Goal: Information Seeking & Learning: Learn about a topic

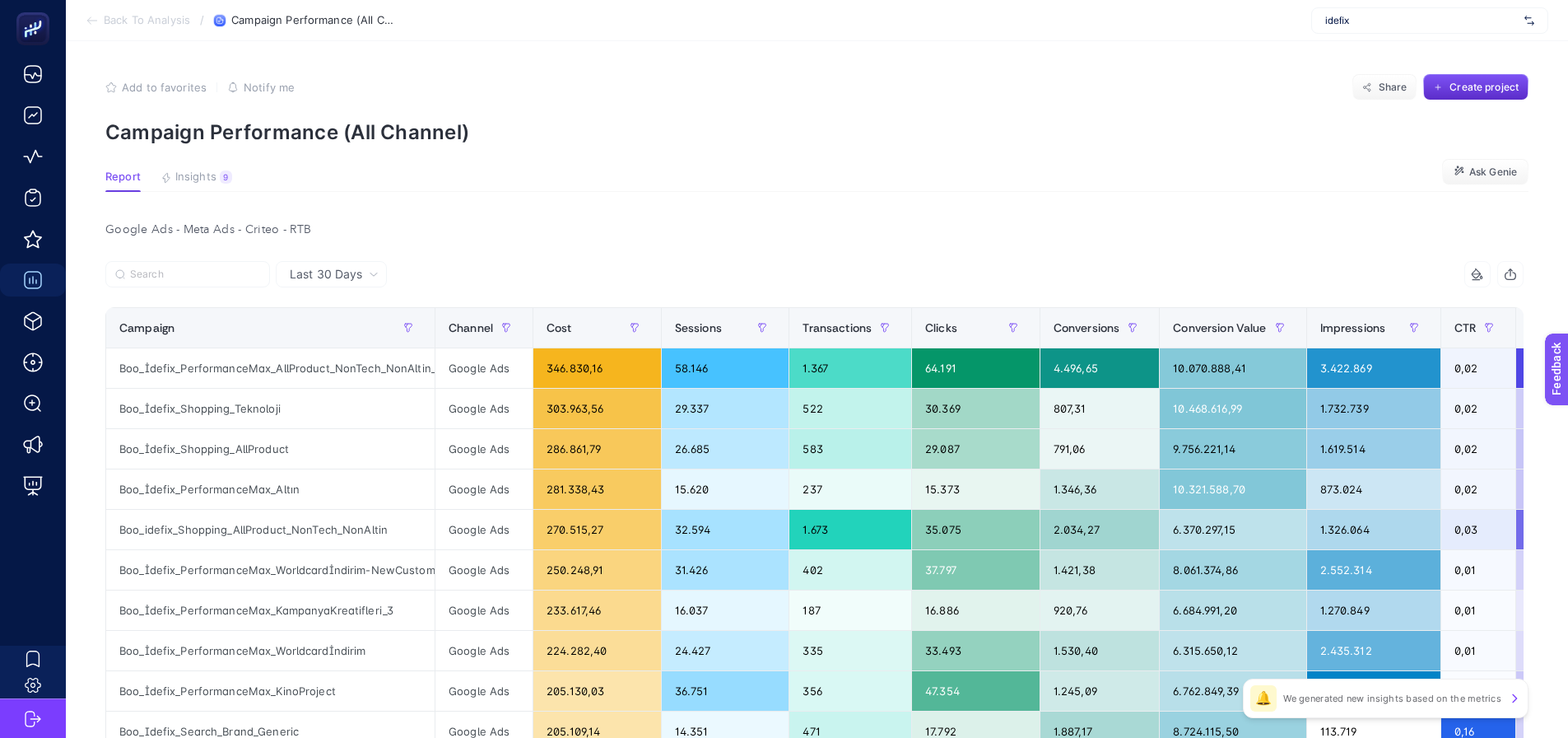
click at [194, 168] on article "Add to favorites false Notify me Share Create project Campaign Performance (All…" at bounding box center [817, 706] width 1502 height 1330
click at [194, 173] on span "Insights" at bounding box center [196, 178] width 41 height 14
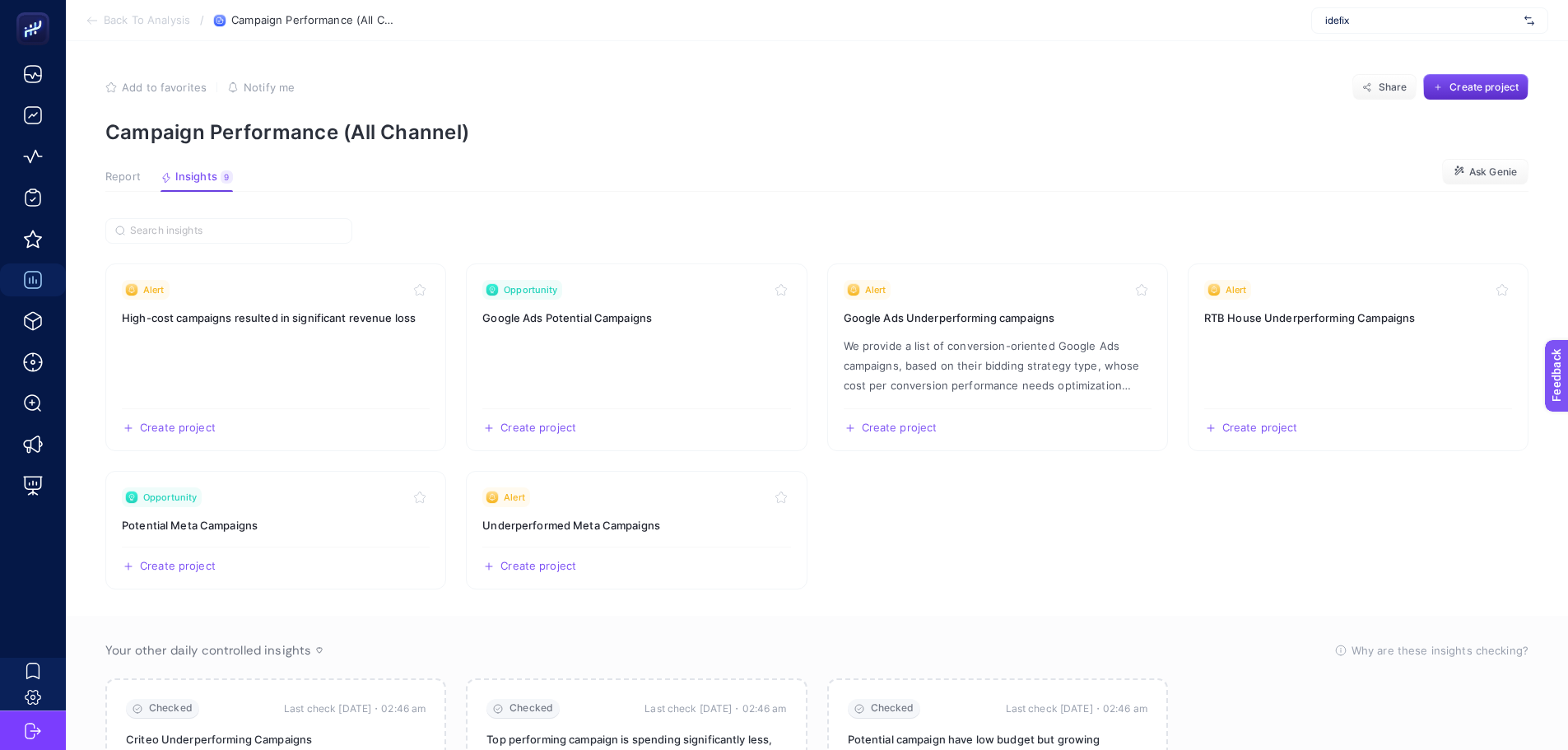
drag, startPoint x: 130, startPoint y: 175, endPoint x: 153, endPoint y: 201, distance: 34.7
click at [129, 175] on span "Report" at bounding box center [122, 177] width 36 height 13
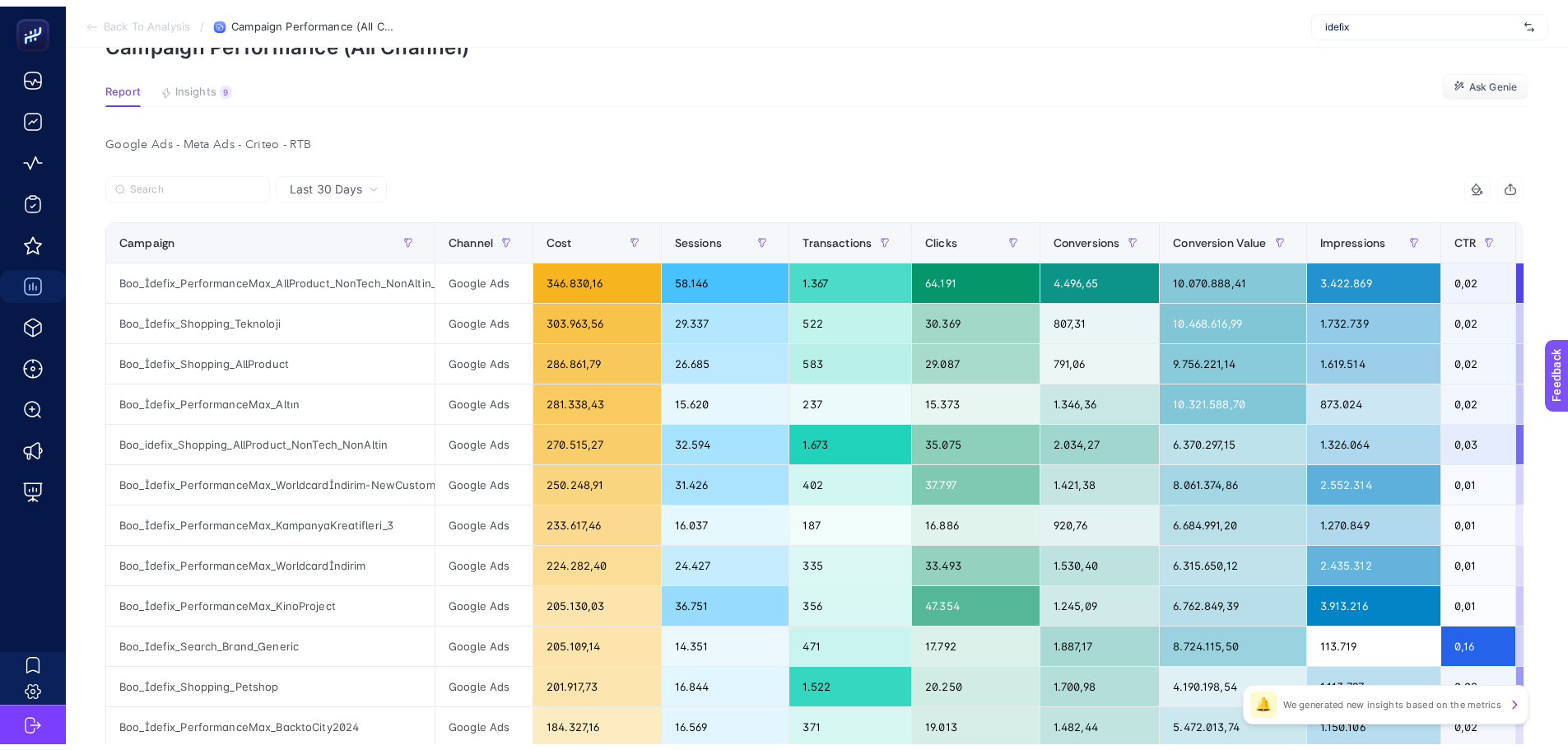
scroll to position [82, 0]
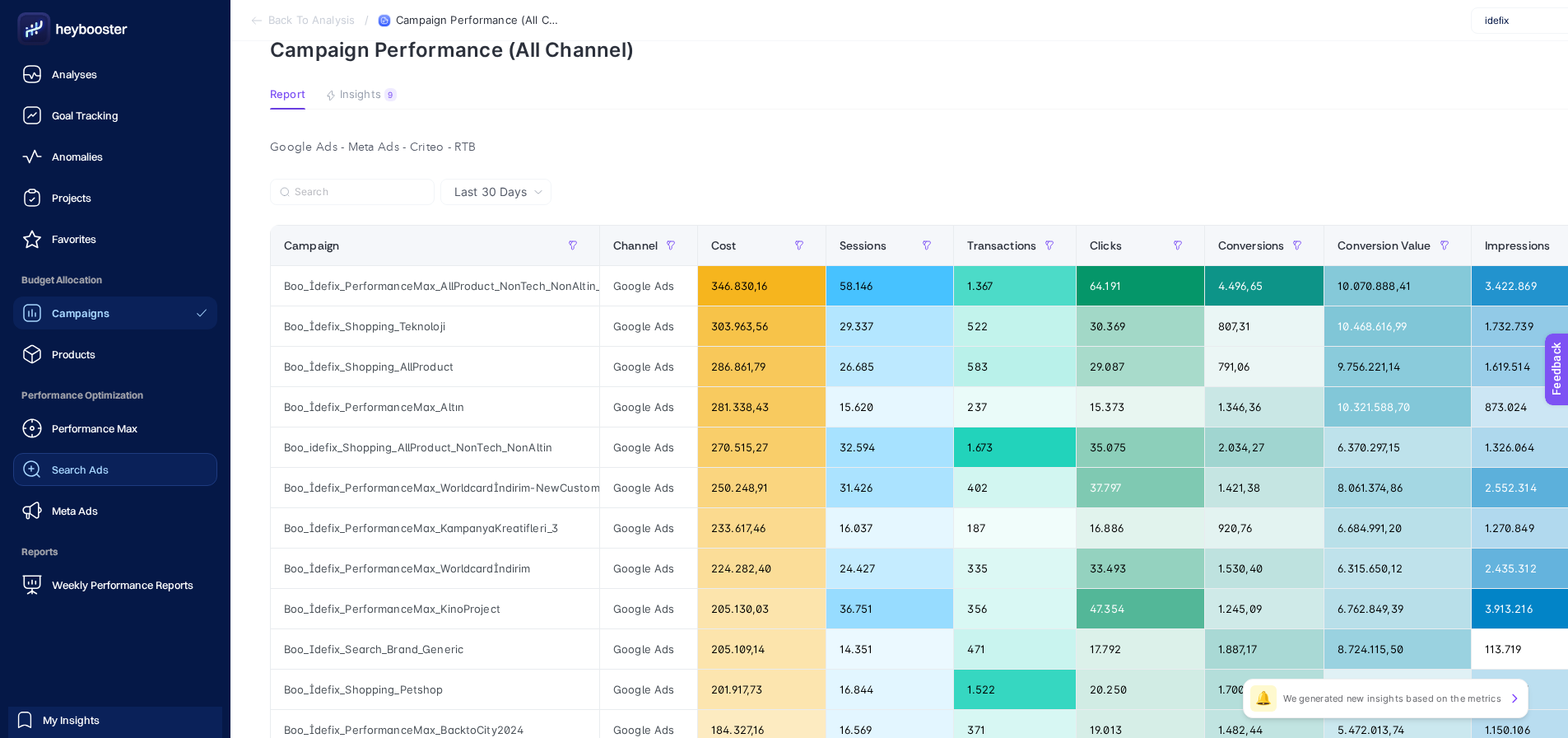
click at [54, 474] on span "Search Ads" at bounding box center [80, 470] width 57 height 14
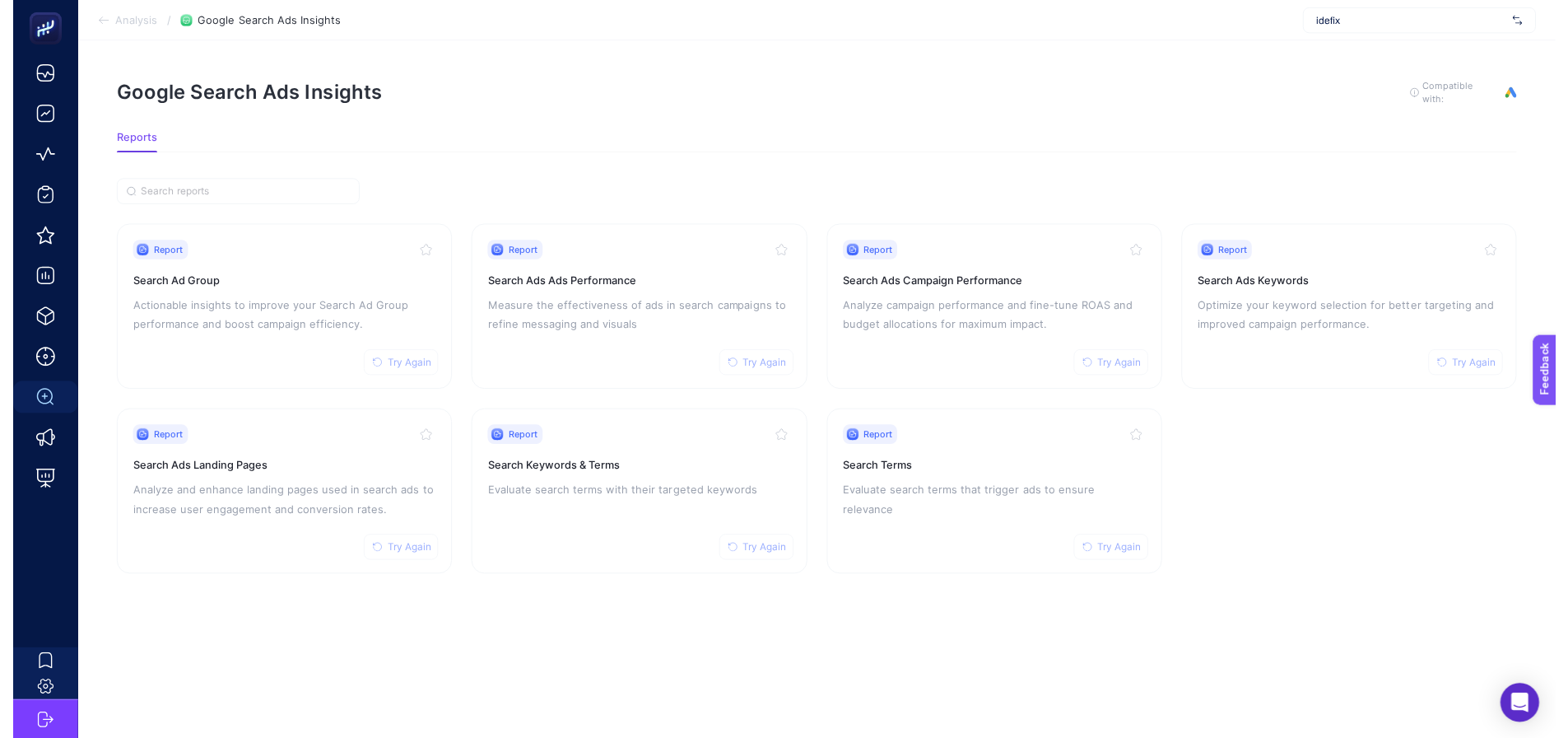
scroll to position [13, 0]
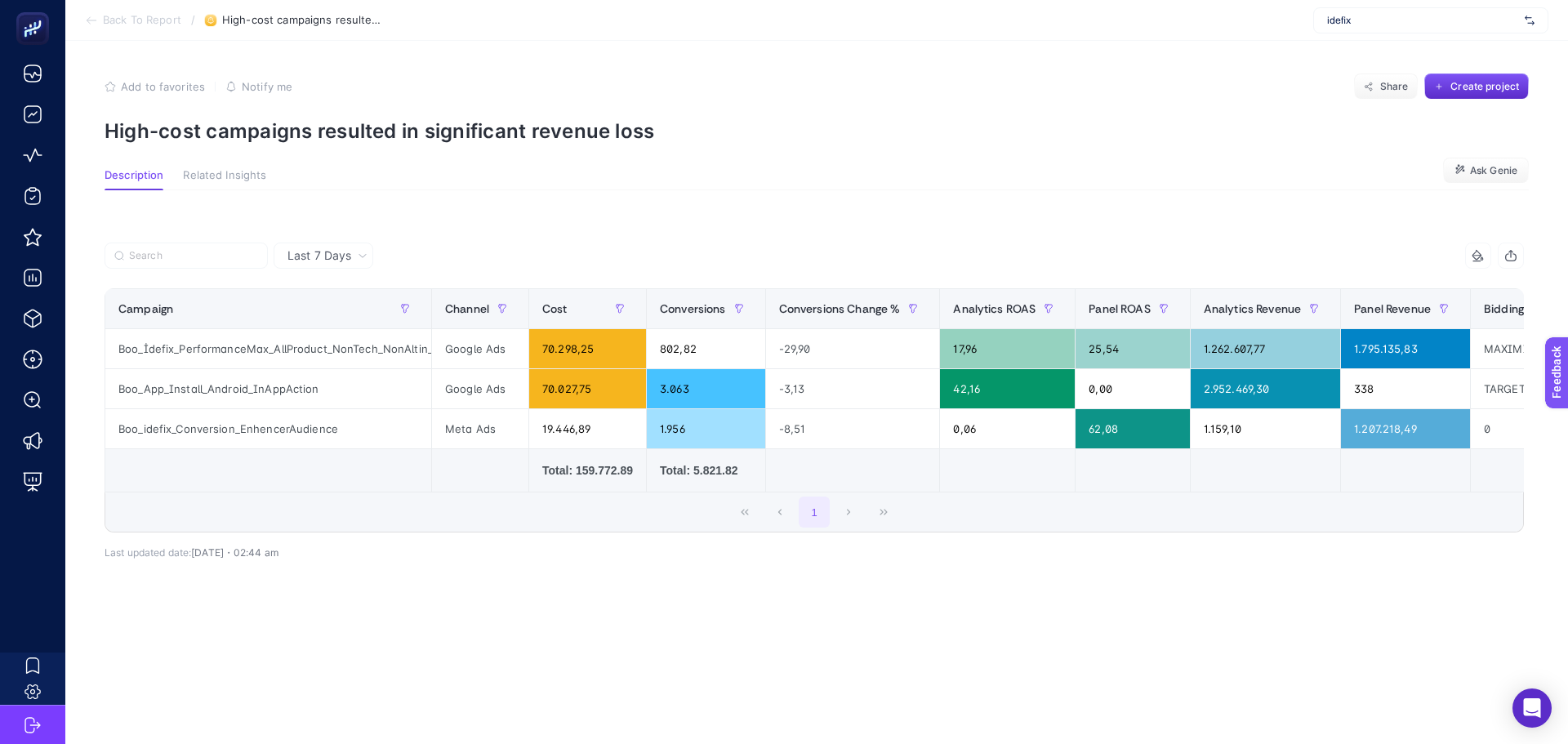
click at [473, 187] on section "Description Related Insights Ask Genie" at bounding box center [816, 180] width 1424 height 21
click at [430, 313] on div "10 items selected Campaign Channel Cost Conversions Conversions Change % Analyt…" at bounding box center [814, 387] width 1420 height 290
click at [432, 312] on th "Channel" at bounding box center [481, 309] width 98 height 40
click at [432, 308] on th "Channel" at bounding box center [481, 309] width 98 height 40
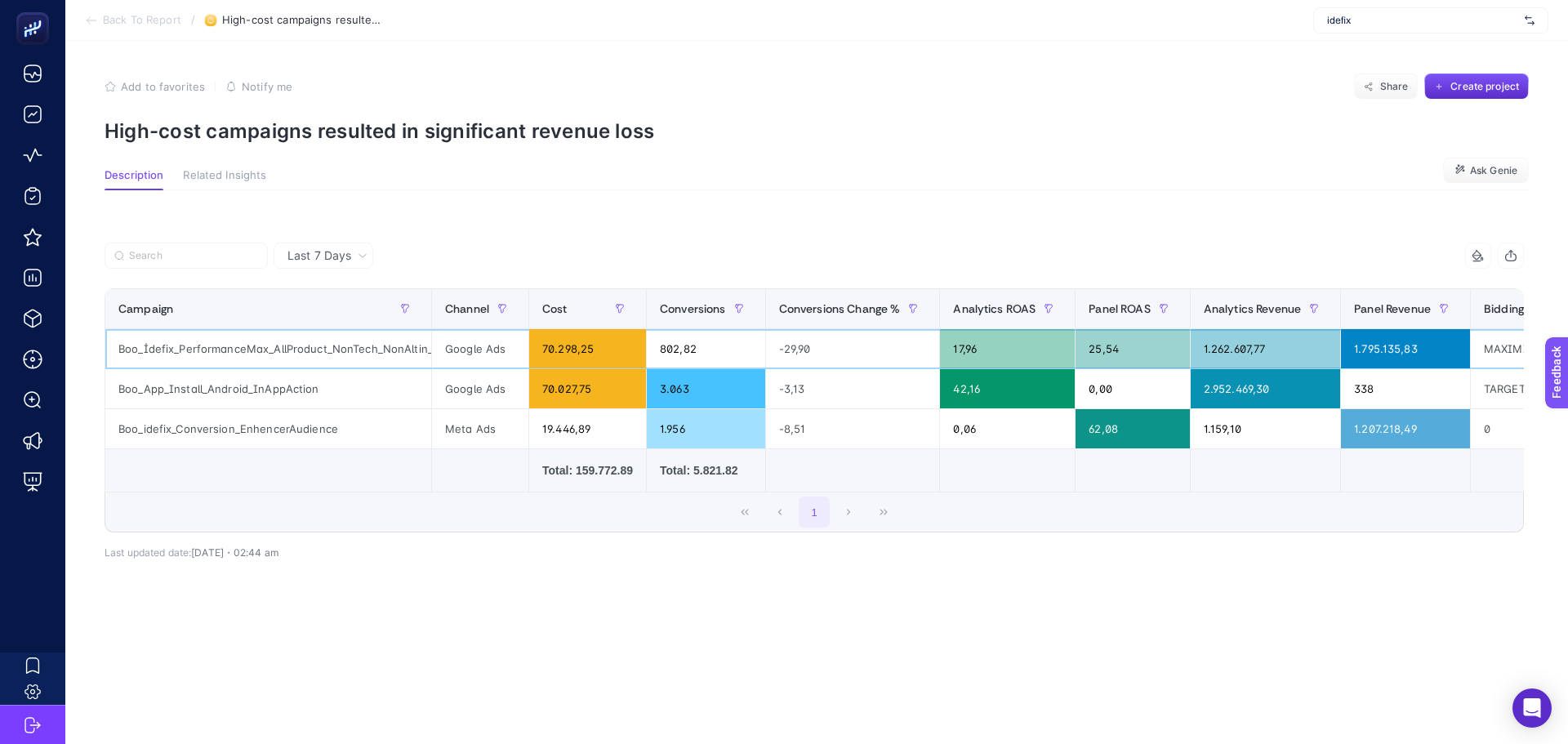
click at [266, 356] on div "Boo_İdefix_PerformanceMax_AllProduct_NonTech_NonAltin_Enhencer" at bounding box center [268, 348] width 326 height 39
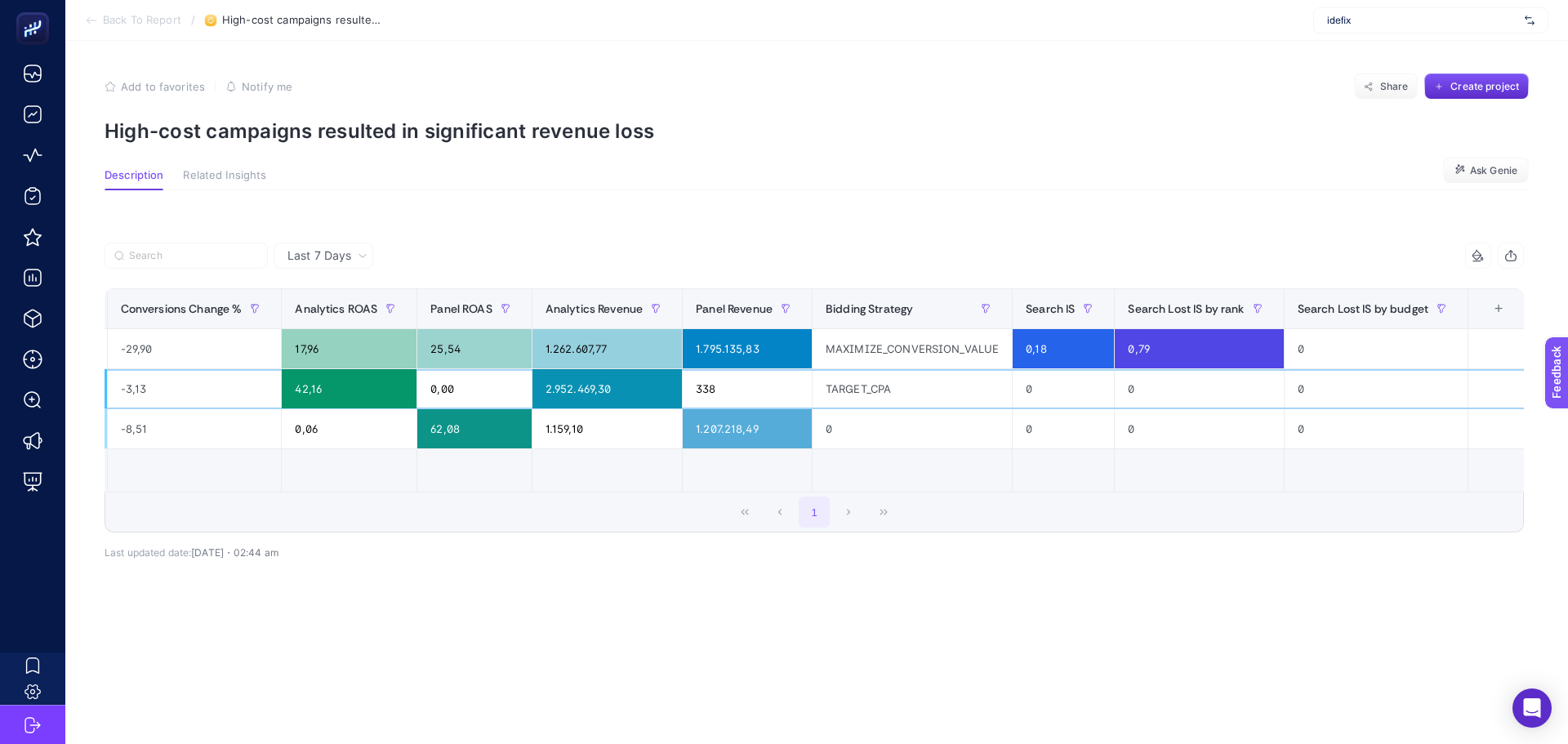
drag, startPoint x: 1067, startPoint y: 377, endPoint x: 1292, endPoint y: 376, distance: 225.0
click at [1499, 311] on div "+" at bounding box center [1498, 309] width 31 height 13
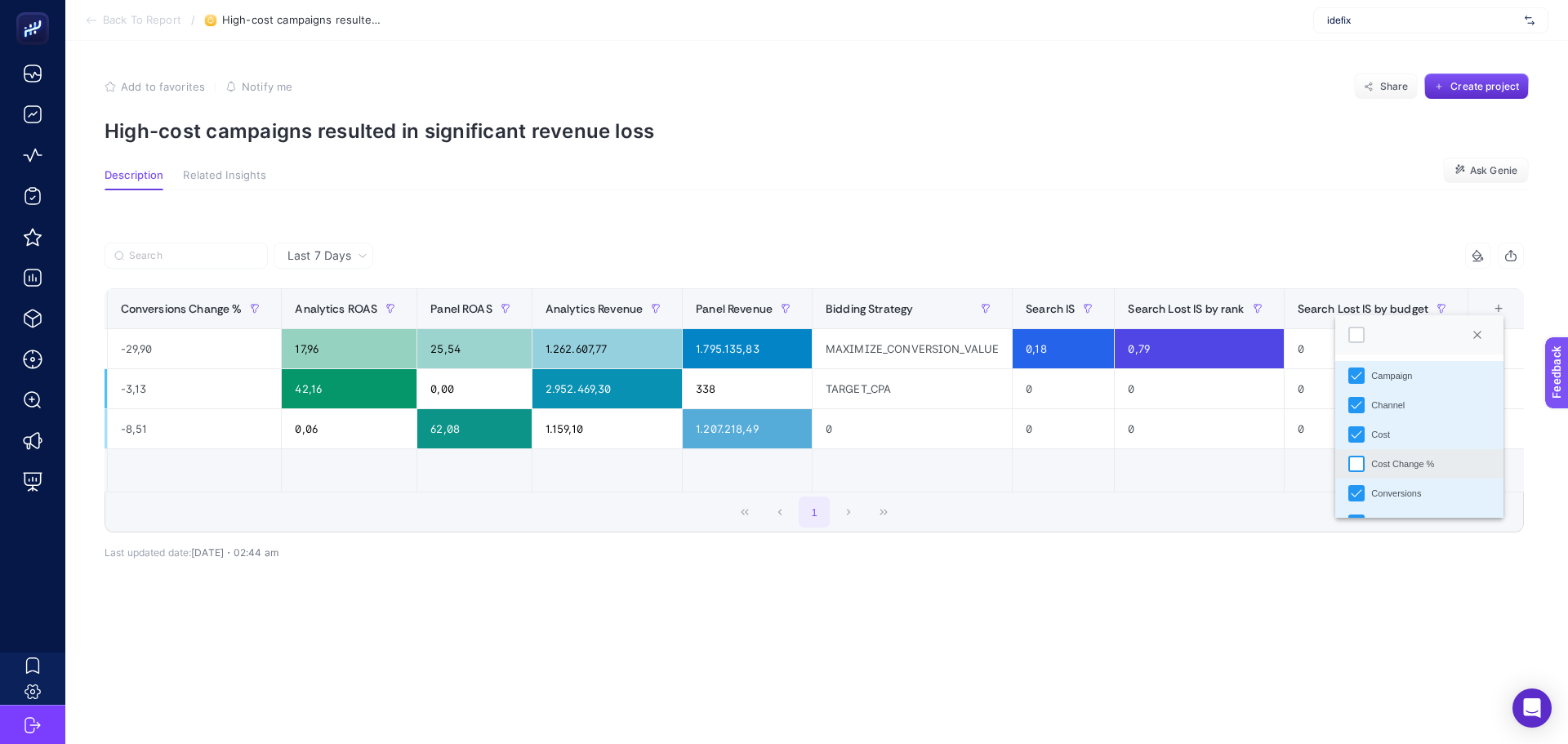
click at [1357, 462] on div "Cost Change %" at bounding box center [1356, 463] width 16 height 16
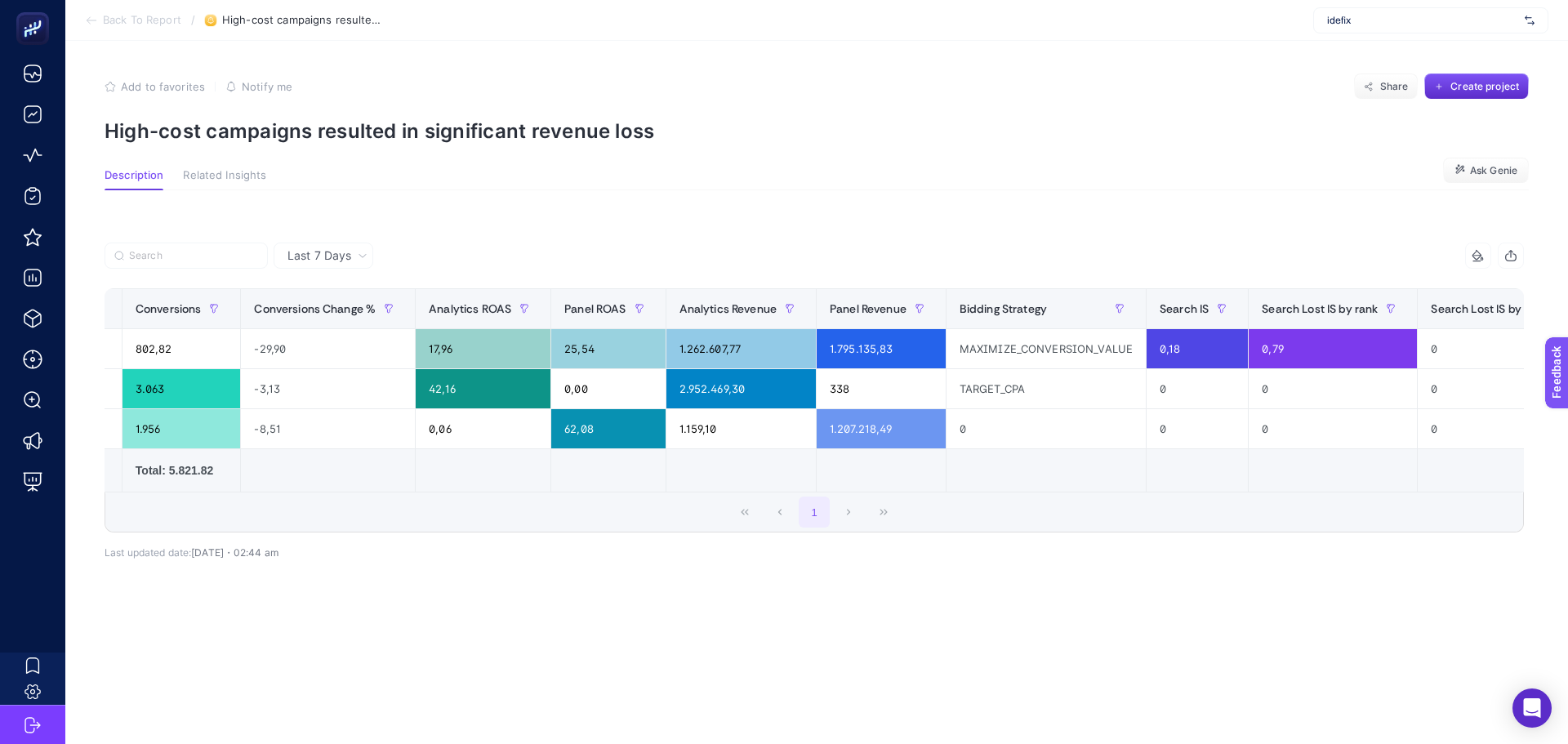
drag, startPoint x: 371, startPoint y: 252, endPoint x: 366, endPoint y: 263, distance: 12.1
click at [370, 252] on div "Last 7 Days" at bounding box center [327, 255] width 93 height 11
click at [345, 257] on span "Last 7 Days" at bounding box center [320, 255] width 64 height 16
click at [427, 237] on div "Last 7 Days 10 items selected Campaign Channel Cost Cost Change % Conversions C…" at bounding box center [814, 429] width 1446 height 427
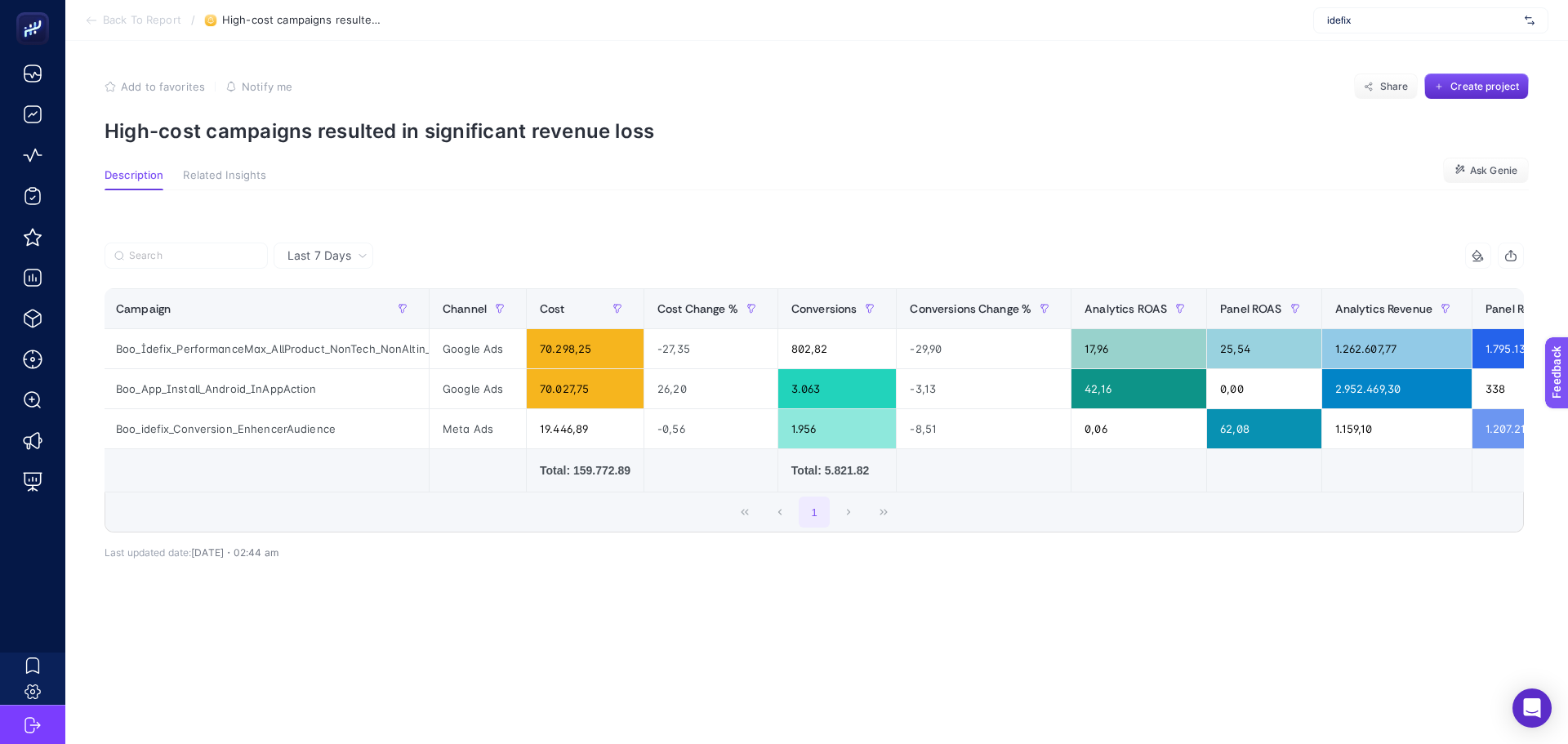
scroll to position [0, 0]
click at [276, 358] on div "Boo_İdefix_PerformanceMax_AllProduct_NonTech_NonAltin_Enhencer" at bounding box center [268, 348] width 326 height 39
click at [362, 354] on div "Boo_İdefix_PerformanceMax_AllProduct_NonTech_NonAltin_Enhencer" at bounding box center [268, 348] width 326 height 39
click at [368, 349] on div "Boo_İdefix_PerformanceMax_AllProduct_NonTech_NonAltin_Enhencer" at bounding box center [268, 348] width 326 height 39
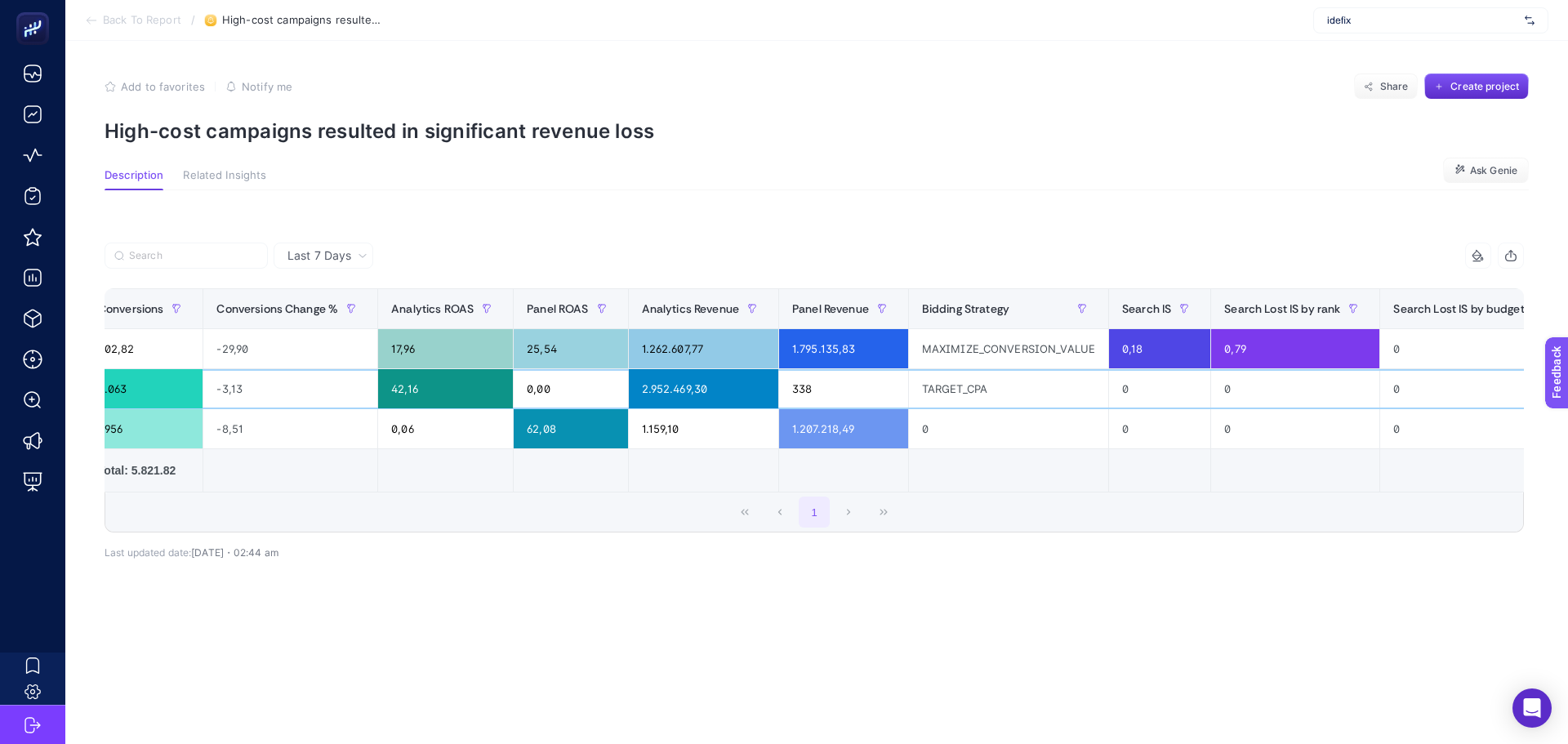
scroll to position [0, 793]
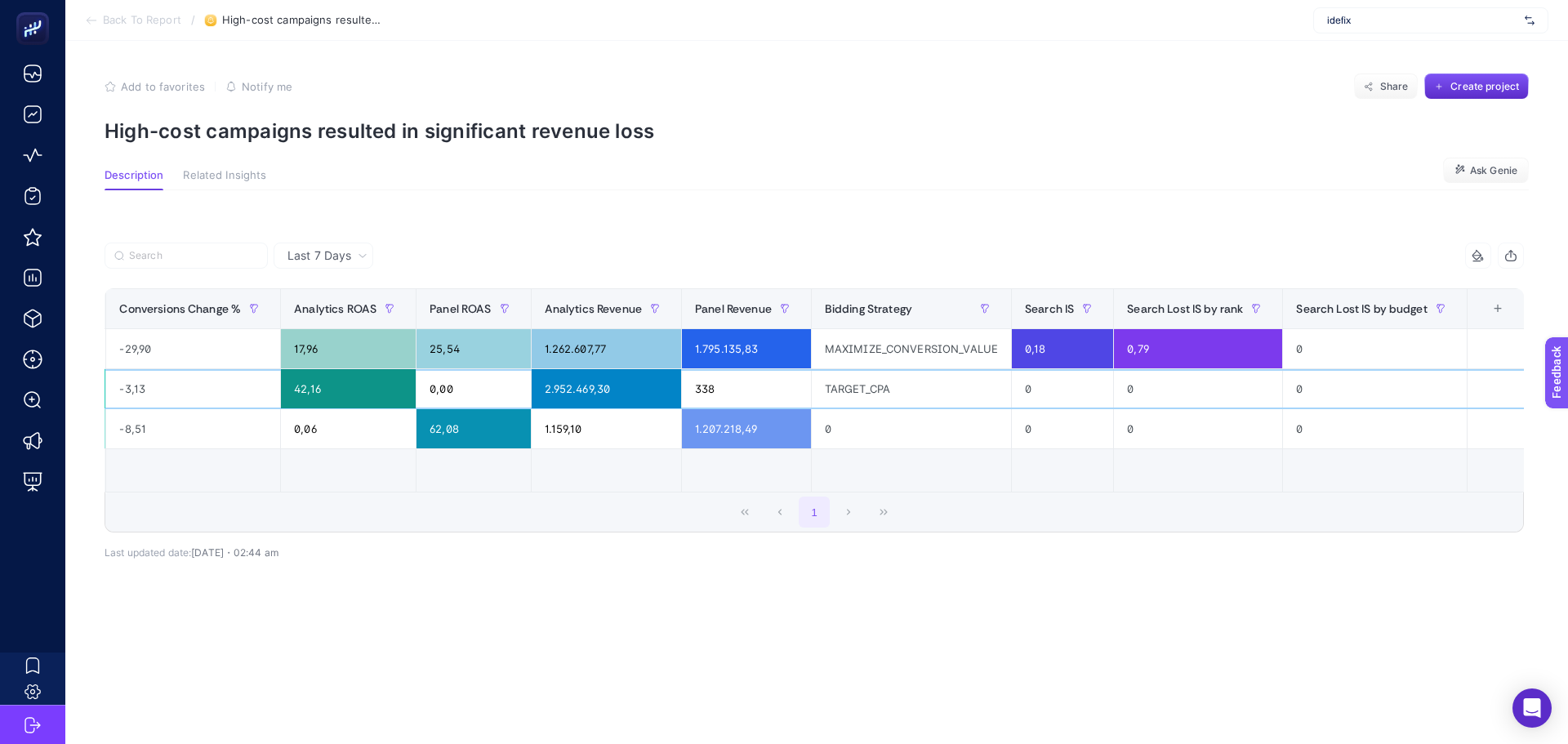
drag, startPoint x: 1293, startPoint y: 385, endPoint x: 1421, endPoint y: 381, distance: 128.1
click at [1491, 302] on div "+" at bounding box center [1497, 309] width 31 height 13
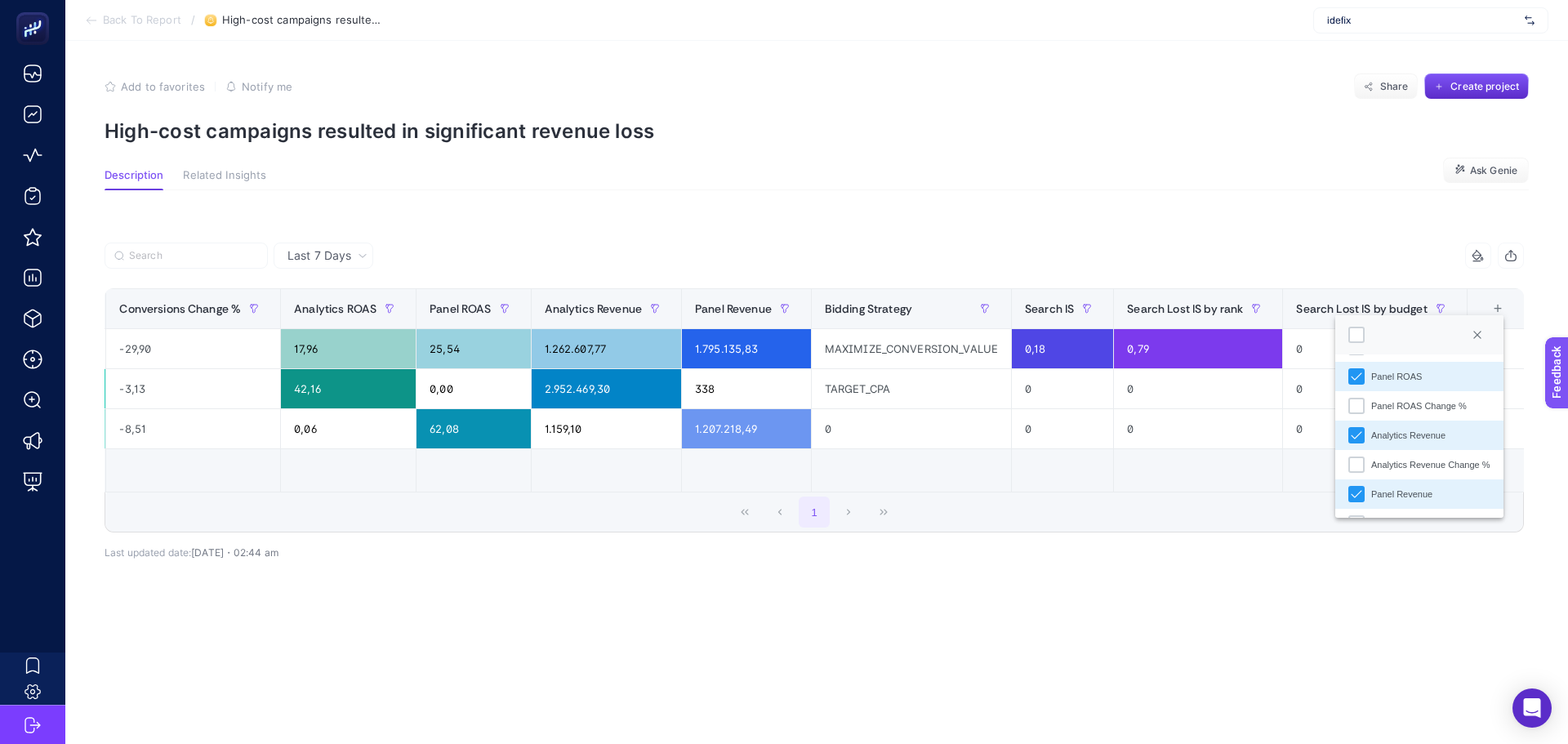
scroll to position [245, 0]
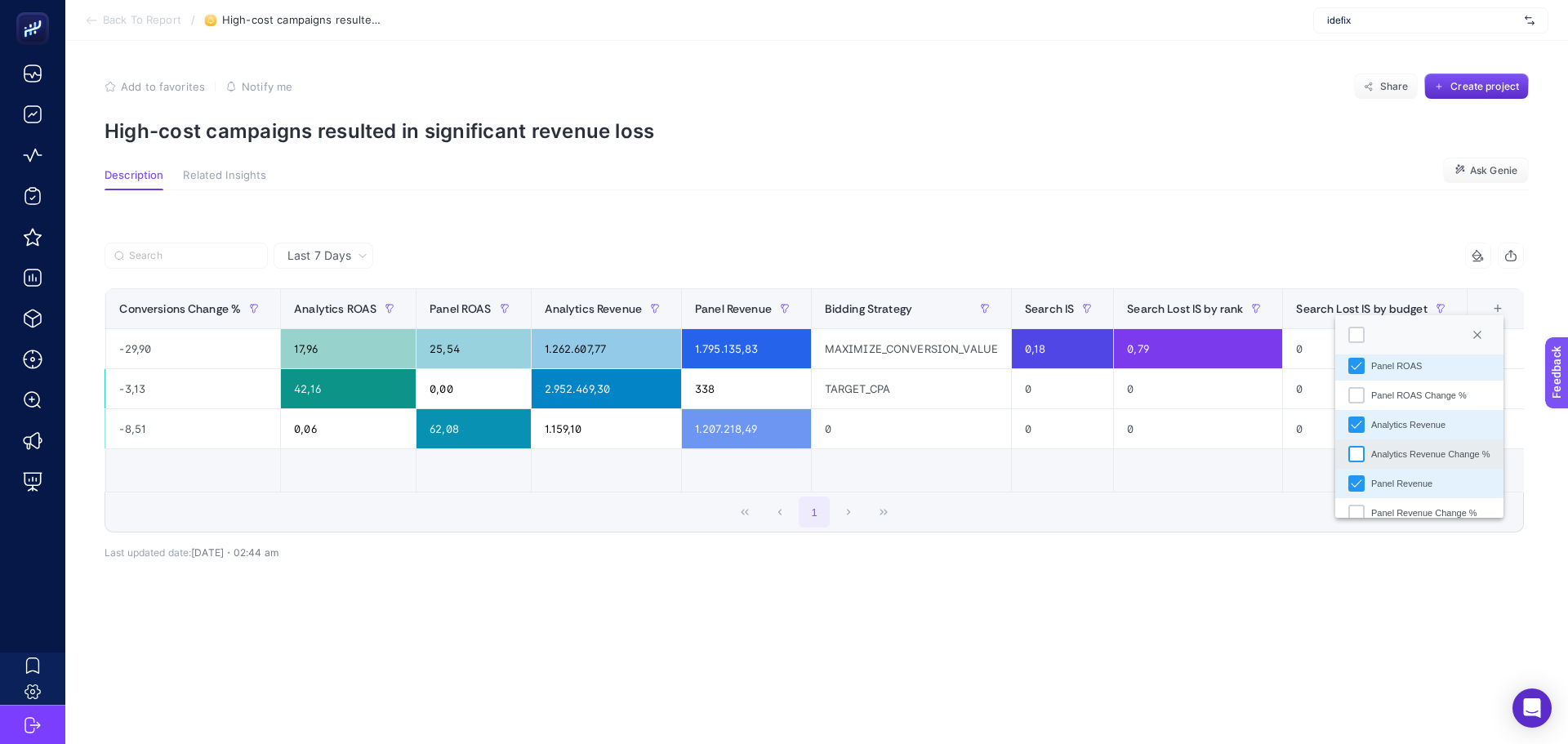
click at [1358, 455] on div "Analytics Revenue Change %" at bounding box center [1356, 453] width 16 height 16
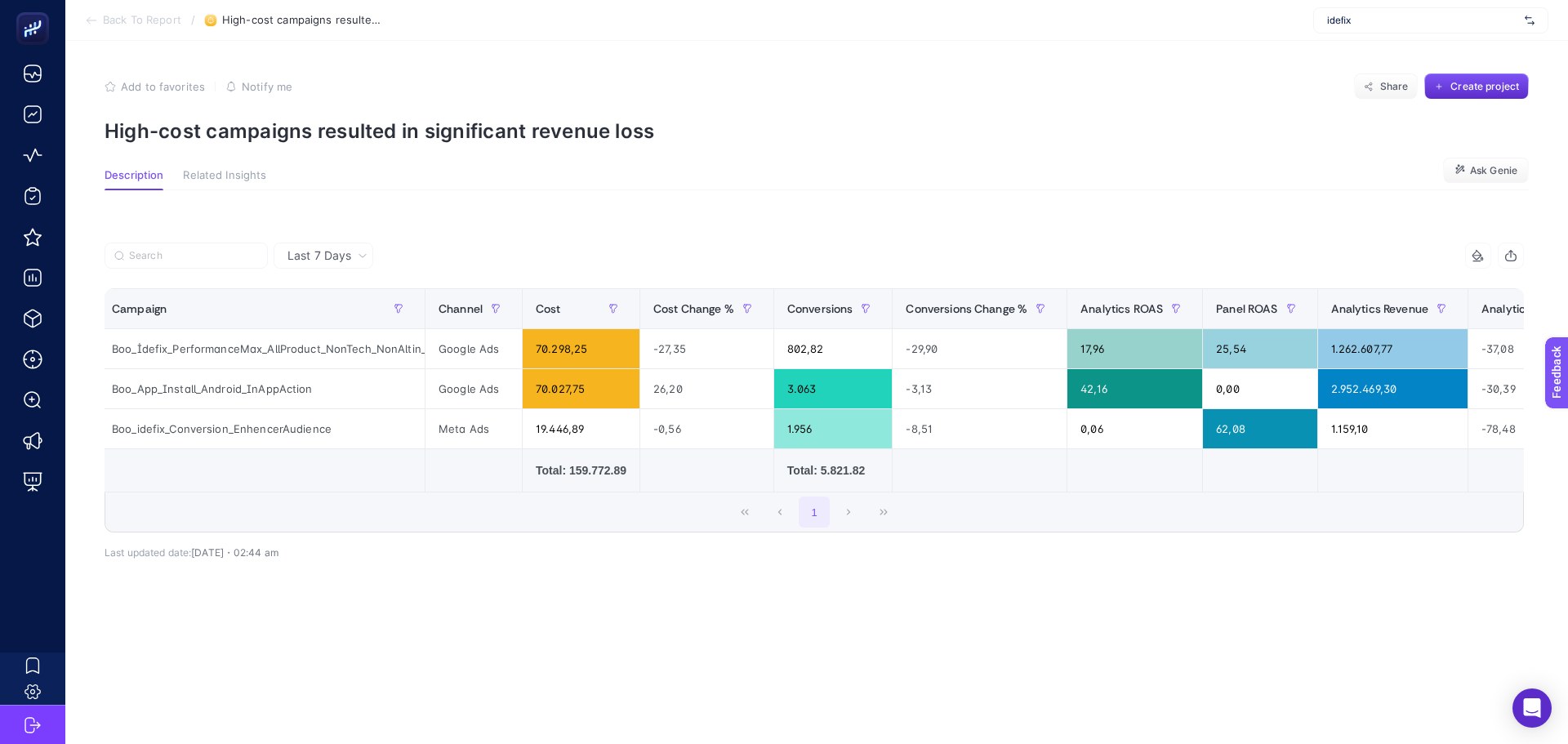
scroll to position [0, 0]
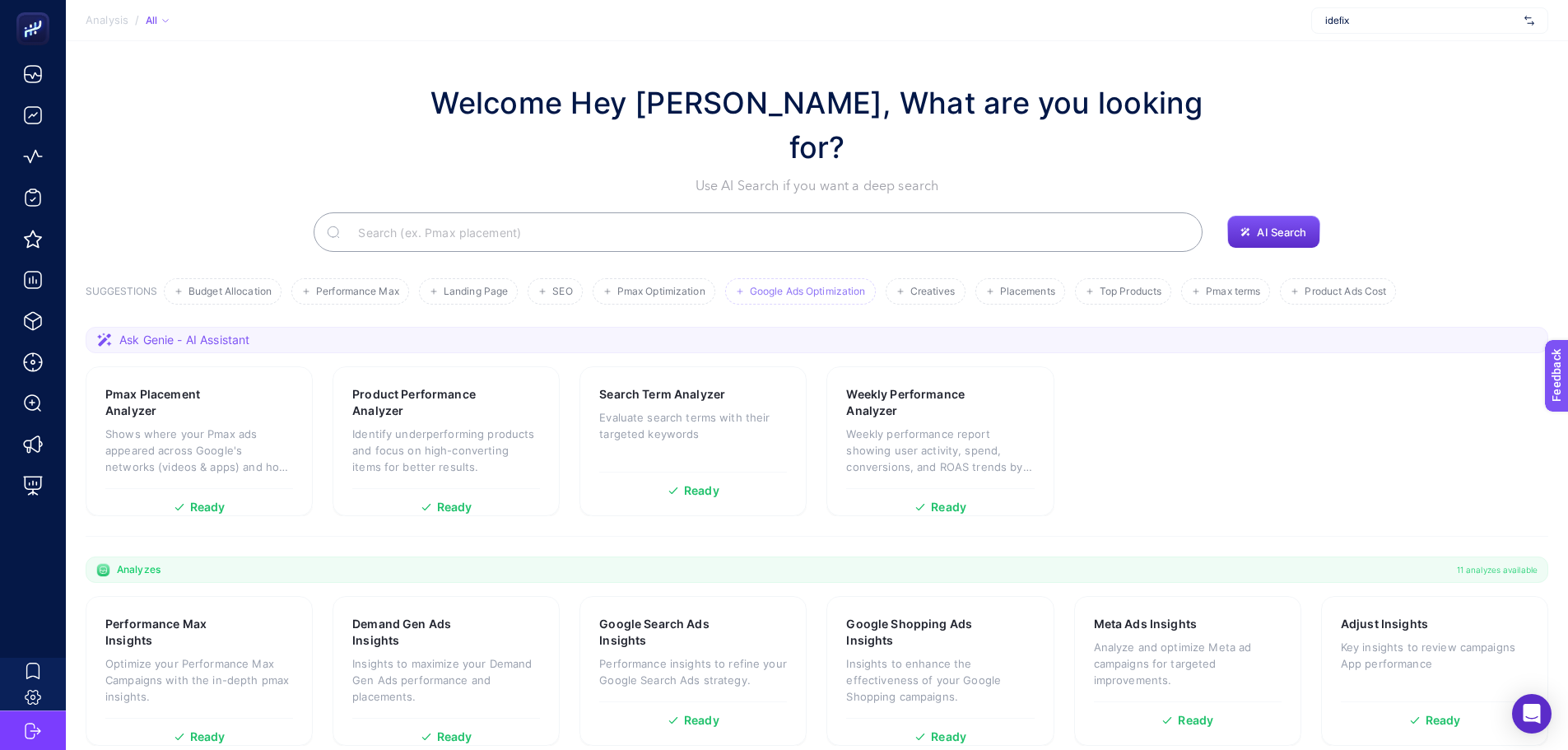
click at [757, 285] on span "Google Ads Optimization" at bounding box center [808, 291] width 116 height 13
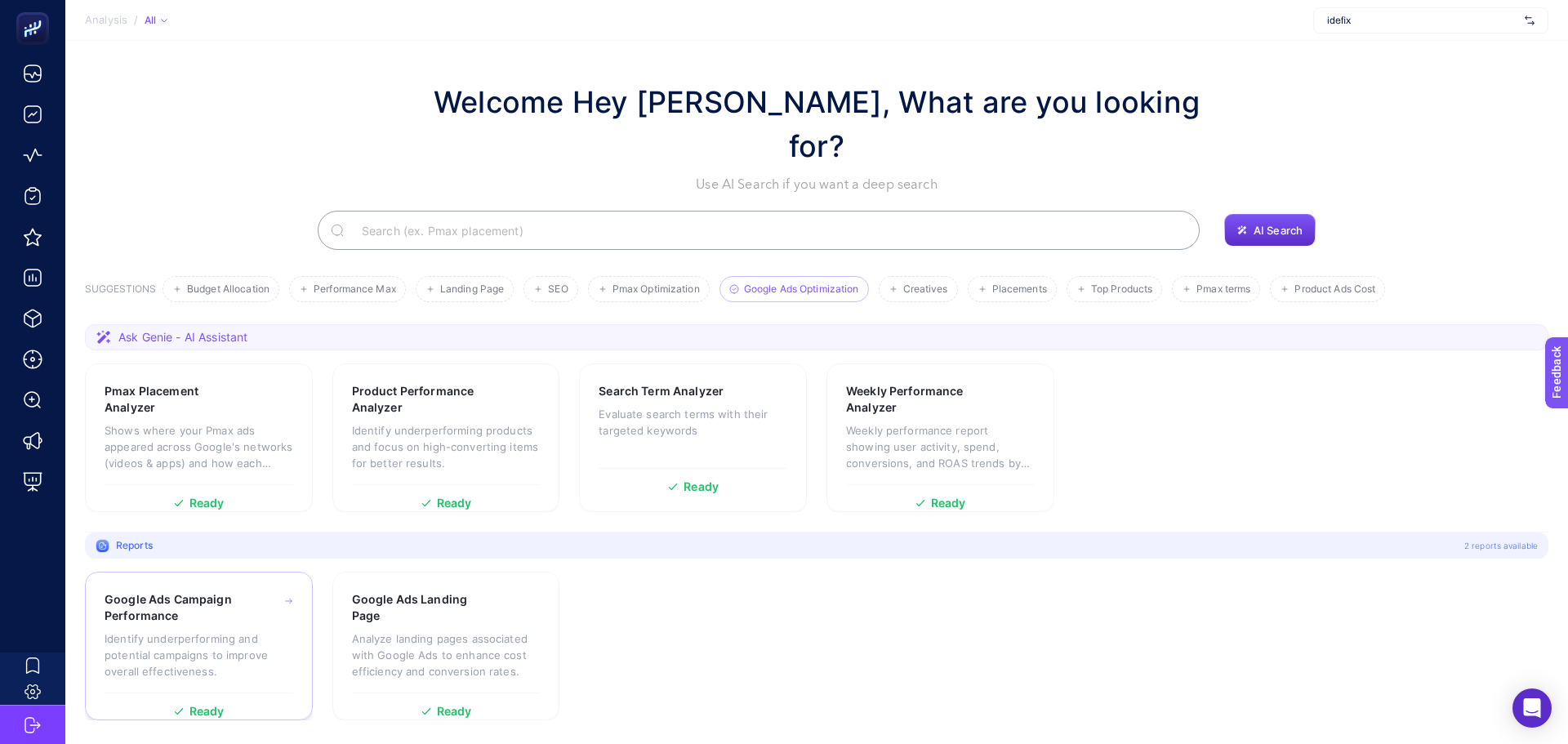
click at [258, 591] on div "Google Ads Campaign Performance" at bounding box center [198, 607] width 188 height 33
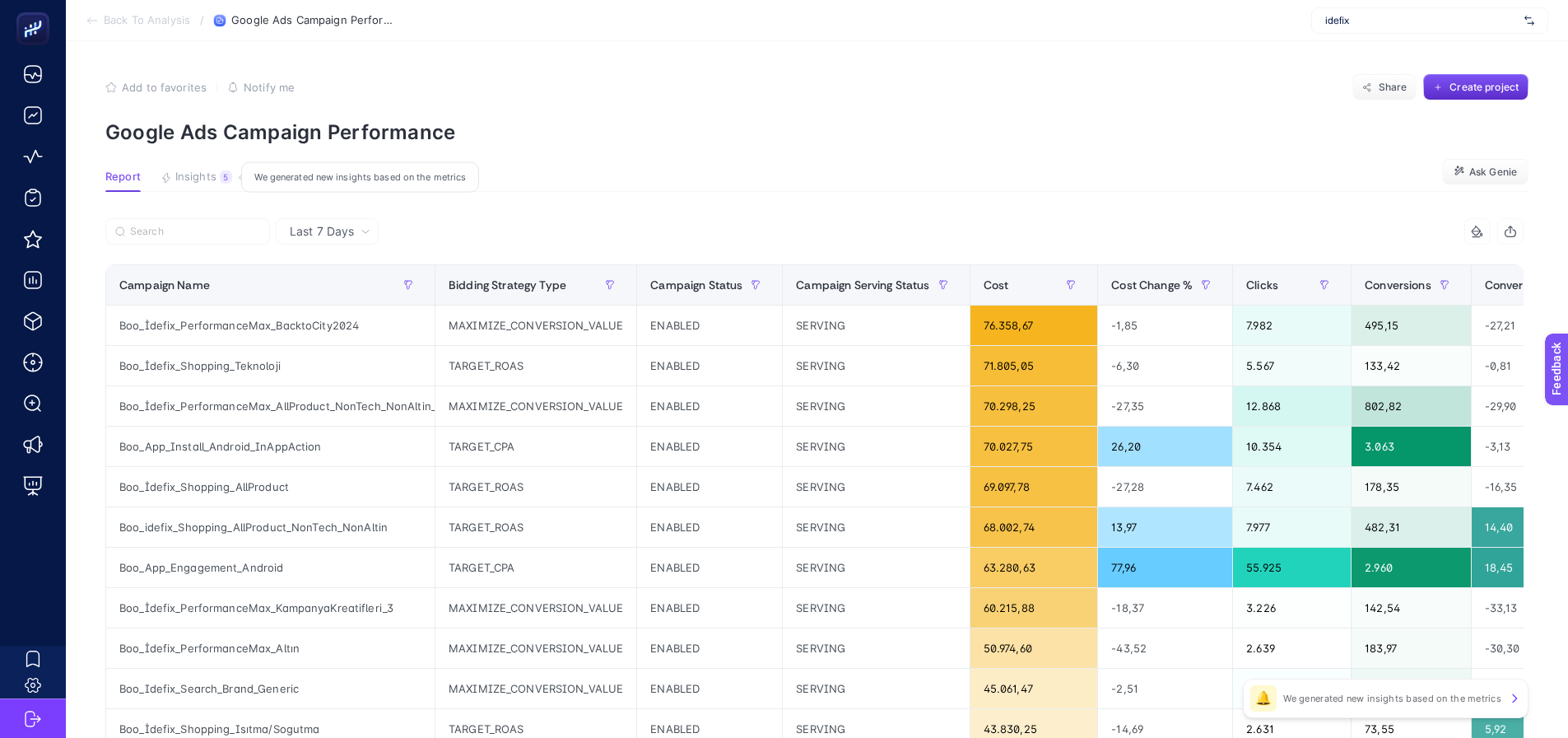
click at [213, 172] on span "Insights" at bounding box center [196, 178] width 41 height 14
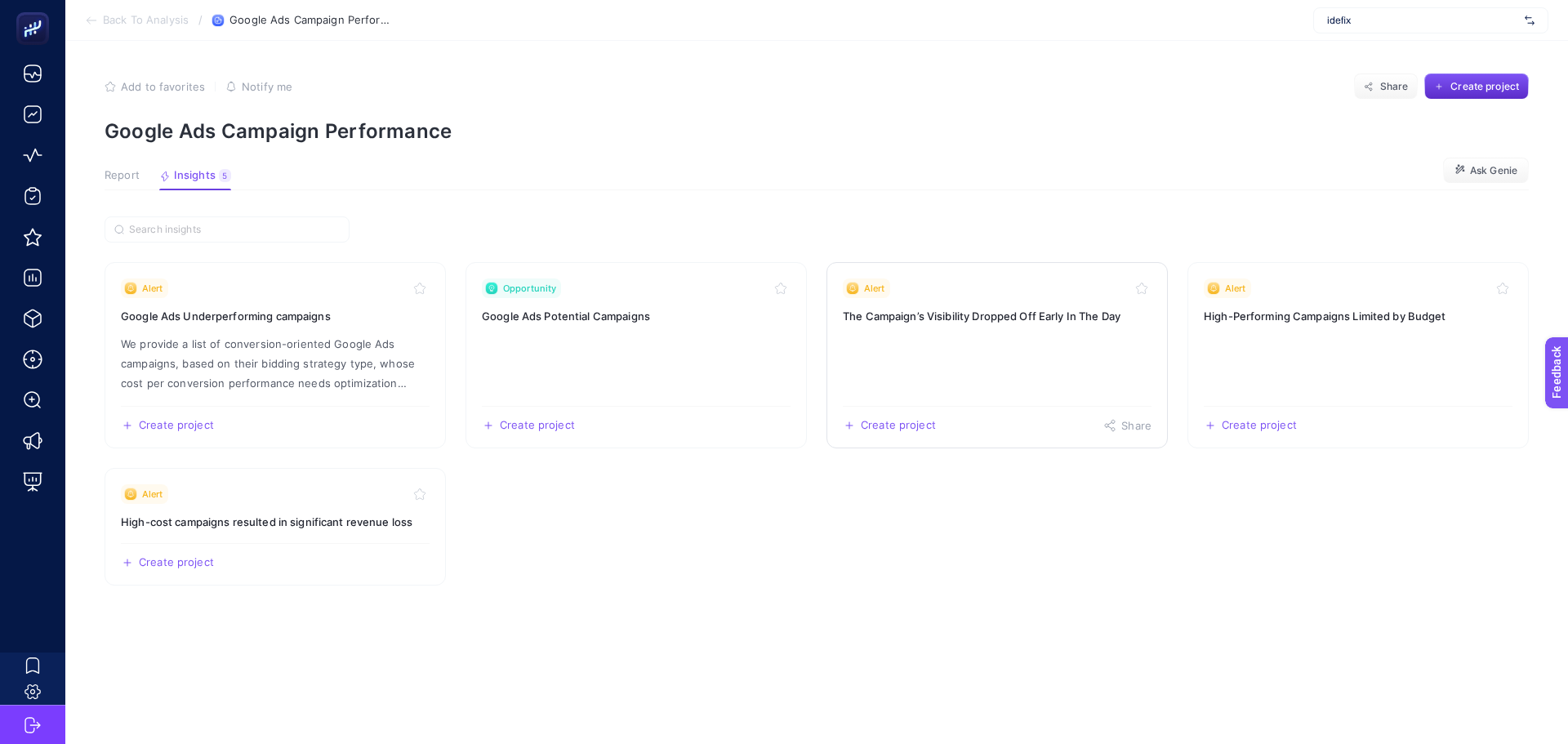
click at [1092, 309] on h3 "The Campaign’s Visibility Dropped Off Early In The Day" at bounding box center [997, 316] width 309 height 16
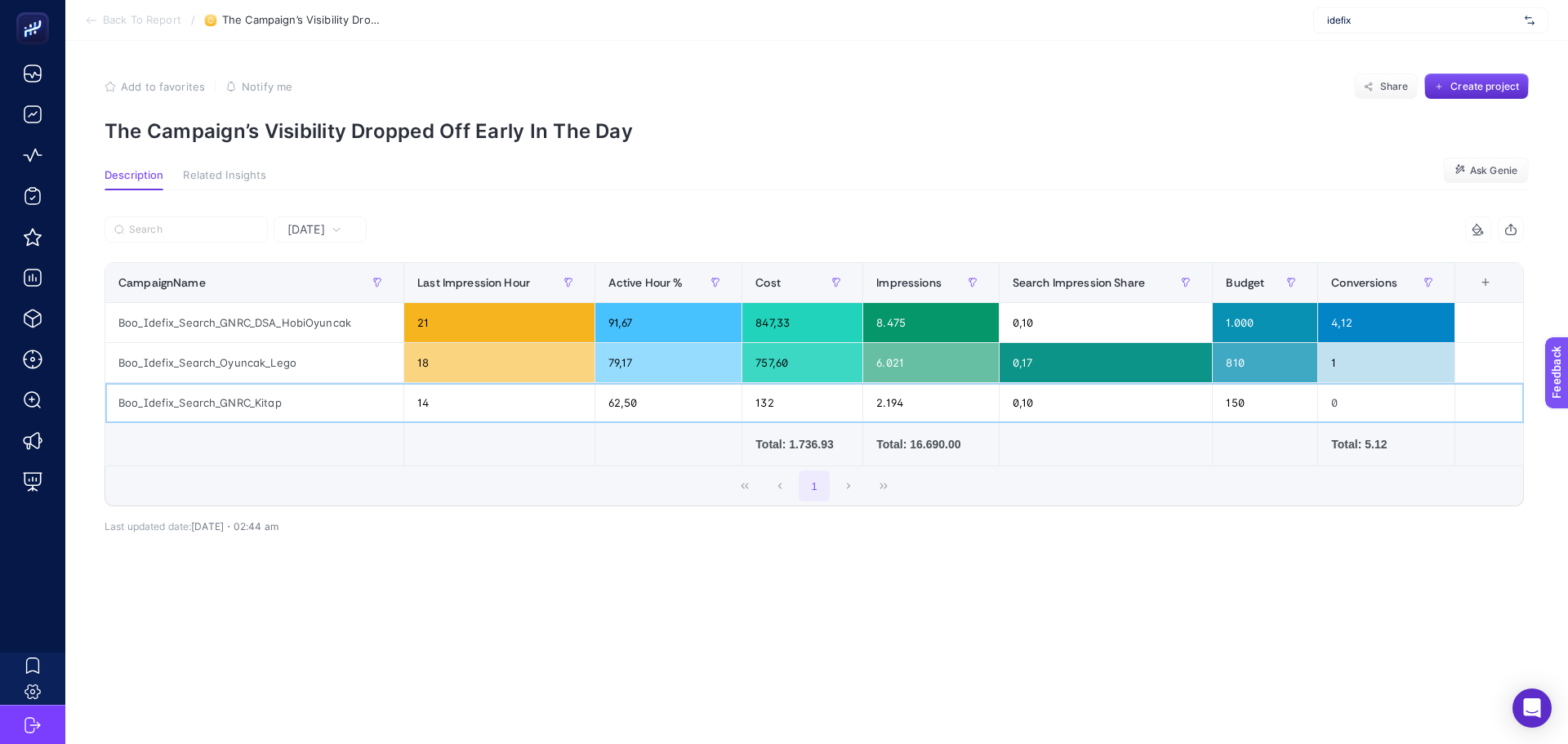
click at [366, 405] on div "Boo_Idefix_Search_GNRC_Kitap" at bounding box center [254, 402] width 298 height 39
click at [316, 231] on span "Yesterday" at bounding box center [306, 229] width 37 height 16
click at [313, 291] on li "Last 7 Days" at bounding box center [320, 293] width 83 height 30
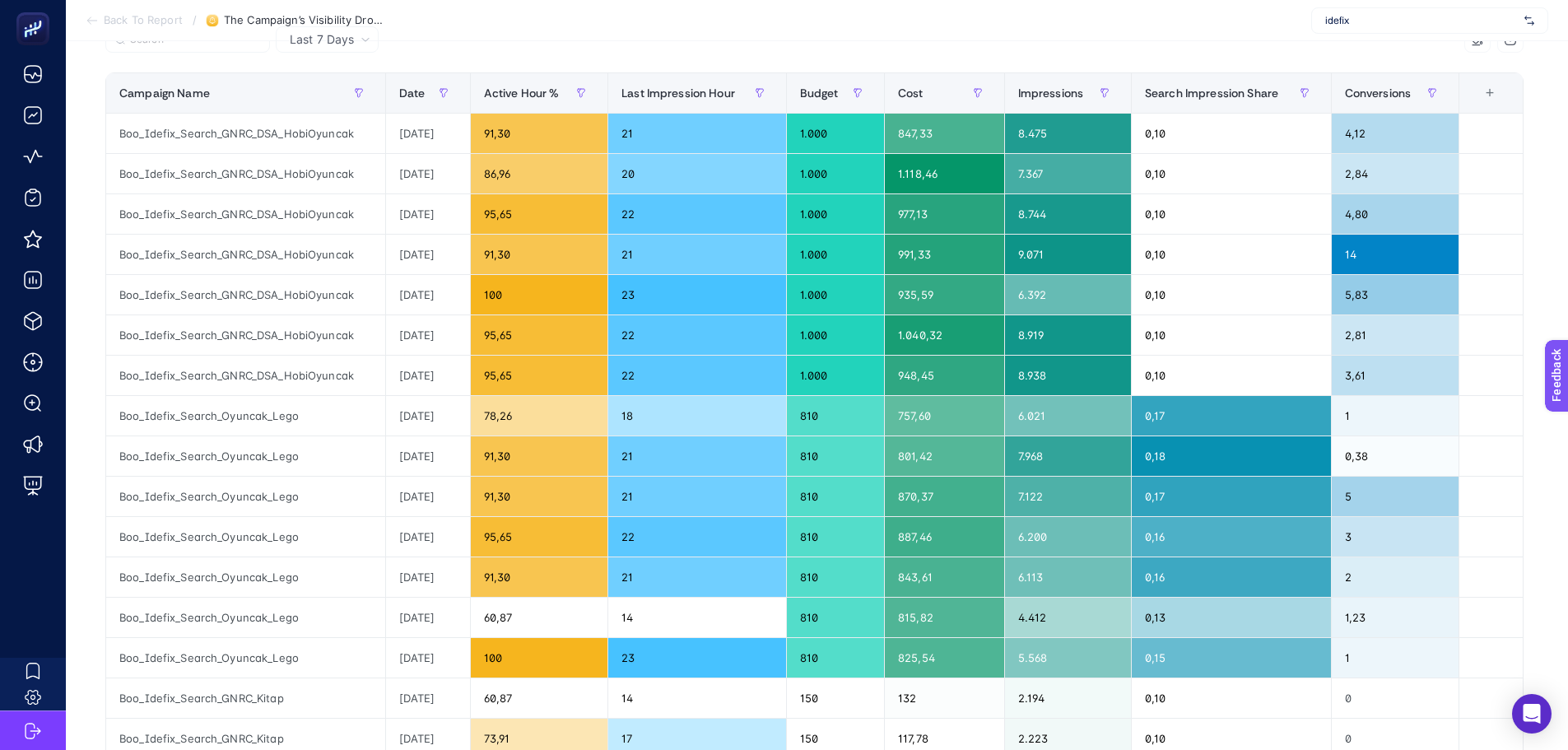
scroll to position [494, 0]
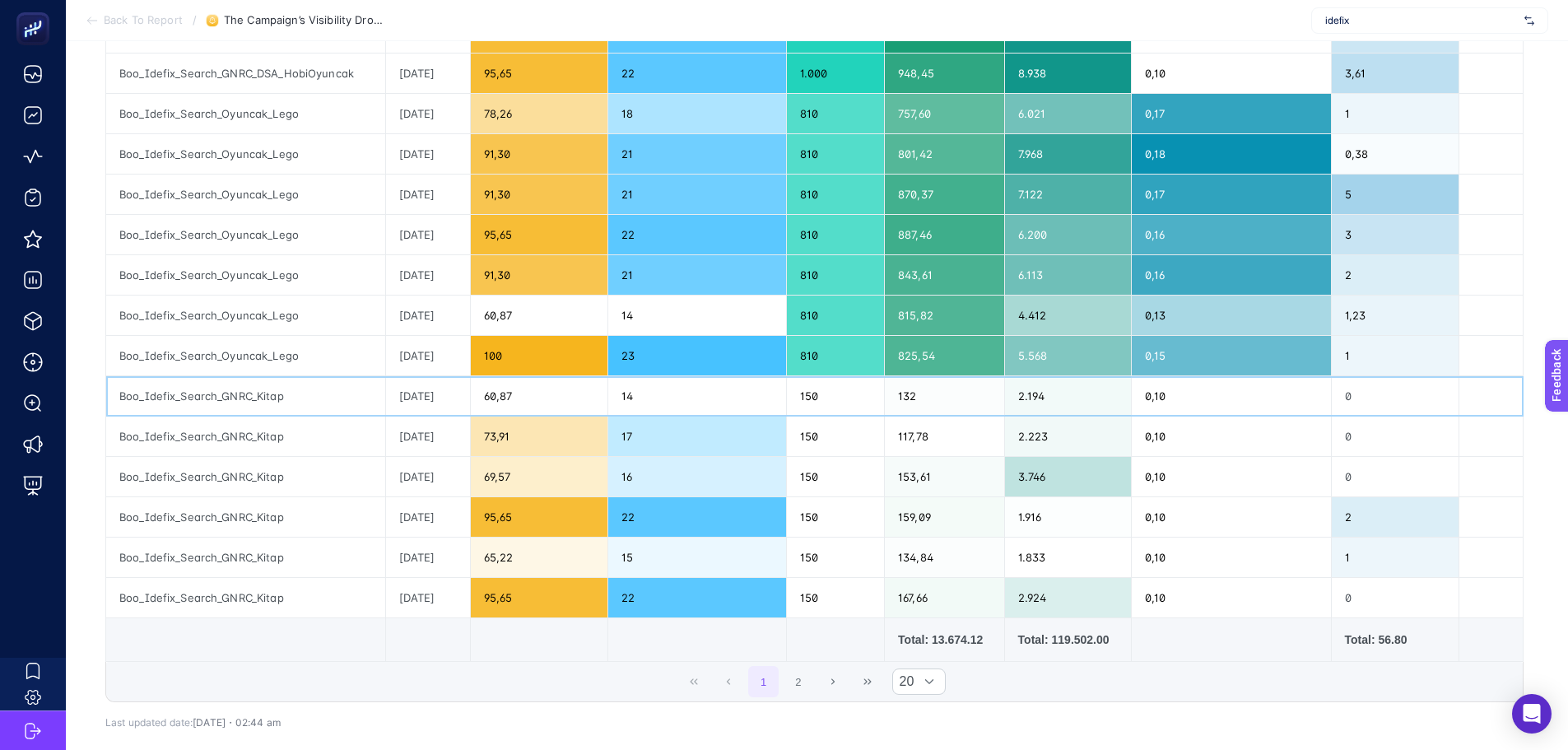
click at [575, 376] on div "60,87" at bounding box center [539, 395] width 137 height 40
click at [553, 435] on div "73,91" at bounding box center [539, 436] width 137 height 40
click at [562, 477] on div "69,57" at bounding box center [539, 476] width 137 height 40
click at [546, 531] on div "95,65" at bounding box center [539, 517] width 137 height 40
click at [541, 572] on div "65,22" at bounding box center [539, 556] width 137 height 40
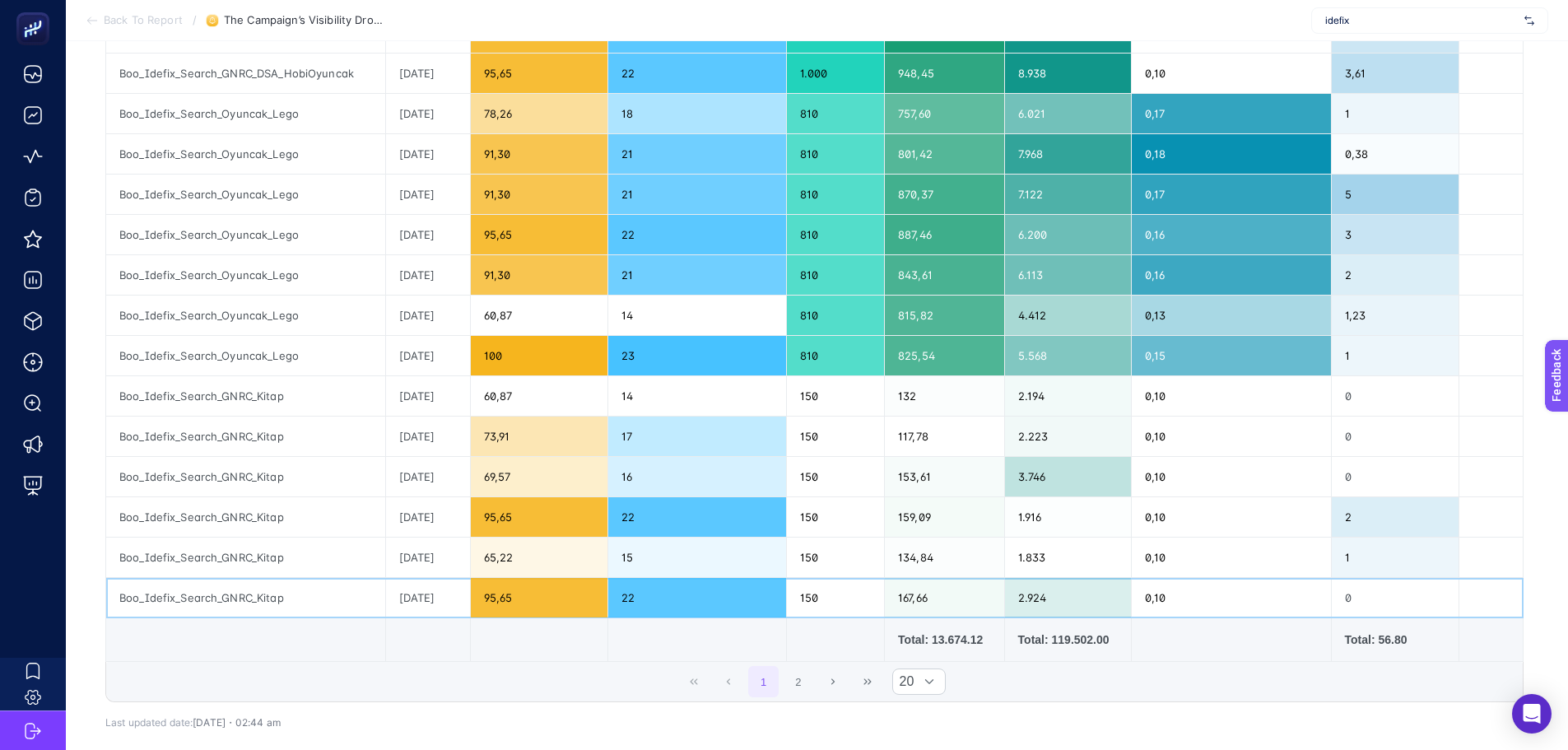
click at [548, 593] on div "95,65" at bounding box center [539, 597] width 137 height 40
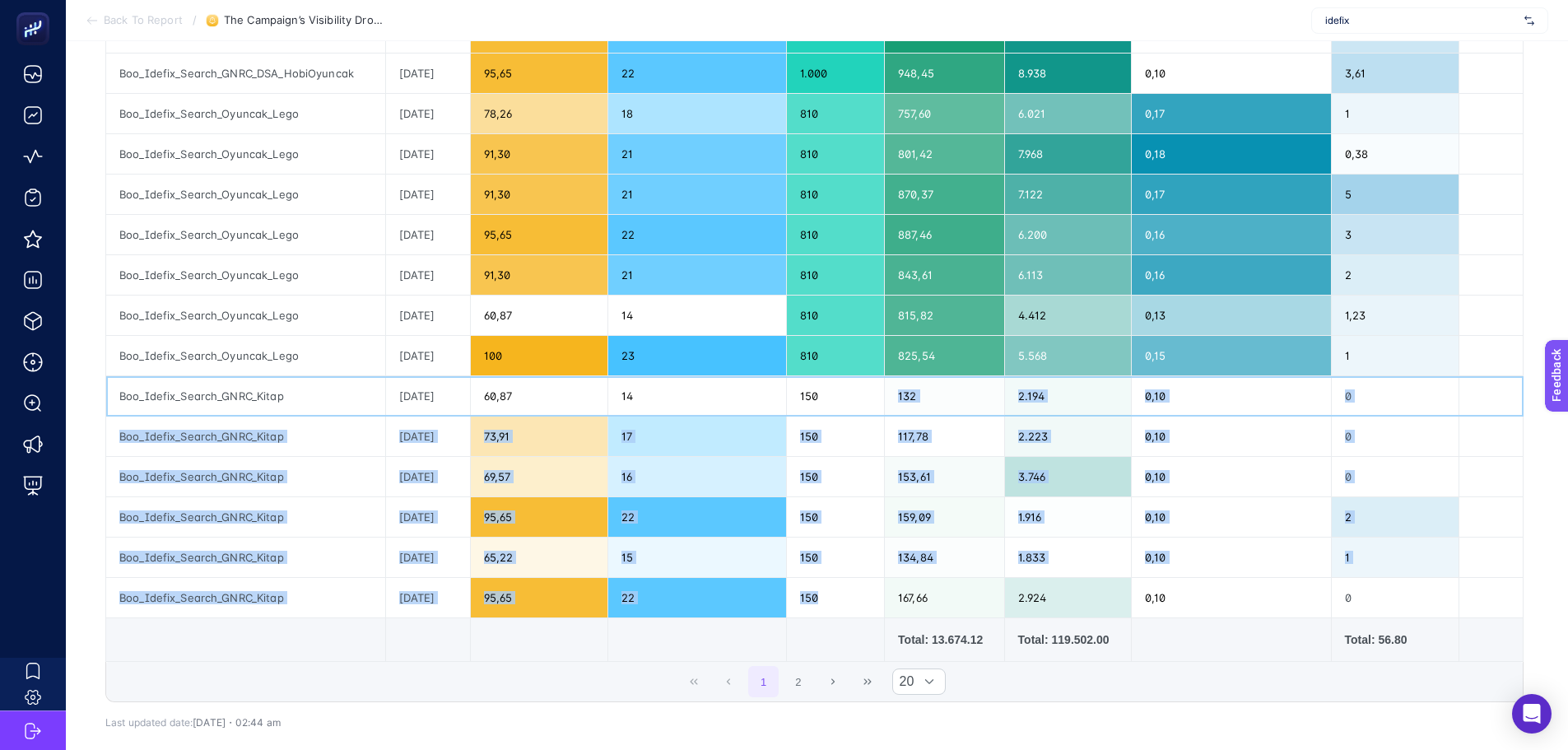
drag, startPoint x: 854, startPoint y: 404, endPoint x: 864, endPoint y: 603, distance: 199.3
click at [864, 603] on tbody "Boo_Idefix_Search_GNRC_DSA_HobiOyuncak 2025-08-26 91,30 21 1.000 847,33 8.475 0…" at bounding box center [815, 214] width 1418 height 807
click at [864, 603] on div "150" at bounding box center [835, 597] width 97 height 40
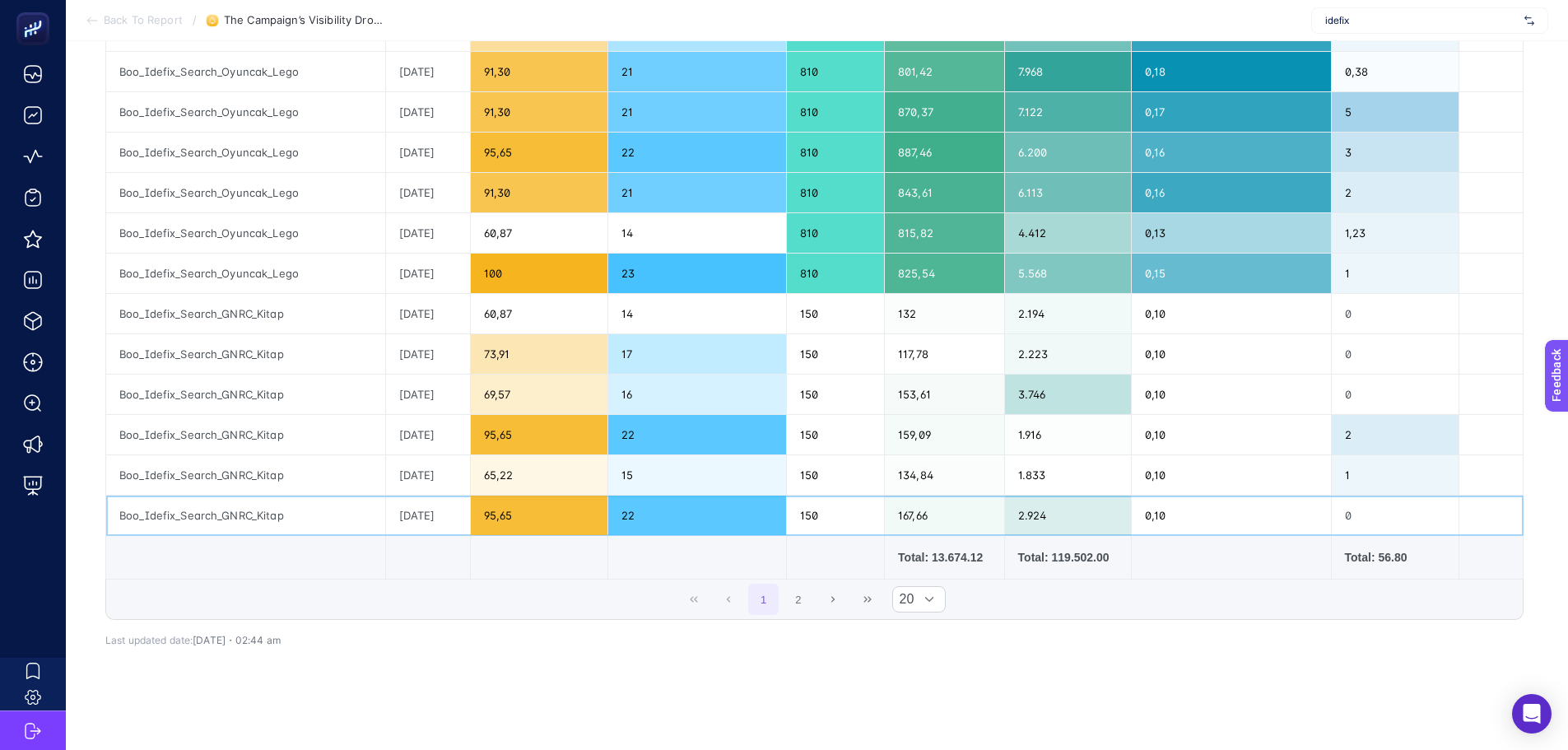
scroll to position [603, 0]
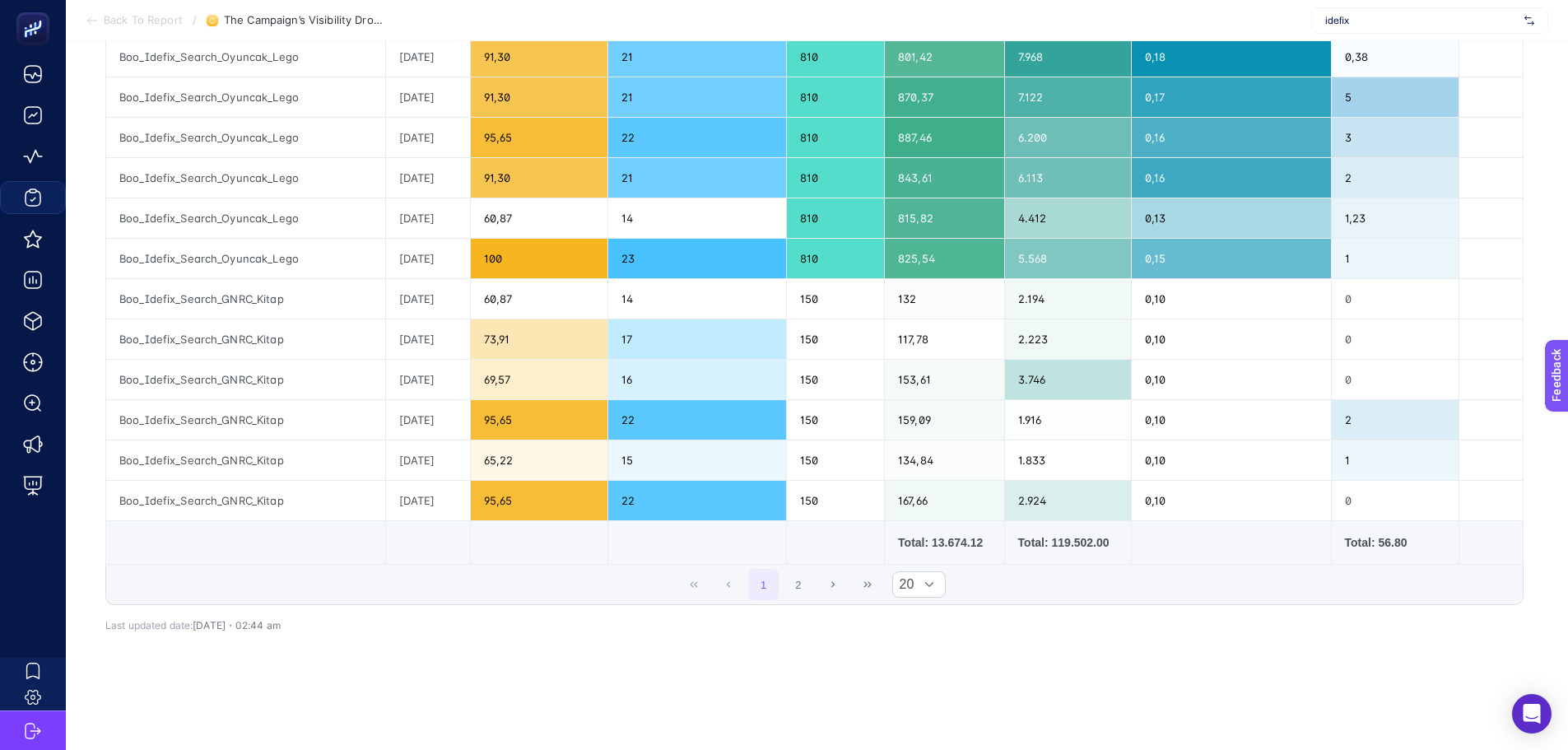
click at [464, 565] on div "1 2 20" at bounding box center [814, 584] width 1417 height 40
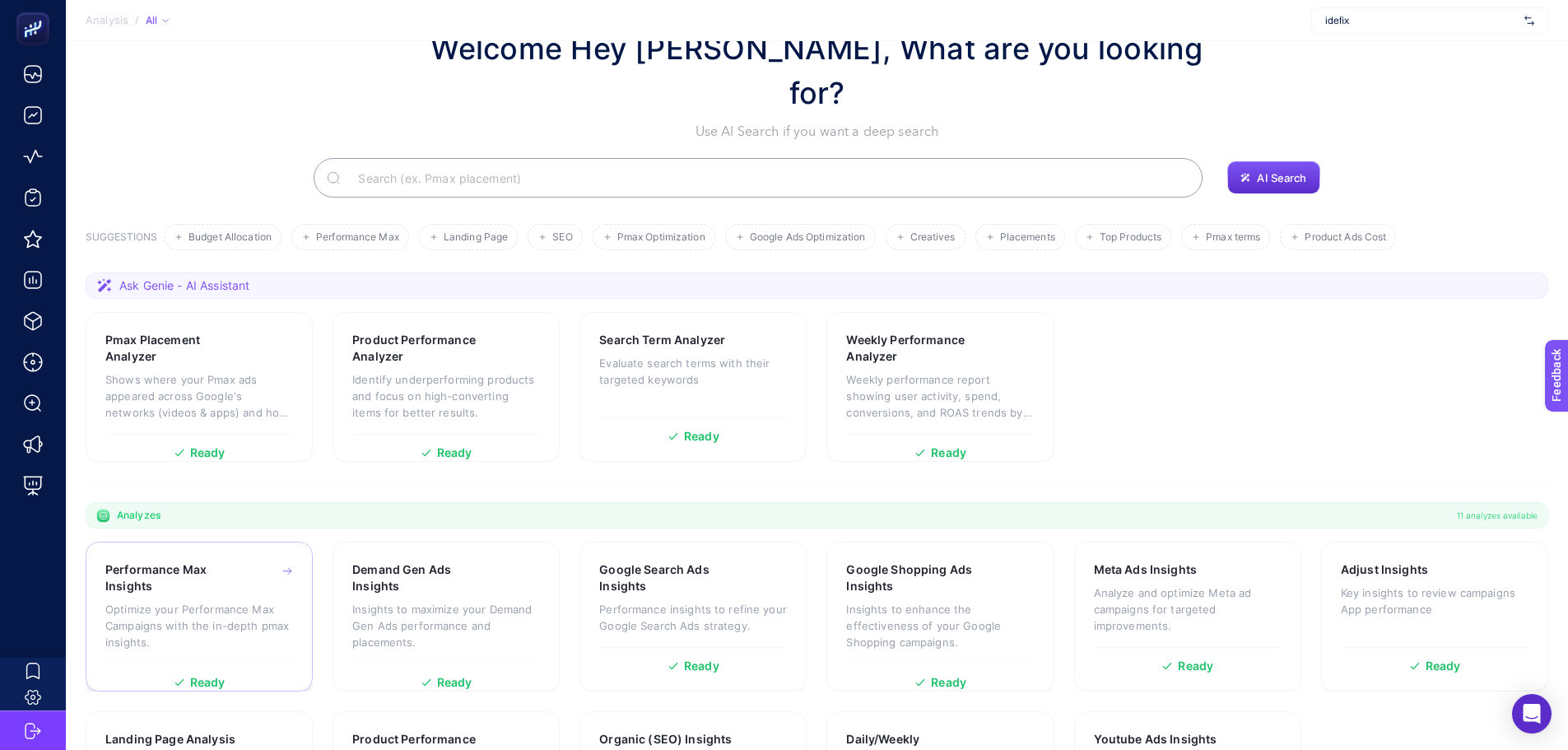
scroll to position [141, 0]
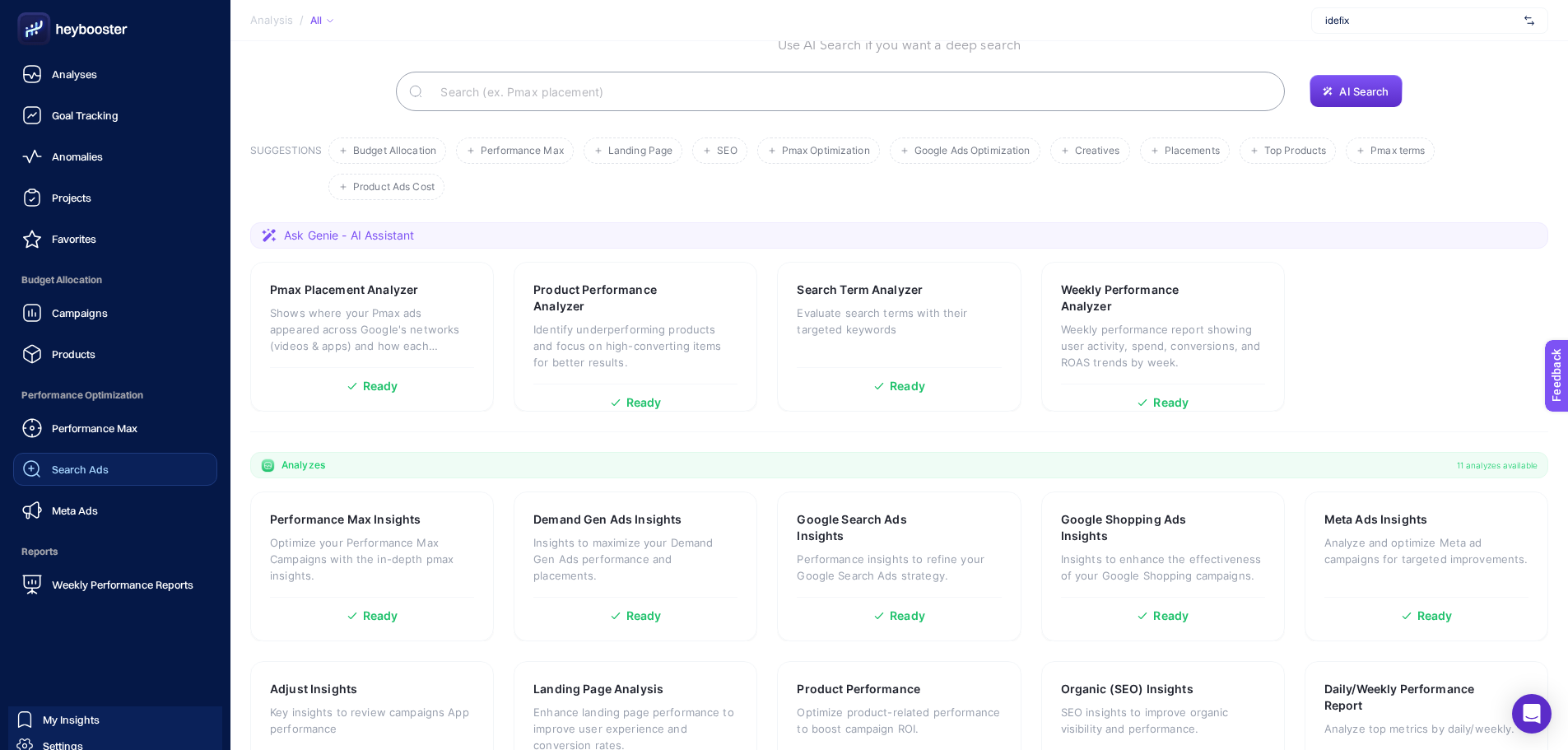
click at [70, 472] on span "Search Ads" at bounding box center [80, 469] width 57 height 13
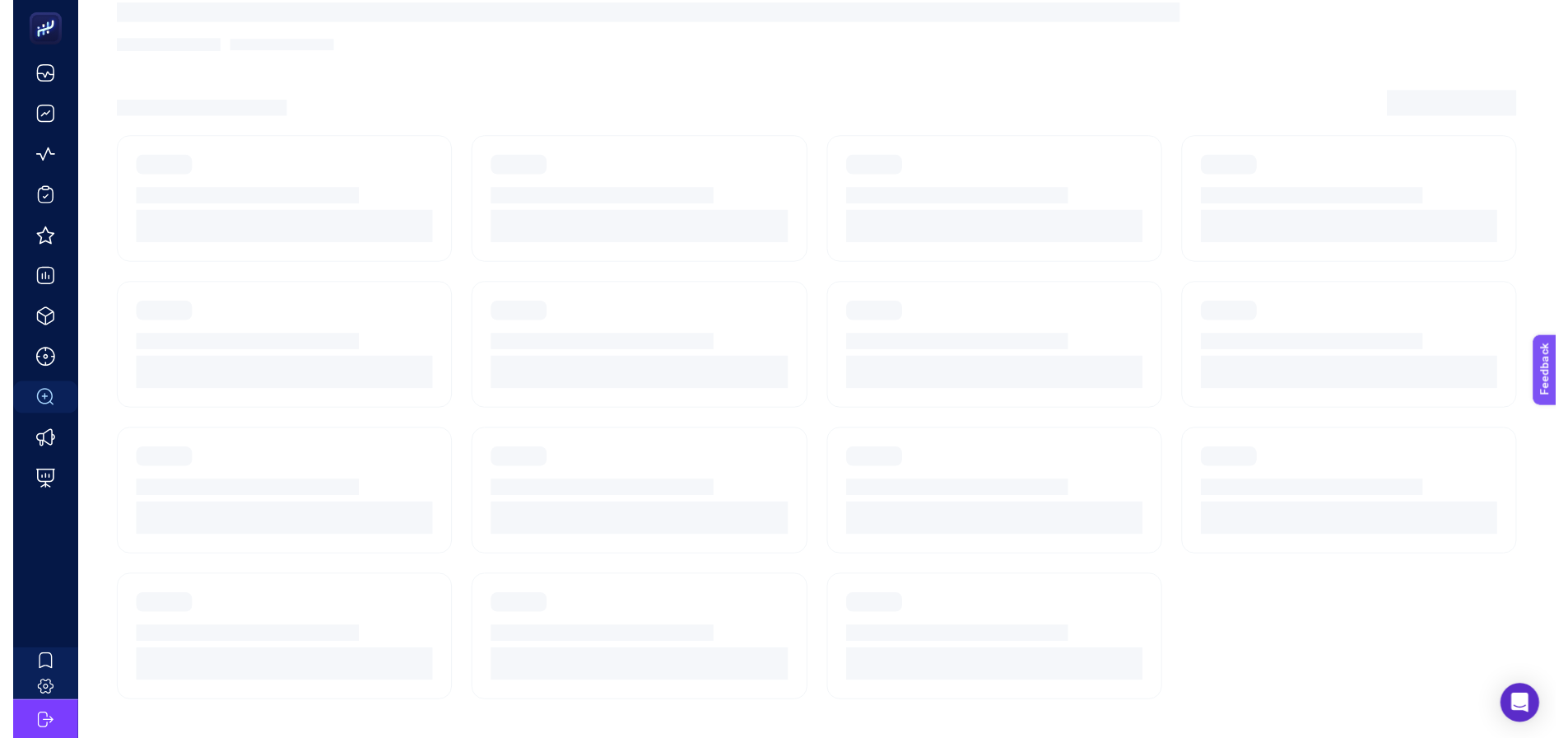
scroll to position [13, 0]
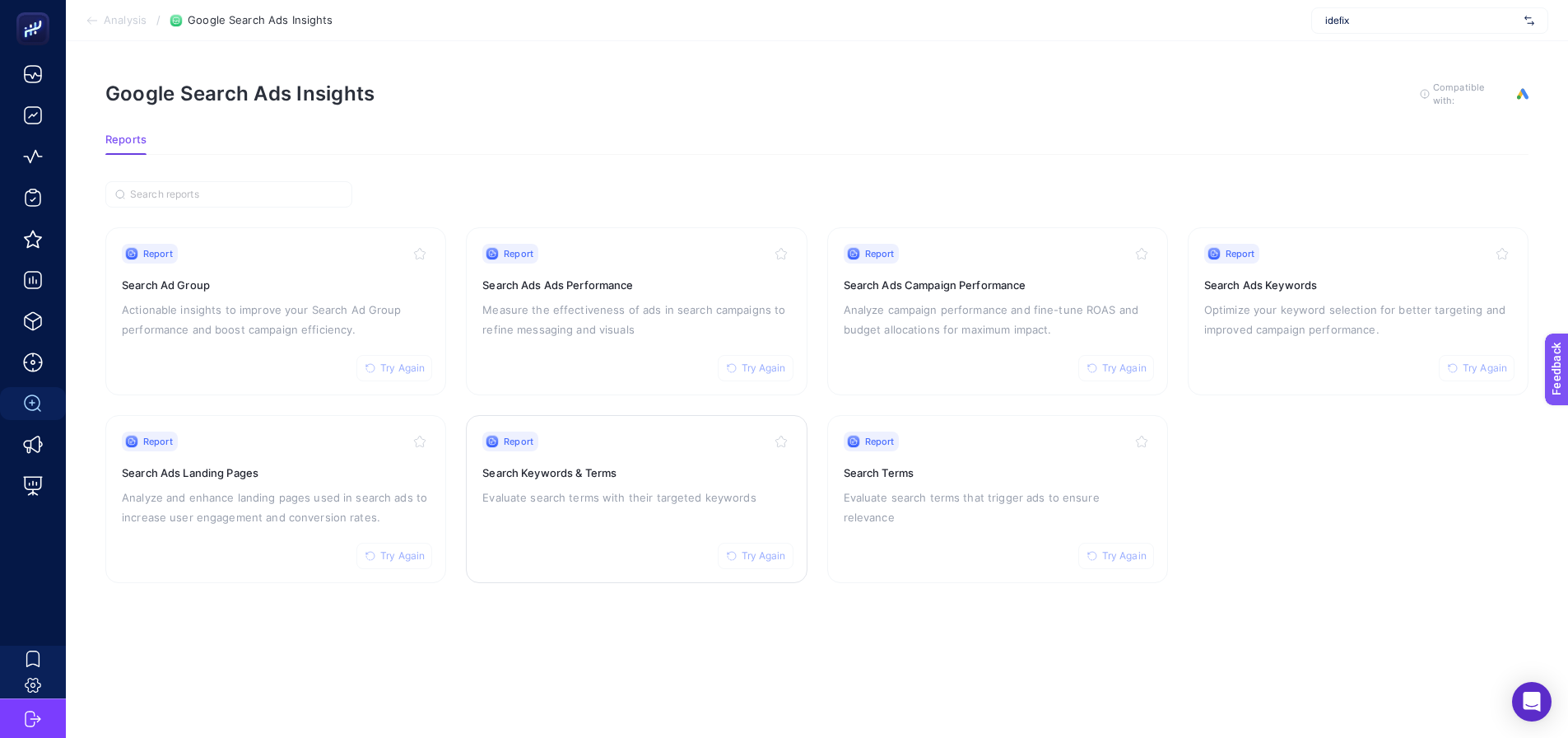
drag, startPoint x: 924, startPoint y: 478, endPoint x: 753, endPoint y: 513, distance: 174.5
click at [585, 498] on p "Evaluate search terms with their targeted keywords" at bounding box center [635, 497] width 308 height 19
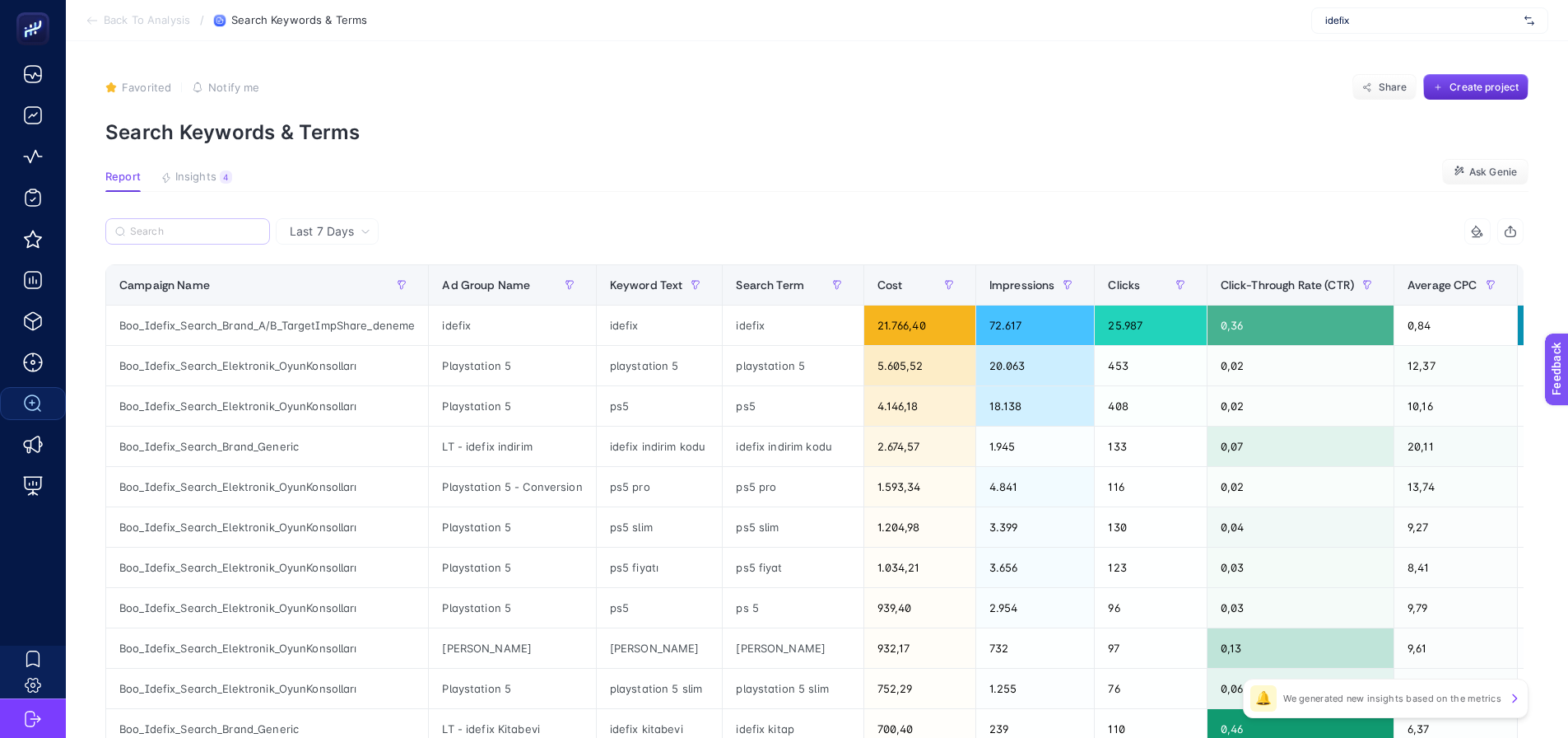
click at [216, 224] on label at bounding box center [187, 231] width 165 height 26
click at [216, 226] on input "Search" at bounding box center [195, 232] width 130 height 13
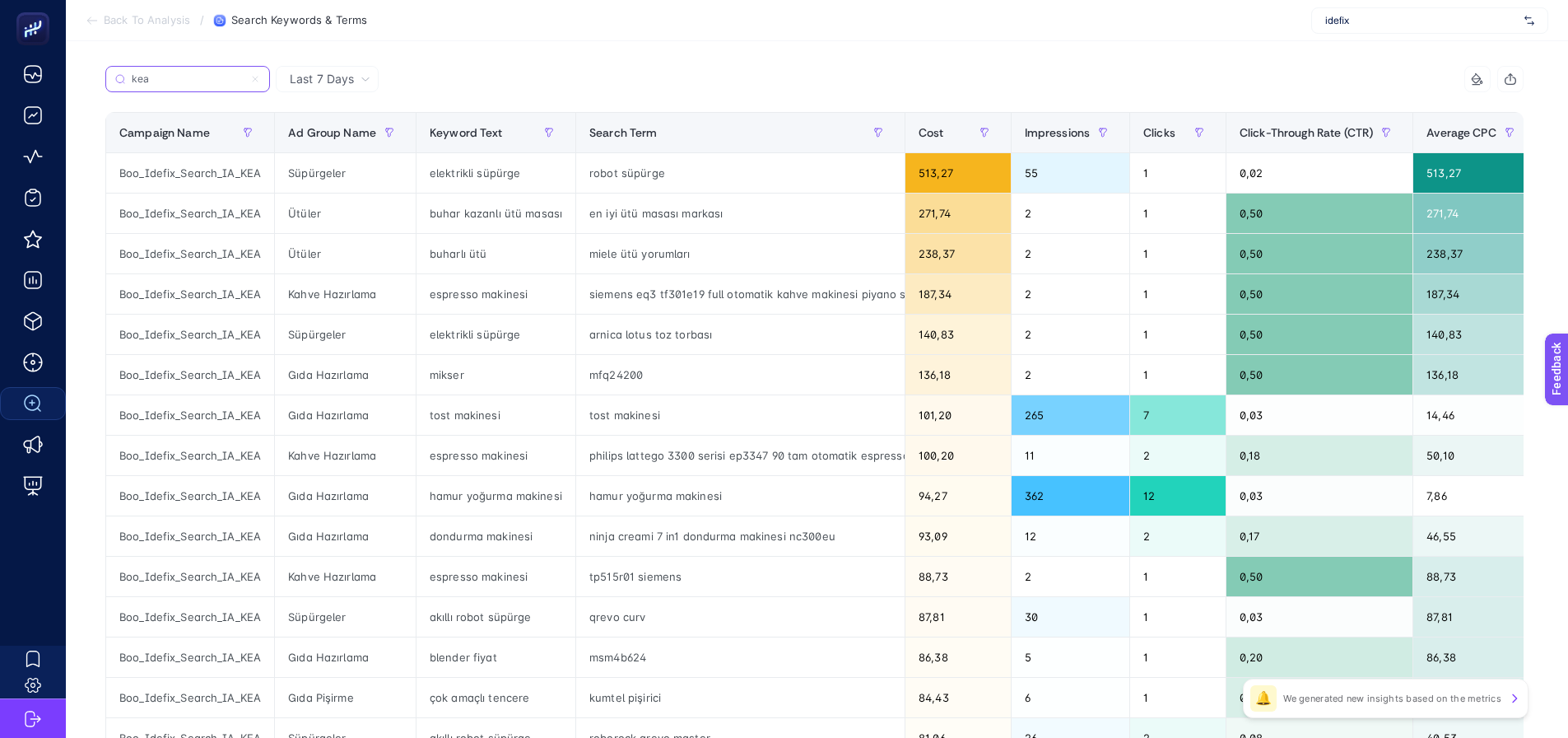
scroll to position [247, 0]
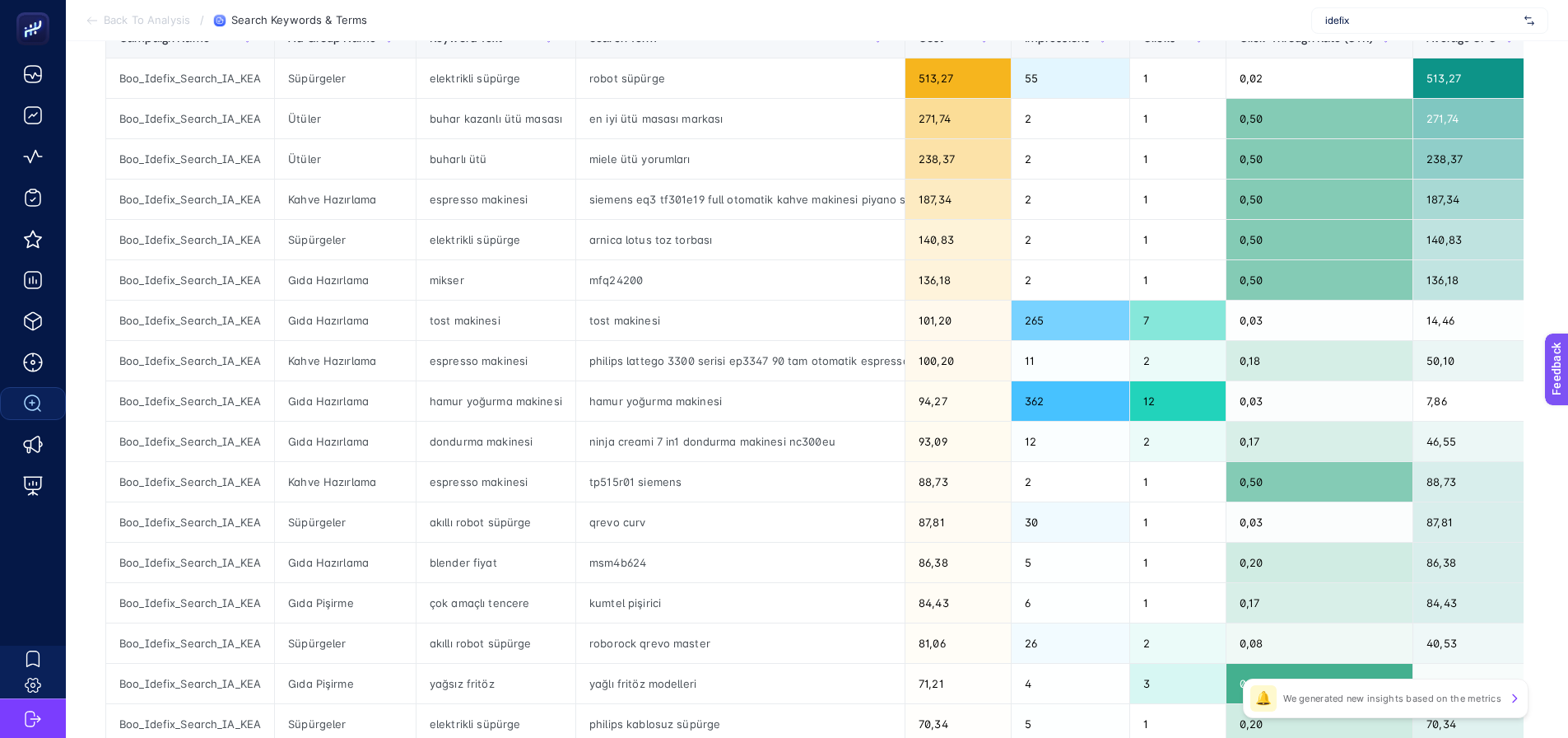
type input "kea"
drag, startPoint x: 641, startPoint y: 159, endPoint x: 725, endPoint y: 272, distance: 140.8
click at [673, 166] on div "miele ütü yorumları" at bounding box center [741, 158] width 329 height 40
drag, startPoint x: 841, startPoint y: 202, endPoint x: 893, endPoint y: 197, distance: 52.2
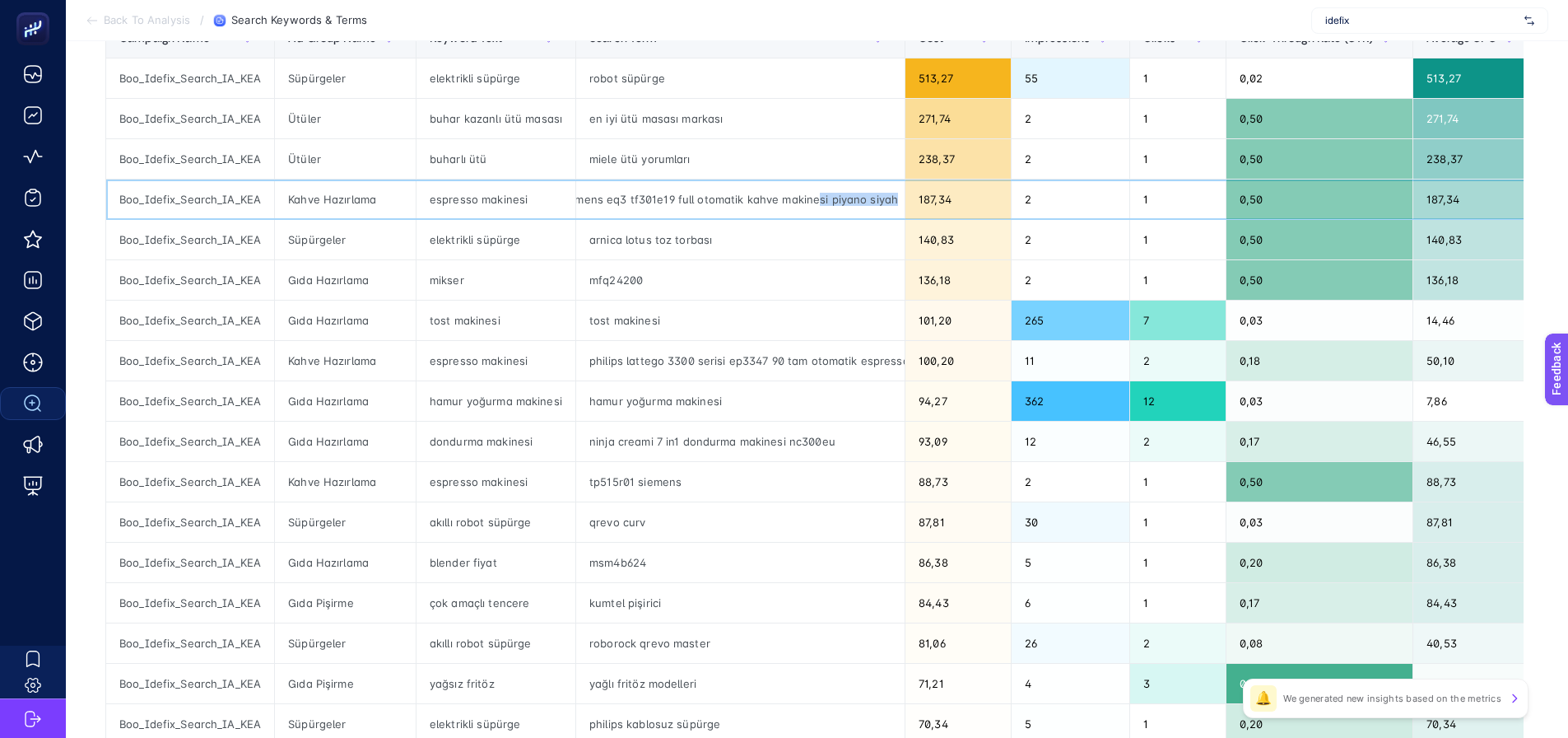
click at [893, 197] on div "siemens eq3 tf301e19 full otomatik kahve makinesi piyano siyah" at bounding box center [741, 199] width 329 height 40
click at [819, 285] on div "mfq24200" at bounding box center [741, 280] width 329 height 40
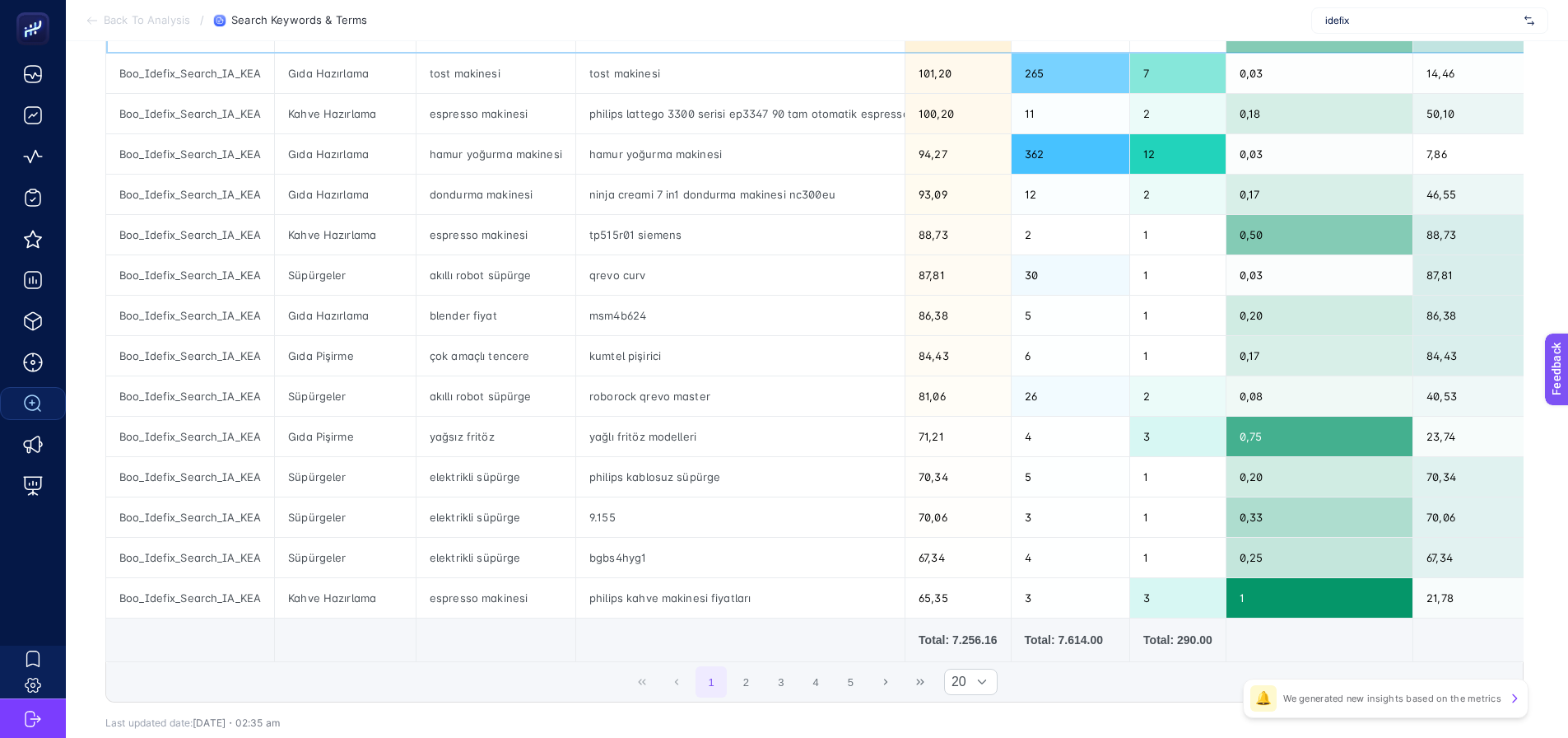
scroll to position [165, 0]
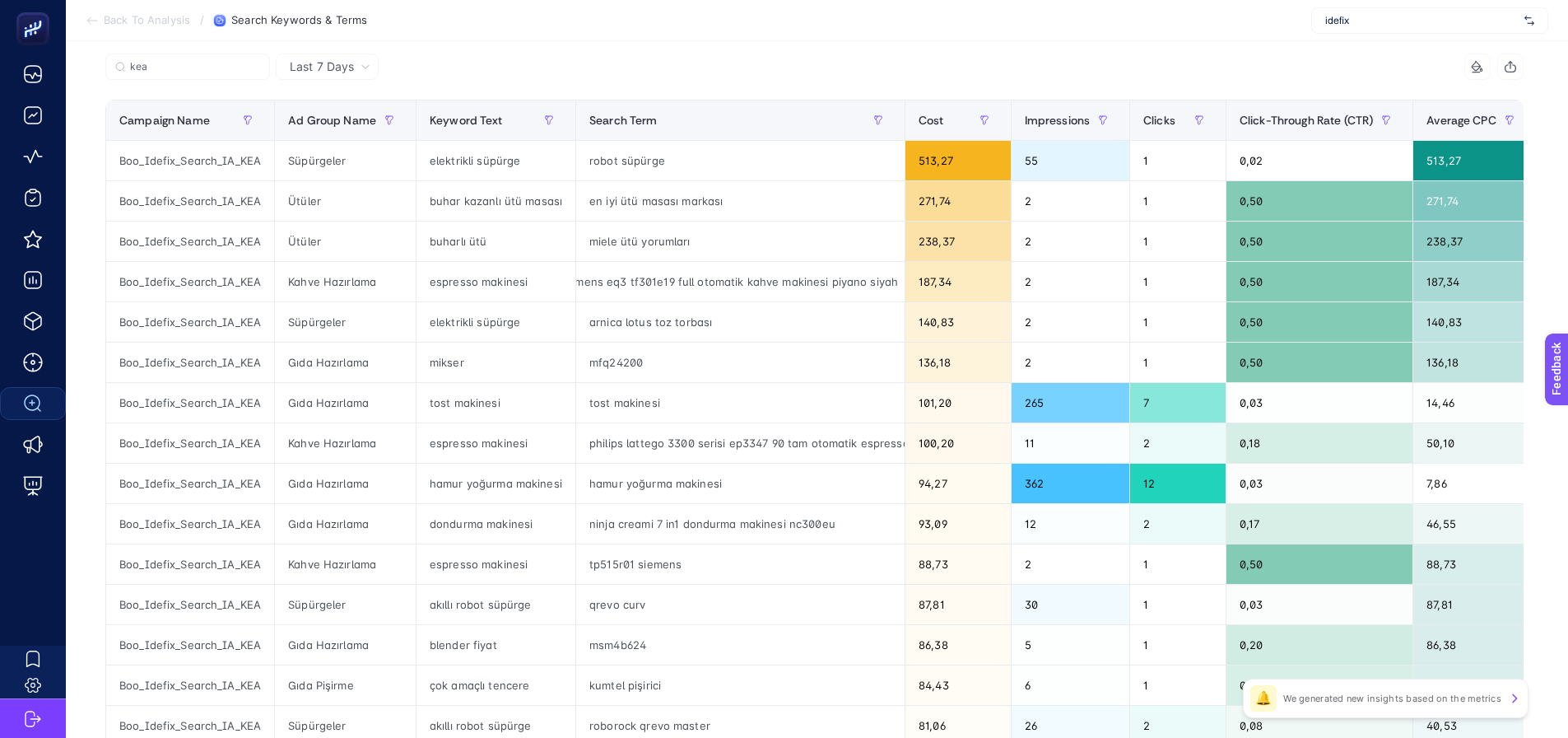
click at [303, 67] on span "Last 7 Days" at bounding box center [322, 67] width 65 height 16
click at [337, 132] on li "Last 30 Days" at bounding box center [327, 130] width 93 height 30
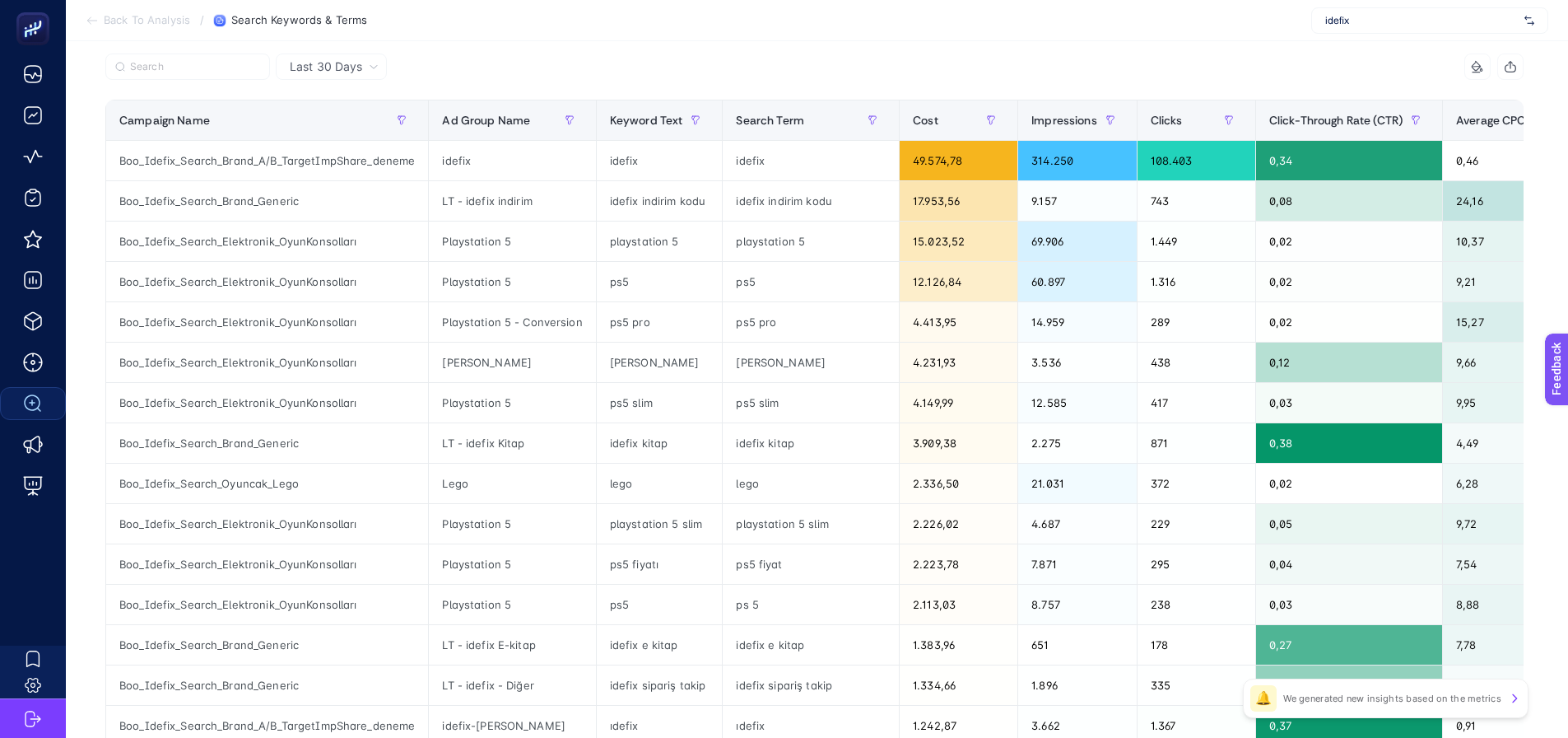
drag, startPoint x: 395, startPoint y: 56, endPoint x: 378, endPoint y: 56, distance: 17.0
click at [395, 56] on div at bounding box center [460, 71] width 710 height 37
click at [368, 54] on div "Last 30 Days" at bounding box center [331, 66] width 111 height 26
click at [358, 79] on div "Last 30 Days" at bounding box center [331, 66] width 111 height 26
click at [394, 76] on div at bounding box center [460, 71] width 710 height 37
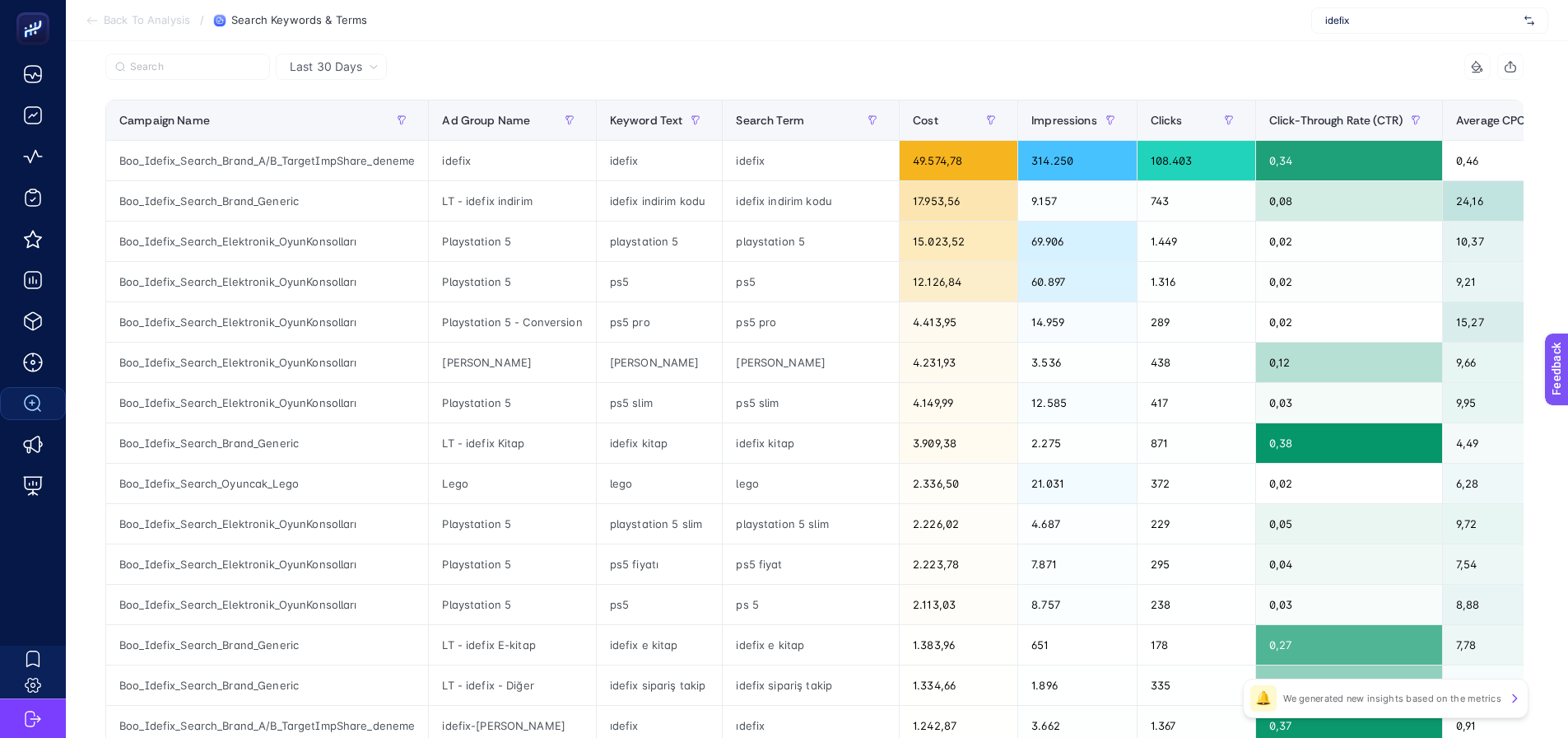
click at [367, 68] on div "Last 30 Days" at bounding box center [335, 67] width 102 height 12
drag, startPoint x: 323, startPoint y: 99, endPoint x: 436, endPoint y: 9, distance: 144.5
click at [323, 98] on li "Last 7 Days" at bounding box center [331, 101] width 101 height 30
click at [0, 0] on div "kea" at bounding box center [0, 0] width 0 height 0
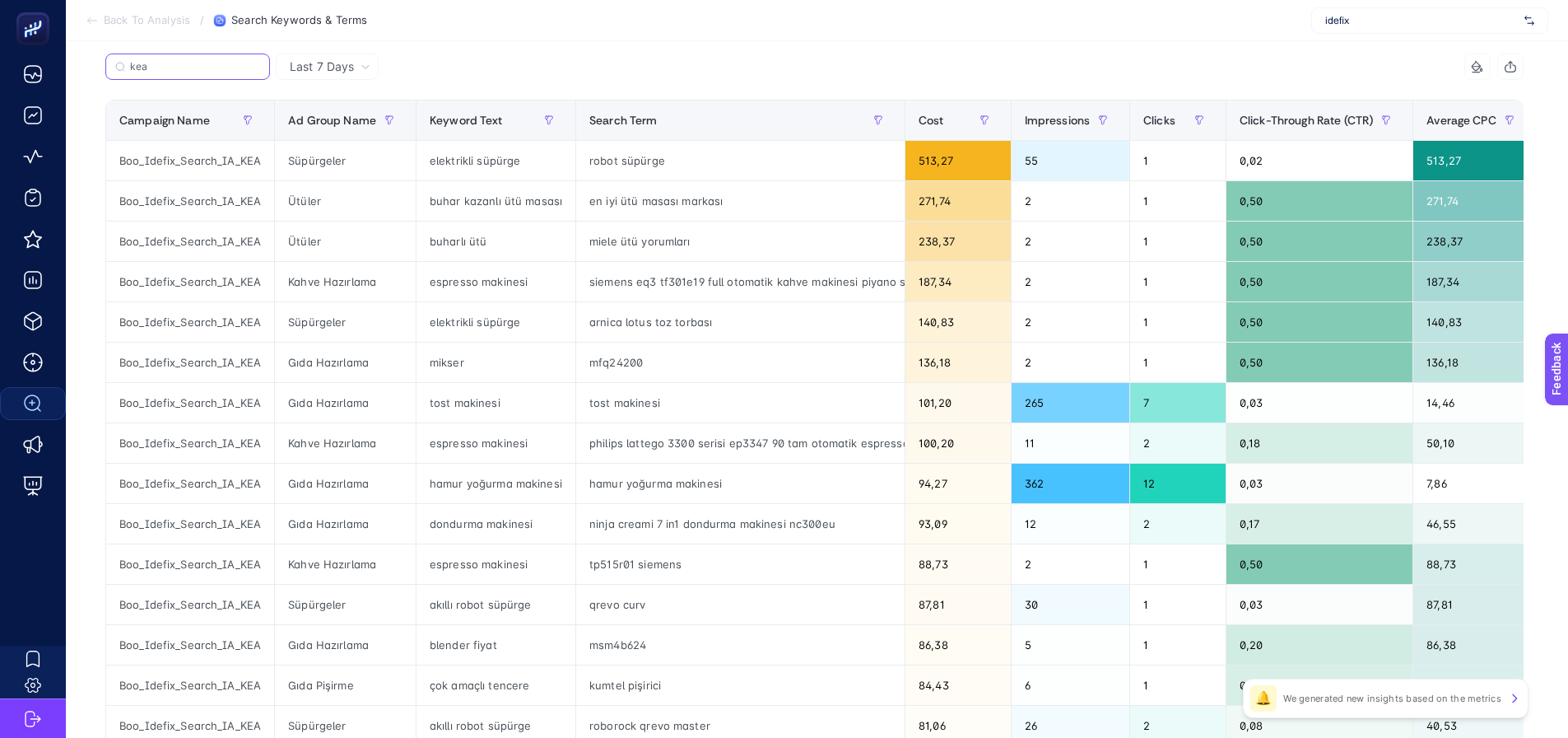
click at [188, 65] on input "kea" at bounding box center [195, 67] width 130 height 13
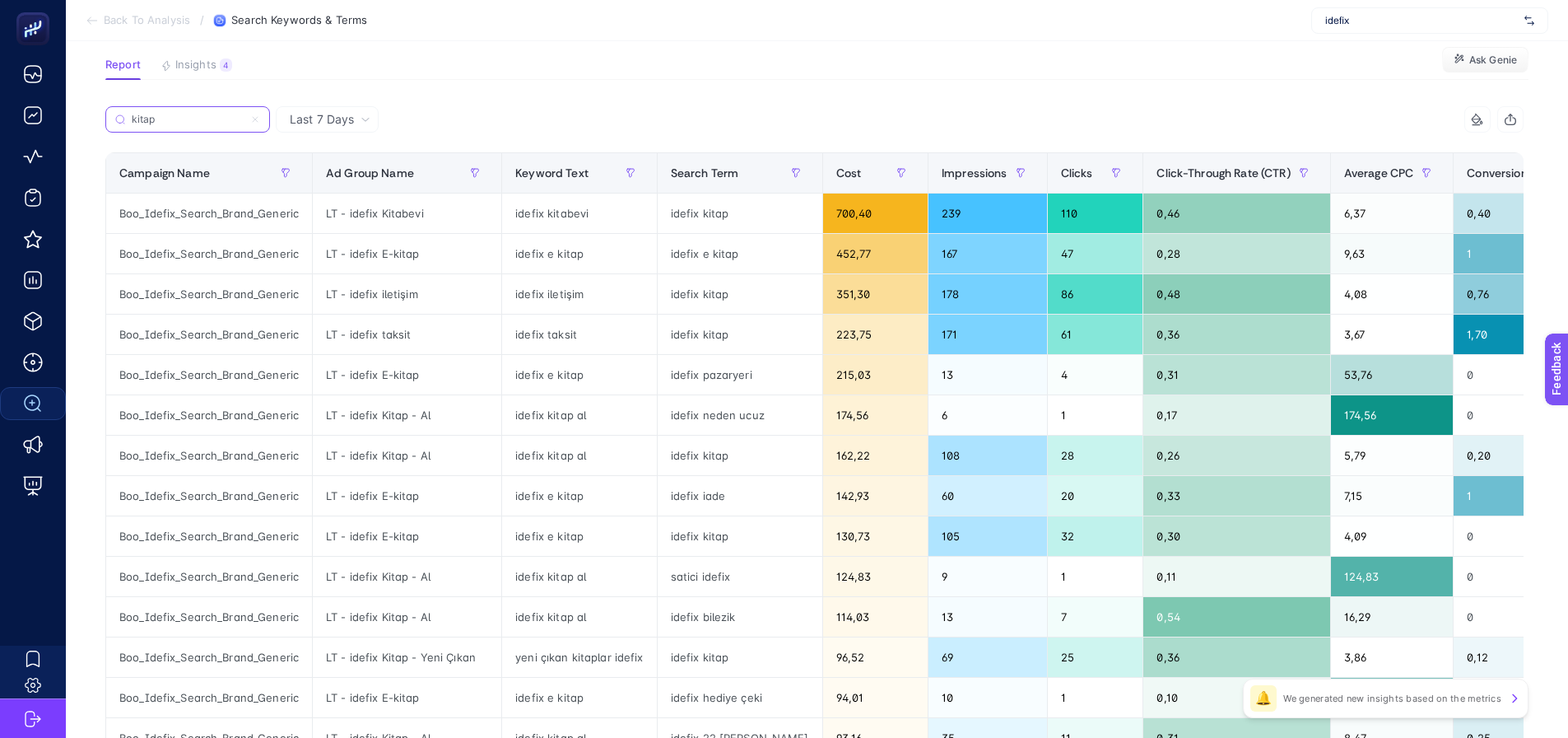
scroll to position [494, 0]
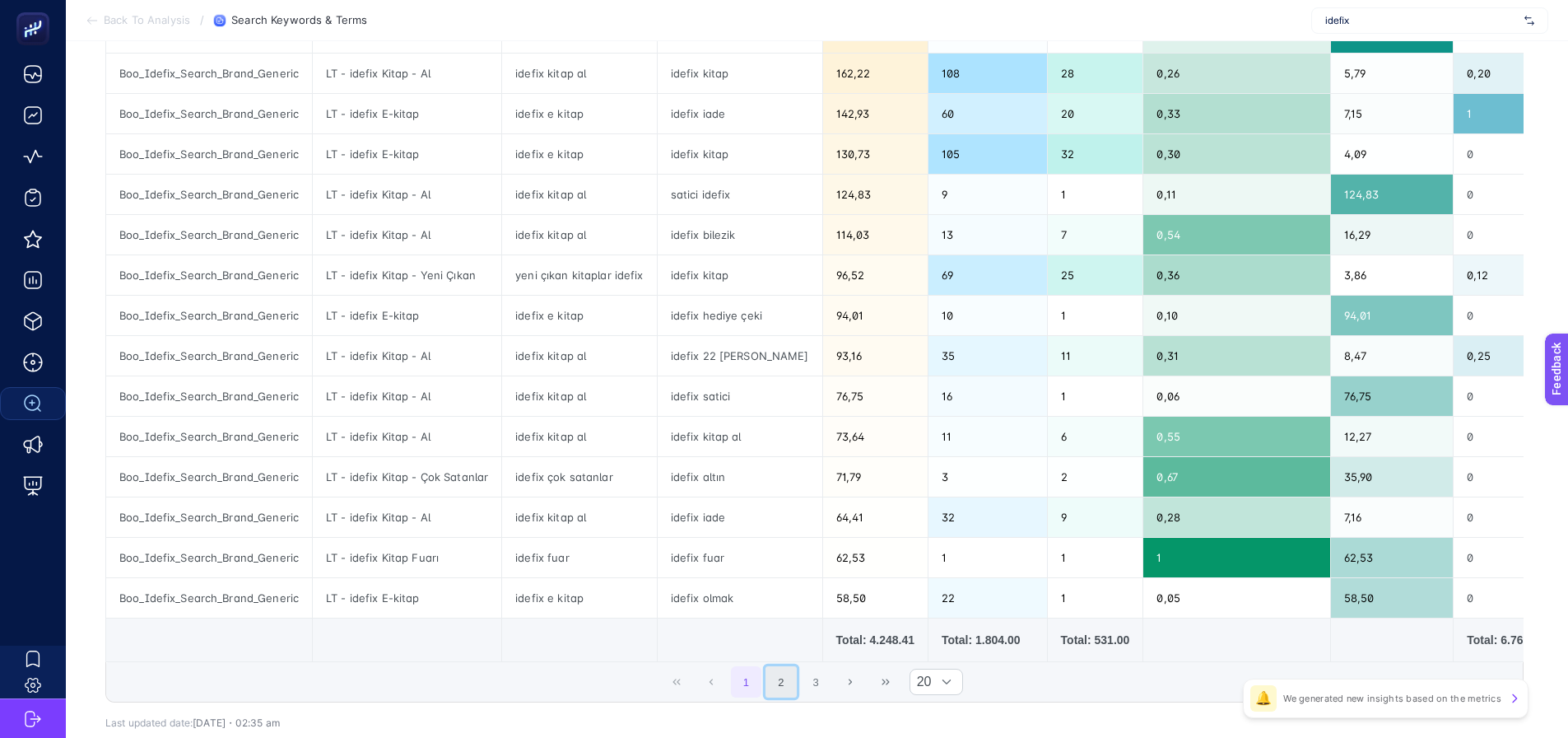
click at [797, 684] on button "2" at bounding box center [781, 682] width 31 height 31
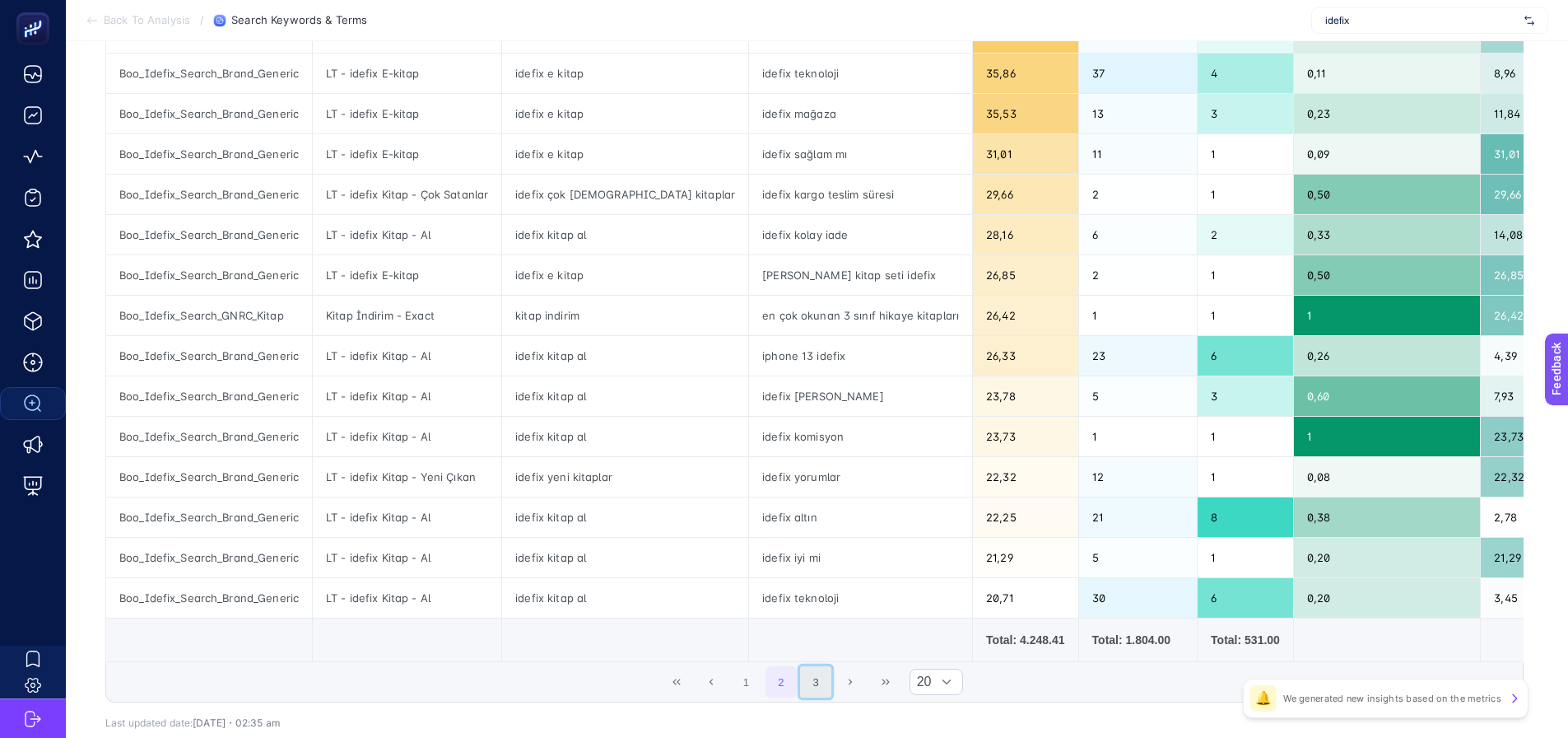
click at [821, 682] on button "3" at bounding box center [816, 682] width 31 height 31
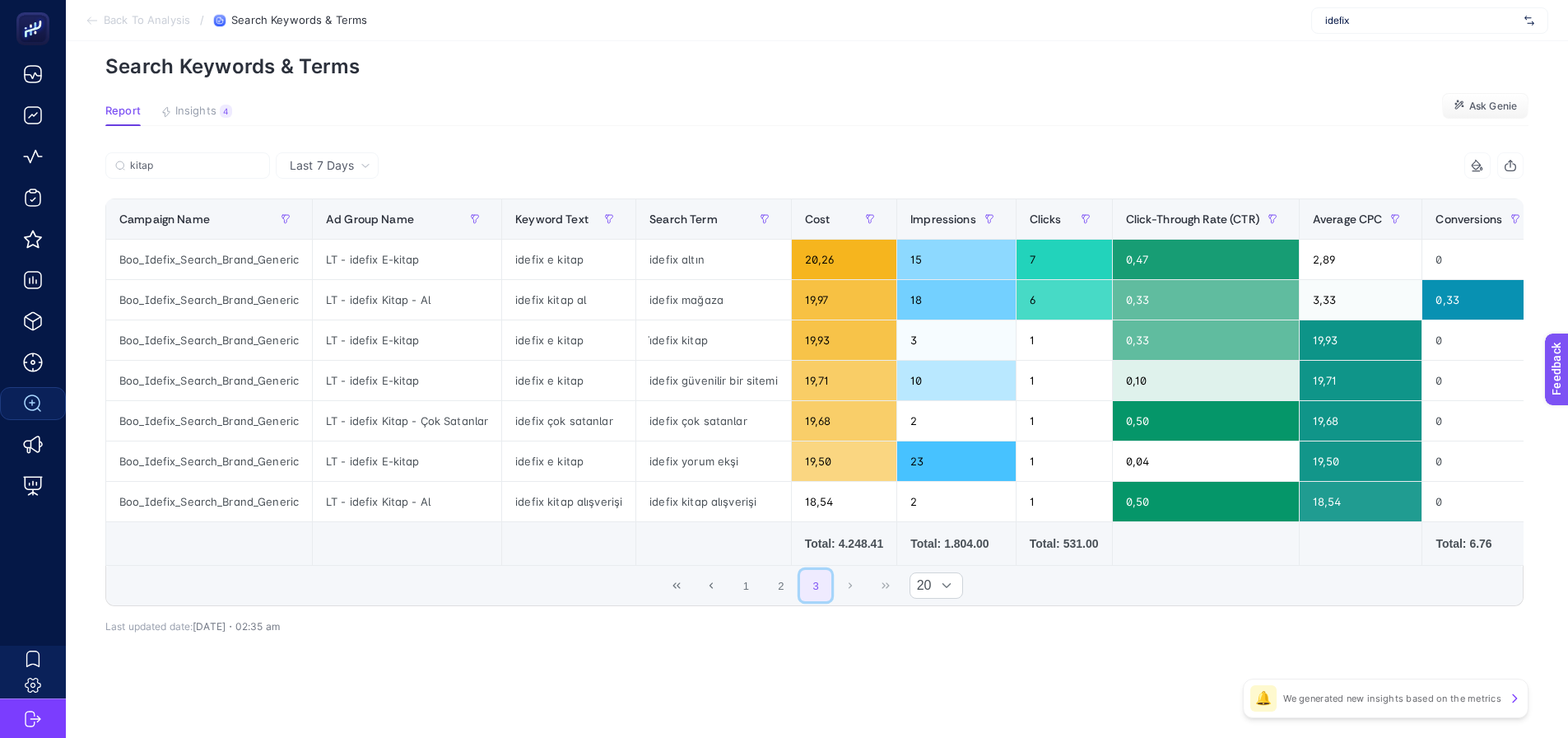
scroll to position [72, 0]
click at [774, 586] on button "2" at bounding box center [781, 586] width 31 height 31
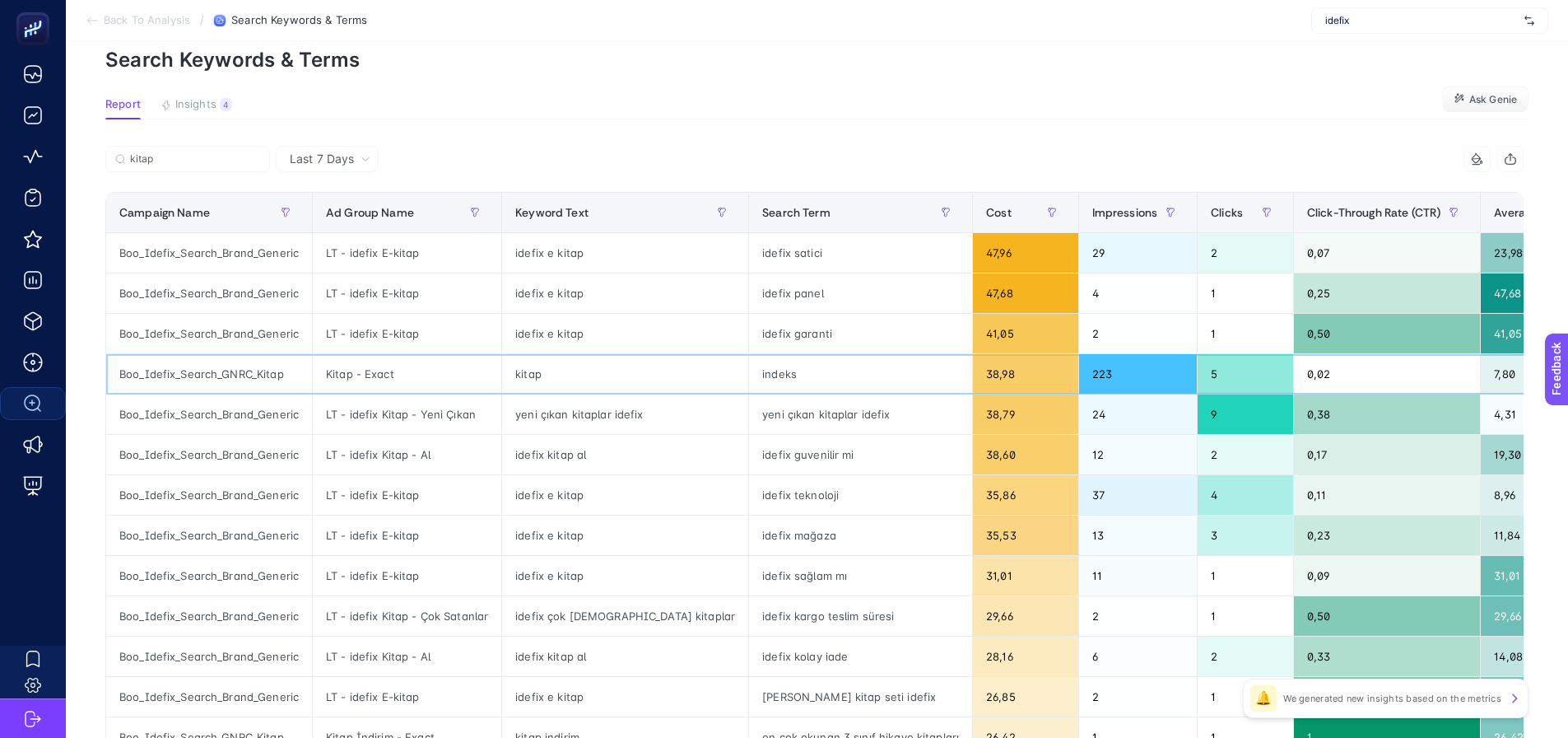
click at [220, 381] on div "Boo_Idefix_Search_GNRC_Kitap" at bounding box center [208, 373] width 205 height 40
copy tr "Boo_Idefix_Search_GNRC_Kitap"
click at [183, 153] on input "kitap" at bounding box center [195, 159] width 130 height 13
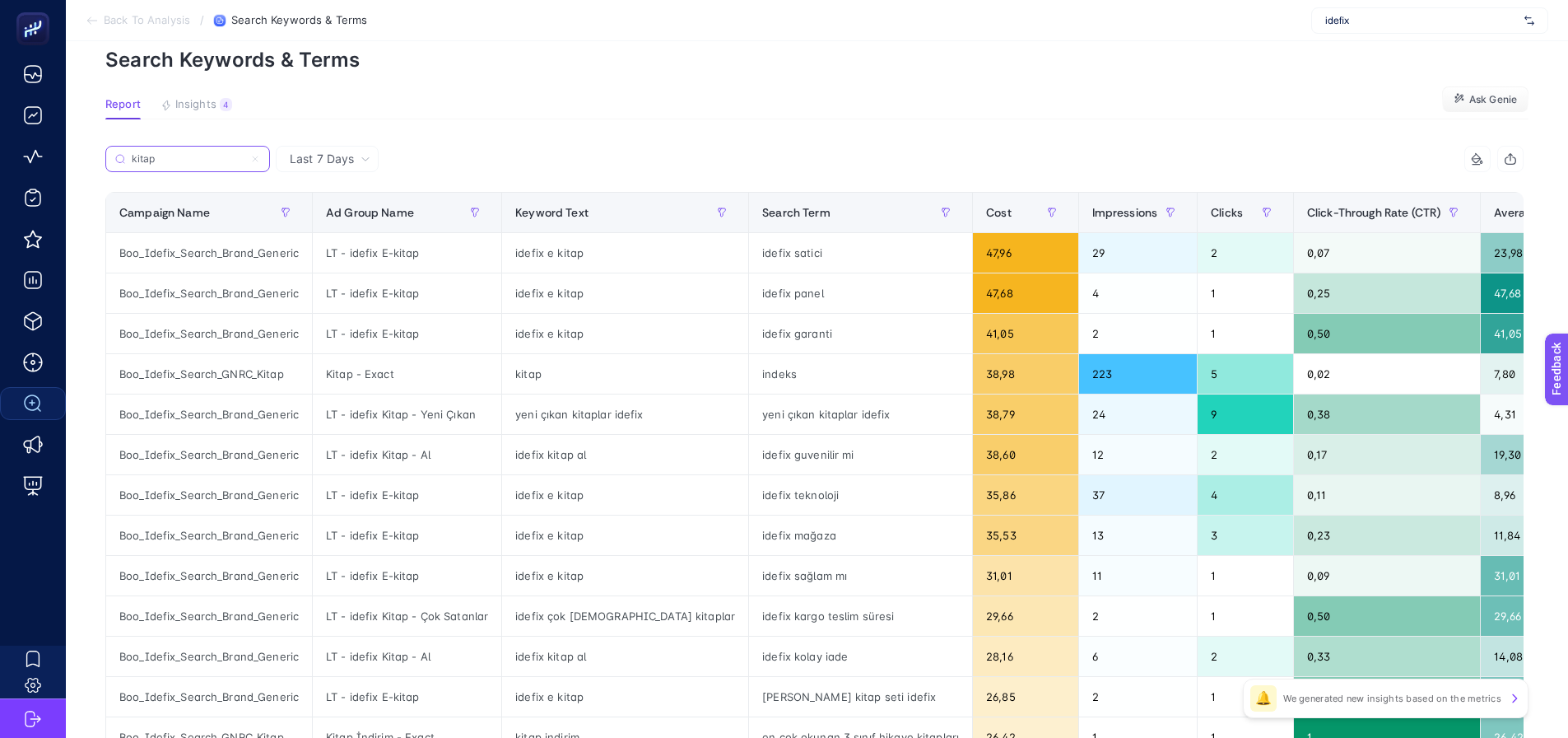
click at [183, 153] on input "kitap" at bounding box center [188, 159] width 112 height 13
paste input "Boo_Idefix_Search_GNRC_K"
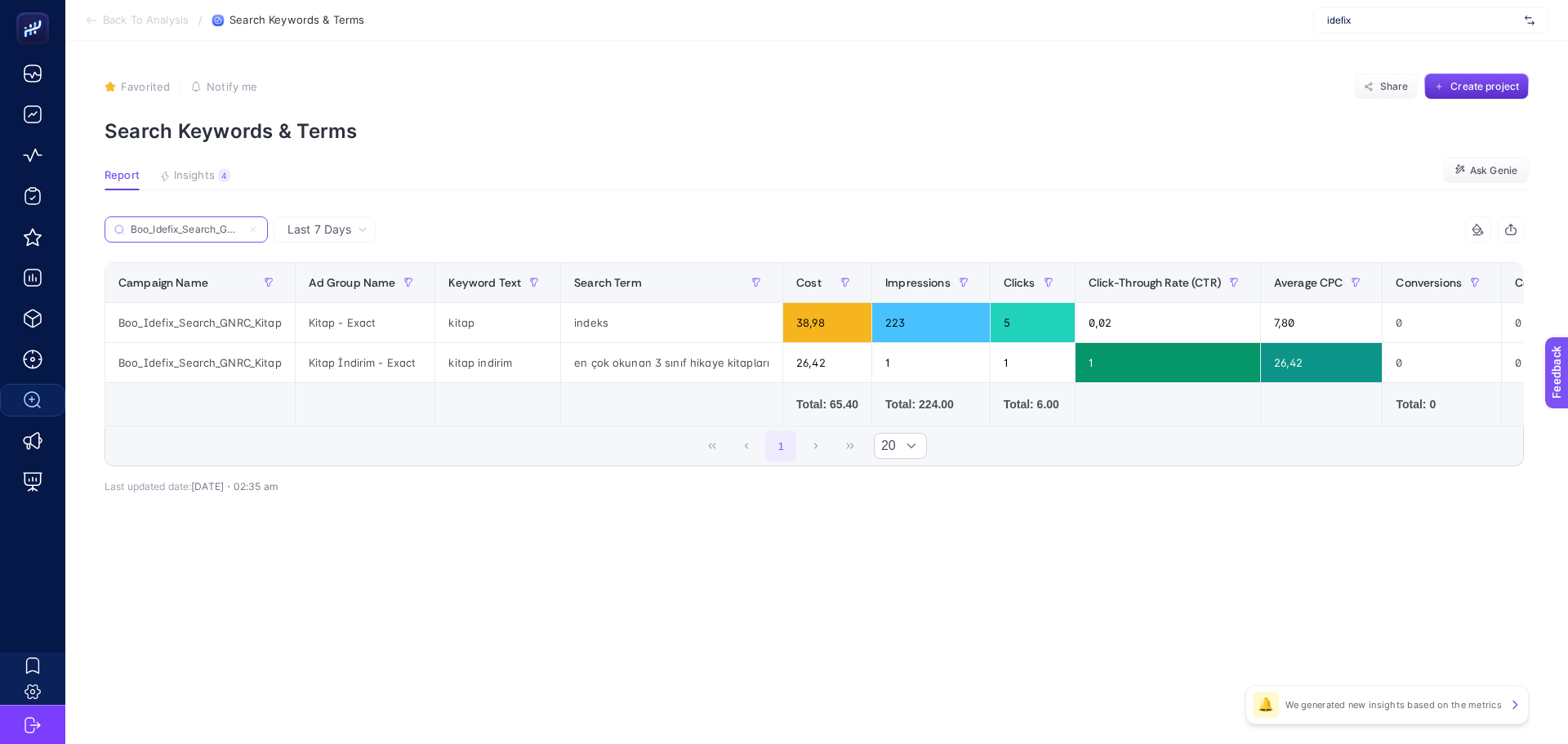
scroll to position [0, 36]
type input "Boo_Idefix_Search_GNRC_Kitap"
click at [317, 237] on span "Last 7 Days" at bounding box center [320, 229] width 64 height 16
click at [325, 294] on li "Last 30 Days" at bounding box center [324, 293] width 92 height 30
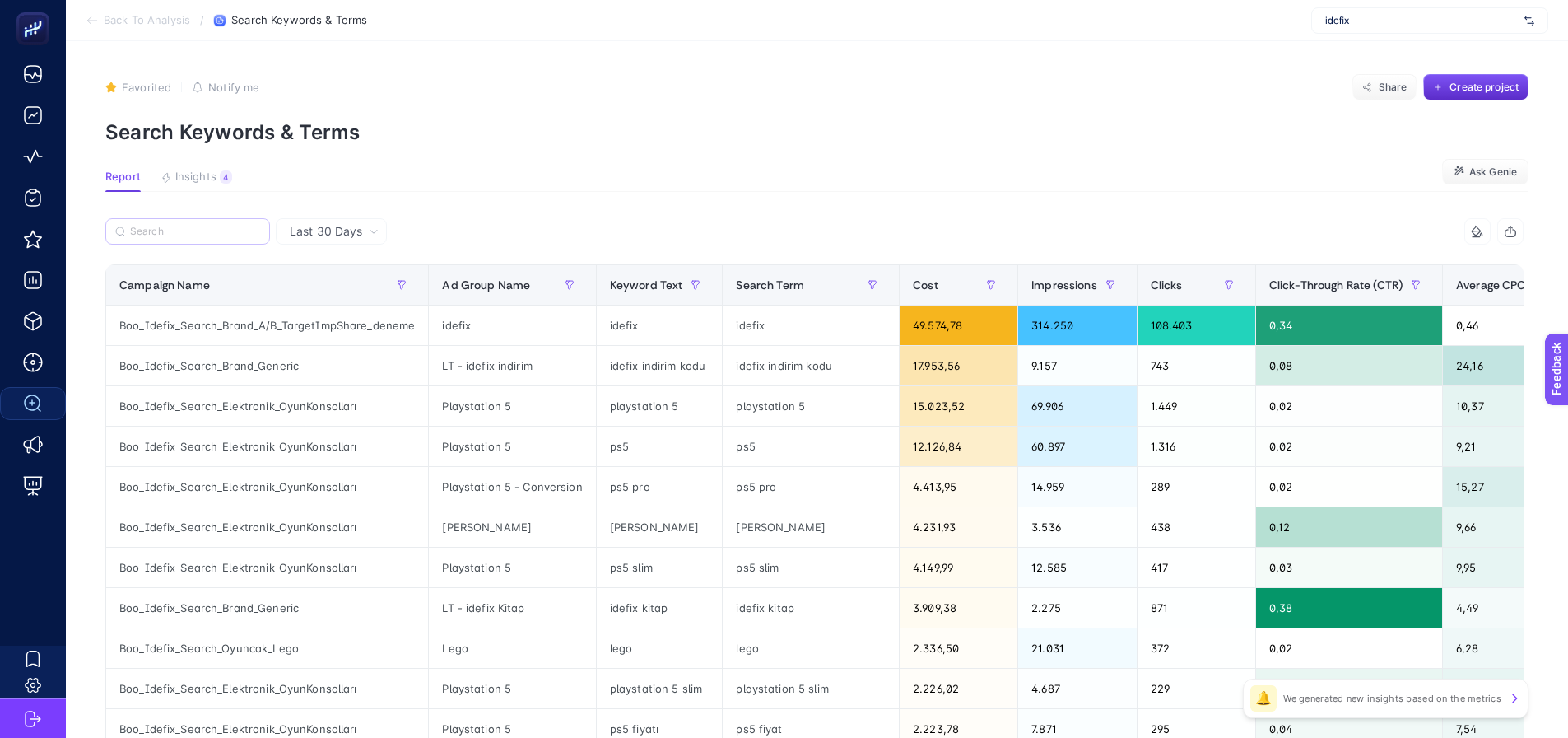
click at [219, 224] on label at bounding box center [187, 231] width 165 height 26
click at [0, 0] on input "Boo_Idefix_Search_GNRC_Kitap" at bounding box center [0, 0] width 0 height 0
click at [173, 232] on input "Search" at bounding box center [195, 232] width 130 height 13
click at [210, 236] on input "Search" at bounding box center [196, 232] width 128 height 13
click at [211, 182] on span "Insights" at bounding box center [196, 178] width 41 height 14
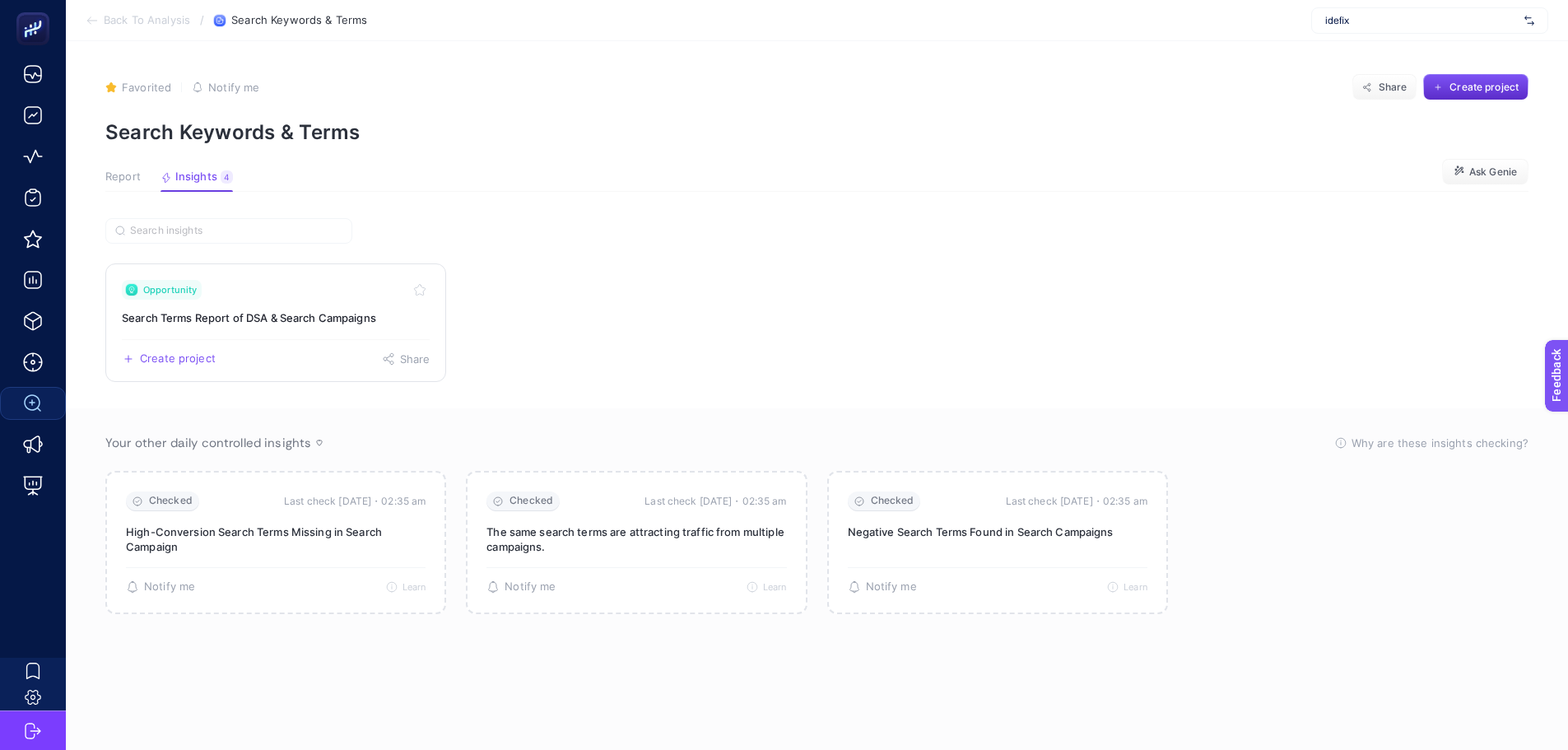
drag, startPoint x: 261, startPoint y: 323, endPoint x: 285, endPoint y: 308, distance: 28.3
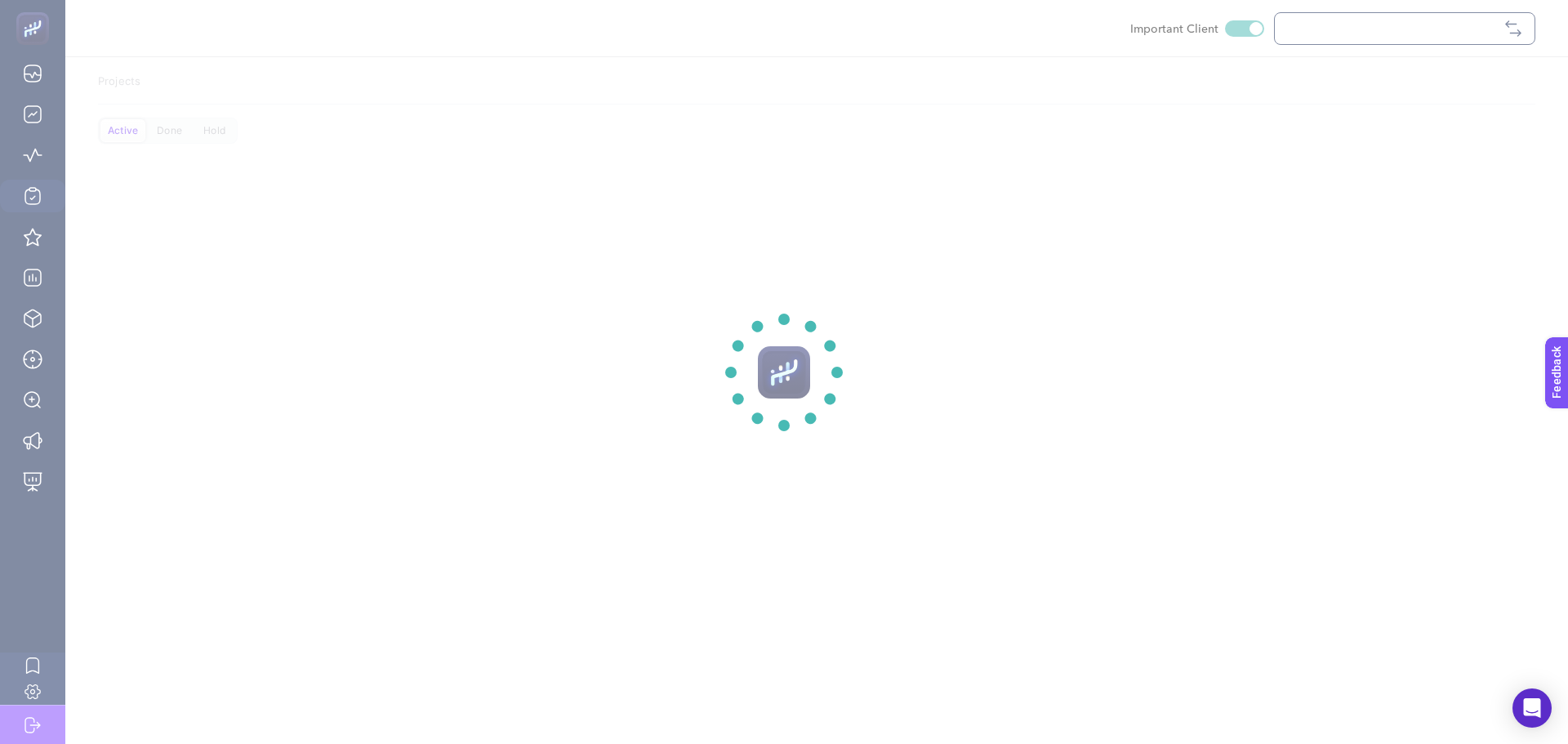
checkbox input "true"
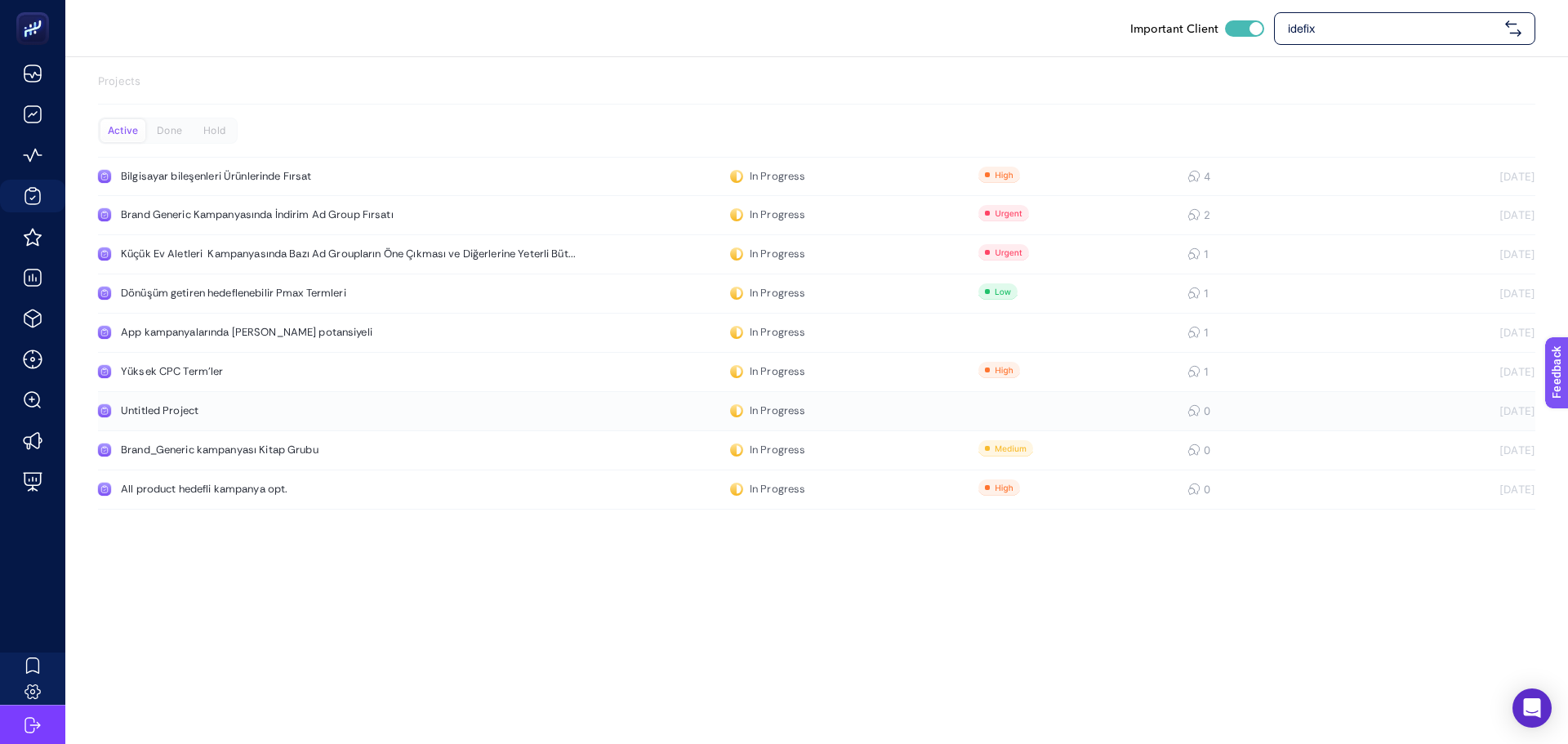
click at [565, 397] on link "Untitled Project In Progress 0 [DATE]" at bounding box center [816, 411] width 1438 height 39
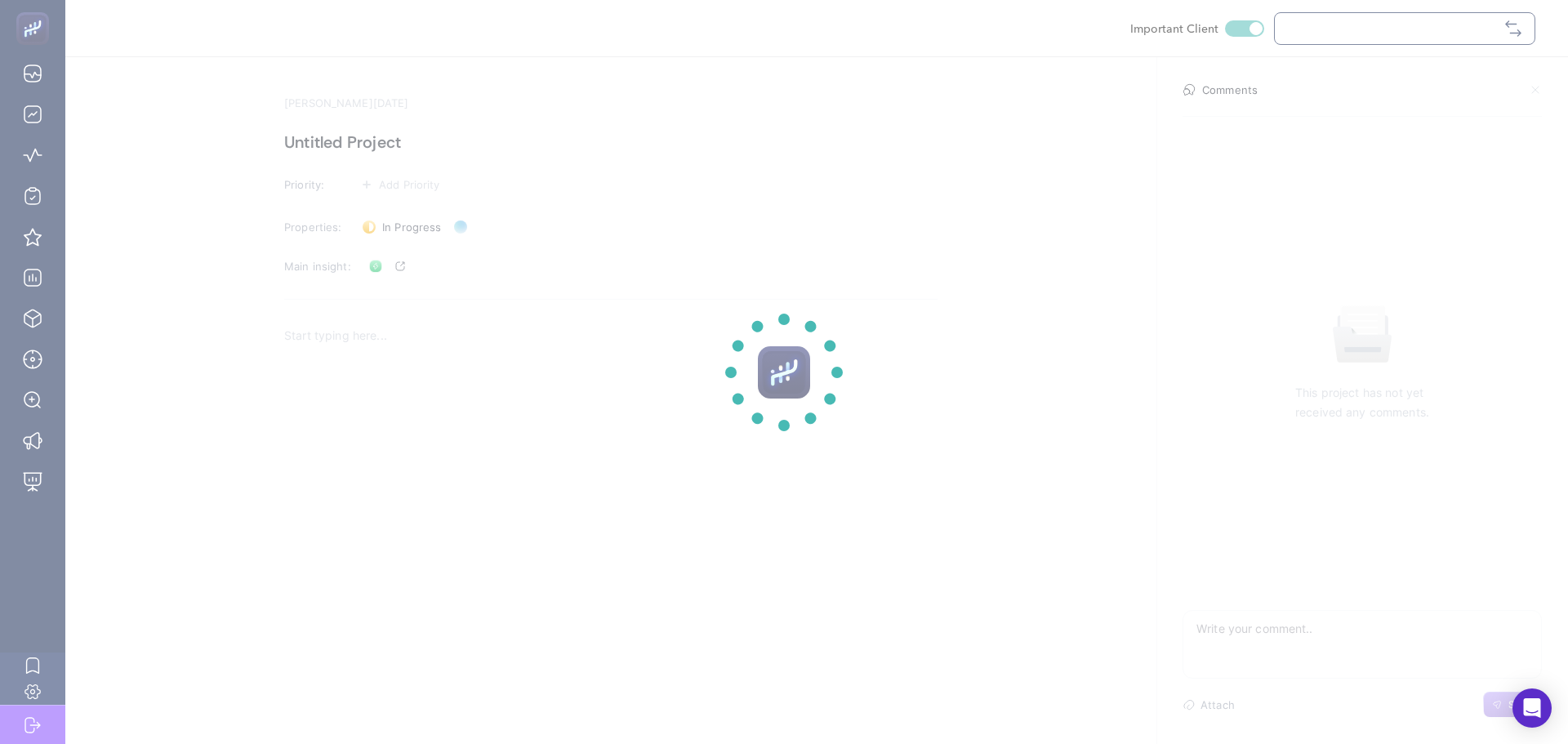
checkbox input "true"
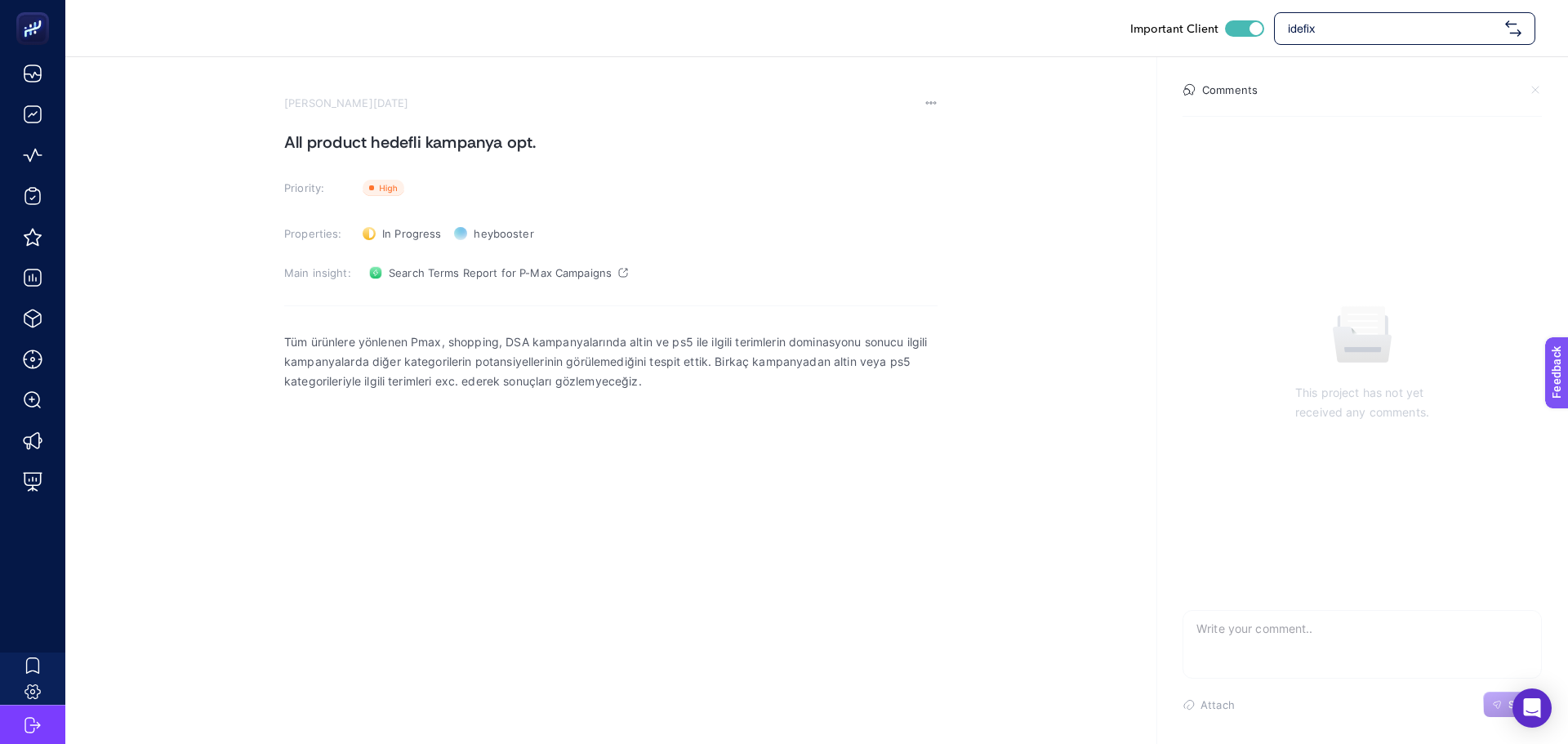
click at [475, 382] on p "Tüm ürünlere yönlenen Pmax, shopping, DSA kampanyalarında altin ve ps5 ile ilgi…" at bounding box center [610, 361] width 653 height 58
click at [673, 365] on p "Tüm ürünlere yönlenen Pmax, shopping, DSA kampanyalarında altin ve ps5 ile ilgi…" at bounding box center [610, 361] width 653 height 58
click at [889, 327] on div "Tüm ürünlere yönlenen Pmax, shopping, DSA kampanyalarında altin ve ps5 ile ilgi…" at bounding box center [610, 484] width 653 height 326
click at [867, 376] on p "Tüm ürünlere yönlenen Pmax, shopping, DSA kampanyalarında altin ve ps5 ile ilgi…" at bounding box center [610, 361] width 653 height 58
click at [471, 274] on span "Search Terms Report for P-Max Campaigns" at bounding box center [499, 273] width 223 height 13
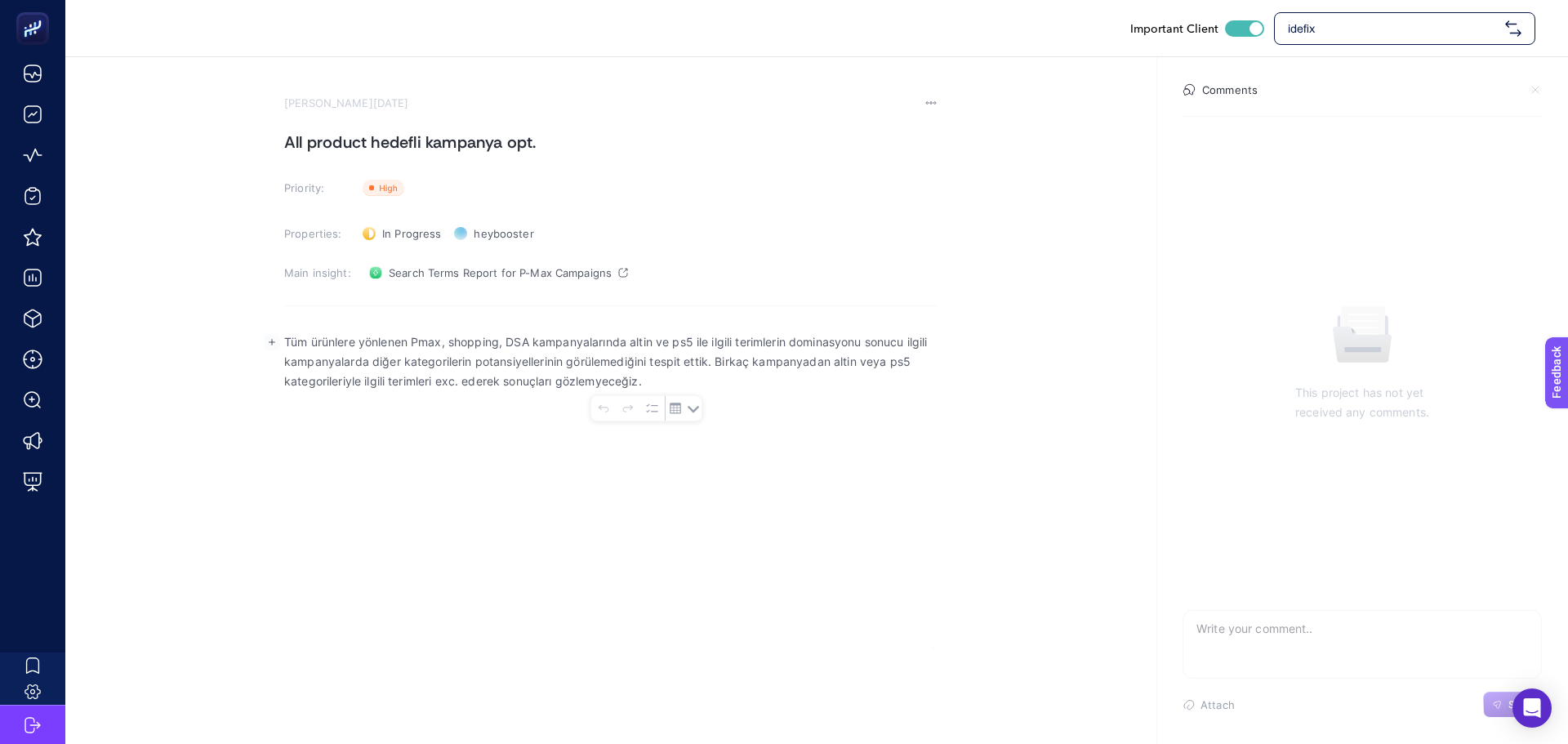
drag, startPoint x: 504, startPoint y: 338, endPoint x: 977, endPoint y: 373, distance: 474.3
click at [977, 373] on section "[PERSON_NAME][DATE] All product hedefli kampanya opt. Priority: Priority Proper…" at bounding box center [816, 353] width 1503 height 591
drag, startPoint x: 665, startPoint y: 388, endPoint x: 556, endPoint y: 372, distance: 110.2
click at [556, 371] on p "Tüm ürünlere yönlenen Pmax, shopping, DSA kampanyalarında altin ve ps5 ile ilgi…" at bounding box center [610, 361] width 653 height 58
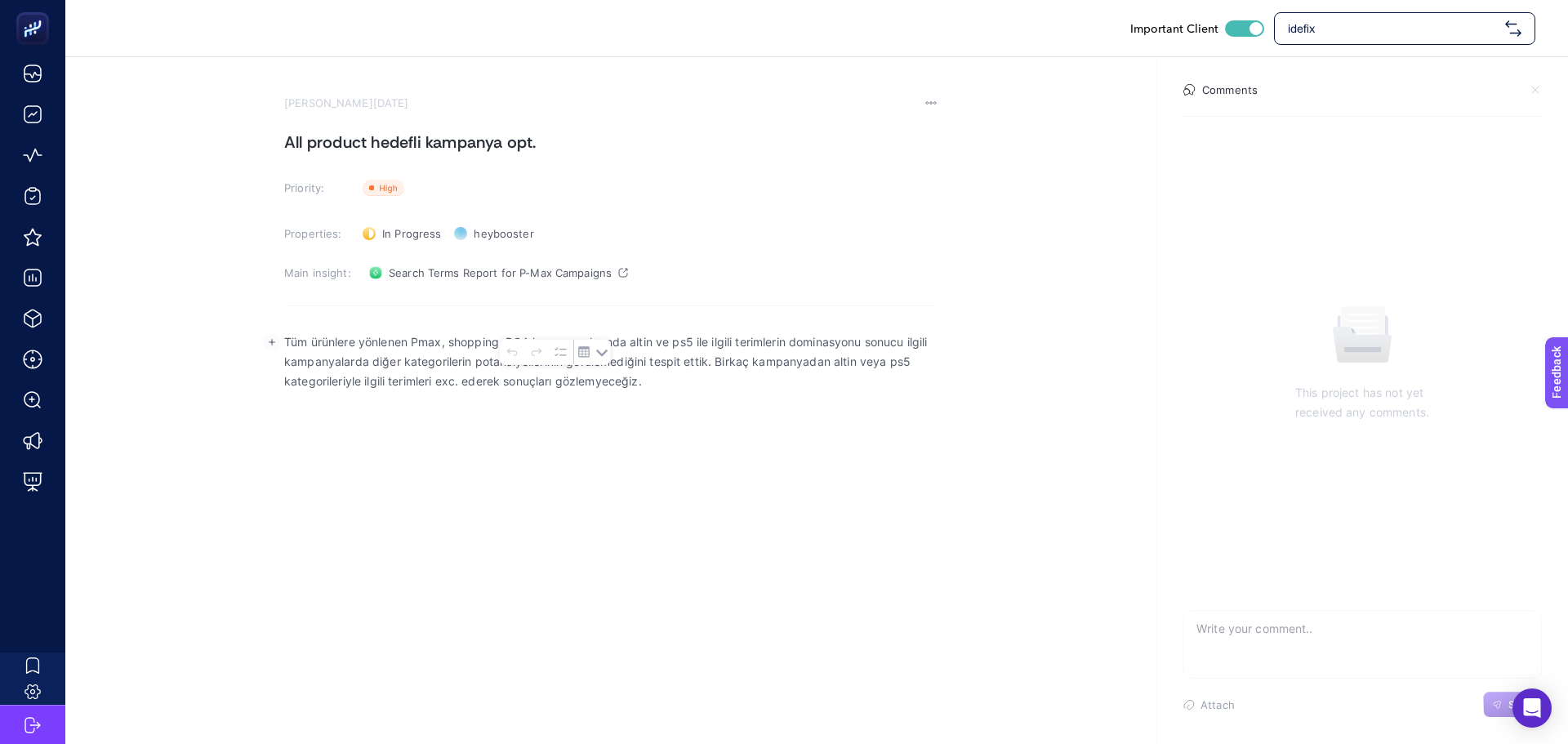
click at [629, 427] on div "Tüm ürünlere yönlenen Pmax, shopping, DSA kampanyalarında altin ve ps5 ile ilgi…" at bounding box center [610, 484] width 653 height 326
click at [475, 523] on div "Tüm ürünlere yönlenen Pmax, shopping, DSA kampanyalarında altin ve ps5 ile ilgi…" at bounding box center [610, 484] width 653 height 326
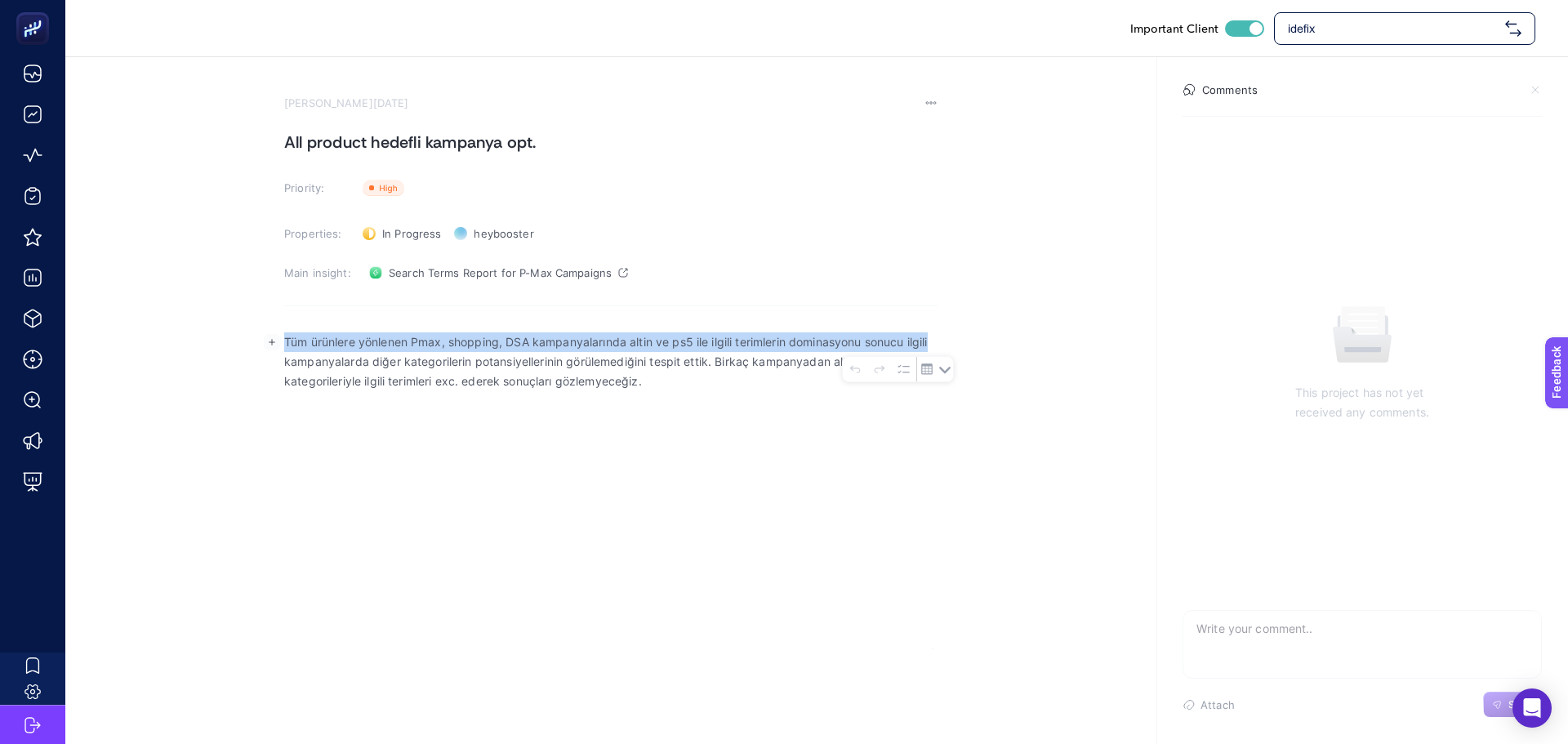
drag, startPoint x: 288, startPoint y: 341, endPoint x: 938, endPoint y: 327, distance: 650.2
click at [938, 327] on section "[PERSON_NAME][DATE] All product hedefli kampanya opt. Priority: Priority Proper…" at bounding box center [816, 353] width 1503 height 591
copy p "Tüm ürünlere yönlenen Pmax, shopping, DSA kampanyalarında altin ve ps5 ile ilgi…"
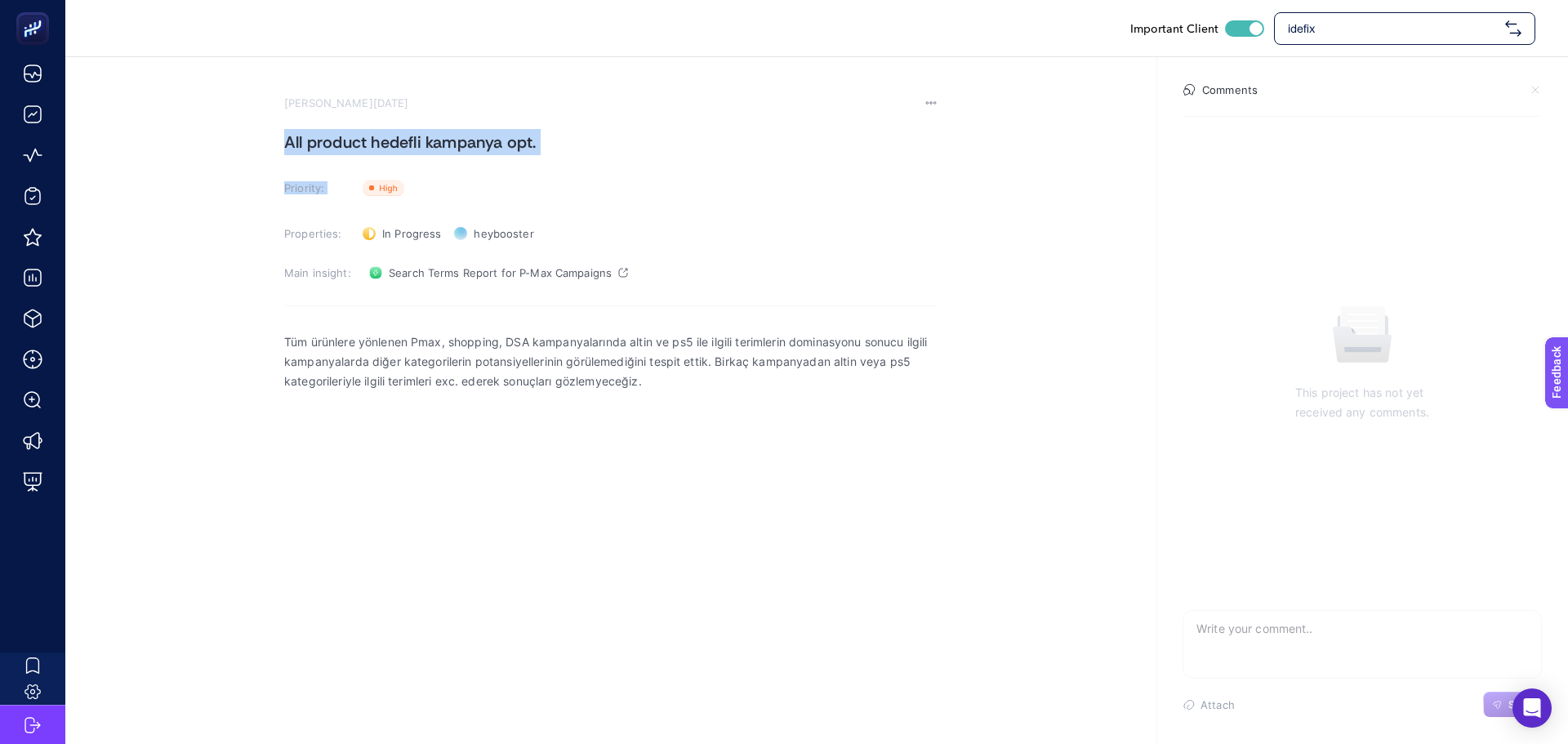
drag, startPoint x: 731, startPoint y: 156, endPoint x: 755, endPoint y: 68, distance: 91.2
click at [734, 153] on section "[PERSON_NAME][DATE] All product hedefli kampanya opt. Priority: Priority Proper…" at bounding box center [610, 372] width 653 height 552
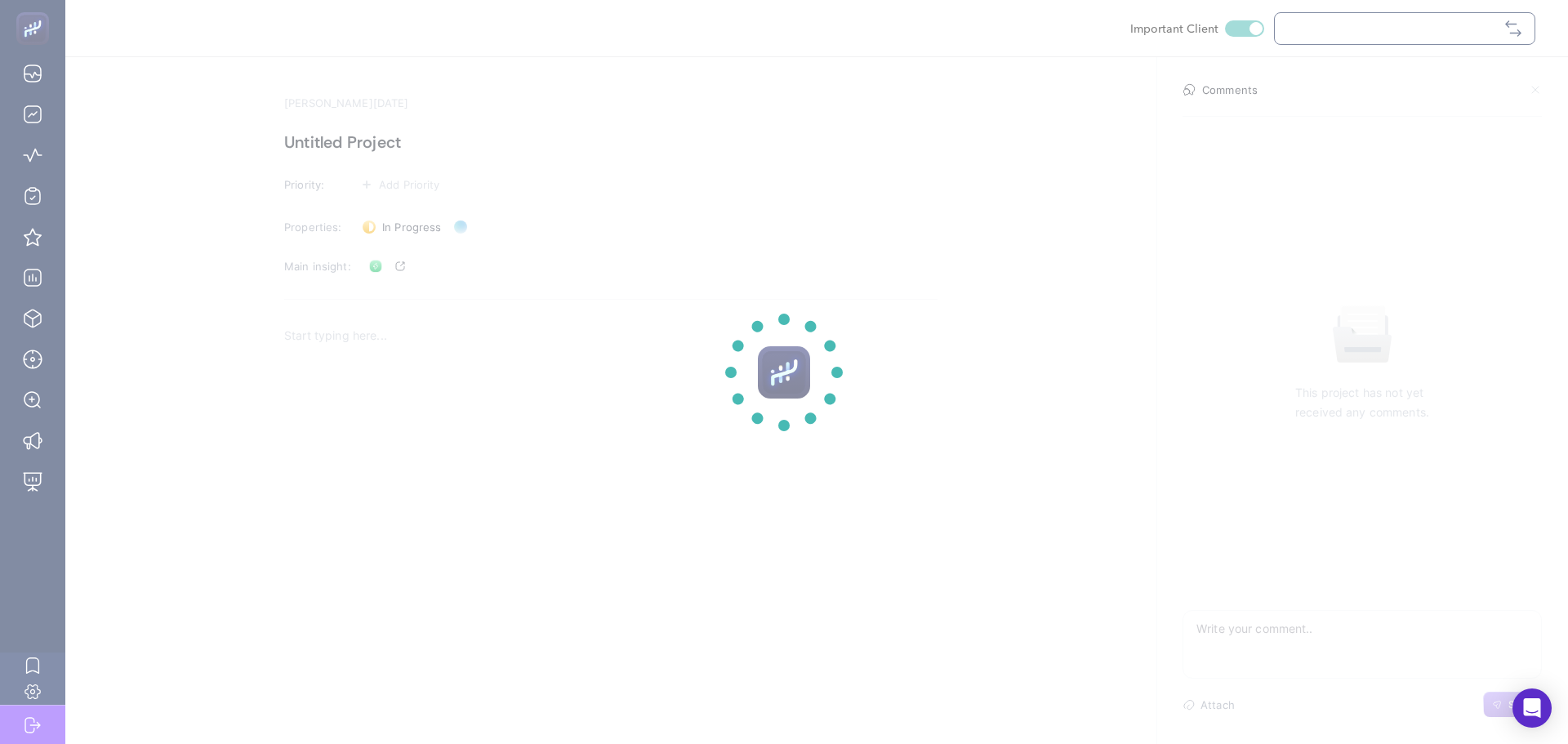
checkbox input "true"
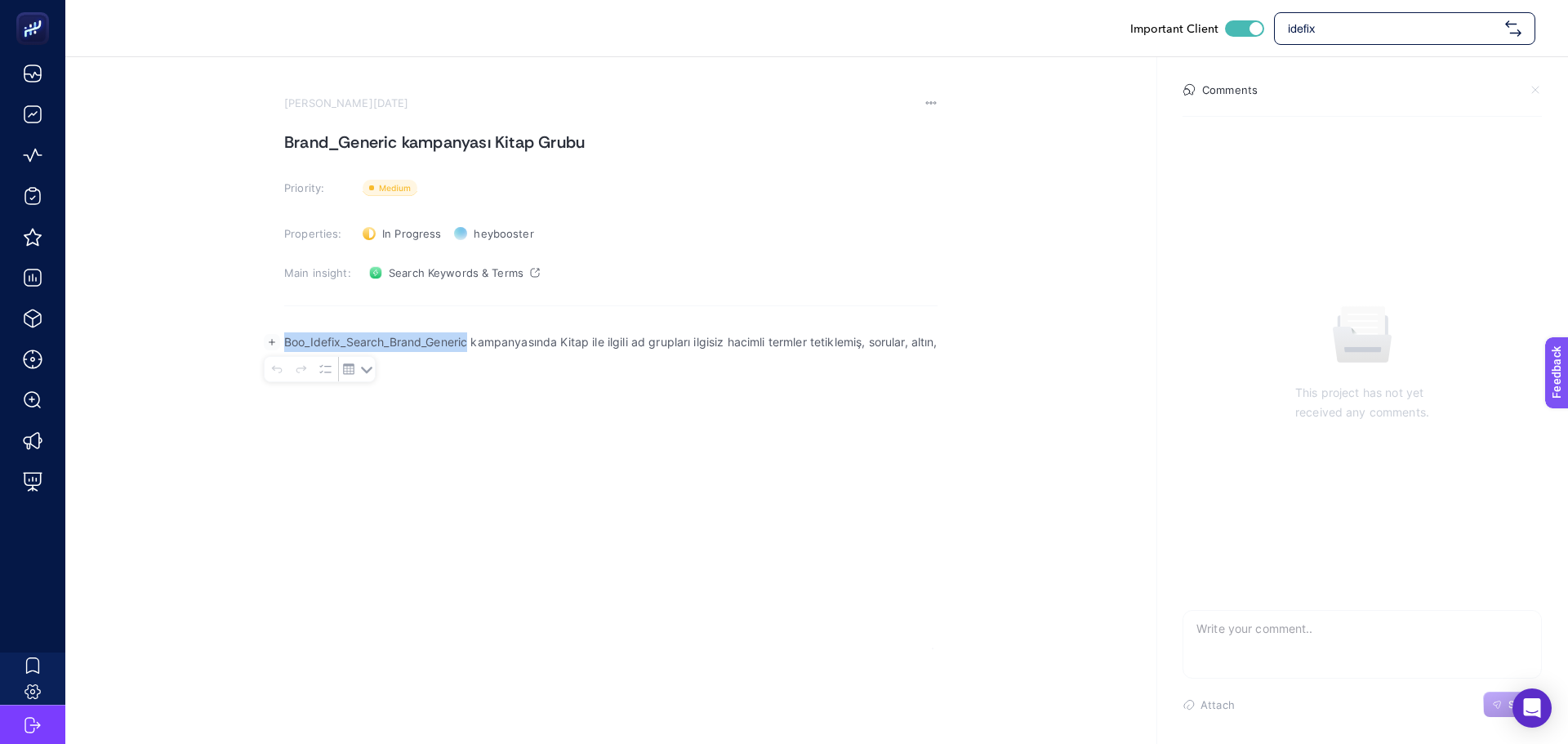
drag, startPoint x: 468, startPoint y: 347, endPoint x: 282, endPoint y: 344, distance: 186.0
click at [282, 344] on body "Important Client idefix [PERSON_NAME][DATE] Brand_Generic kampanyası Kitap Grub…" at bounding box center [784, 372] width 1568 height 744
click at [470, 272] on span "Search Keywords & Terms" at bounding box center [455, 273] width 135 height 13
click at [404, 343] on p "Boo_Idefix_Search_Brand_Generic kampanyasında Kitap ile ilgili ad grupları ilgi…" at bounding box center [610, 351] width 653 height 39
drag, startPoint x: 390, startPoint y: 341, endPoint x: 472, endPoint y: 341, distance: 82.0
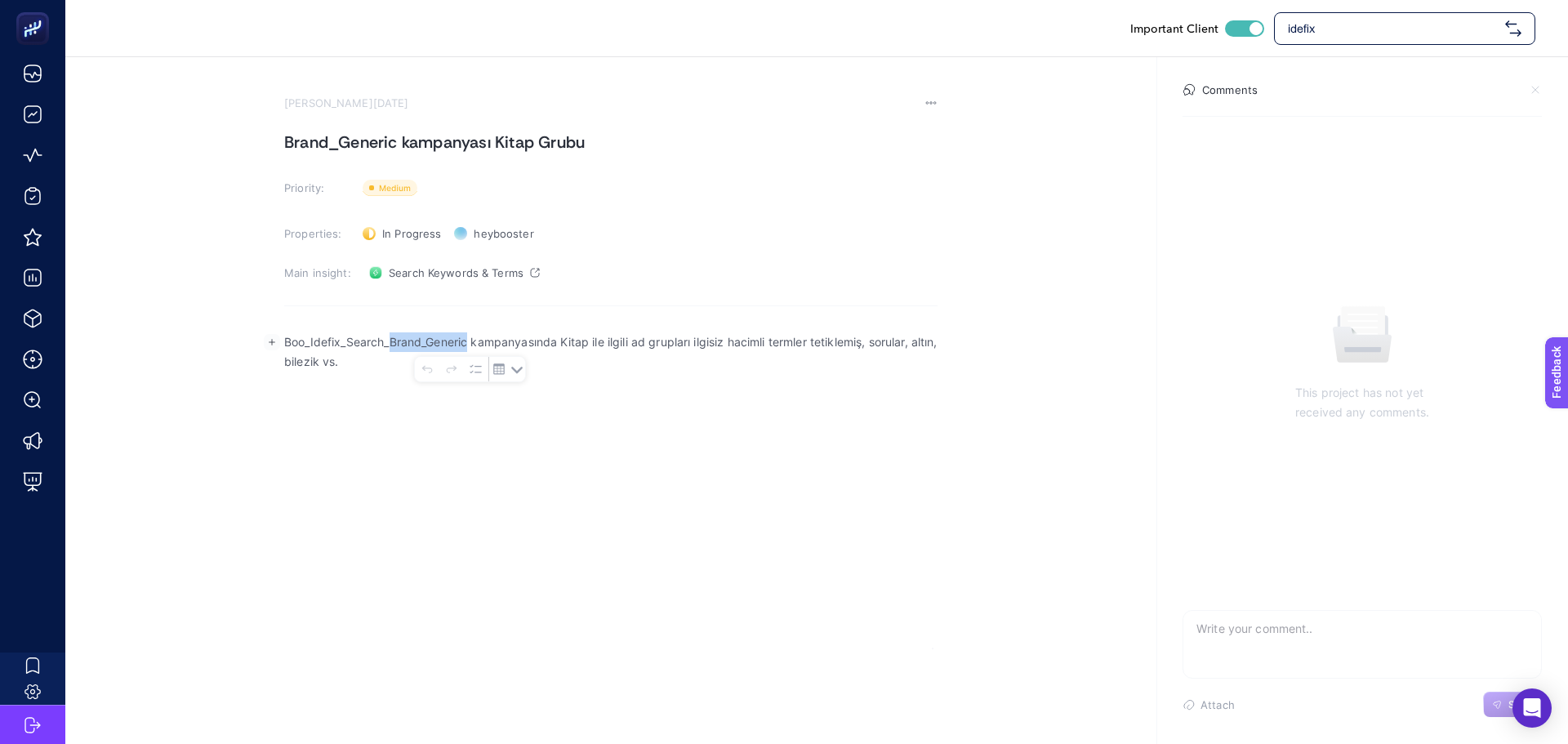
click at [472, 341] on p "Boo_Idefix_Search_Brand_Generic kampanyasında Kitap ile ilgili ad grupları ilgi…" at bounding box center [610, 351] width 653 height 39
copy p "Brand_Generic"
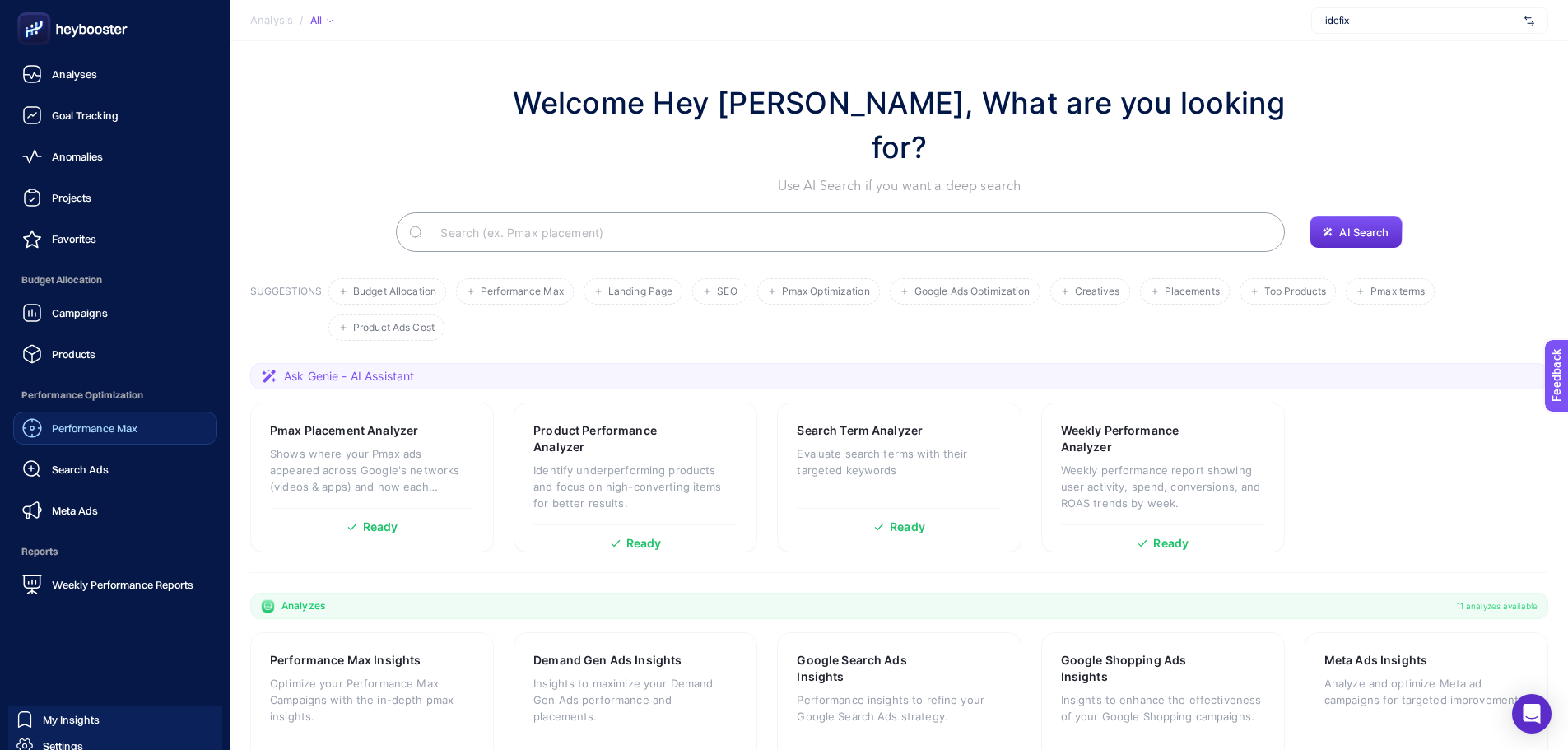
click at [83, 416] on link "Performance Max" at bounding box center [116, 428] width 204 height 33
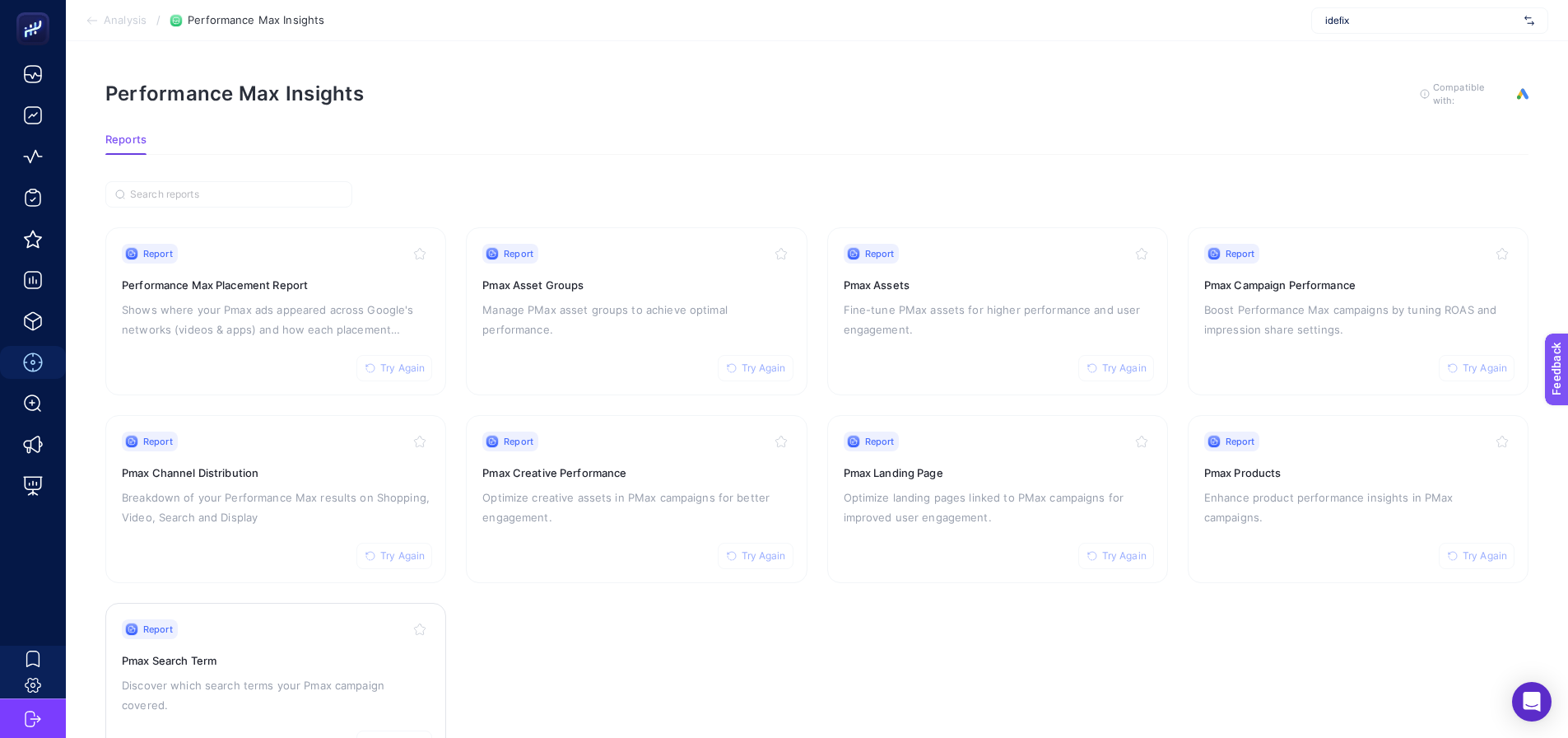
drag, startPoint x: 236, startPoint y: 668, endPoint x: 325, endPoint y: 655, distance: 89.9
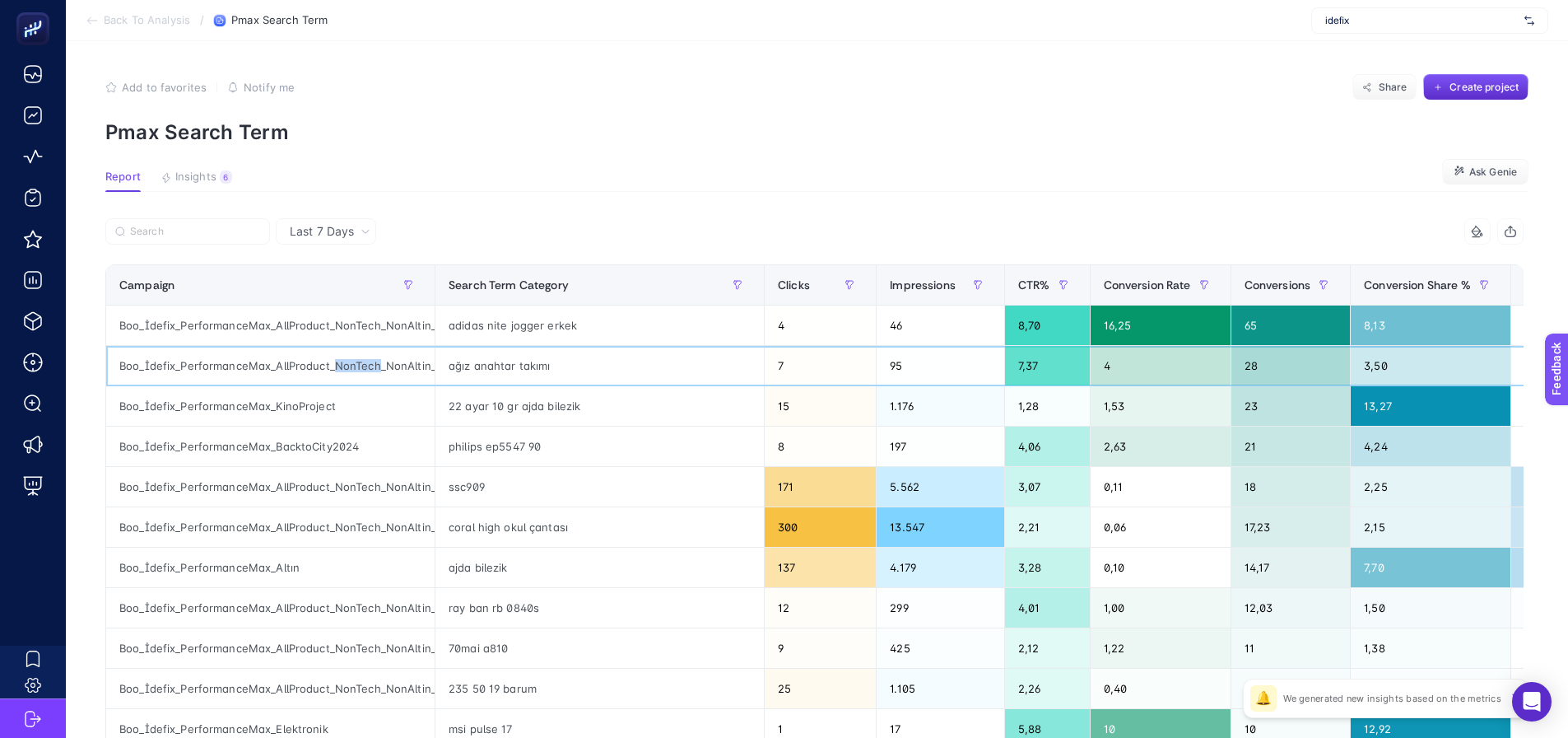
drag, startPoint x: 332, startPoint y: 363, endPoint x: 375, endPoint y: 357, distance: 43.4
click at [375, 357] on div "Boo_İdefix_PerformanceMax_AllProduct_NonTech_NonAltin_Enhencer" at bounding box center [270, 366] width 329 height 40
copy div "NonTech"
click at [191, 239] on label at bounding box center [187, 231] width 165 height 26
click at [191, 238] on input "Search" at bounding box center [195, 232] width 130 height 13
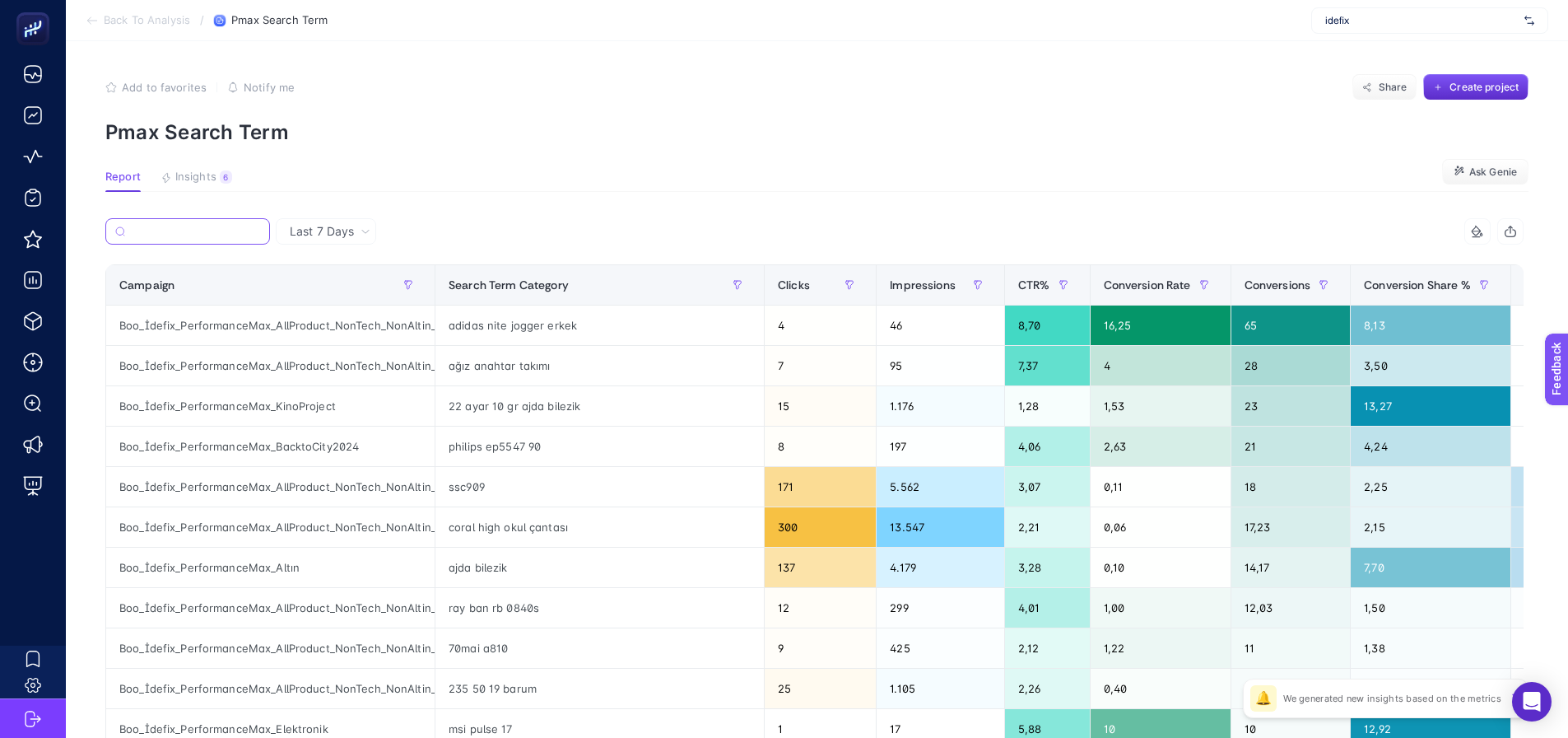
paste input "NonTech"
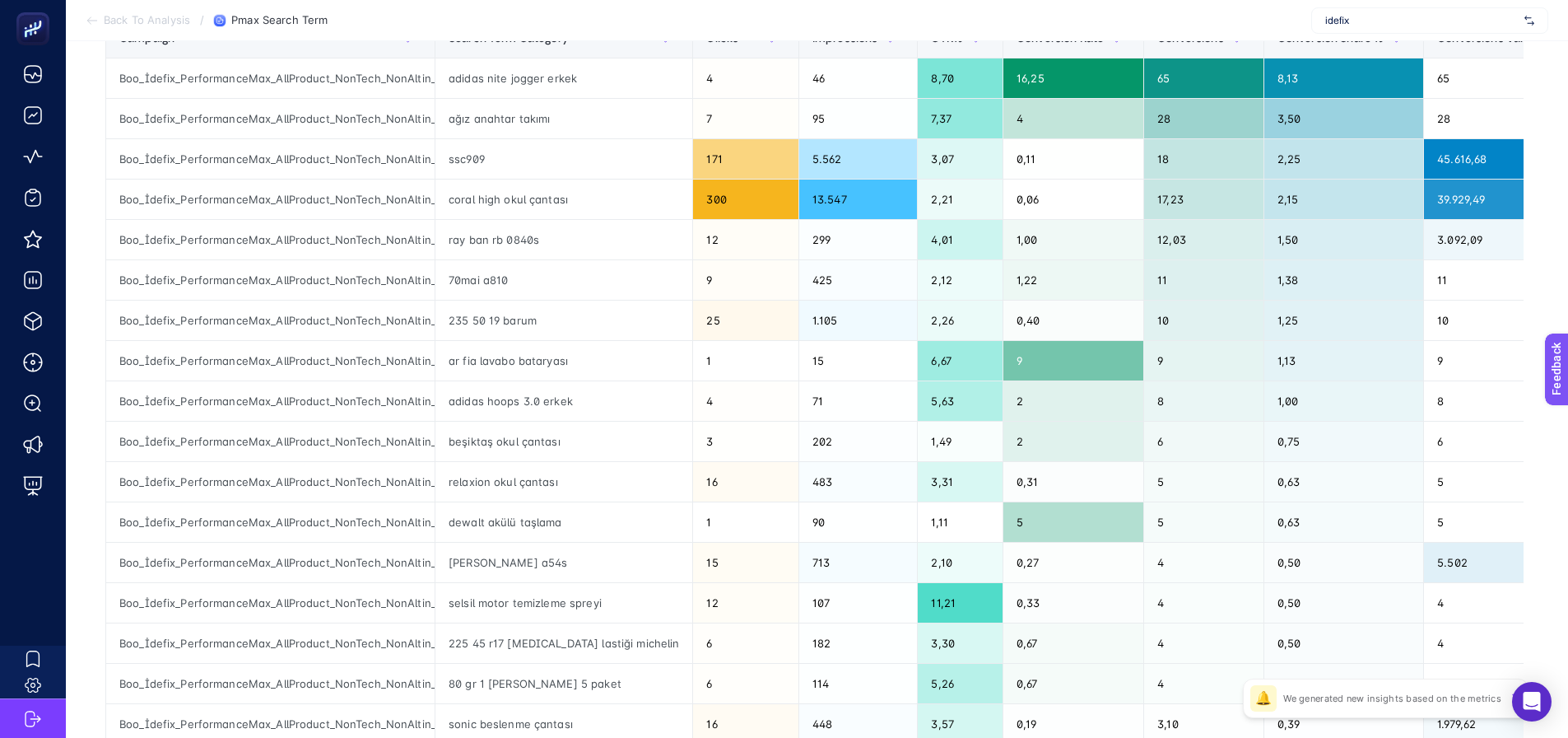
scroll to position [165, 0]
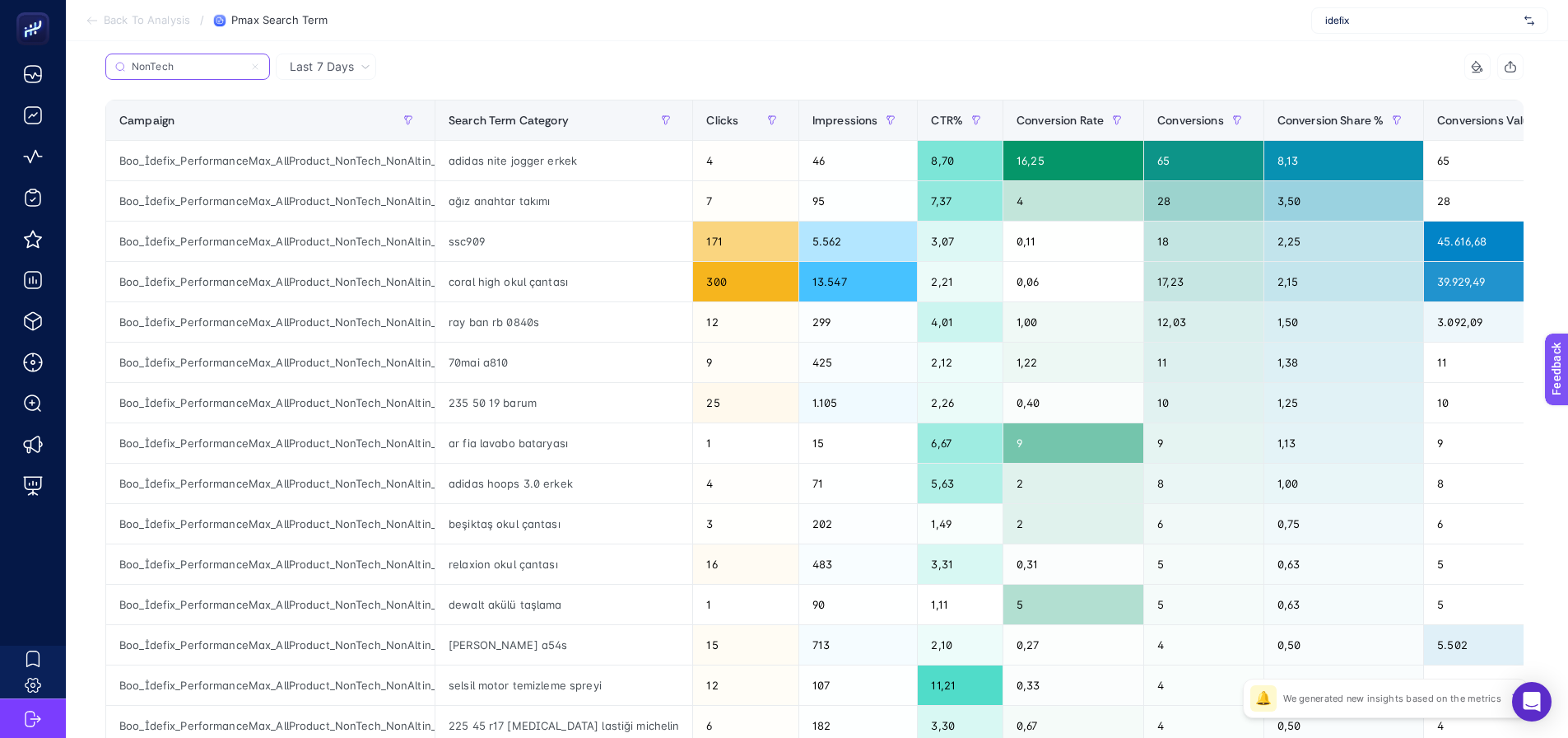
type input "NonTech"
click at [706, 120] on span "Clicks" at bounding box center [721, 121] width 32 height 14
click at [706, 119] on div "Clicks" at bounding box center [744, 120] width 78 height 26
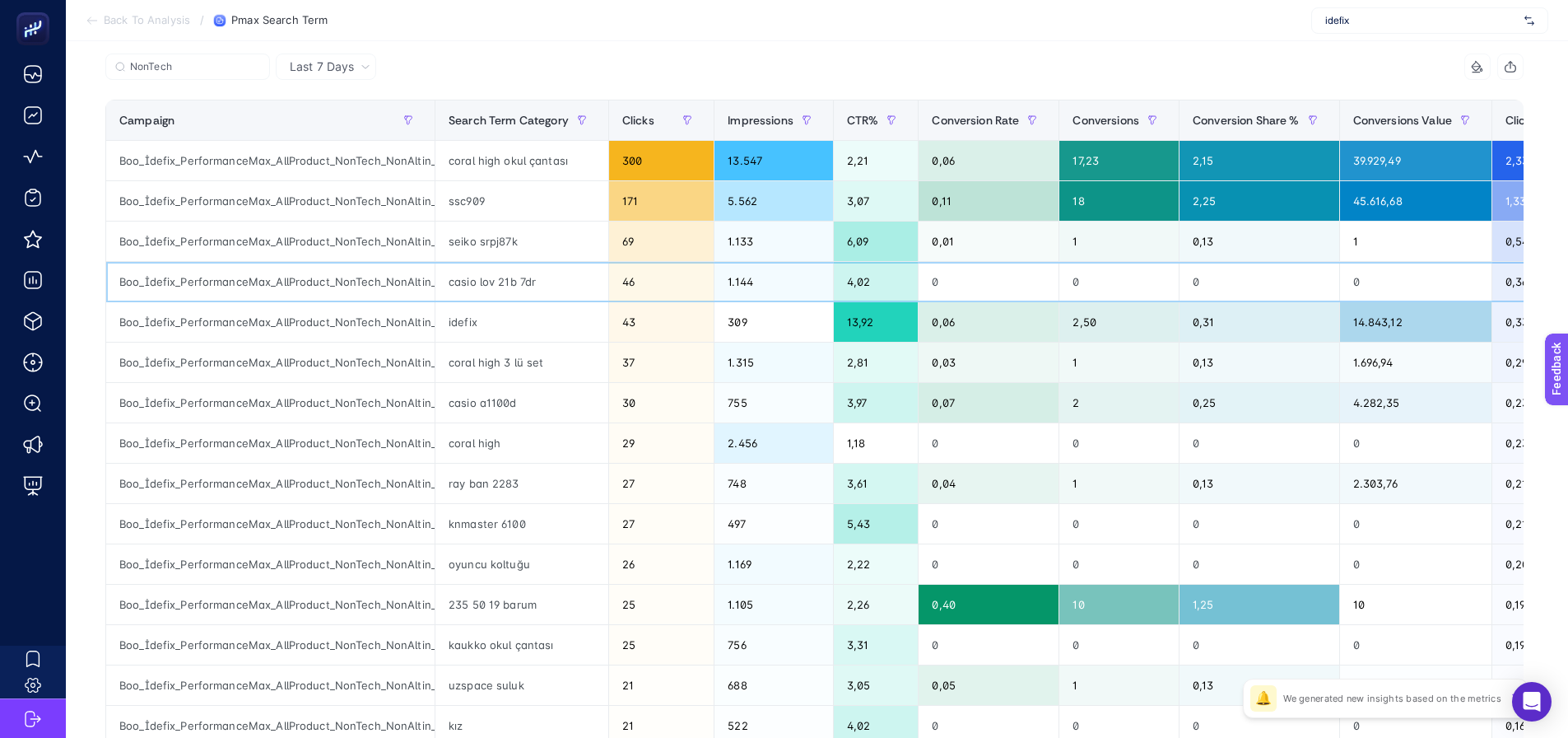
click at [456, 283] on div "casio lov 21b 7dr" at bounding box center [522, 281] width 173 height 40
click at [457, 283] on div "casio lov 21b 7dr" at bounding box center [522, 281] width 173 height 40
click at [457, 396] on div "casio a1100d" at bounding box center [522, 402] width 173 height 40
click at [460, 363] on div "coral high 3 lü set" at bounding box center [522, 362] width 173 height 40
click at [459, 436] on div "coral high" at bounding box center [522, 443] width 173 height 40
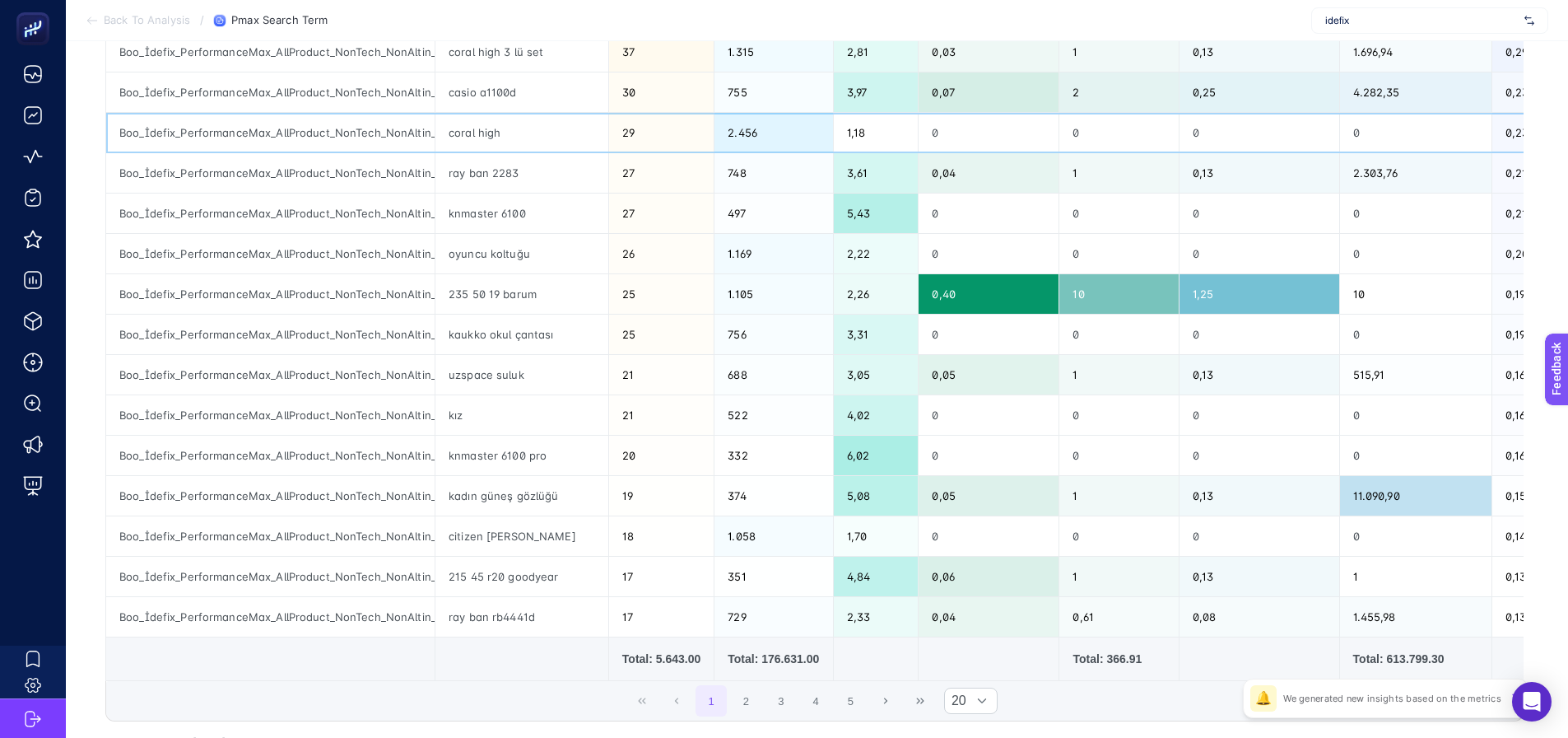
scroll to position [494, 0]
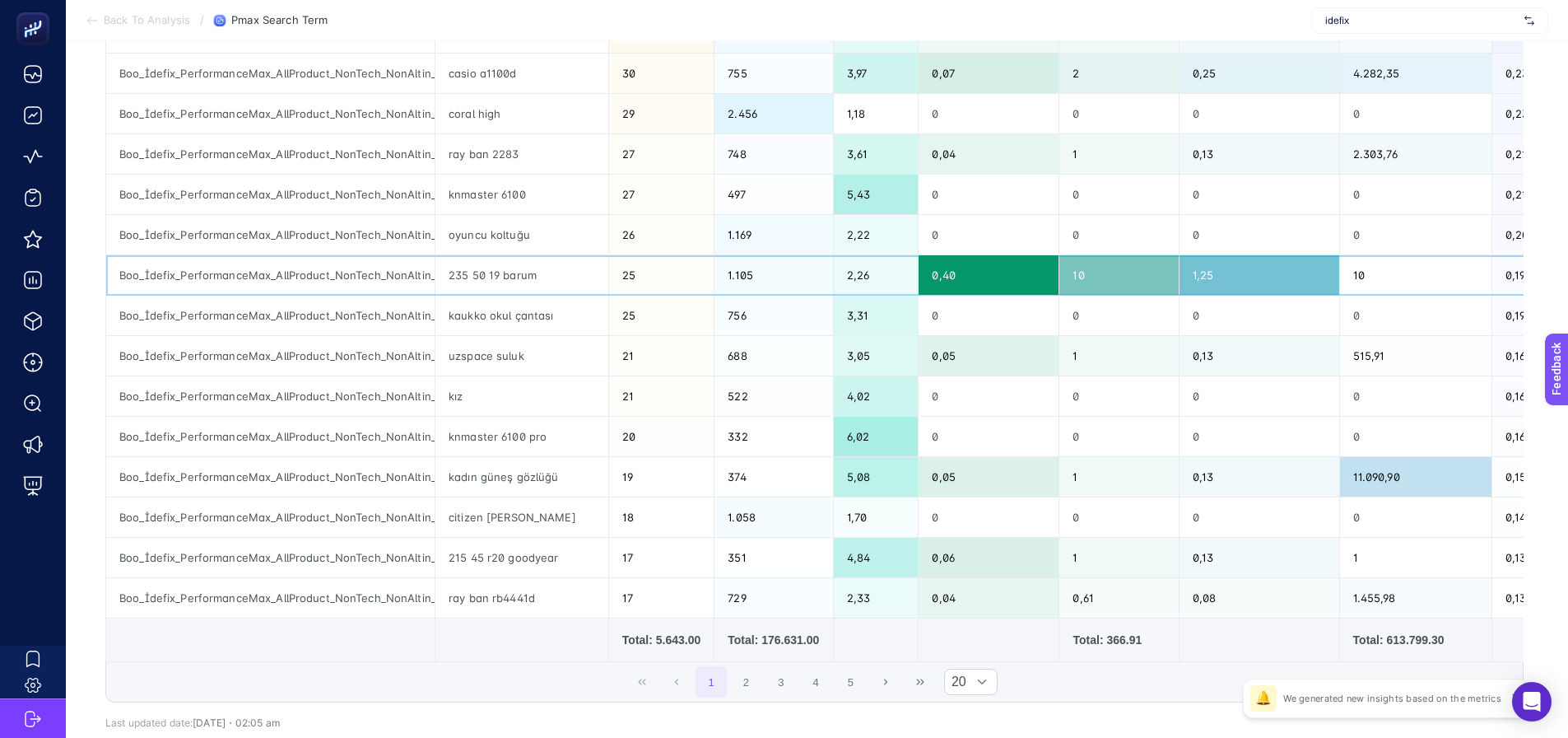
click at [508, 279] on div "235 50 19 barum" at bounding box center [522, 275] width 173 height 40
copy tr "235 50 19 barum"
click at [615, 384] on div "21" at bounding box center [662, 396] width 104 height 40
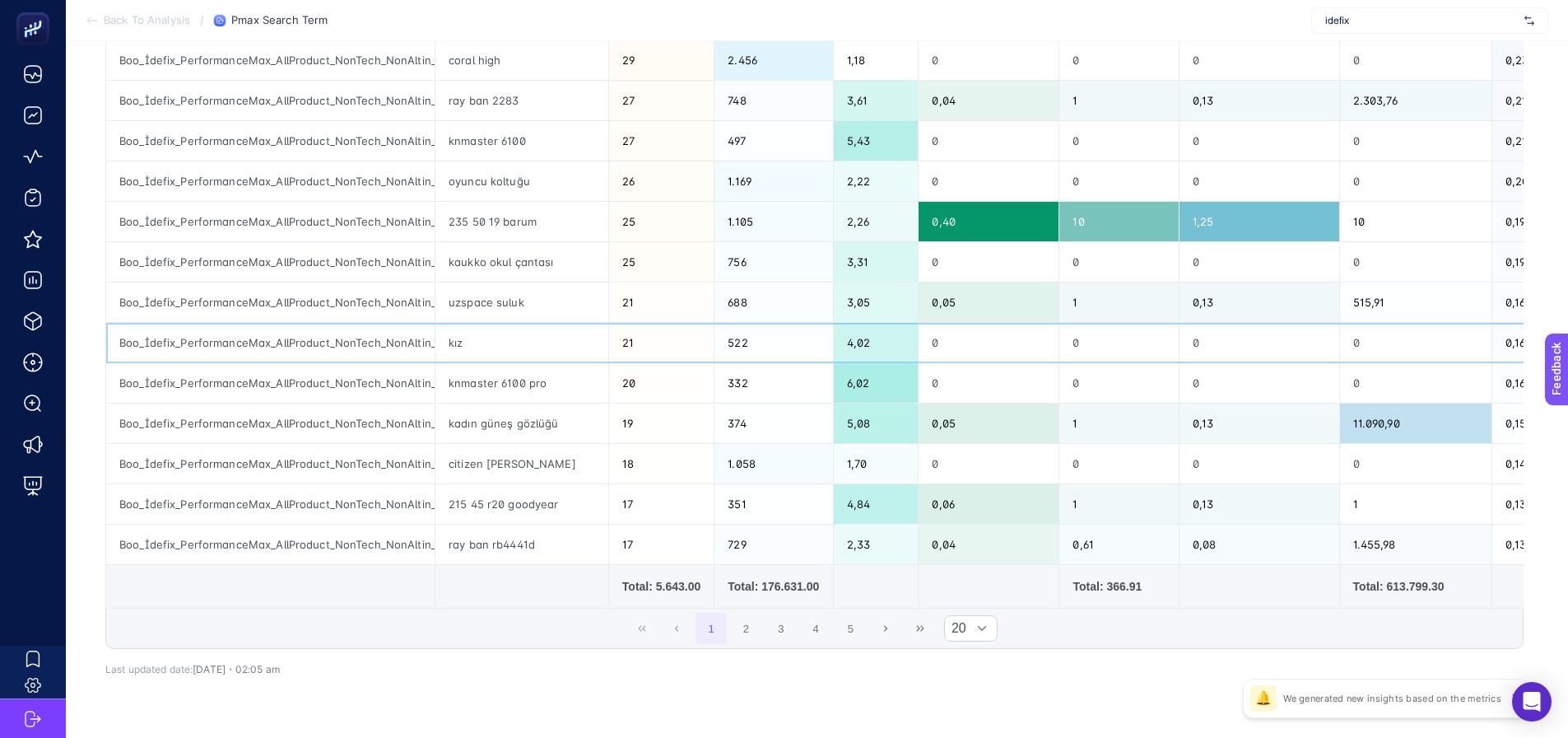
scroll to position [577, 0]
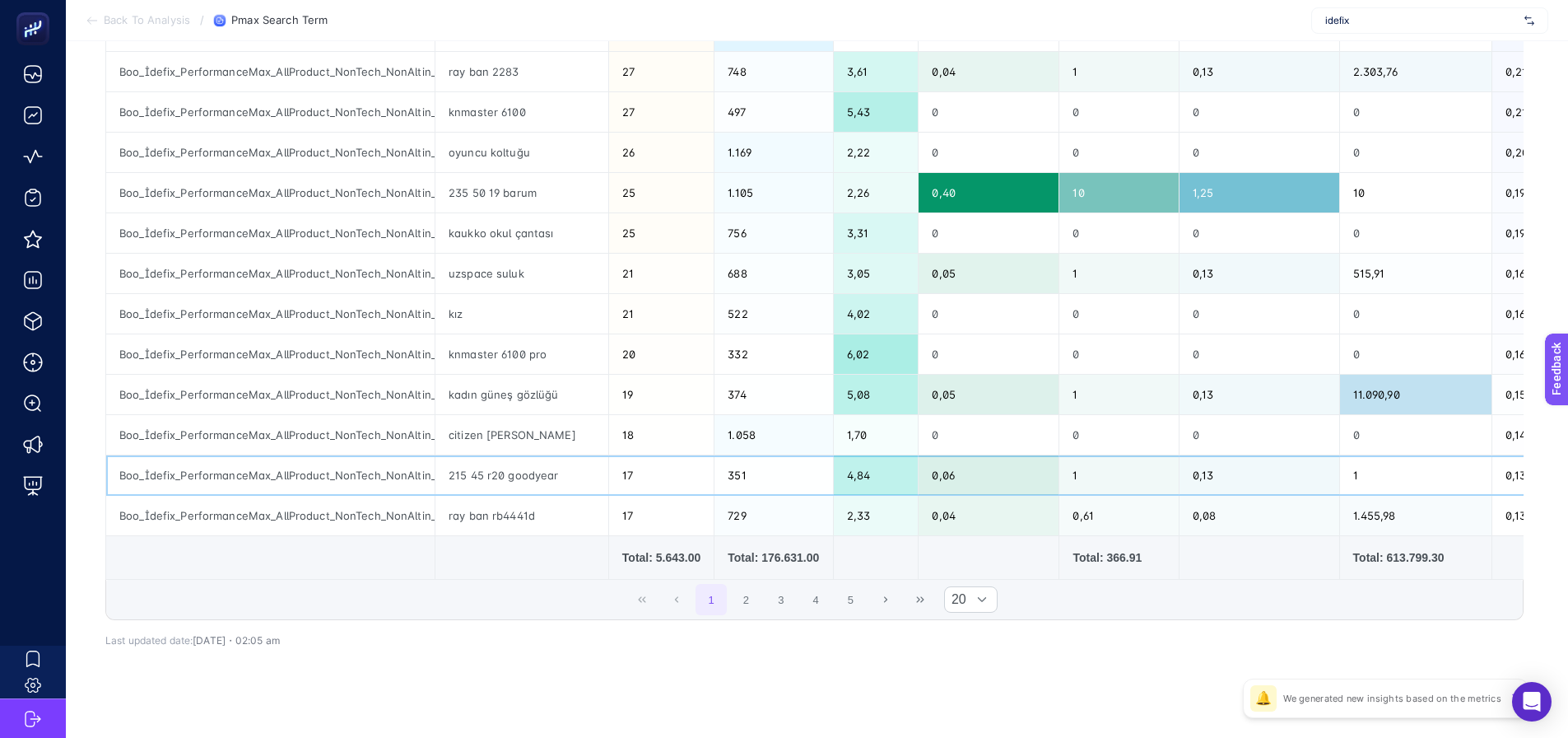
click at [510, 467] on div "215 45 r20 goodyear" at bounding box center [522, 475] width 173 height 40
click at [510, 466] on div "215 45 r20 goodyear" at bounding box center [522, 475] width 173 height 40
click at [503, 193] on div "235 50 19 barum" at bounding box center [522, 192] width 173 height 40
click at [755, 614] on button "2" at bounding box center [746, 599] width 31 height 31
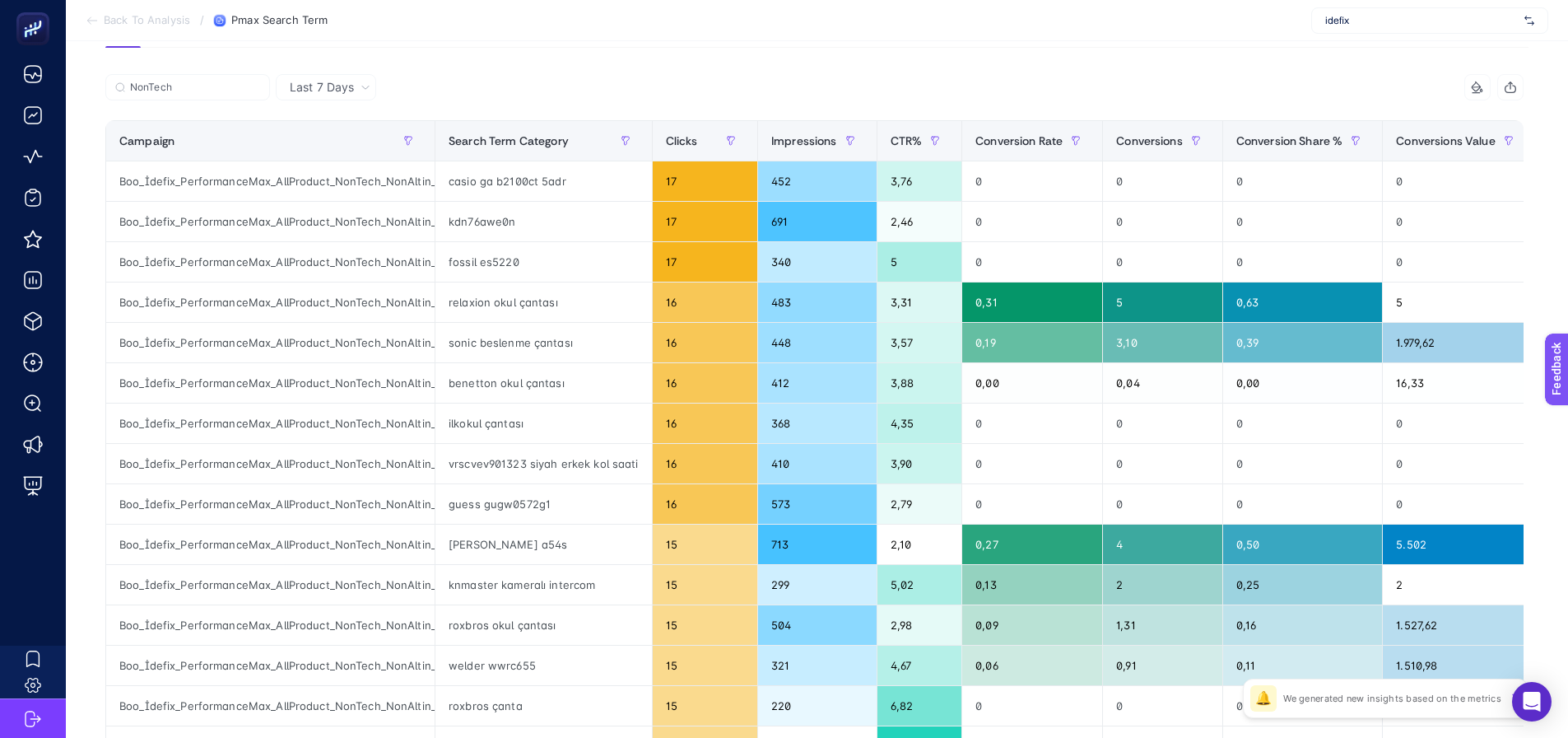
scroll to position [0, 0]
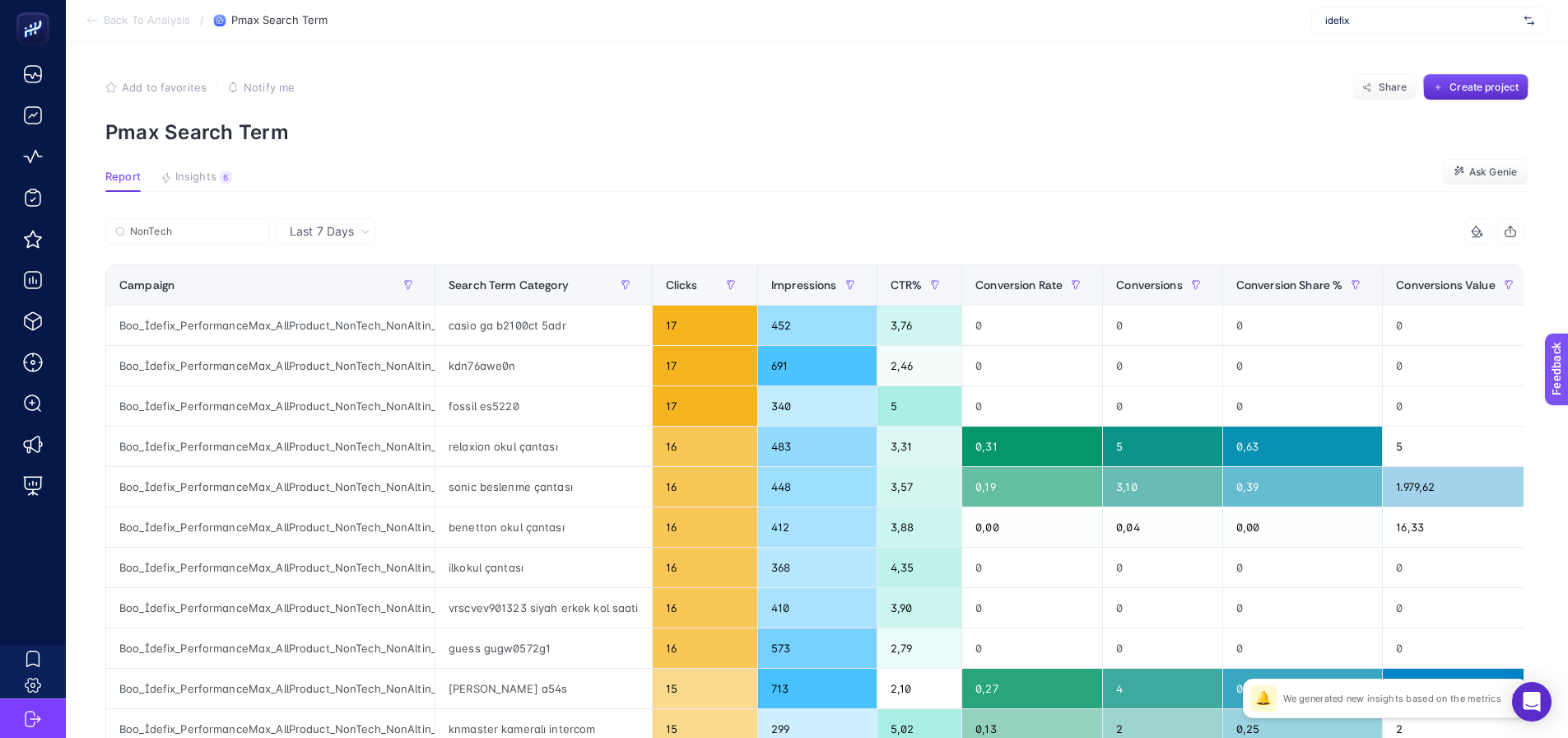
click at [212, 169] on article "Add to favorites false Notify me Share Create project Pmax Search Term Report I…" at bounding box center [817, 685] width 1502 height 1287
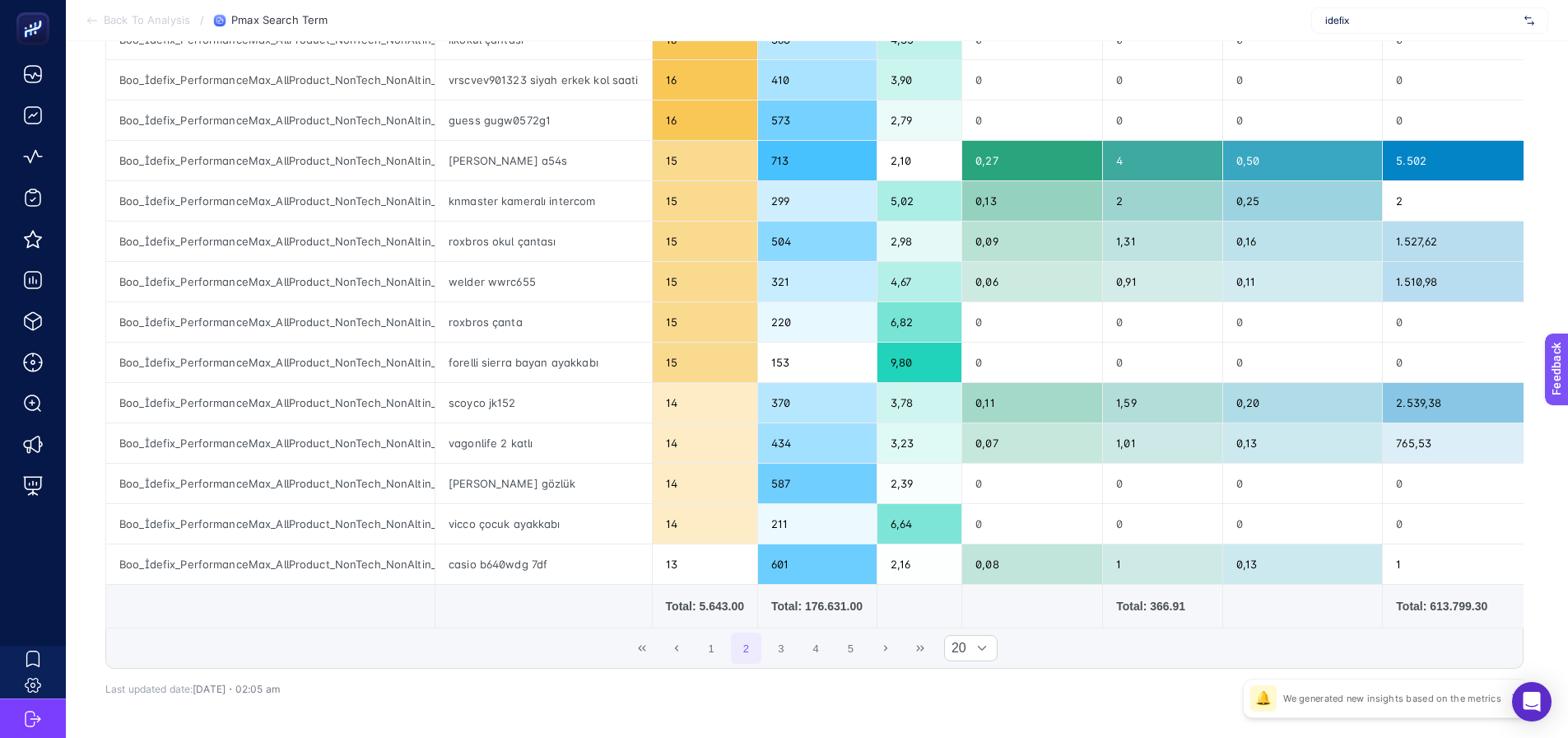
scroll to position [577, 0]
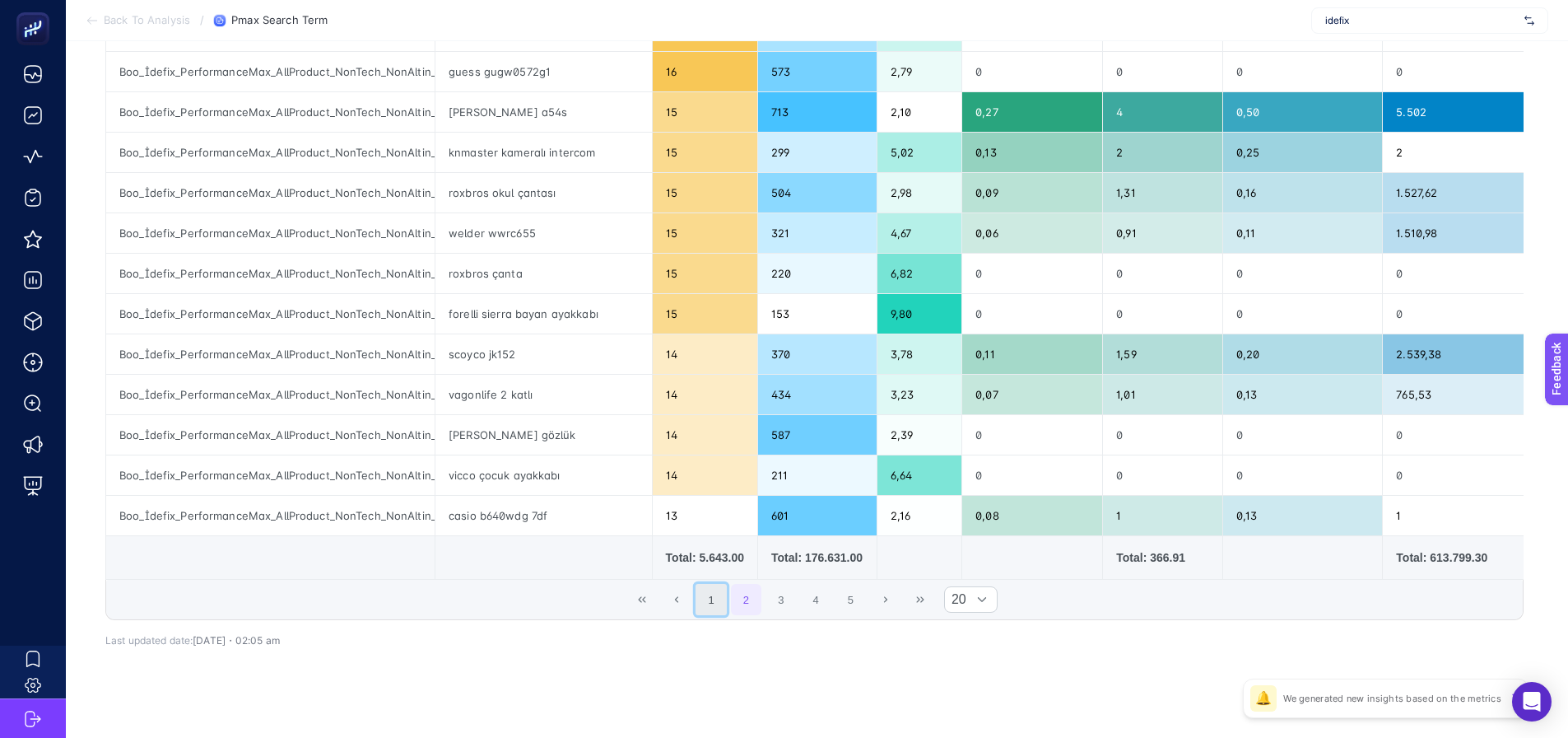
click at [727, 611] on button "1" at bounding box center [711, 599] width 31 height 31
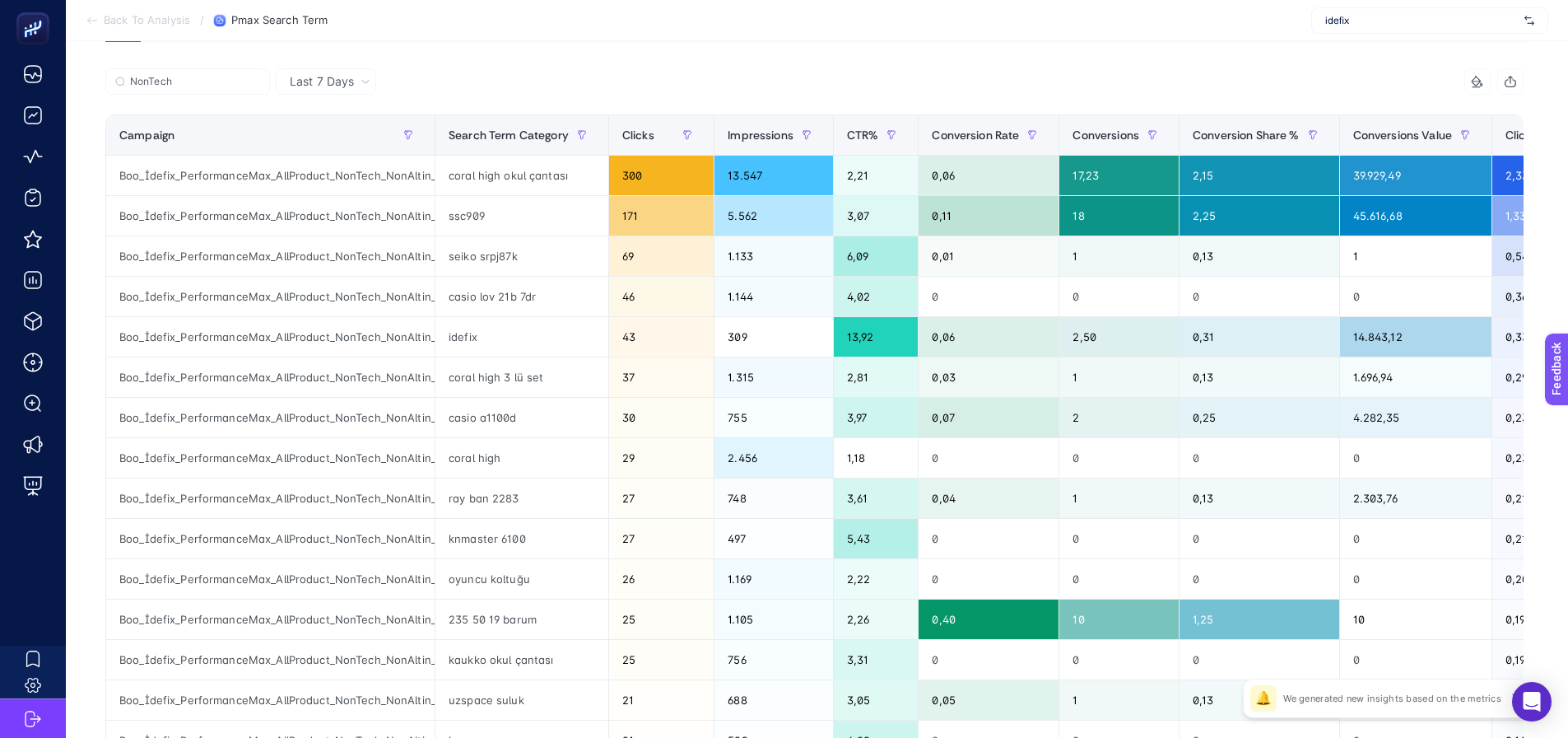
scroll to position [0, 0]
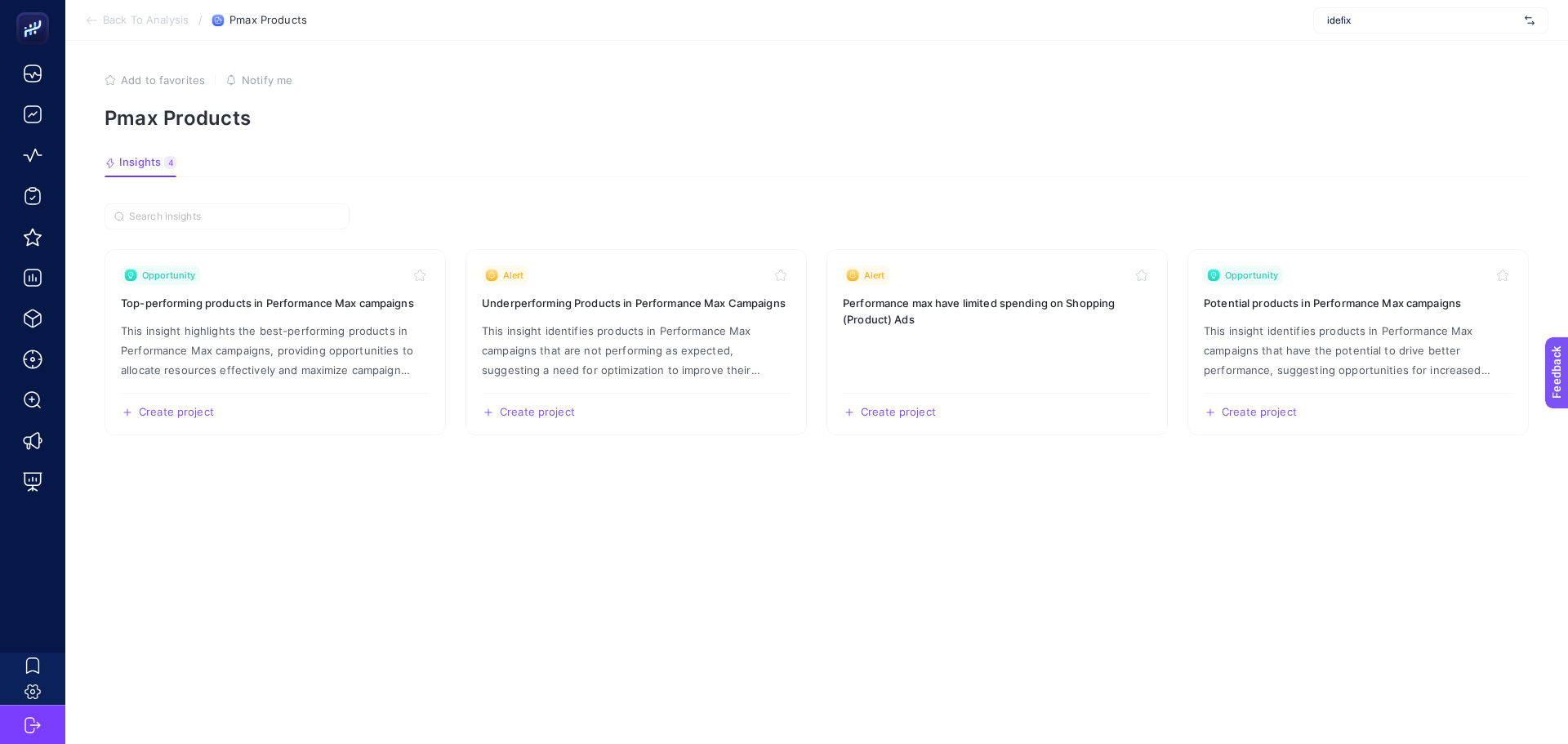
click at [858, 155] on article "Add to favorites false Notify me Pmax Products Insights 4 We generated new insi…" at bounding box center [816, 392] width 1503 height 703
click at [137, 163] on span "Insights" at bounding box center [141, 163] width 42 height 13
click at [1567, 424] on span "Feedback" at bounding box center [1578, 419] width 53 height 13
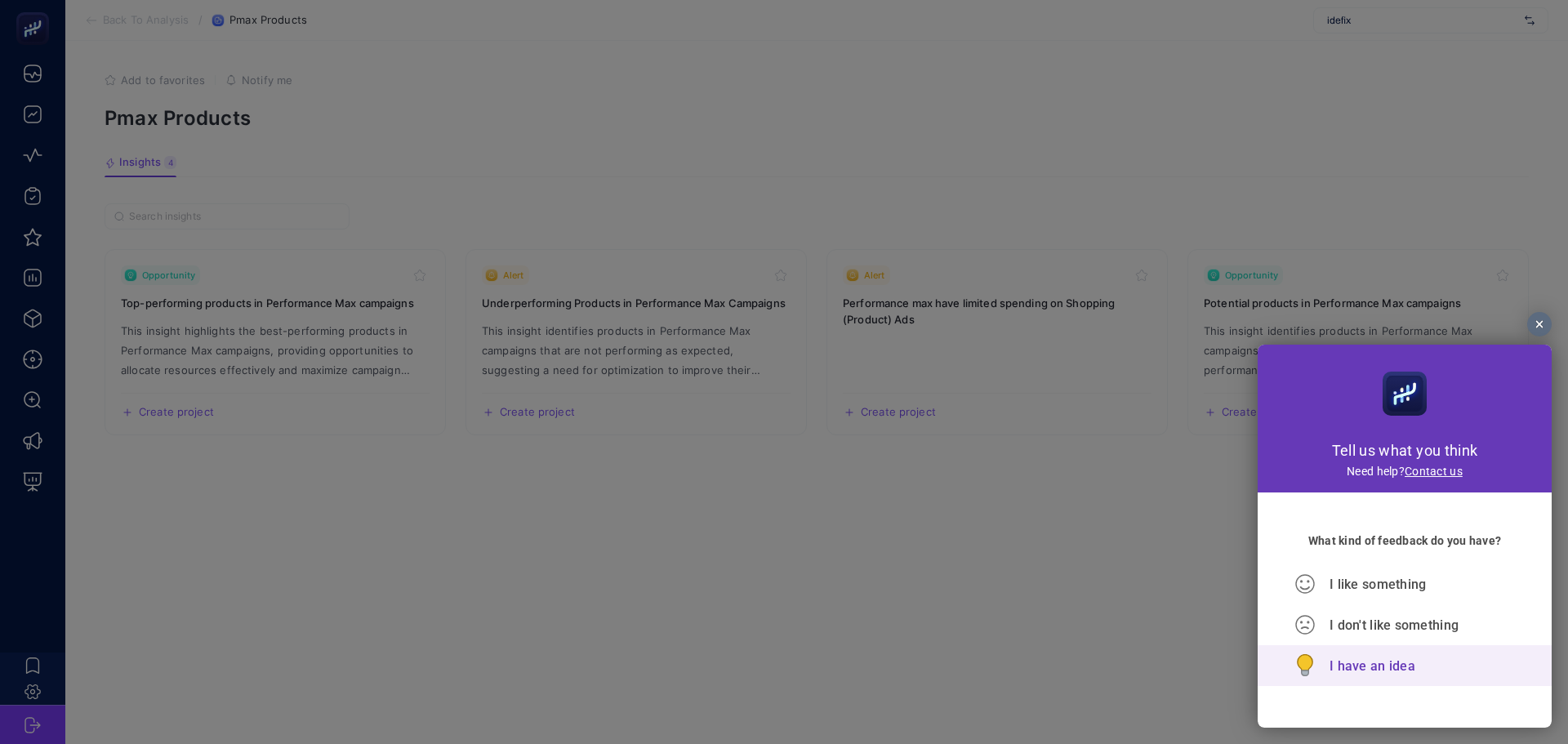
click at [1314, 671] on icon at bounding box center [1305, 666] width 31 height 23
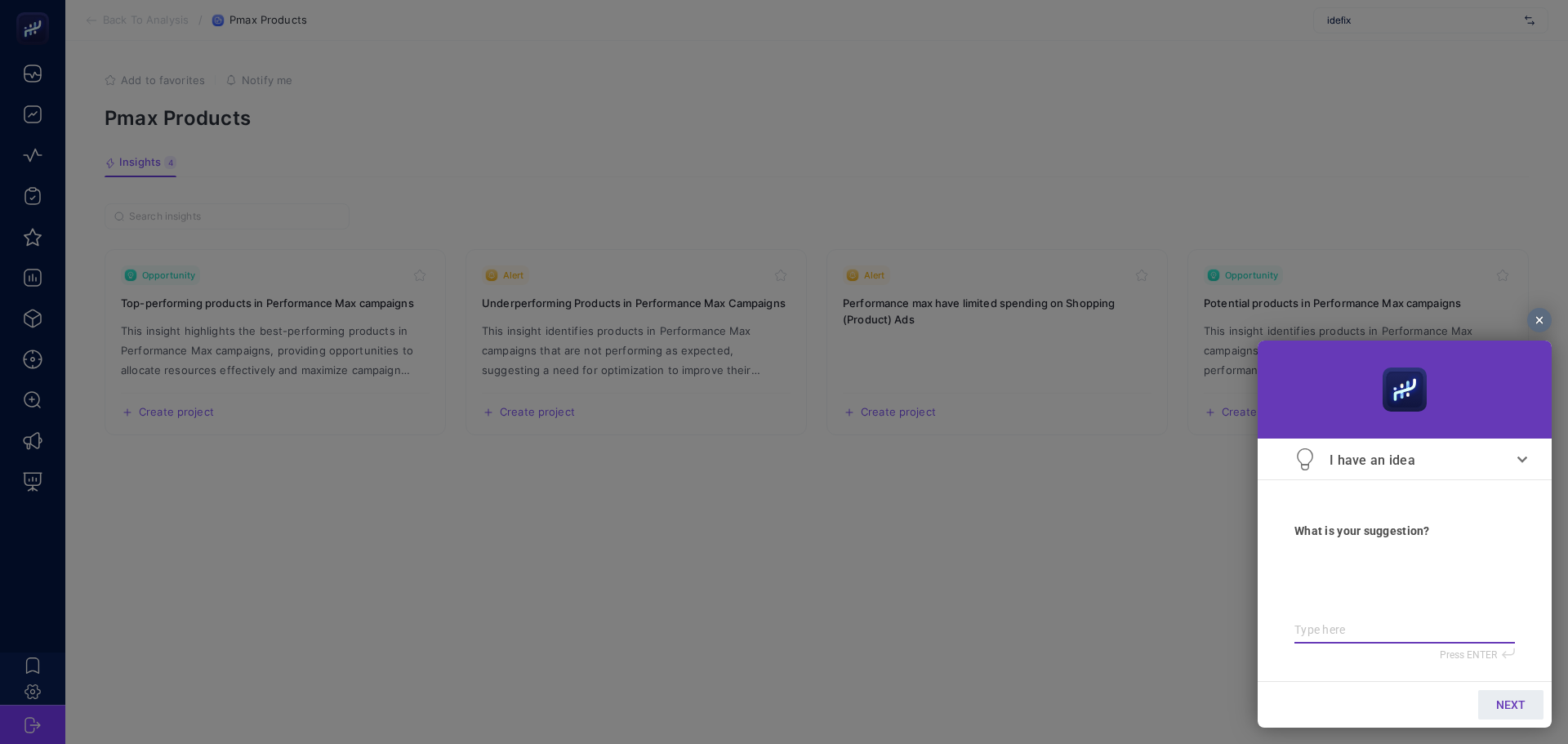
type textarea "b"
type textarea "bu"
type textarea "bua"
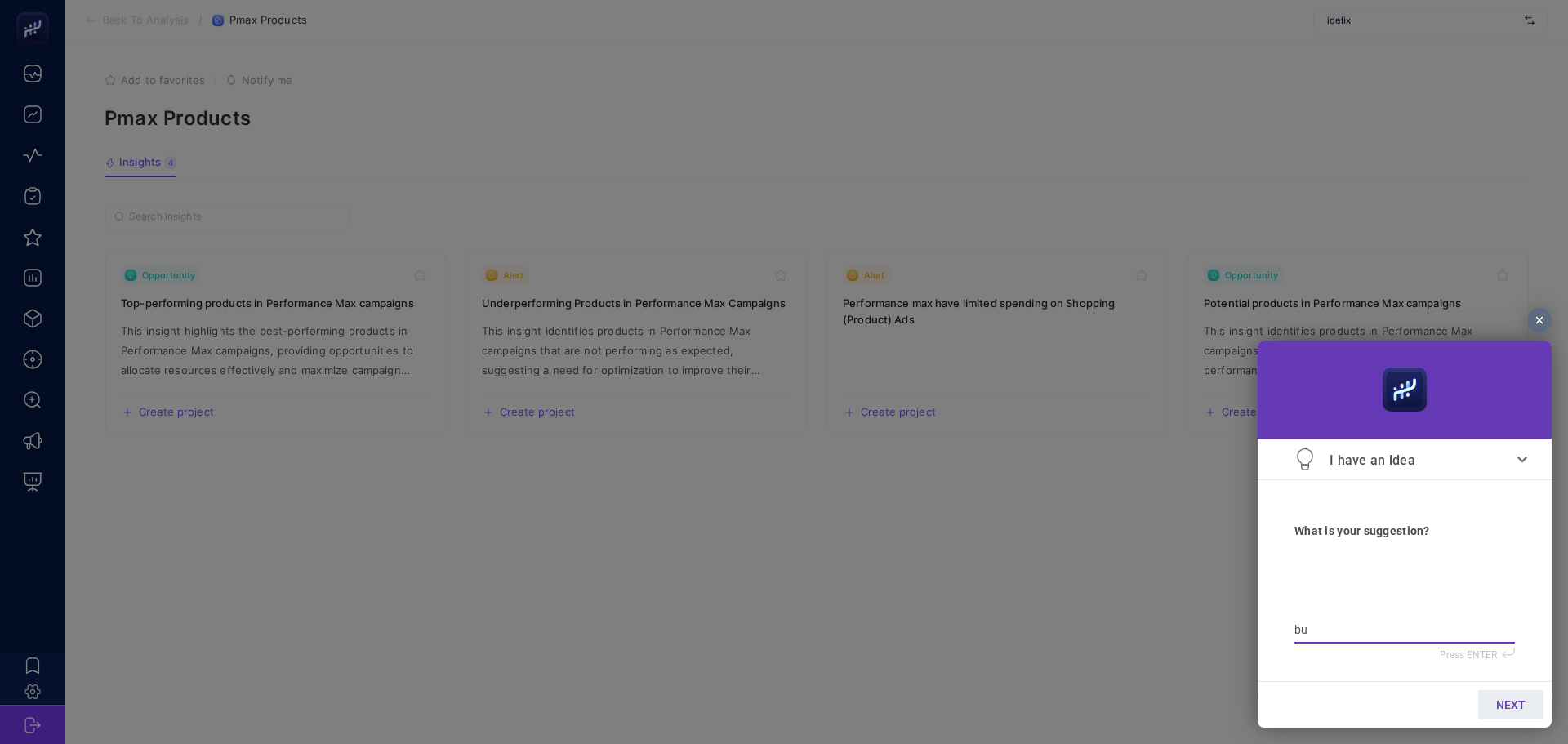
type textarea "bua"
type textarea "buar"
type textarea "bua"
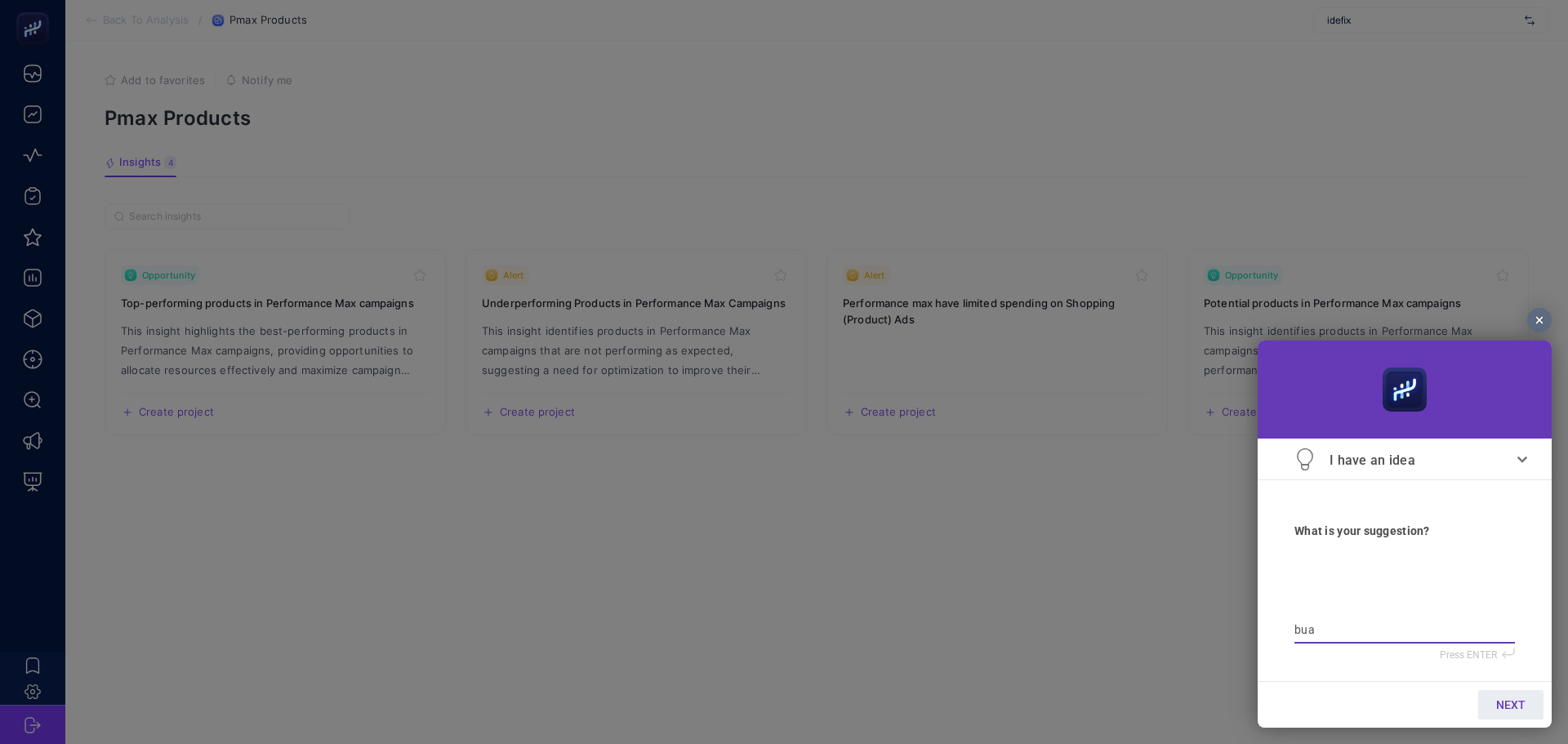
type textarea "bu"
type textarea "bur"
type textarea "bura"
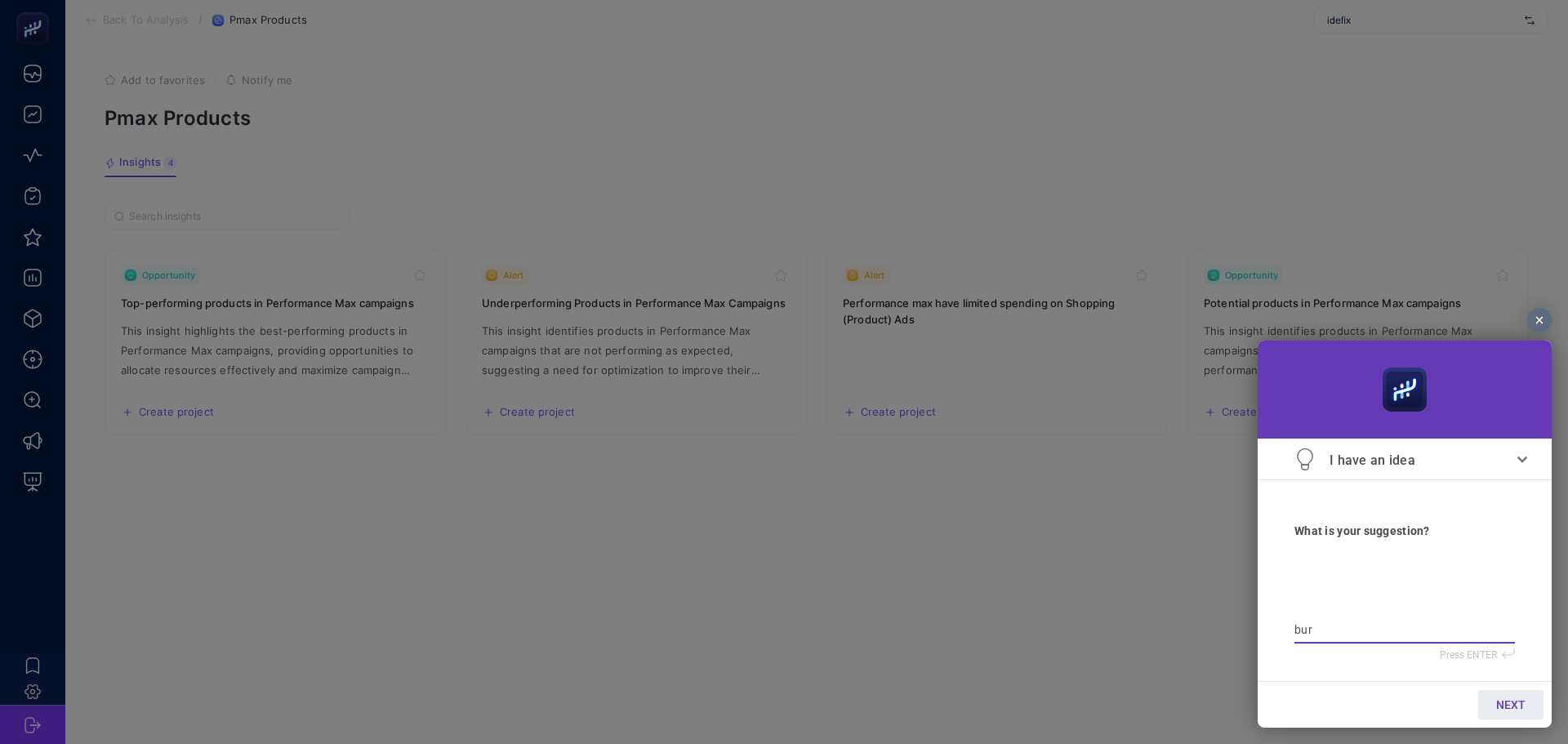
type textarea "bura"
type textarea "buray"
type textarea "burayı"
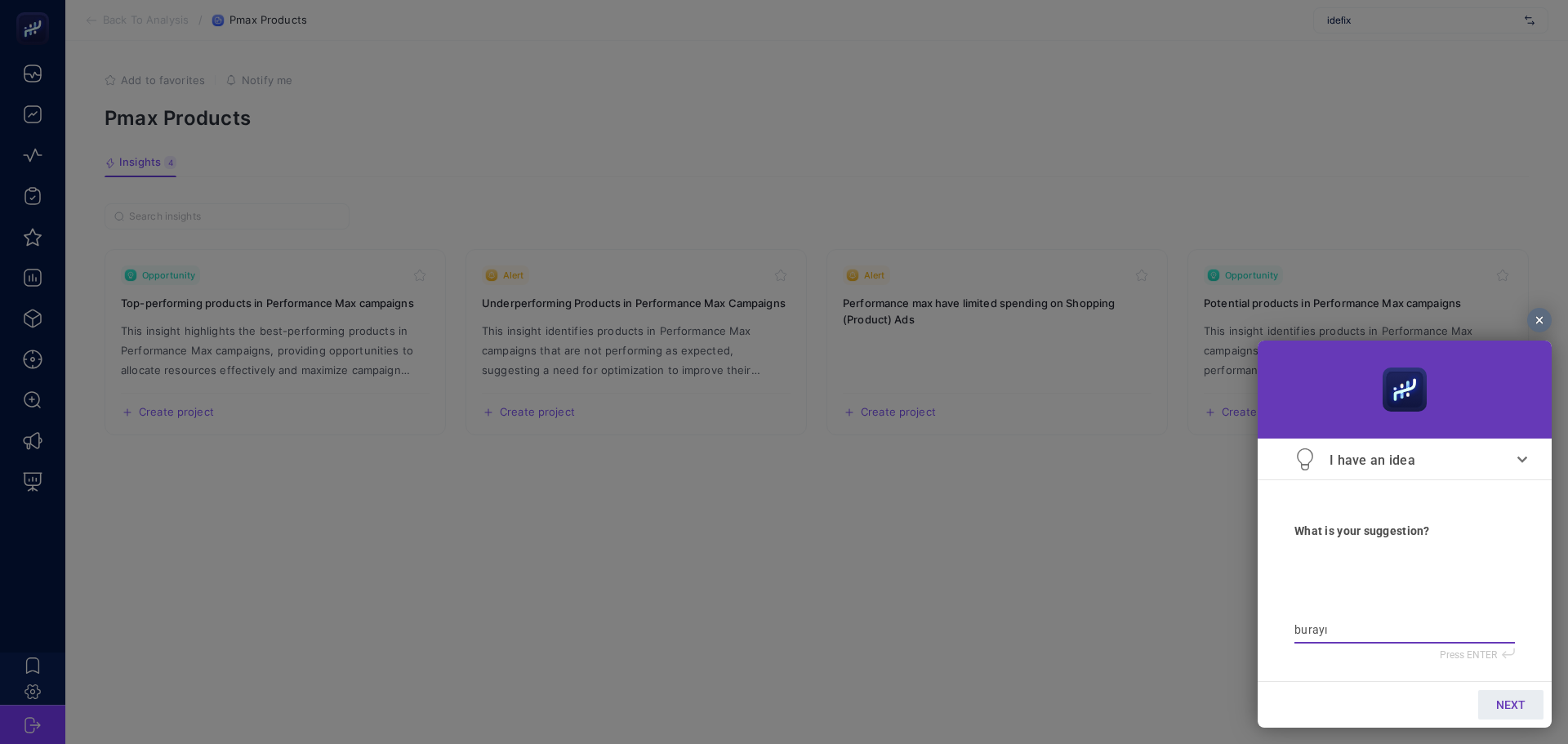
type textarea "burayın"
type textarea "burayın c"
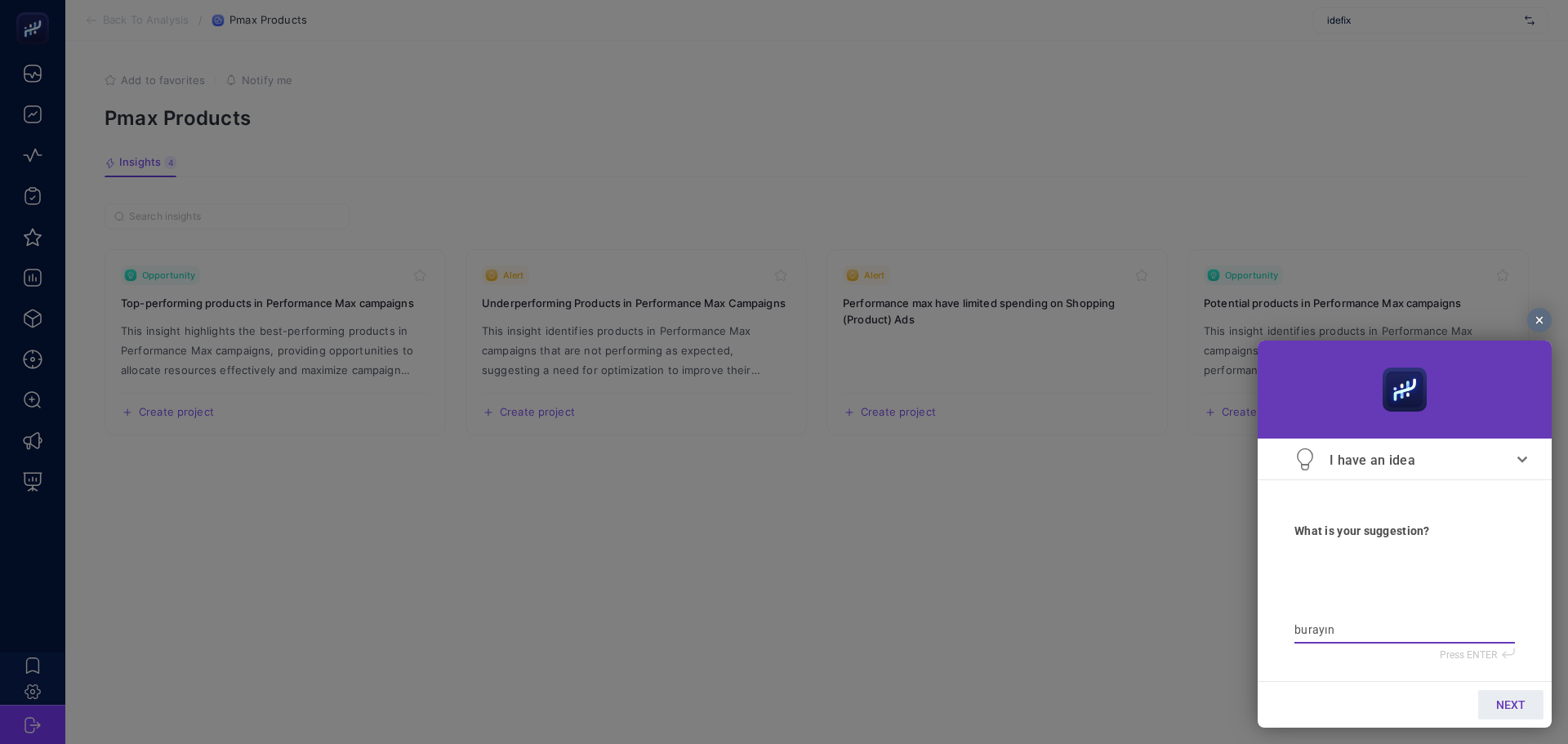
type textarea "burayın c"
type textarea "burayın ca"
type textarea "burayın can"
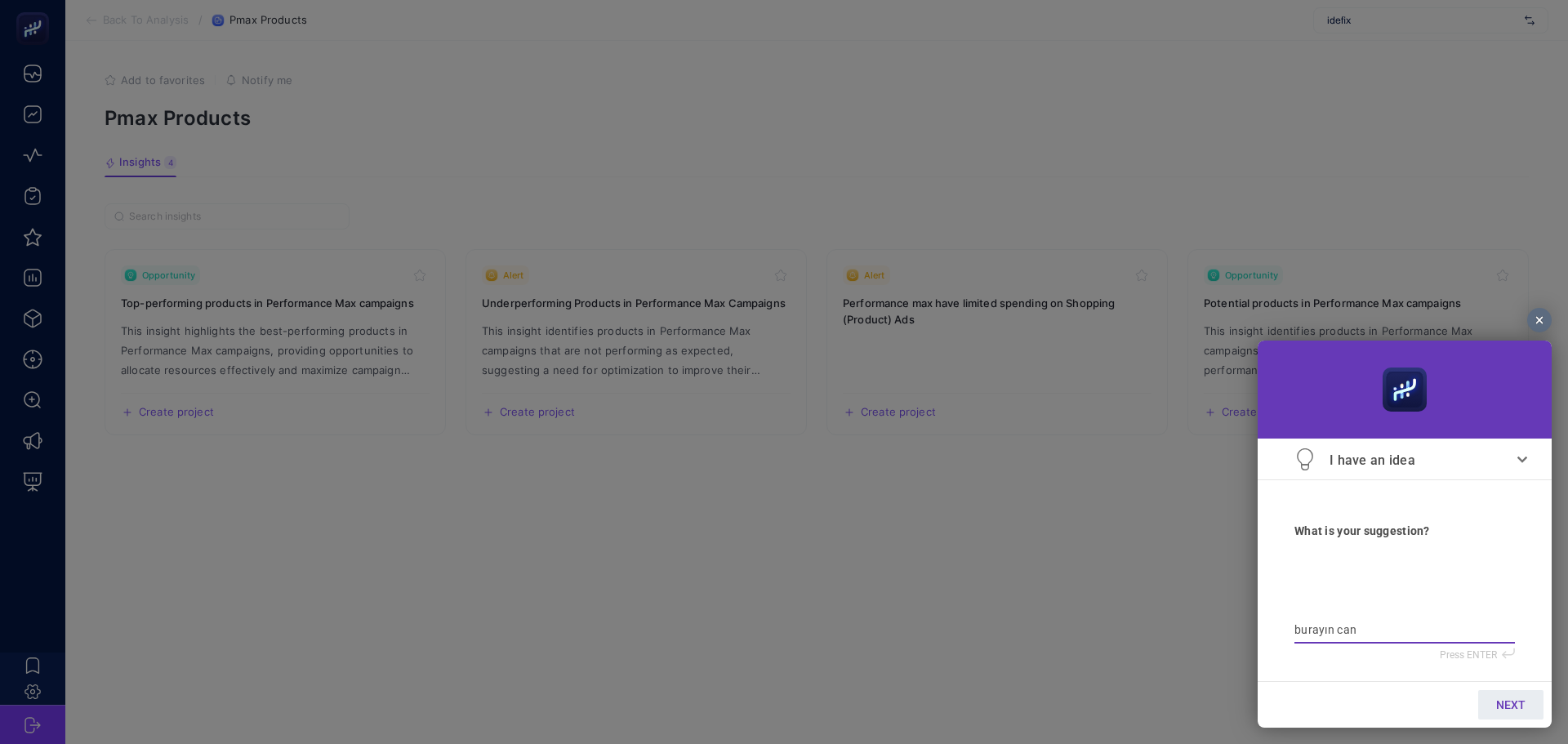
type textarea "burayın canl"
type textarea "burayın canla"
type textarea "burayın canlan"
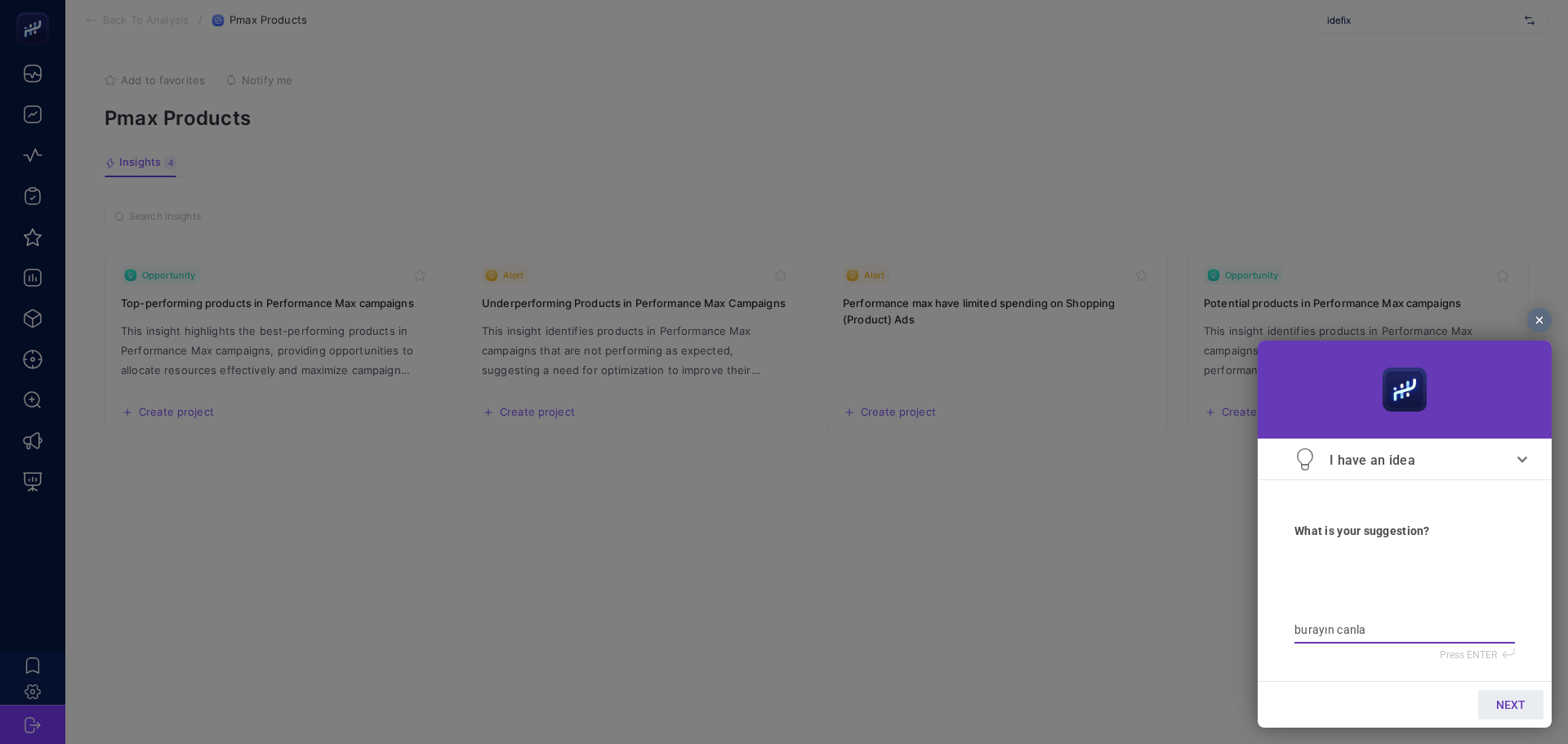
type textarea "burayın canlan"
type textarea "burayın canland"
type textarea "burayın canlandı"
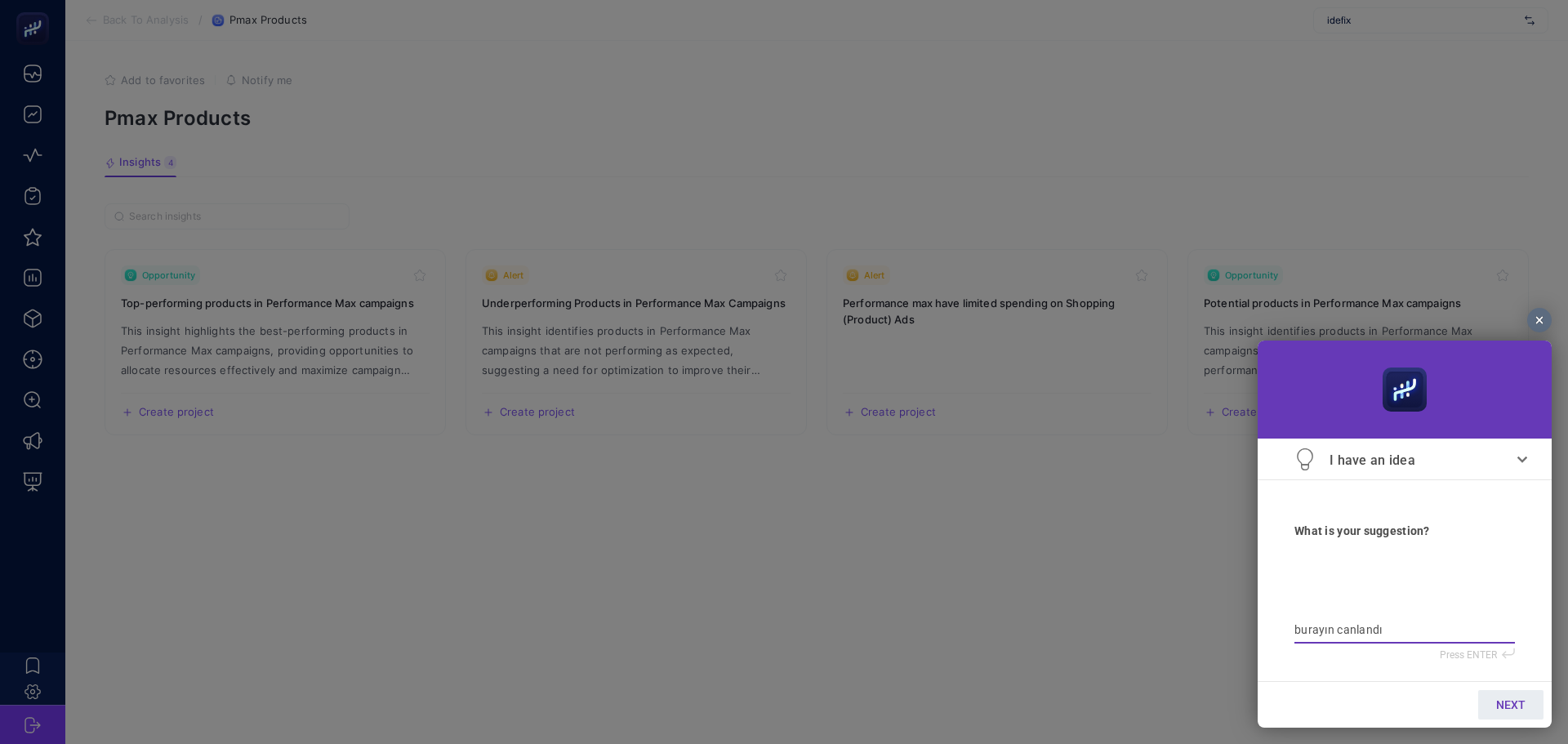
type textarea "burayın canlandır"
type textarea "burayın canlandıra"
type textarea "burayın canlandırab"
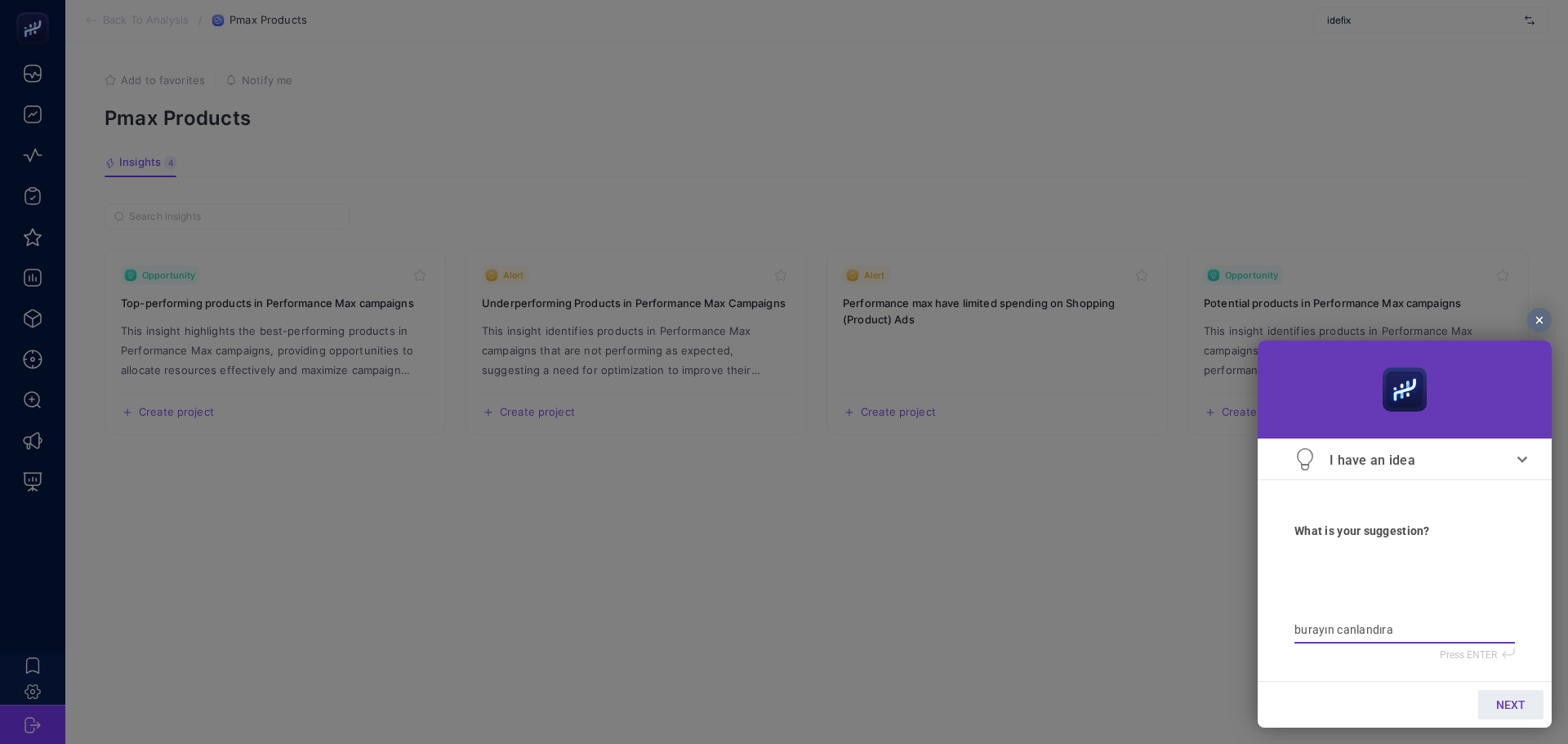
type textarea "burayın canlandırab"
type textarea "burayın canlandırabi"
type textarea "burayın canlandırabil"
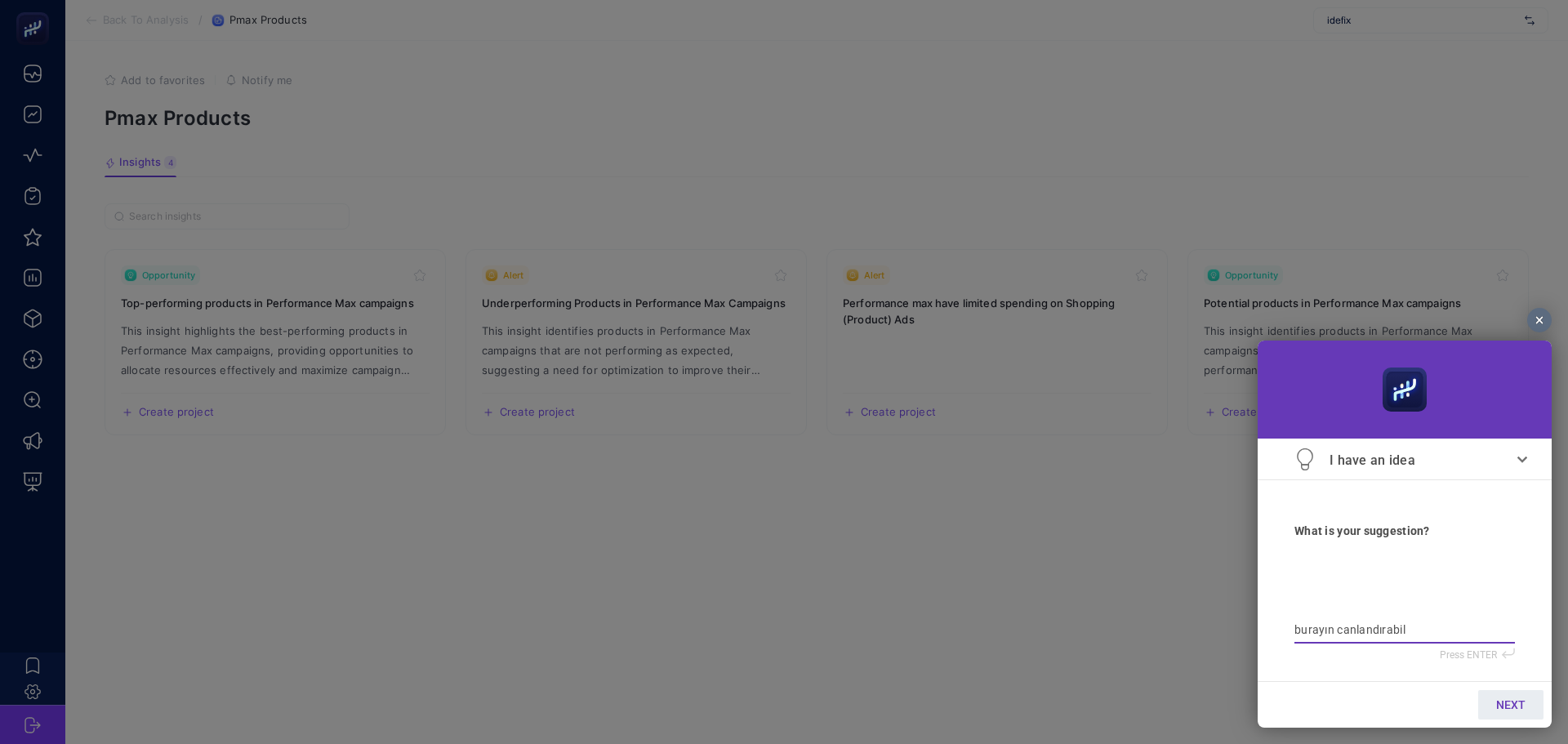
type textarea "burayın canlandırabili"
type textarea "burayın canlandırabilir"
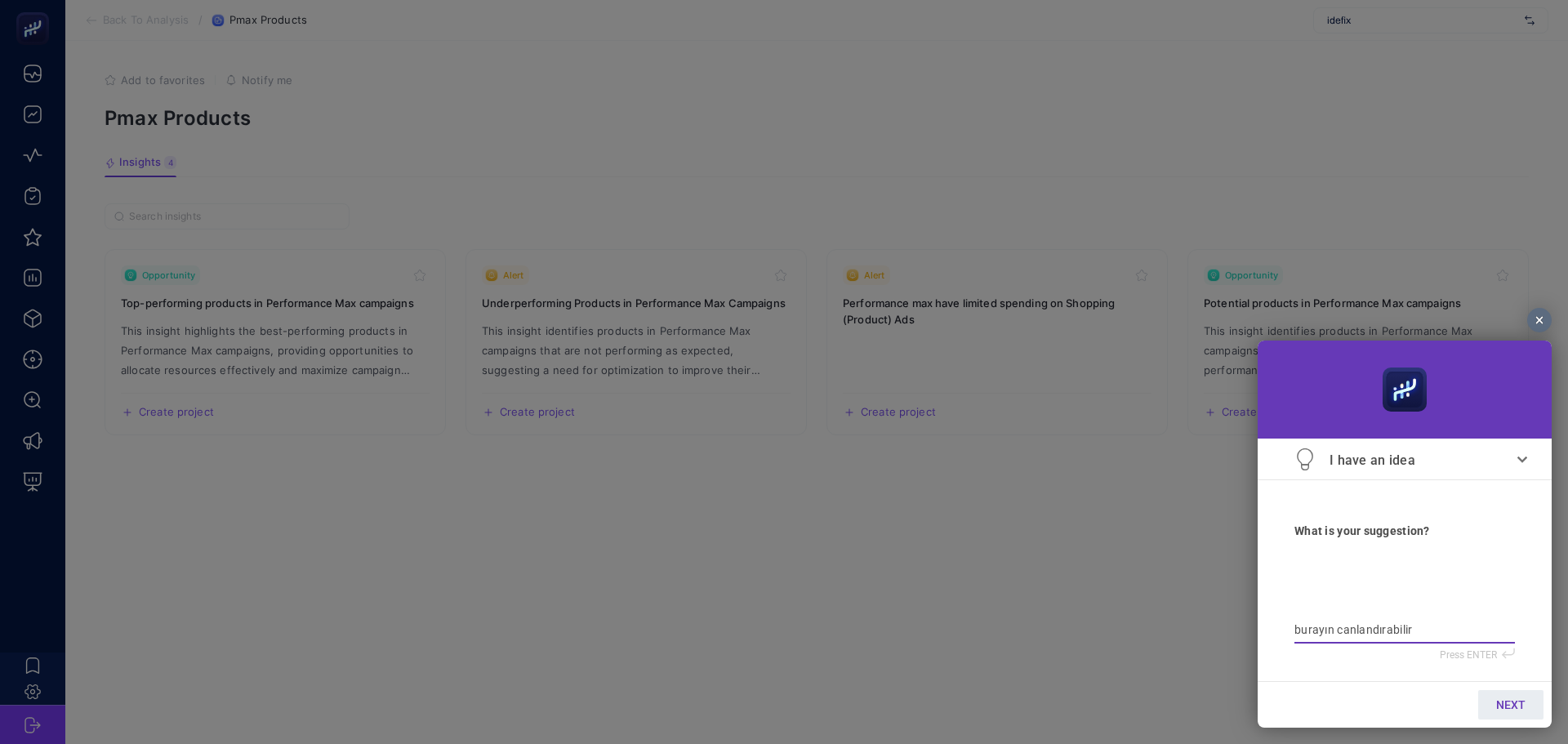
type textarea "burayın canlandırabilir"
type textarea "burayın canlandırabilir m"
type textarea "burayın canlandırabilir mi"
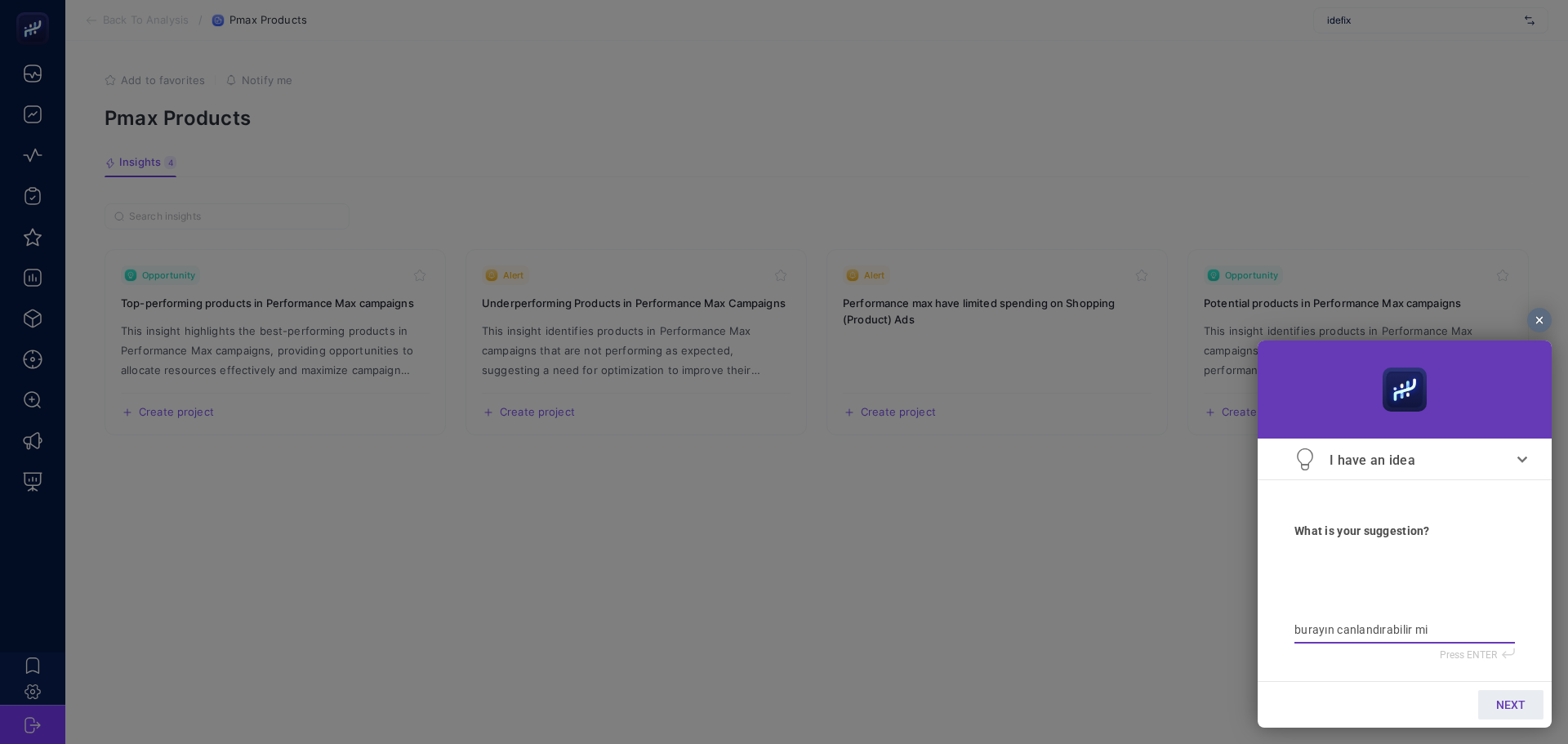
type textarea "burayın canlandırabilir miy"
type textarea "burayın canlandırabilir miyi"
type textarea "burayın canlandırabilir miyiz"
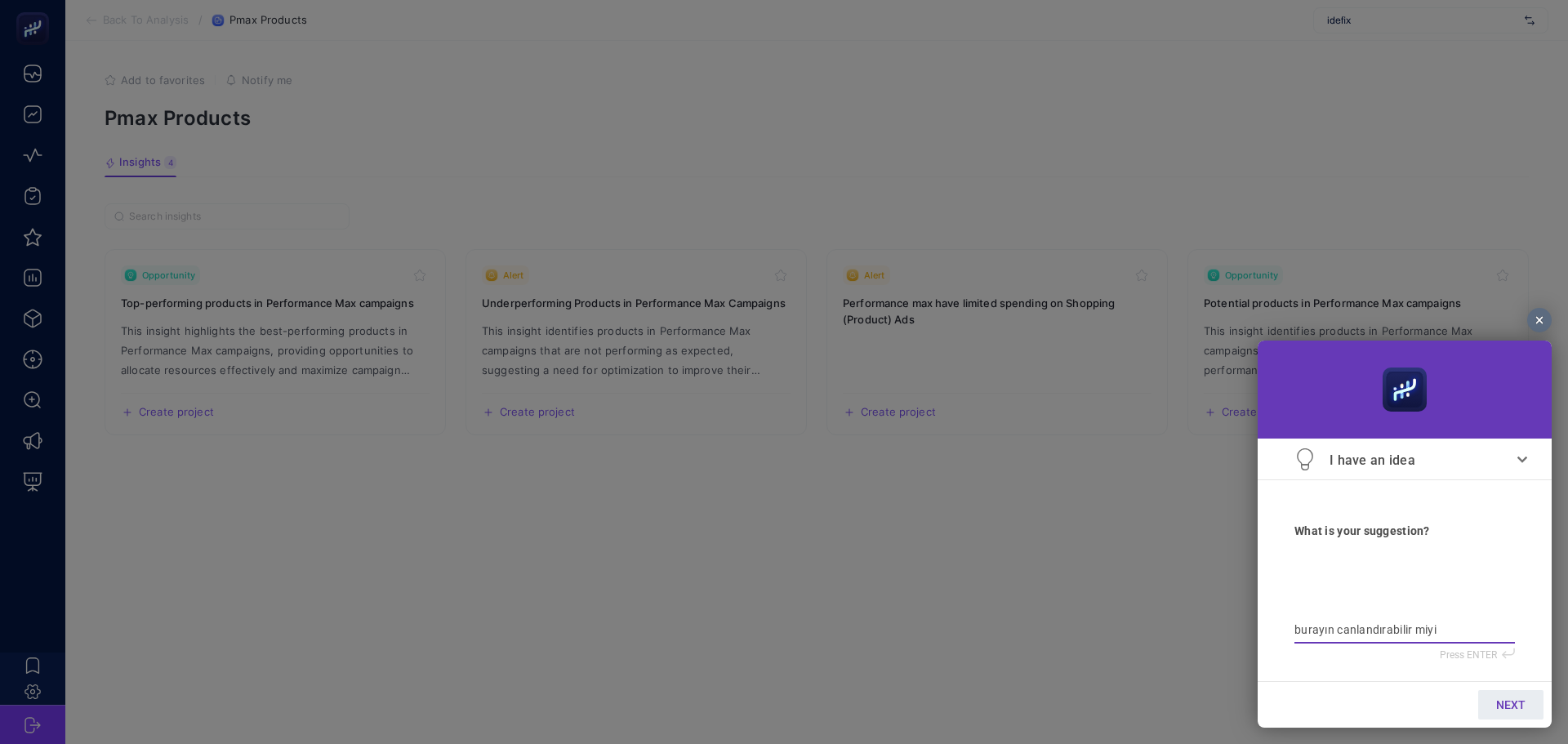
type textarea "burayın canlandırabilir miyiz"
type textarea "burayın canlandırabilir miyiz?"
click at [1371, 637] on textarea "burayın canlandırabilir miyiz?" at bounding box center [1404, 629] width 221 height 14
type textarea "burayın canlandırabilir miyiz?"
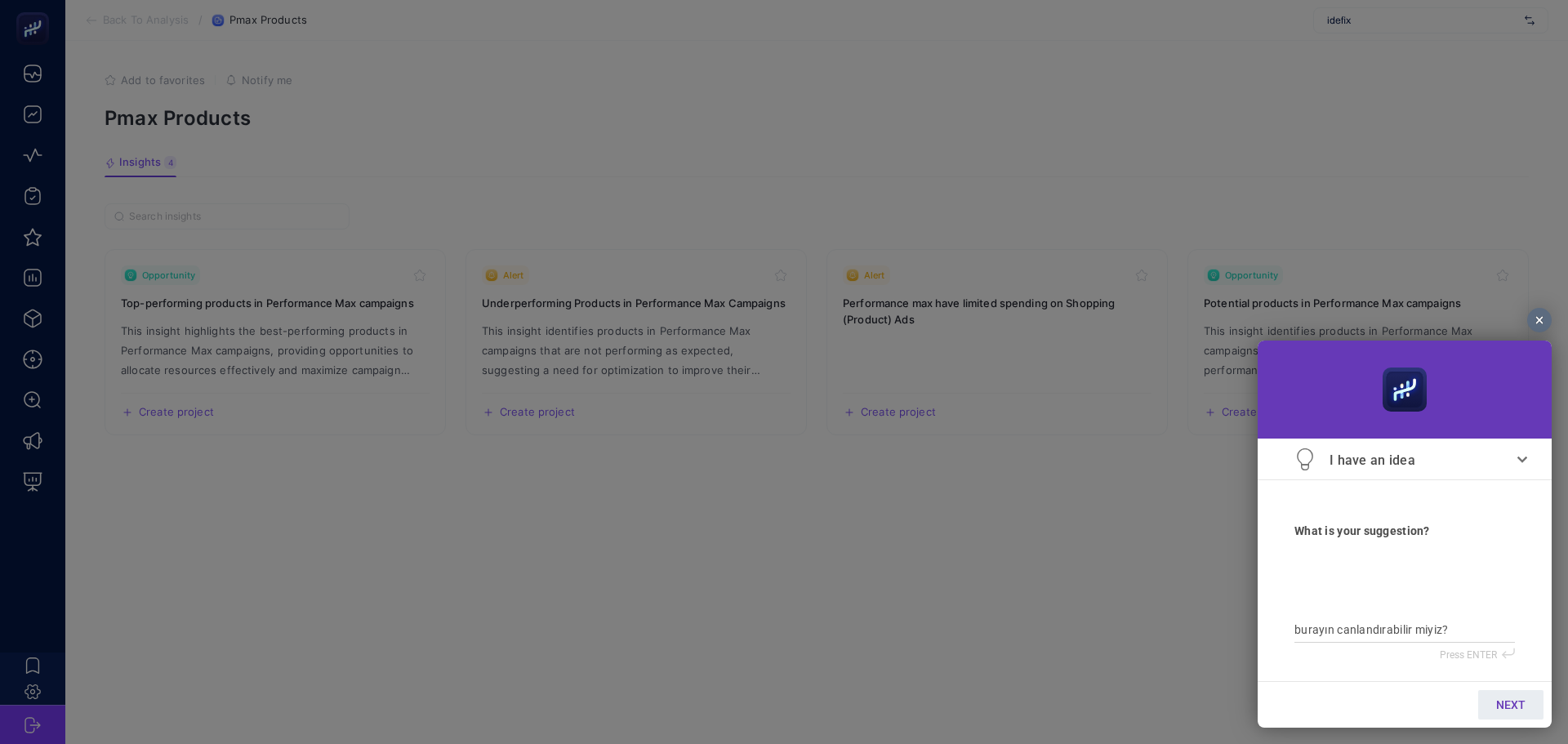
click at [1523, 694] on link "NEXT" at bounding box center [1511, 704] width 65 height 30
type input "b"
type input "ba"
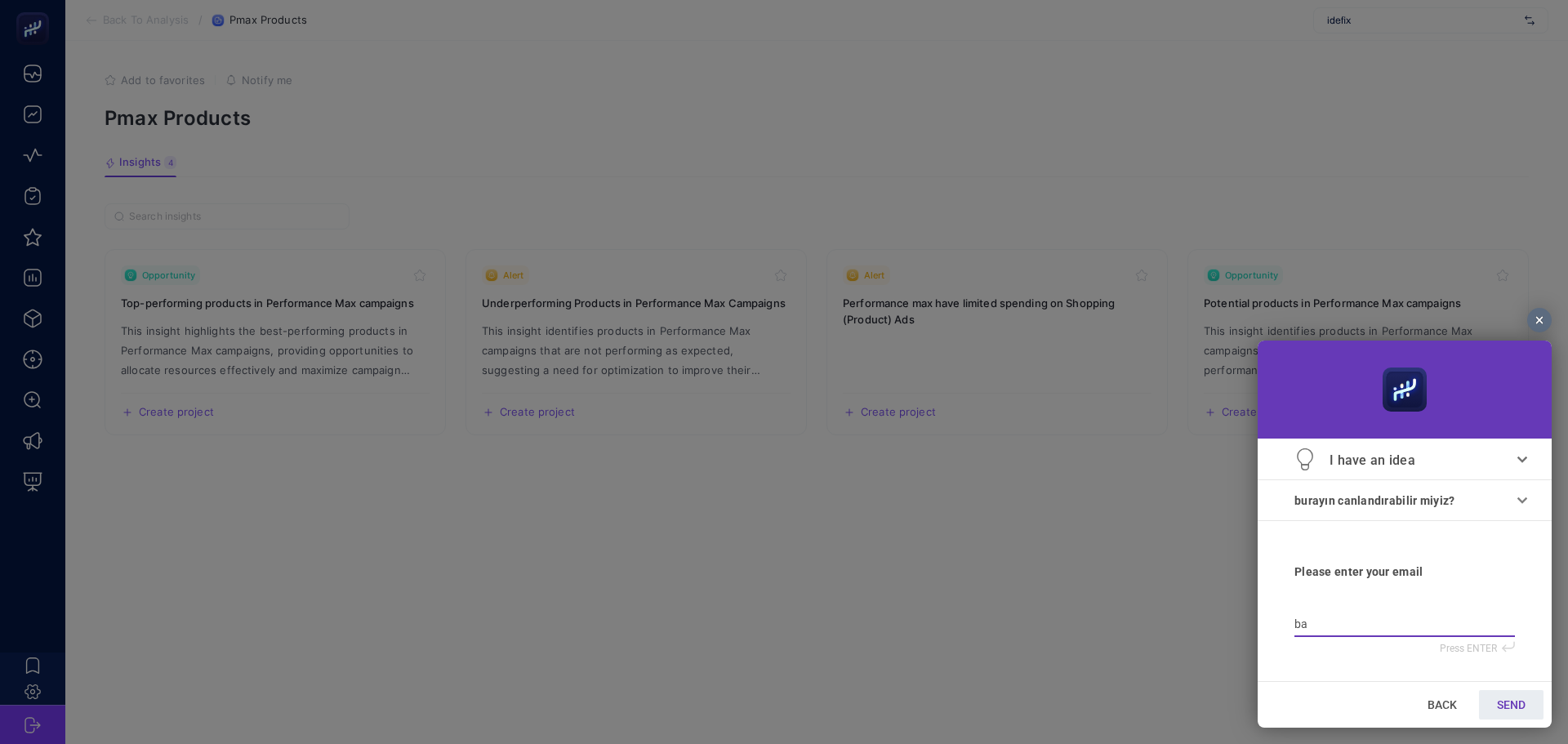
type input "bat"
type input "batu"
type input "batu@"
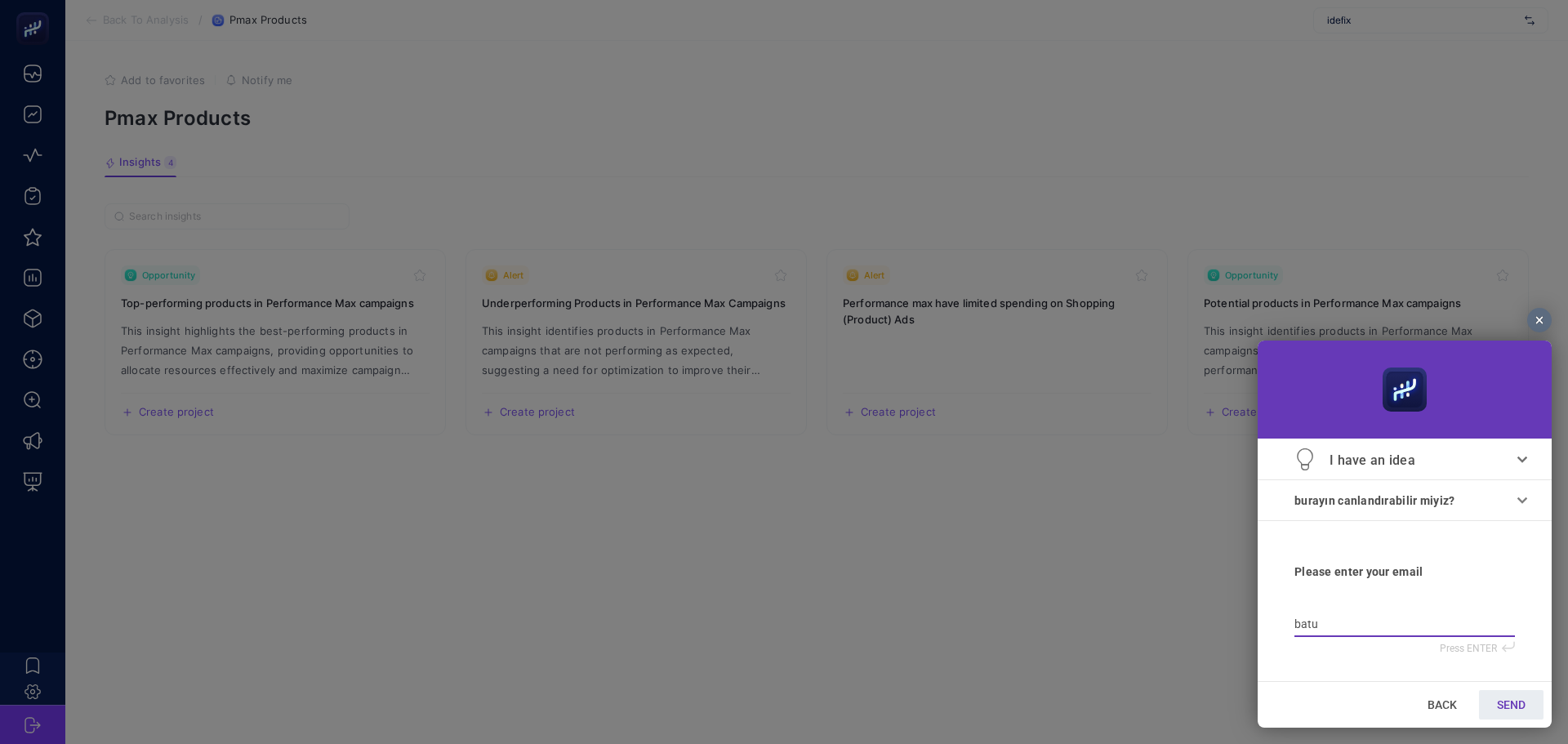
type input "batu@"
type input "batu@m"
type input "batu@ma"
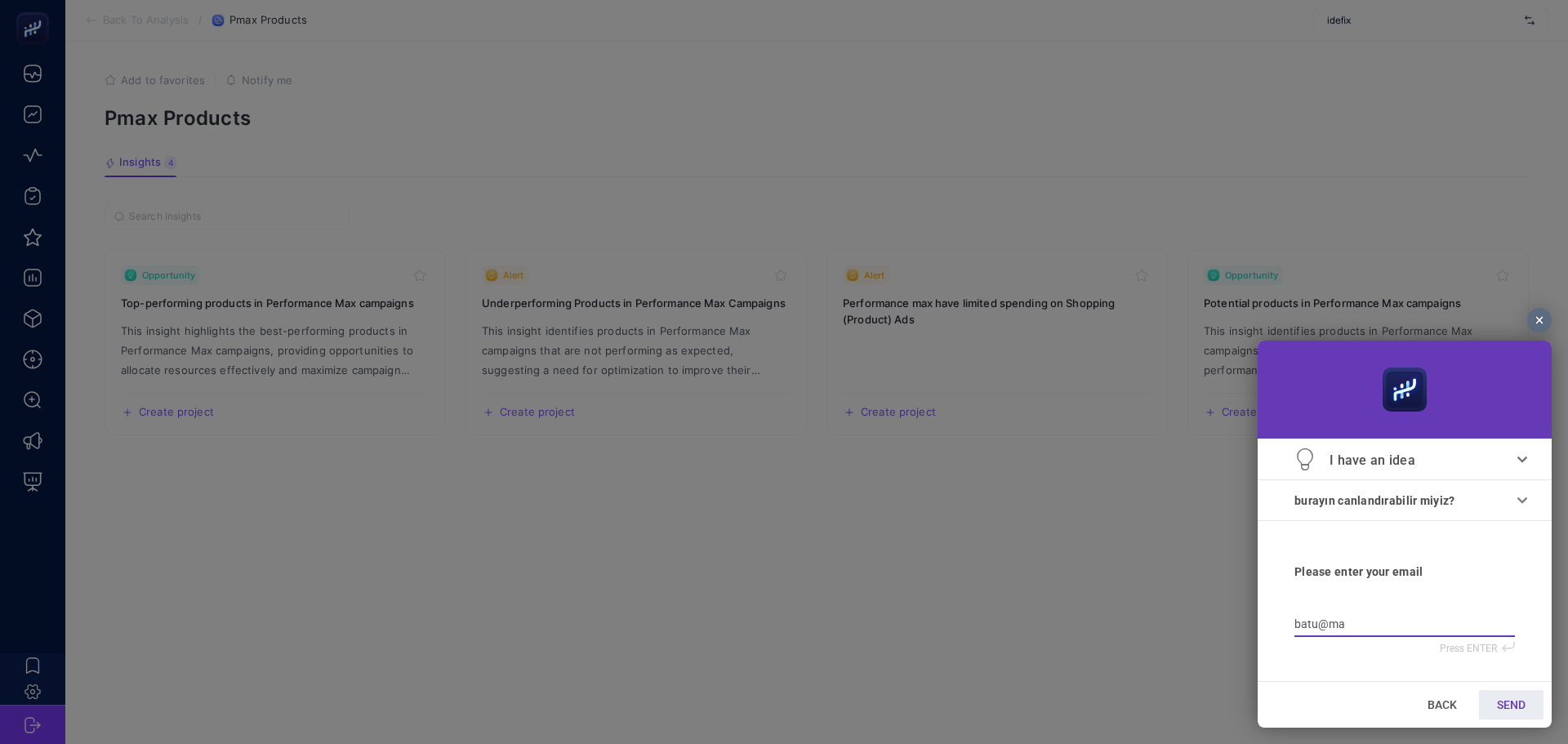
type input "batu@mai"
type input "batu@mail"
type input "batu@mail."
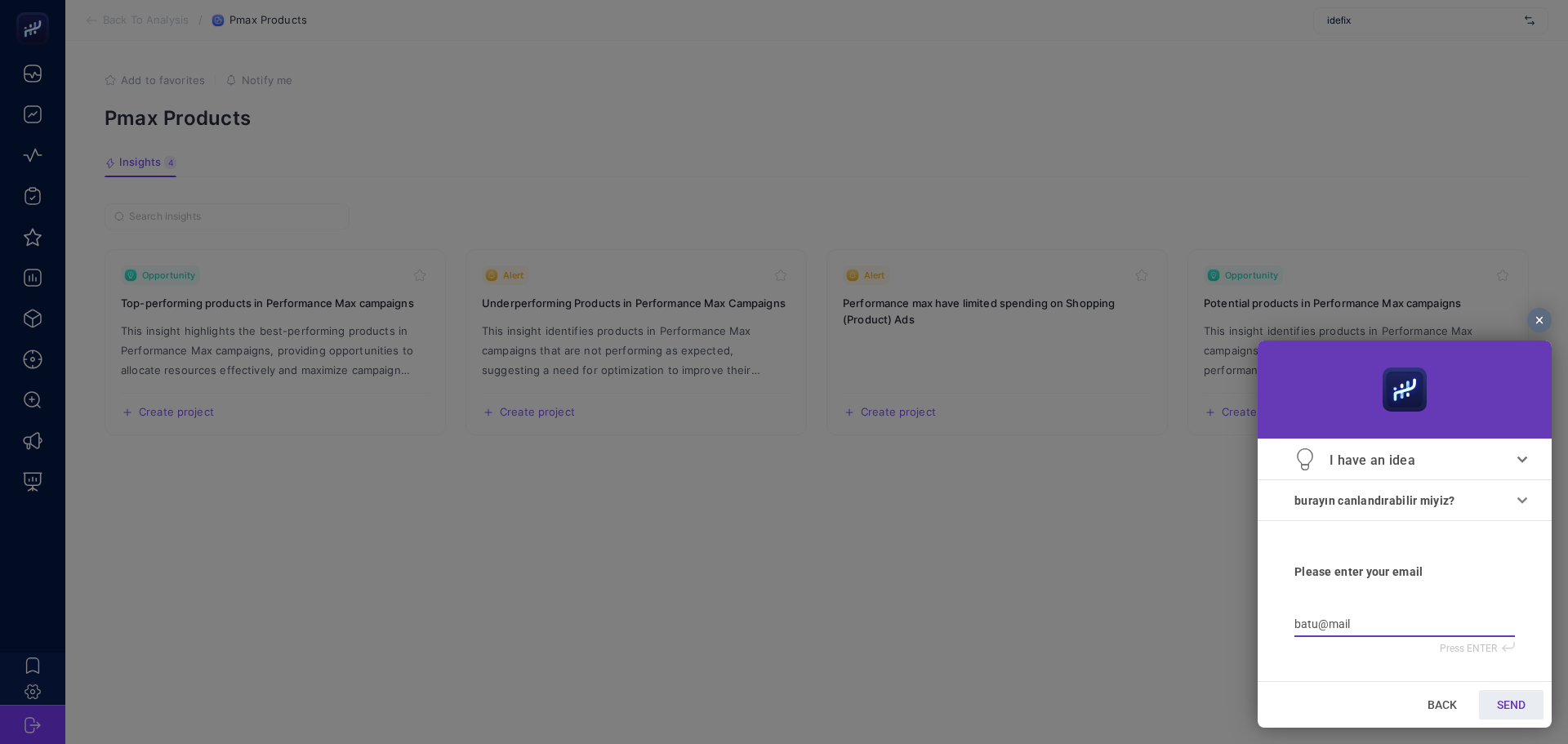
type input "batu@mail."
type input "batu@mail.c"
type input "batu@mail.co"
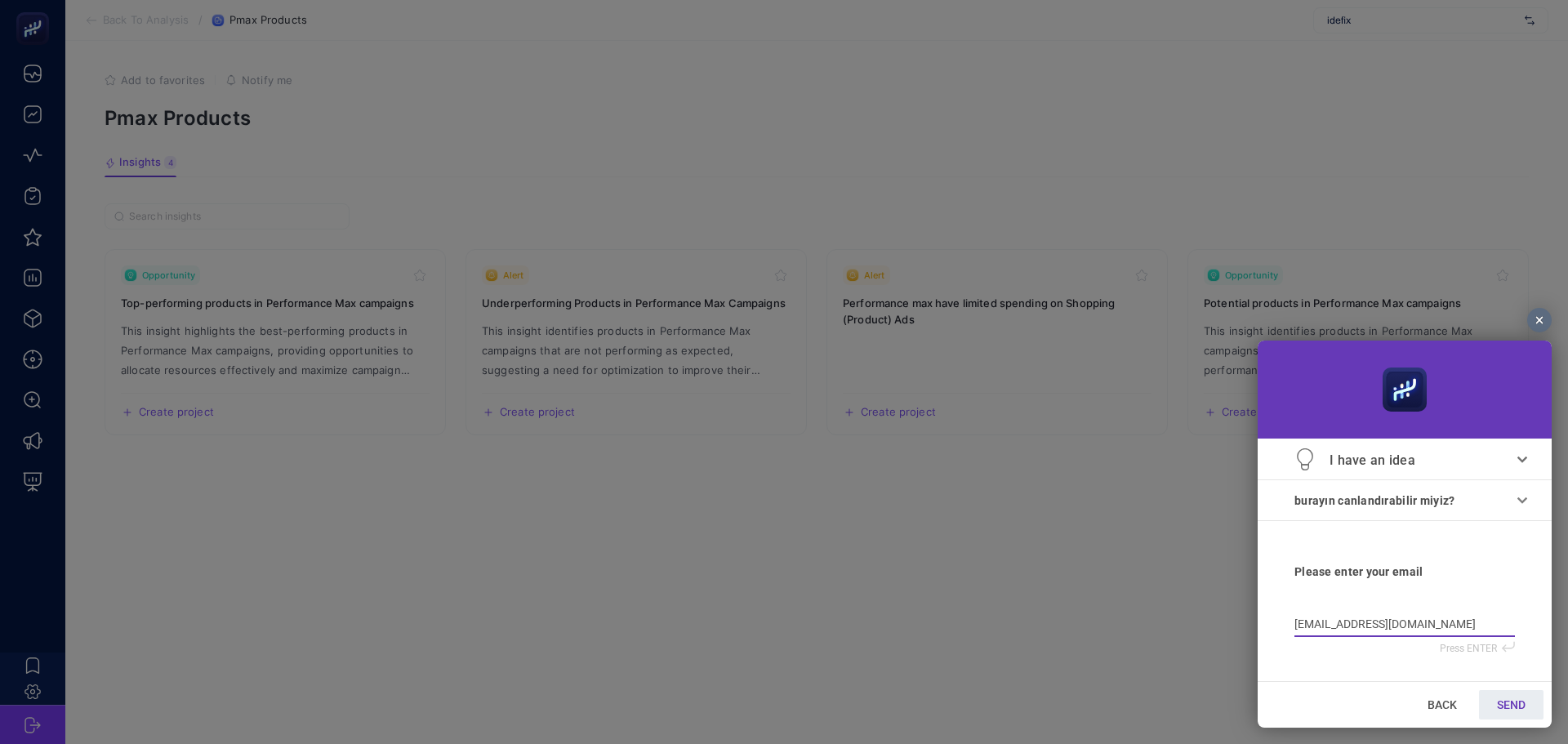
type input "batu@mail.co"
click at [1521, 691] on link "SEND" at bounding box center [1511, 704] width 64 height 30
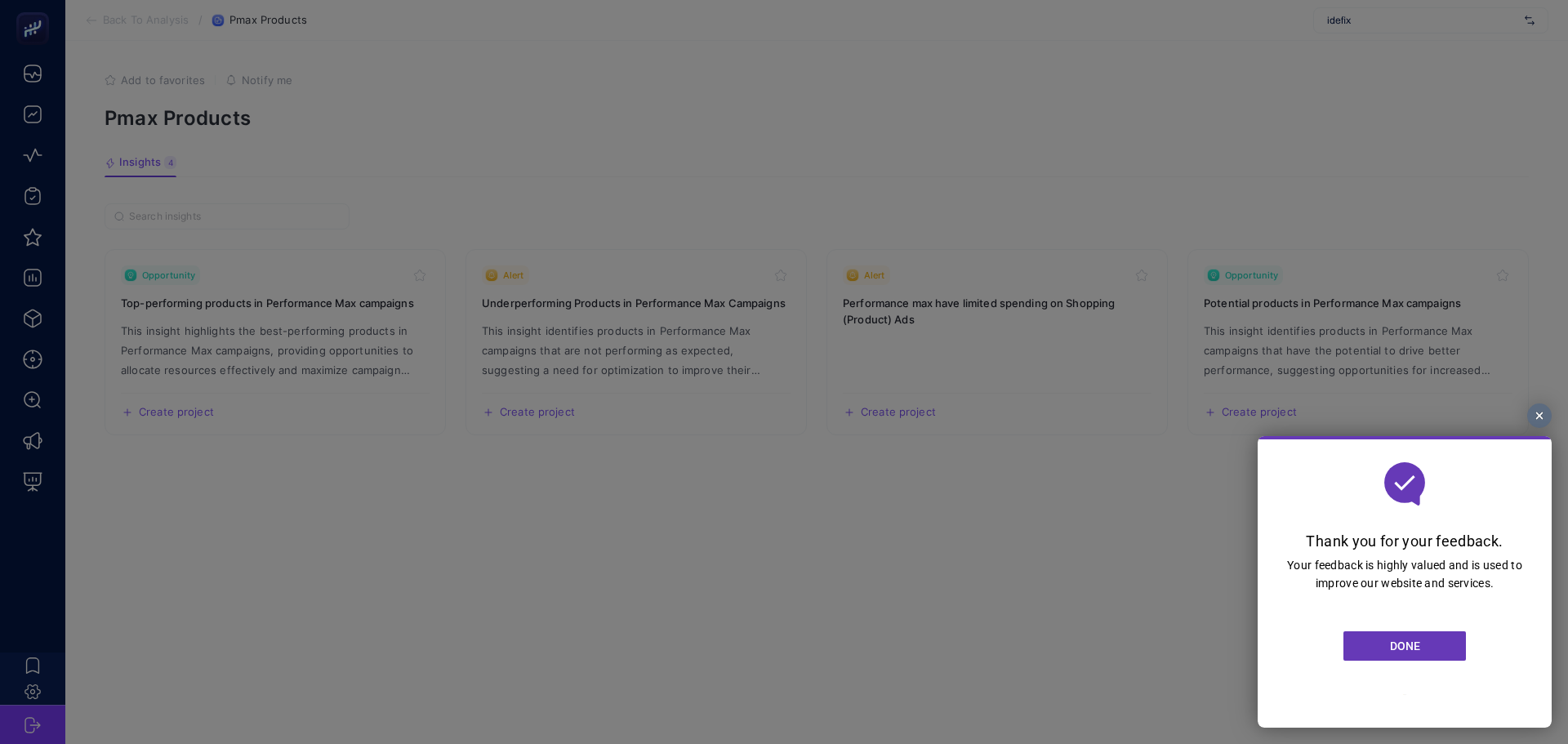
drag, startPoint x: 1407, startPoint y: 650, endPoint x: 2297, endPoint y: 1143, distance: 1017.4
click at [1407, 650] on span "DONE" at bounding box center [1405, 646] width 31 height 13
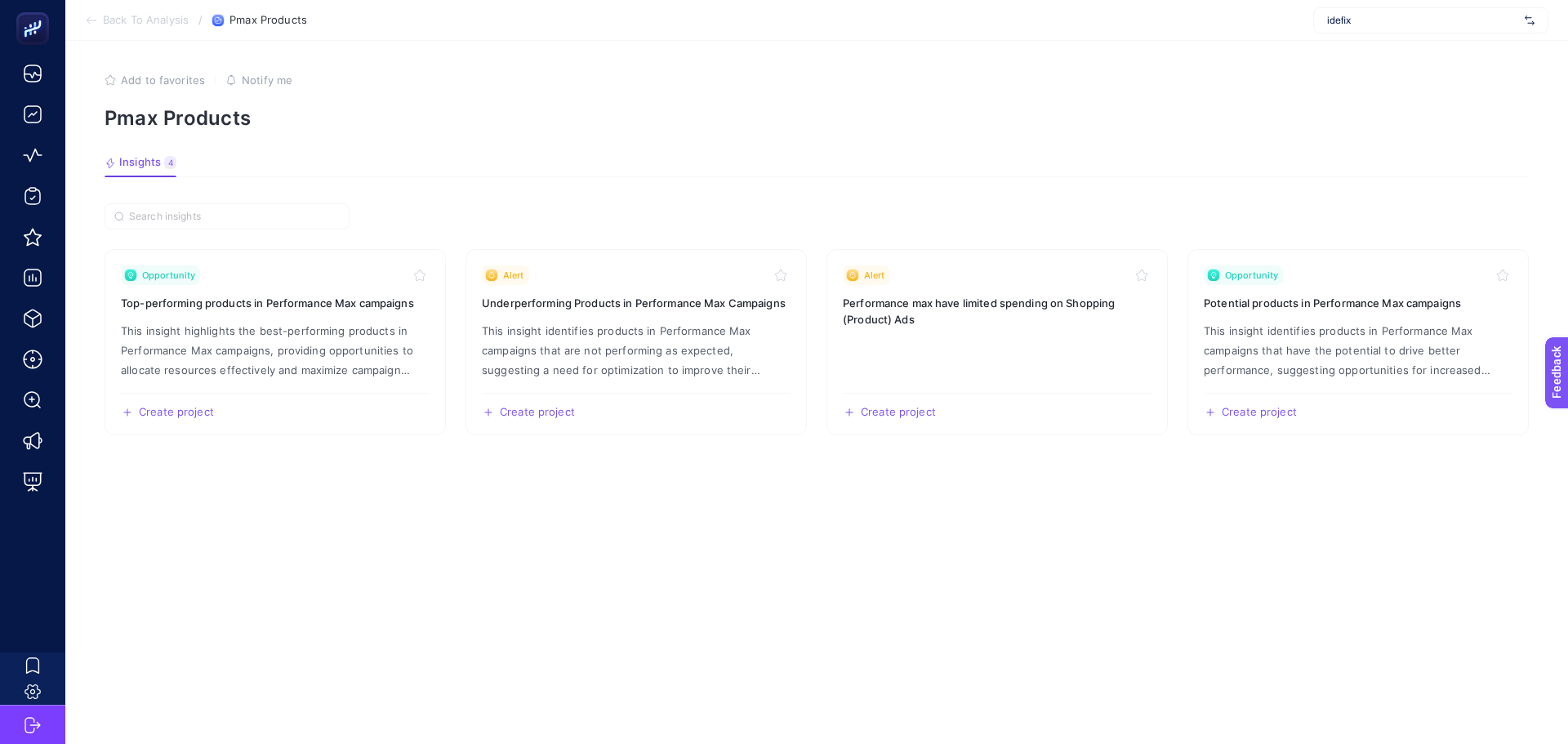
click at [1387, 509] on section "Opportunity Top-performing products in Performance Max campaigns This insight h…" at bounding box center [816, 457] width 1424 height 508
click at [792, 654] on section "Opportunity Top-performing products in Performance Max campaigns This insight h…" at bounding box center [816, 457] width 1424 height 508
click at [816, 410] on section "Opportunity Top-performing products in Performance Max campaigns This insight h…" at bounding box center [816, 341] width 1424 height 186
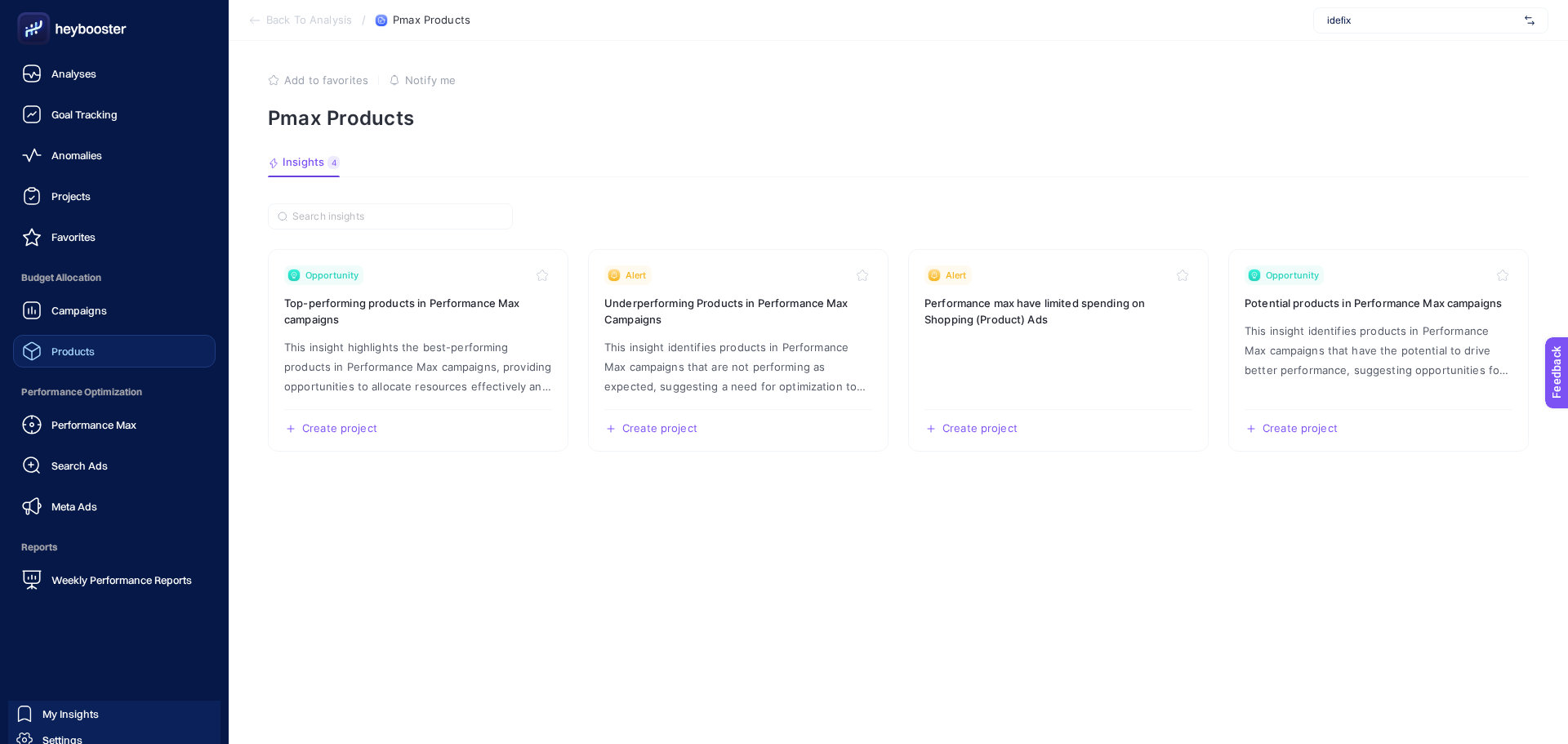
click at [76, 344] on span "Products" at bounding box center [73, 351] width 43 height 13
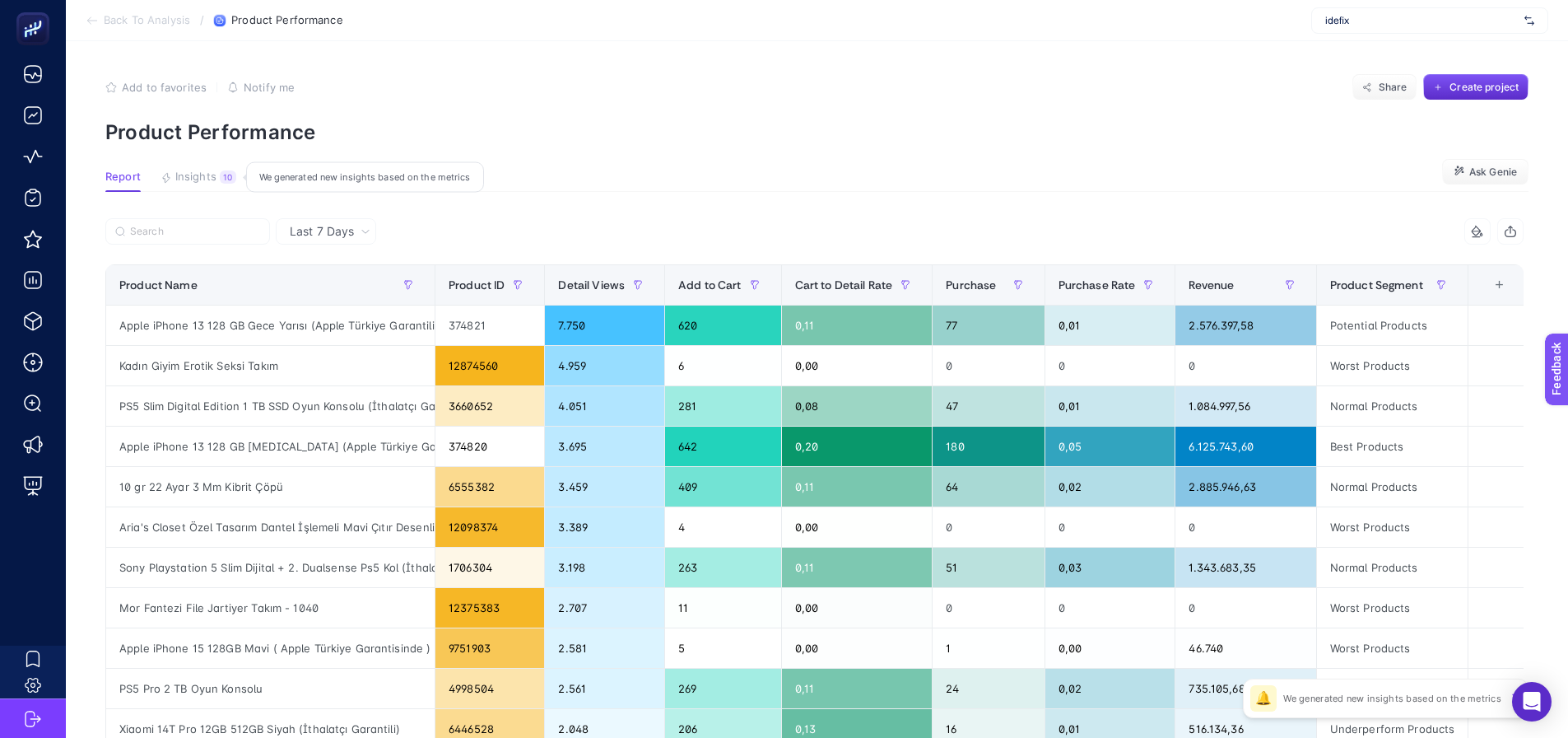
click at [214, 175] on span "Insights" at bounding box center [196, 178] width 41 height 14
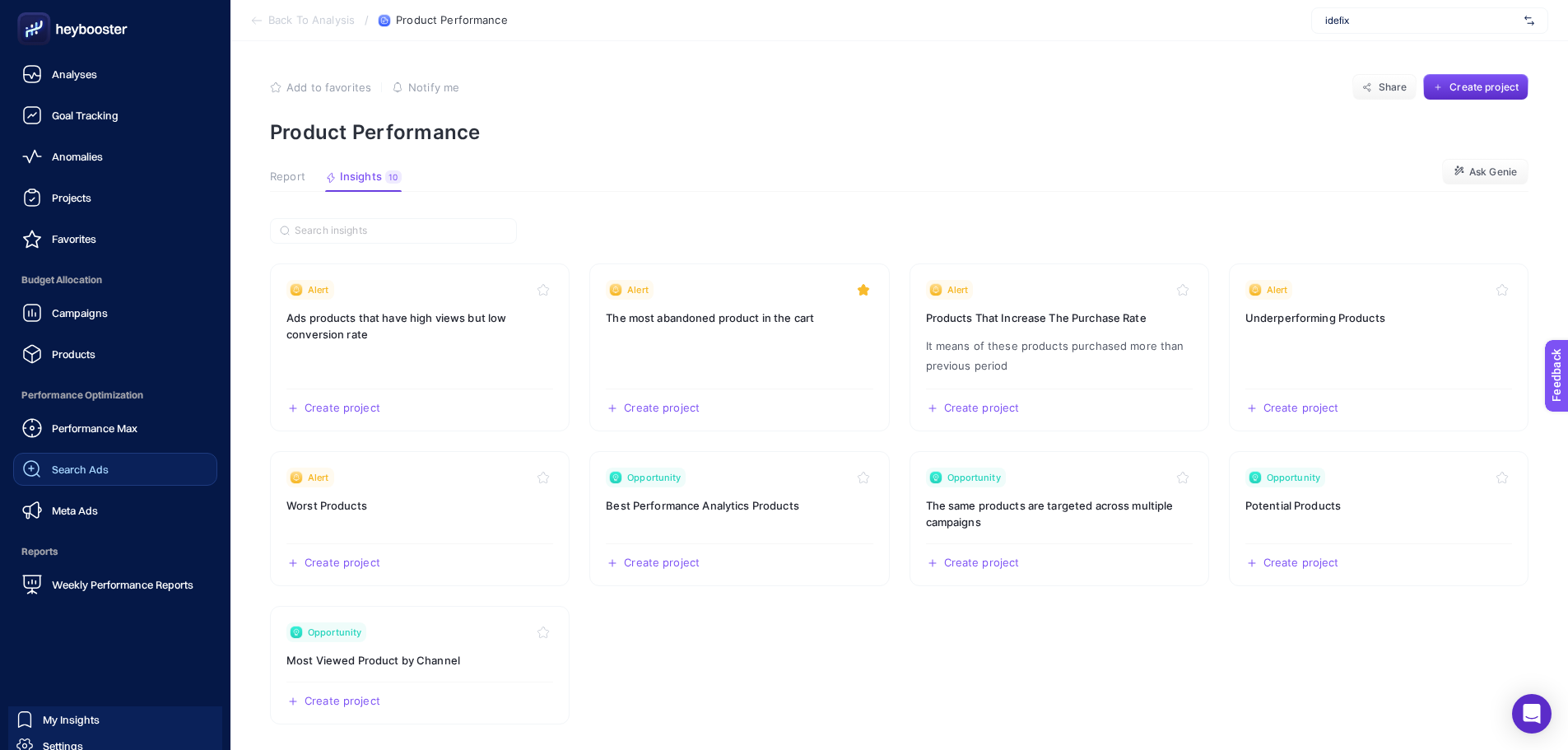
click at [74, 471] on span "Search Ads" at bounding box center [80, 469] width 57 height 13
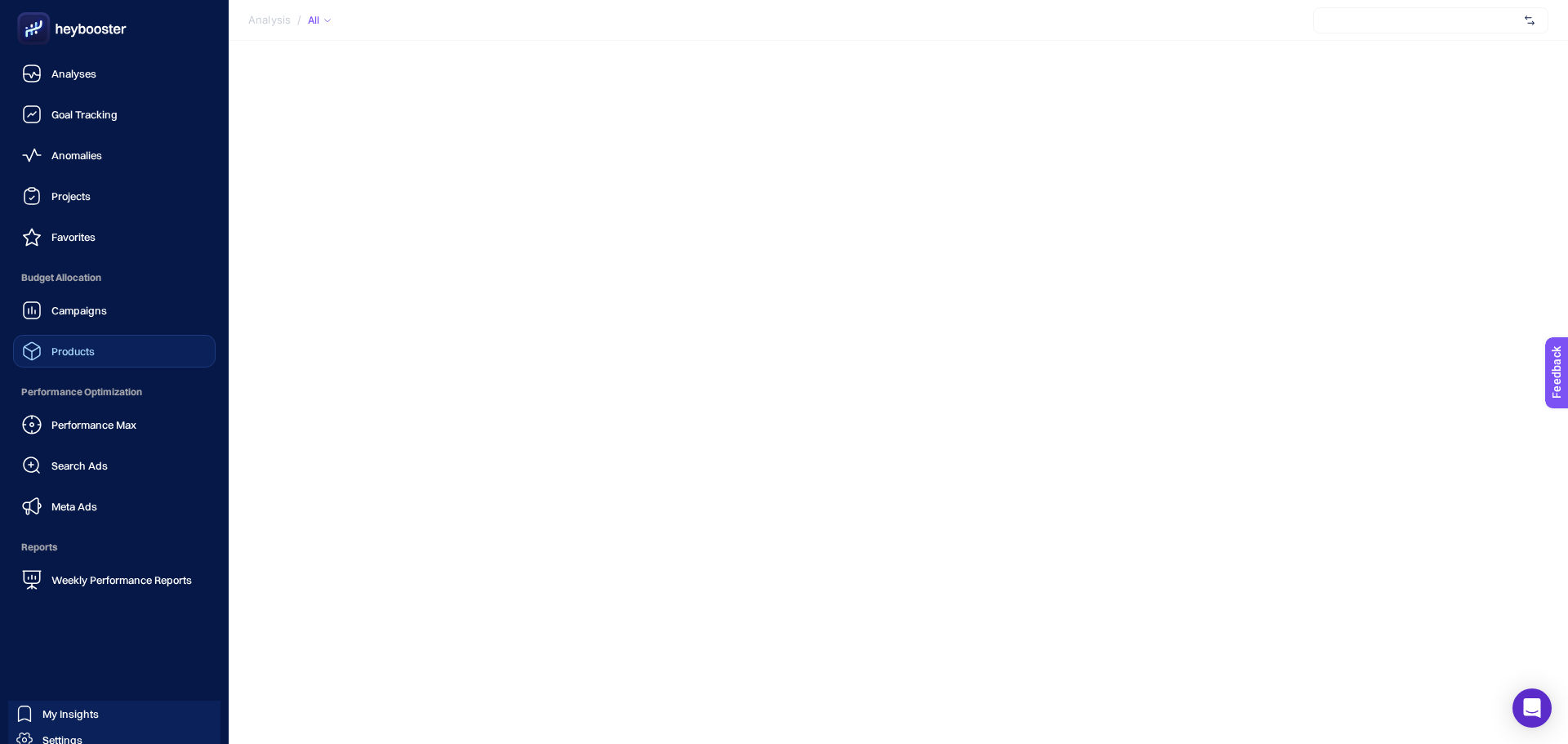
click at [64, 365] on link "Products" at bounding box center [115, 351] width 203 height 33
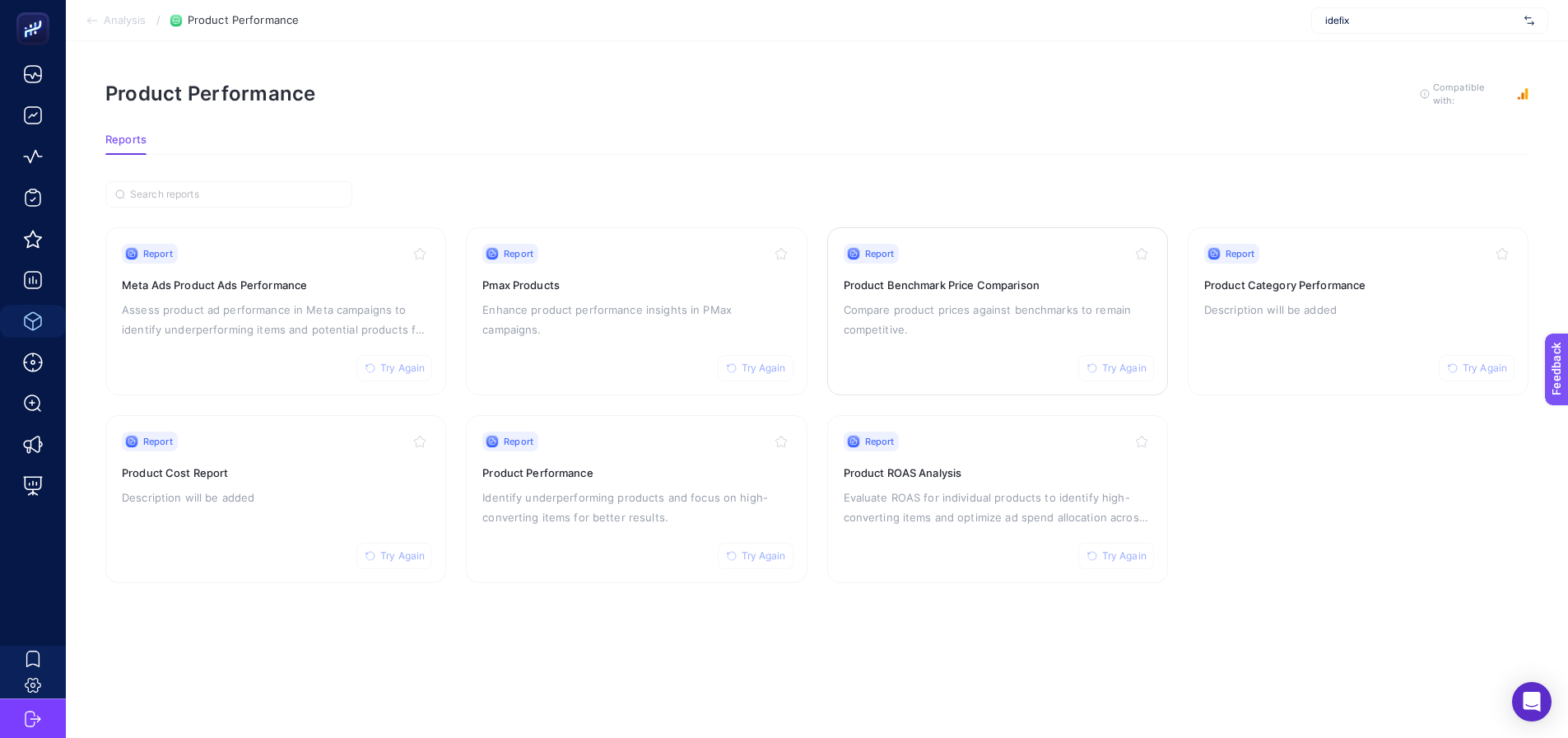
click at [863, 345] on div "Report Try Again Product Benchmark Price Comparison Compare product prices agai…" at bounding box center [997, 312] width 308 height 135
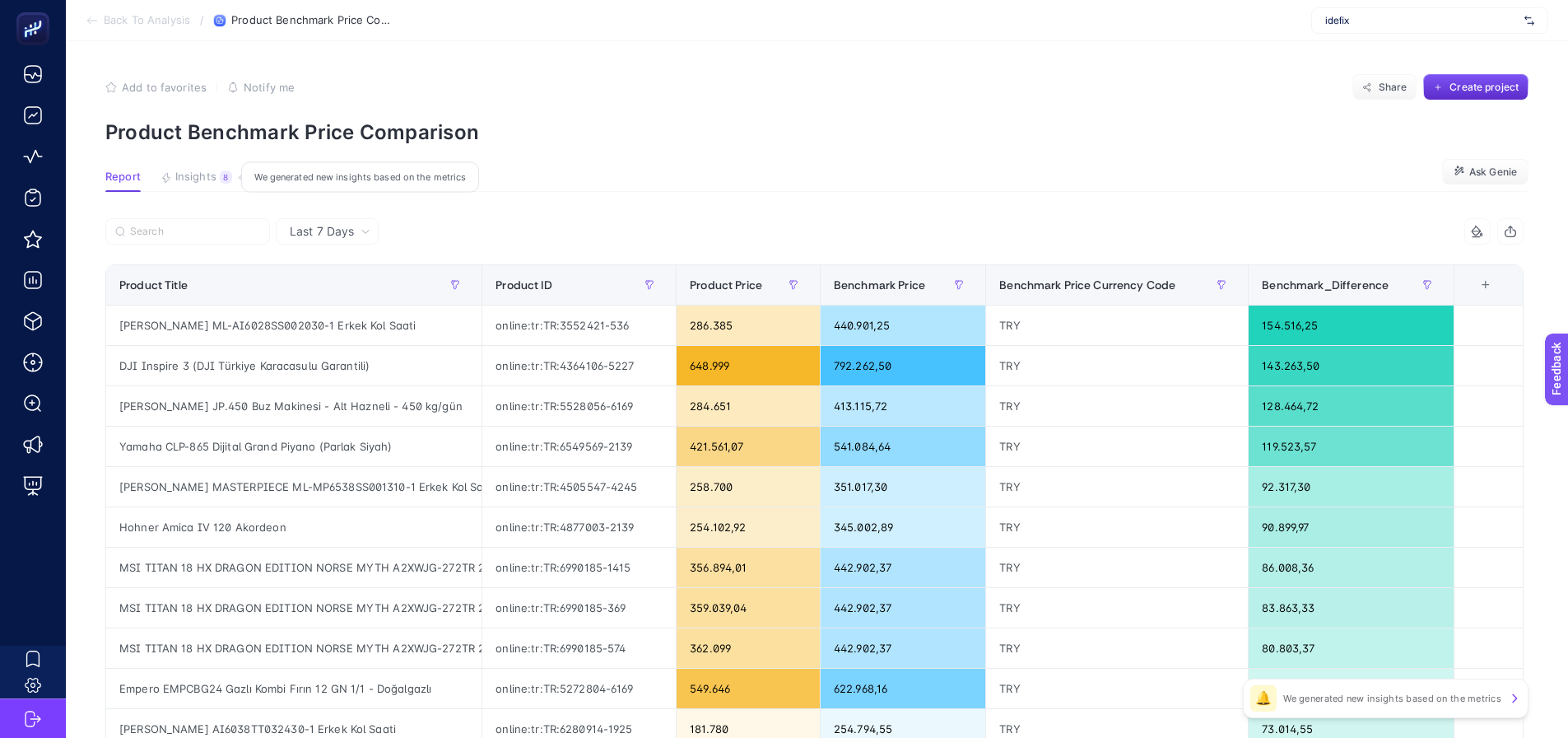
click at [183, 178] on span "Insights" at bounding box center [196, 178] width 41 height 14
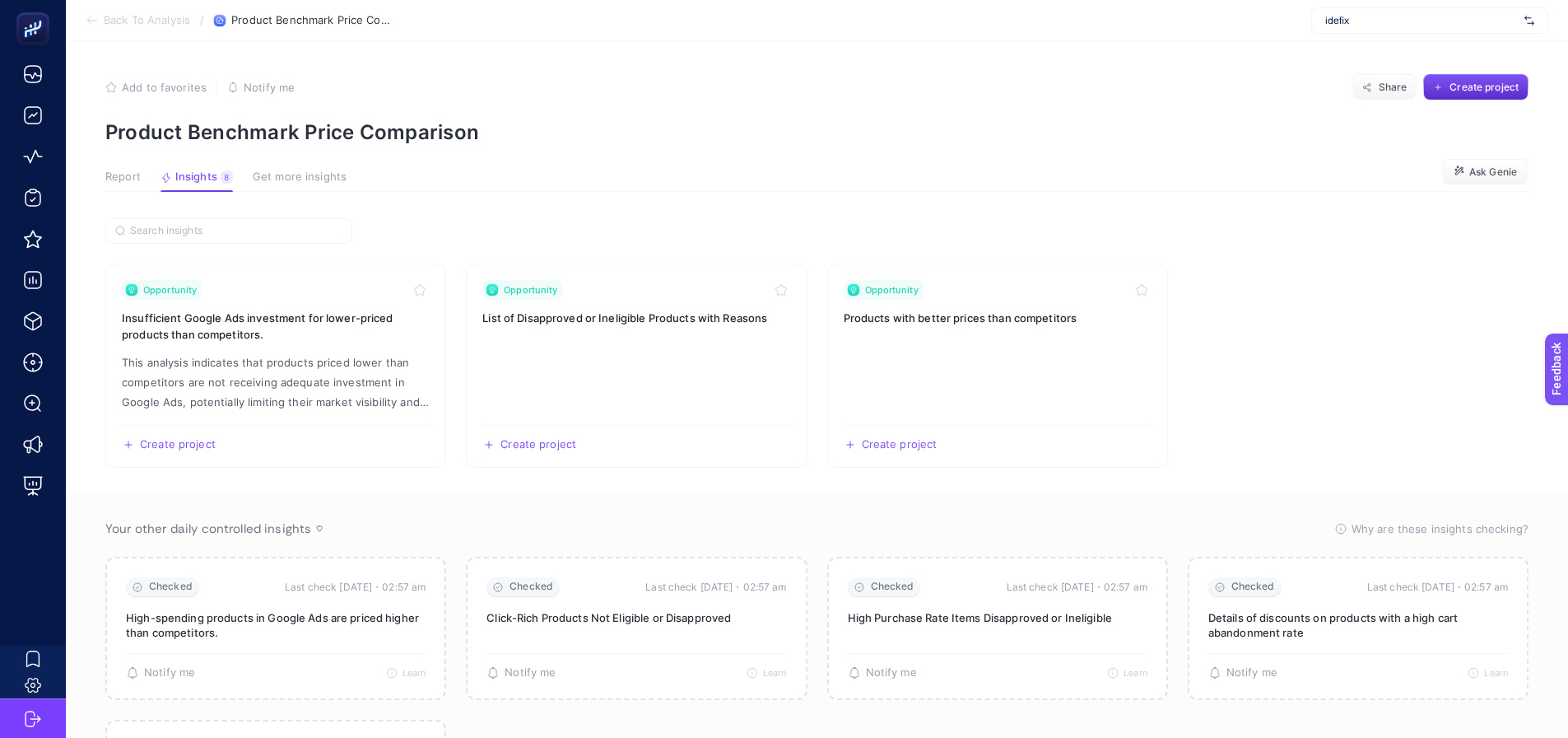
click at [118, 183] on span "Report" at bounding box center [122, 178] width 36 height 14
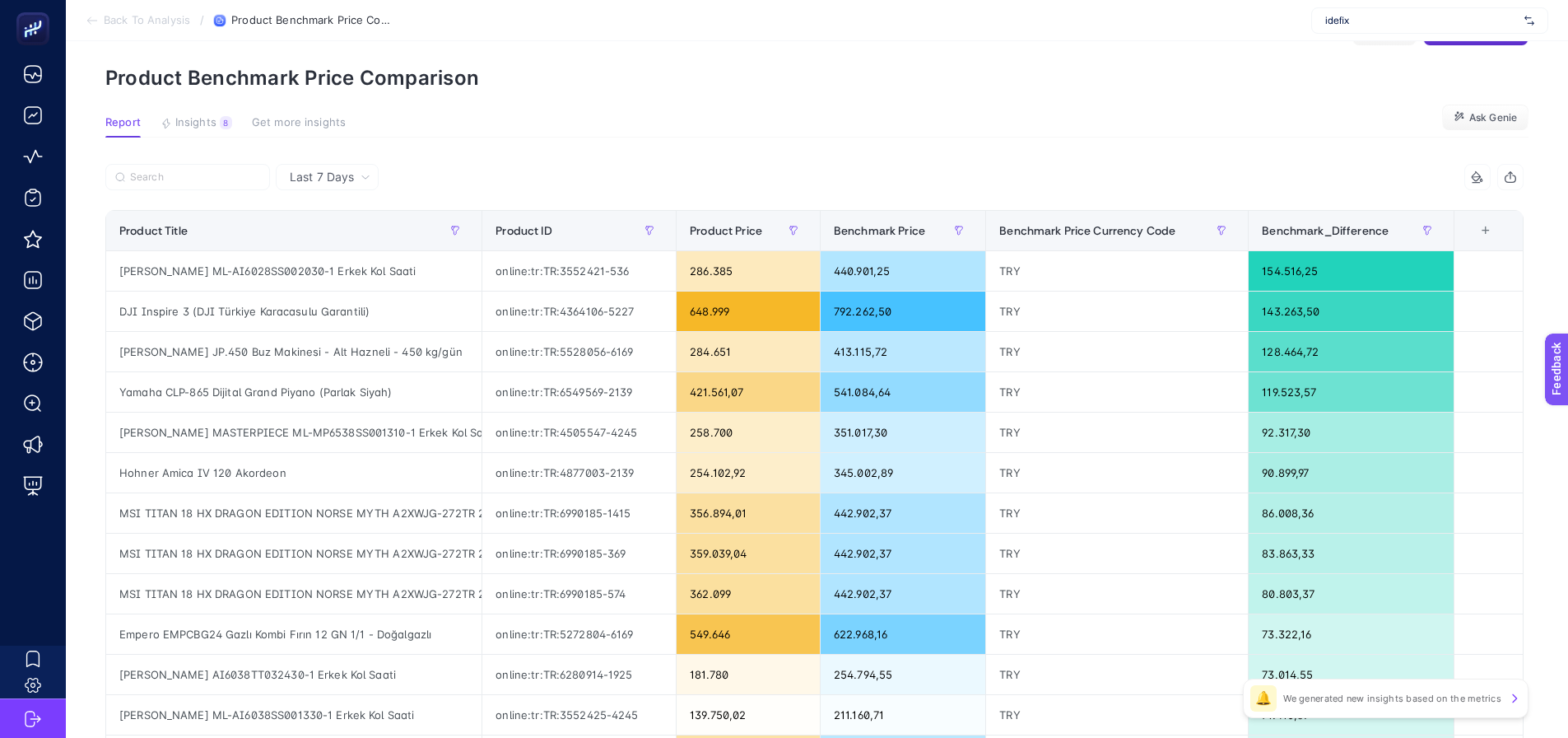
scroll to position [82, 0]
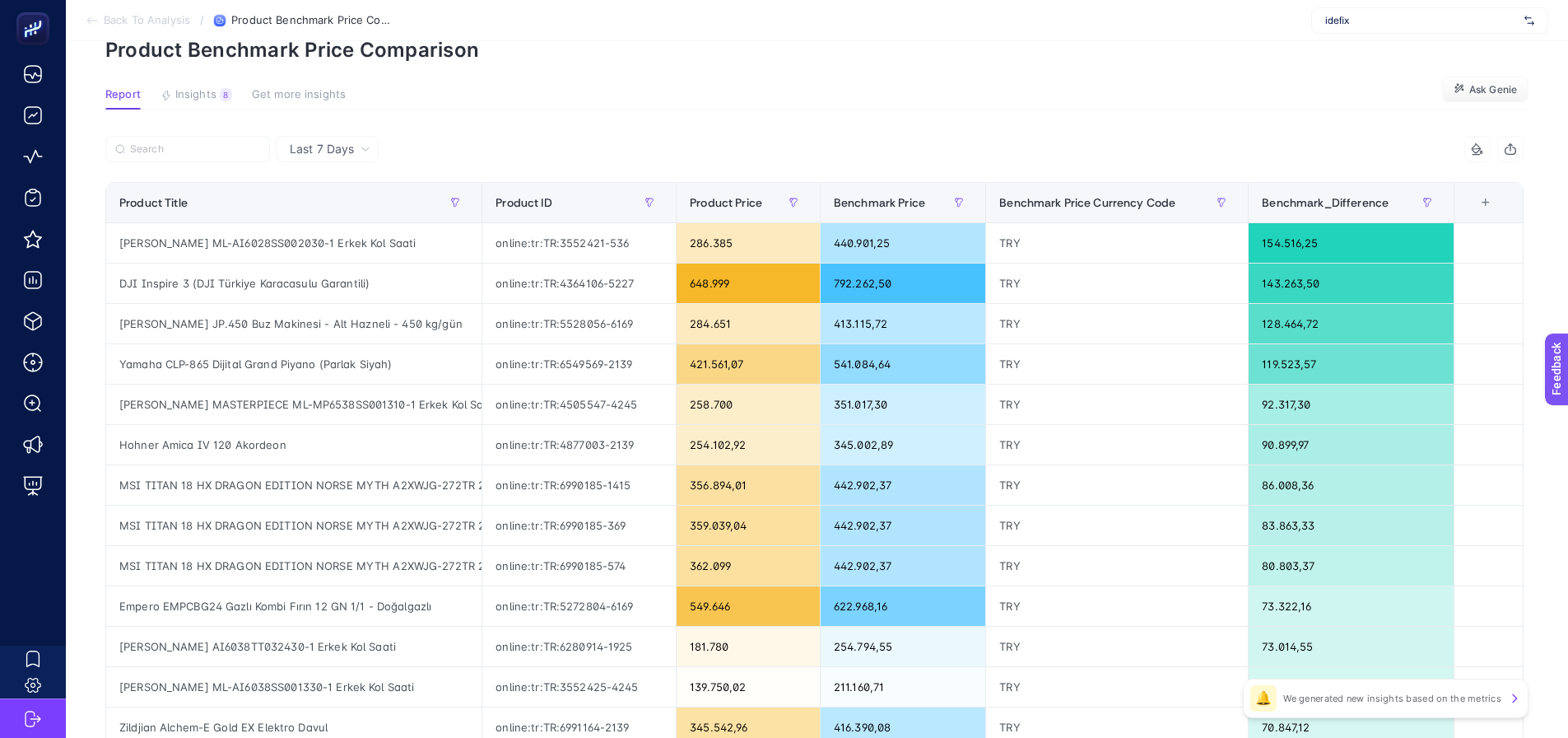
click at [1500, 205] on div "+" at bounding box center [1486, 203] width 31 height 14
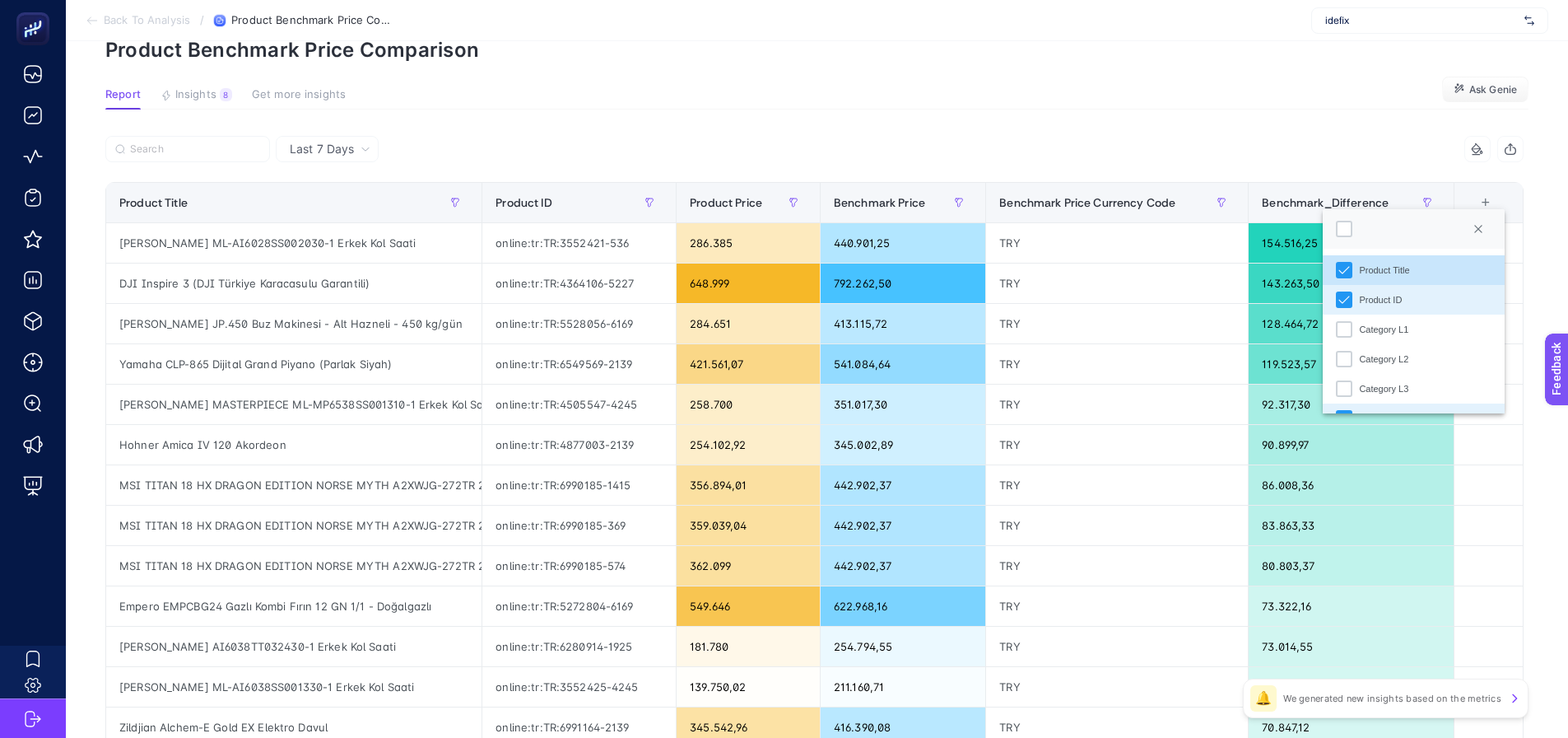
scroll to position [12, 84]
click at [1265, 80] on article "Add to favorites false Notify me Share Create project Product Benchmark Price C…" at bounding box center [817, 593] width 1502 height 1271
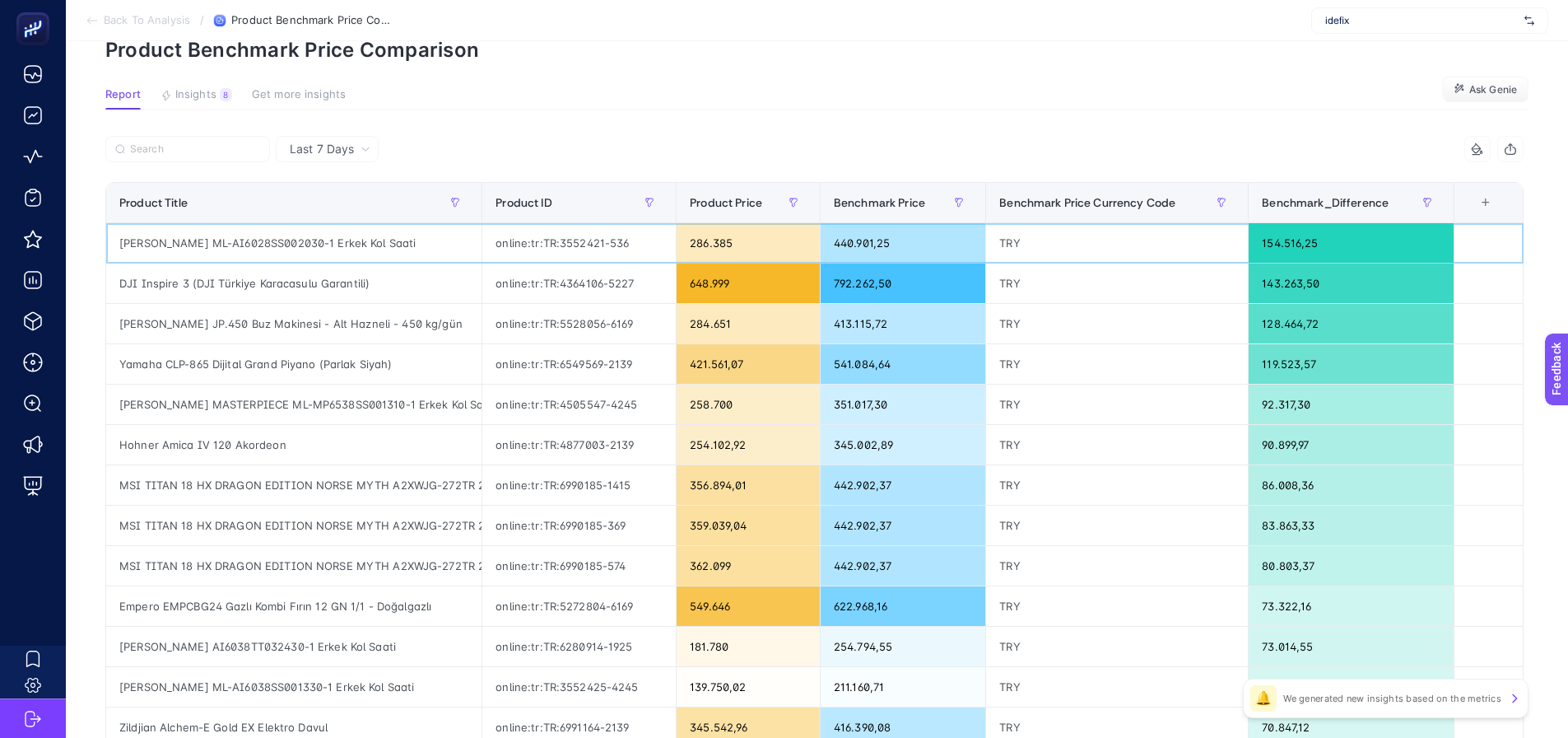
click at [365, 242] on div "[PERSON_NAME] ML-AI6028SS002030-1 Erkek Kol Saati" at bounding box center [293, 242] width 375 height 40
copy tr "[PERSON_NAME] ML-AI6028SS002030-1 Erkek Kol Saati"
click at [348, 248] on div "[PERSON_NAME] ML-AI6028SS002030-1 Erkek Kol Saati" at bounding box center [293, 242] width 375 height 40
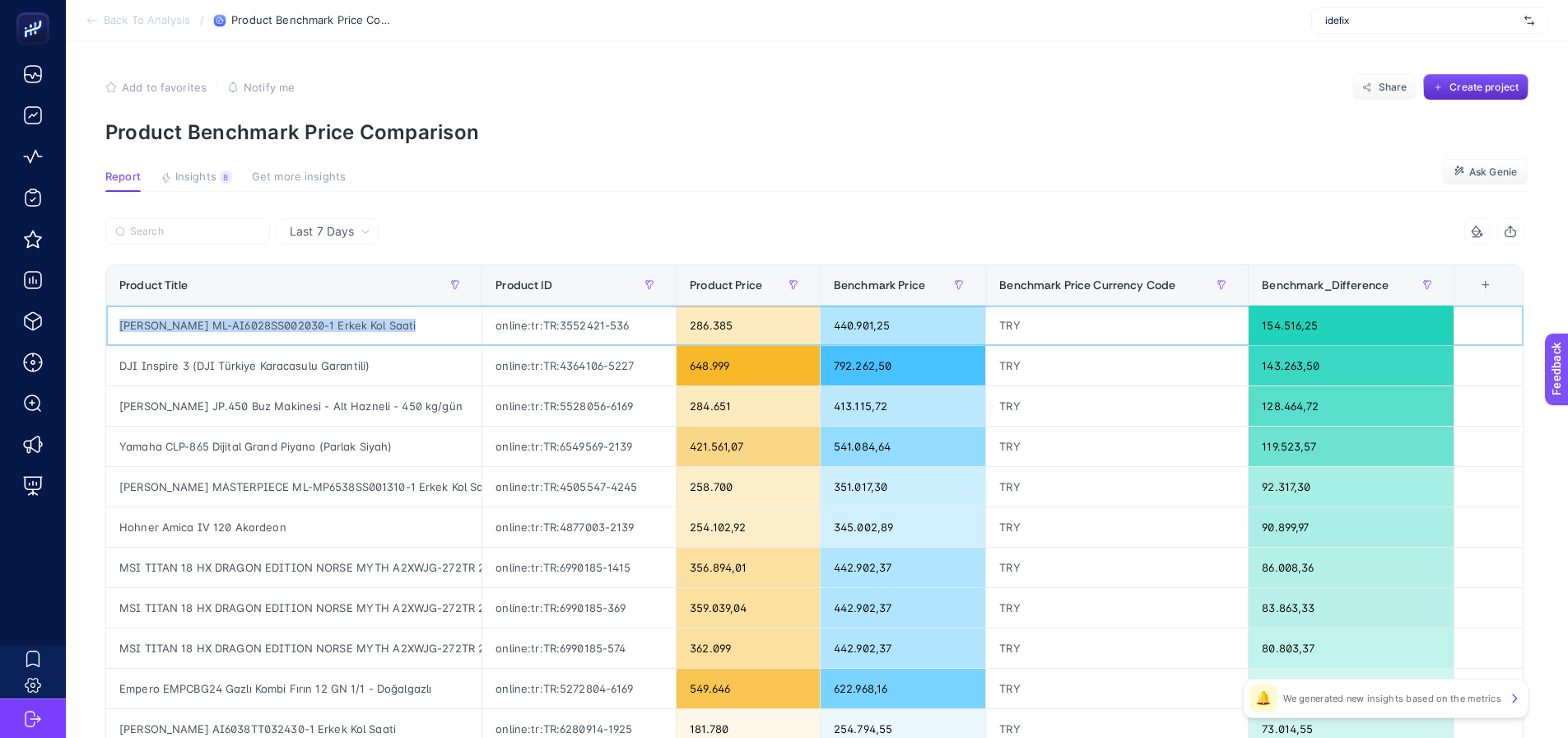
scroll to position [82, 0]
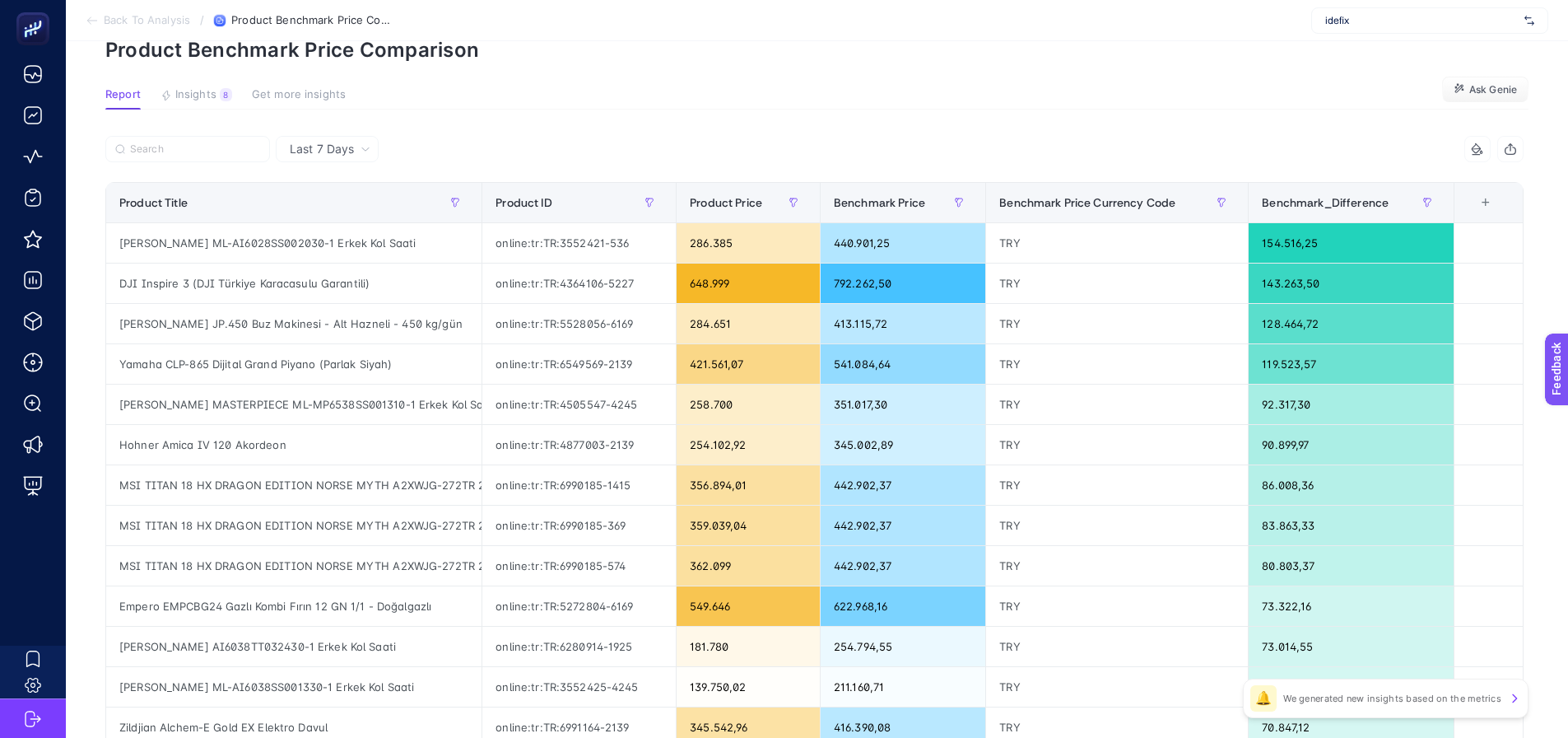
click at [506, 127] on article "Add to favorites false Notify me Share Create project Product Benchmark Price C…" at bounding box center [817, 593] width 1502 height 1271
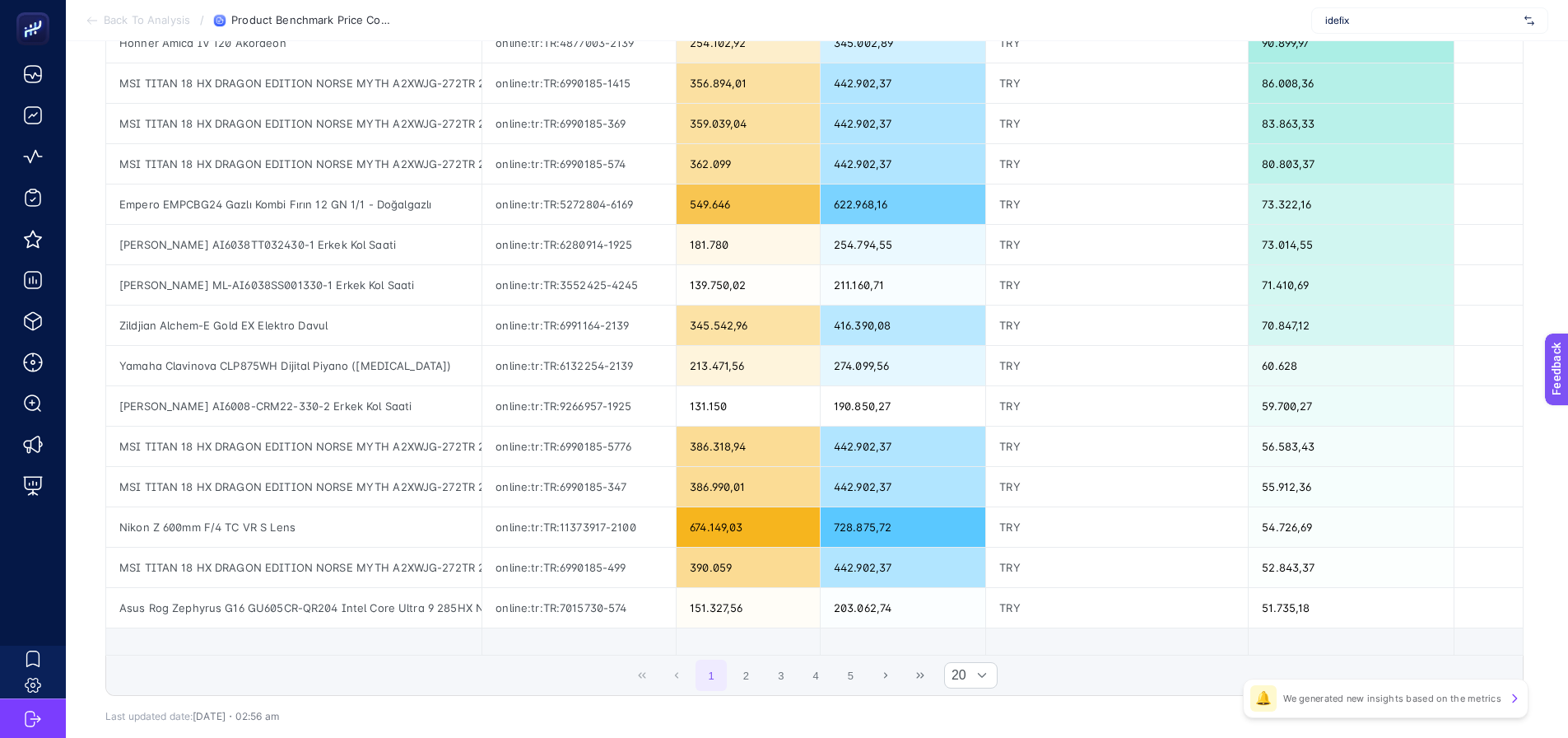
scroll to position [494, 0]
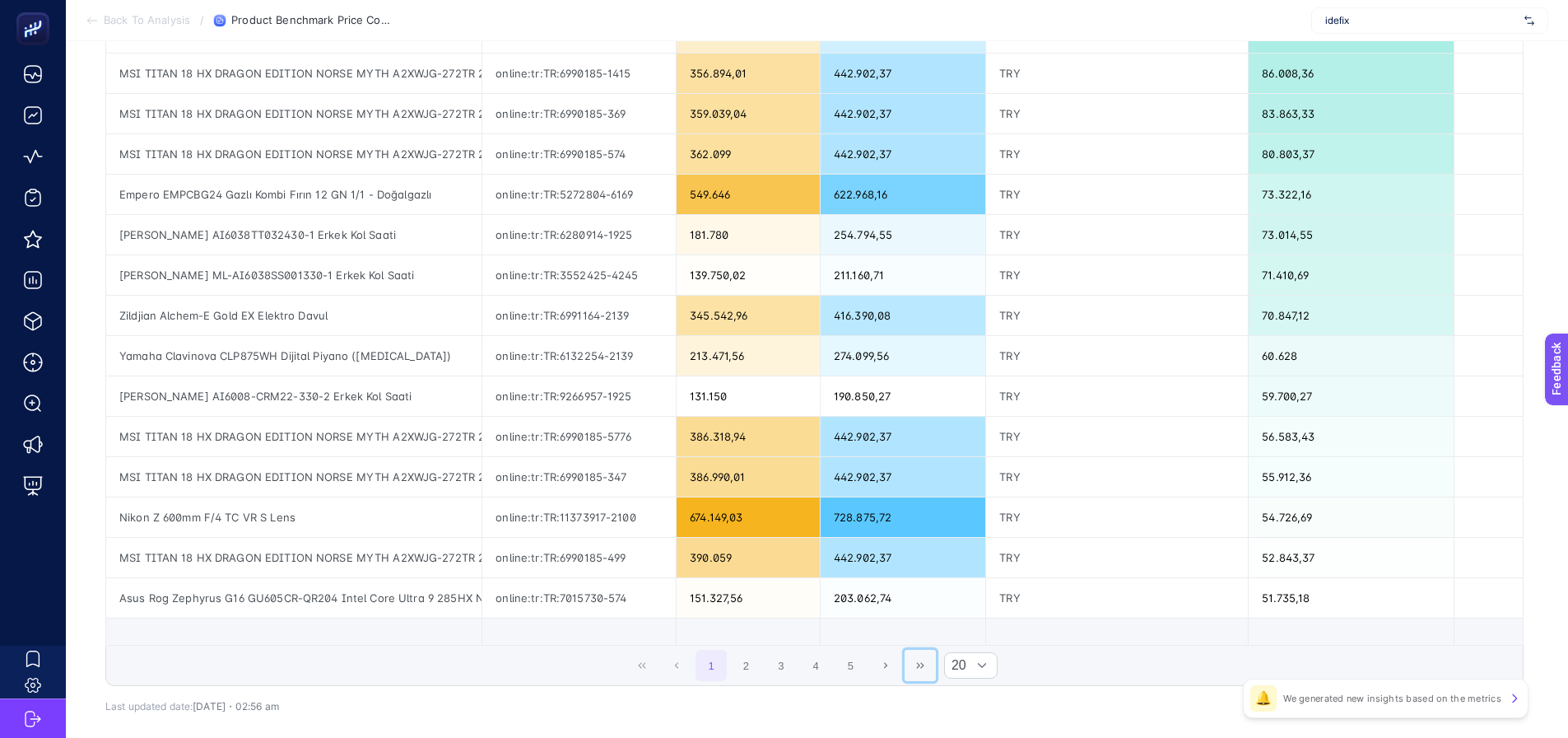
click at [931, 672] on button "Last Page" at bounding box center [920, 666] width 31 height 31
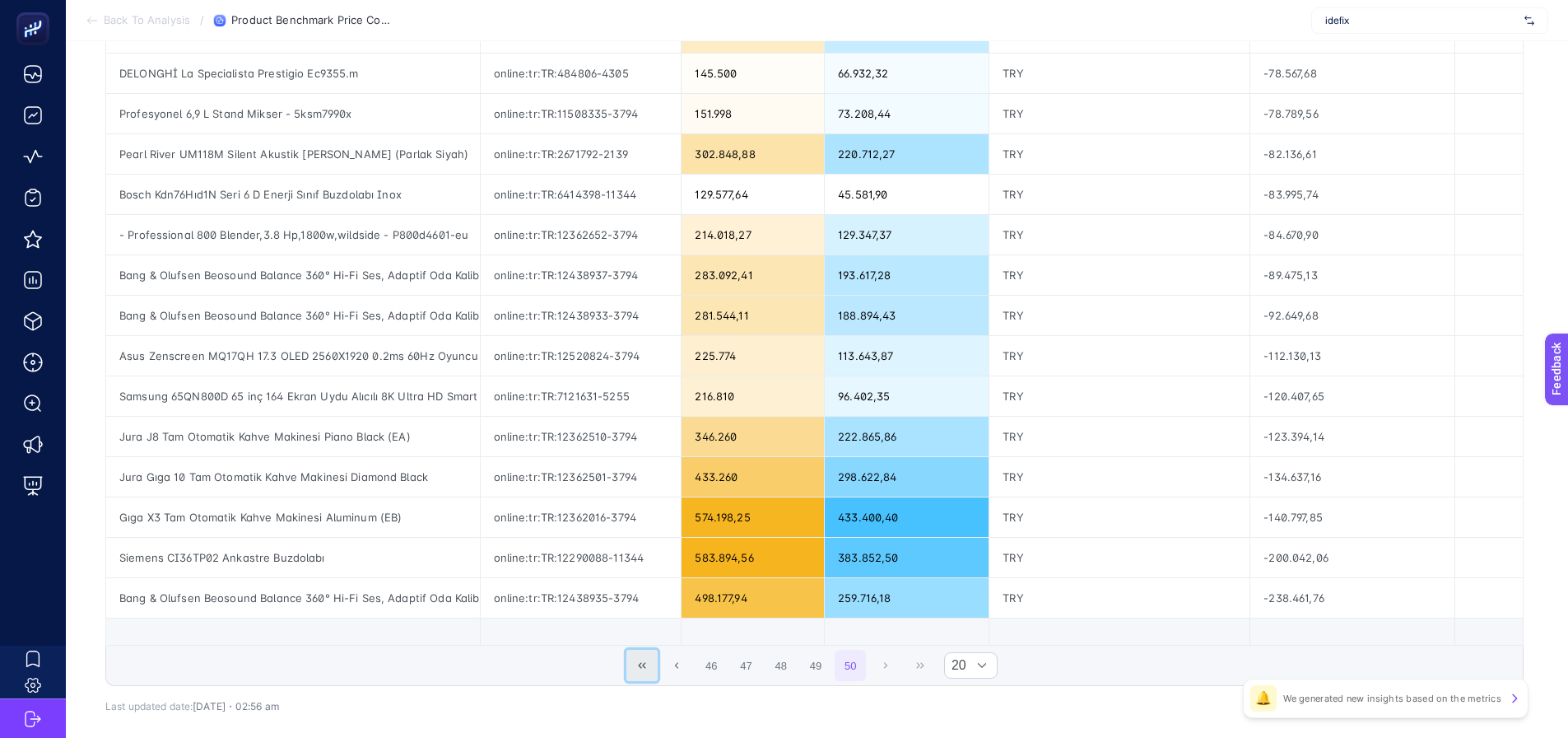
click at [643, 665] on icon "First Page" at bounding box center [642, 666] width 10 height 10
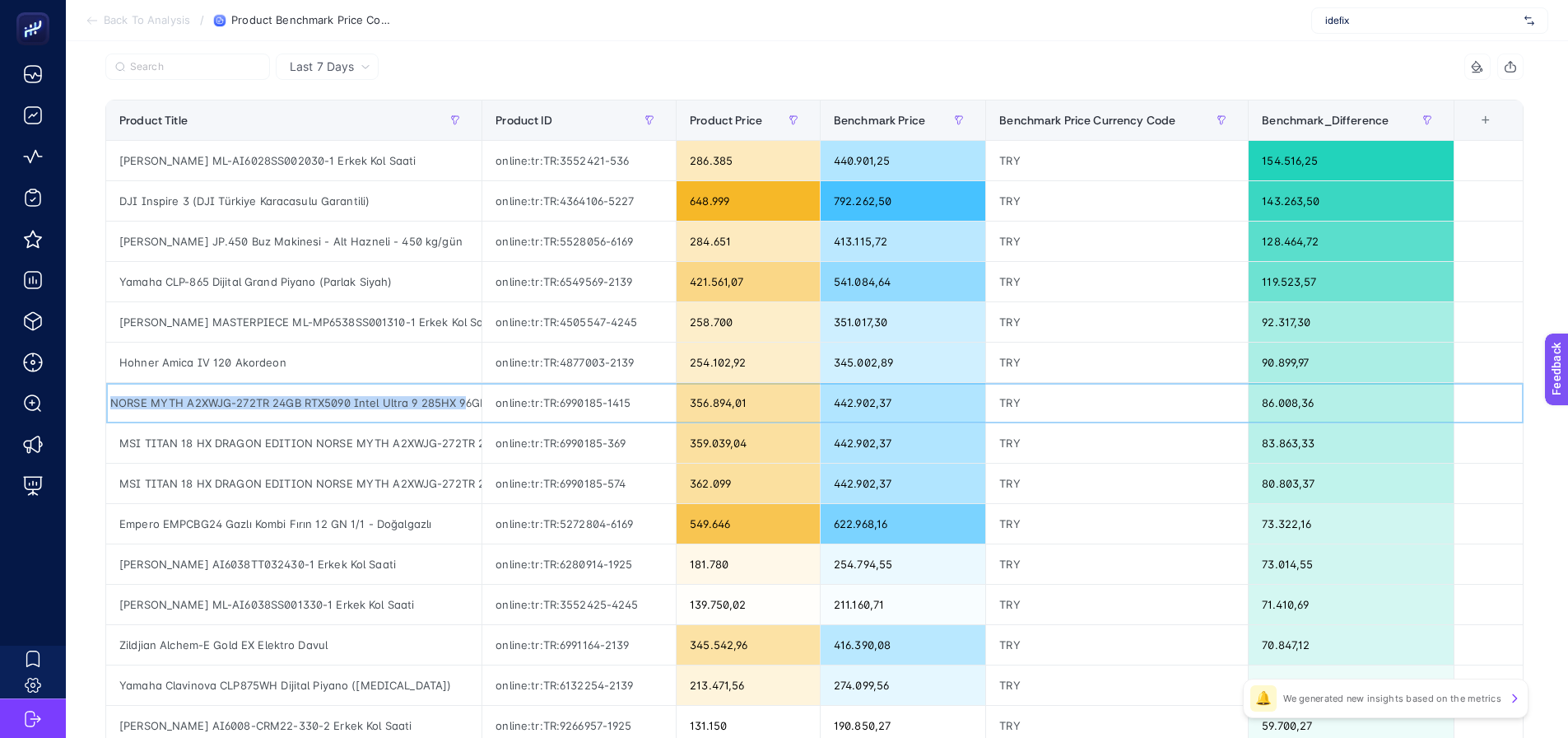
scroll to position [0, 209]
drag, startPoint x: 313, startPoint y: 396, endPoint x: 389, endPoint y: 404, distance: 76.4
click at [389, 404] on div "MSI TITAN 18 HX DRAGON EDITION NORSE MYTH A2XWJG-272TR 24GB RTX5090 Intel Ultra…" at bounding box center [293, 402] width 375 height 40
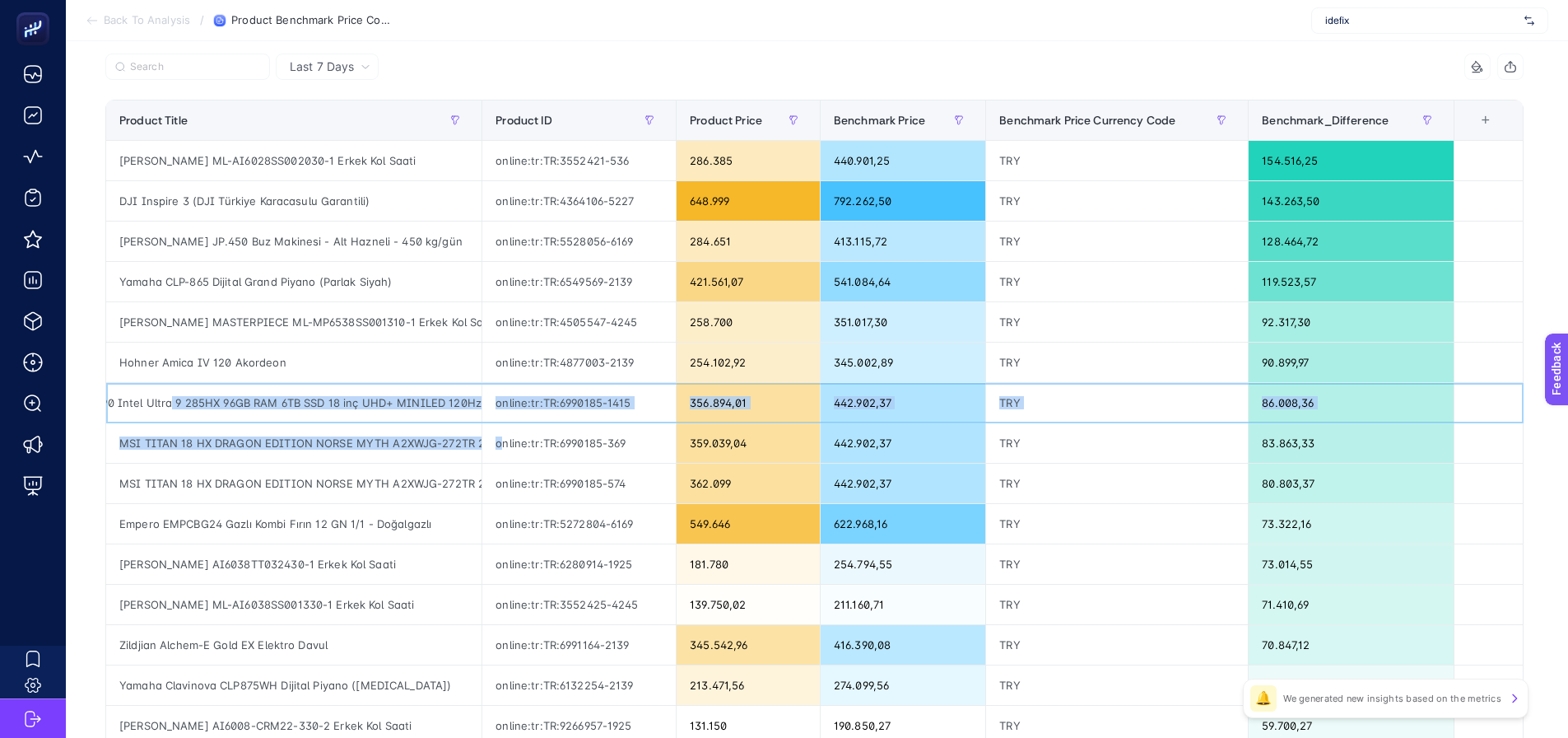
scroll to position [0, 527]
drag, startPoint x: 415, startPoint y: 414, endPoint x: 471, endPoint y: 426, distance: 57.3
click at [498, 424] on tbody "[PERSON_NAME] ML-AI6028SS002030-1 Erkek Kol Saati online:tr:TR:3552421-536 286.…" at bounding box center [815, 544] width 1418 height 807
click at [422, 408] on div "MSI TITAN 18 HX DRAGON EDITION NORSE MYTH A2XWJG-272TR 24GB RTX5090 Intel Ultra…" at bounding box center [293, 402] width 375 height 40
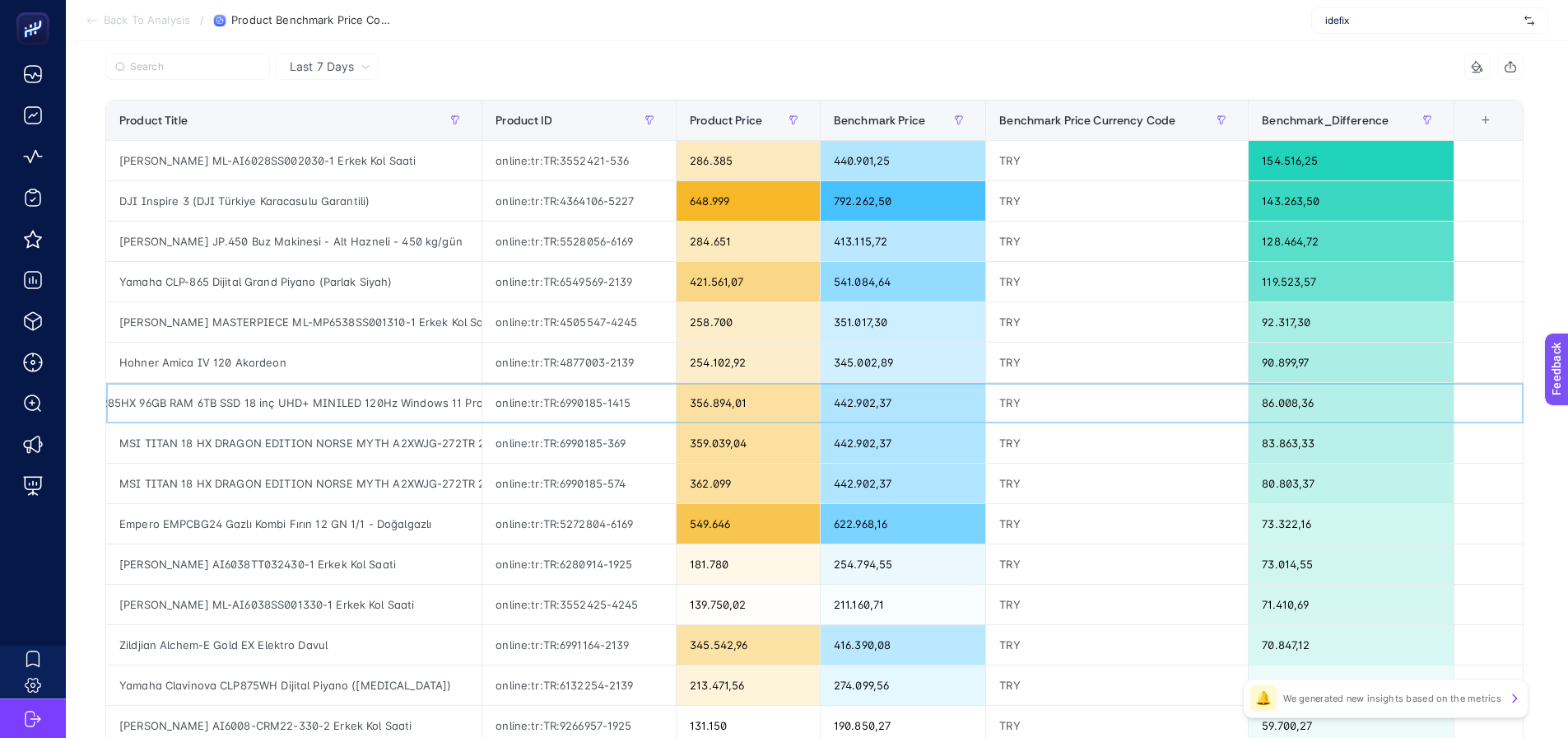
click at [430, 403] on div "MSI TITAN 18 HX DRAGON EDITION NORSE MYTH A2XWJG-272TR 24GB RTX5090 Intel Ultra…" at bounding box center [293, 402] width 375 height 40
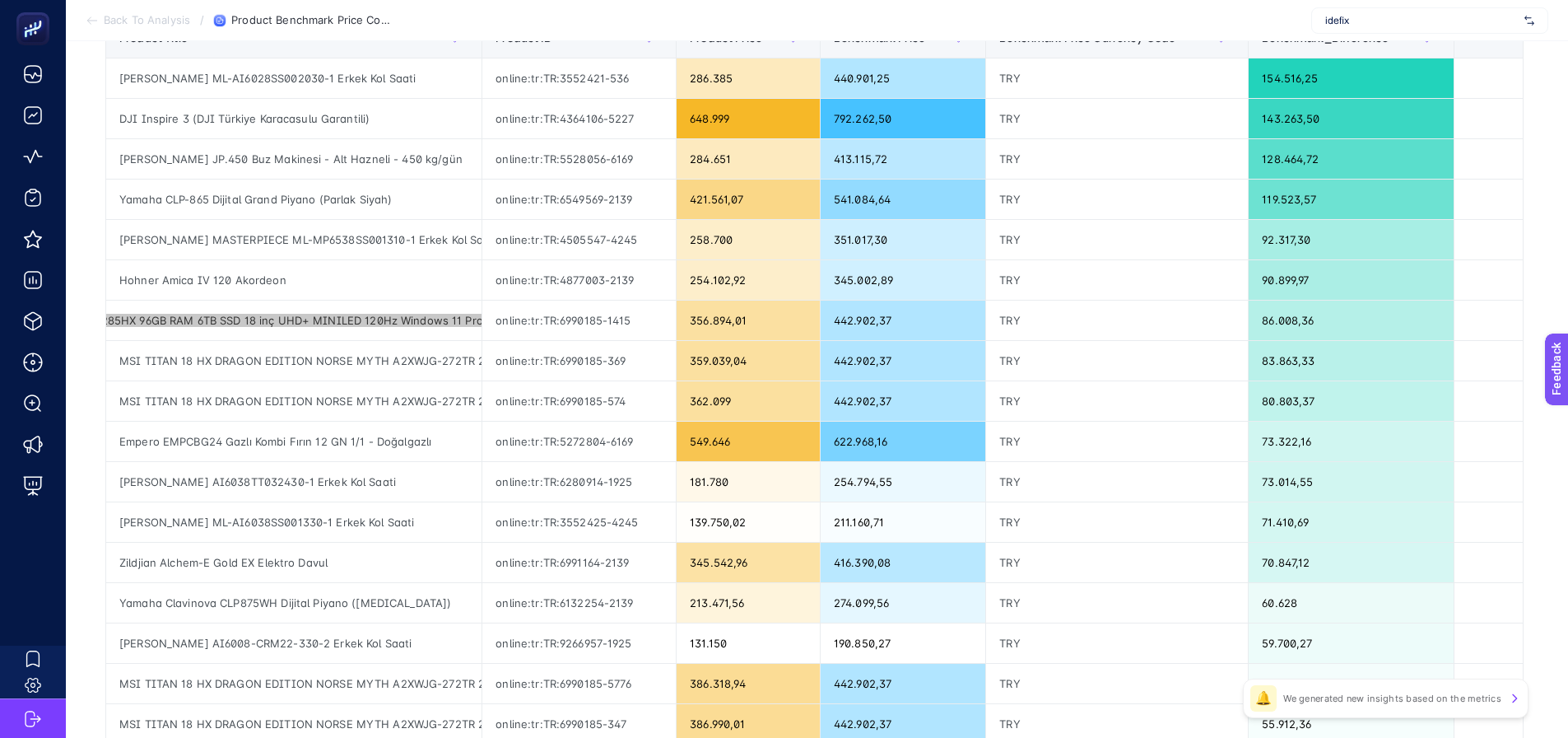
scroll to position [574, 0]
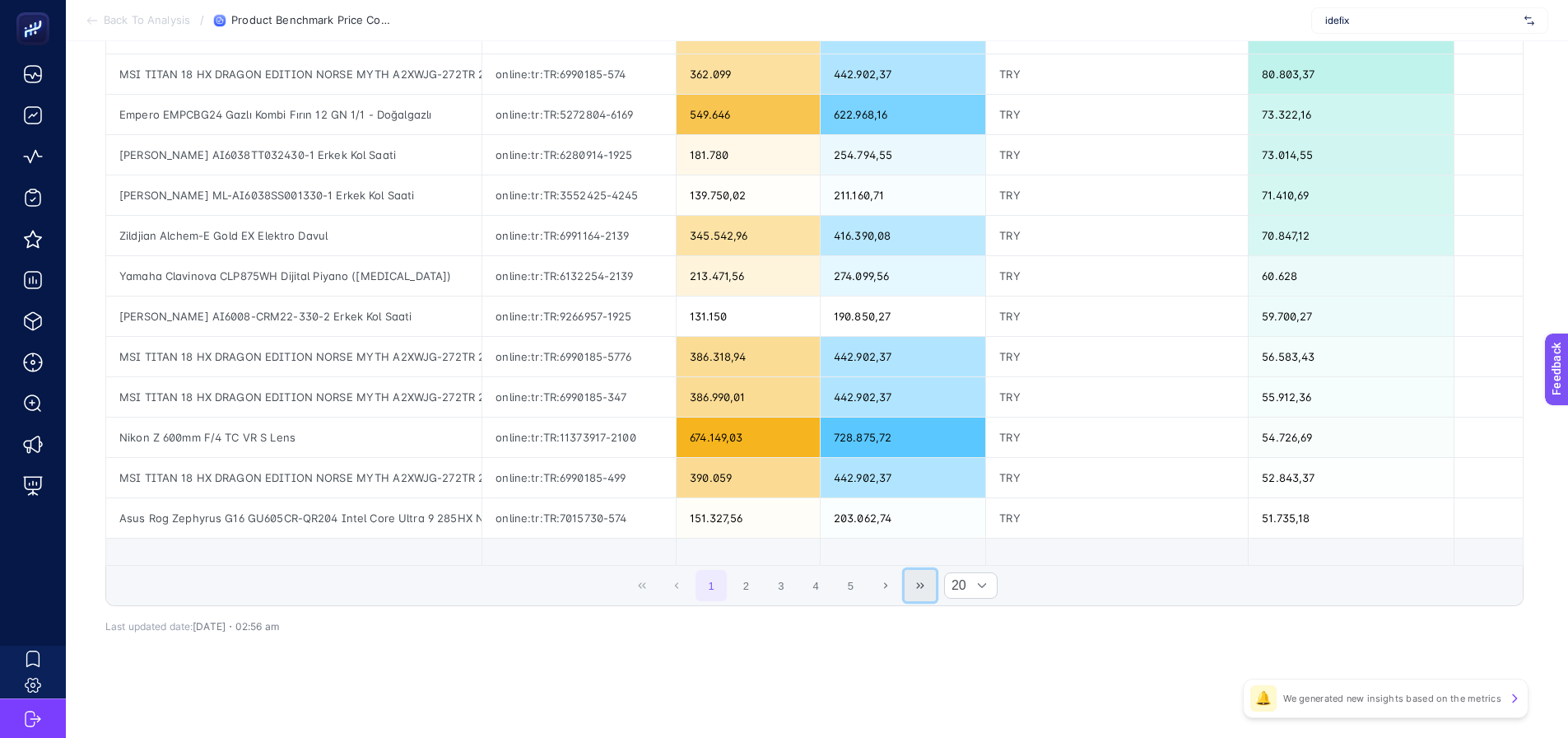
click at [932, 597] on button "Last Page" at bounding box center [920, 586] width 31 height 31
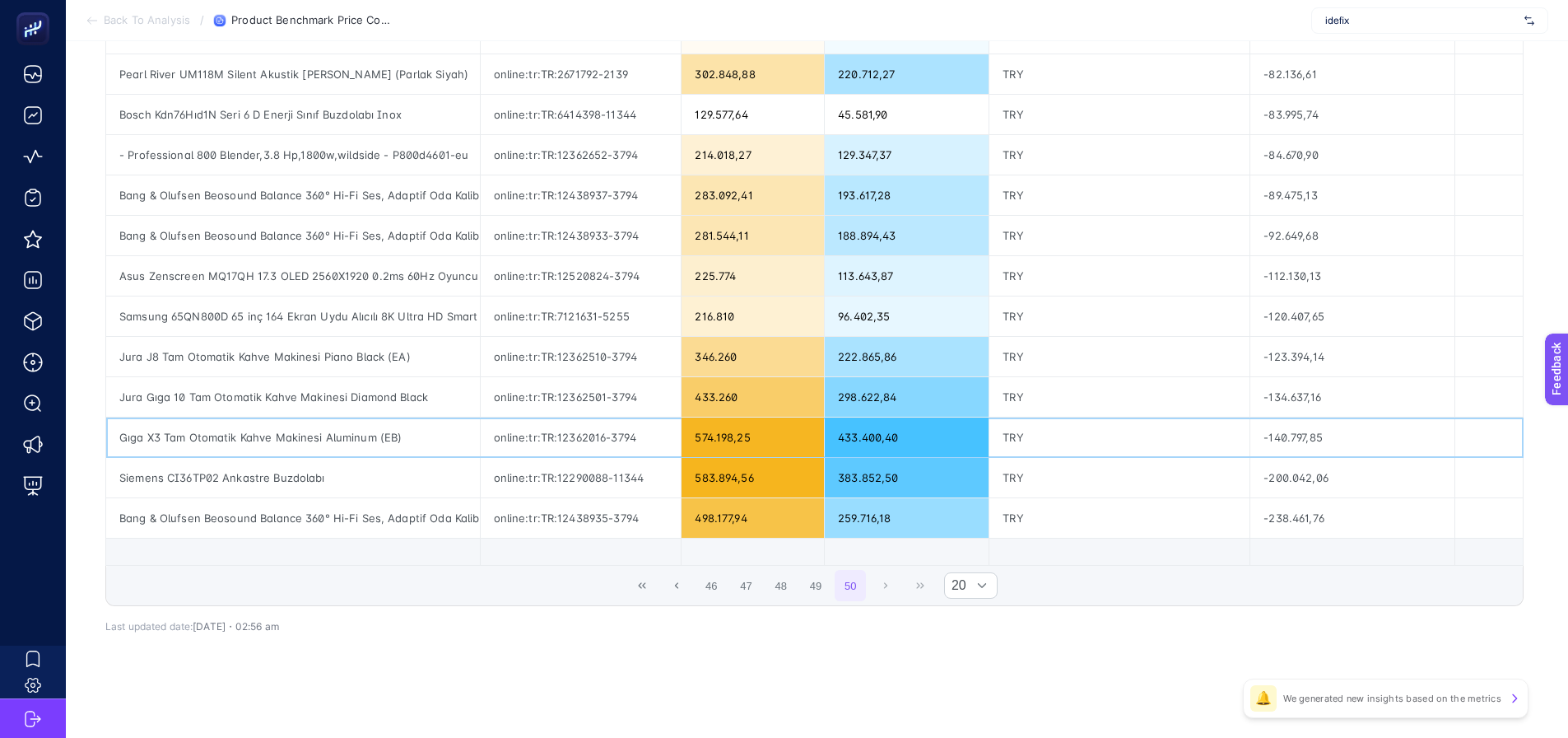
click at [310, 440] on div "Gıga X3 Tam Otomatik Kahve Makinesi Aluminum (EB)" at bounding box center [293, 437] width 374 height 40
copy tr "Gıga X3 Tam Otomatik Kahve Makinesi Aluminum (EB)"
click at [645, 578] on button "First Page" at bounding box center [642, 586] width 31 height 31
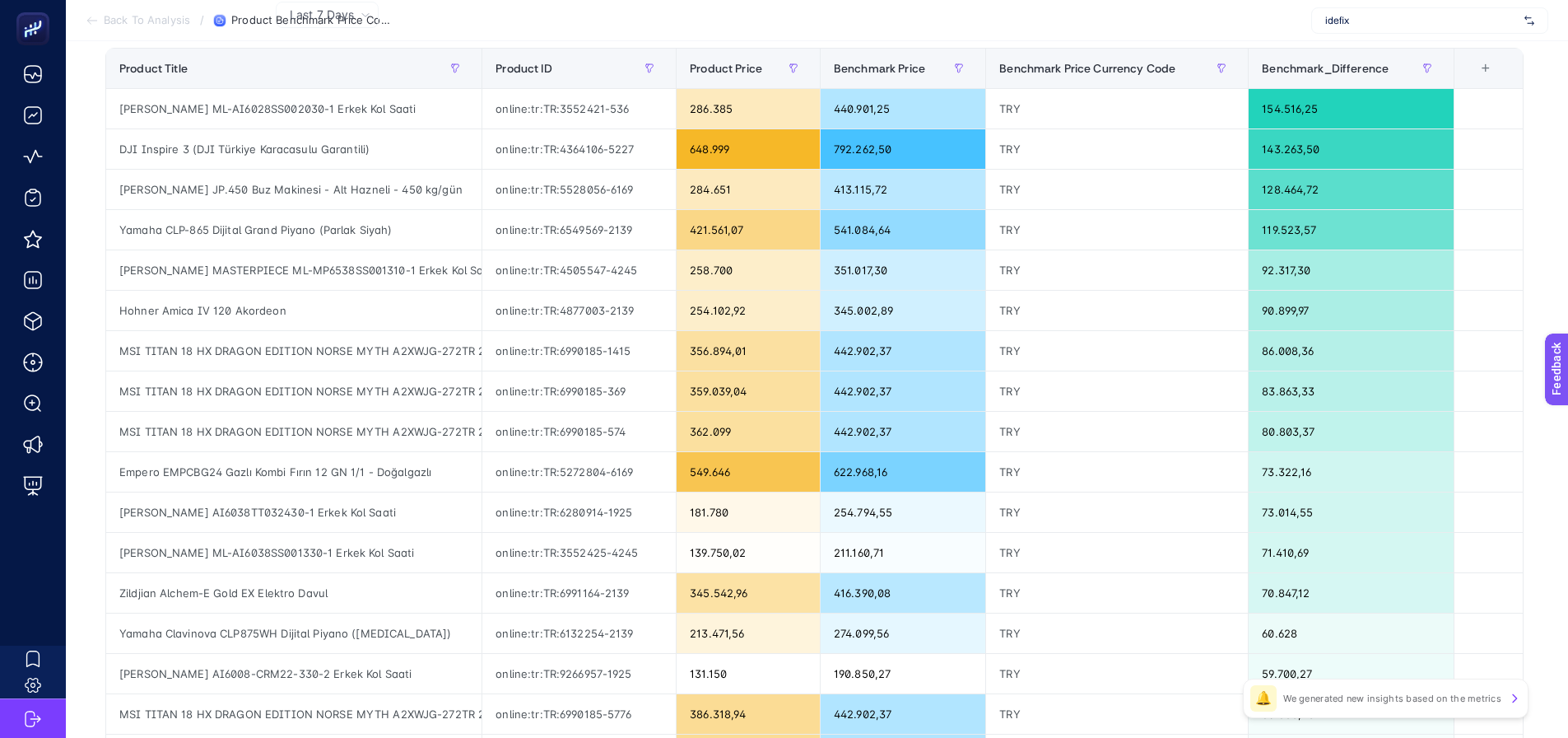
scroll to position [245, 0]
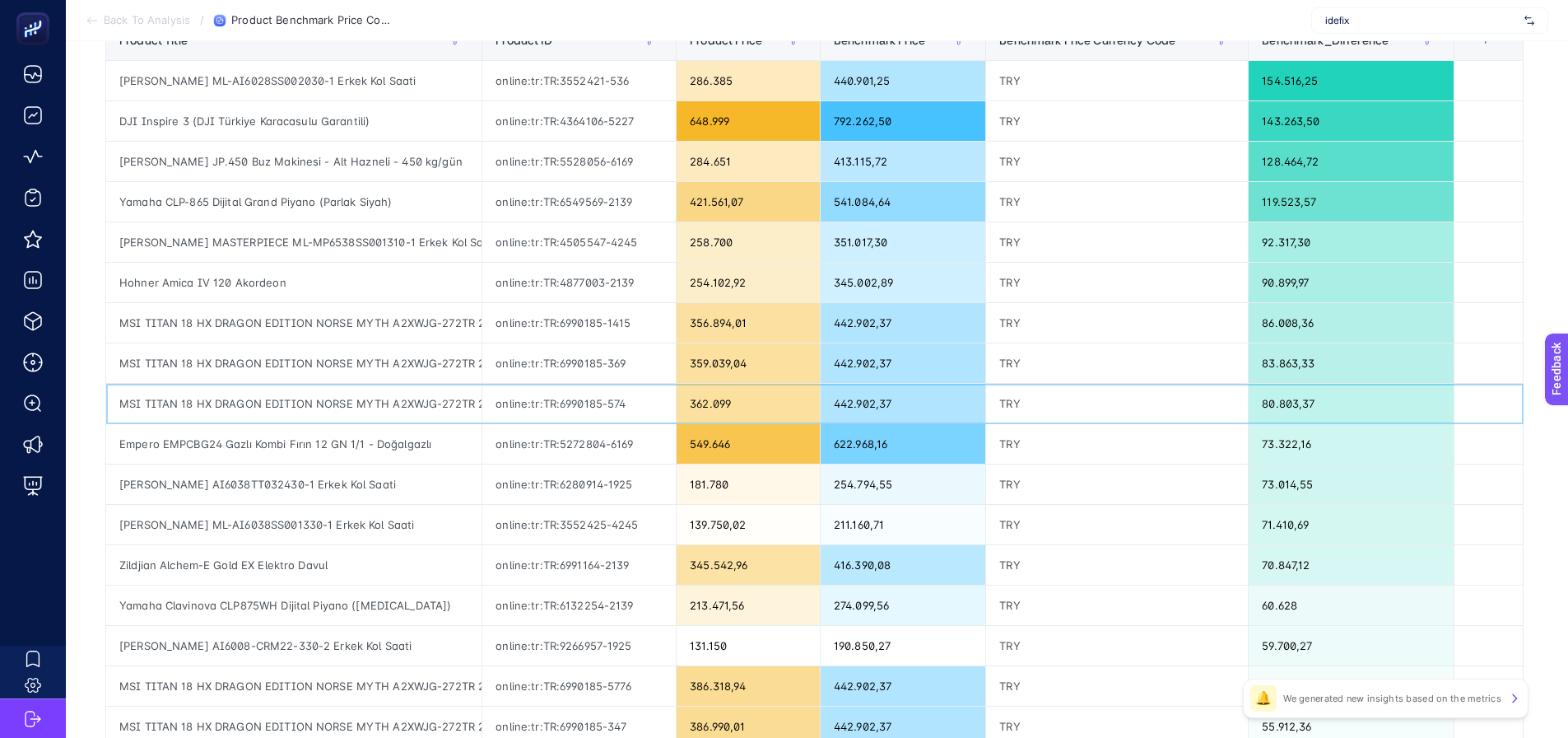
click at [400, 407] on div "MSI TITAN 18 HX DRAGON EDITION NORSE MYTH A2XWJG-272TR 24GB RTX5090 Intel Ultra…" at bounding box center [293, 403] width 375 height 40
copy tr "MSI TITAN 18 HX DRAGON EDITION NORSE MYTH A2XWJG-272TR 24GB RTX5090 Intel Ultra…"
drag, startPoint x: 338, startPoint y: 559, endPoint x: 232, endPoint y: 556, distance: 106.0
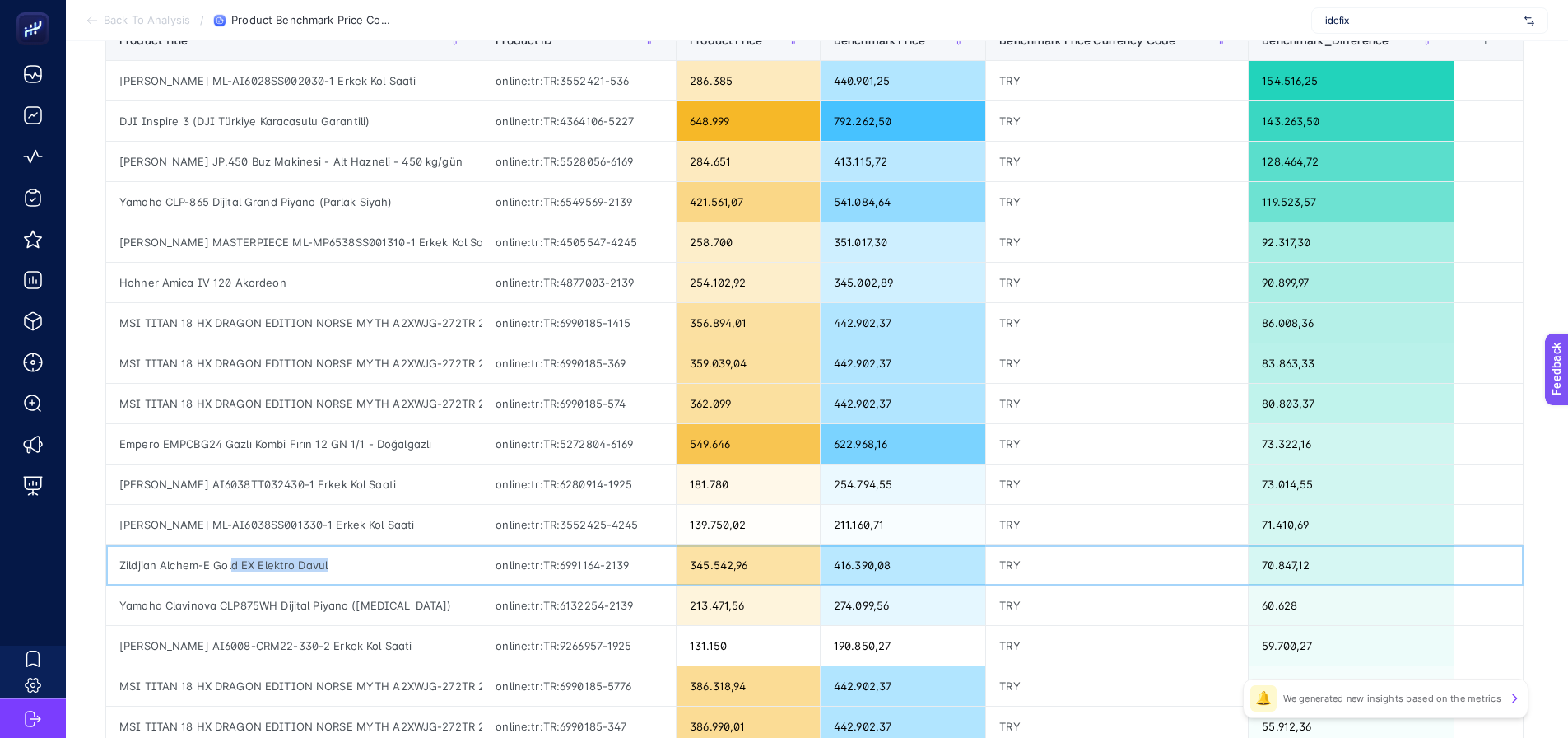
click at [232, 556] on div "Zildjian Alchem-E Gold EX Elektro Davul" at bounding box center [293, 564] width 375 height 40
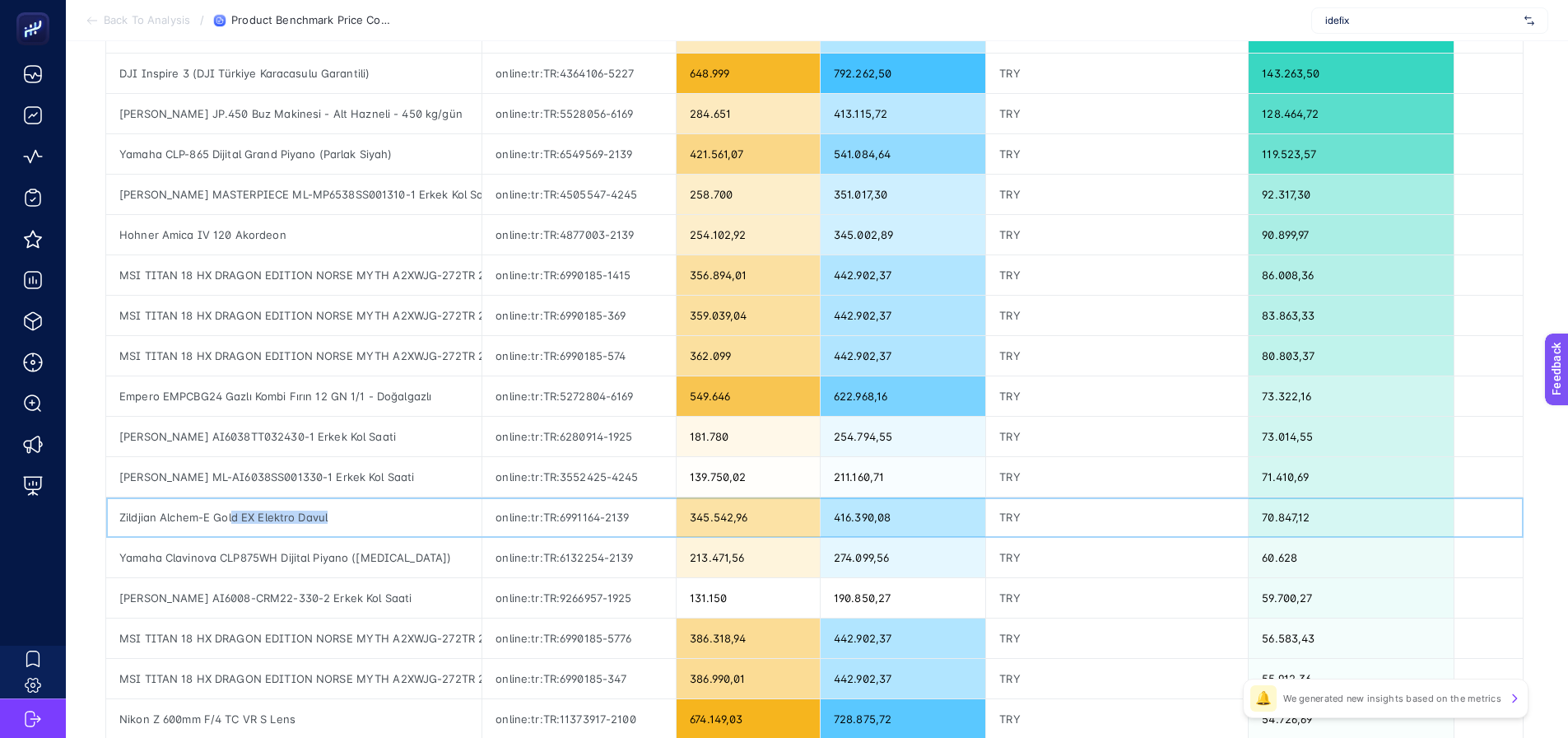
scroll to position [327, 0]
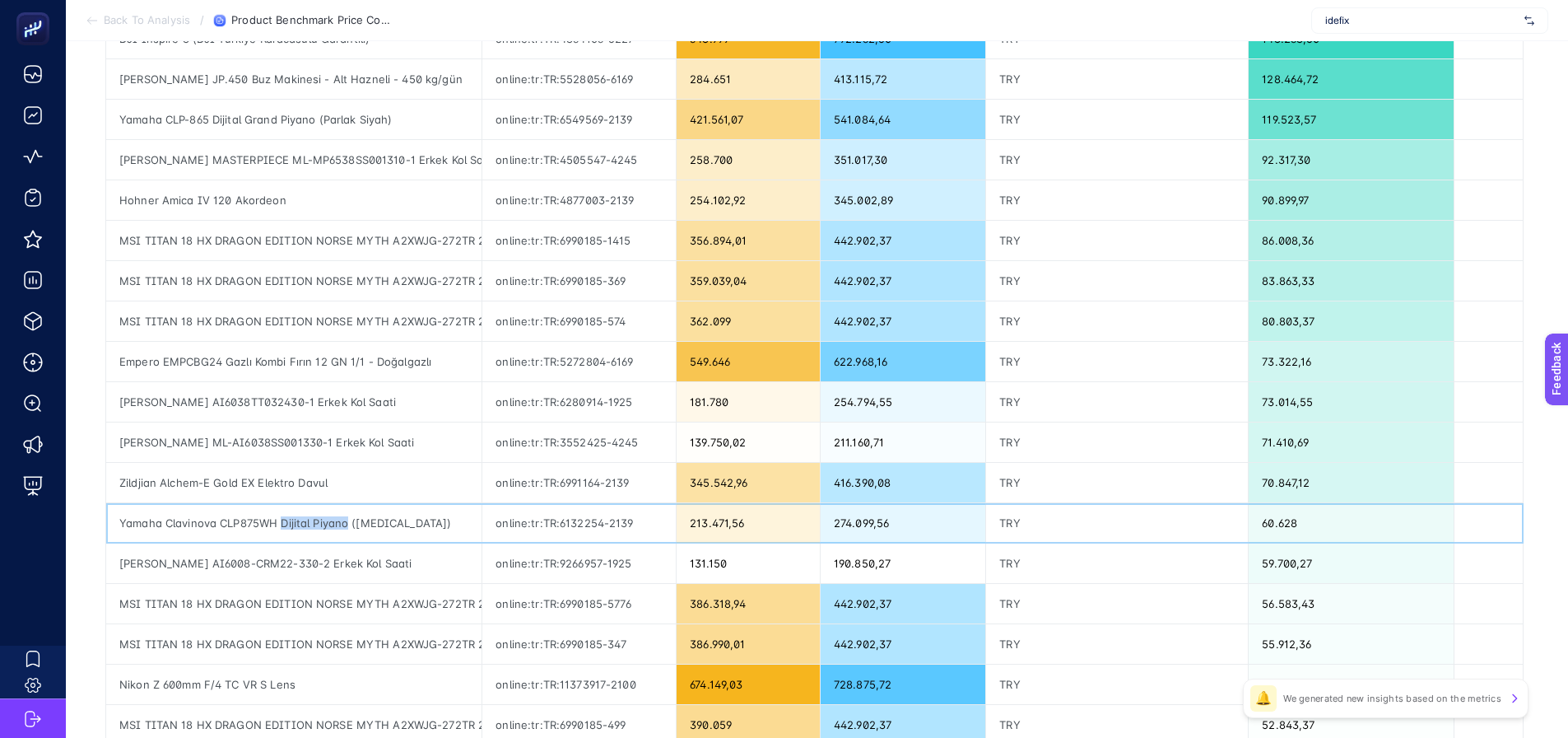
drag, startPoint x: 282, startPoint y: 523, endPoint x: 350, endPoint y: 528, distance: 68.2
click at [350, 528] on div "Yamaha Clavinova CLP875WH Dijital Piyano ([MEDICAL_DATA])" at bounding box center [293, 523] width 375 height 40
click at [365, 532] on div "Yamaha Clavinova CLP875WH Dijital Piyano ([MEDICAL_DATA])" at bounding box center [293, 523] width 375 height 40
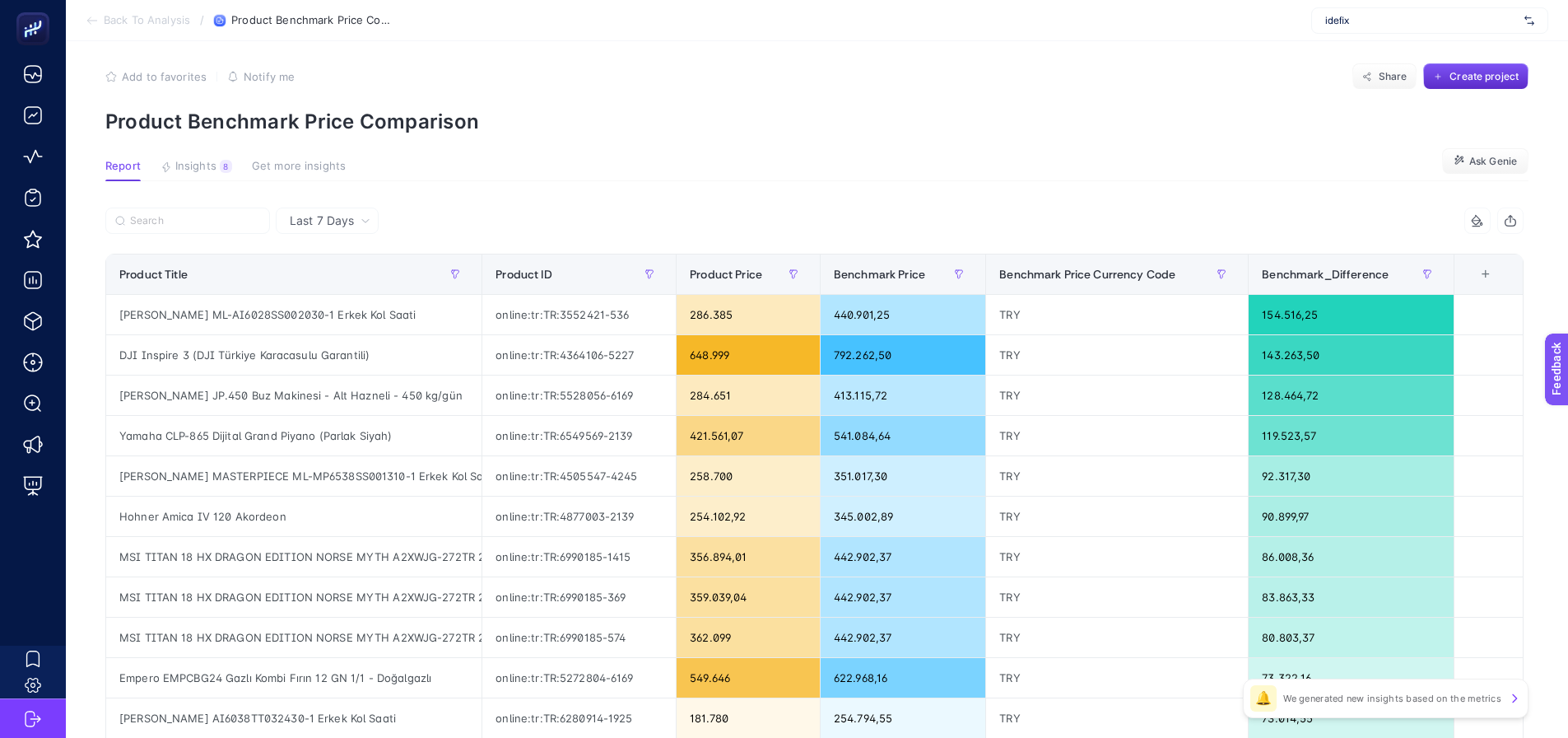
scroll to position [0, 0]
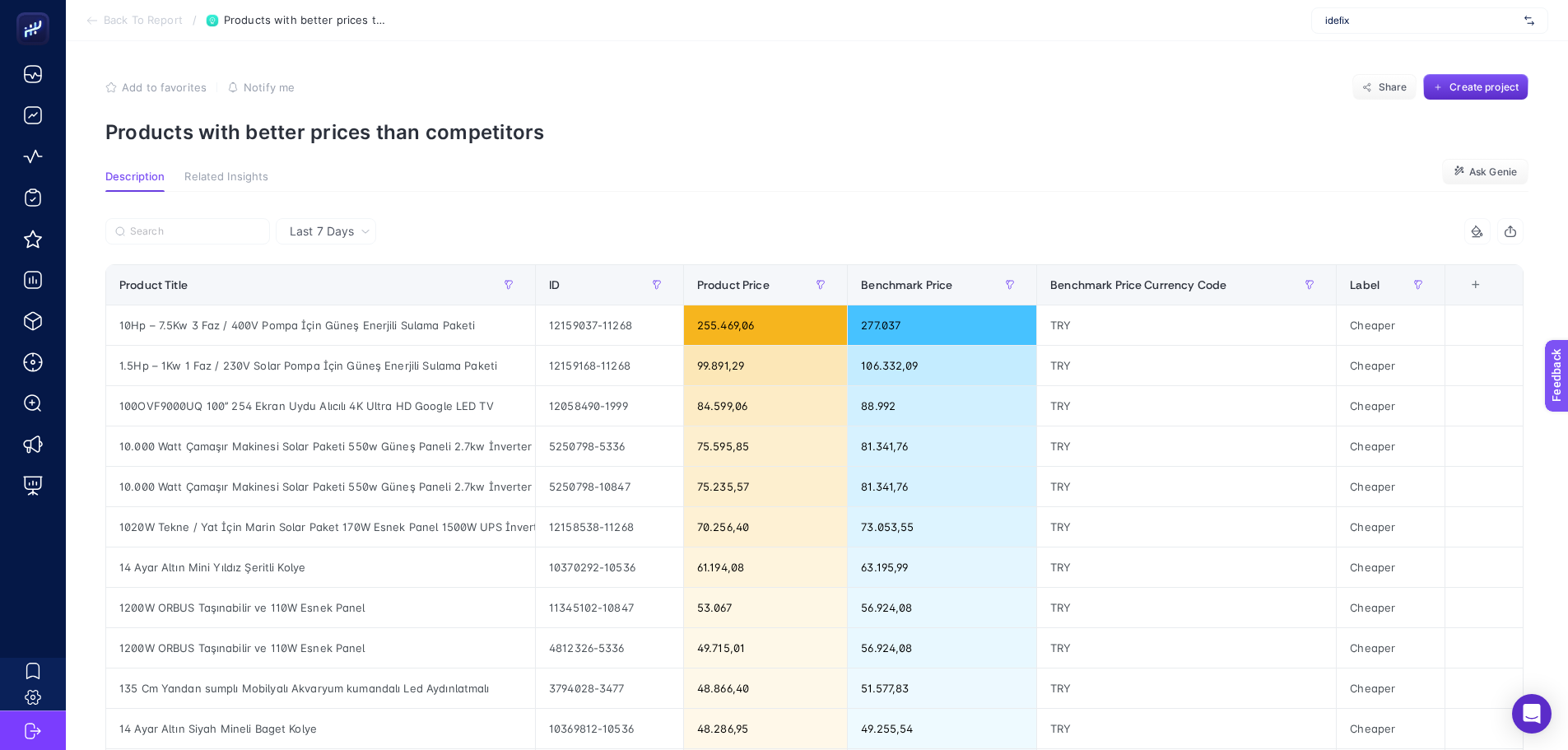
click at [359, 230] on div "Last 7 Days" at bounding box center [330, 231] width 94 height 12
click at [331, 292] on li "Last 30 Days" at bounding box center [326, 295] width 91 height 30
click at [1480, 282] on div "+" at bounding box center [1475, 285] width 31 height 13
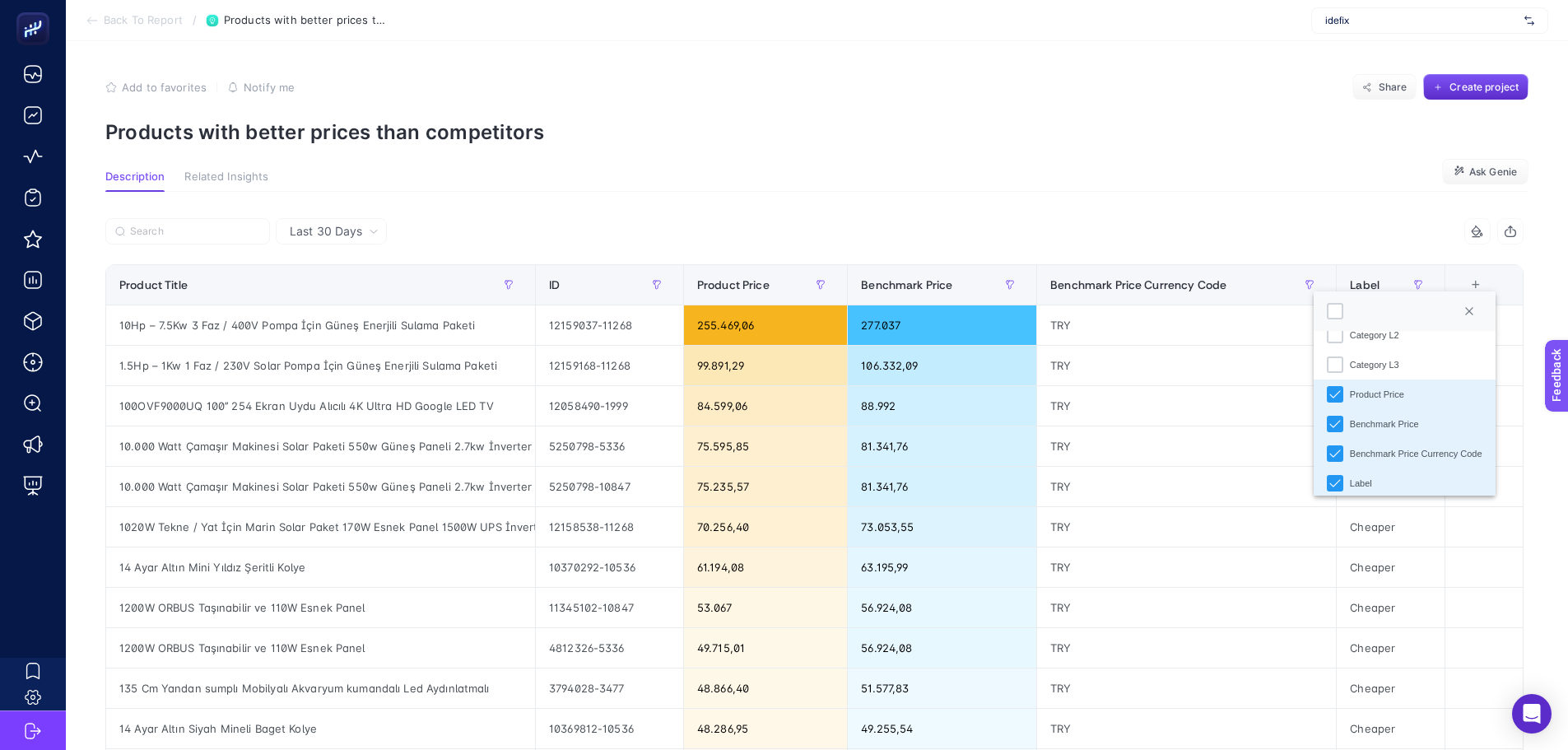
scroll to position [145, 0]
click at [1083, 125] on p "Products with better prices than competitors" at bounding box center [817, 132] width 1423 height 24
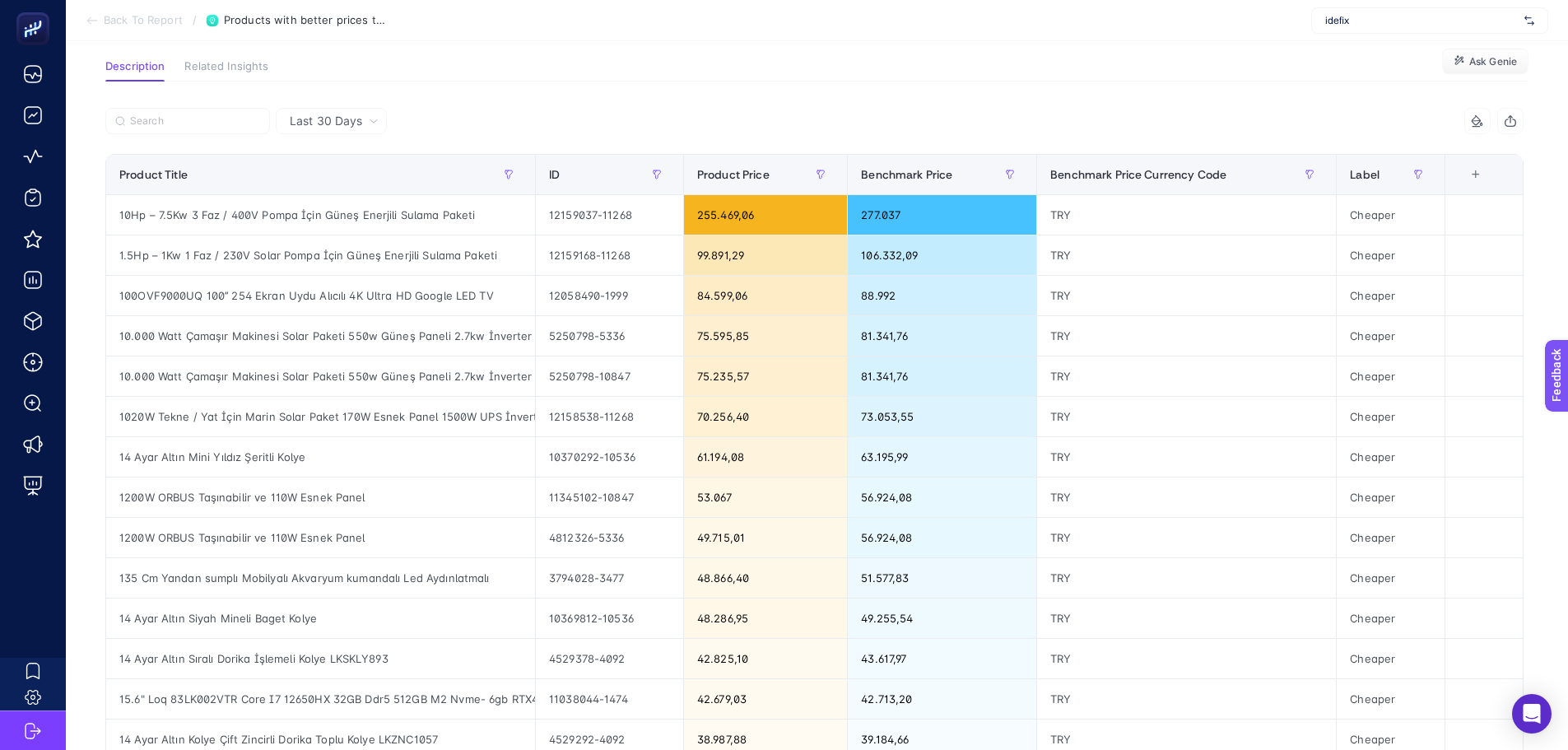
scroll to position [82, 0]
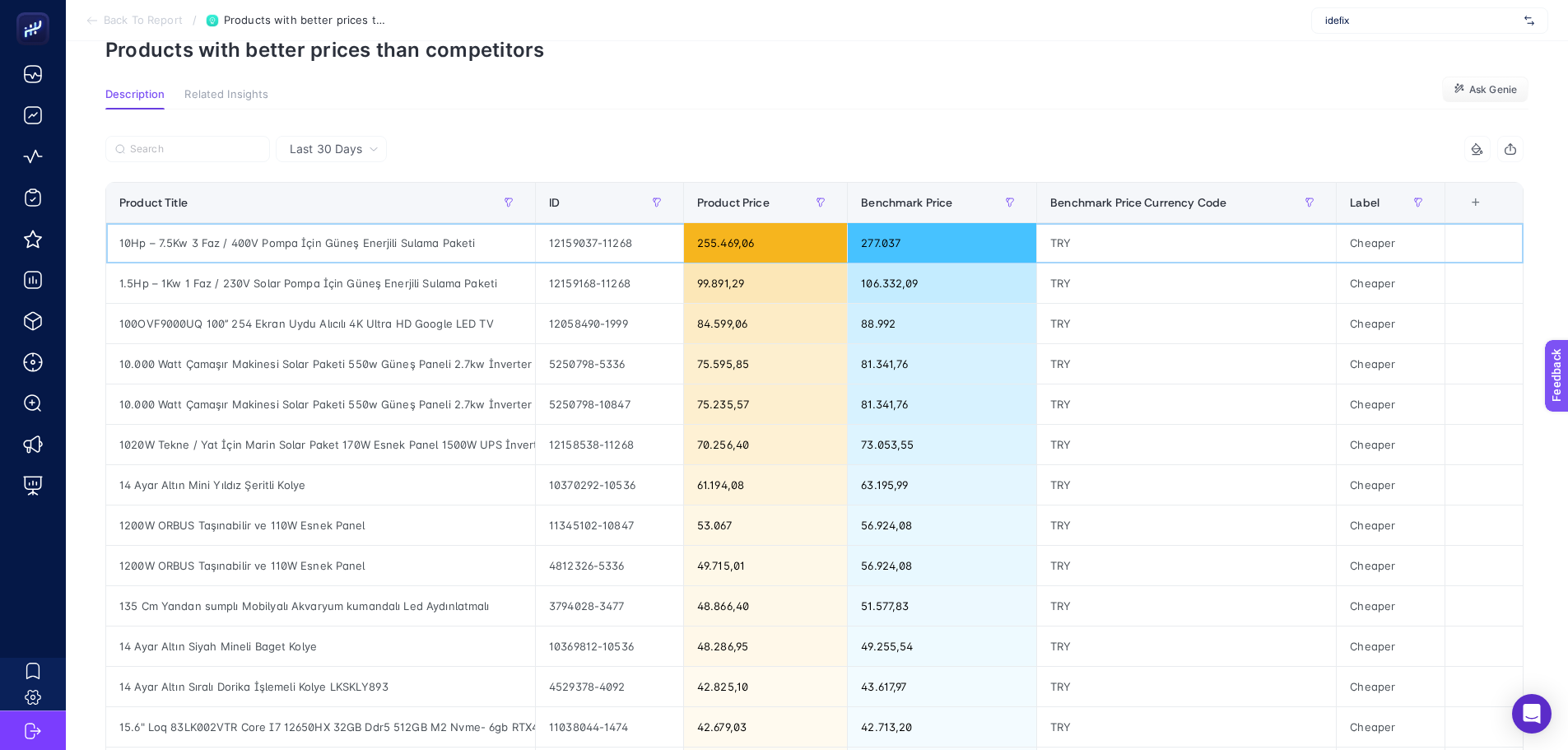
click at [359, 242] on div "10Hp – 7.5Kw 3 Faz / 400V Pompa İçin Güneş Enerjili Sulama Paketi" at bounding box center [320, 242] width 429 height 40
copy tr "10Hp – 7.5Kw 3 Faz / 400V Pompa İçin Güneş Enerjili Sulama Paketi"
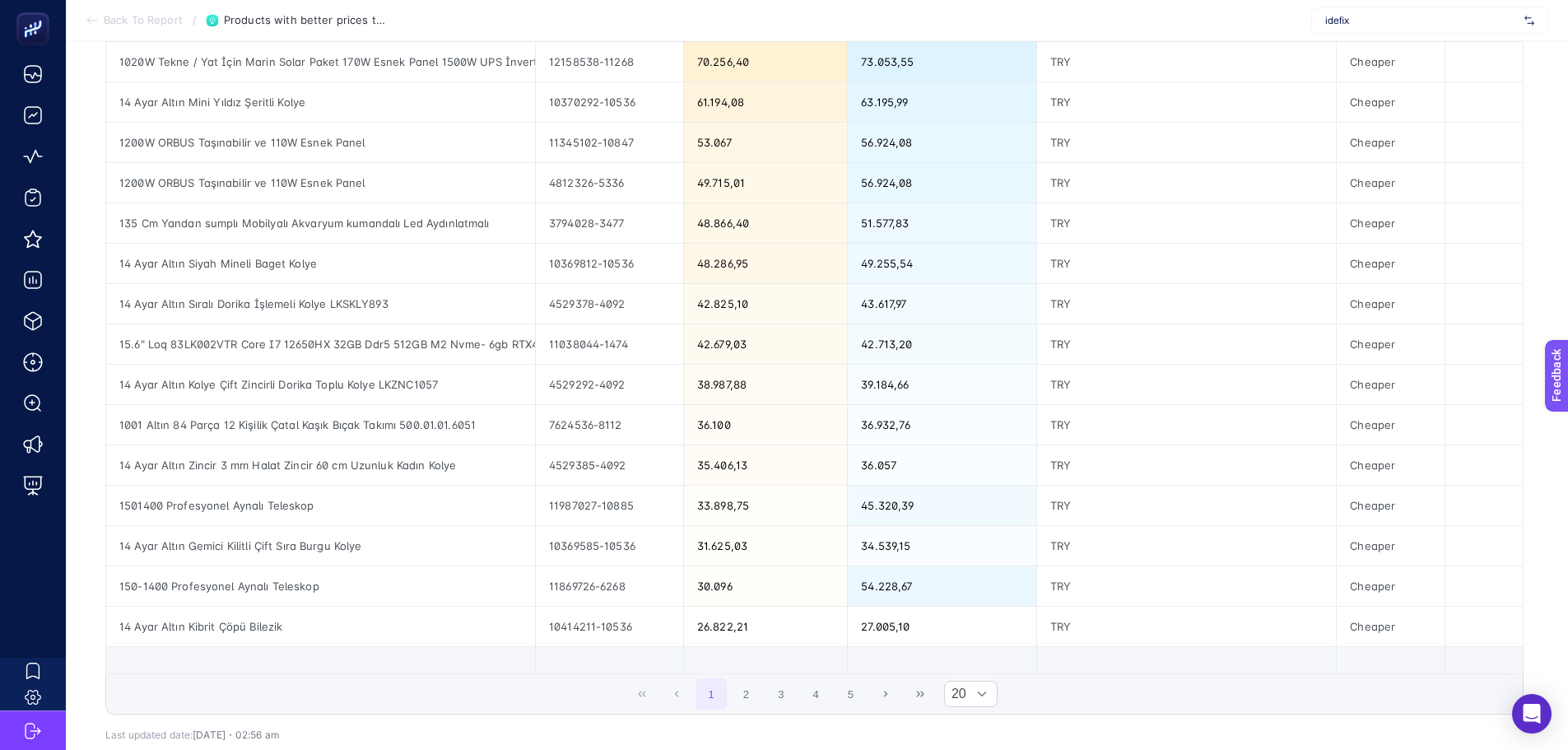
scroll to position [494, 0]
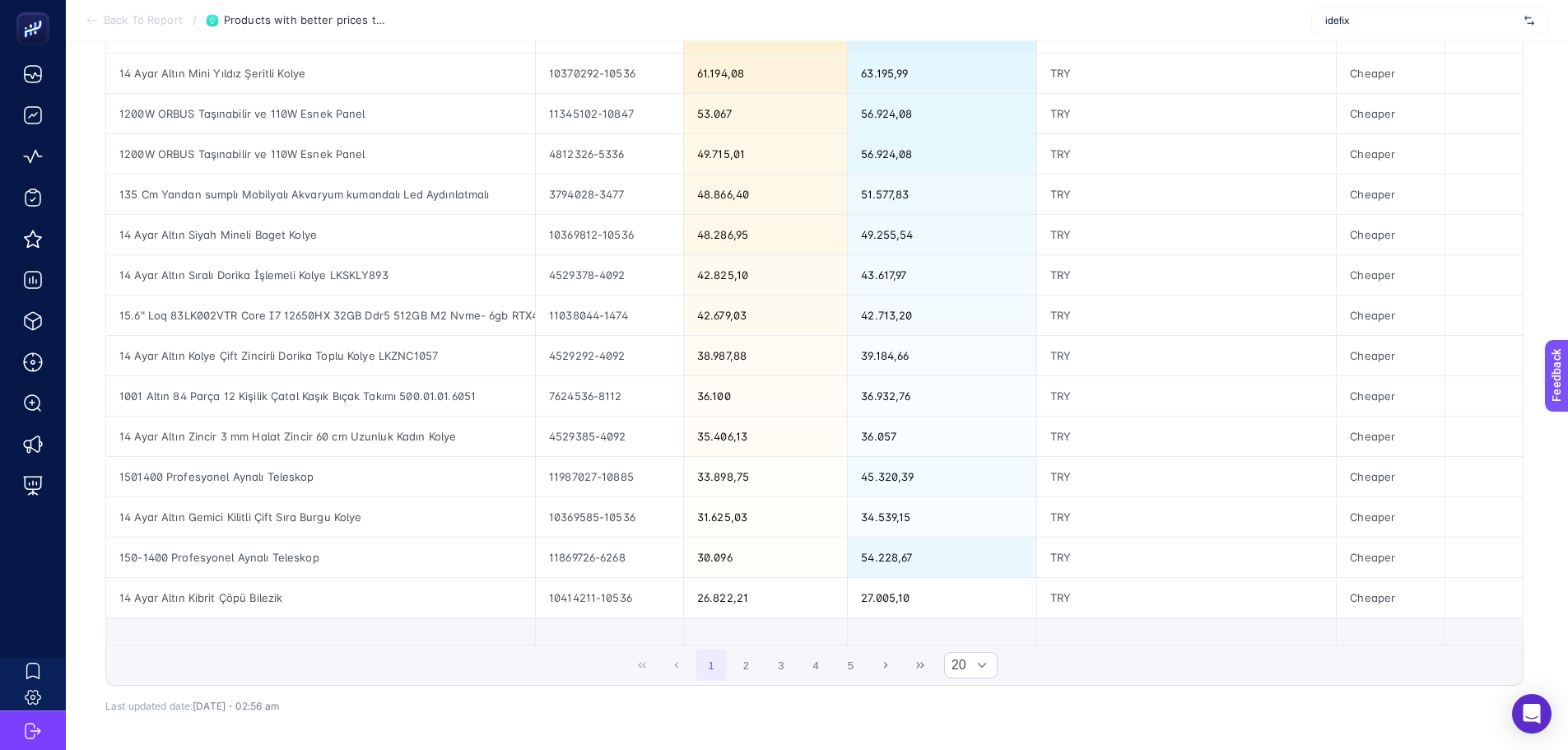
click at [765, 683] on span "1 2 3 4 5" at bounding box center [781, 665] width 174 height 35
click at [863, 669] on button "5" at bounding box center [851, 665] width 31 height 31
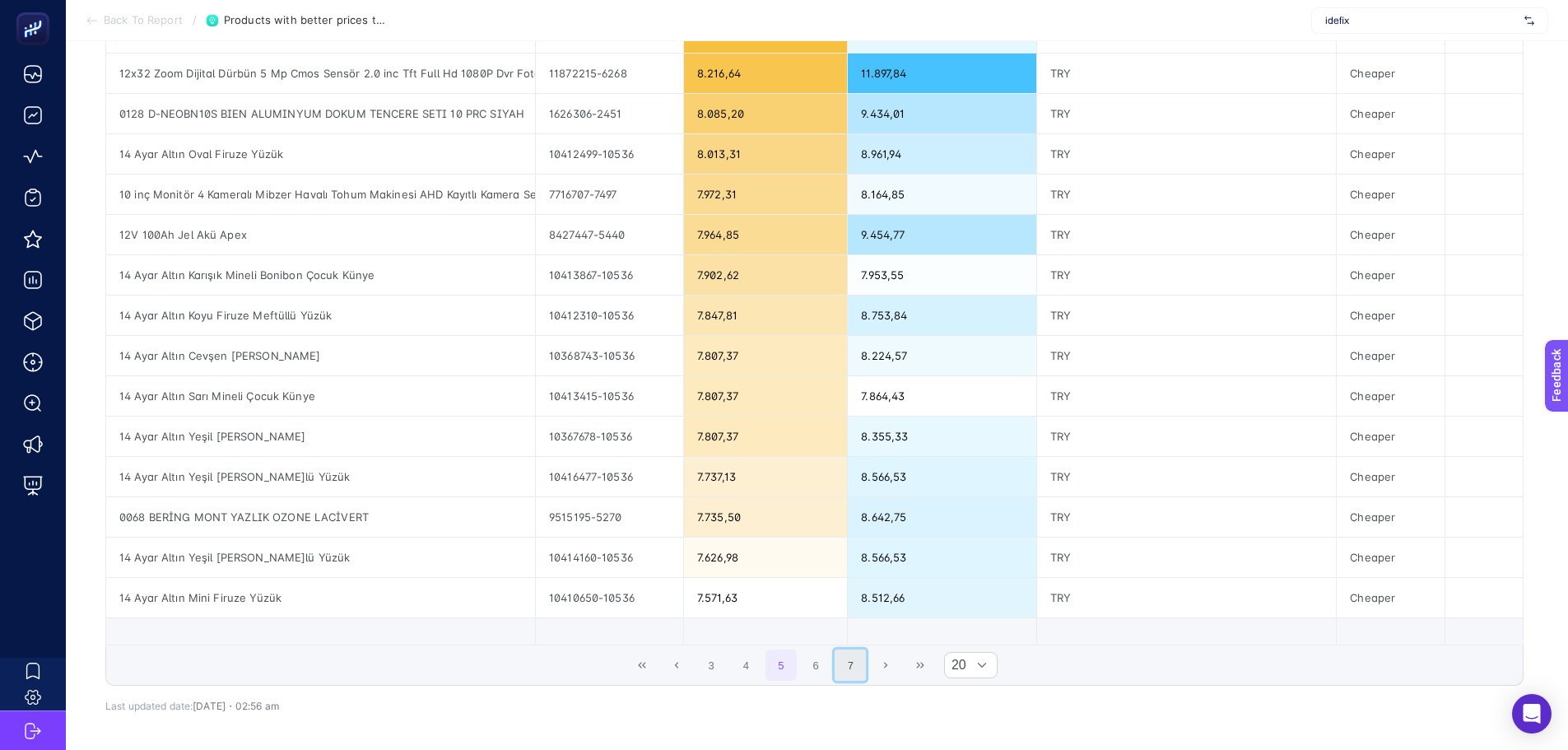
click at [861, 661] on button "7" at bounding box center [851, 665] width 31 height 31
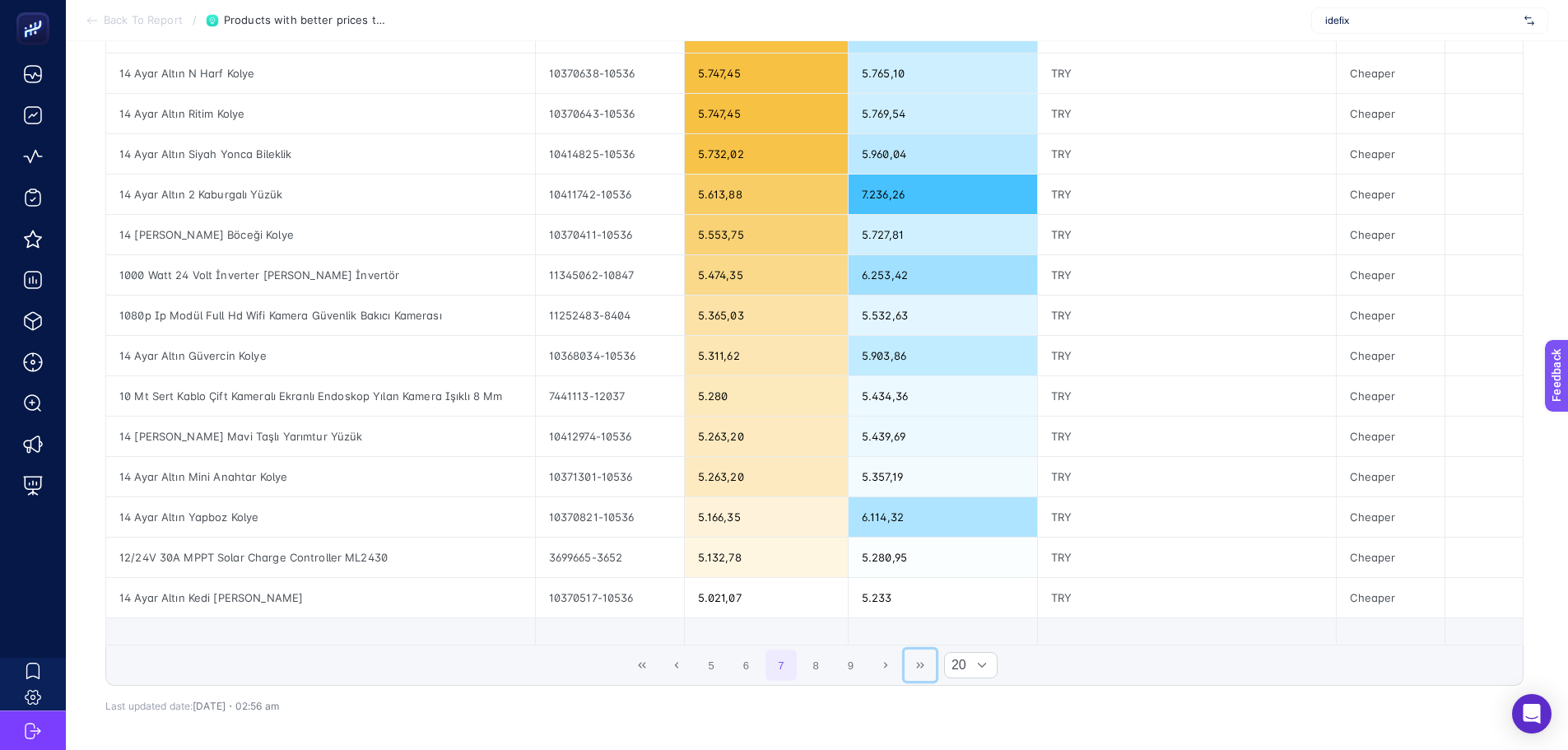
click at [924, 664] on icon "Last Page" at bounding box center [920, 665] width 10 height 10
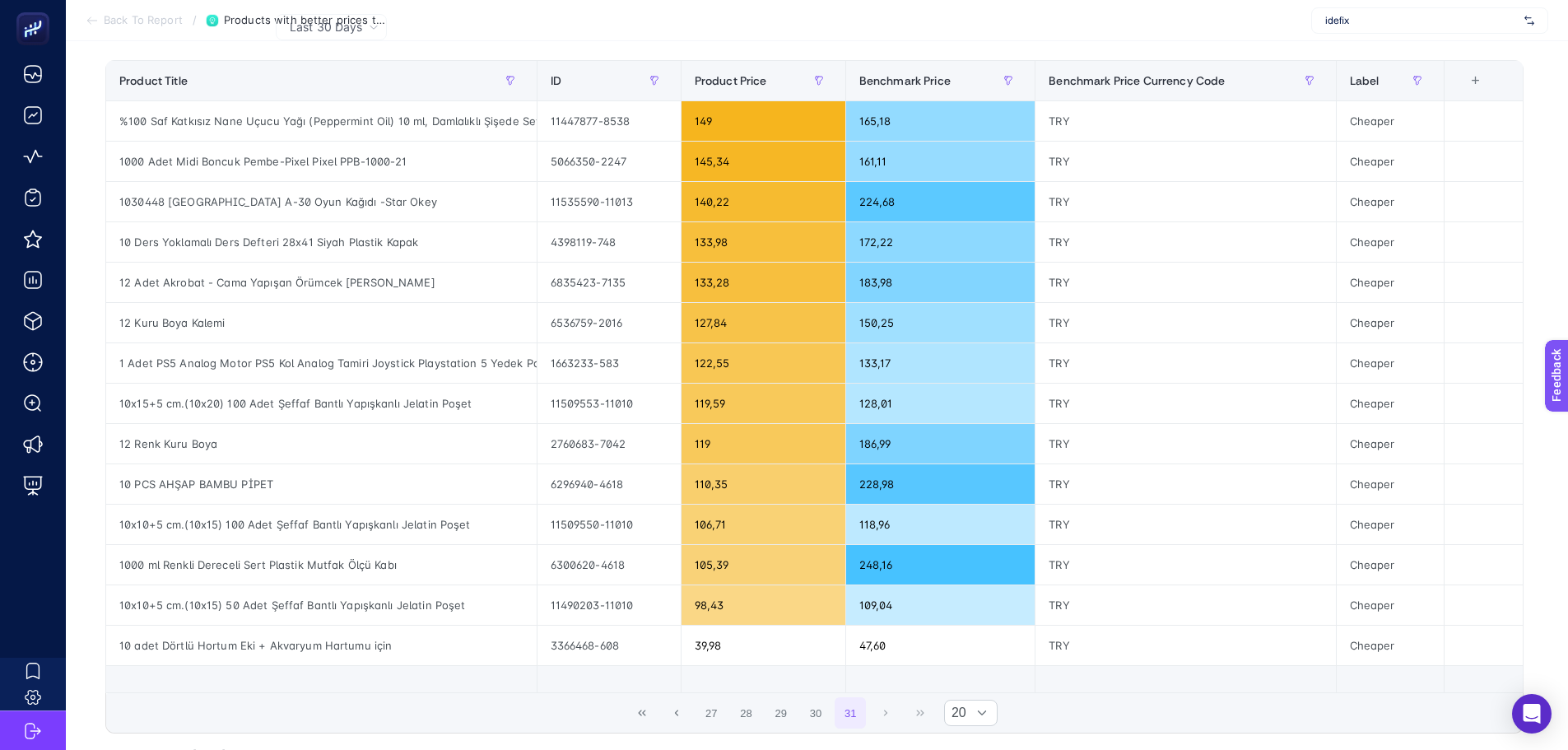
scroll to position [180, 0]
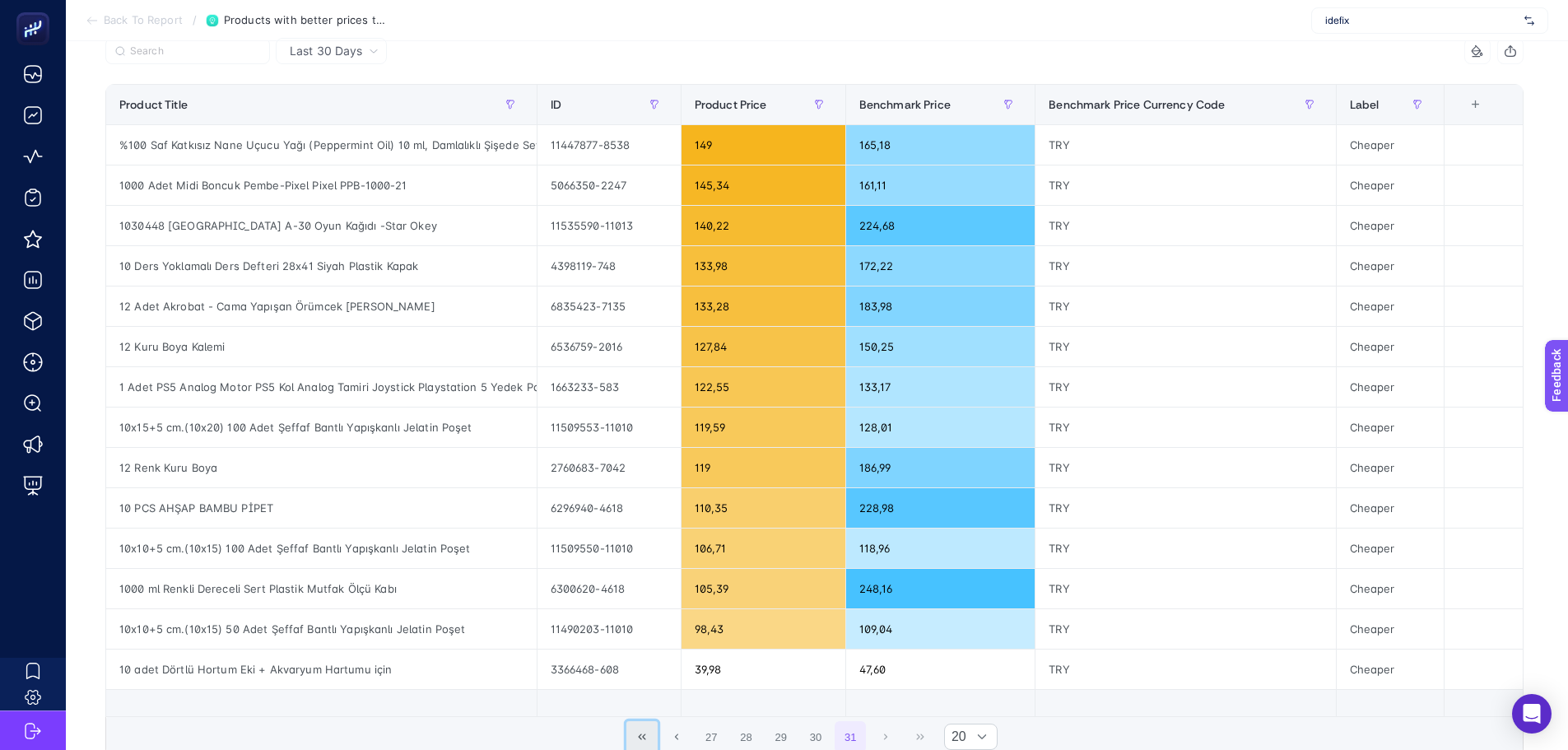
click at [644, 740] on icon "First Page" at bounding box center [642, 737] width 10 height 10
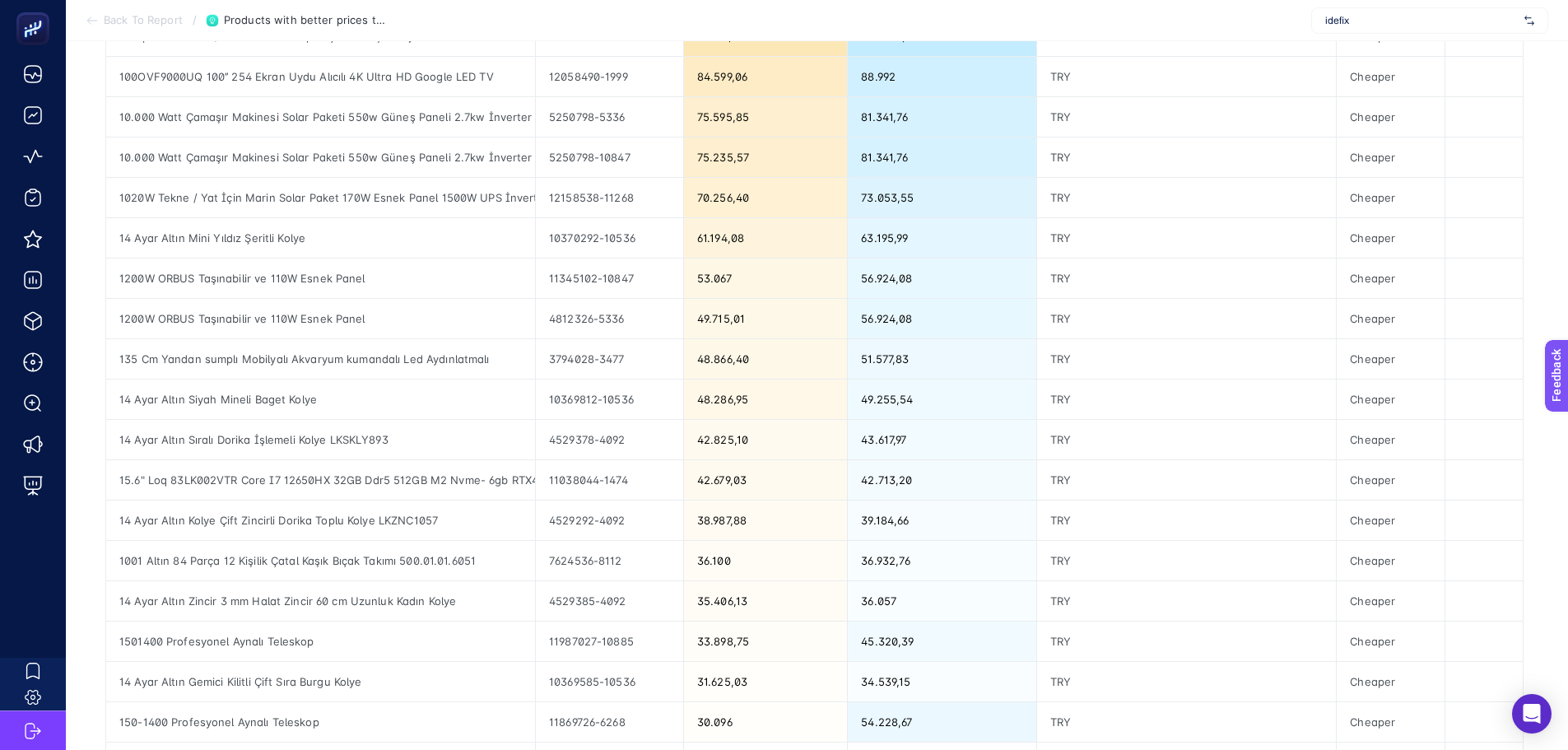
scroll to position [0, 0]
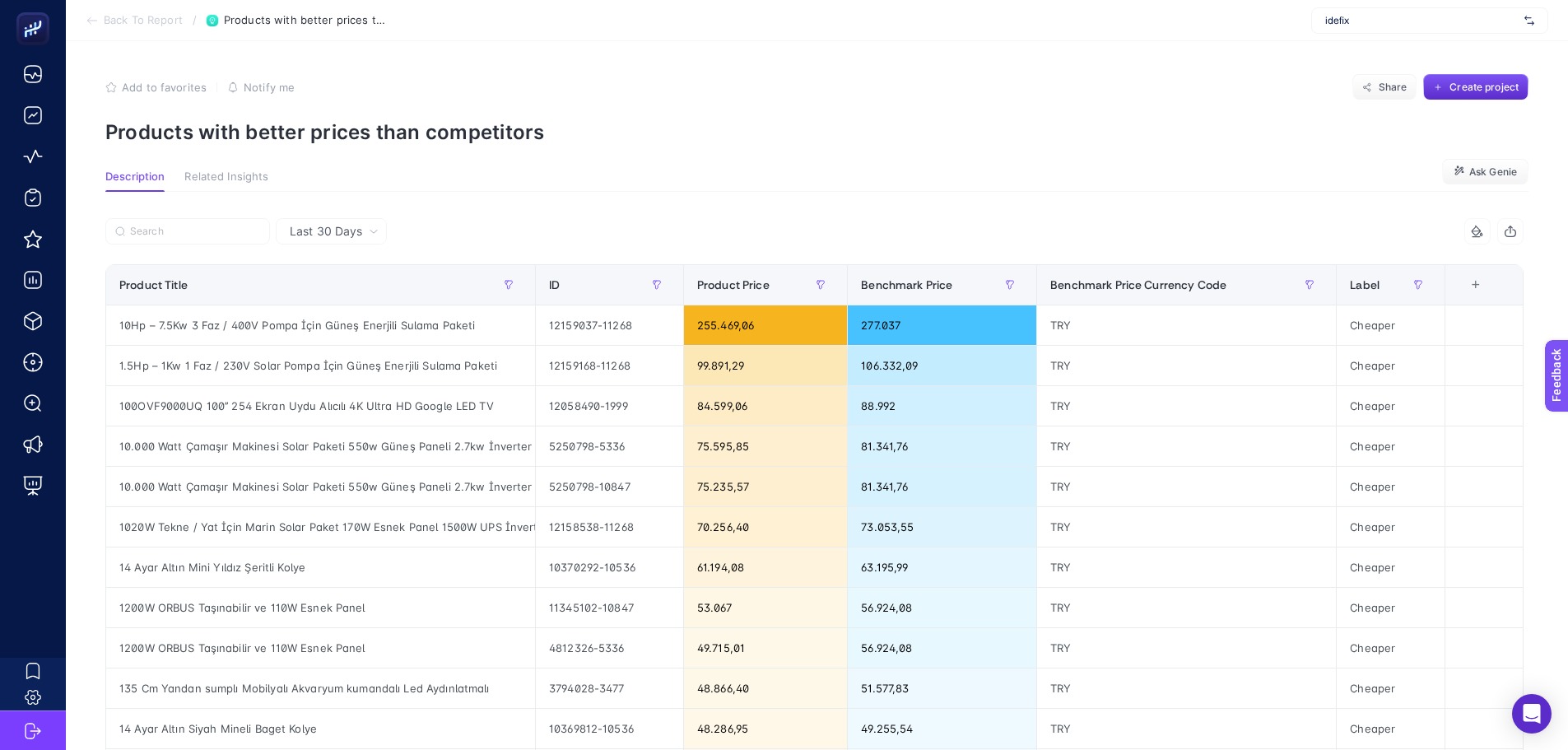
click at [251, 82] on span "Notify me" at bounding box center [269, 88] width 51 height 13
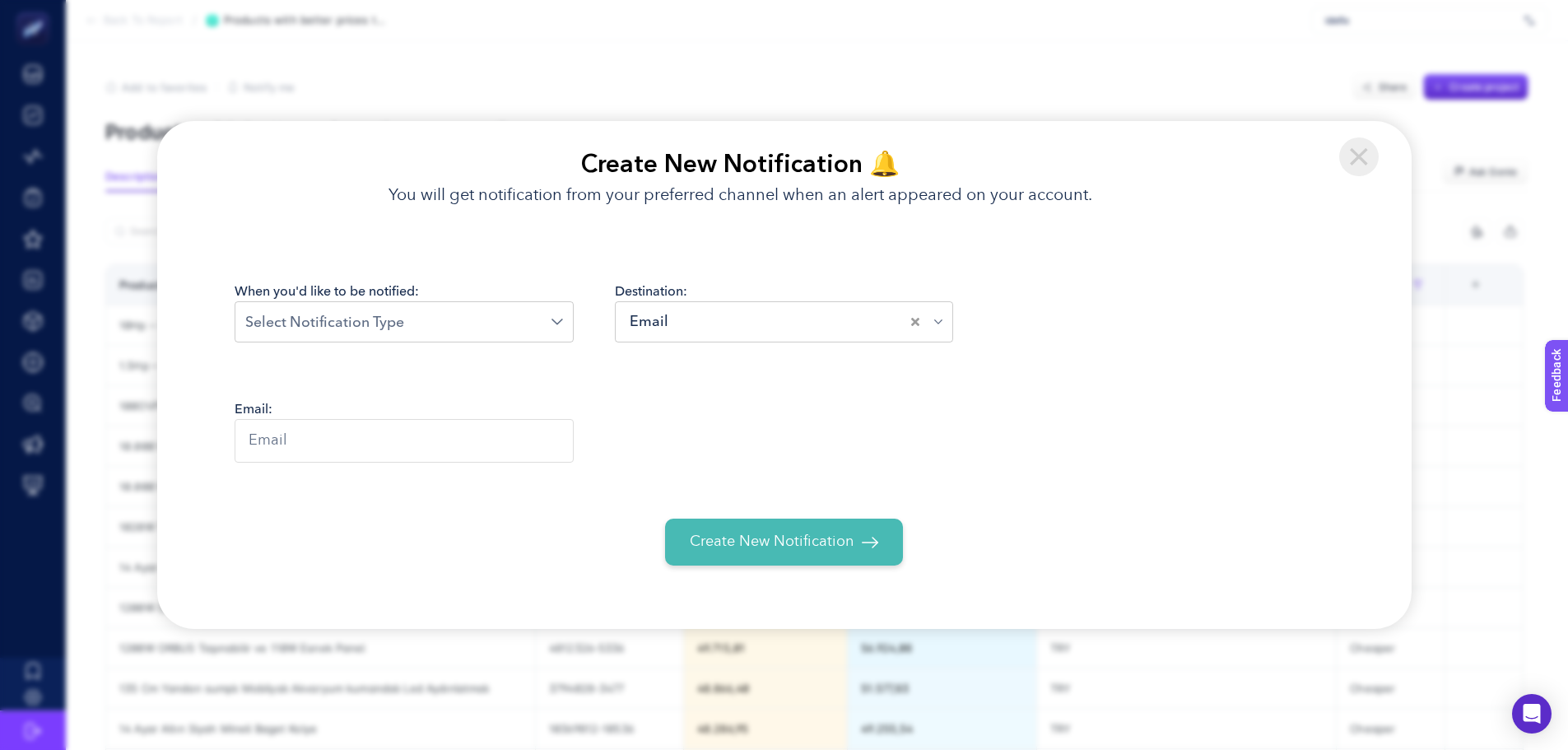
click at [432, 326] on input "Search for option" at bounding box center [398, 322] width 307 height 22
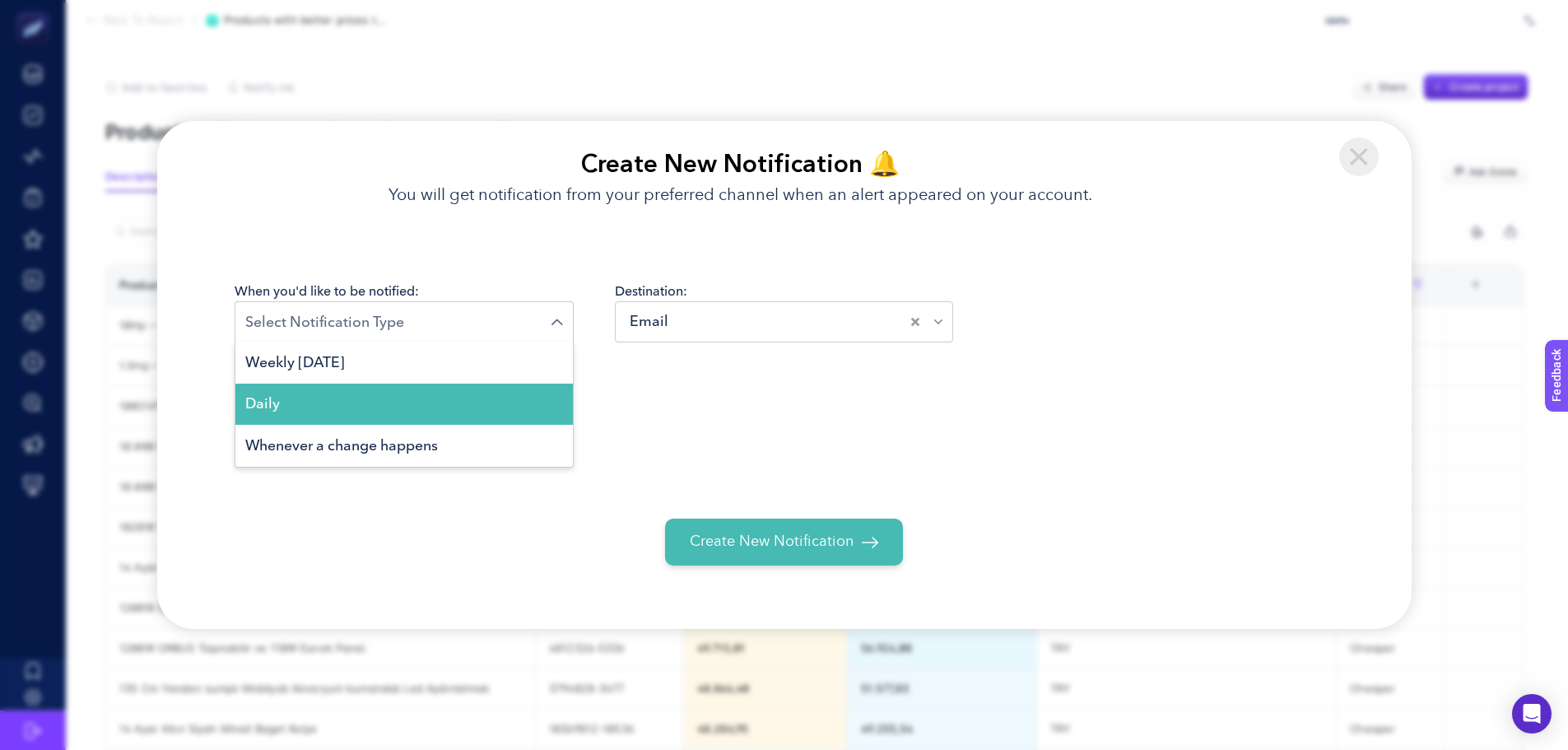
click at [722, 419] on div "Email:" at bounding box center [784, 442] width 1100 height 87
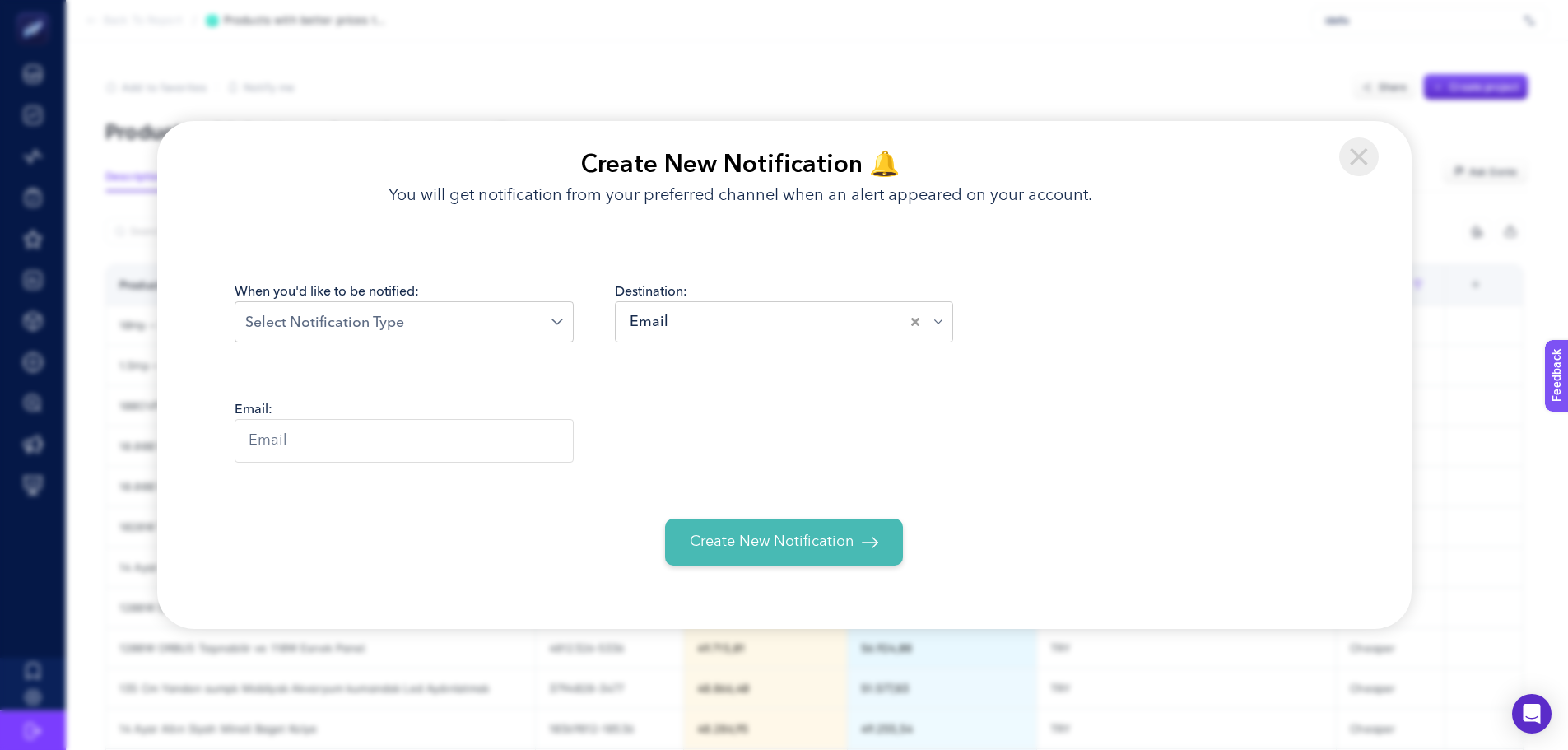
click at [1355, 159] on img at bounding box center [1359, 157] width 40 height 40
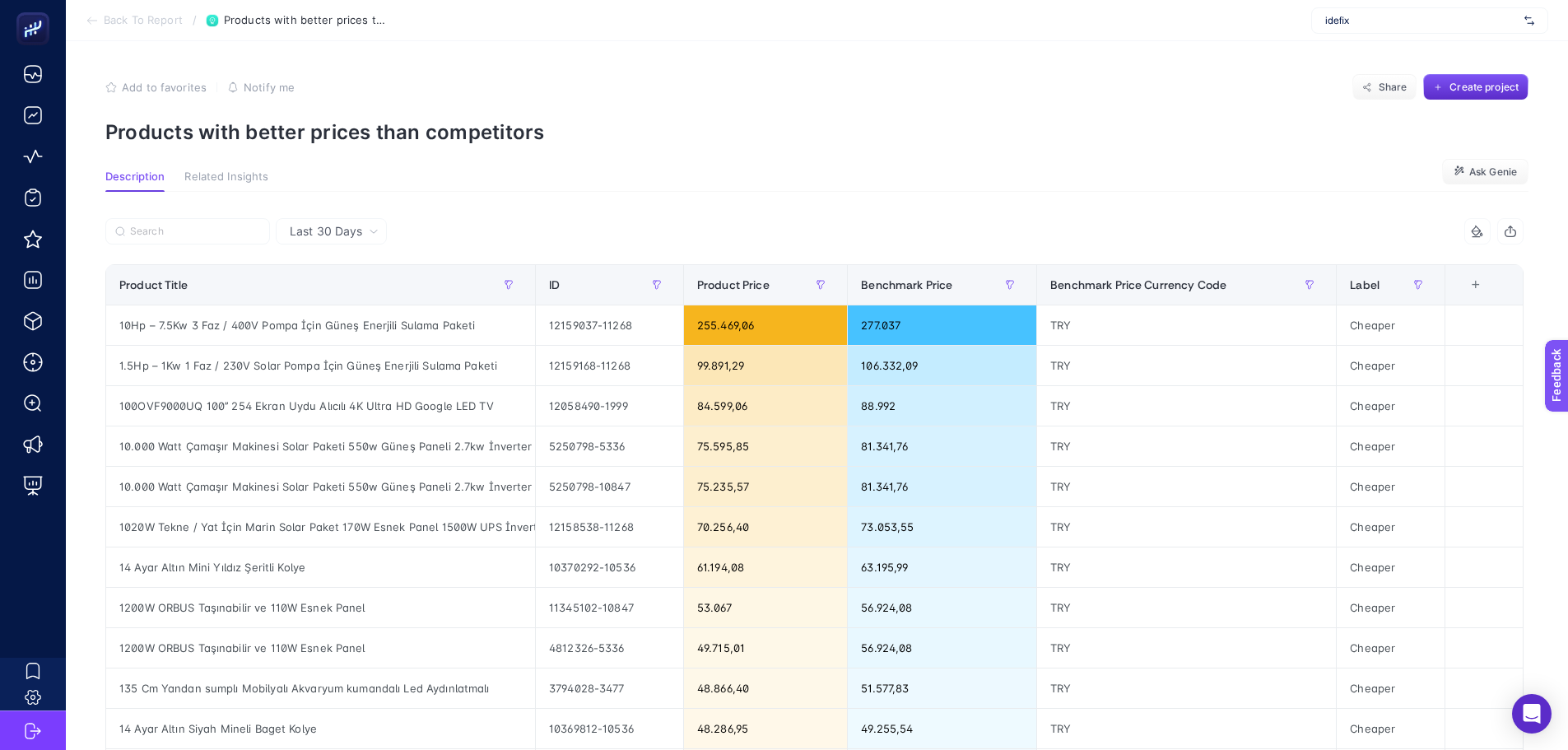
click at [1117, 99] on div "Add to favorites false Notify me Share Create project" at bounding box center [817, 87] width 1423 height 26
click at [1471, 174] on span "Ask Genie" at bounding box center [1494, 173] width 48 height 13
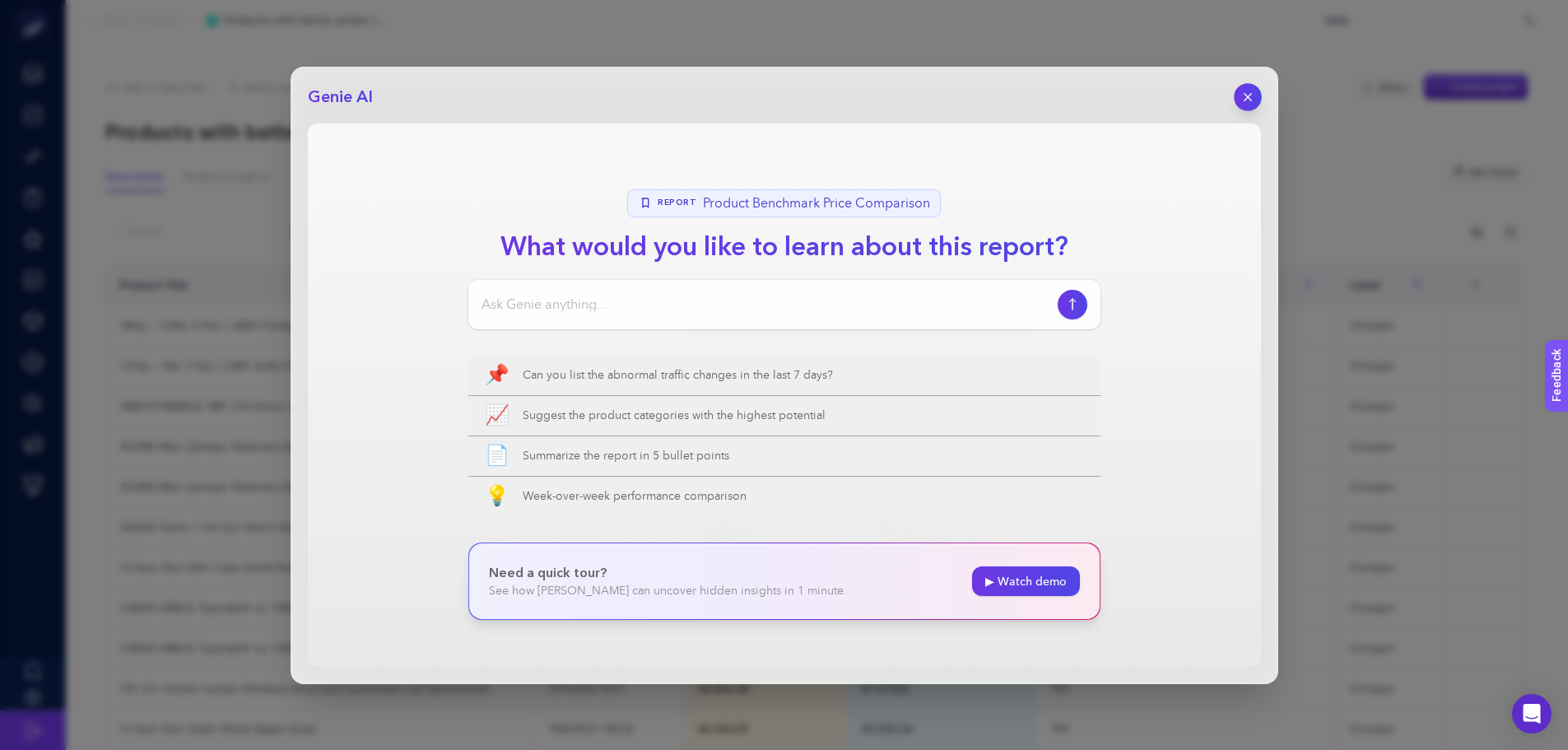
click at [1250, 91] on icon "button" at bounding box center [1248, 96] width 14 height 14
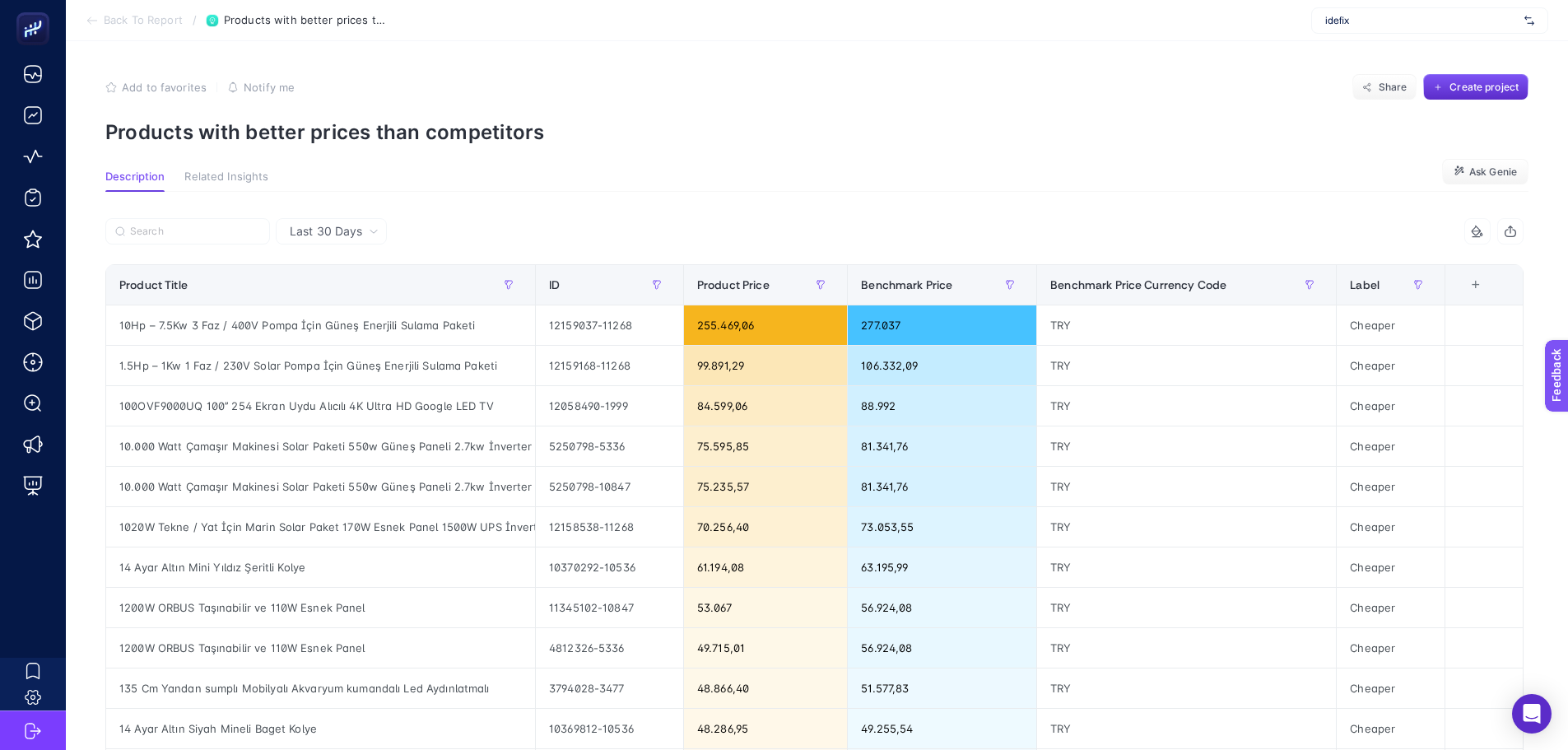
click at [116, 85] on icon "button" at bounding box center [111, 88] width 12 height 12
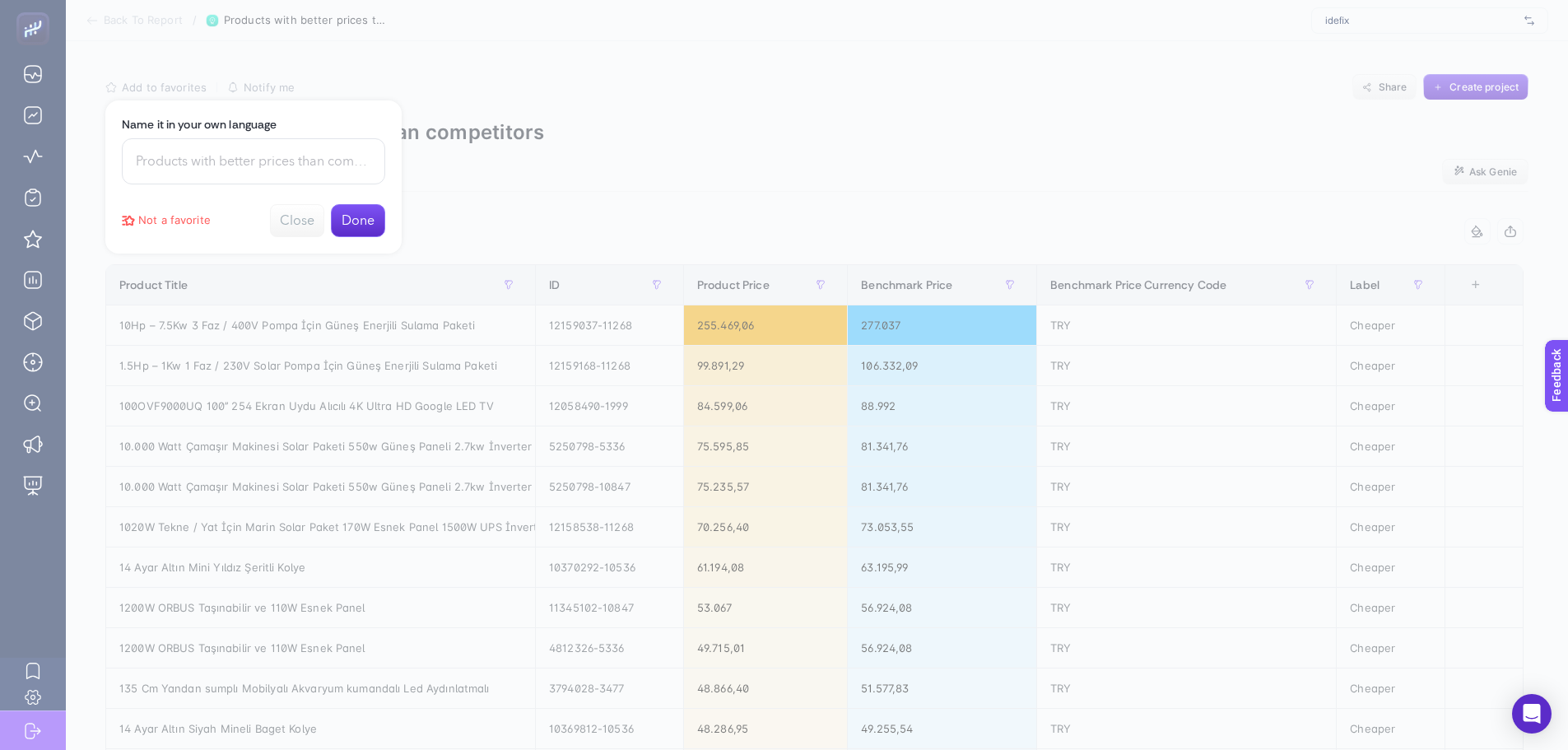
click at [176, 161] on input at bounding box center [253, 161] width 263 height 46
click at [492, 194] on div at bounding box center [784, 375] width 1568 height 750
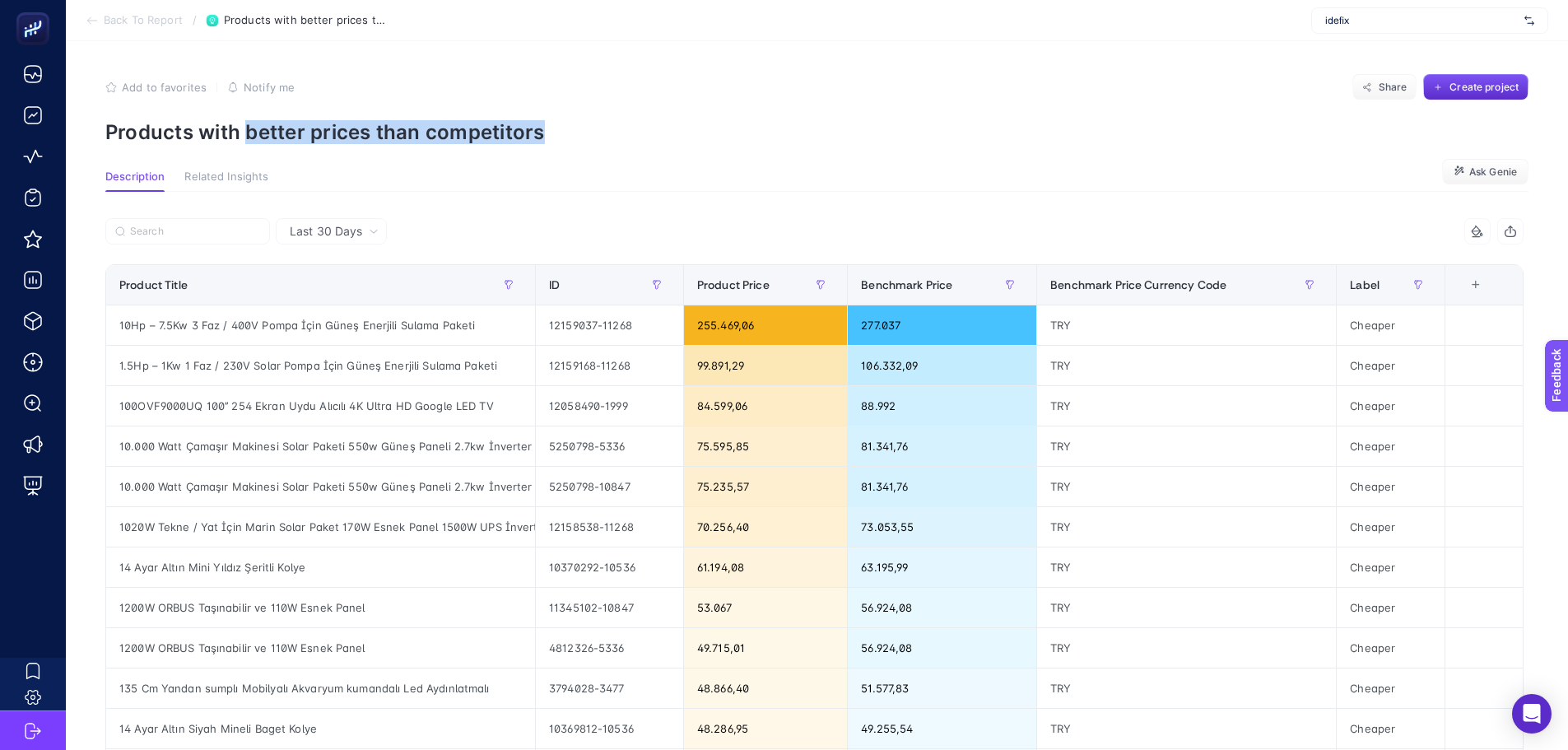
drag, startPoint x: 245, startPoint y: 134, endPoint x: 631, endPoint y: 132, distance: 386.0
click at [631, 132] on p "Products with better prices than competitors" at bounding box center [817, 132] width 1423 height 24
copy p "better prices than competitors"
click at [108, 87] on icon "button" at bounding box center [111, 88] width 12 height 12
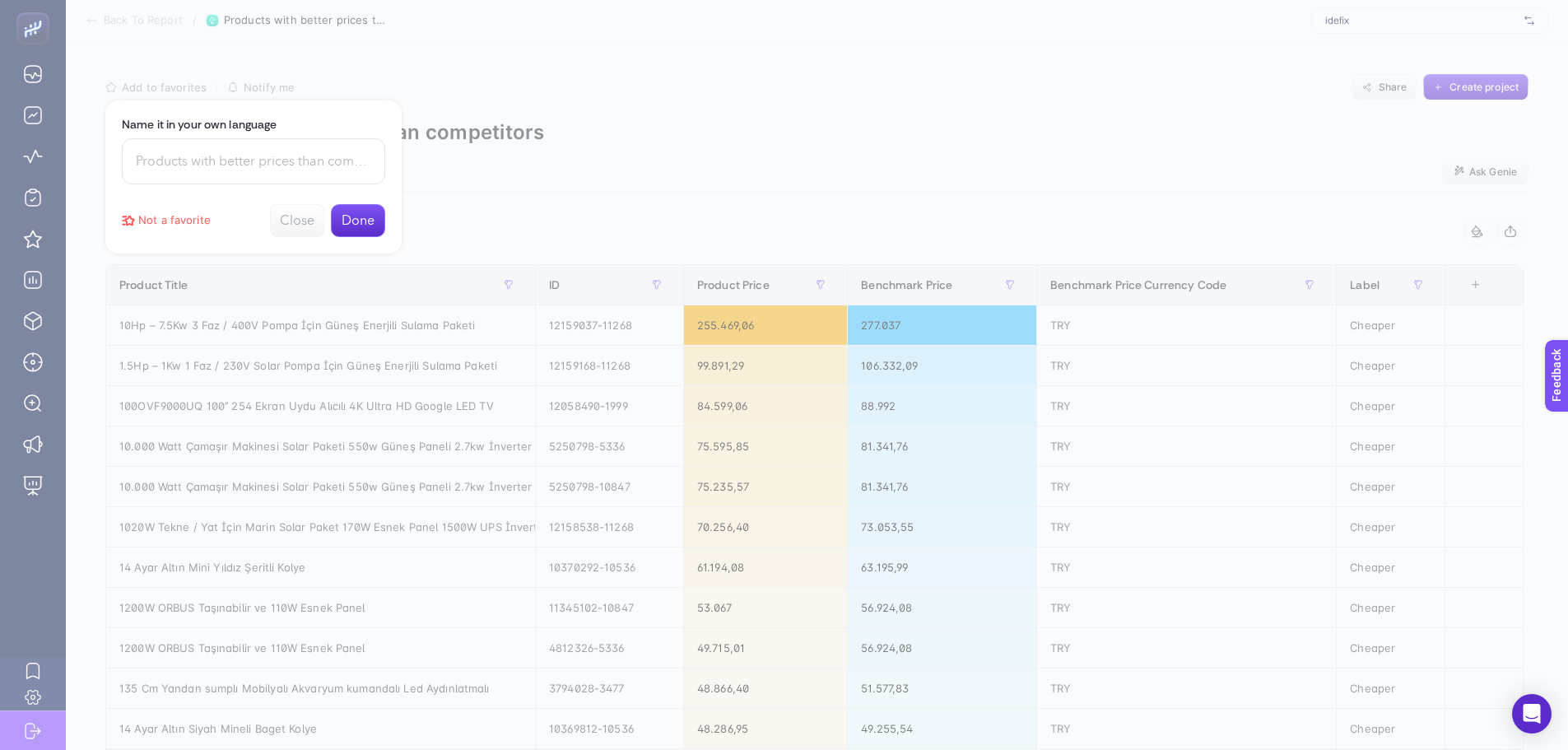
click at [217, 172] on input at bounding box center [253, 161] width 263 height 46
paste input "better prices than competitors"
type input "better prices than competitors"
click at [357, 220] on button "Done" at bounding box center [358, 221] width 54 height 33
click at [866, 72] on div at bounding box center [784, 375] width 1568 height 750
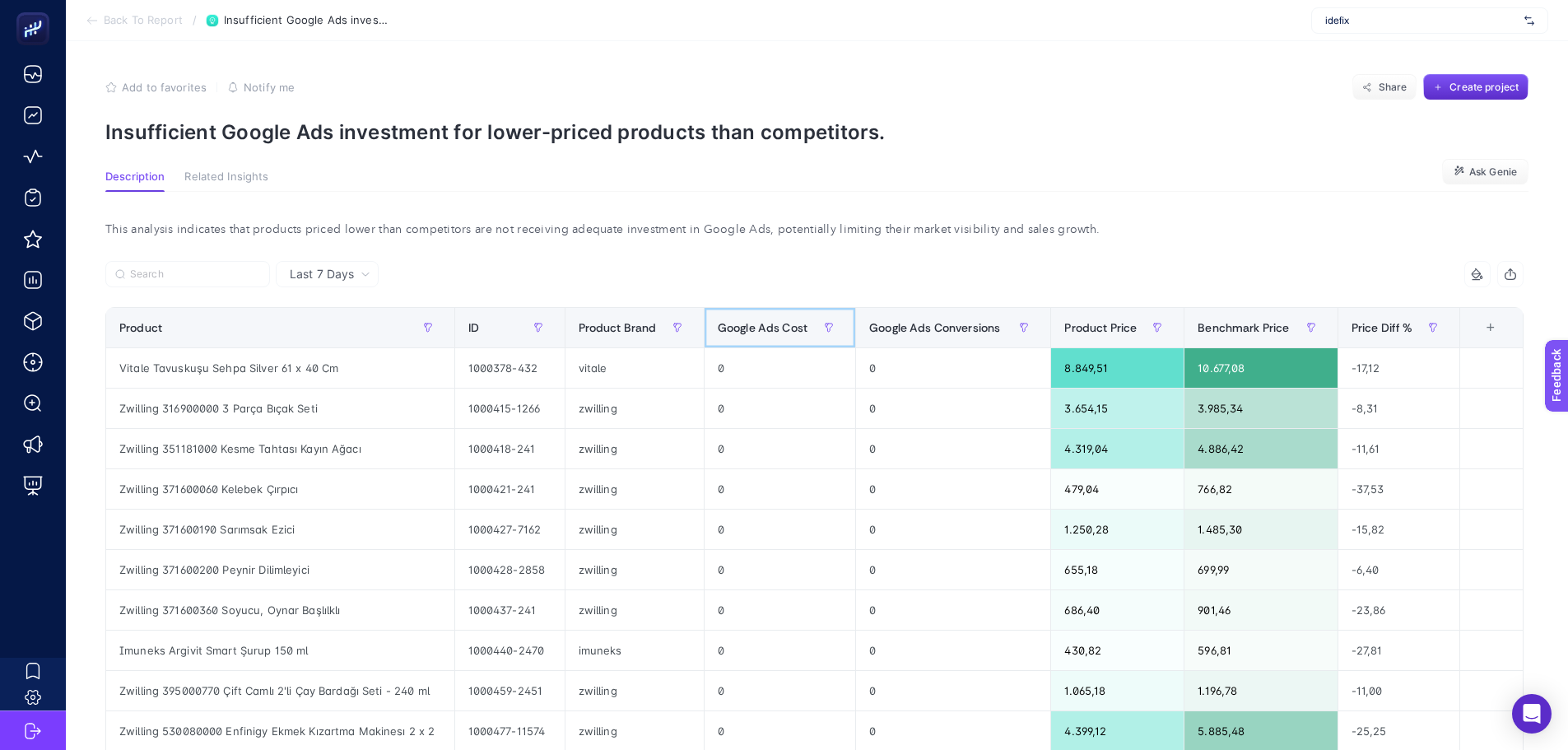
click at [753, 321] on div "Google Ads Cost" at bounding box center [779, 327] width 124 height 26
click at [760, 327] on span "Google Ads Cost" at bounding box center [762, 328] width 90 height 13
click at [761, 325] on span "Google Ads Cost" at bounding box center [762, 328] width 90 height 13
click at [762, 325] on span "Google Ads Cost" at bounding box center [762, 328] width 90 height 13
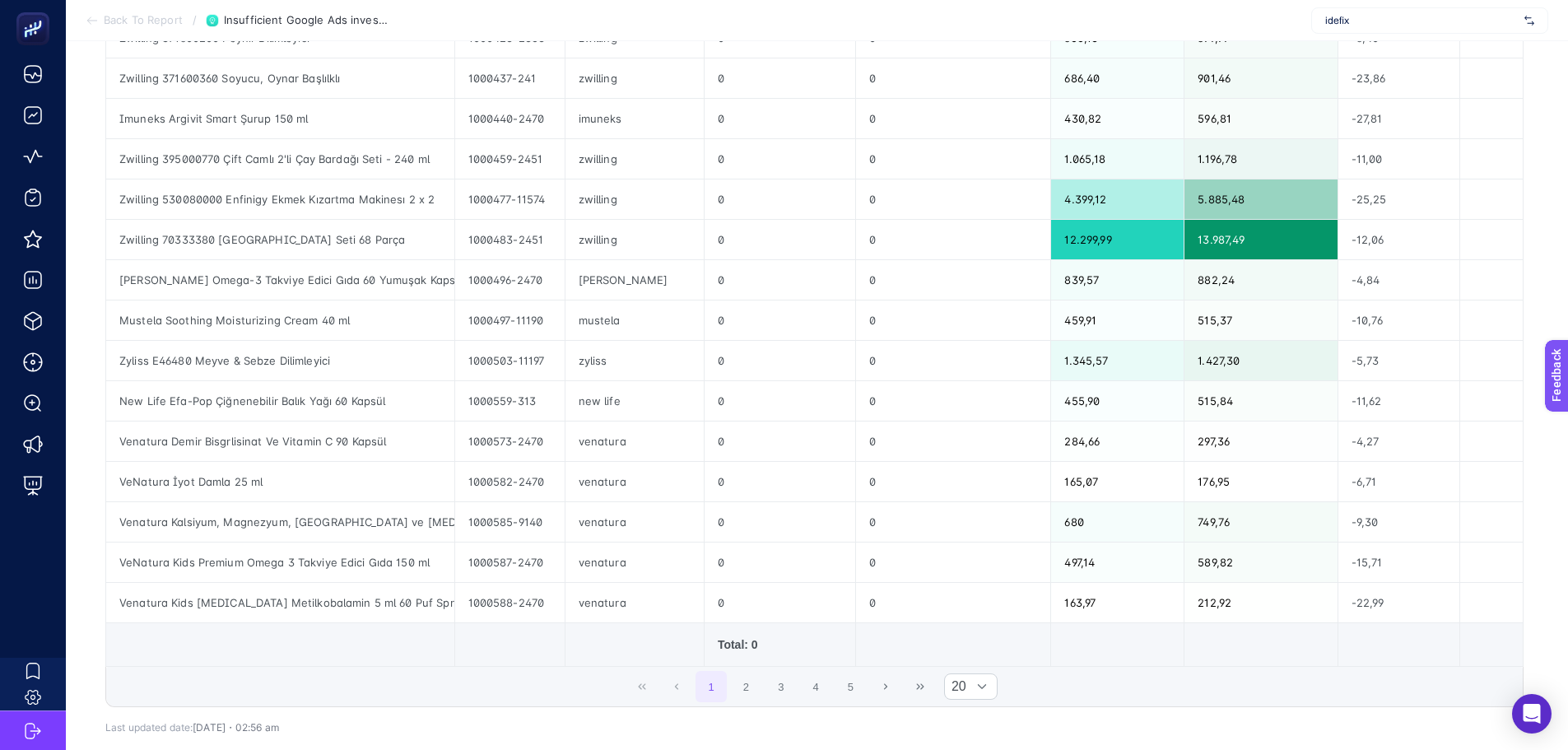
scroll to position [646, 0]
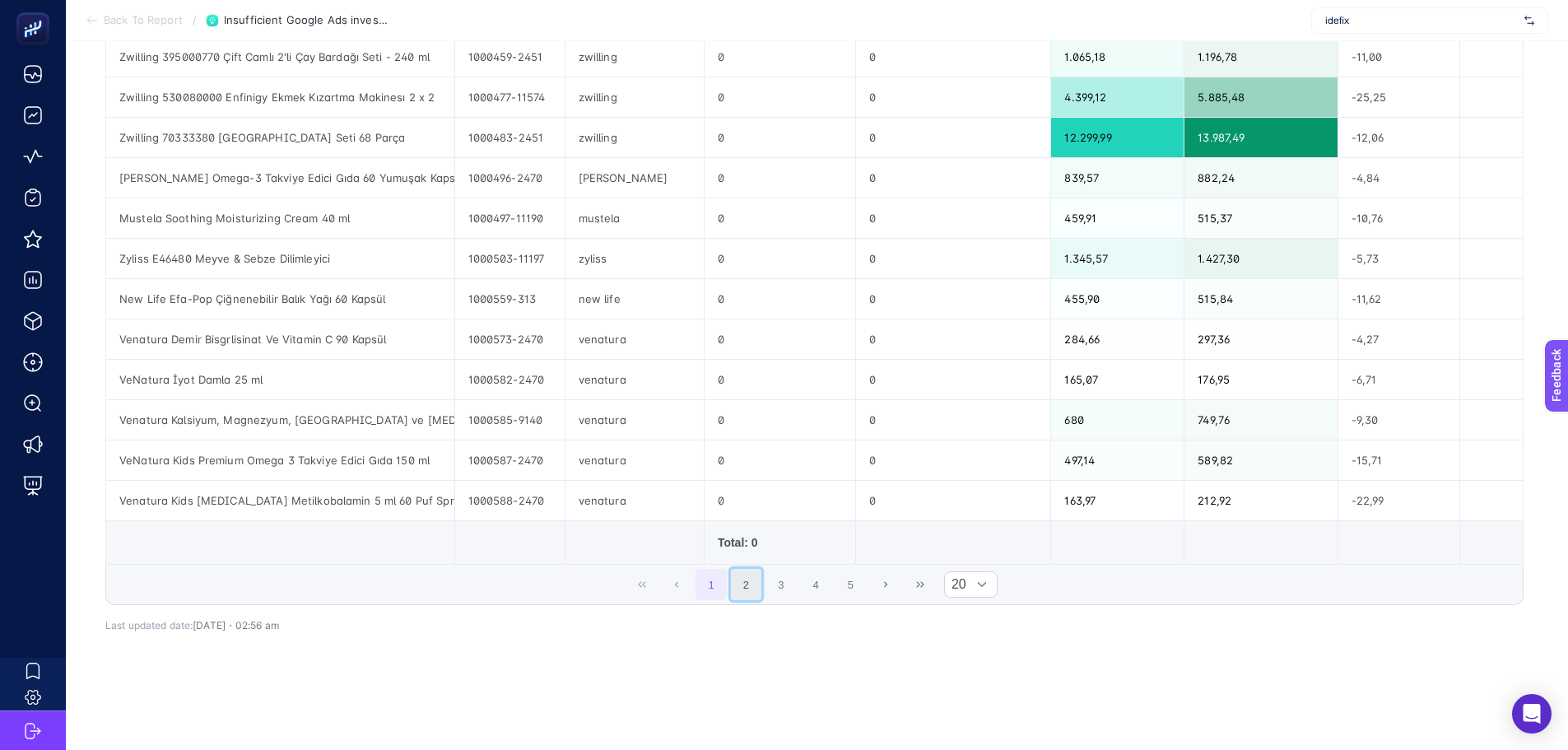
click at [760, 585] on button "2" at bounding box center [746, 584] width 31 height 31
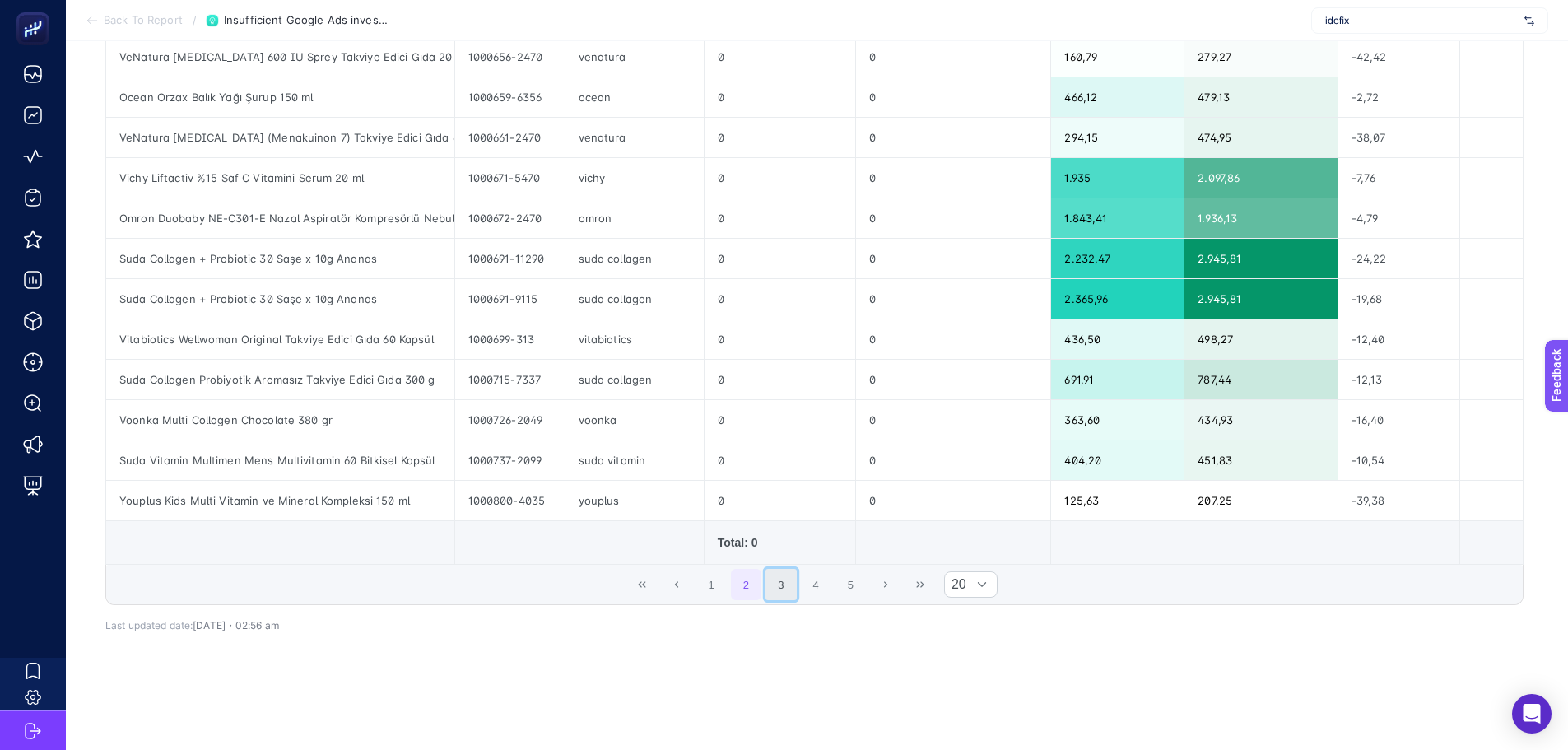
click at [791, 571] on button "3" at bounding box center [781, 584] width 31 height 31
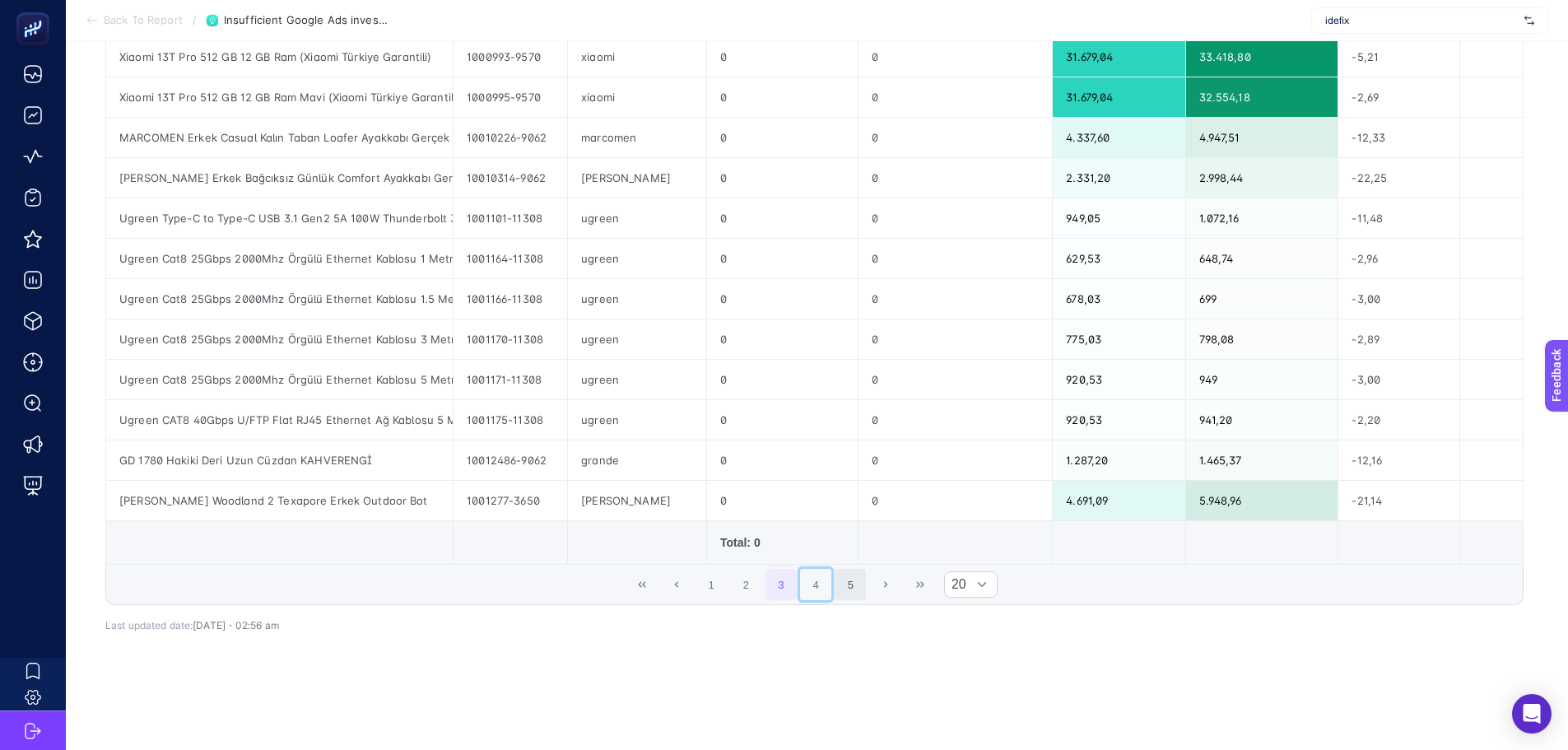
click at [825, 569] on button "4" at bounding box center [816, 584] width 31 height 31
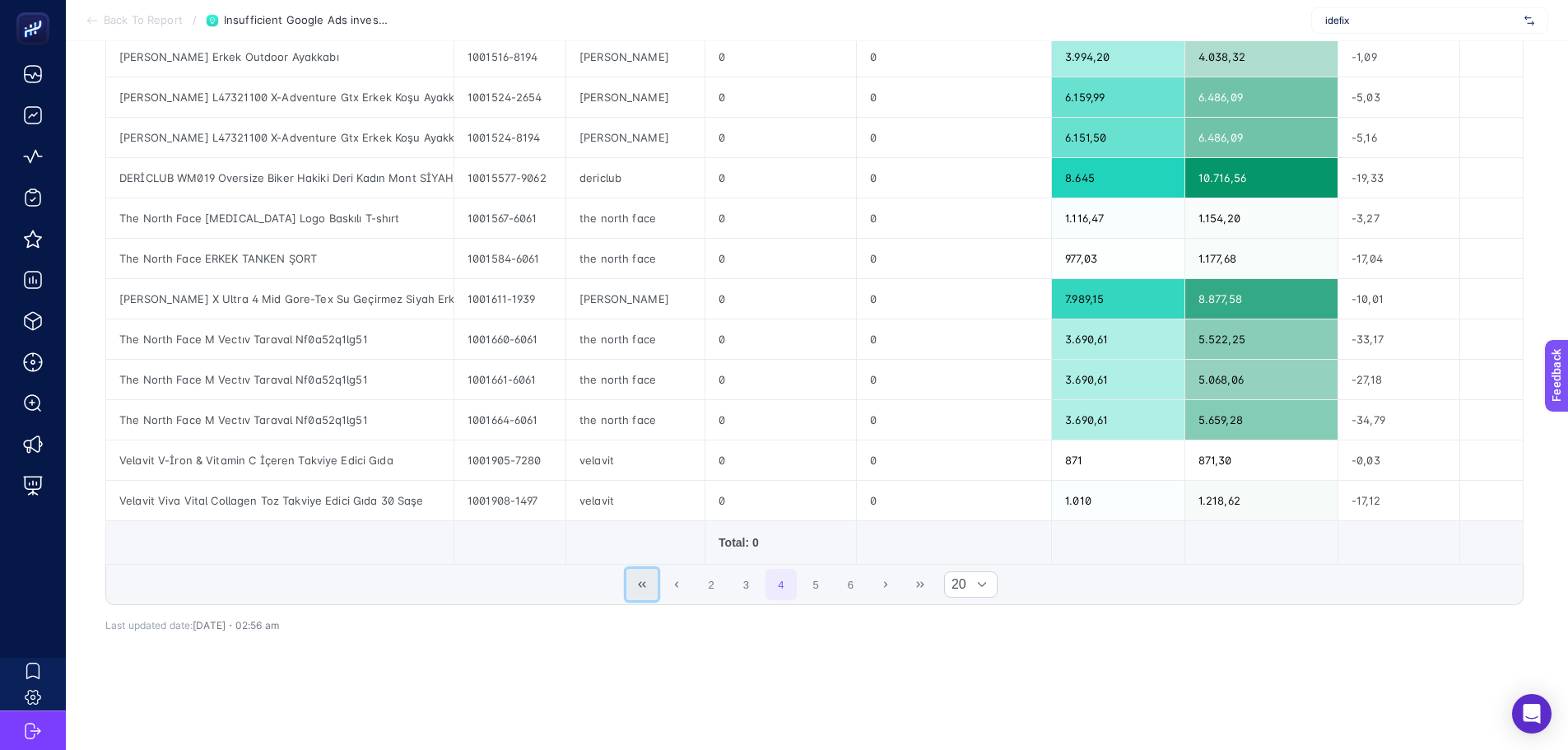
click at [652, 579] on button "First Page" at bounding box center [642, 584] width 31 height 31
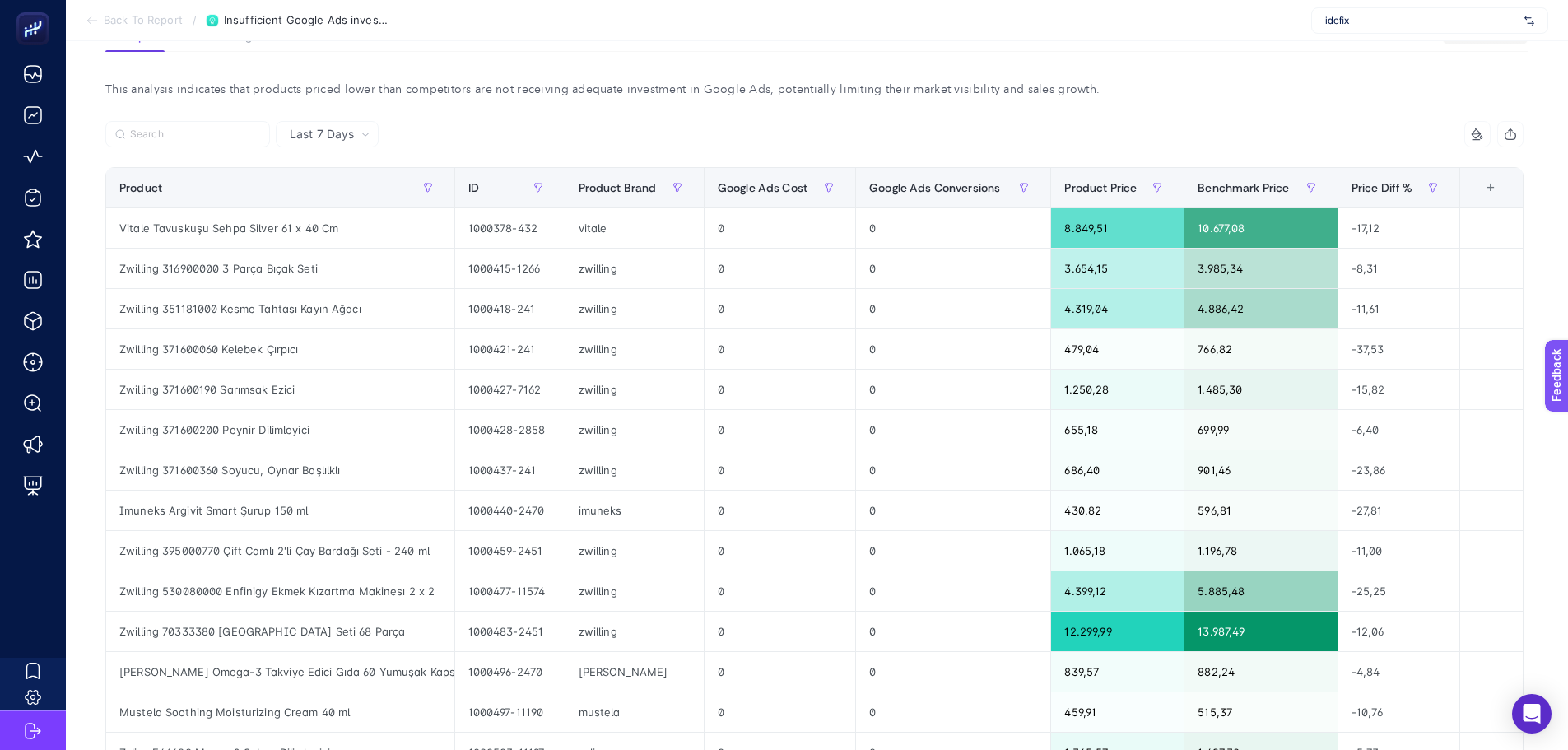
scroll to position [0, 0]
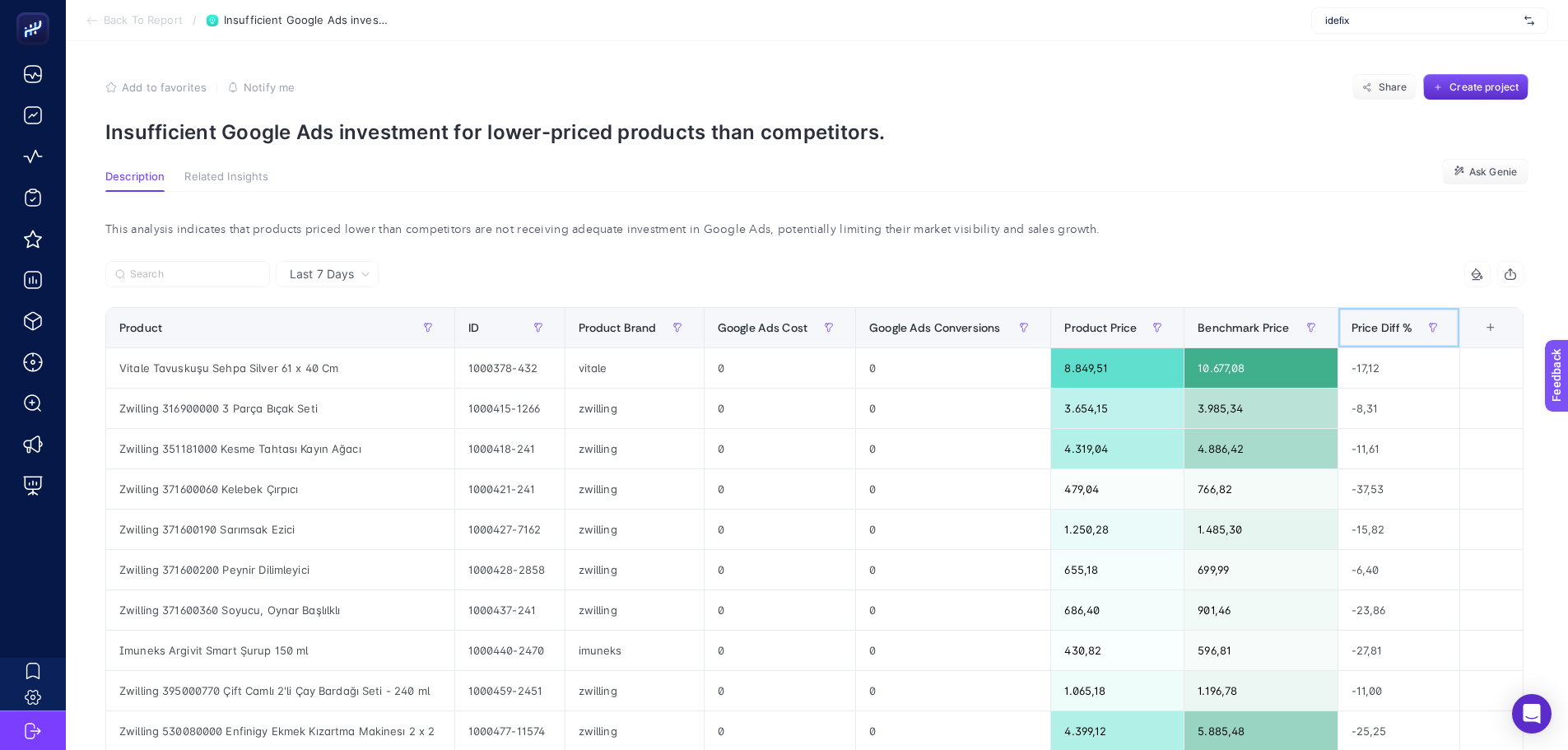
click at [1392, 327] on span "Price Diff %" at bounding box center [1383, 328] width 62 height 13
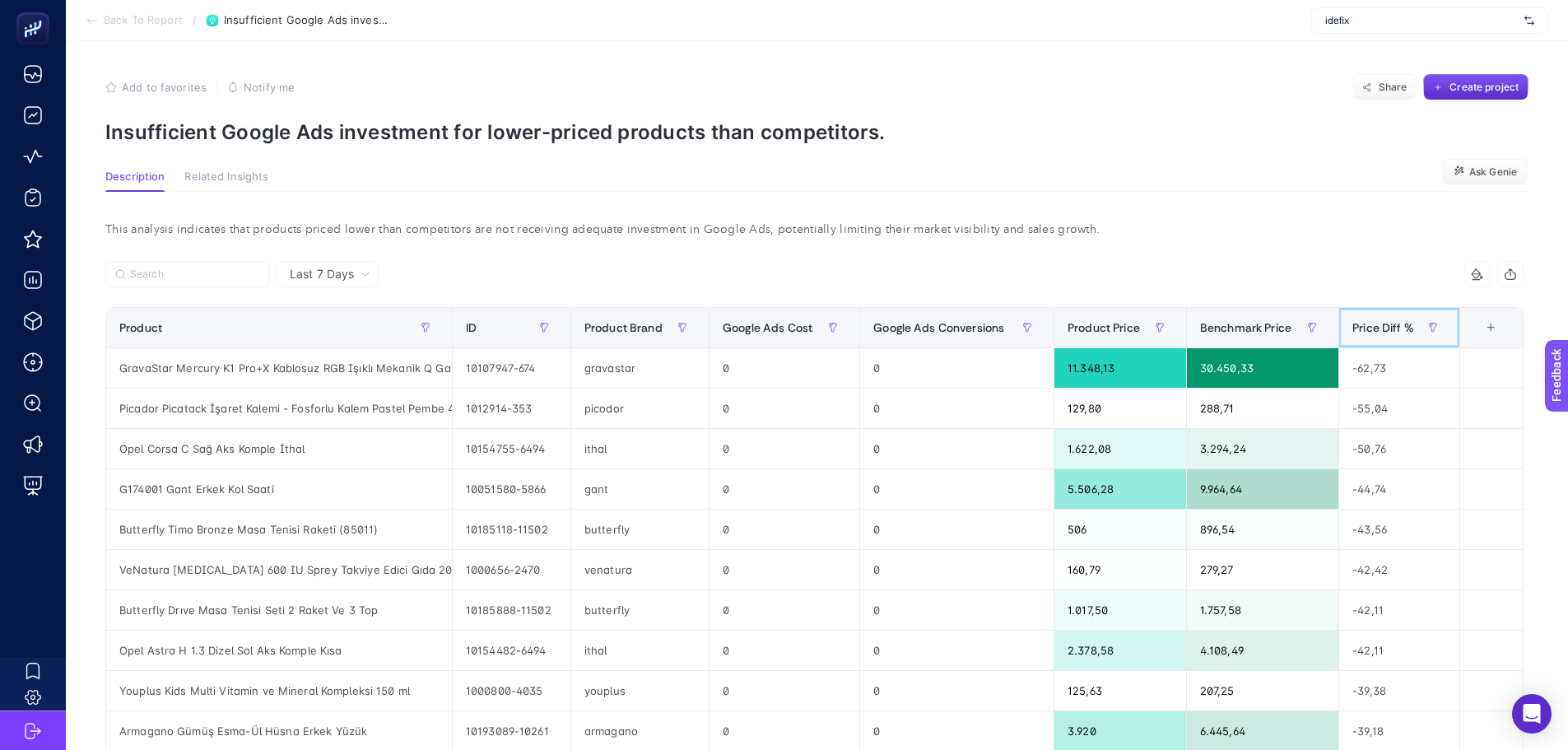
click at [1389, 330] on span "Price Diff %" at bounding box center [1384, 328] width 62 height 13
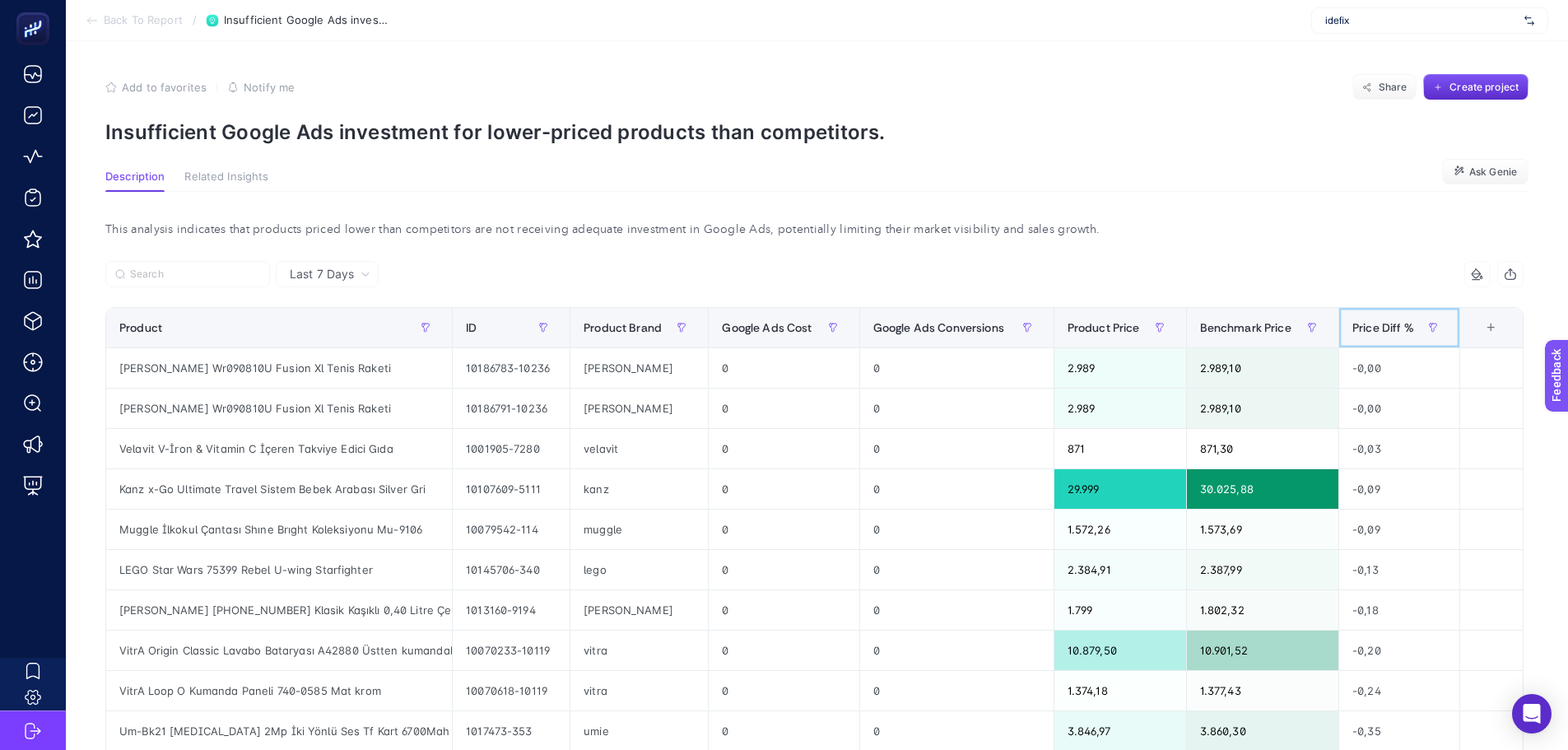
click at [1390, 330] on span "Price Diff %" at bounding box center [1384, 328] width 62 height 13
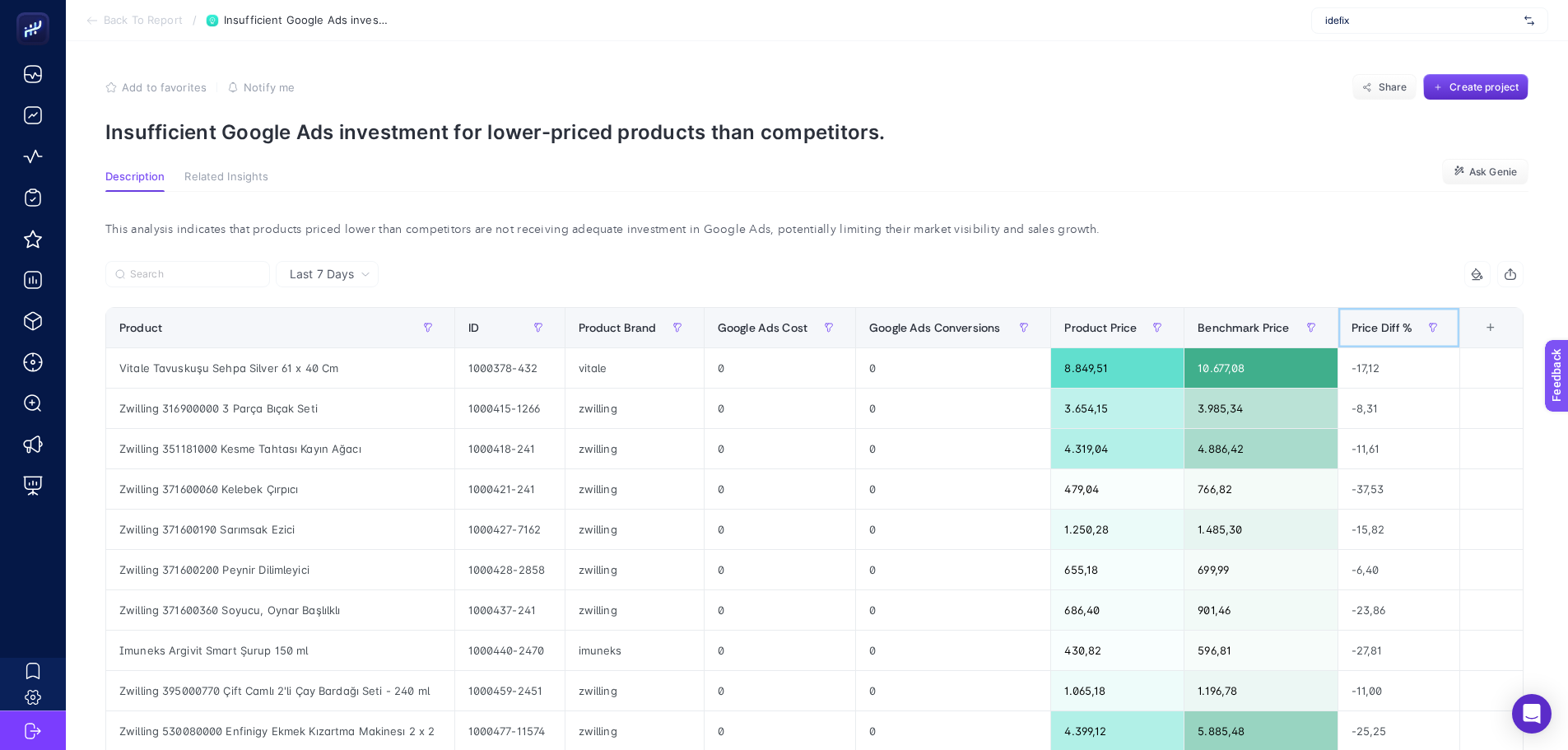
click at [1379, 316] on div "Price Diff %" at bounding box center [1399, 327] width 95 height 26
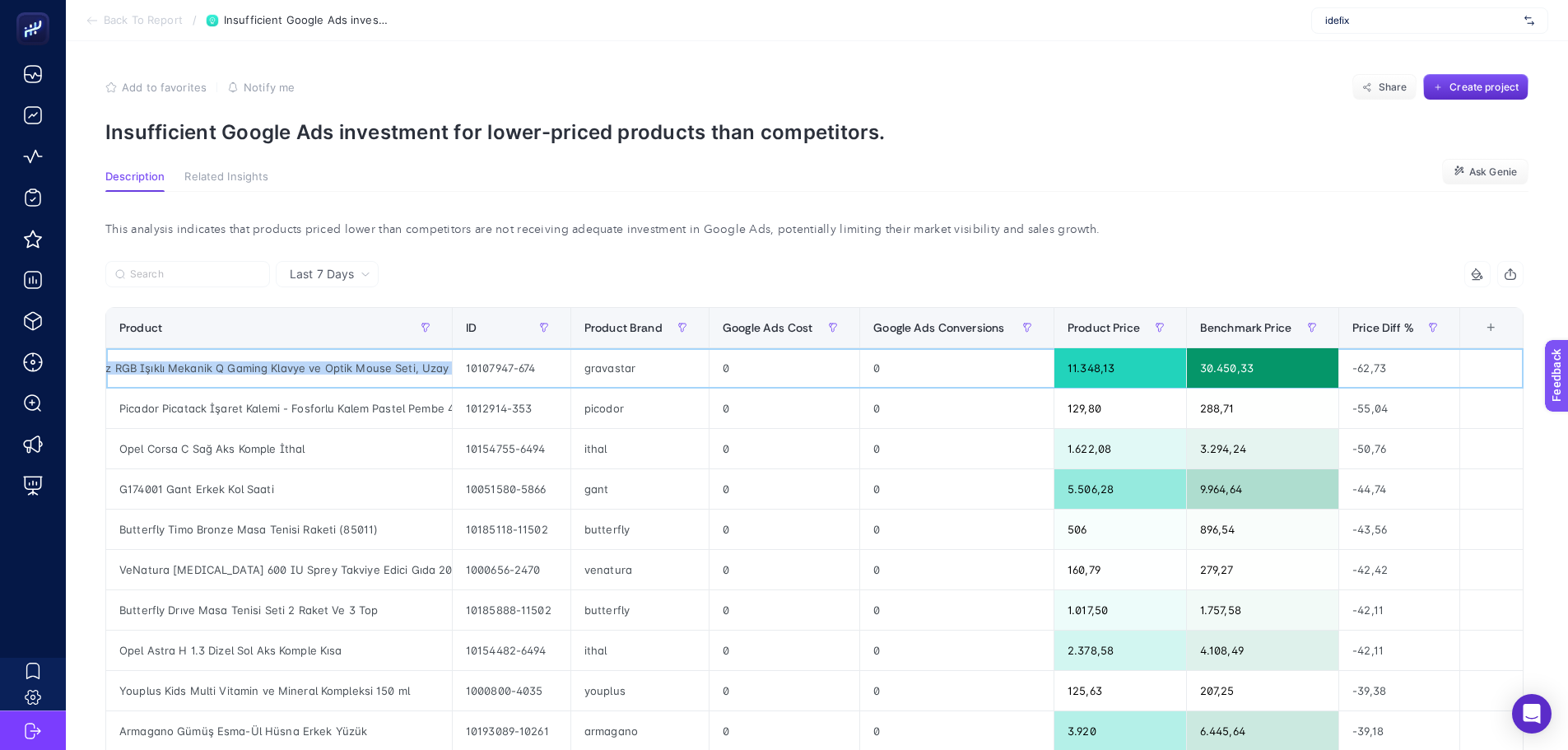
drag, startPoint x: 254, startPoint y: 369, endPoint x: 446, endPoint y: 380, distance: 192.3
click at [446, 380] on div "GravaStar Mercury K1 Pro+X Kablosuz RGB Işıklı Mekanik Q Gaming Klavye ve Optik…" at bounding box center [279, 367] width 346 height 40
click at [351, 370] on div "GravaStar Mercury K1 Pro+X Kablosuz RGB Işıklı Mekanik Q Gaming Klavye ve Optik…" at bounding box center [279, 367] width 346 height 40
drag, startPoint x: 365, startPoint y: 368, endPoint x: 450, endPoint y: 372, distance: 85.1
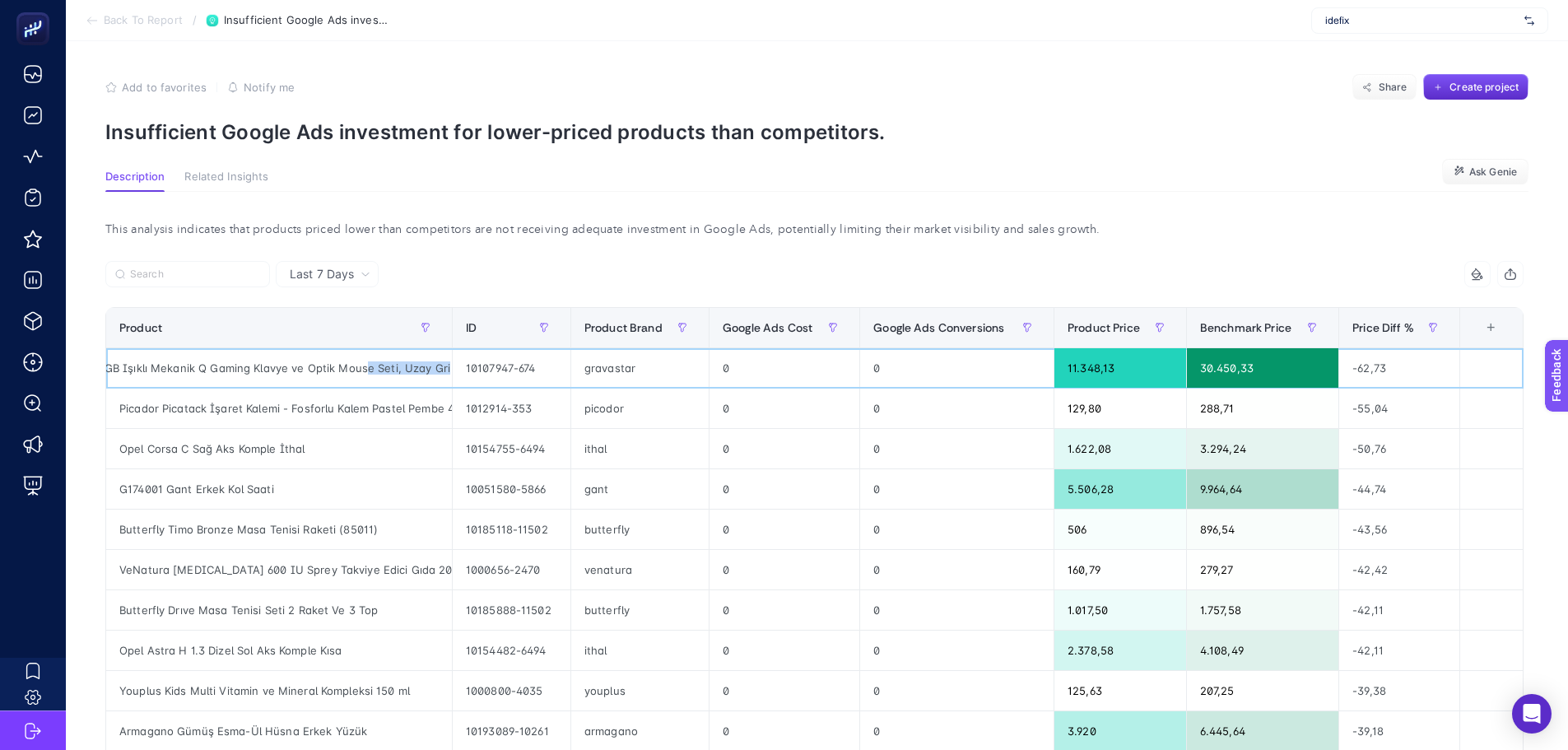
click at [450, 372] on div "GravaStar Mercury K1 Pro+X Kablosuz RGB Işıklı Mekanik Q Gaming Klavye ve Optik…" at bounding box center [279, 367] width 346 height 40
click at [430, 372] on div "GravaStar Mercury K1 Pro+X Kablosuz RGB Işıklı Mekanik Q Gaming Klavye ve Optik…" at bounding box center [279, 367] width 346 height 40
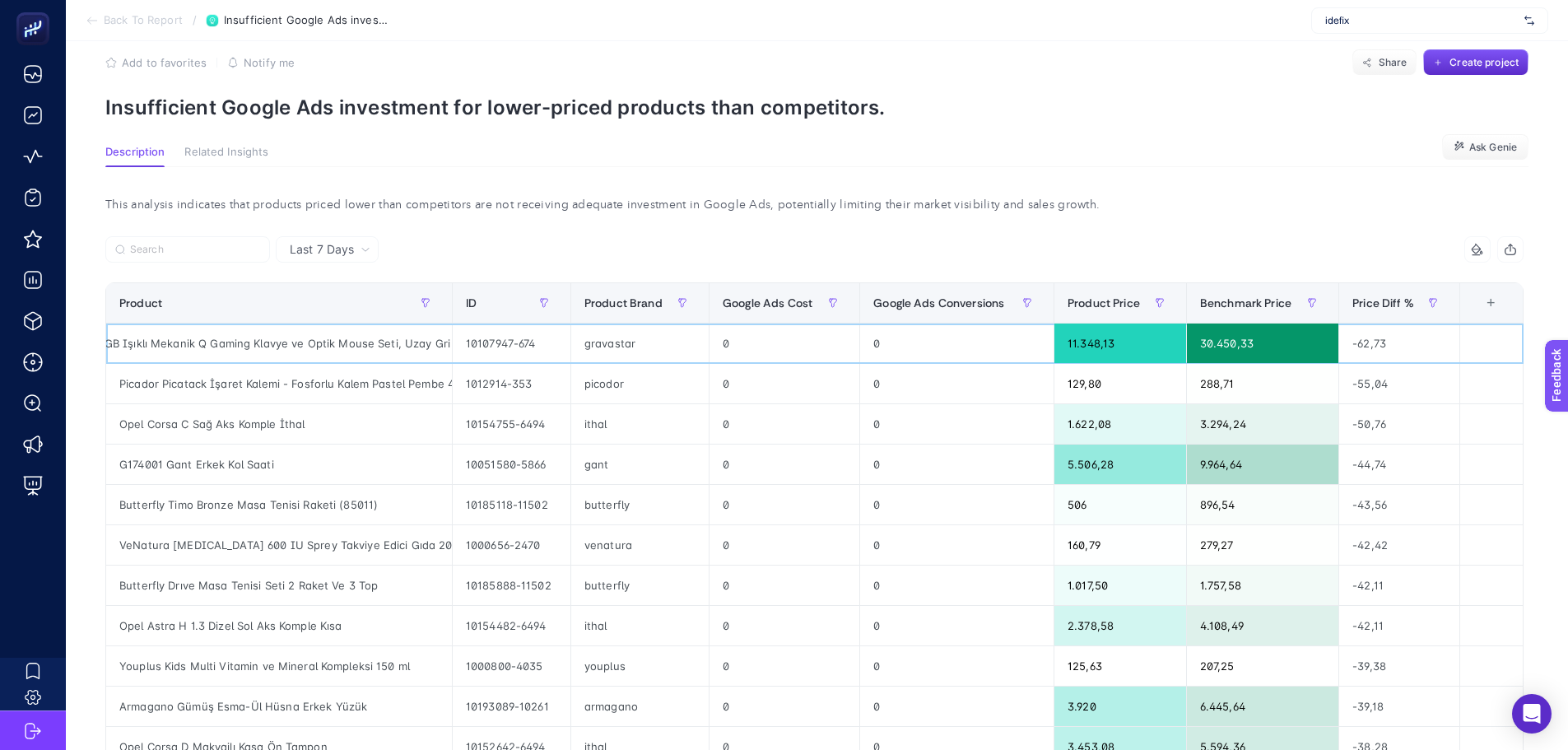
scroll to position [0, 0]
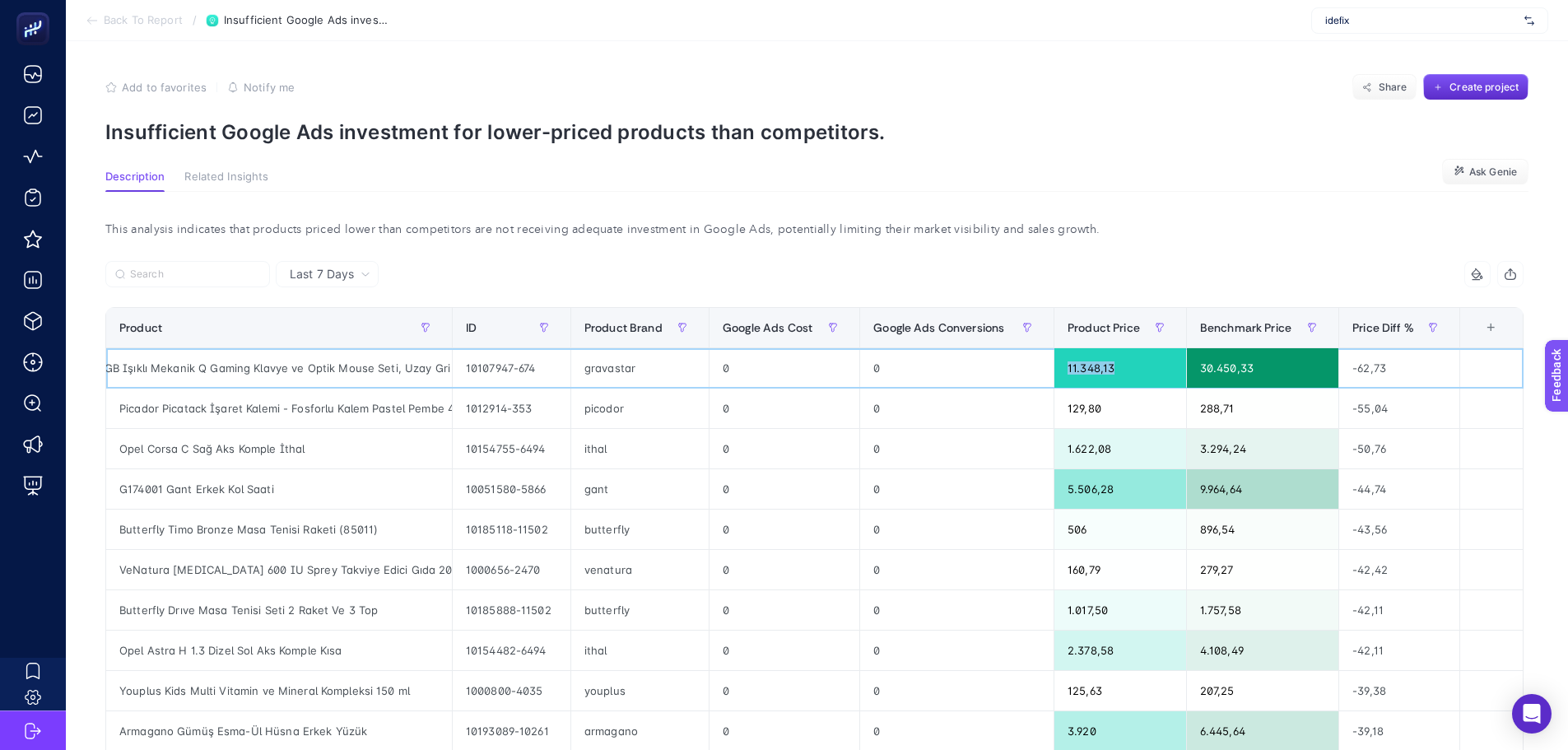
drag, startPoint x: 1077, startPoint y: 375, endPoint x: 1158, endPoint y: 364, distance: 81.7
click at [1140, 366] on div "11.348,13" at bounding box center [1121, 367] width 132 height 40
drag, startPoint x: 1216, startPoint y: 368, endPoint x: 1280, endPoint y: 371, distance: 64.1
click at [1280, 371] on div "30.450,33" at bounding box center [1262, 367] width 151 height 40
click at [282, 374] on div "GravaStar Mercury K1 Pro+X Kablosuz RGB Işıklı Mekanik Q Gaming Klavye ve Optik…" at bounding box center [279, 367] width 346 height 40
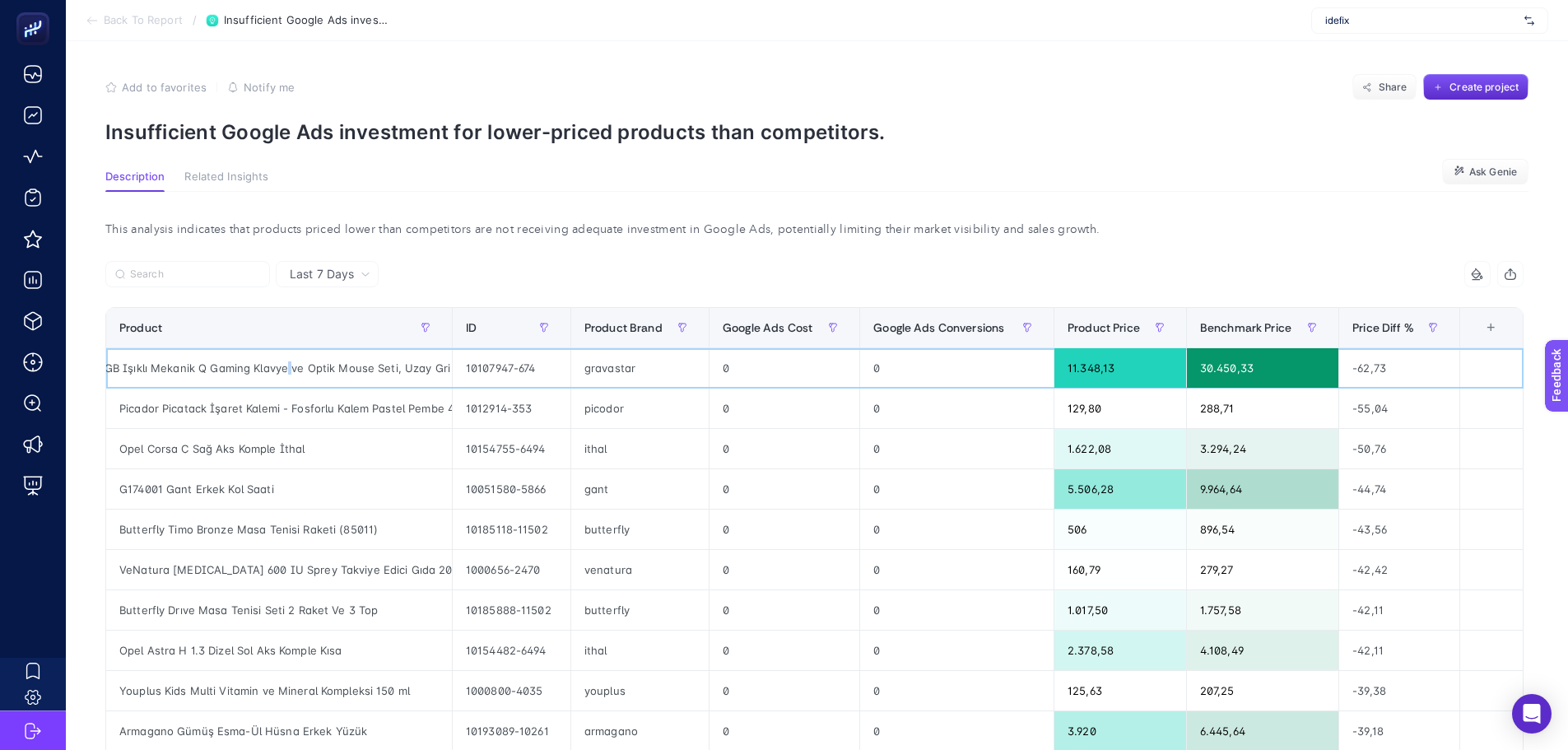
click at [282, 374] on div "GravaStar Mercury K1 Pro+X Kablosuz RGB Işıklı Mekanik Q Gaming Klavye ve Optik…" at bounding box center [279, 367] width 346 height 40
copy tr "GravaStar Mercury K1 Pro+X Kablosuz RGB Işıklı Mekanik Q Gaming Klavye ve Optik…"
click at [886, 113] on section "Add to favorites false Notify me Share Create project Insufficient Google Ads i…" at bounding box center [817, 109] width 1423 height 70
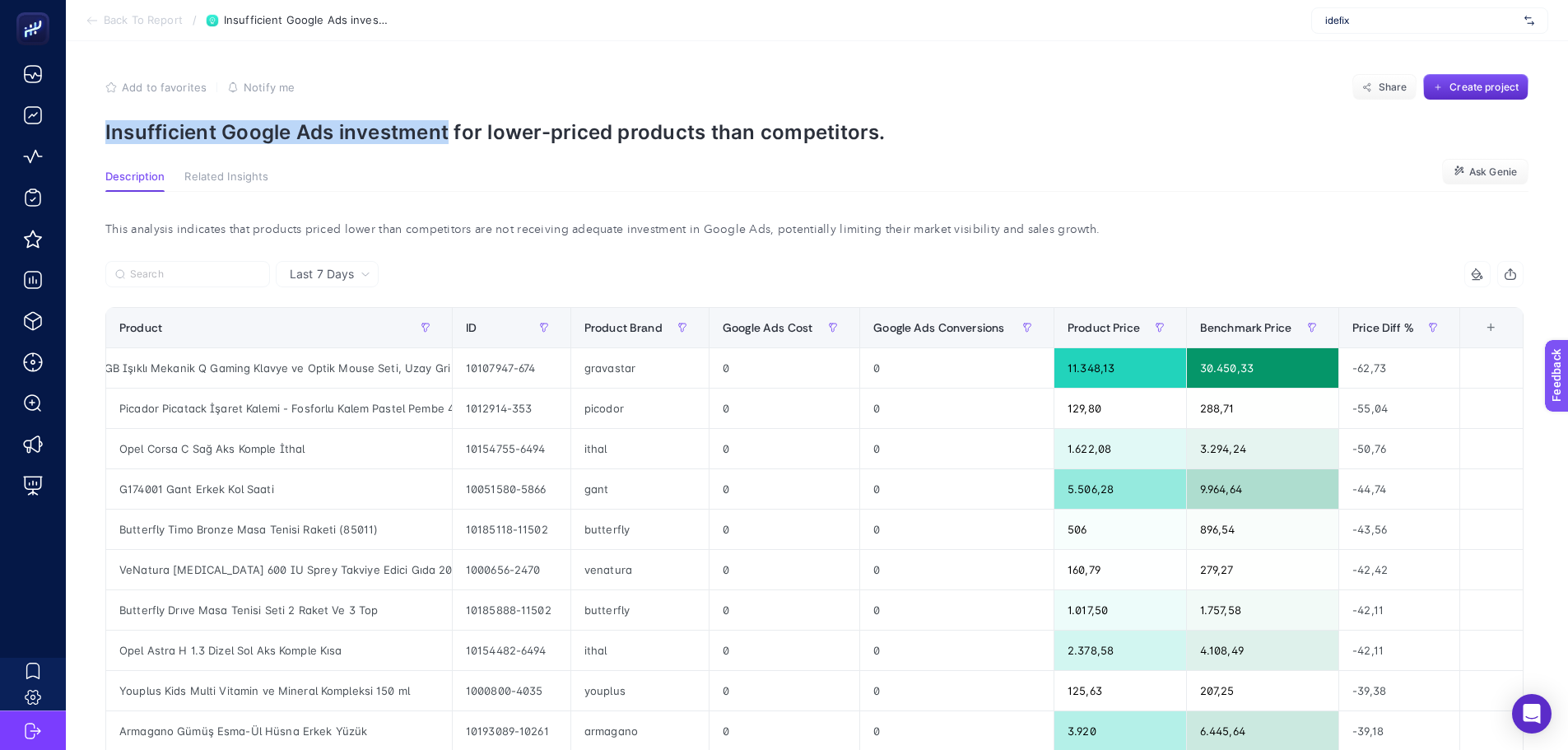
drag, startPoint x: 104, startPoint y: 123, endPoint x: 444, endPoint y: 138, distance: 340.3
click at [444, 138] on article "Add to favorites false Notify me Share Create project Insufficient Google Ads i…" at bounding box center [817, 712] width 1502 height 1342
copy p "Insufficient Google Ads investment"
click at [100, 86] on article "Add to favorites false Notify me Share Create project Insufficient Google Ads i…" at bounding box center [817, 712] width 1502 height 1342
click at [110, 92] on icon "button" at bounding box center [111, 87] width 10 height 10
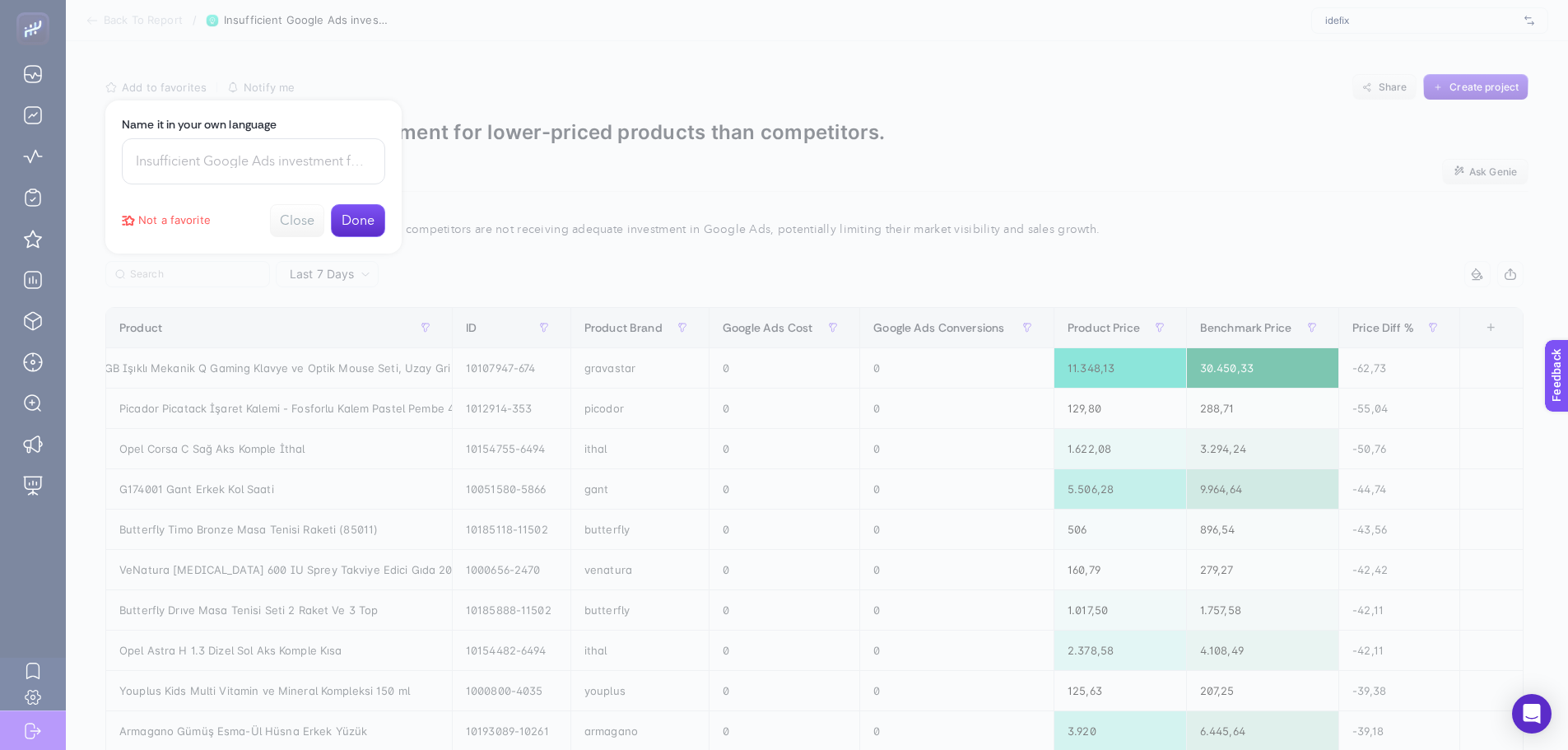
click at [188, 149] on input at bounding box center [253, 161] width 263 height 46
paste input "Insufficient Google Ads investment"
type input "Insufficient Google Ads investment"
click at [361, 215] on button "Done" at bounding box center [358, 221] width 54 height 33
click at [503, 184] on div at bounding box center [784, 375] width 1568 height 750
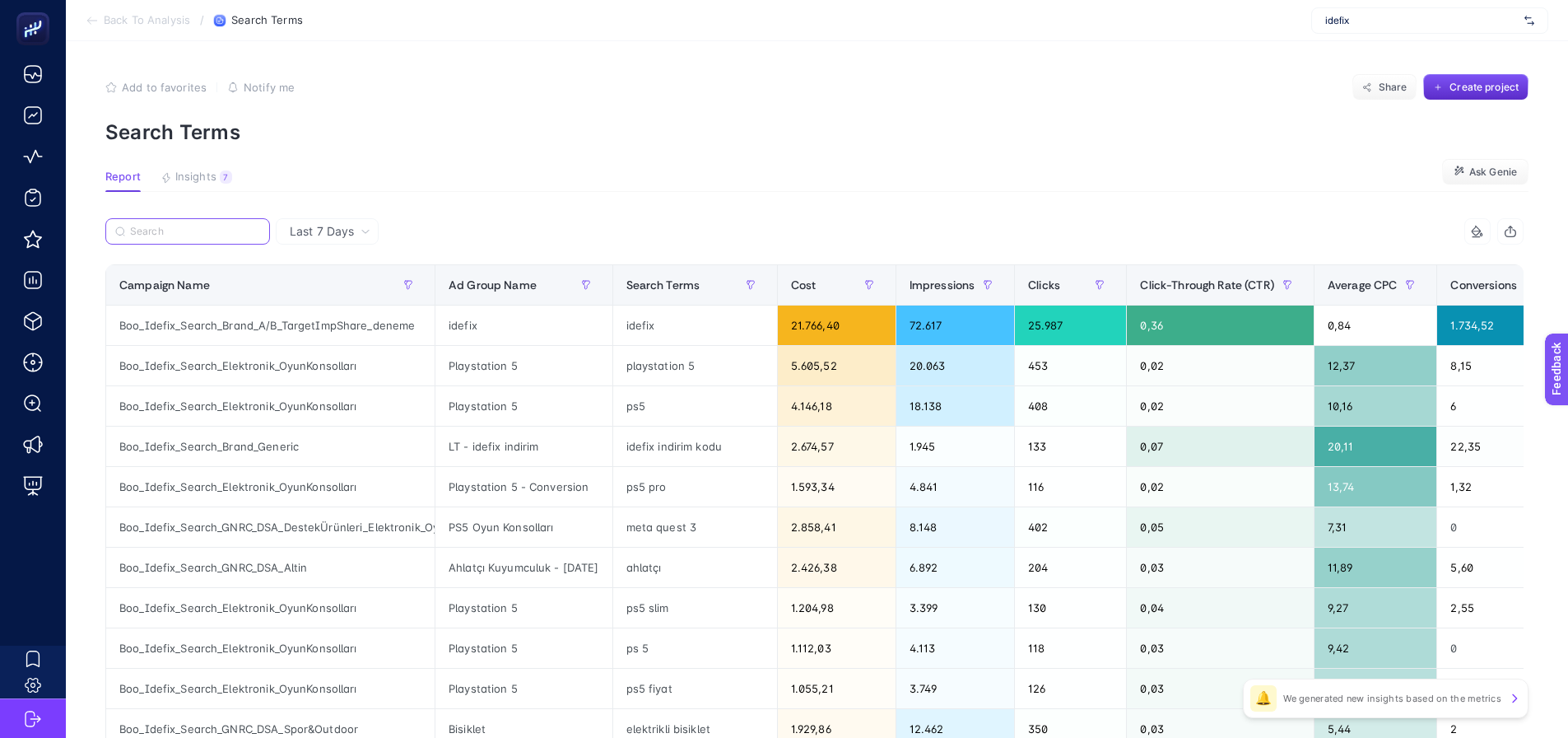
click at [196, 232] on input "Search" at bounding box center [195, 232] width 130 height 13
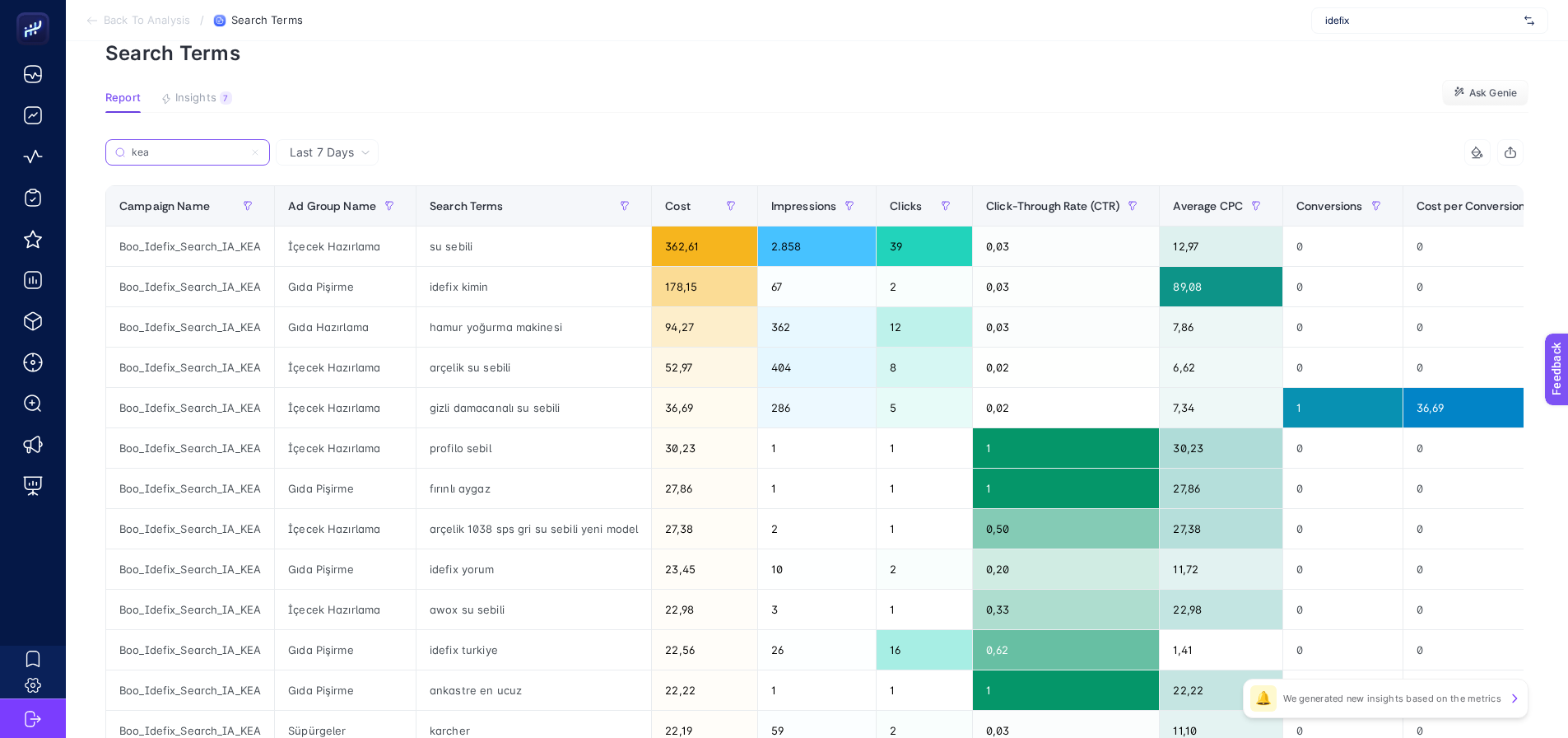
scroll to position [82, 0]
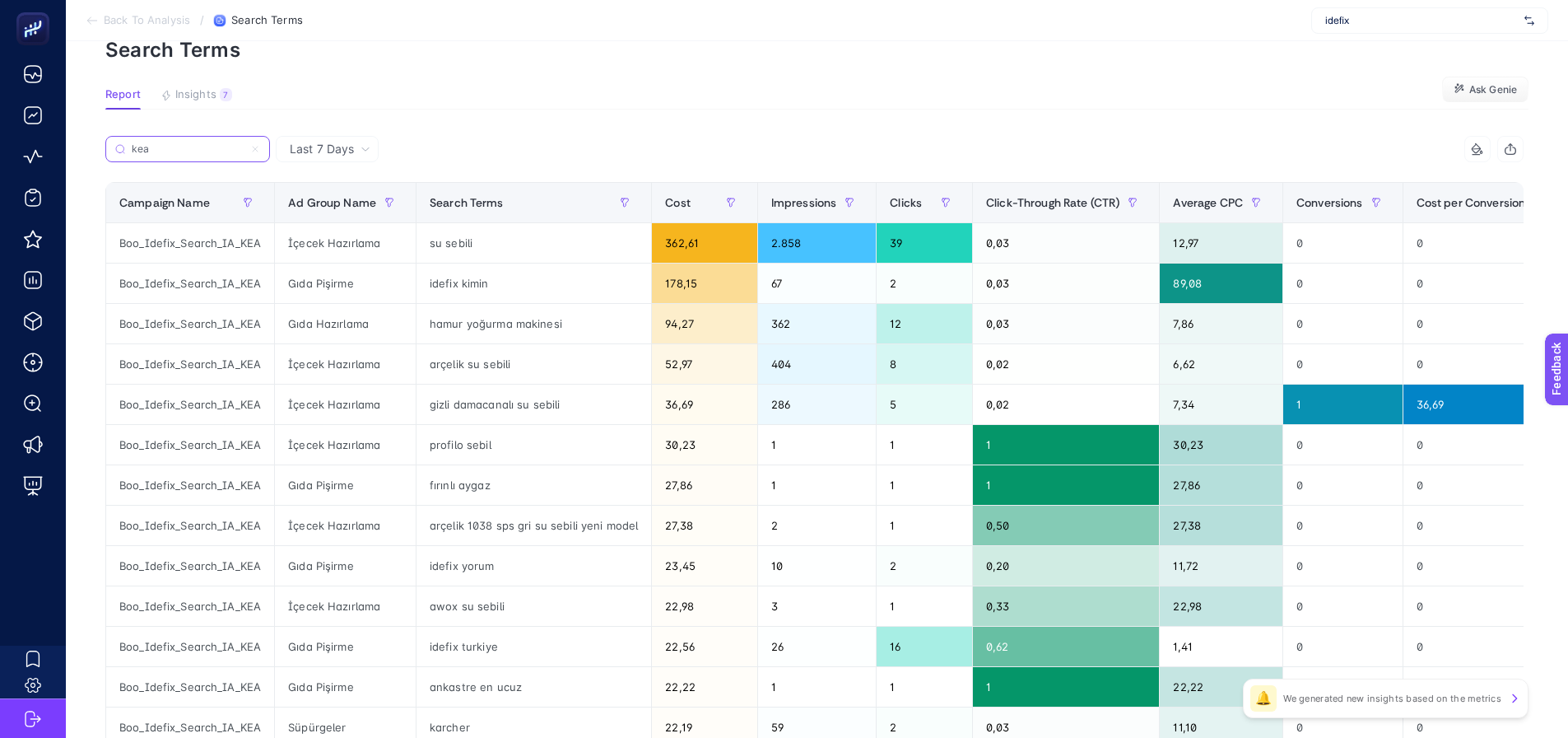
type input "kea"
click at [1189, 194] on div "Average CPC" at bounding box center [1222, 202] width 96 height 26
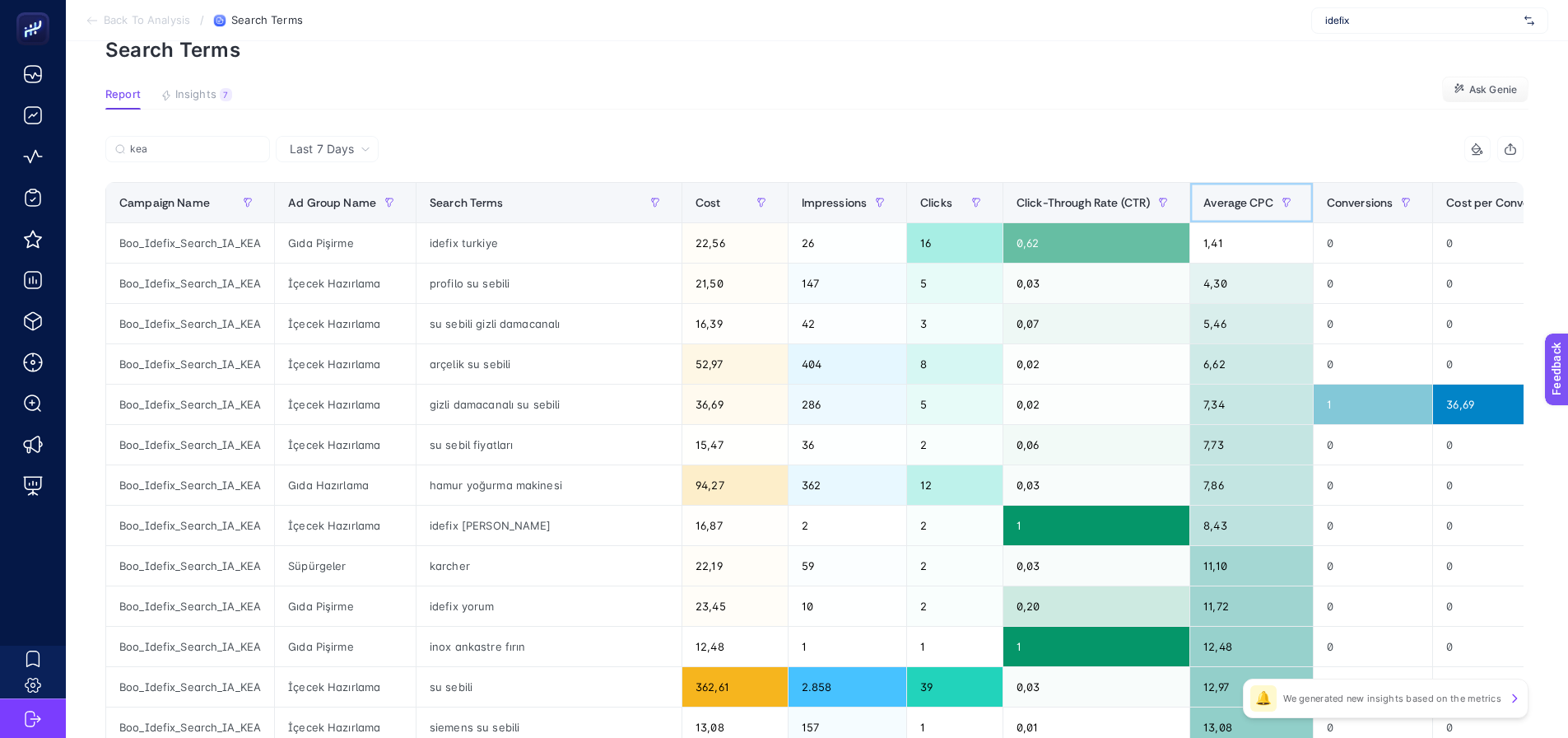
drag, startPoint x: 1193, startPoint y: 190, endPoint x: 1195, endPoint y: 219, distance: 29.1
click at [1203, 190] on div "Average CPC" at bounding box center [1252, 202] width 96 height 26
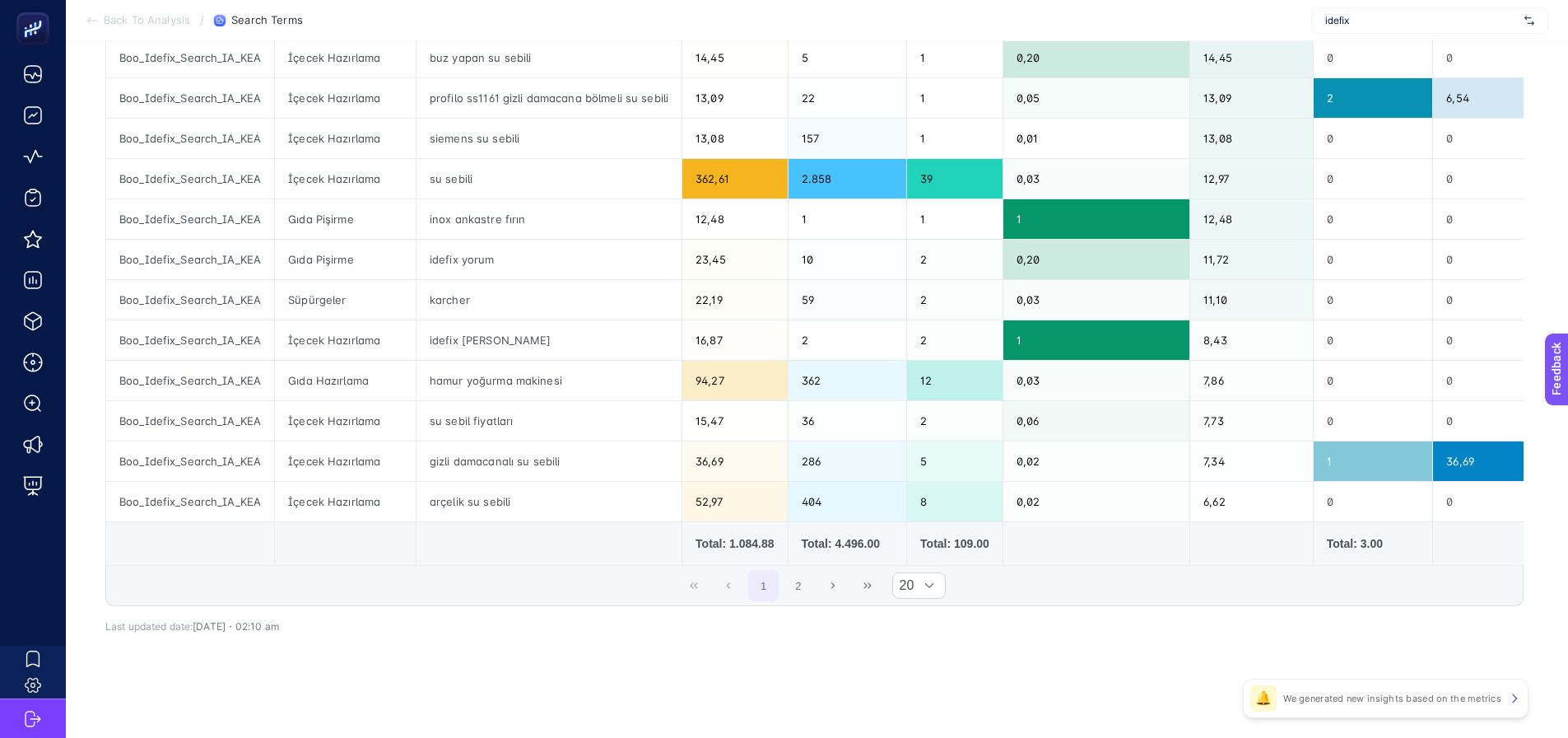
scroll to position [597, 0]
click at [801, 600] on button "2" at bounding box center [798, 586] width 31 height 31
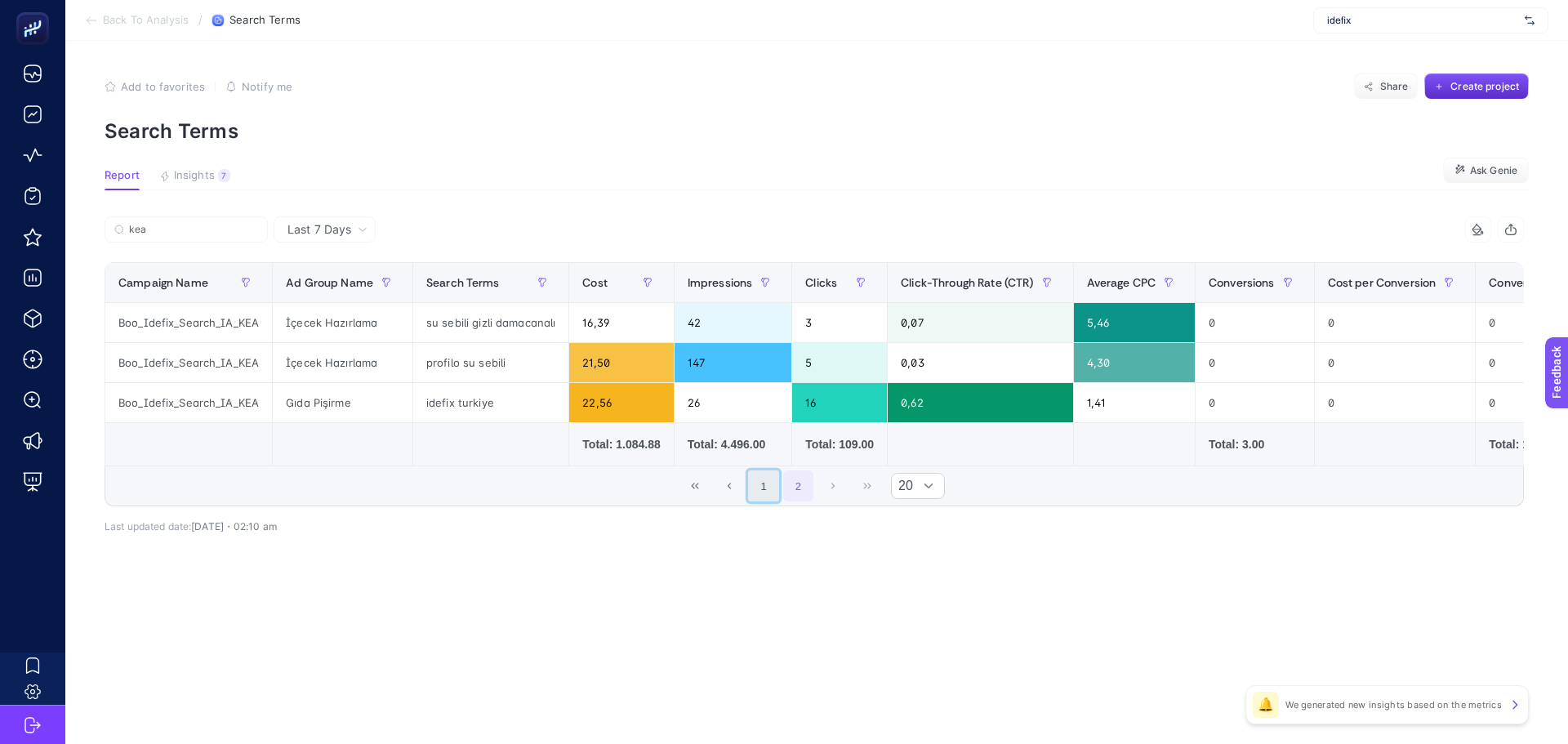
click at [768, 498] on button "1" at bounding box center [763, 486] width 31 height 31
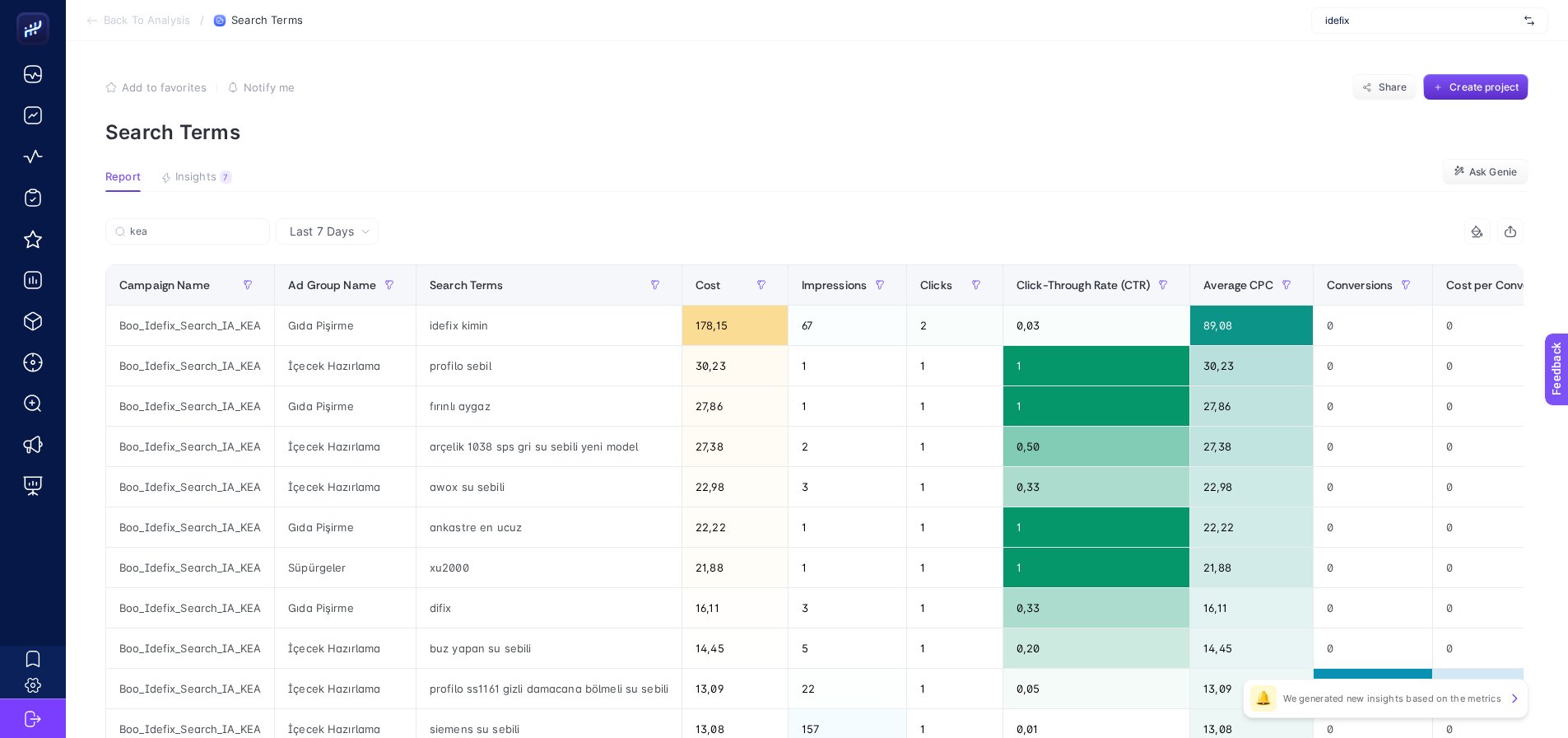
scroll to position [82, 0]
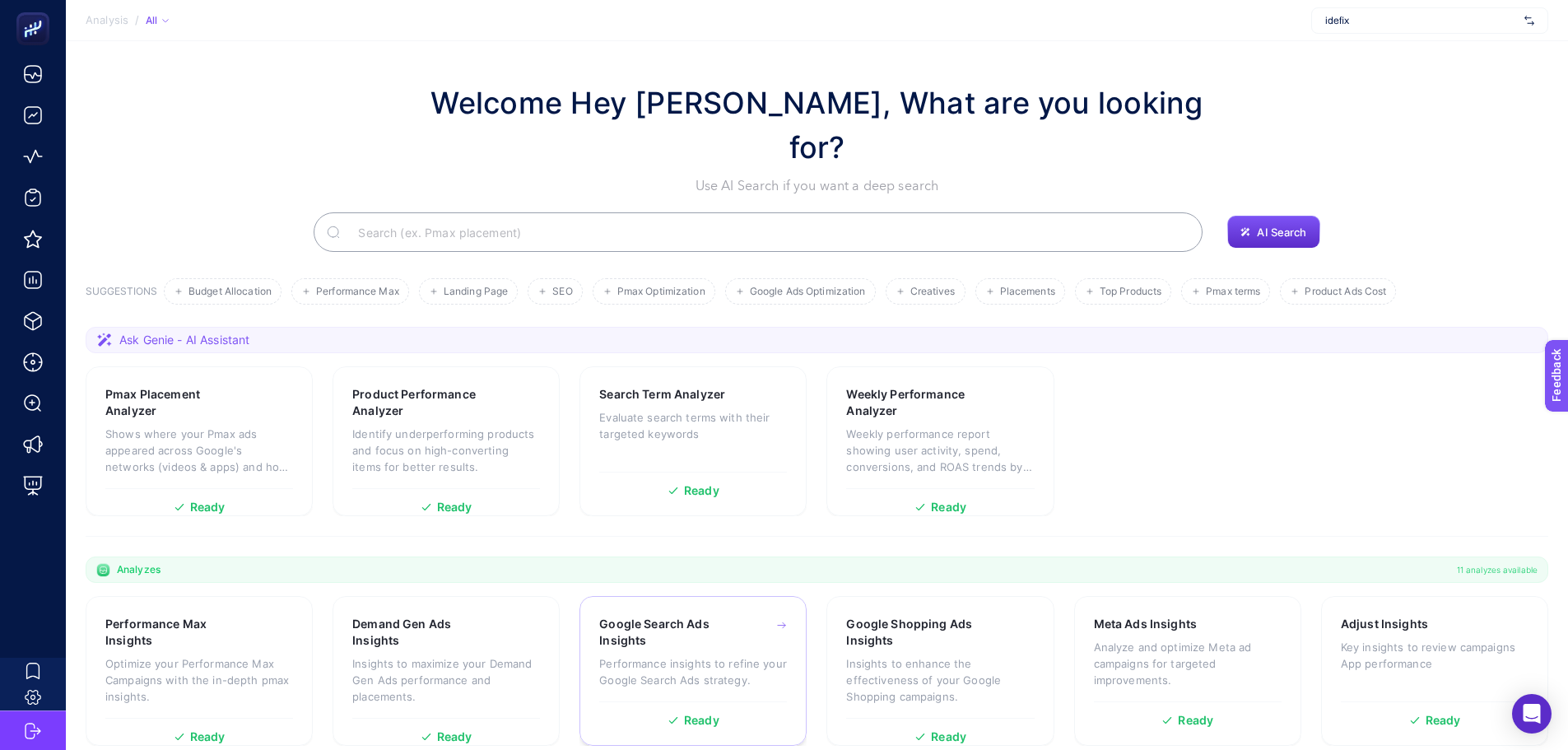
click at [697, 656] on p "Performance insights to refine your Google Search Ads strategy." at bounding box center [693, 672] width 188 height 33
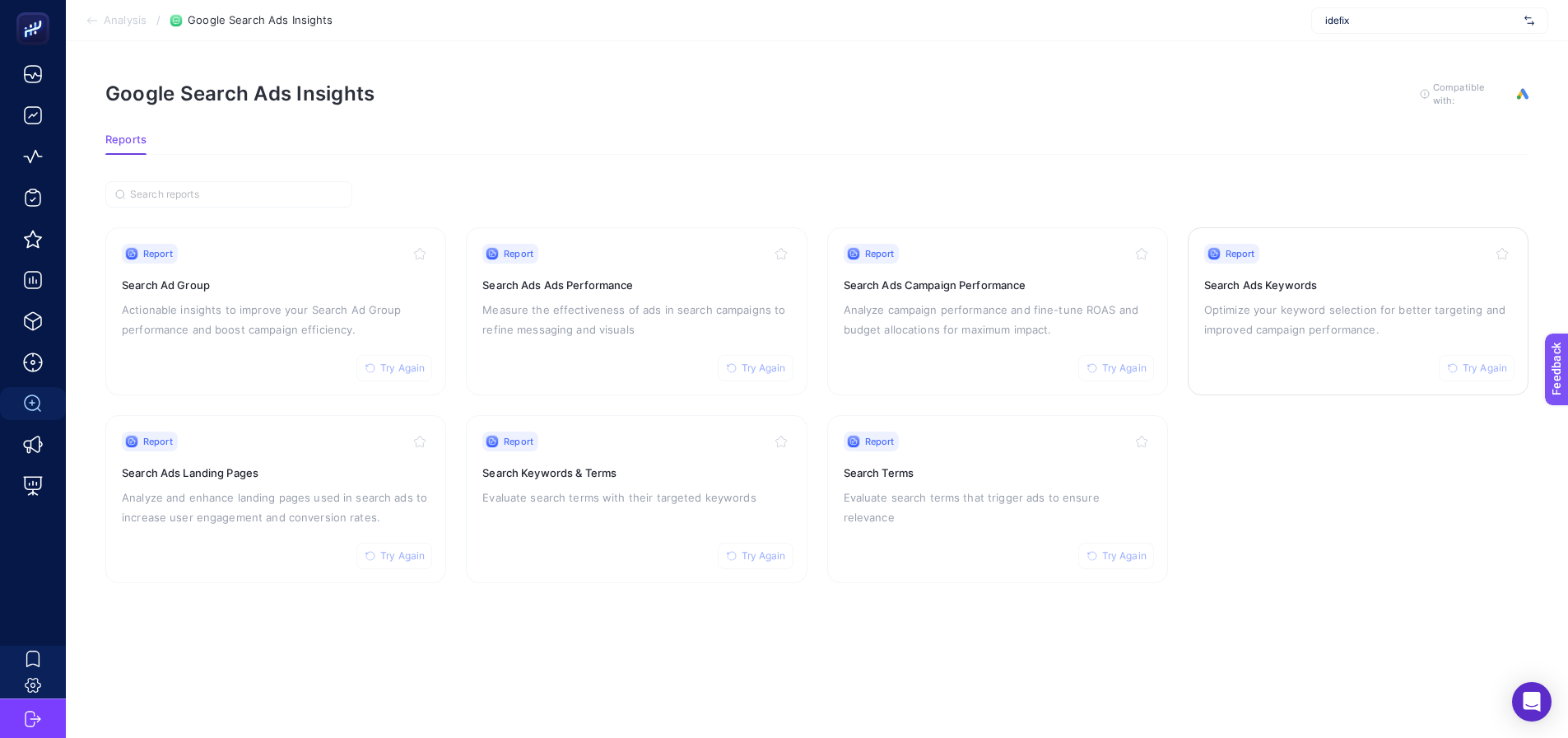
click at [1296, 377] on link "Report Try Again Search Ads Keywords Optimize your keyword selection for better…" at bounding box center [1358, 312] width 340 height 168
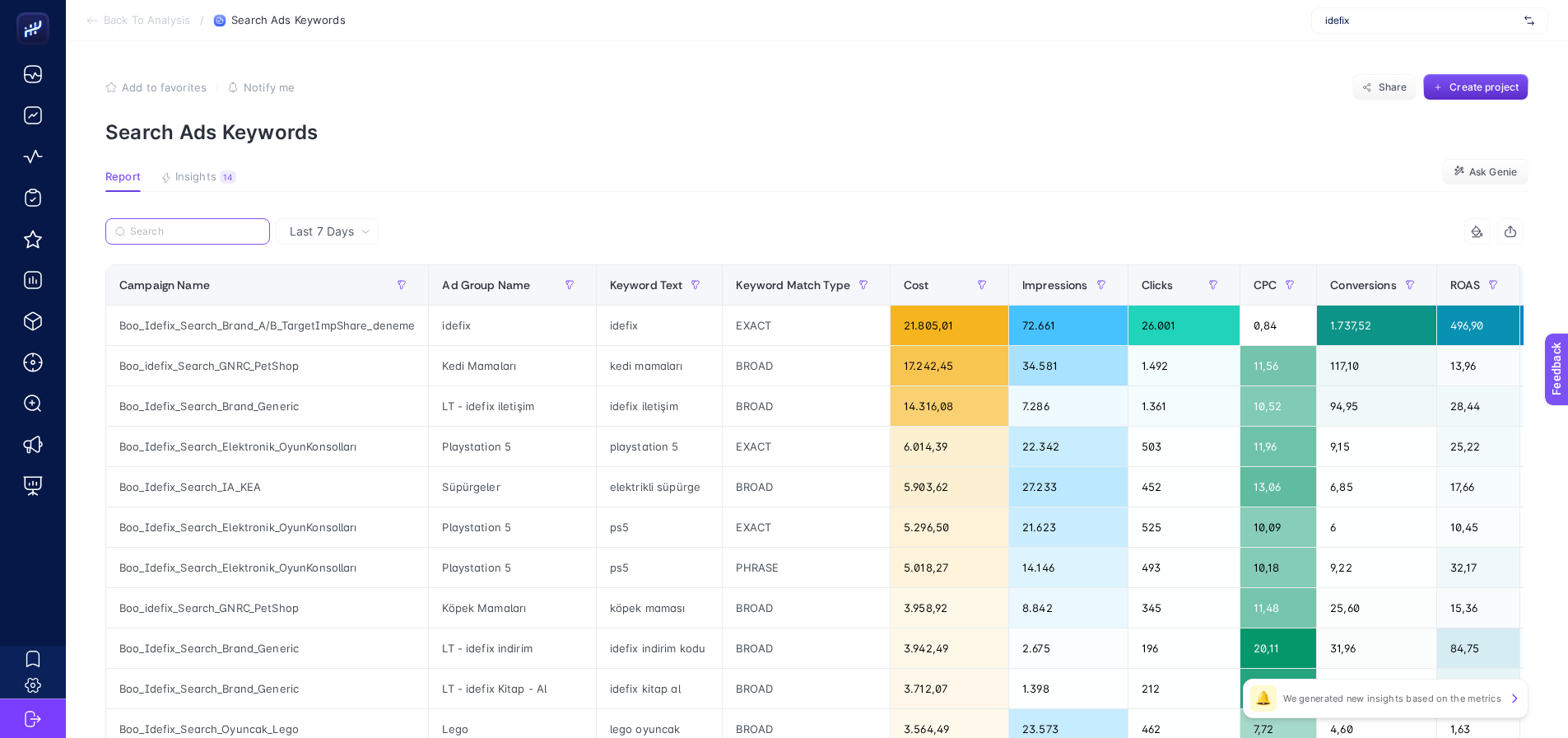
click at [198, 231] on input "Search" at bounding box center [195, 232] width 130 height 13
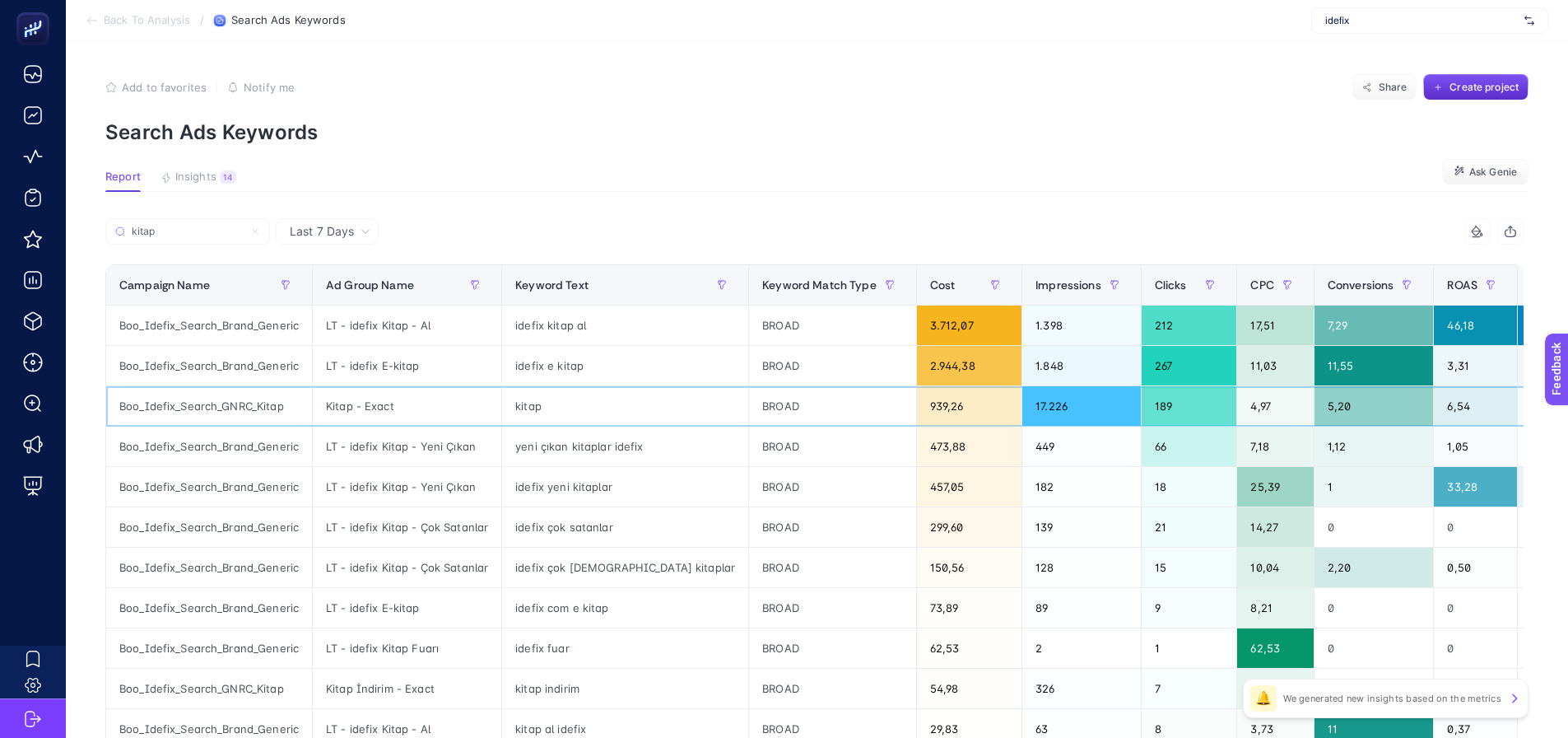
click at [208, 397] on div "Boo_Idefix_Search_GNRC_Kitap" at bounding box center [208, 405] width 205 height 40
copy tr "Boo_Idefix_Search_GNRC_Kitap"
click at [182, 231] on input "kitap" at bounding box center [195, 232] width 130 height 13
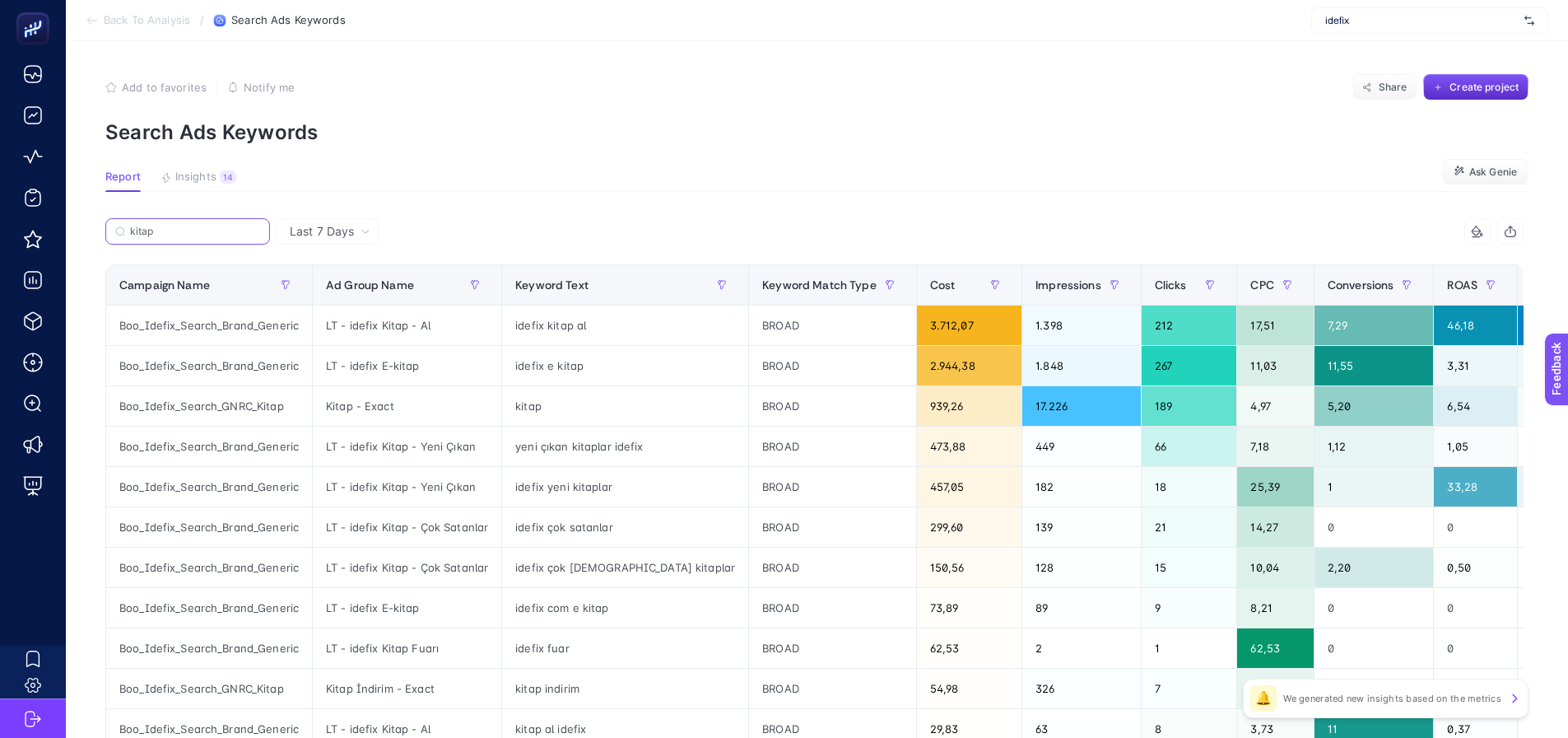
click at [182, 231] on input "kitap" at bounding box center [195, 232] width 130 height 13
click at [182, 231] on input "kitap" at bounding box center [188, 232] width 112 height 13
paste input "Boo_Idefix_Search_GNRC_K"
type input "Boo_Idefix_Search_GNRC_Kitap"
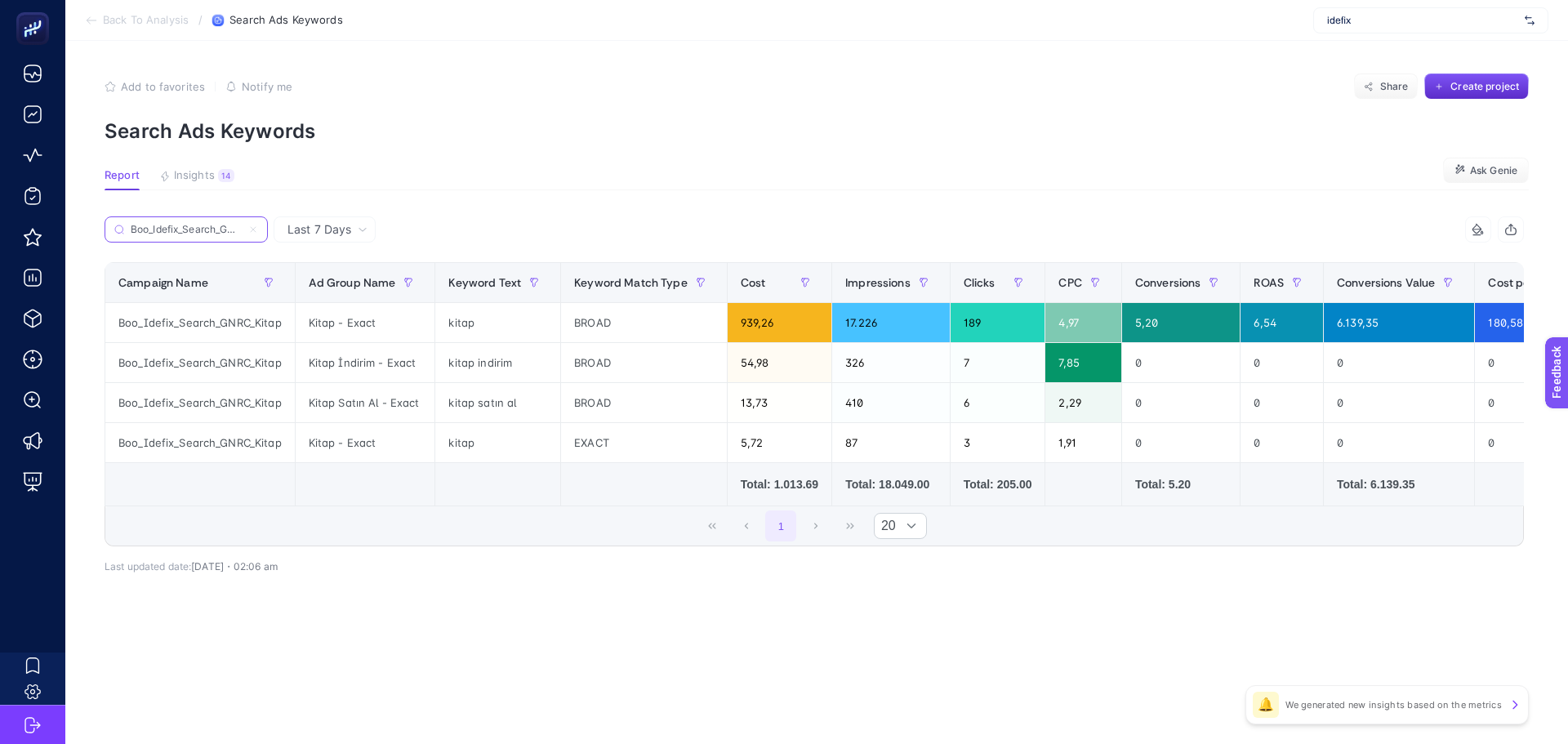
scroll to position [0, 36]
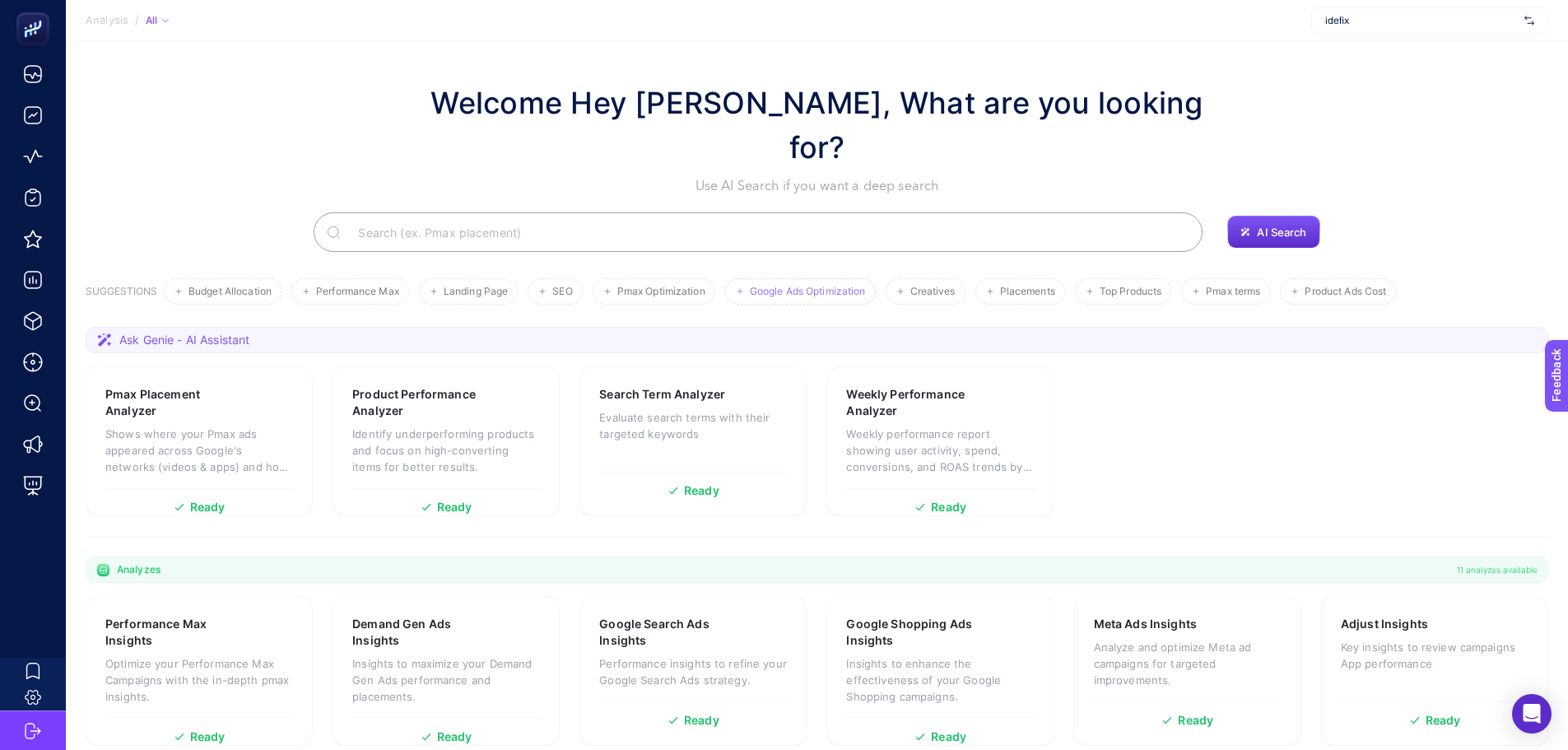
click at [824, 285] on span "Google Ads Optimization" at bounding box center [808, 291] width 116 height 13
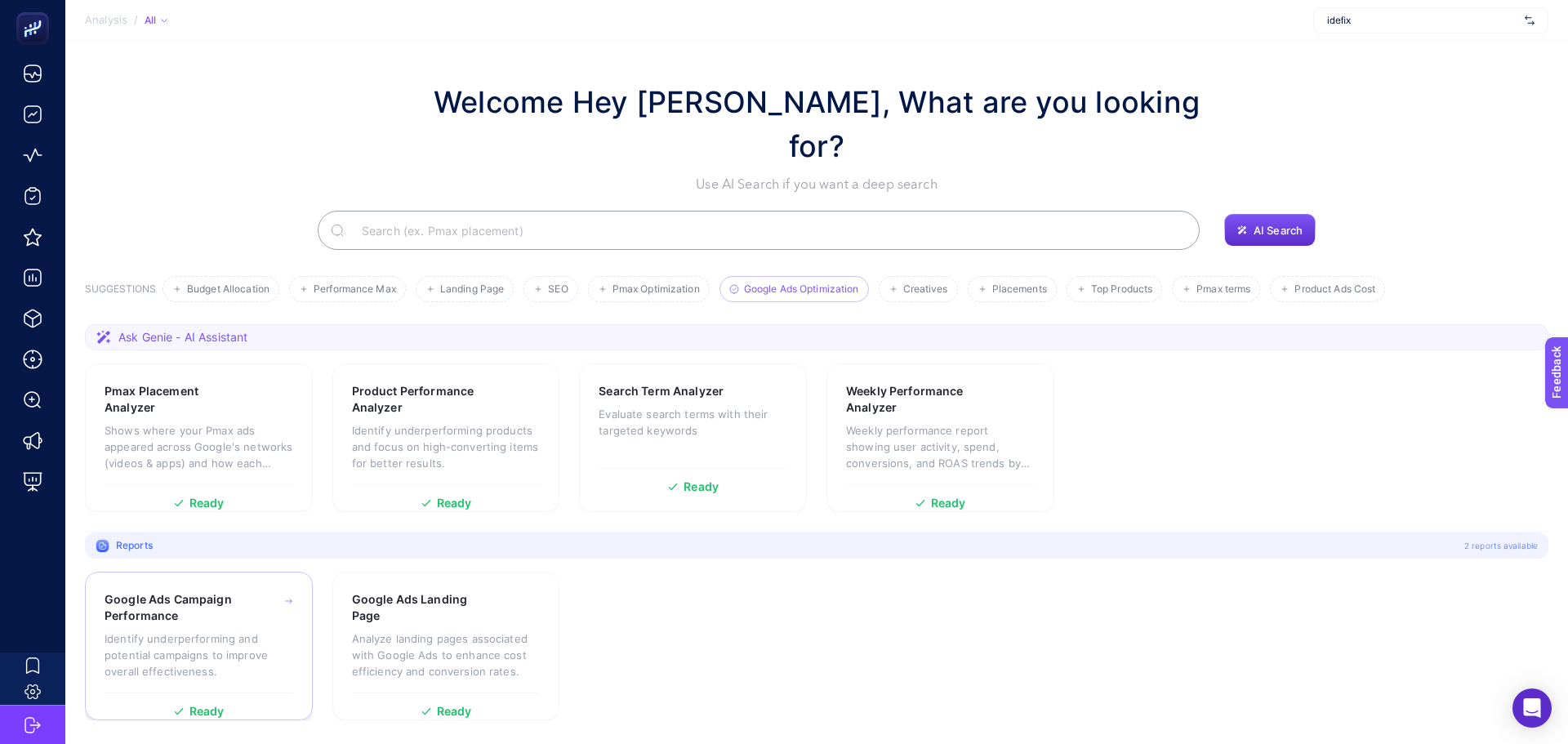
click at [159, 630] on p "Identify underperforming and potential campaigns to improve overall effectivene…" at bounding box center [198, 654] width 188 height 49
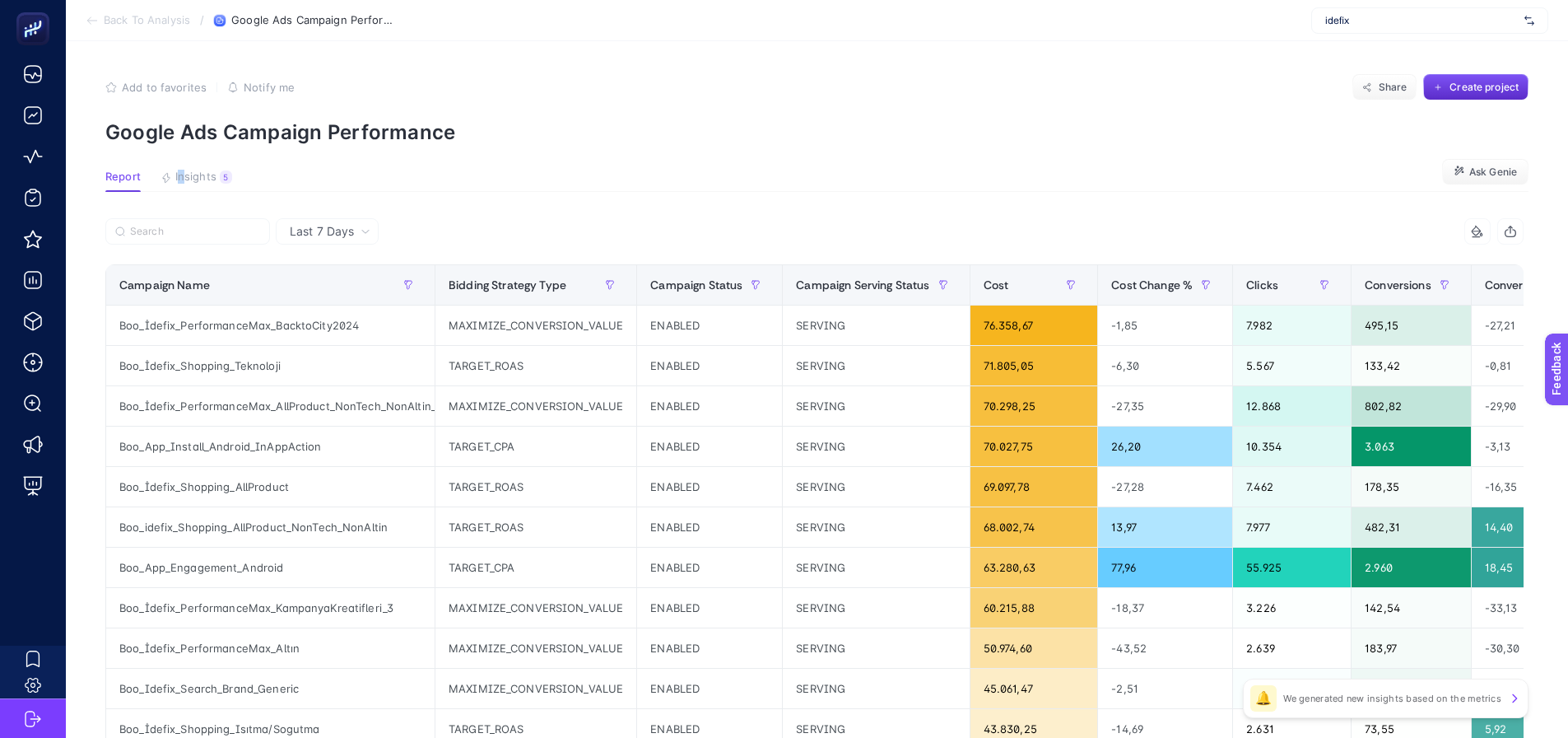
click at [182, 162] on article "Add to favorites false Notify me Share Create project Google Ads Campaign Perfo…" at bounding box center [817, 685] width 1502 height 1287
click at [203, 182] on span "Insights" at bounding box center [196, 178] width 41 height 14
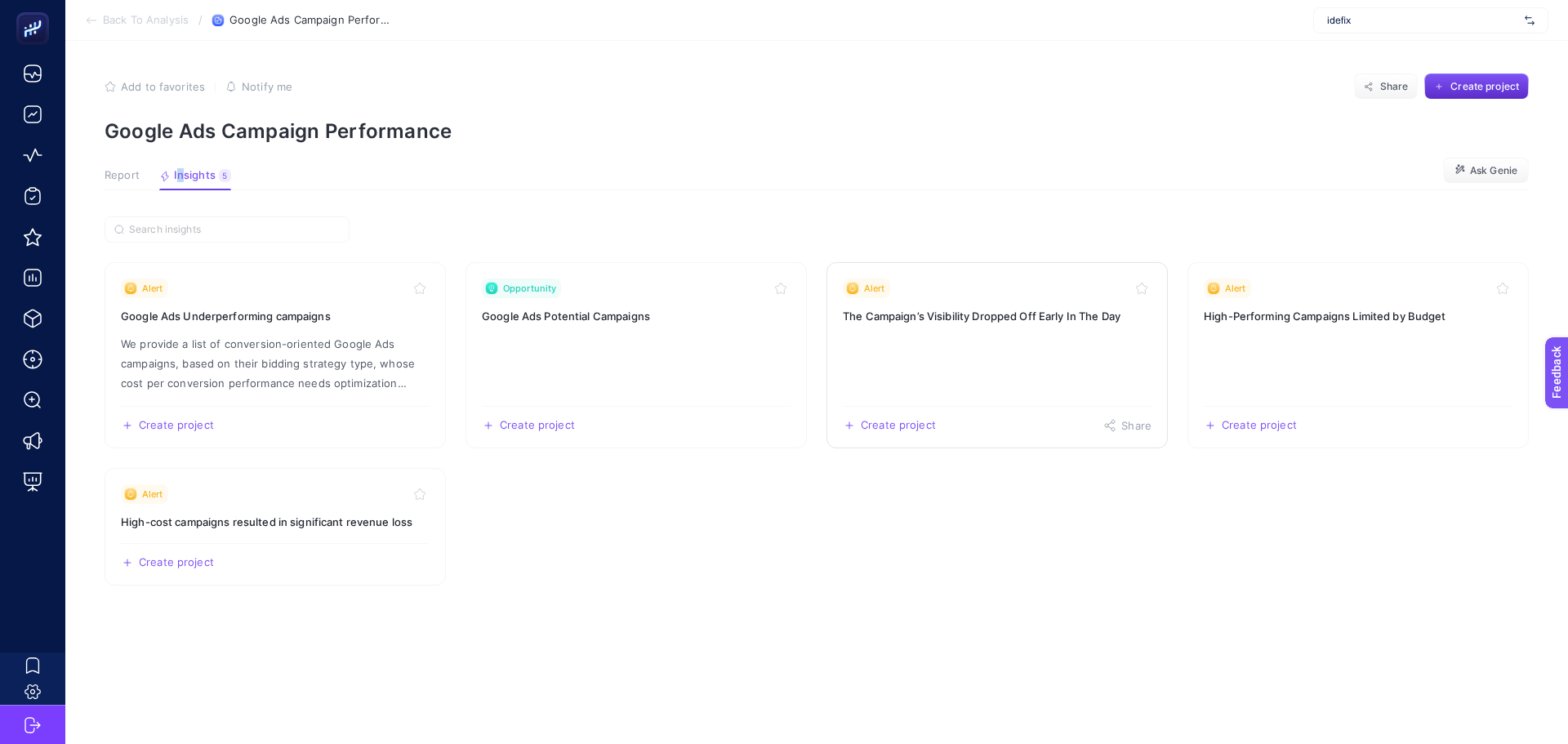
click at [1071, 349] on link "Alert The Campaign’s Visibility Dropped Off Early In The Day Create project Sha…" at bounding box center [997, 355] width 342 height 186
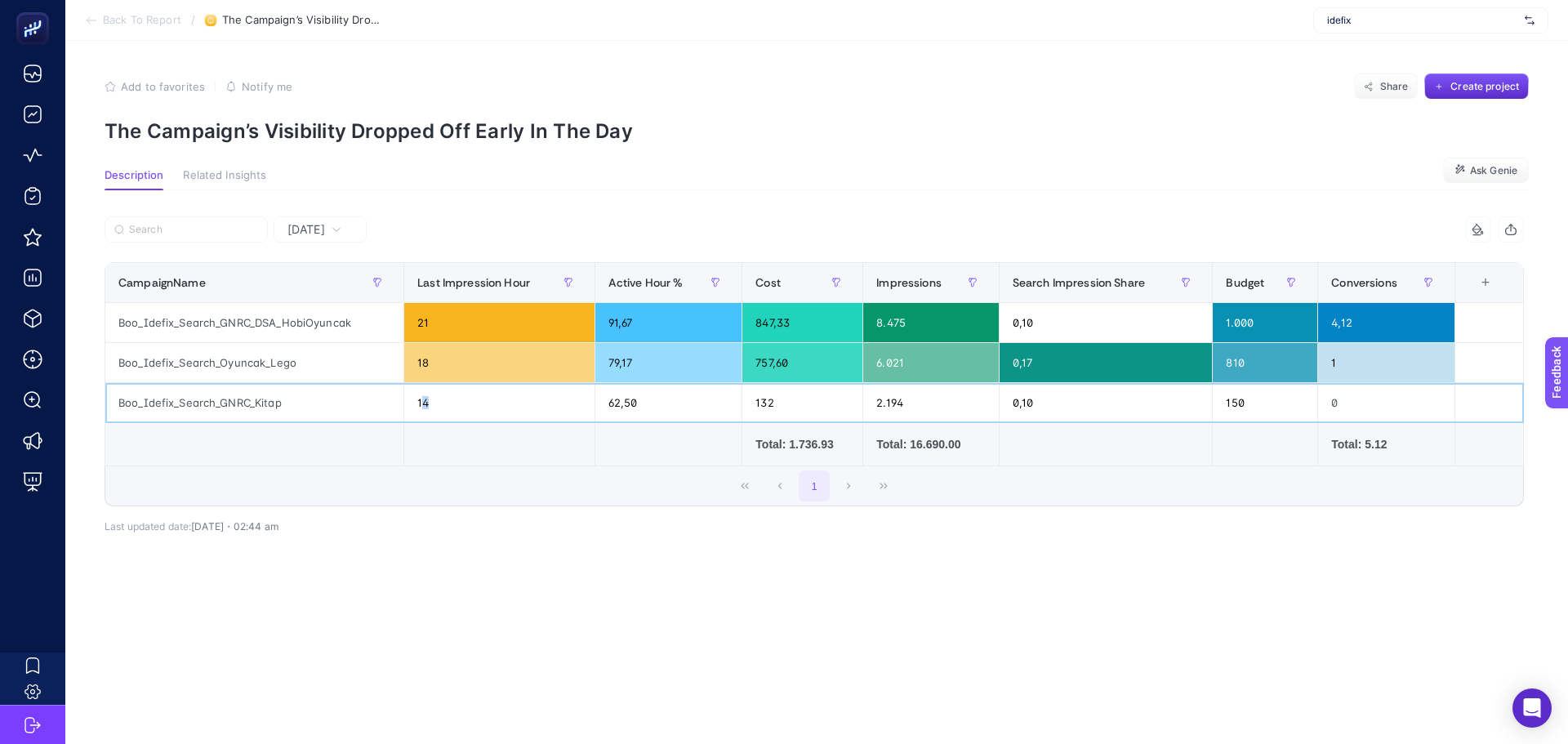
drag, startPoint x: 422, startPoint y: 402, endPoint x: 435, endPoint y: 402, distance: 13.0
click at [435, 402] on div "14" at bounding box center [499, 402] width 190 height 39
click at [450, 402] on div "14" at bounding box center [499, 402] width 190 height 39
click at [344, 231] on div "Yesterday" at bounding box center [315, 230] width 67 height 11
click at [335, 281] on li "Last 7 Days" at bounding box center [320, 293] width 83 height 30
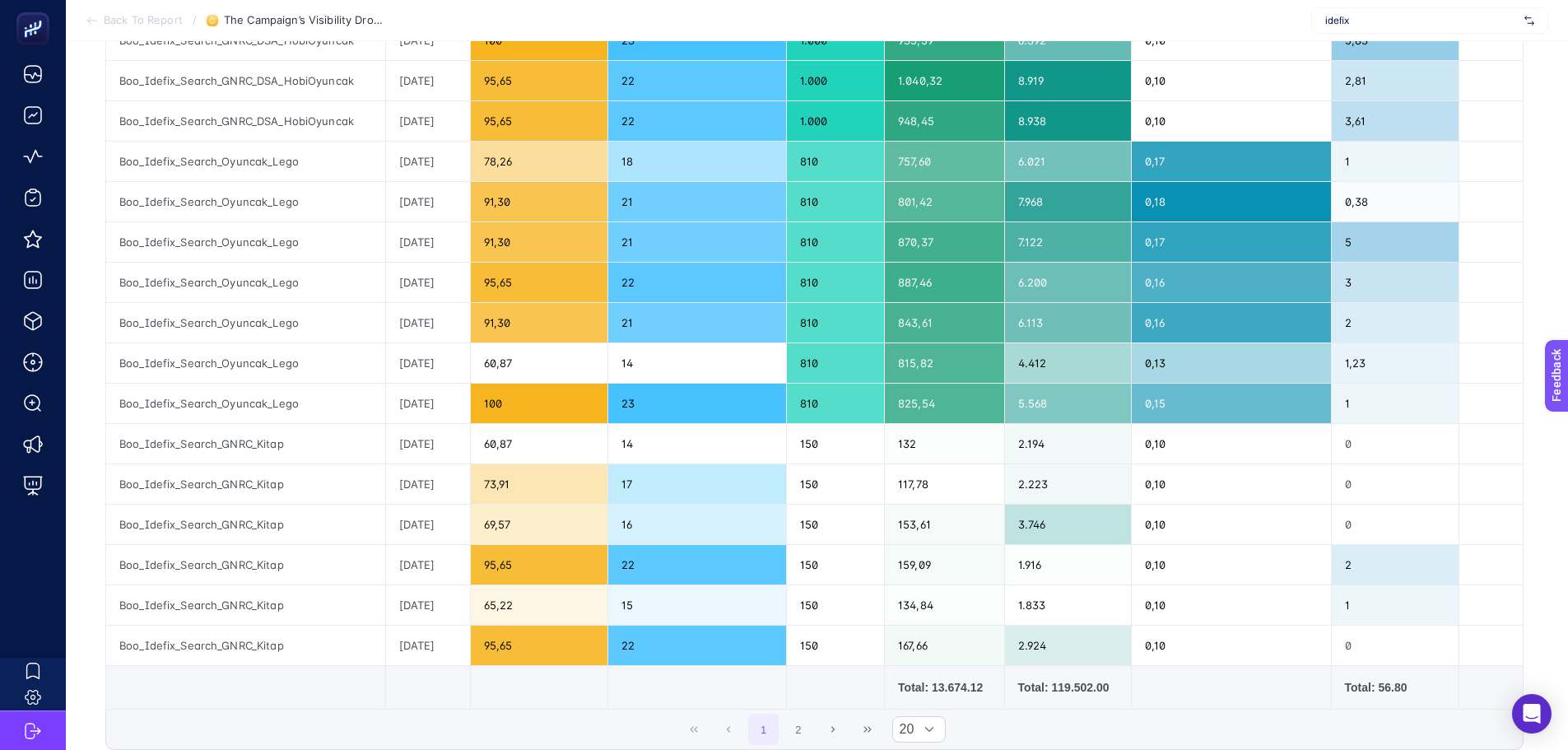
scroll to position [412, 0]
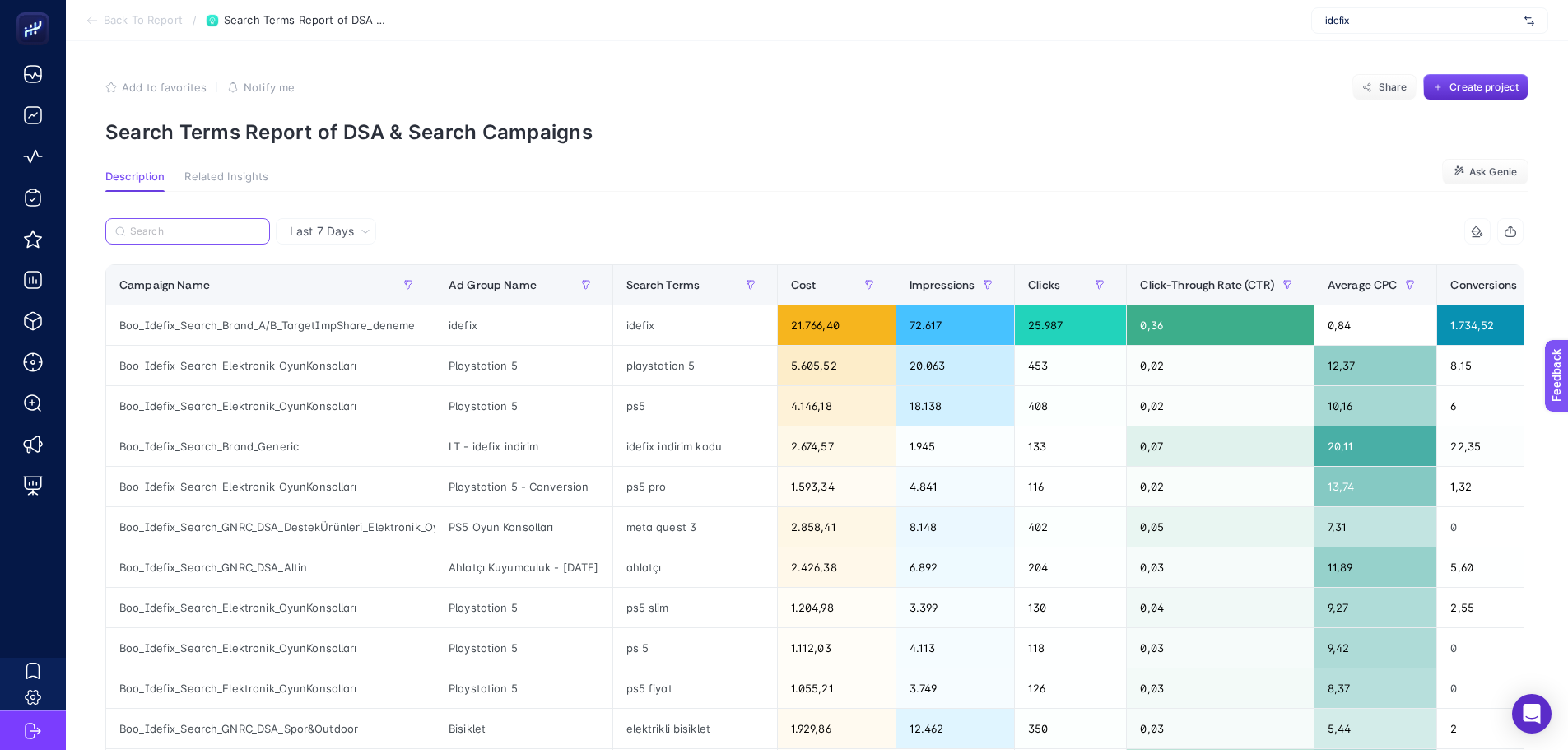
click at [185, 228] on input "Search" at bounding box center [195, 231] width 130 height 13
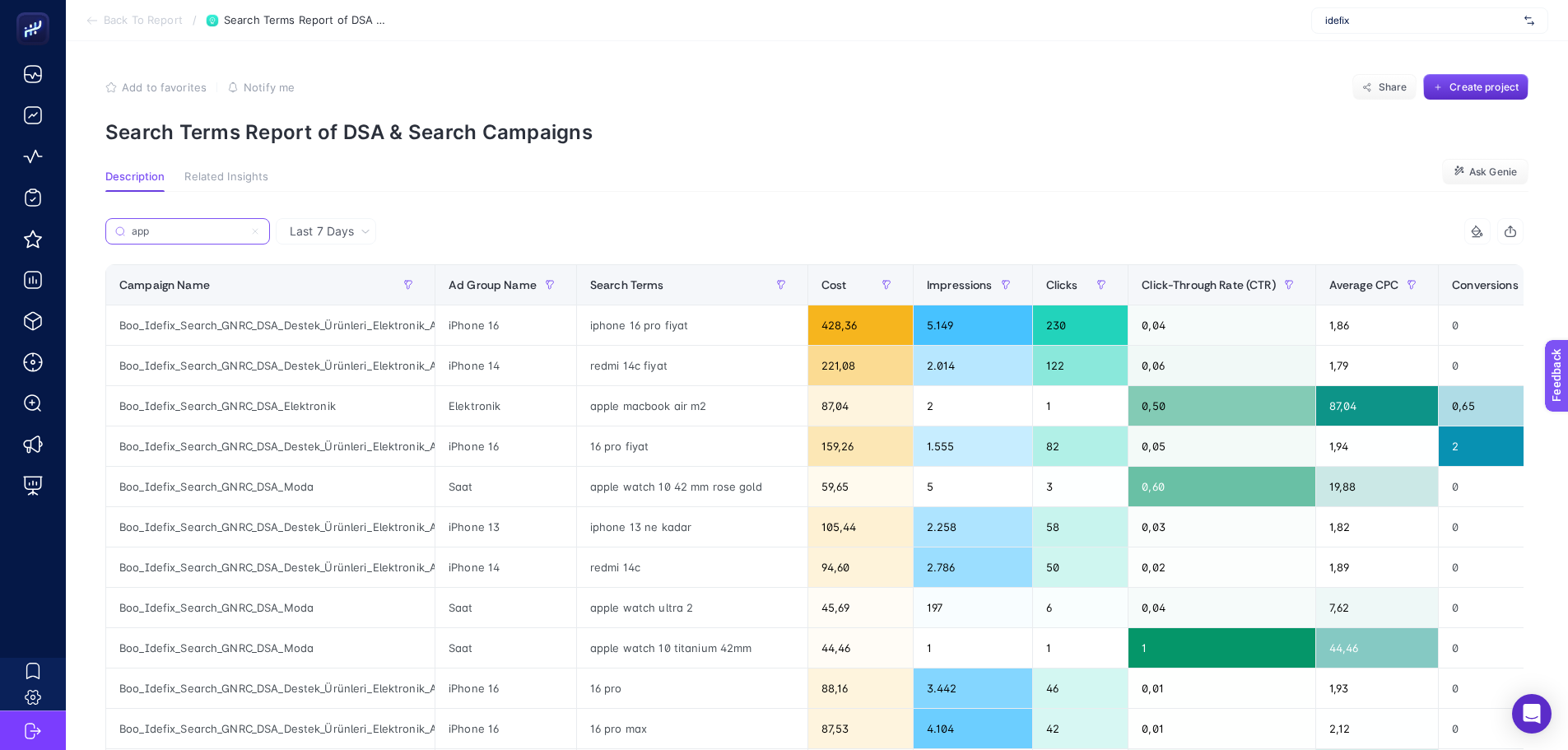
type input "app"
click at [312, 369] on div "Boo_Idefix_Search_GNRC_DSA_Destek_Ürünleri_Elektronik_Apple" at bounding box center [270, 365] width 329 height 40
copy tr "Boo_Idefix_Search_GNRC_DSA_Destek_Ürünleri_Elektronik_Apple"
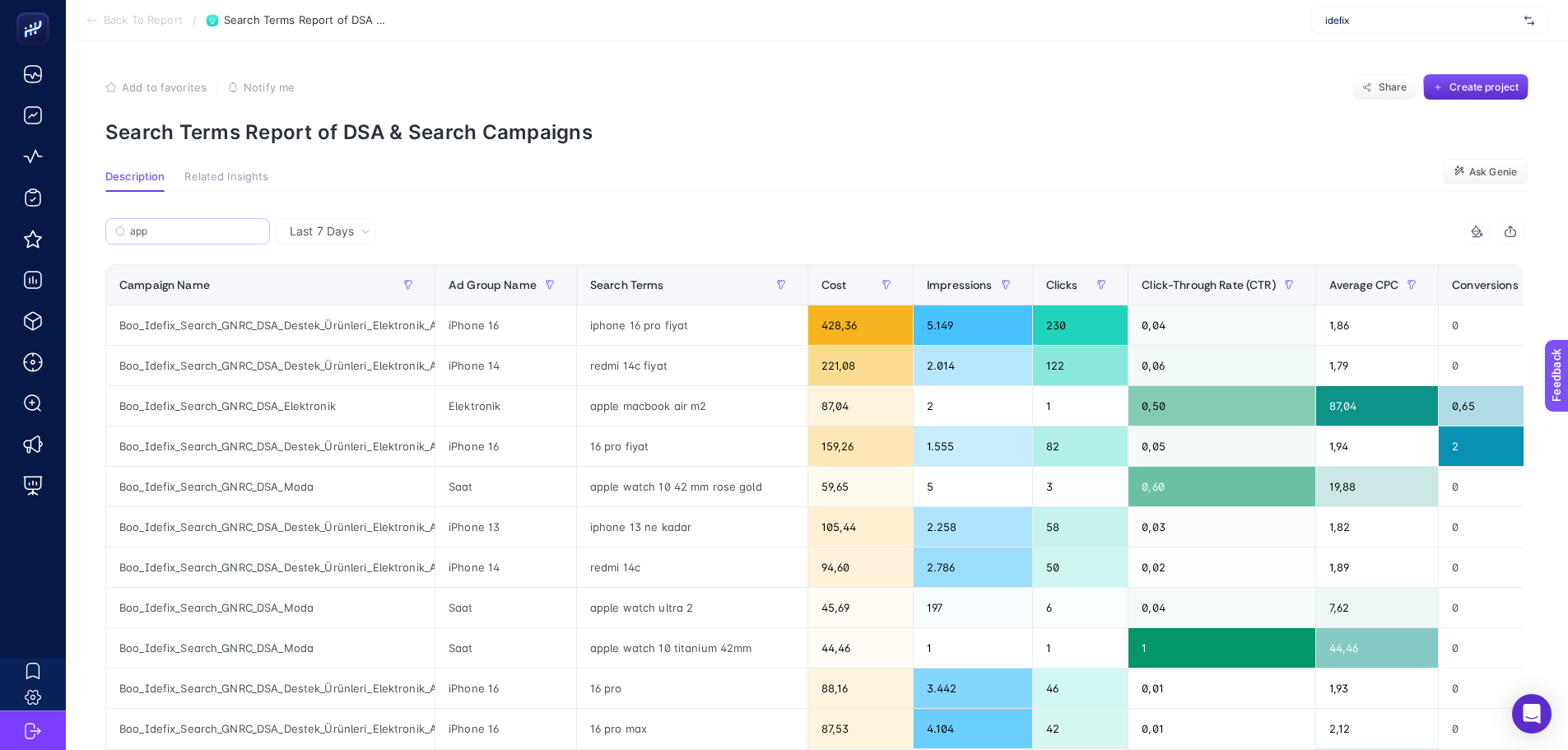
click at [193, 238] on label "app" at bounding box center [187, 230] width 165 height 26
click at [193, 238] on input "app" at bounding box center [195, 231] width 130 height 13
click at [193, 238] on label "app" at bounding box center [187, 230] width 165 height 26
click at [193, 238] on input "app" at bounding box center [188, 231] width 112 height 13
click at [257, 231] on icon at bounding box center [256, 231] width 10 height 10
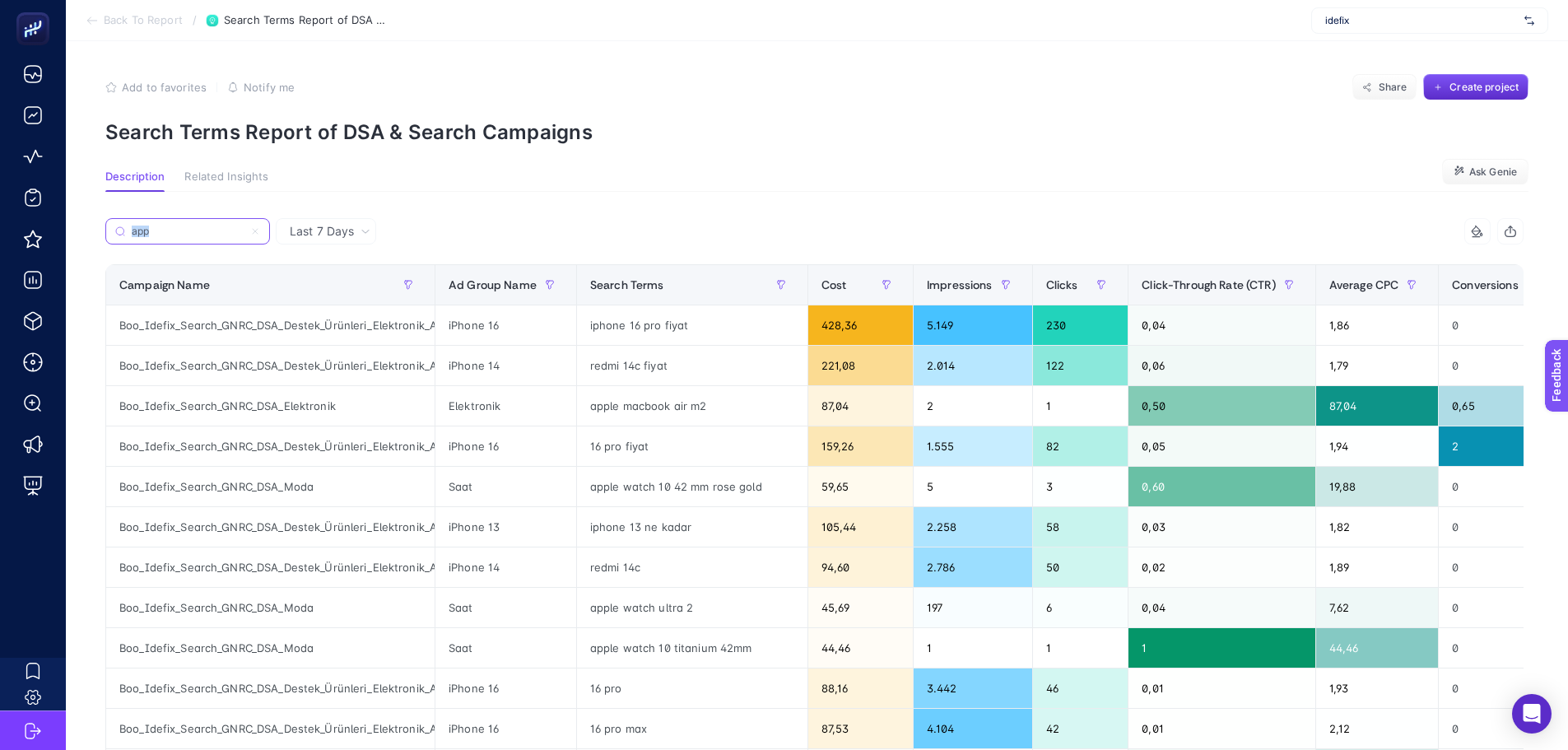
click at [244, 231] on input "app" at bounding box center [188, 231] width 112 height 13
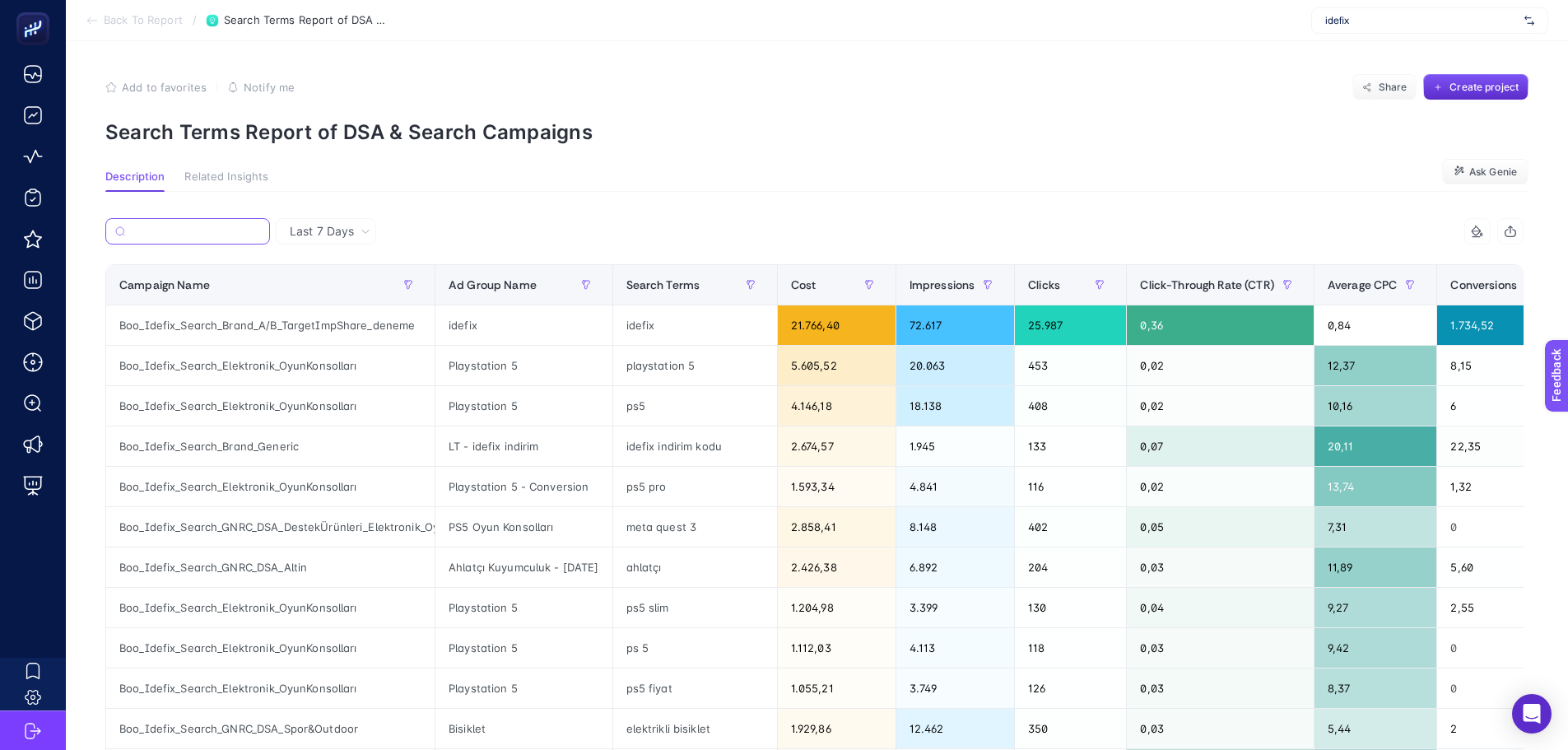
click at [199, 231] on input "Search" at bounding box center [196, 231] width 128 height 13
paste input "Boo_Idefix_Search_GNRC_DSA_Destek_Ürünleri_Elektronik_Apple"
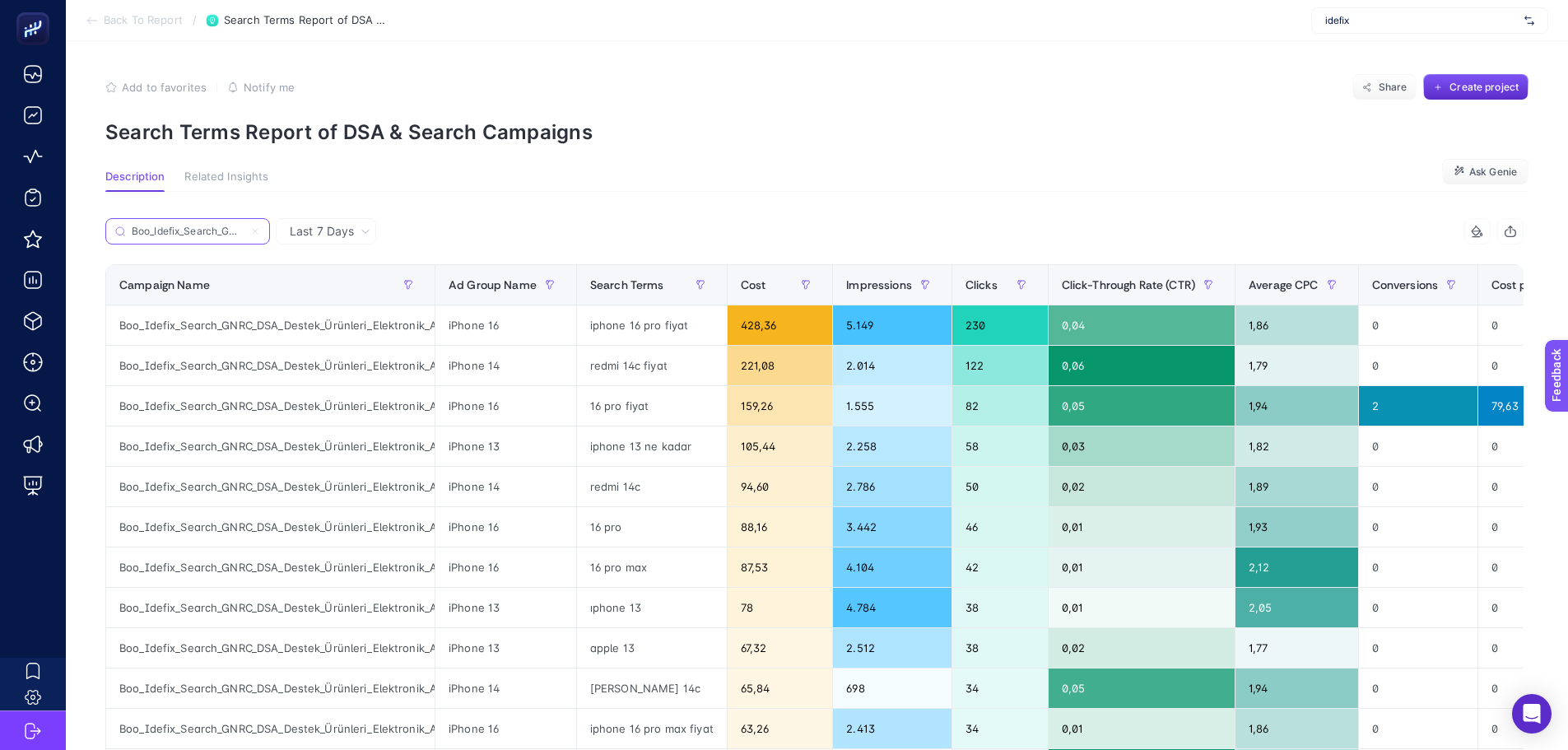
scroll to position [0, 195]
type input "Boo_Idefix_Search_GNRC_DSA_Destek_Ürünleri_Elektronik_Apple"
click at [630, 362] on div "redmi 14c fiyat" at bounding box center [651, 365] width 149 height 40
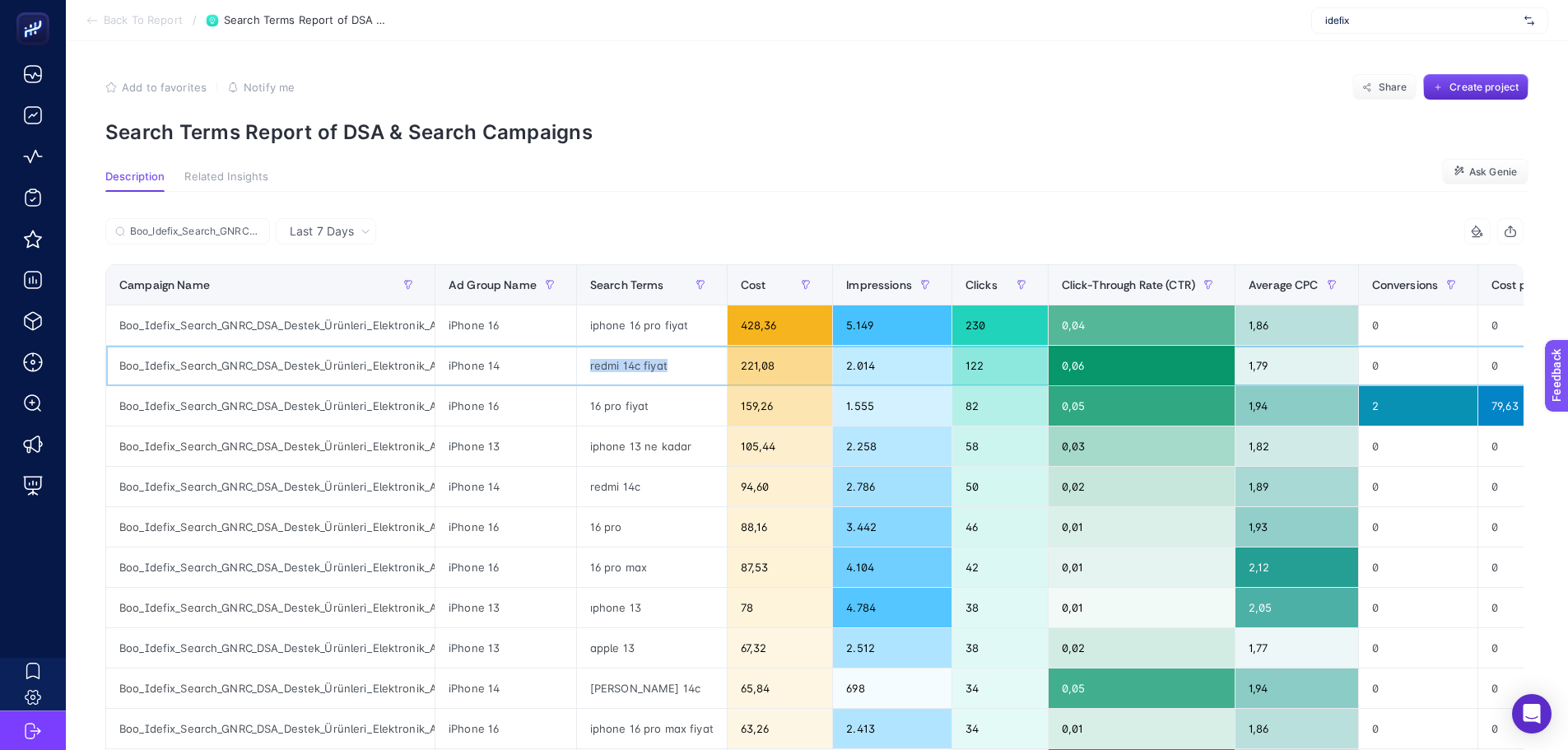
click at [630, 362] on div "redmi 14c fiyat" at bounding box center [651, 365] width 149 height 40
click at [629, 491] on div "redmi 14c" at bounding box center [651, 486] width 149 height 40
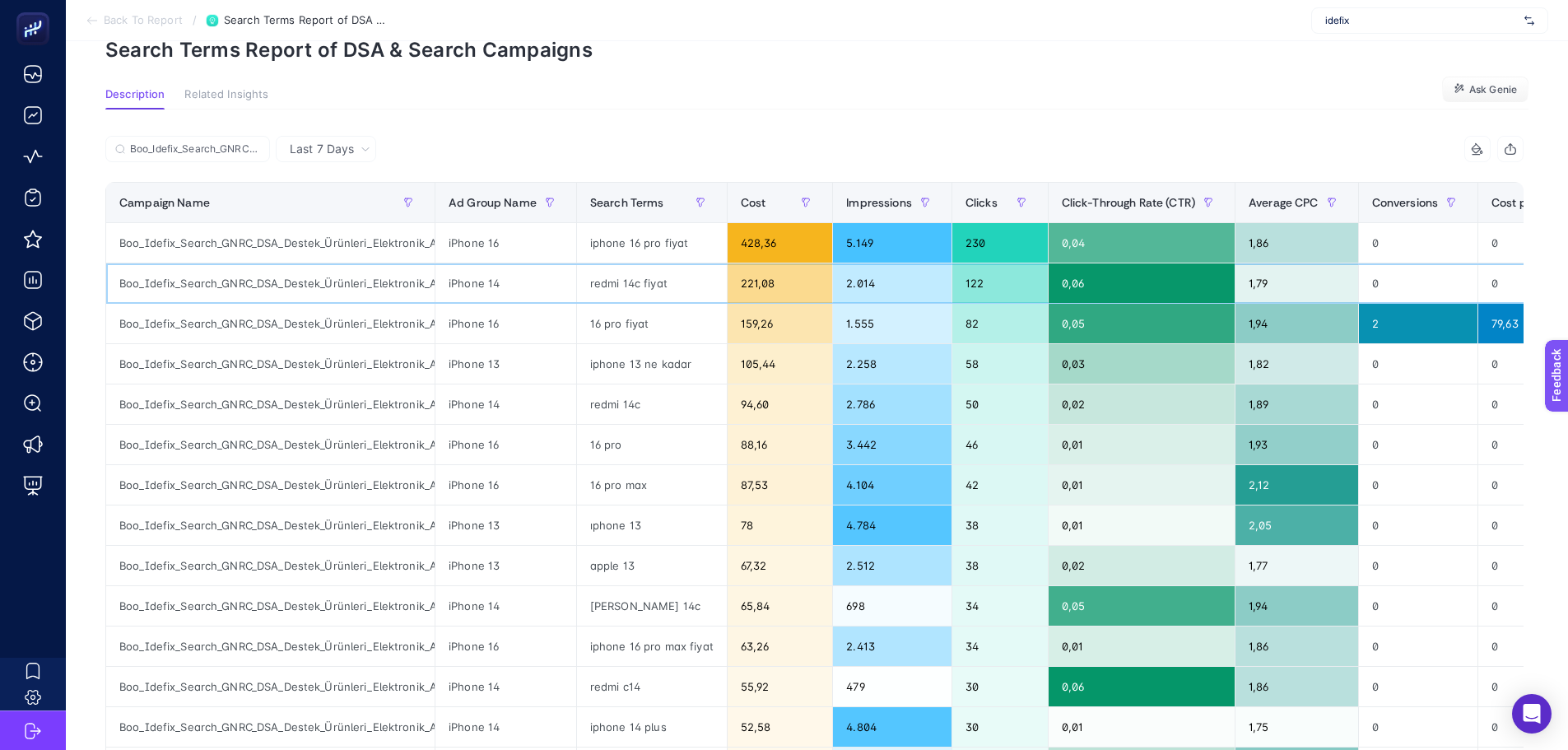
click at [619, 284] on div "redmi 14c fiyat" at bounding box center [651, 282] width 149 height 40
click at [633, 408] on div "redmi 14c" at bounding box center [651, 404] width 149 height 40
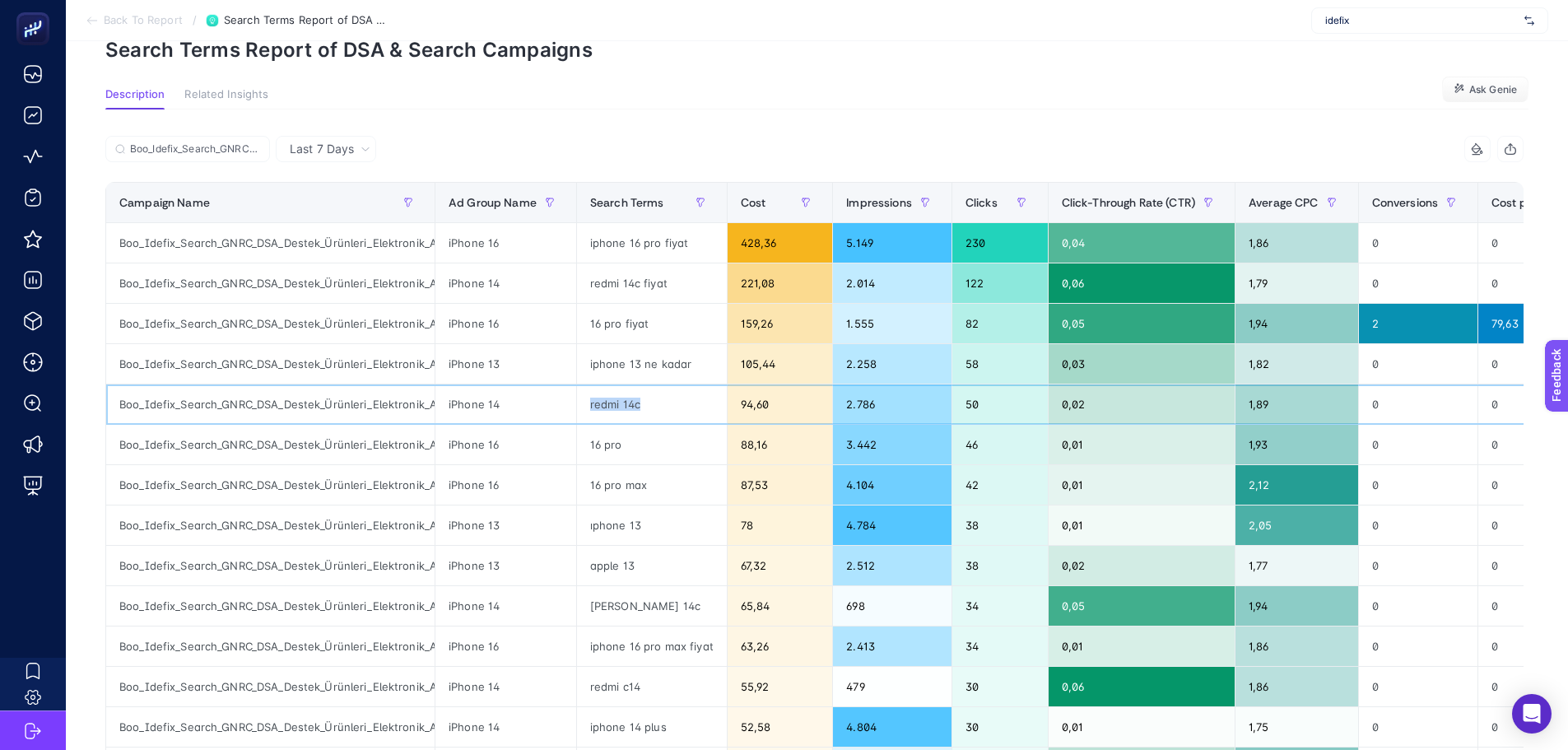
click at [633, 408] on div "redmi 14c" at bounding box center [651, 404] width 149 height 40
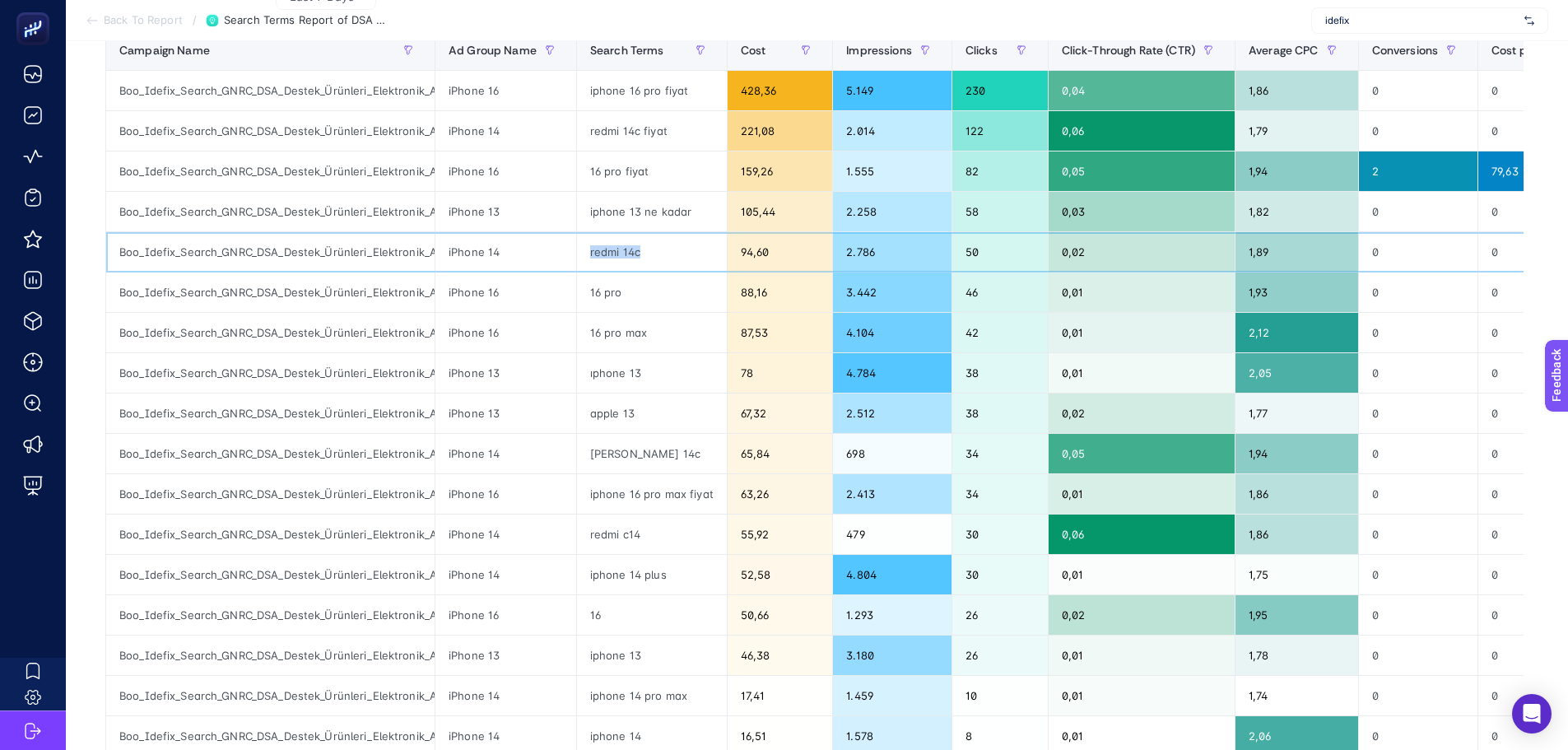
scroll to position [247, 0]
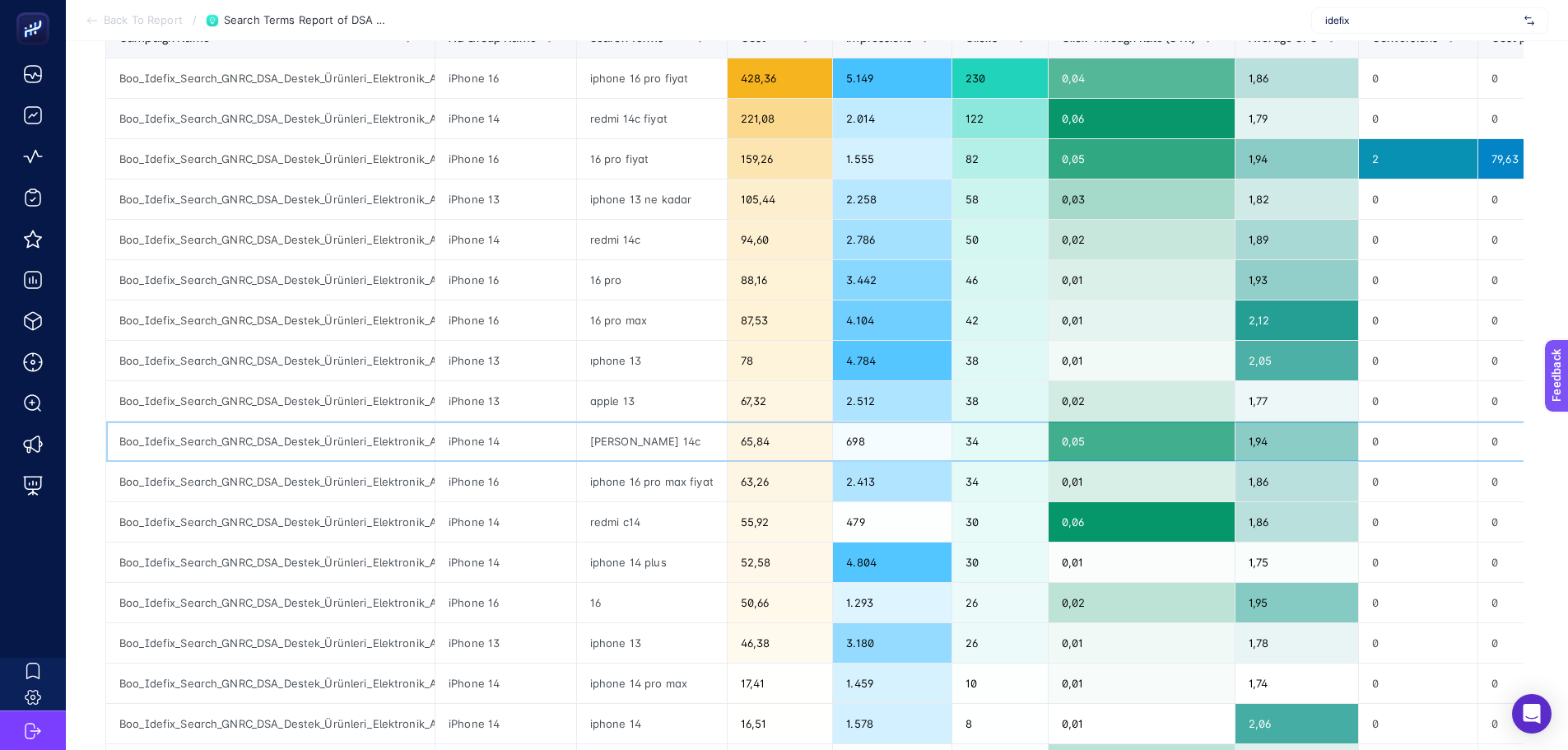
click at [634, 442] on div "xiaomi redmi 14c" at bounding box center [651, 441] width 149 height 40
click at [635, 442] on div "xiaomi redmi 14c" at bounding box center [651, 441] width 149 height 40
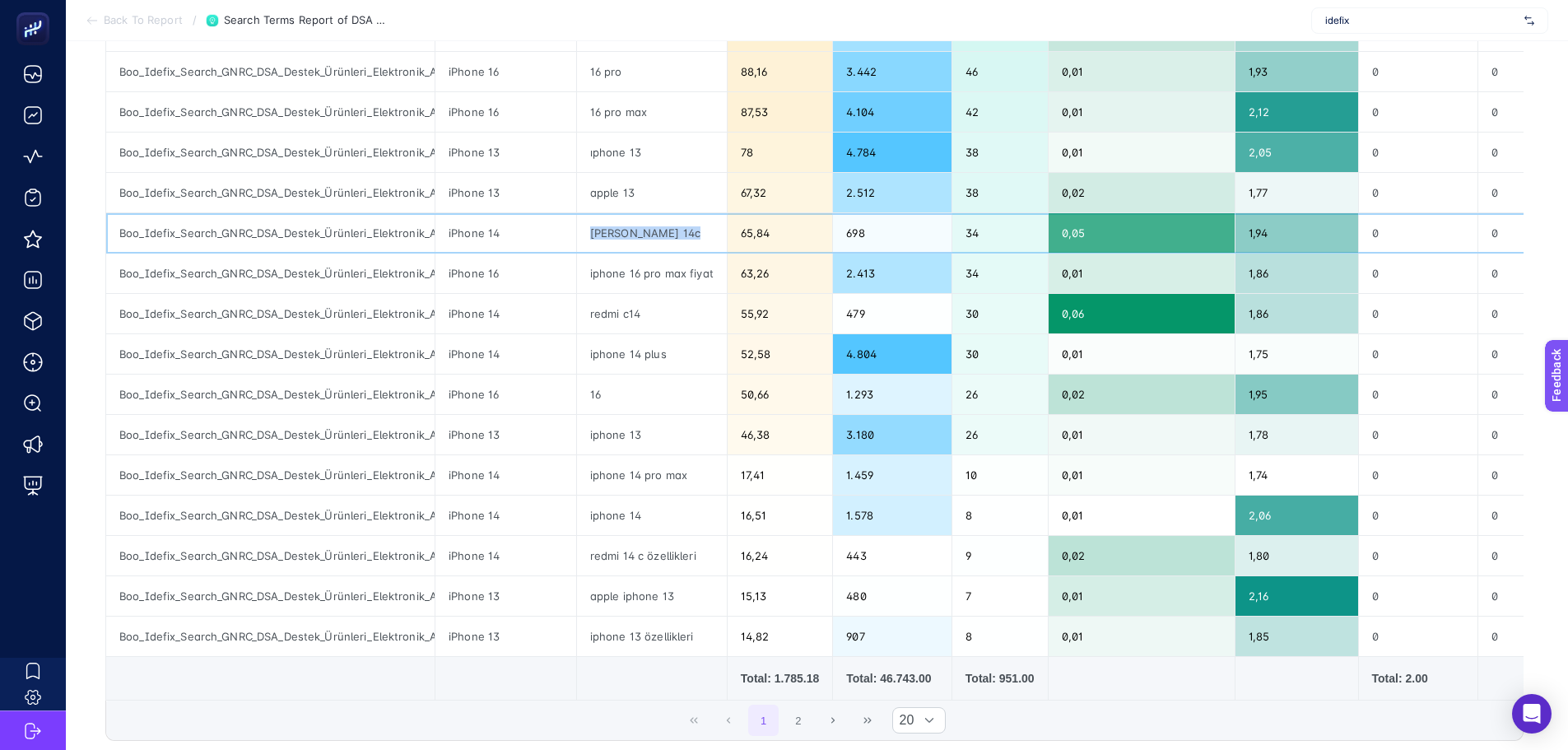
scroll to position [494, 0]
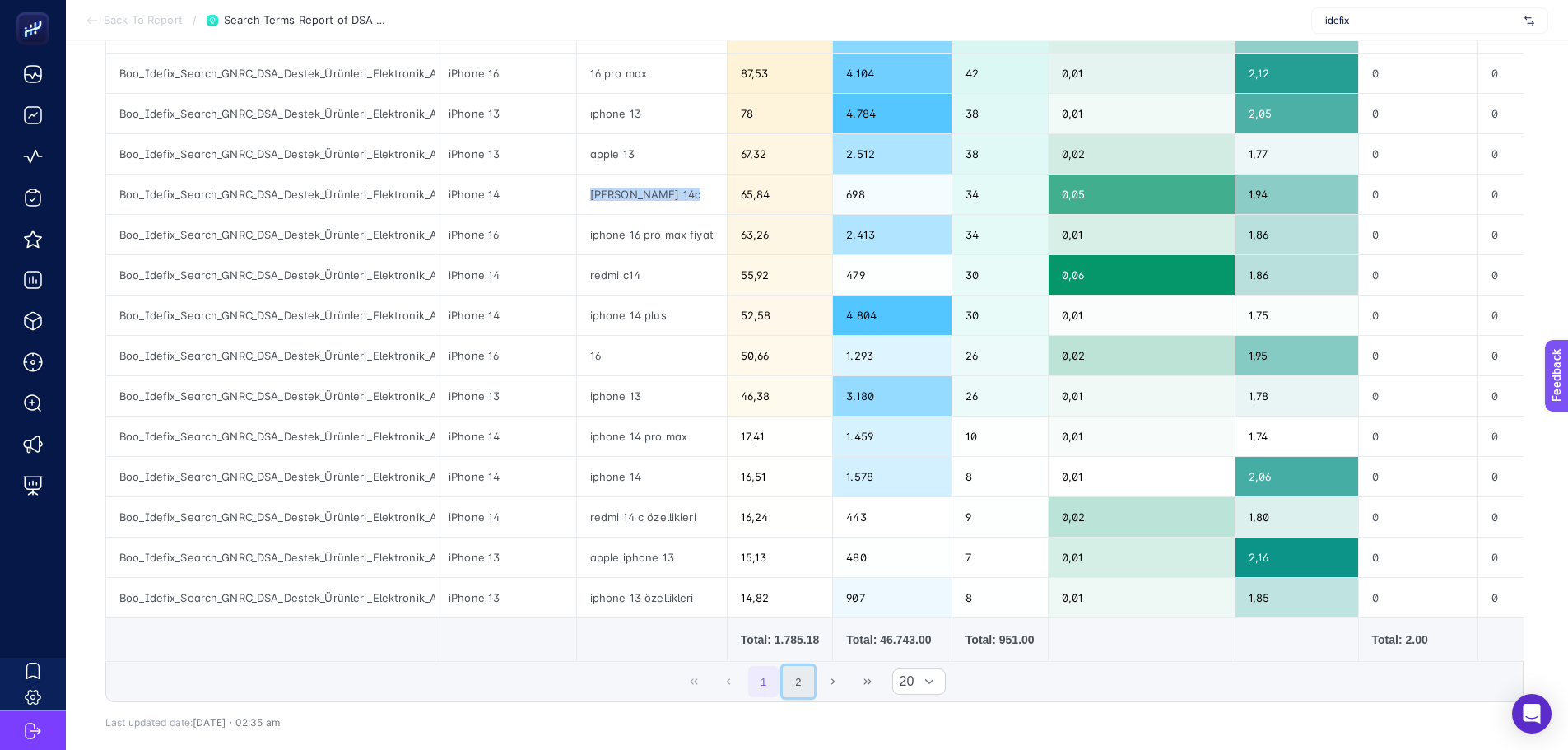
click at [805, 683] on button "2" at bounding box center [798, 682] width 31 height 31
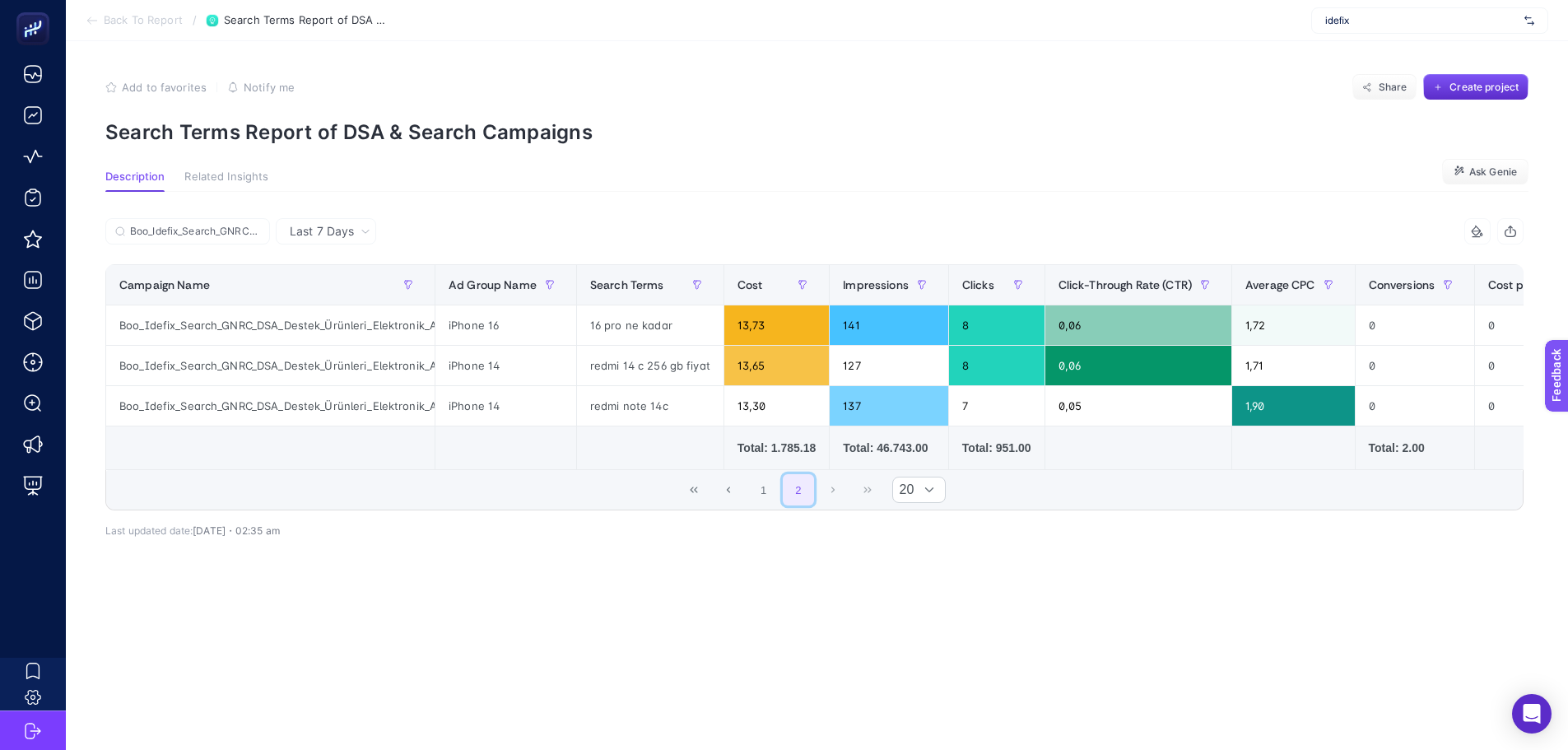
scroll to position [0, 0]
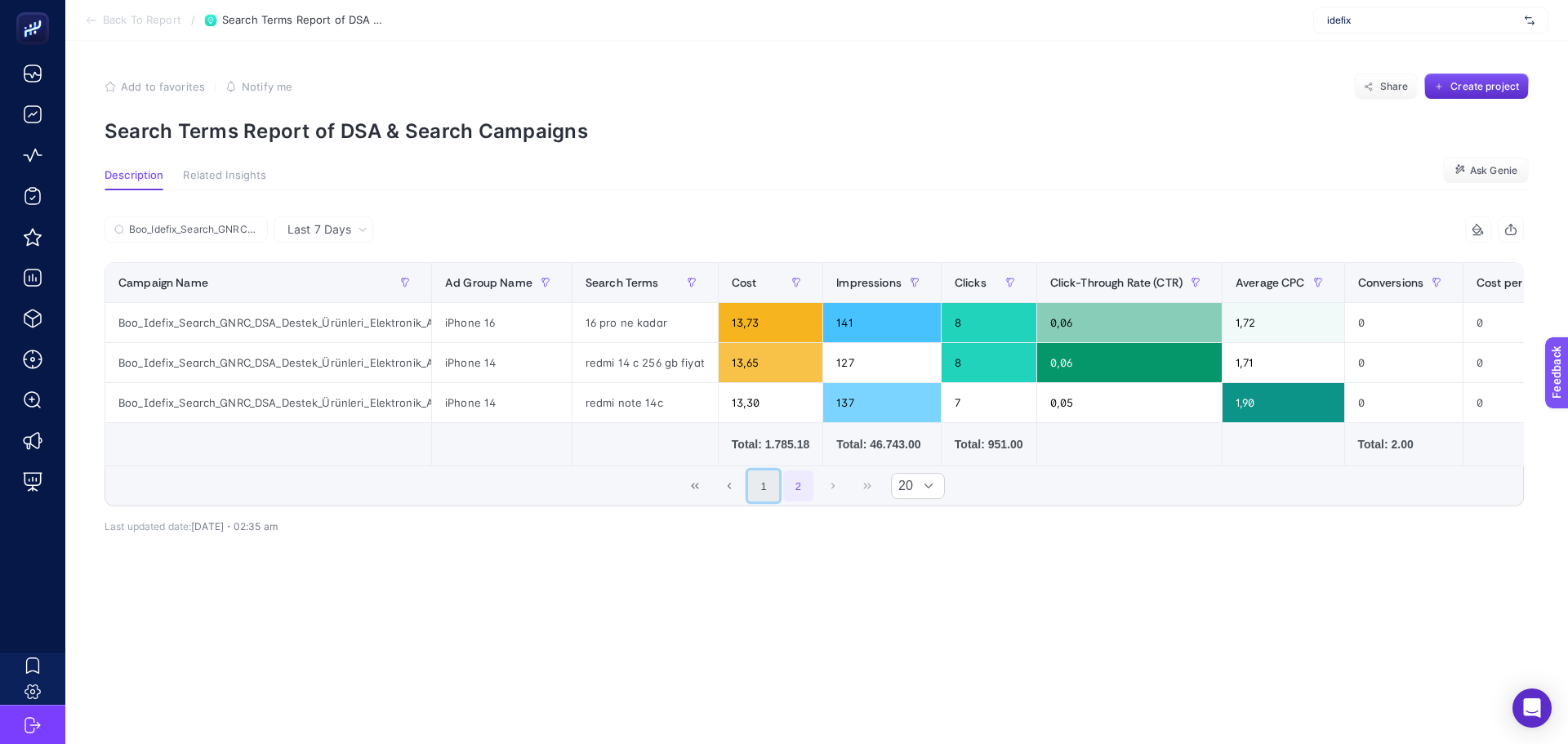
click at [765, 489] on button "1" at bounding box center [763, 486] width 31 height 31
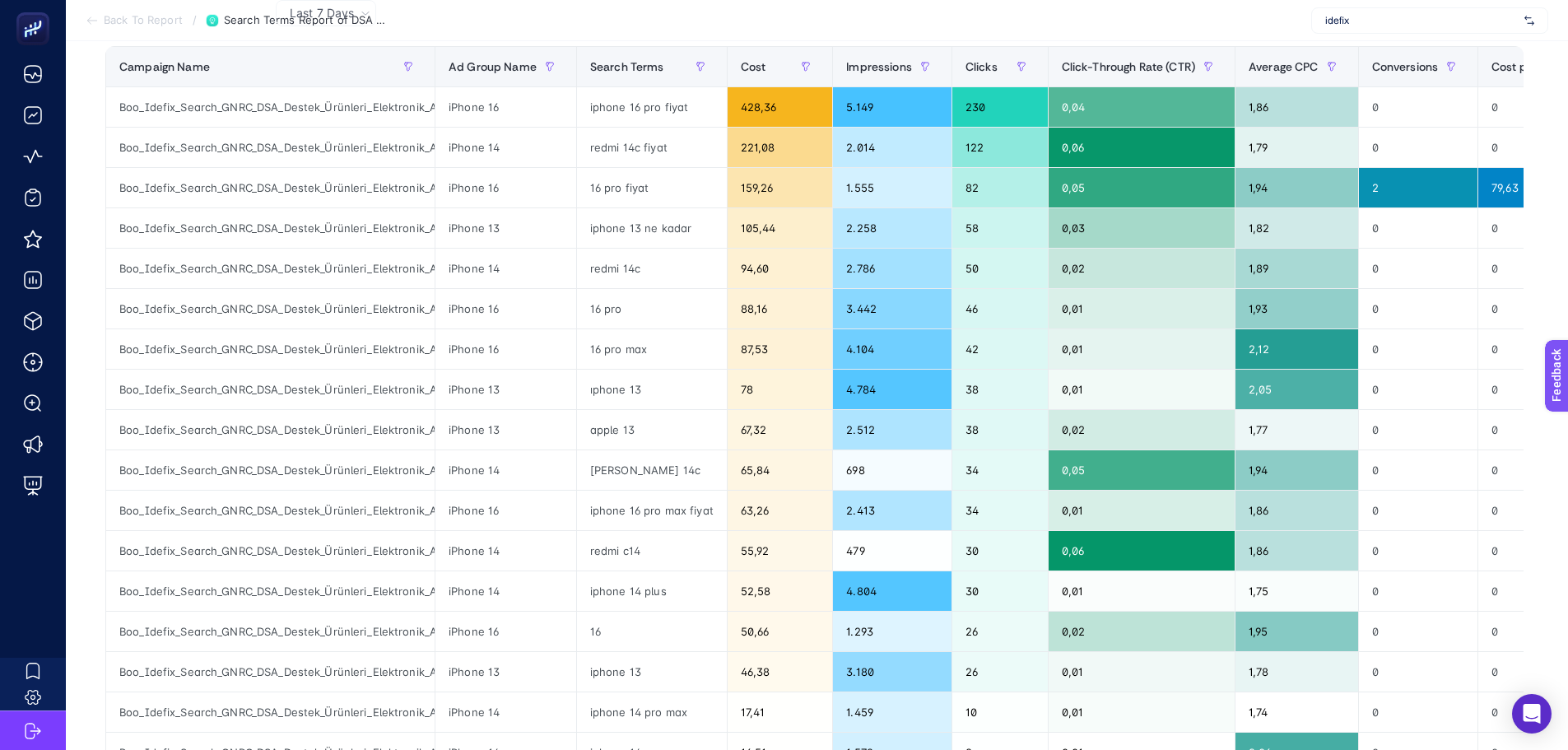
scroll to position [247, 0]
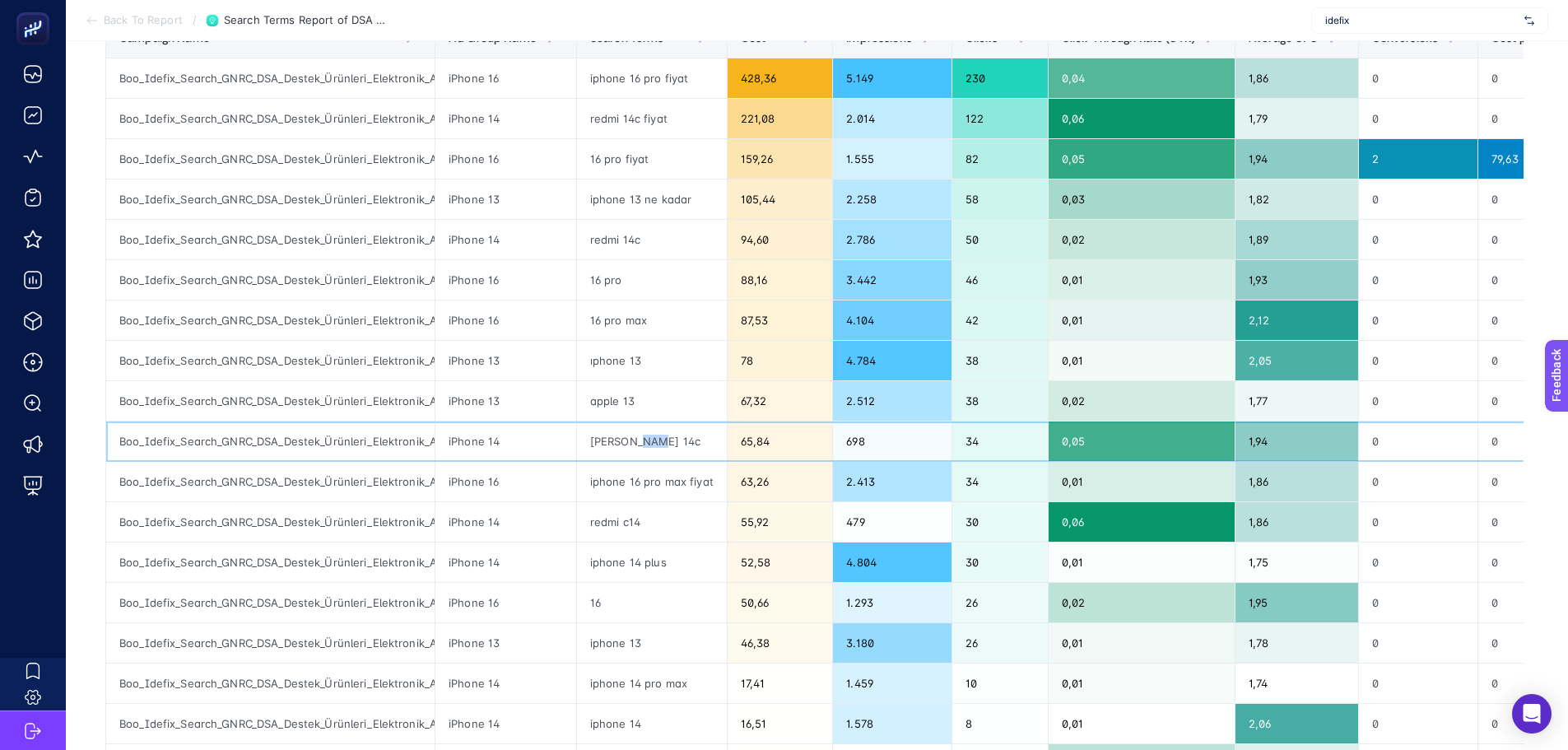
drag, startPoint x: 628, startPoint y: 442, endPoint x: 652, endPoint y: 442, distance: 24.0
click at [652, 442] on div "xiaomi redmi 14c" at bounding box center [651, 441] width 149 height 40
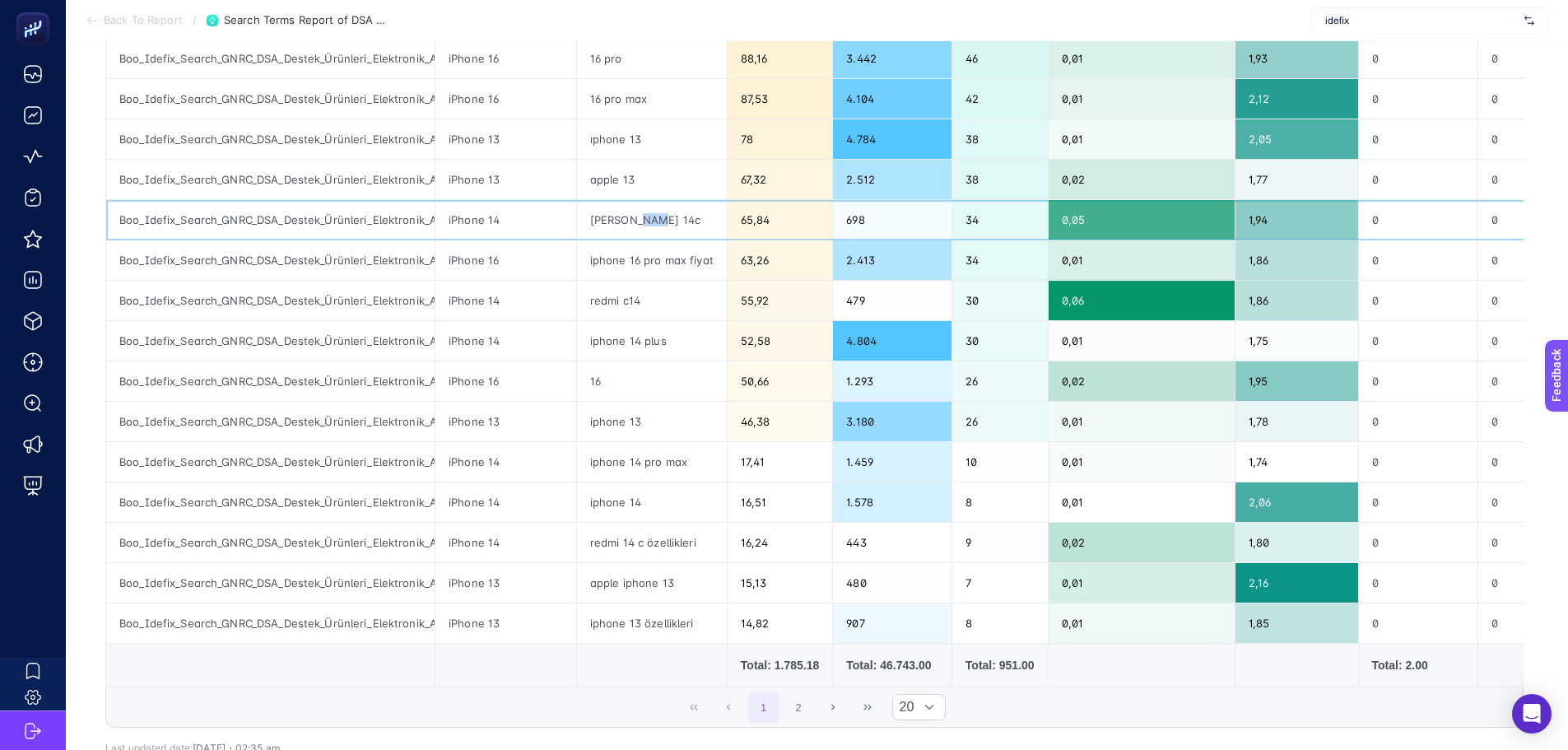
scroll to position [494, 0]
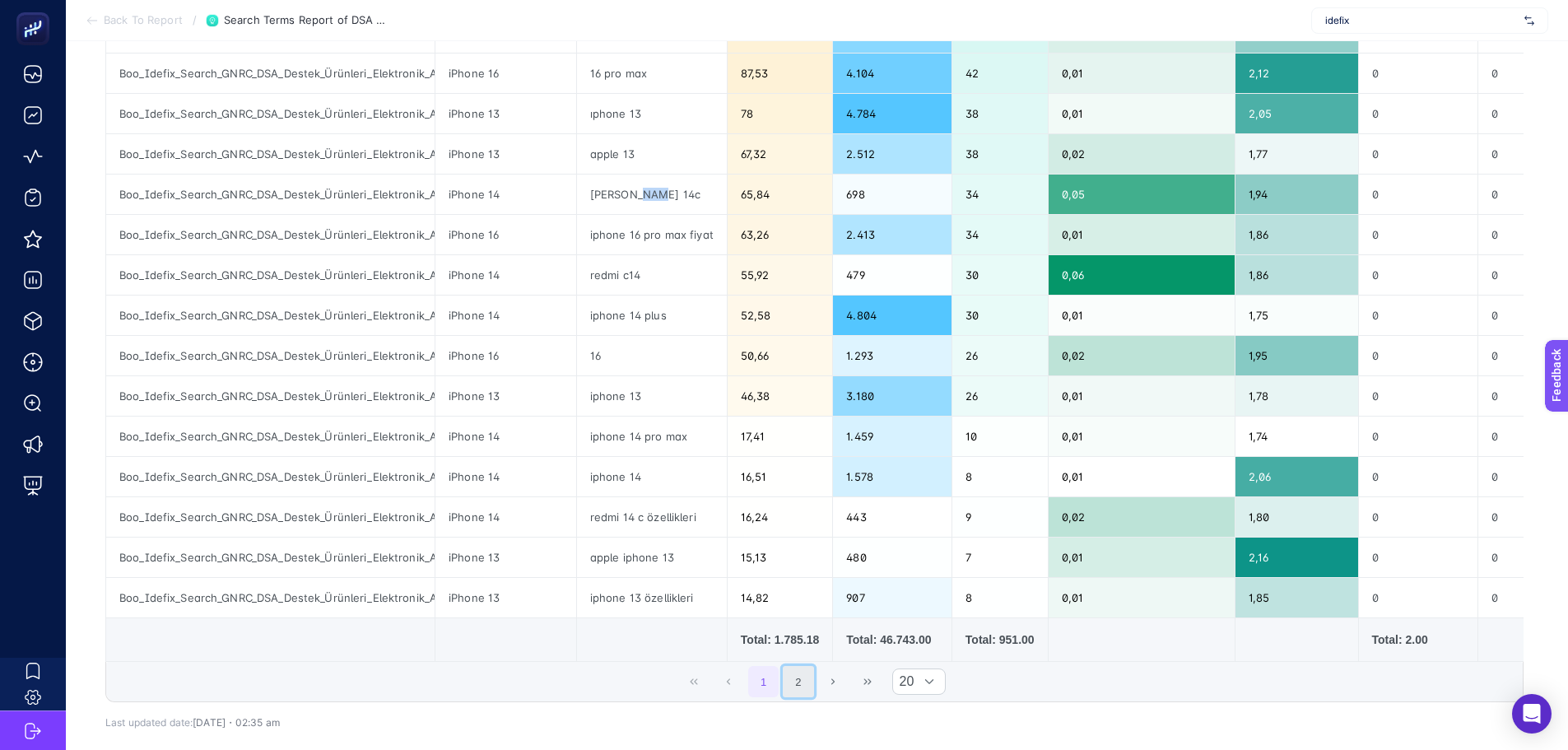
click at [809, 685] on button "2" at bounding box center [798, 682] width 31 height 31
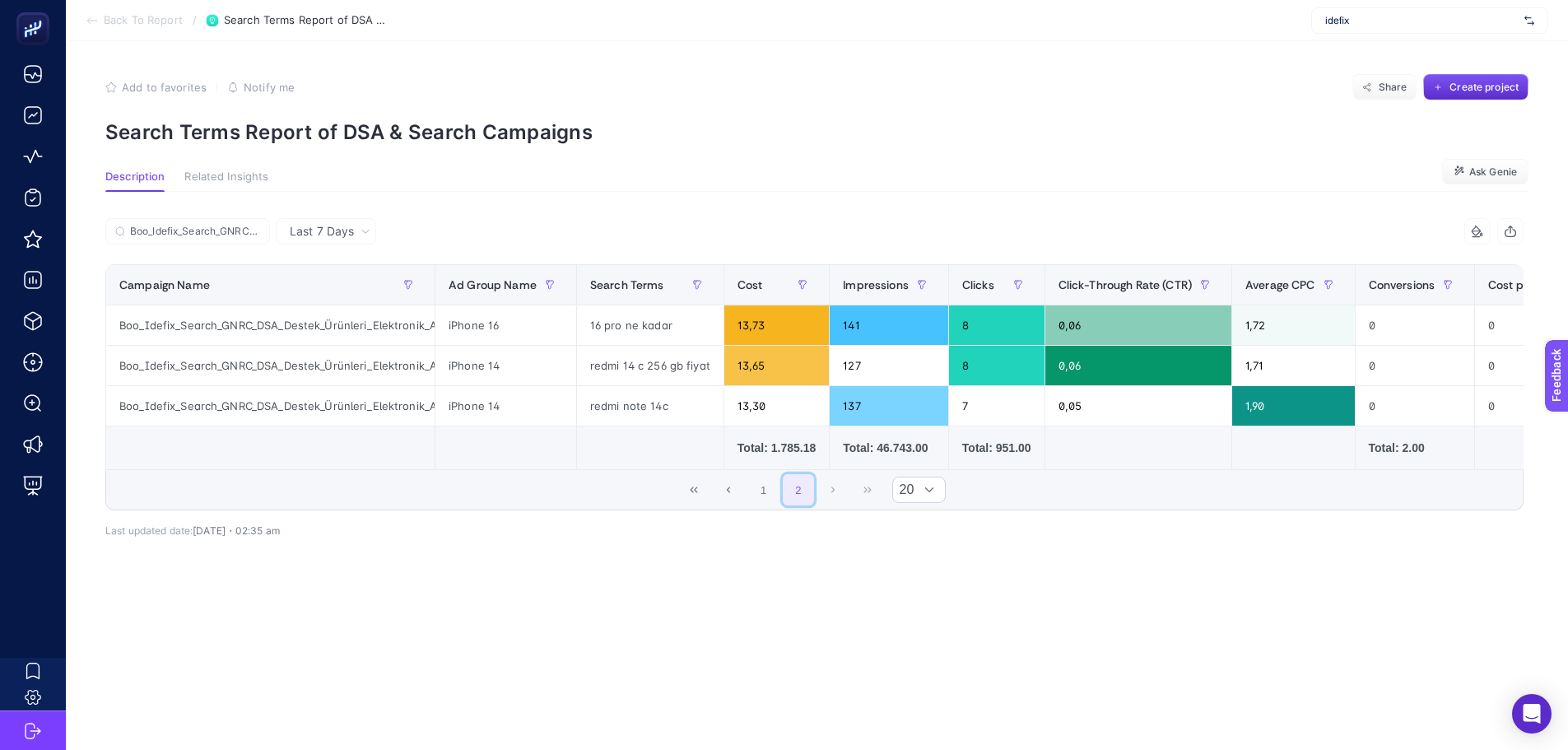
scroll to position [0, 0]
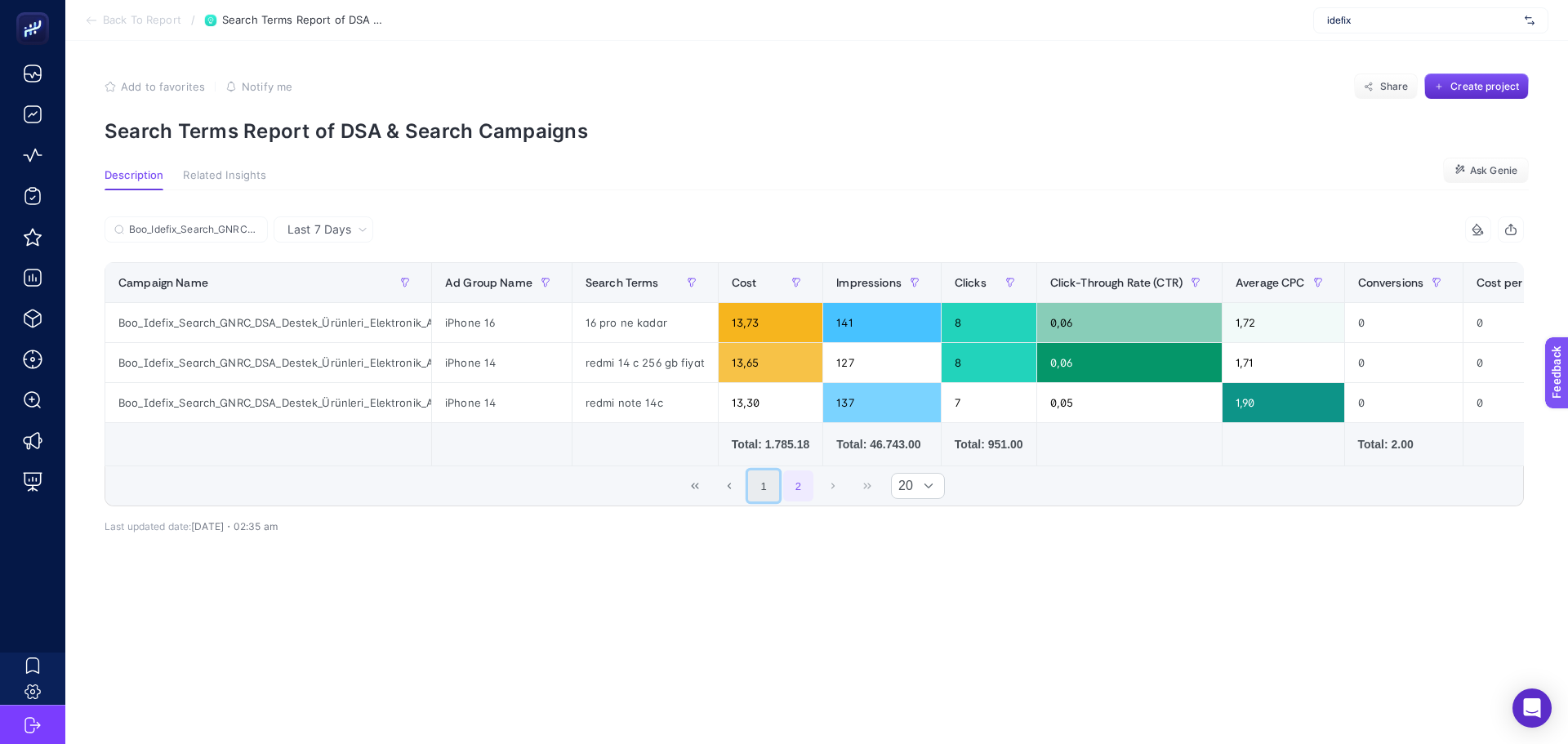
click at [773, 492] on button "1" at bounding box center [763, 486] width 31 height 31
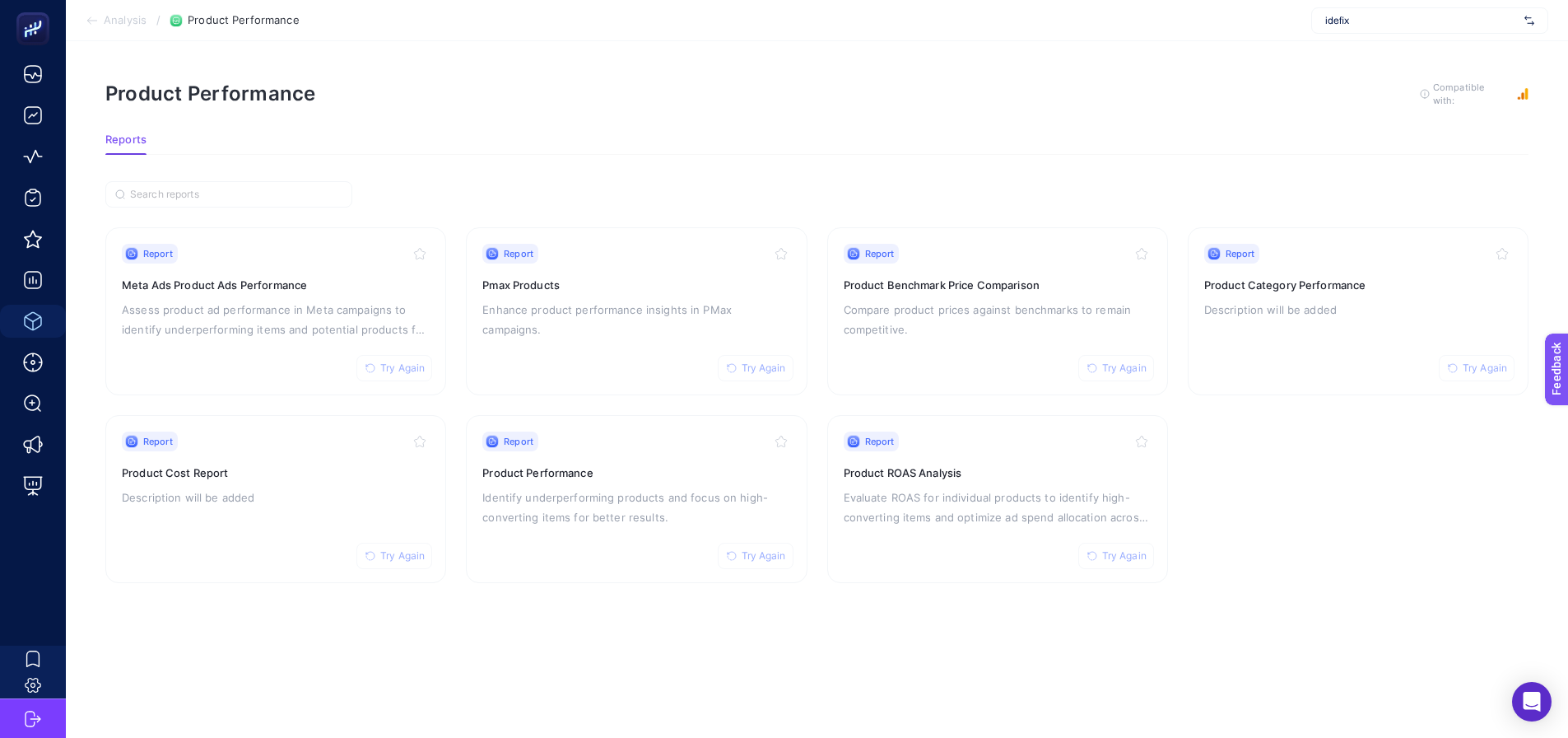
drag, startPoint x: 1071, startPoint y: 149, endPoint x: 1068, endPoint y: 140, distance: 9.5
click at [1071, 147] on section "Reports" at bounding box center [817, 144] width 1423 height 21
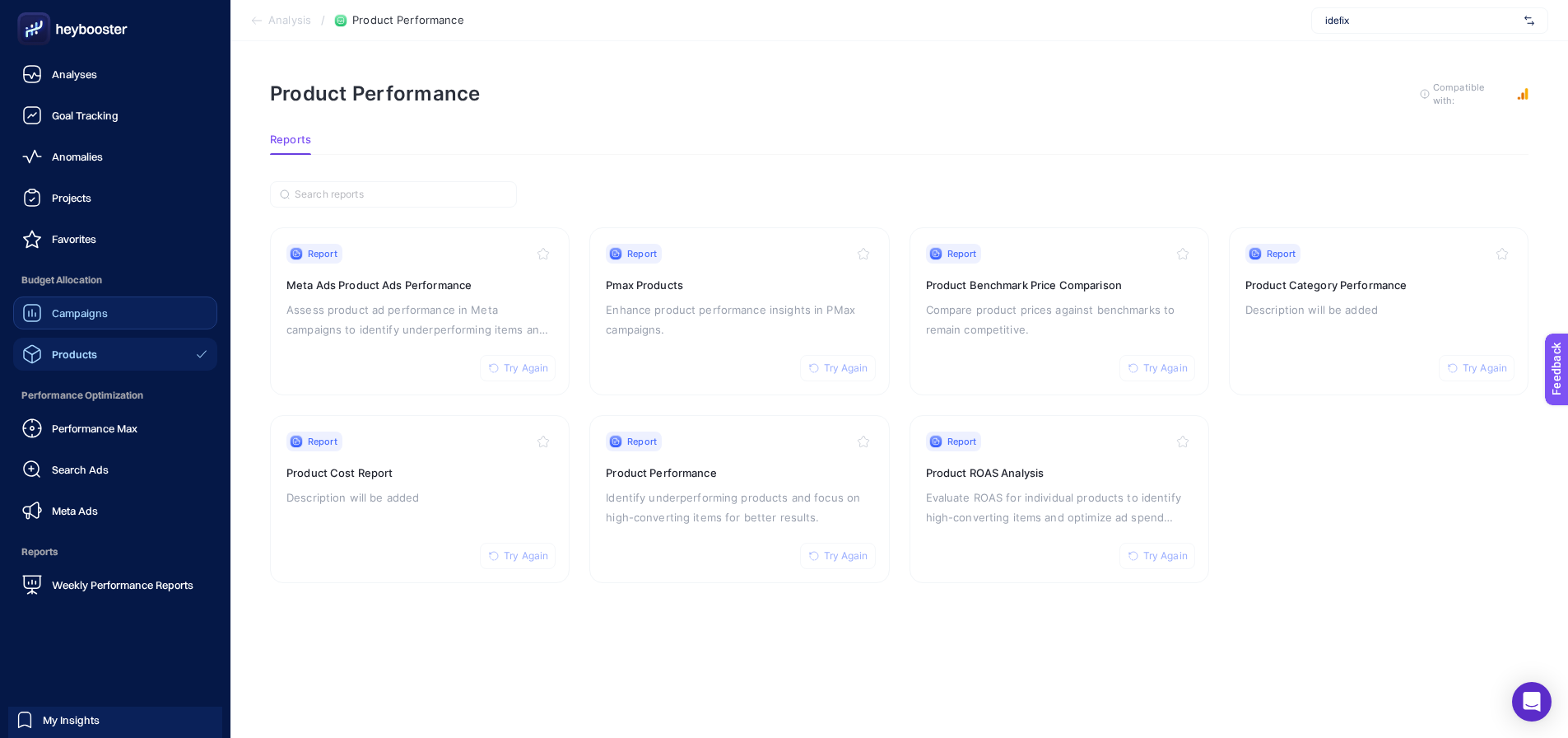
click at [59, 328] on link "Campaigns" at bounding box center [116, 313] width 204 height 33
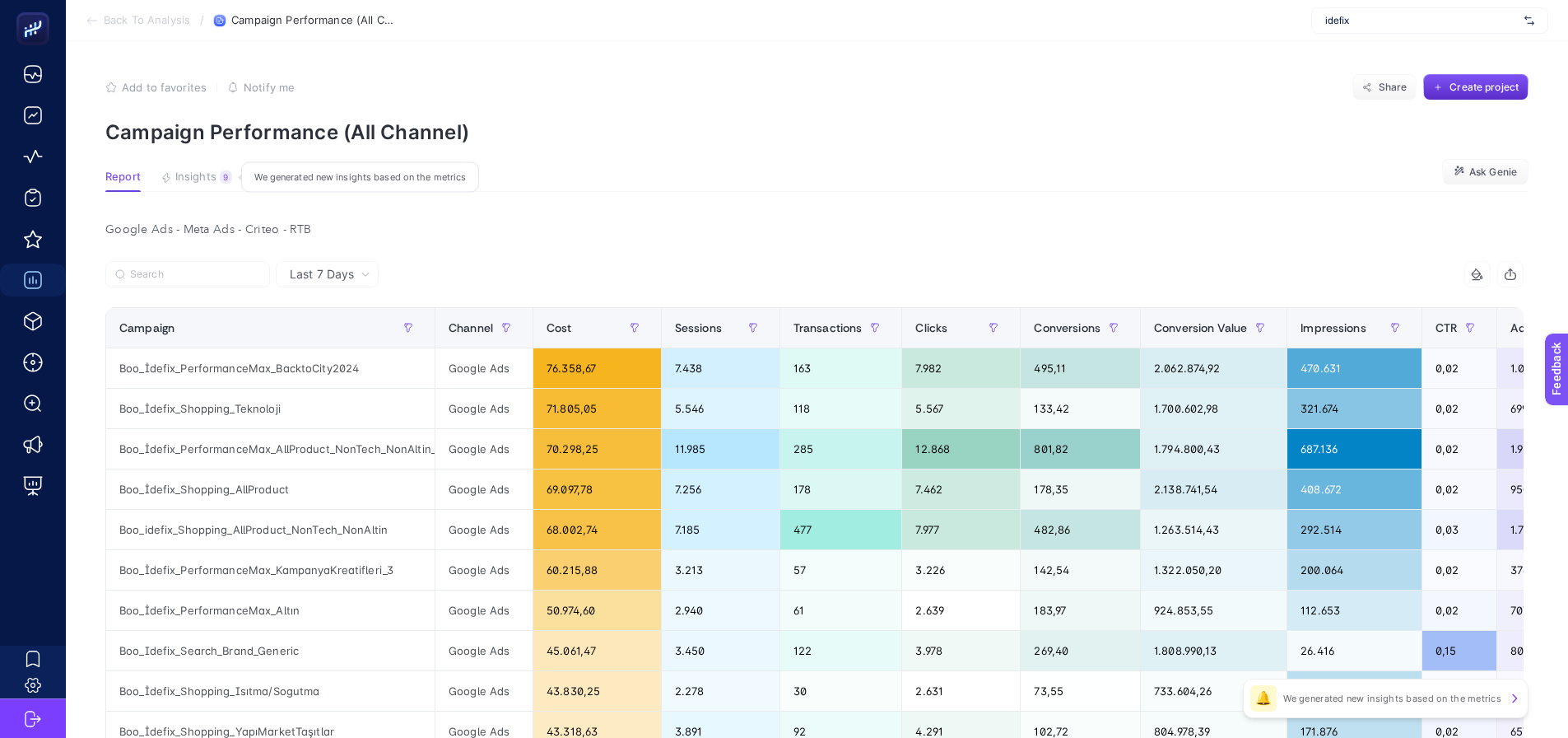
click at [182, 180] on span "Insights" at bounding box center [196, 178] width 41 height 14
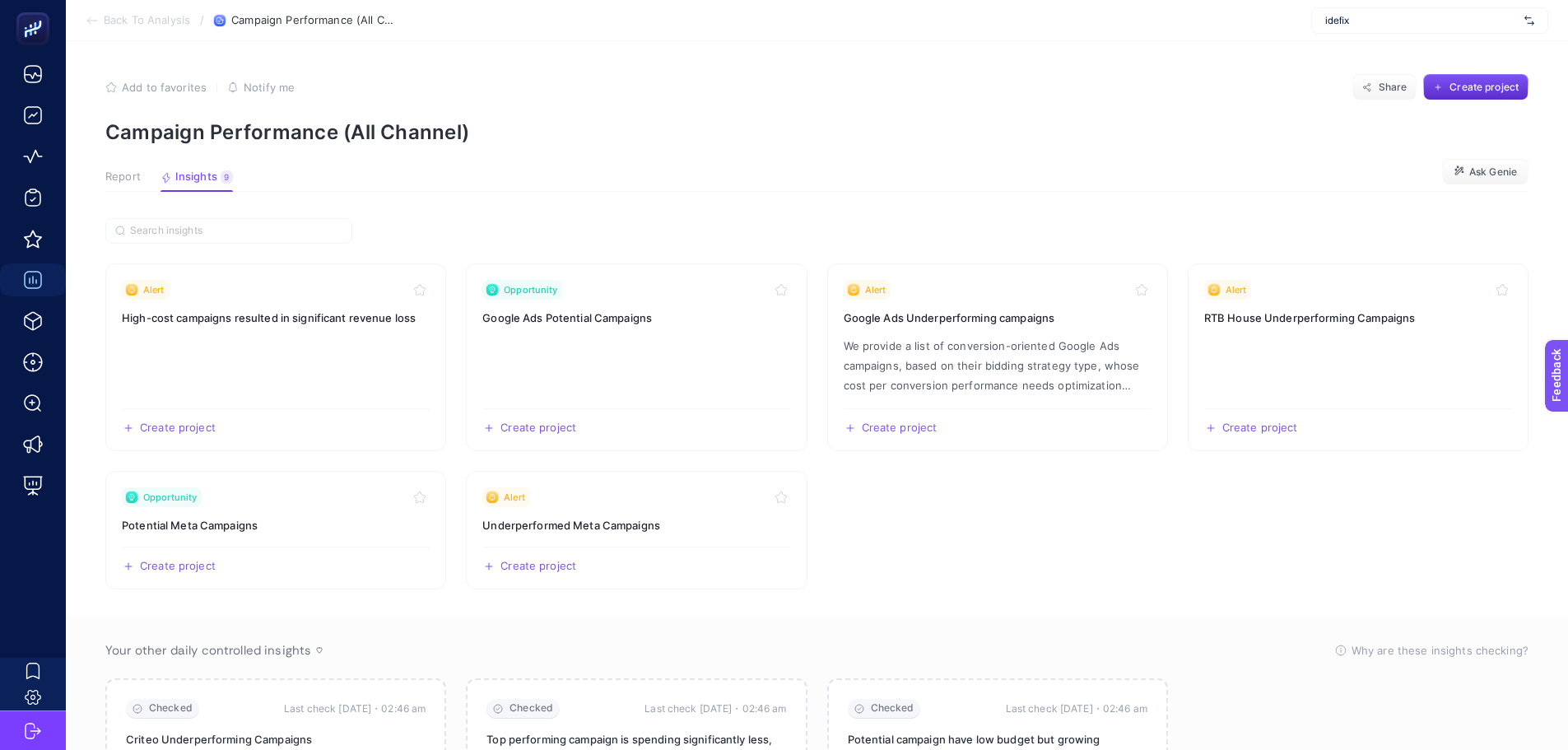
click at [123, 177] on span "Report" at bounding box center [122, 177] width 36 height 13
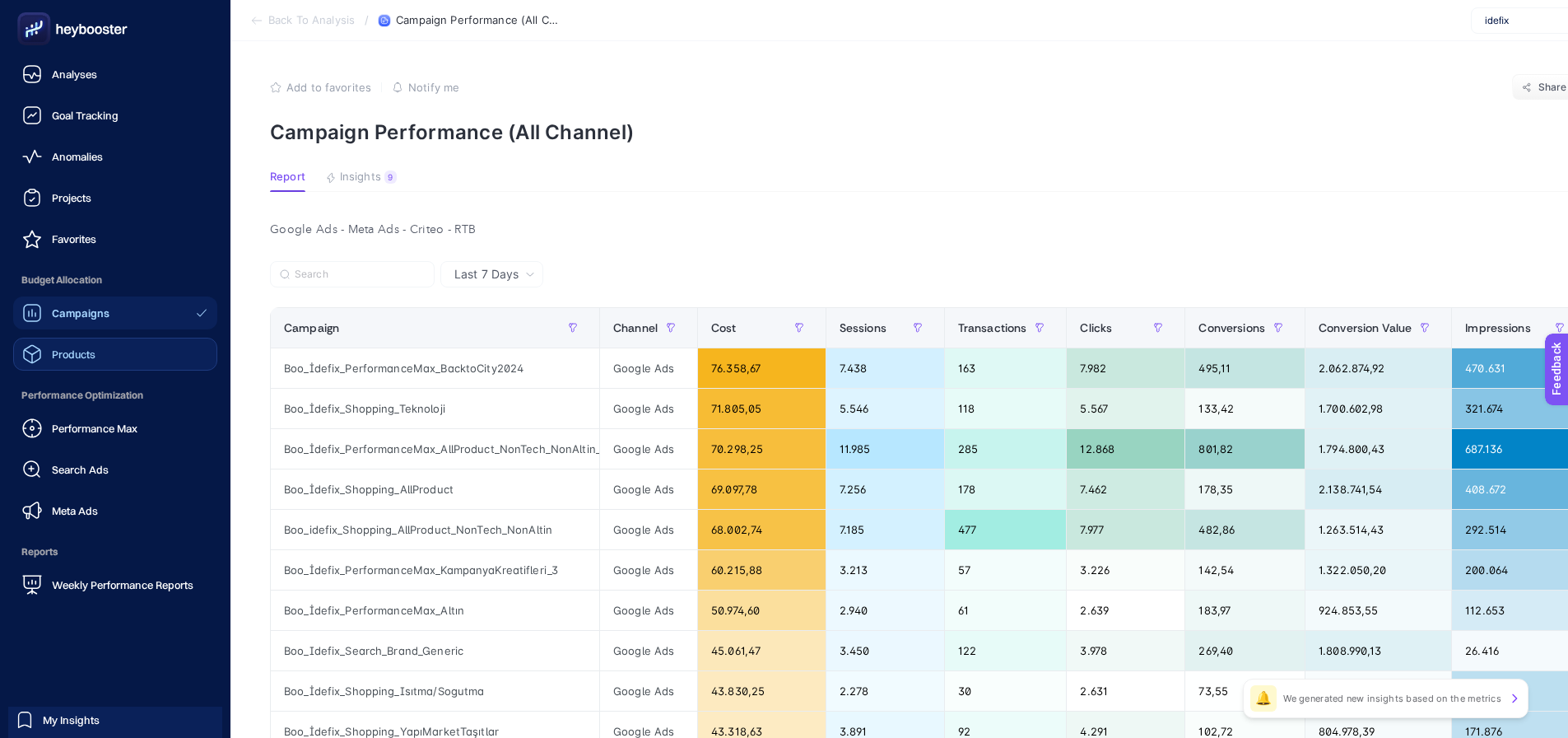
click at [51, 355] on div "Products" at bounding box center [59, 354] width 73 height 19
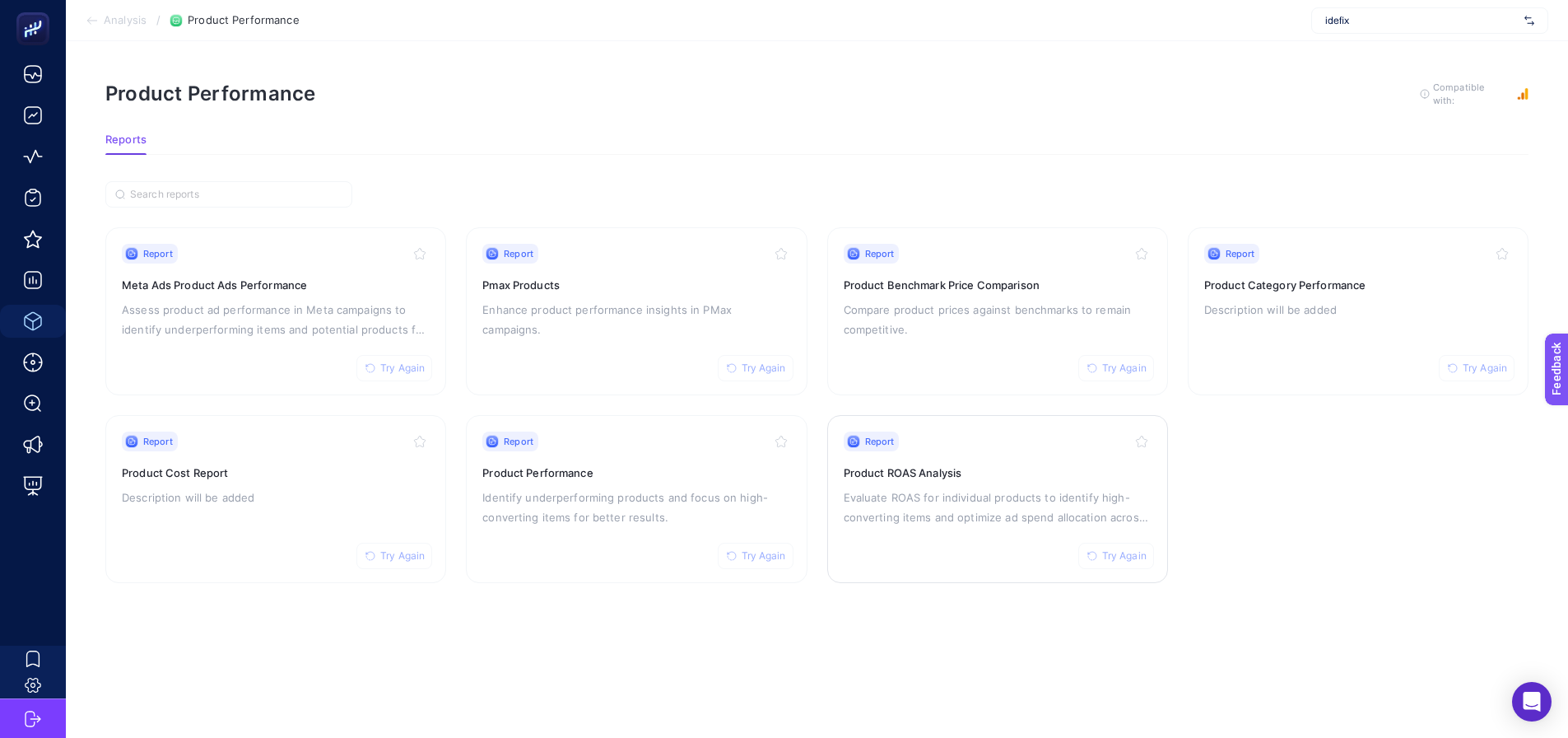
click at [848, 515] on p "Evaluate ROAS for individual products to identify high-converting items and opt…" at bounding box center [997, 506] width 308 height 40
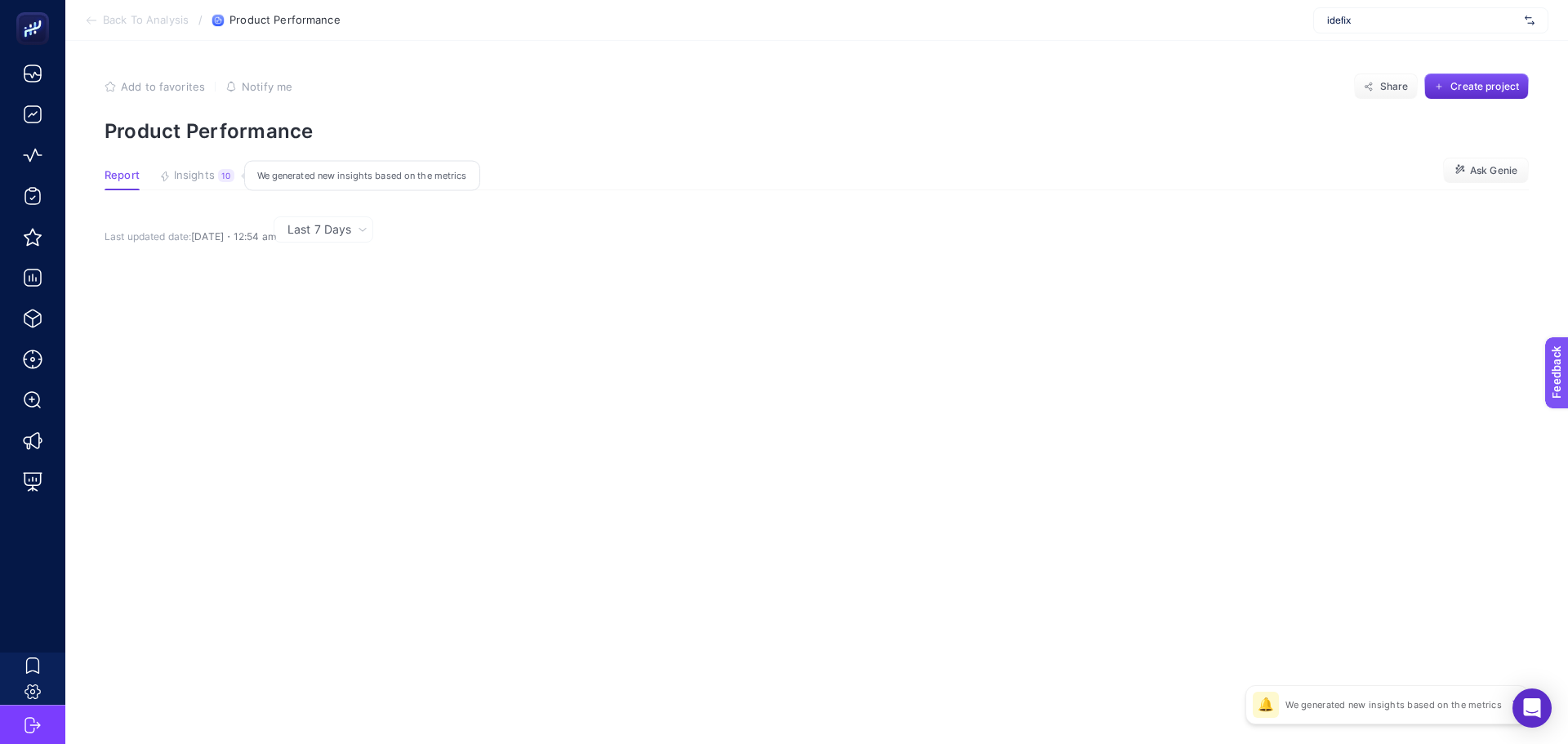
click at [202, 180] on span "Insights" at bounding box center [194, 176] width 41 height 13
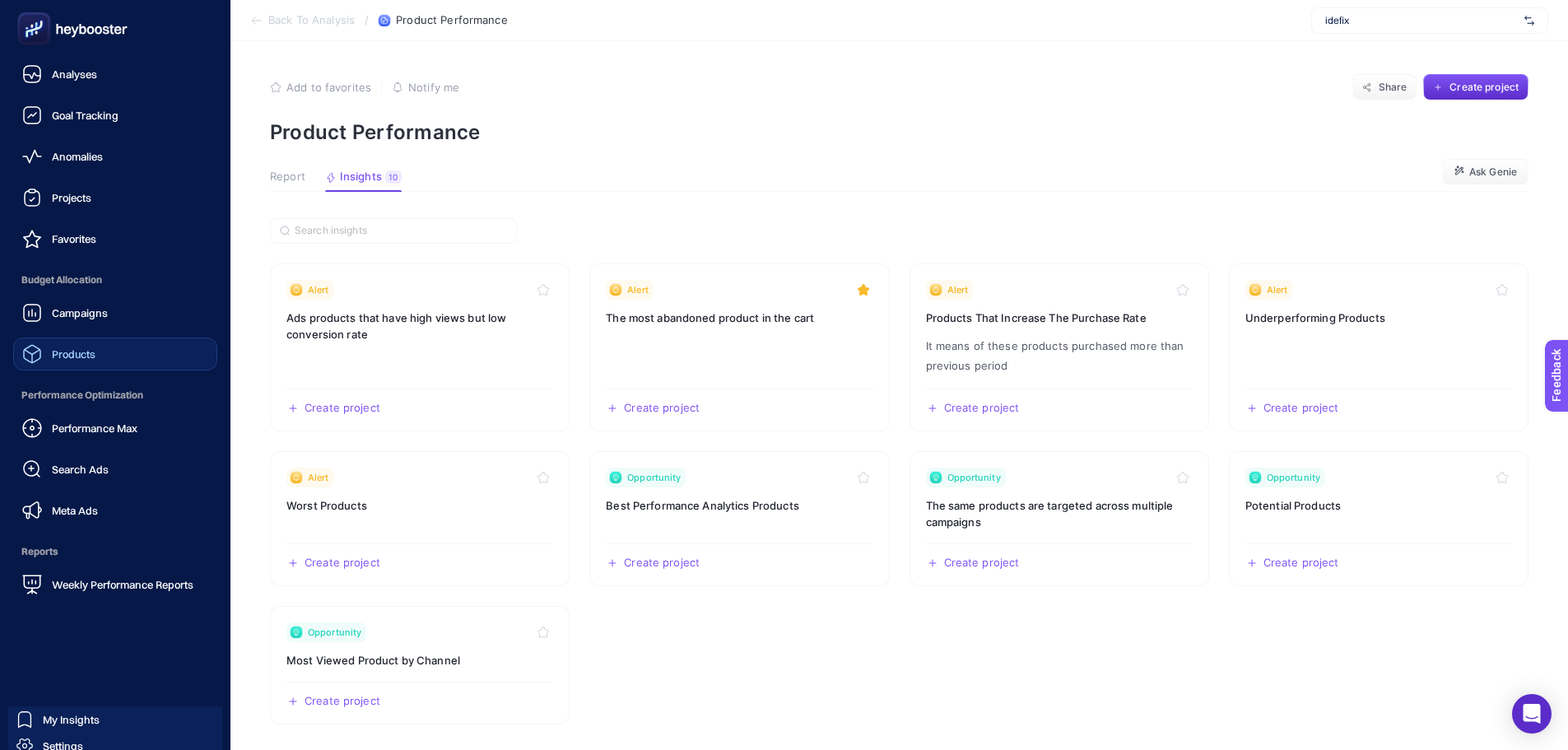
drag, startPoint x: 62, startPoint y: 353, endPoint x: 101, endPoint y: 367, distance: 41.4
click at [62, 353] on span "Products" at bounding box center [73, 354] width 43 height 13
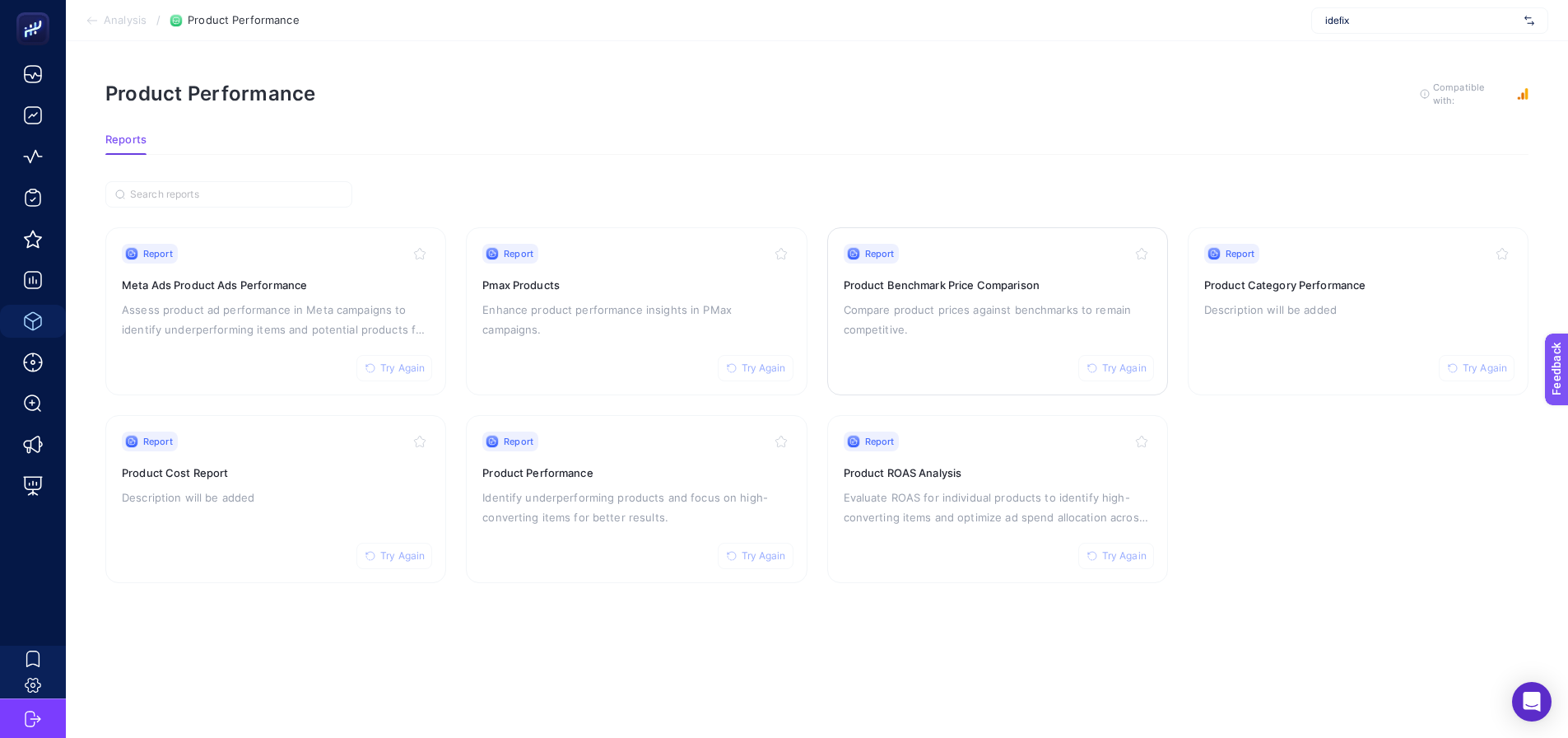
click at [939, 326] on p "Compare product prices against benchmarks to remain competitive." at bounding box center [997, 319] width 308 height 40
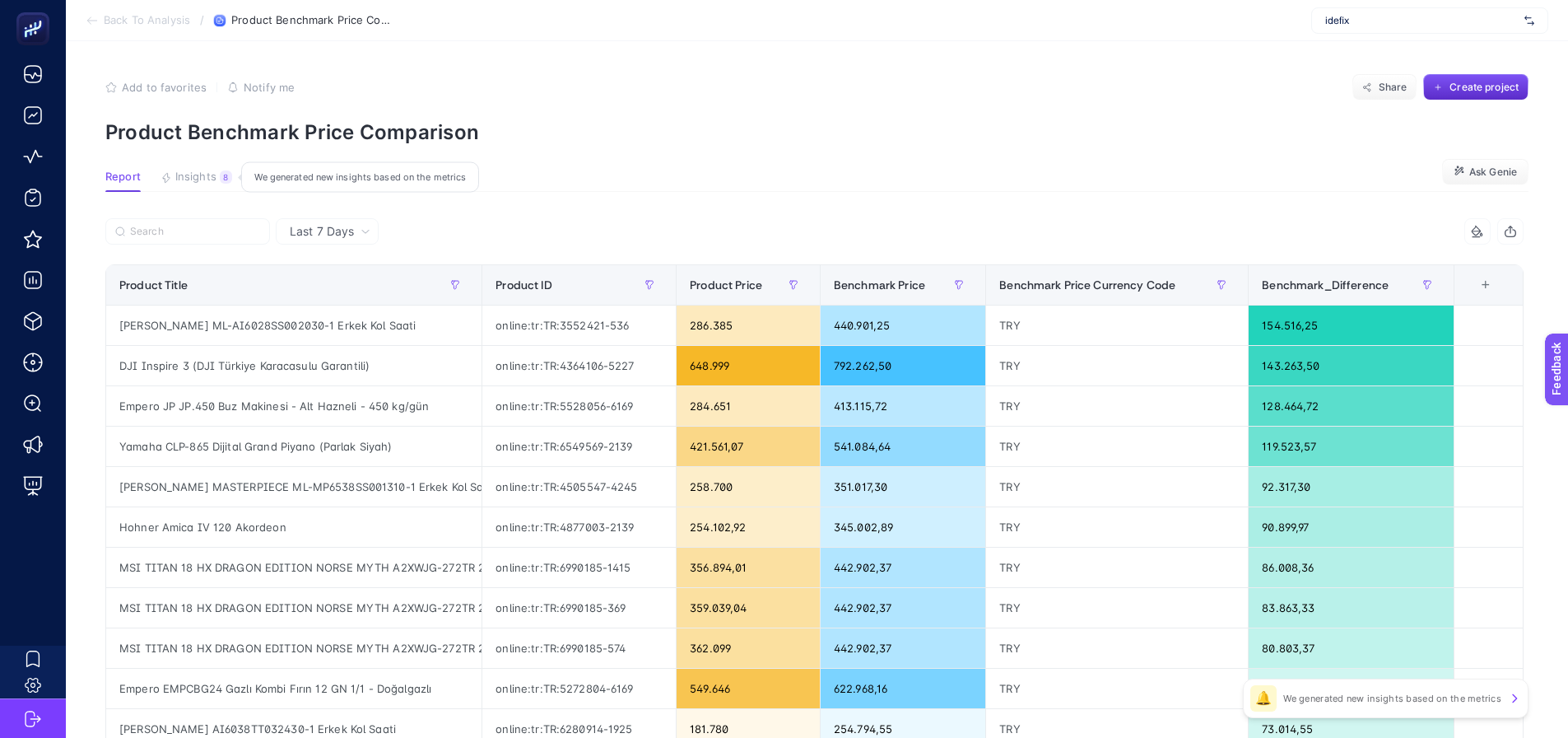
click at [200, 181] on span "Insights" at bounding box center [196, 178] width 41 height 14
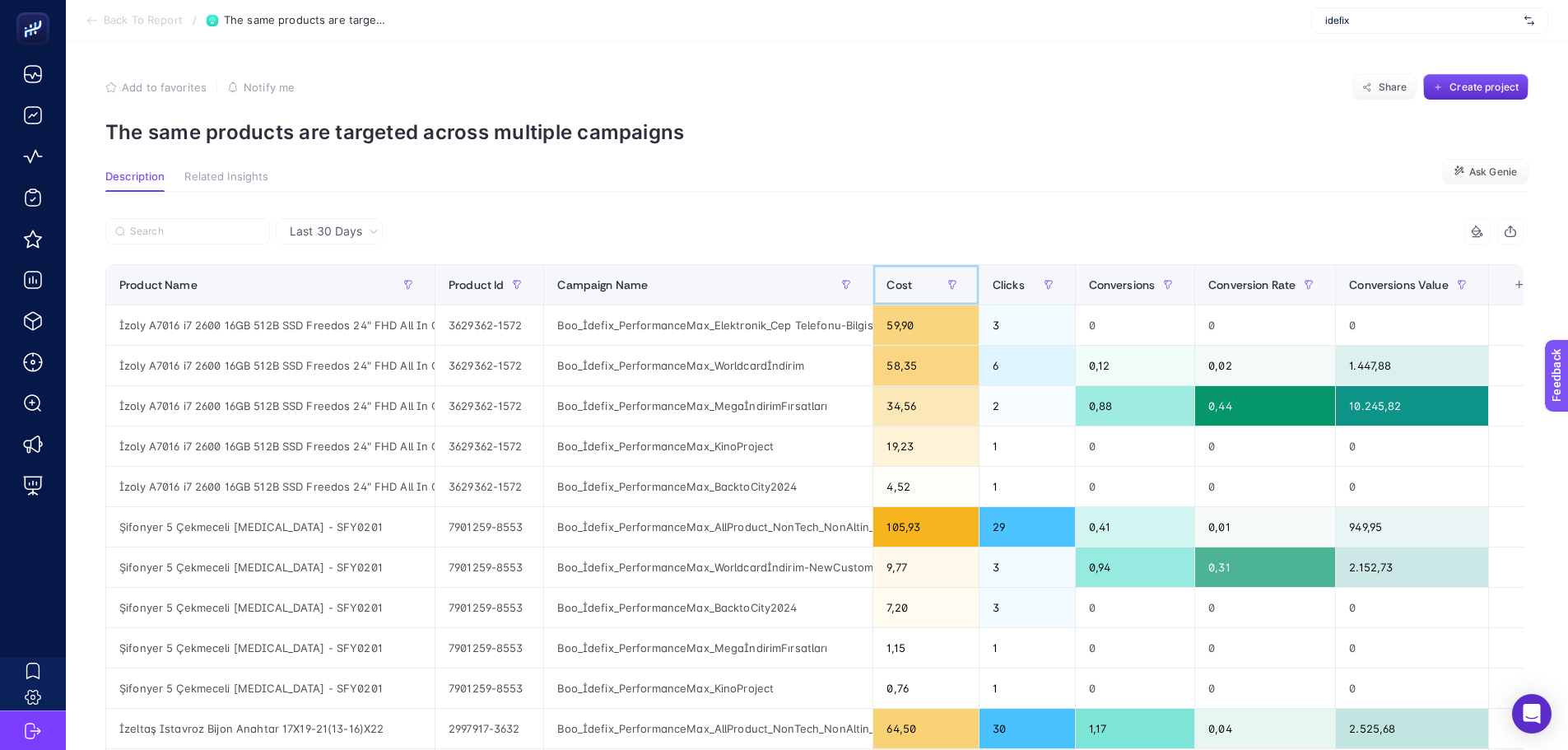
click at [906, 281] on span "Cost" at bounding box center [899, 285] width 25 height 13
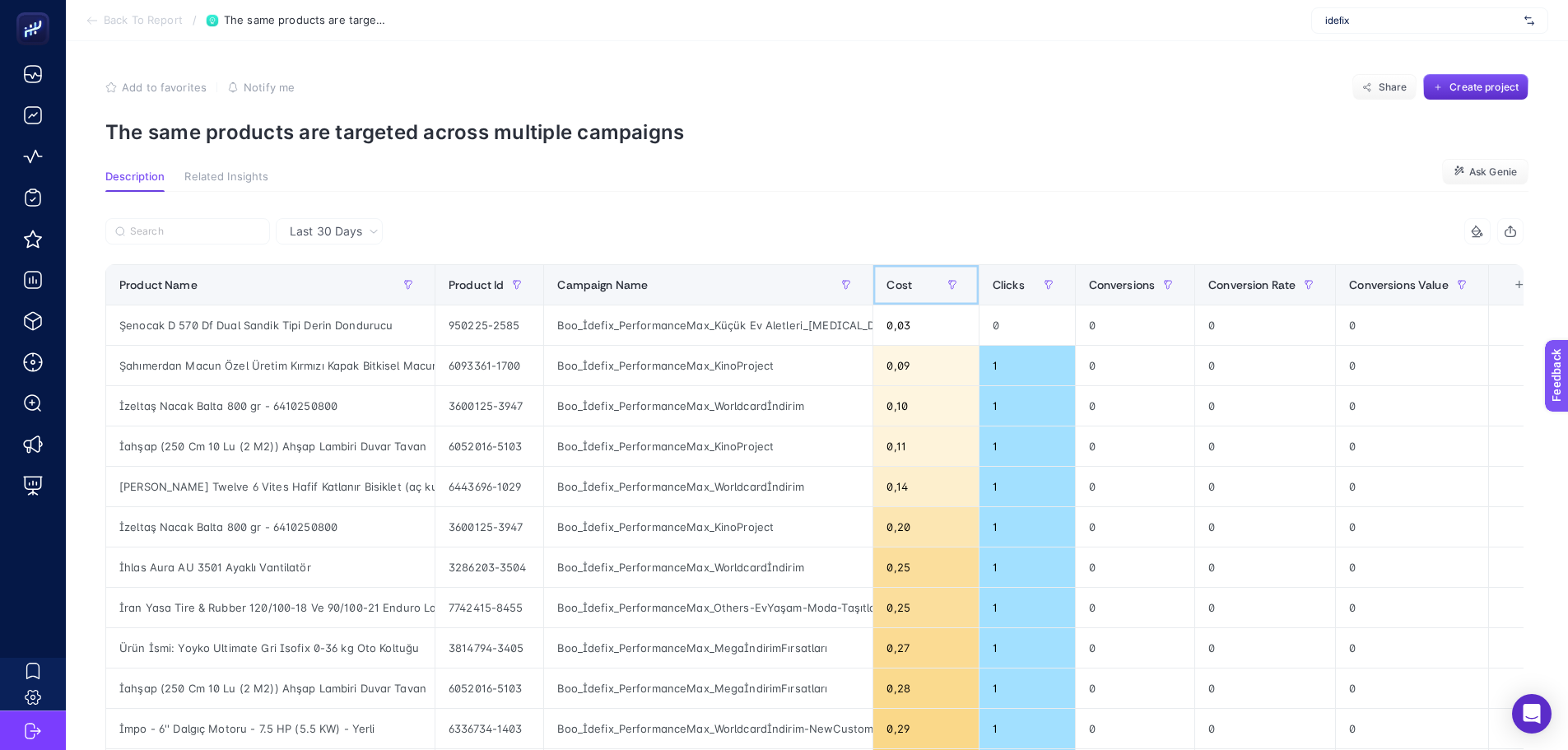
click at [907, 281] on span "Cost" at bounding box center [899, 285] width 25 height 13
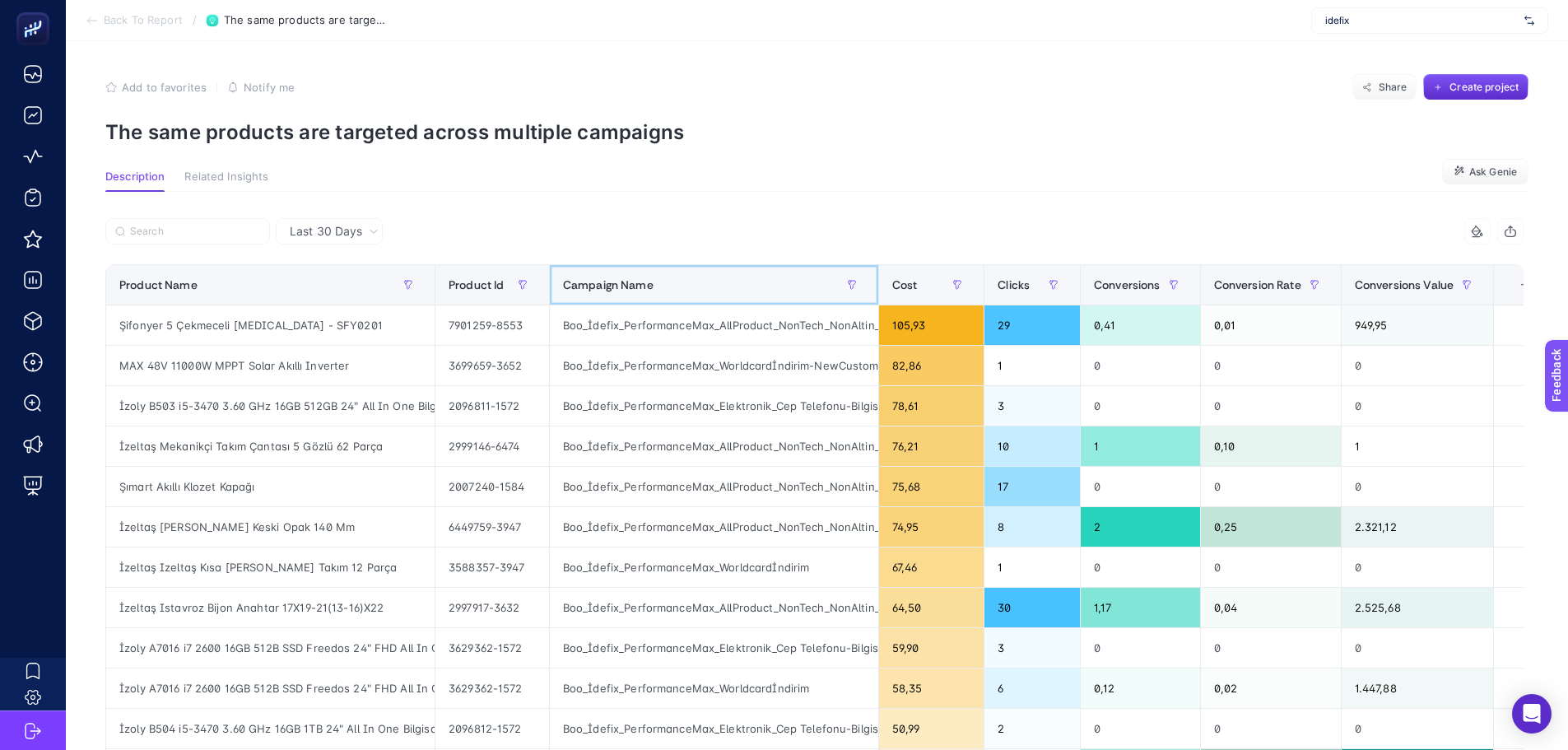
click at [689, 289] on div "Campaign Name" at bounding box center [714, 284] width 302 height 26
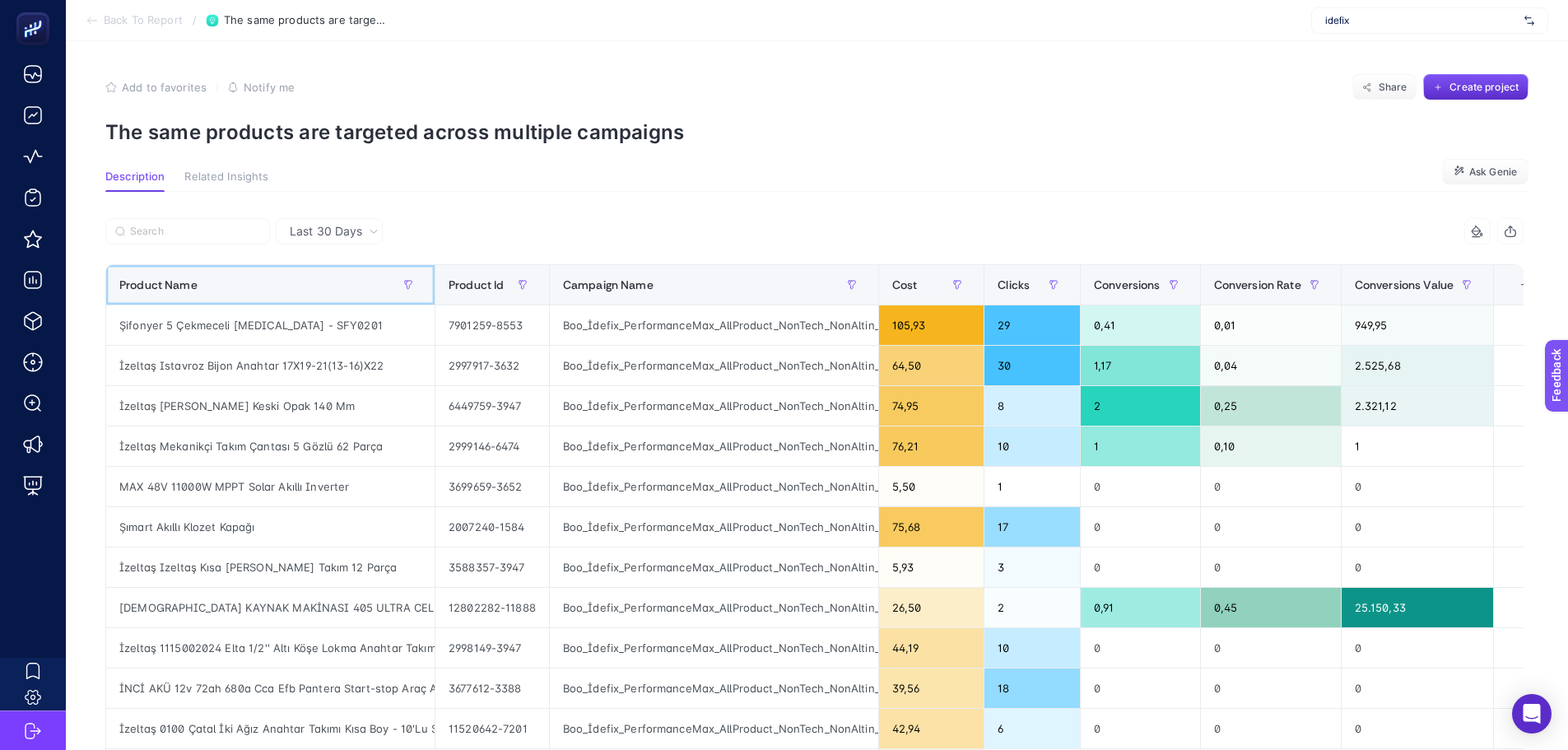
click at [342, 295] on div "Product Name" at bounding box center [270, 284] width 302 height 26
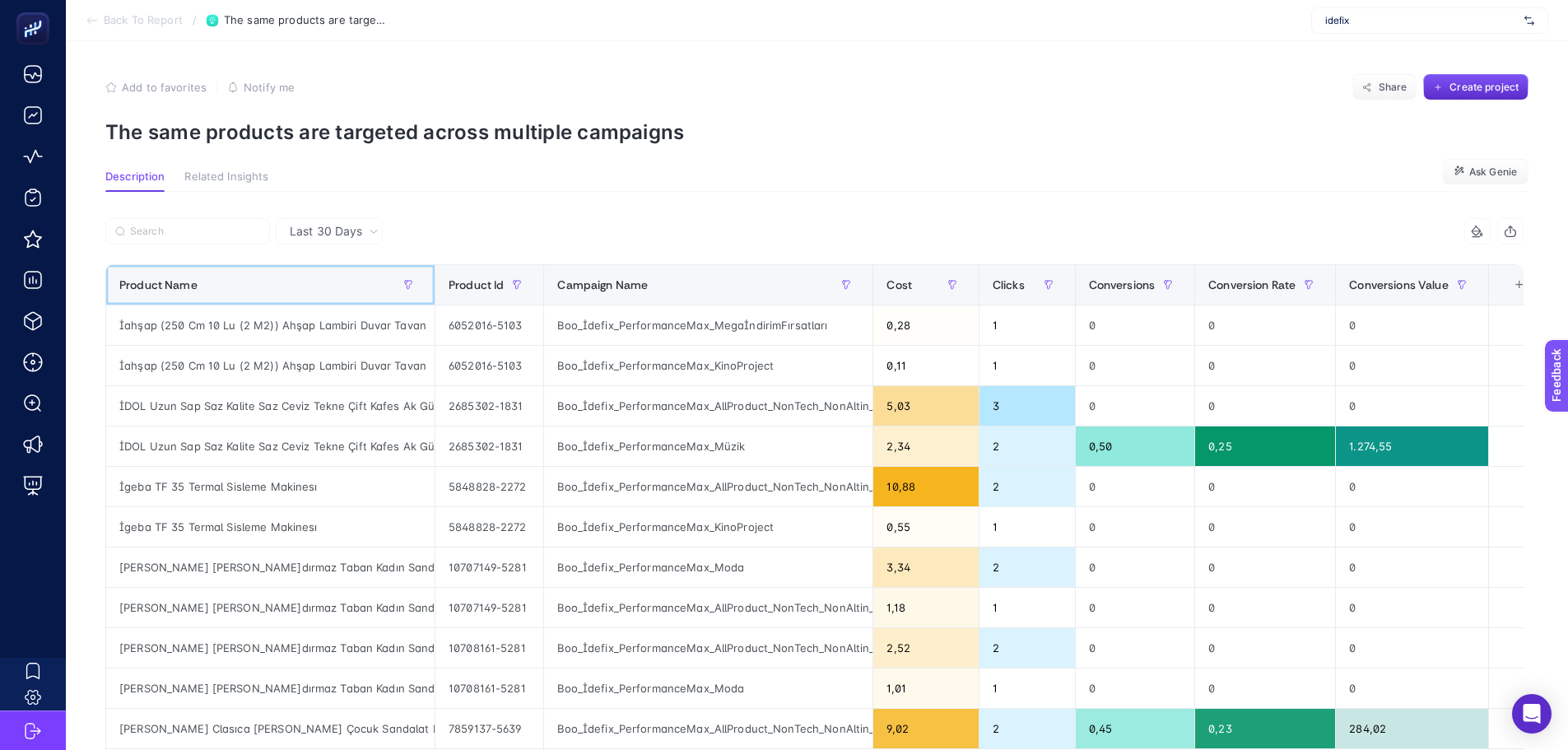
click at [340, 288] on div "Product Name" at bounding box center [270, 284] width 302 height 26
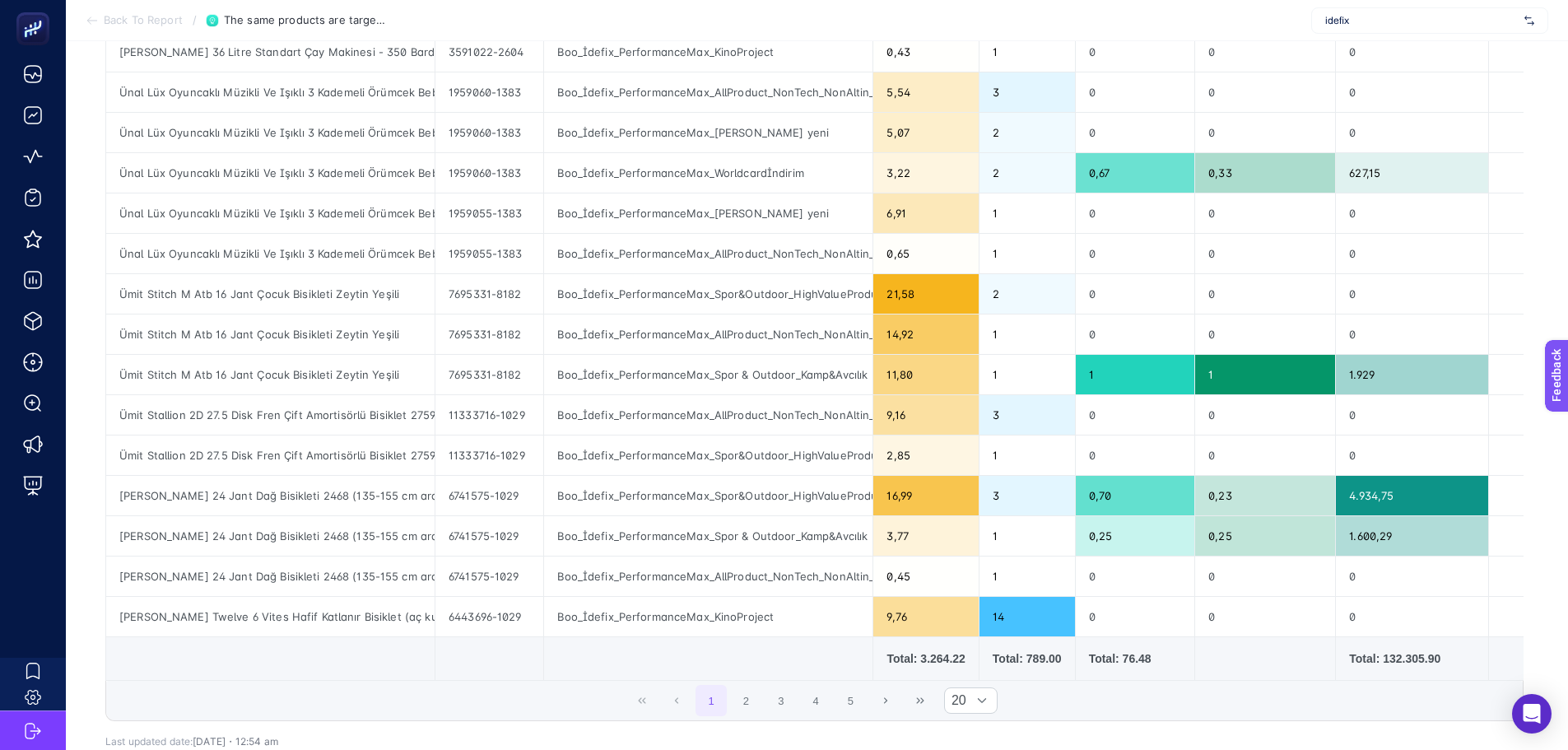
scroll to position [576, 0]
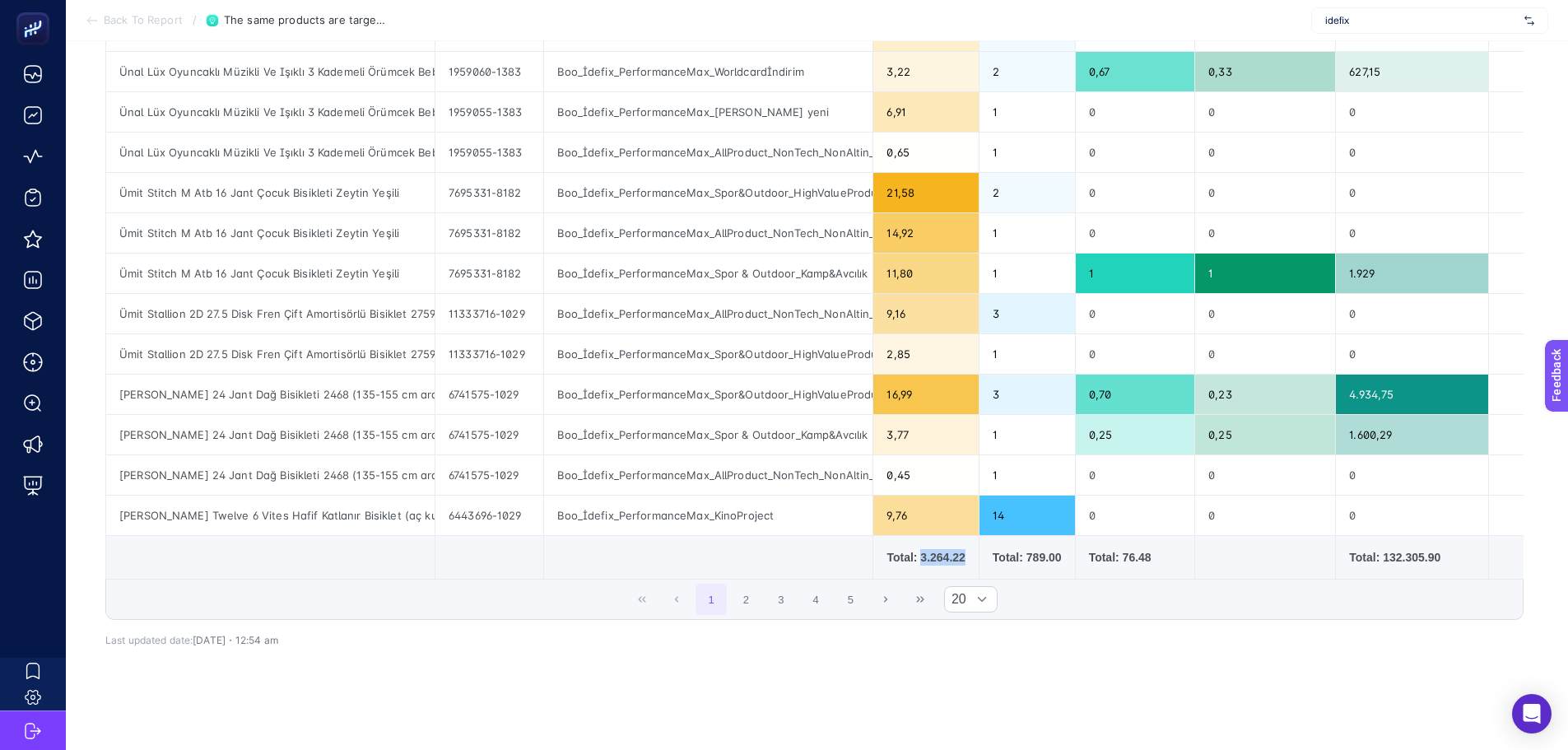
drag, startPoint x: 920, startPoint y: 560, endPoint x: 963, endPoint y: 560, distance: 43.0
click at [963, 559] on td "Total: 3.264.22" at bounding box center [926, 557] width 105 height 43
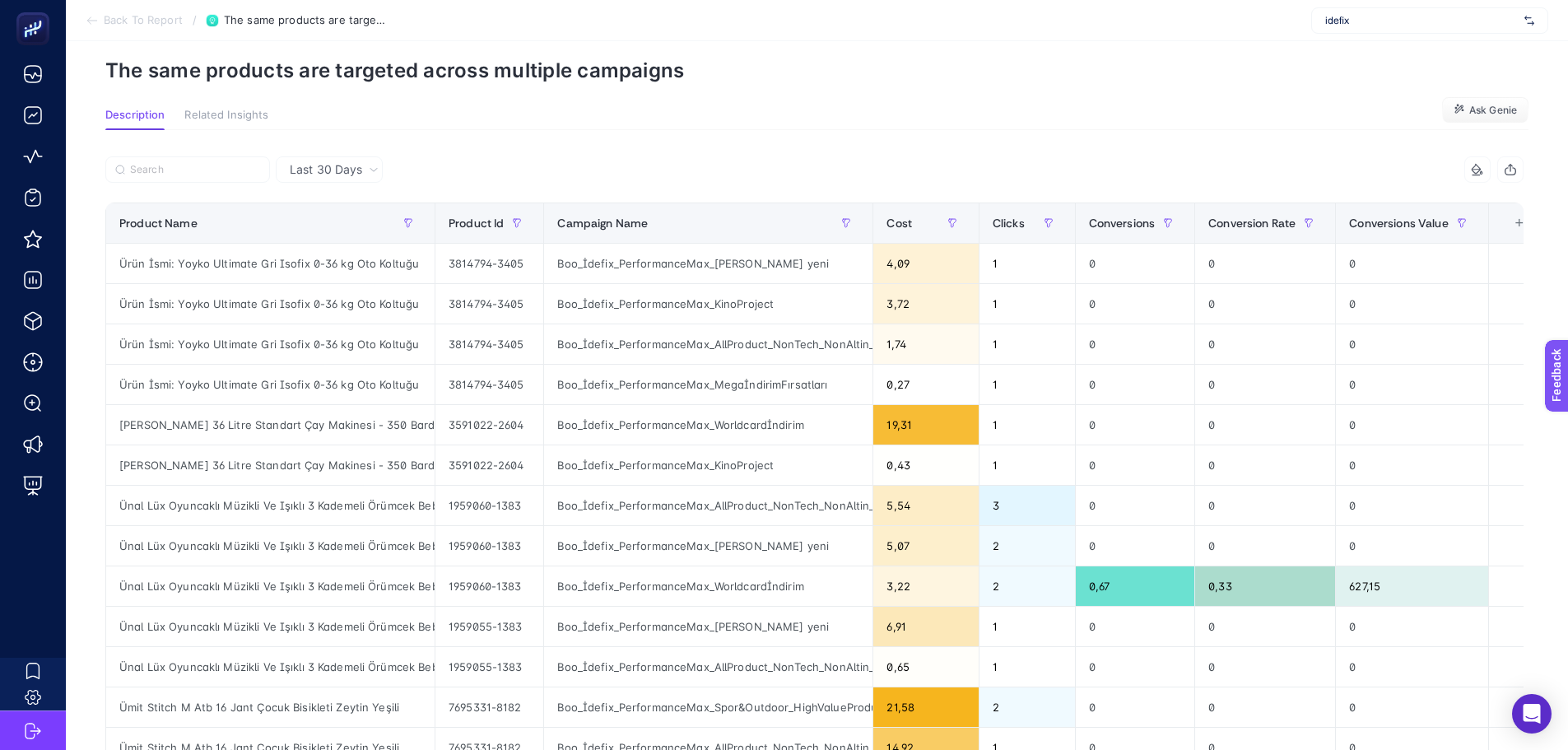
scroll to position [0, 0]
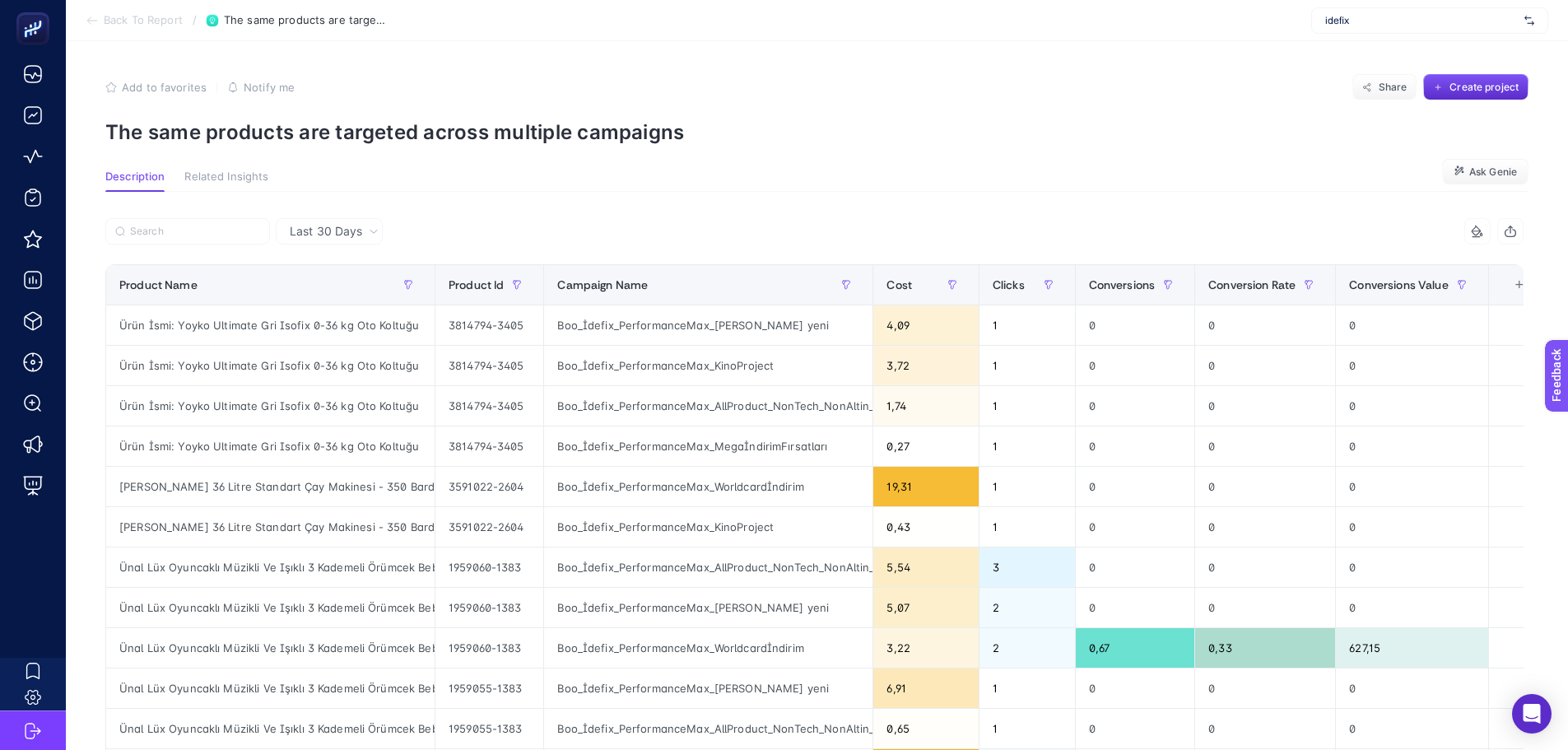
click at [117, 90] on button "Add to favorites false" at bounding box center [155, 88] width 101 height 13
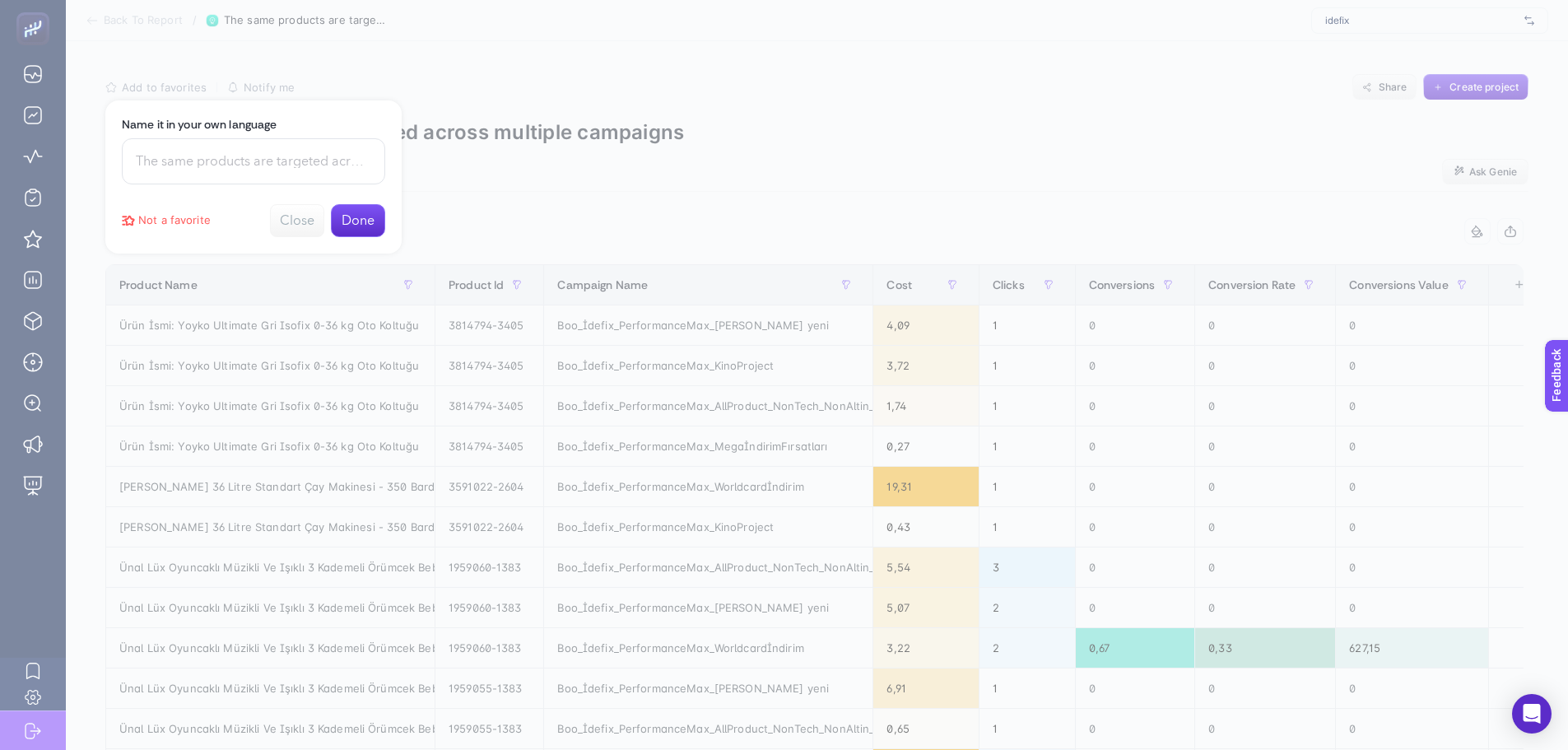
click at [217, 164] on input at bounding box center [253, 161] width 263 height 46
type input "aynı ürün"
click at [350, 224] on button "Done" at bounding box center [358, 221] width 54 height 33
click at [600, 174] on div at bounding box center [784, 375] width 1568 height 750
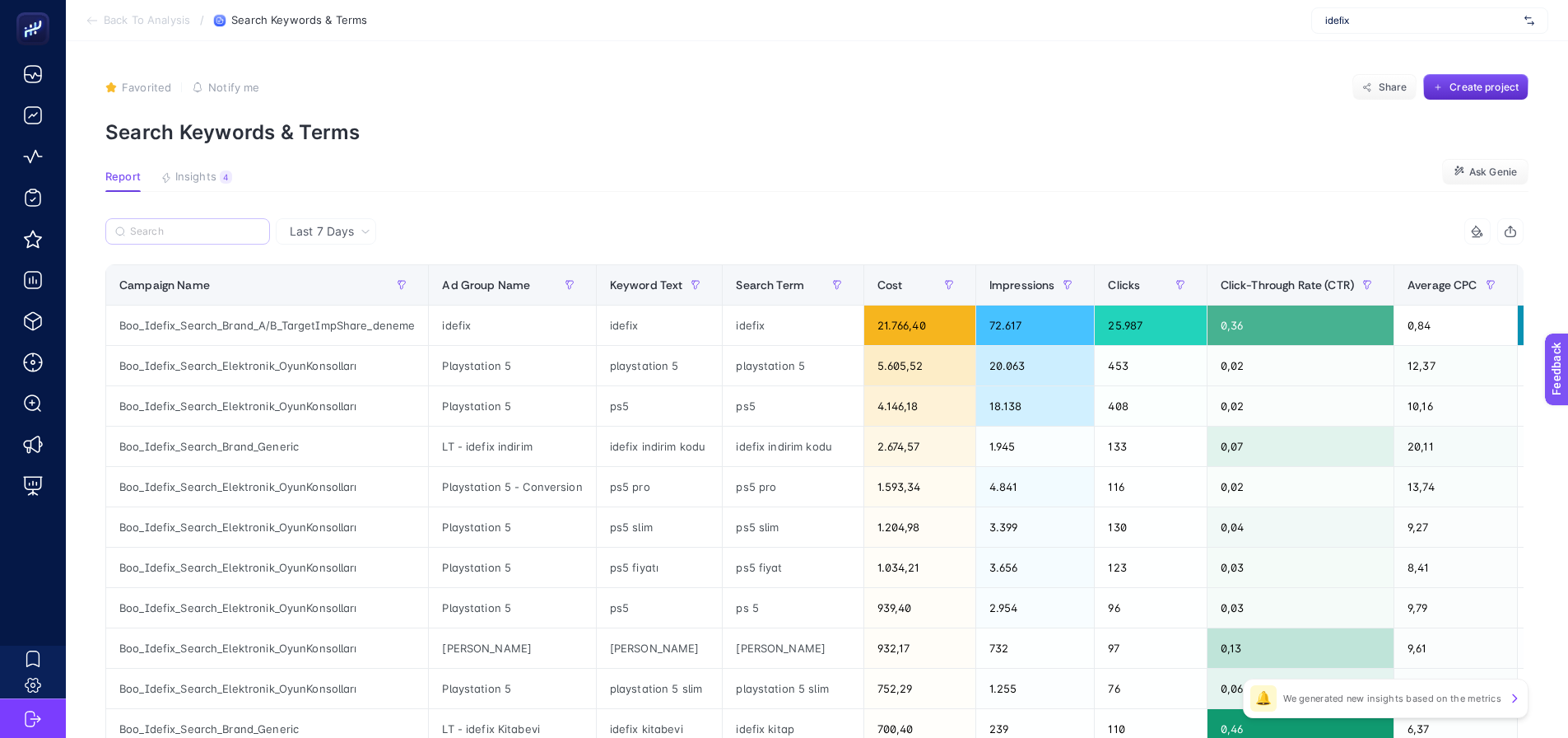
click at [178, 238] on label at bounding box center [187, 231] width 165 height 26
click at [178, 238] on input "Search" at bounding box center [195, 232] width 130 height 13
paste input "Boo_Idefix_Search_GNRC_DSA_Spor&Outdoor_HighValueProduct"
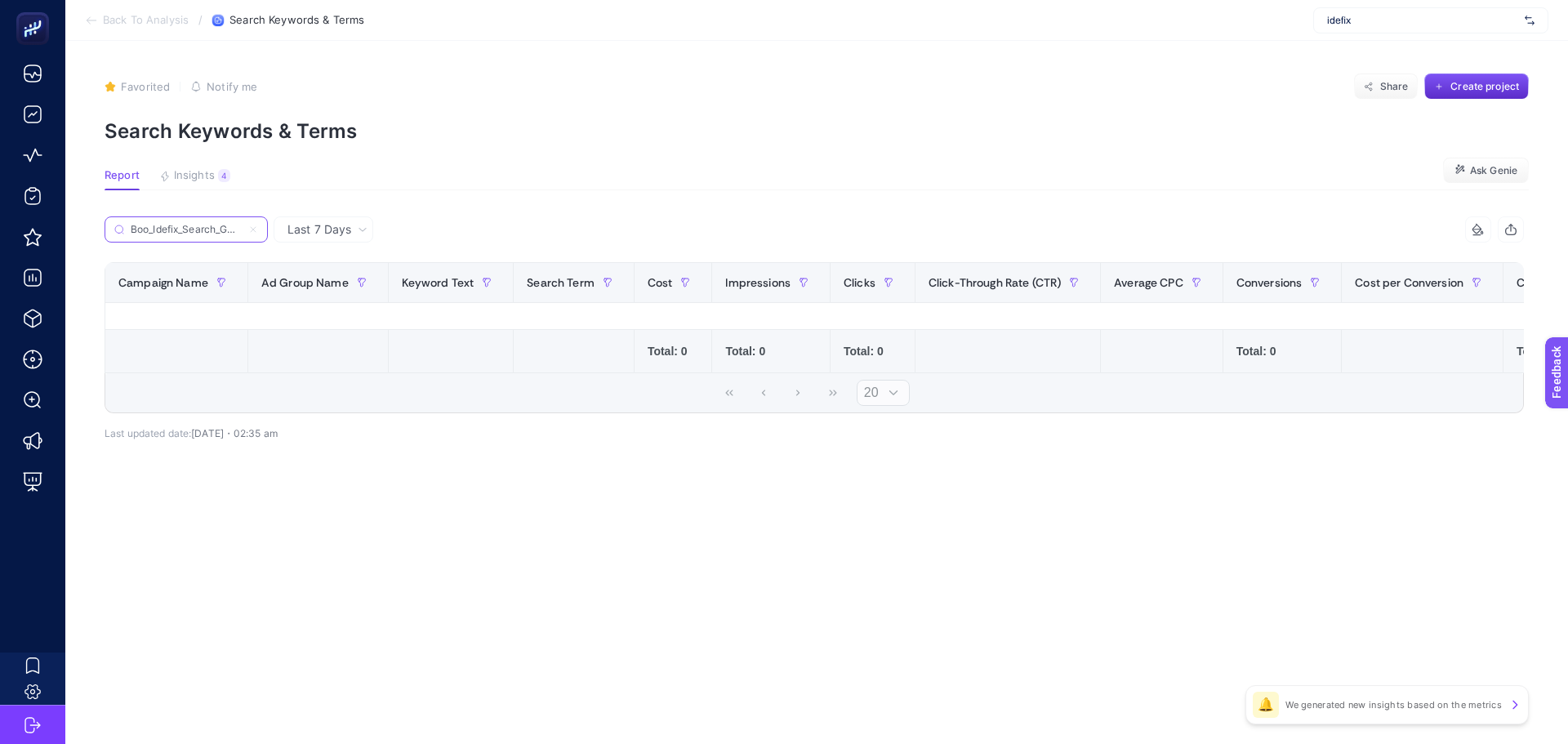
scroll to position [0, 192]
type input "Boo_Idefix_Search_GNRC_DSA_Spor&Outdoor_HighValueProduct"
click at [204, 178] on span "Insights" at bounding box center [194, 176] width 41 height 13
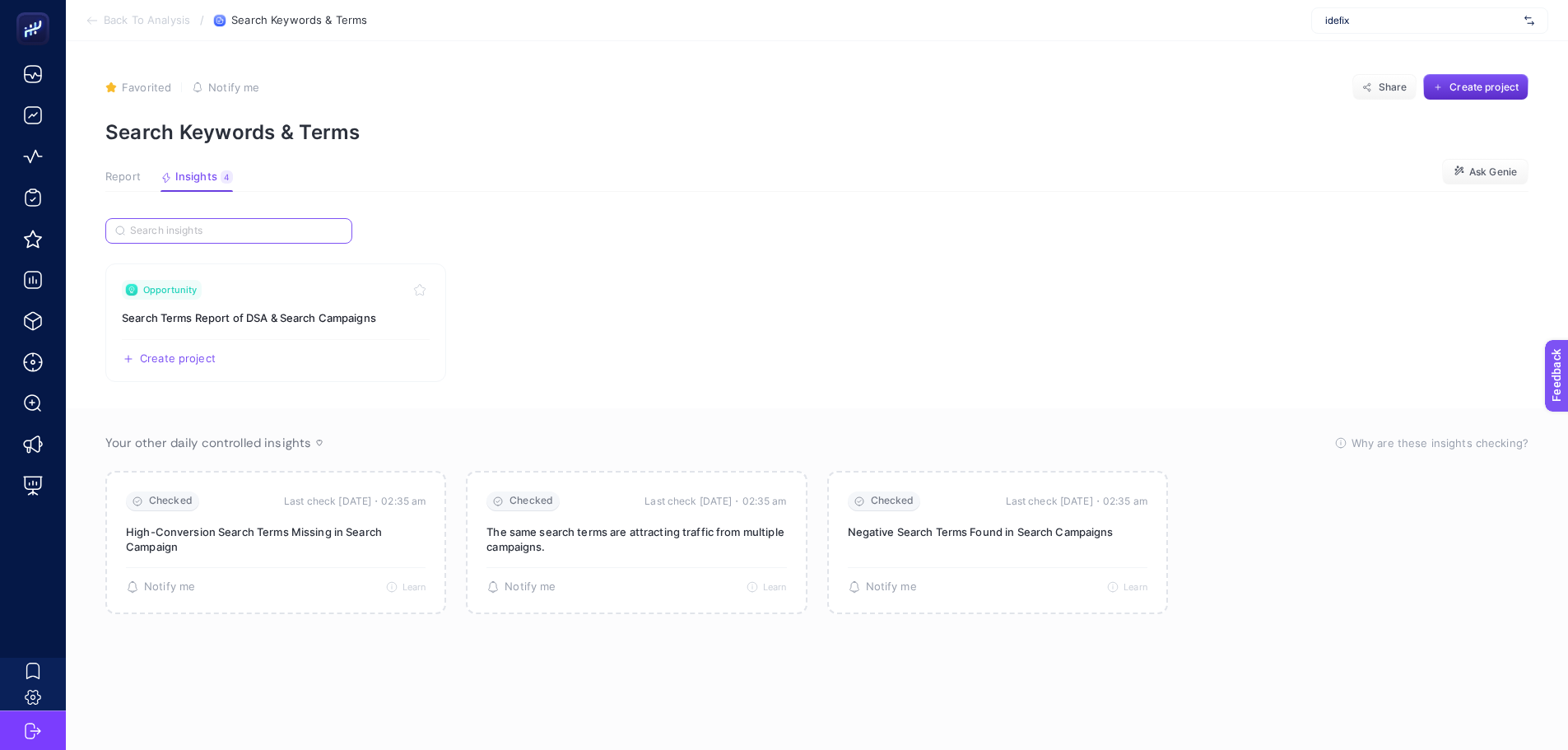
click at [211, 231] on input "Search" at bounding box center [236, 230] width 212 height 13
click at [119, 166] on article "Favorited true Notify me Share Create project Search Keywords & Terms Report In…" at bounding box center [817, 395] width 1502 height 709
click at [121, 183] on span "Report" at bounding box center [122, 177] width 36 height 13
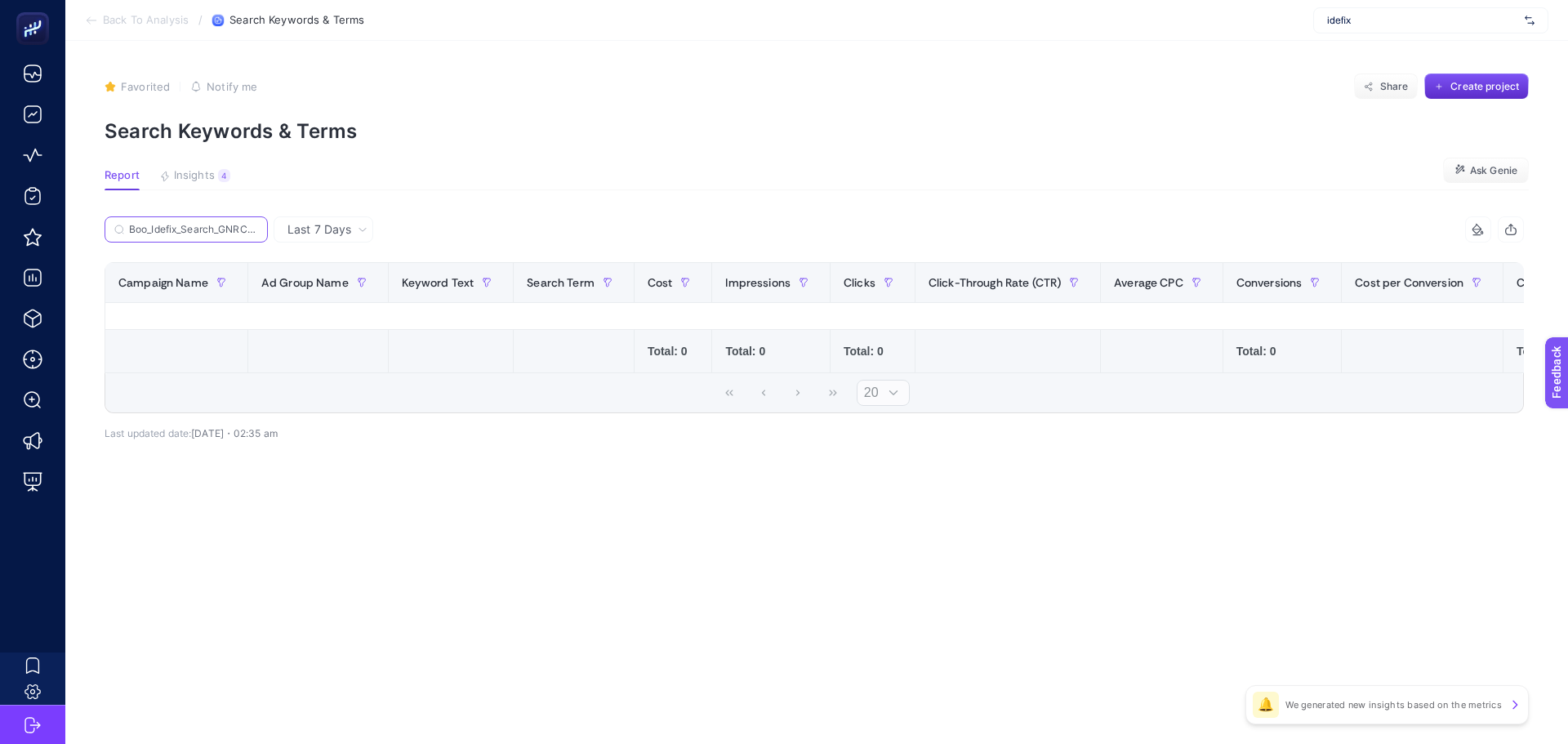
click at [153, 229] on input "Boo_Idefix_Search_GNRC_DSA_Spor&Outdoor_HighValueProduct" at bounding box center [193, 230] width 129 height 12
click at [153, 229] on input "Boo_Idefix_Search_GNRC_DSA_Spor&Outdoor_HighValueProduct" at bounding box center [187, 230] width 111 height 12
paste input "Search"
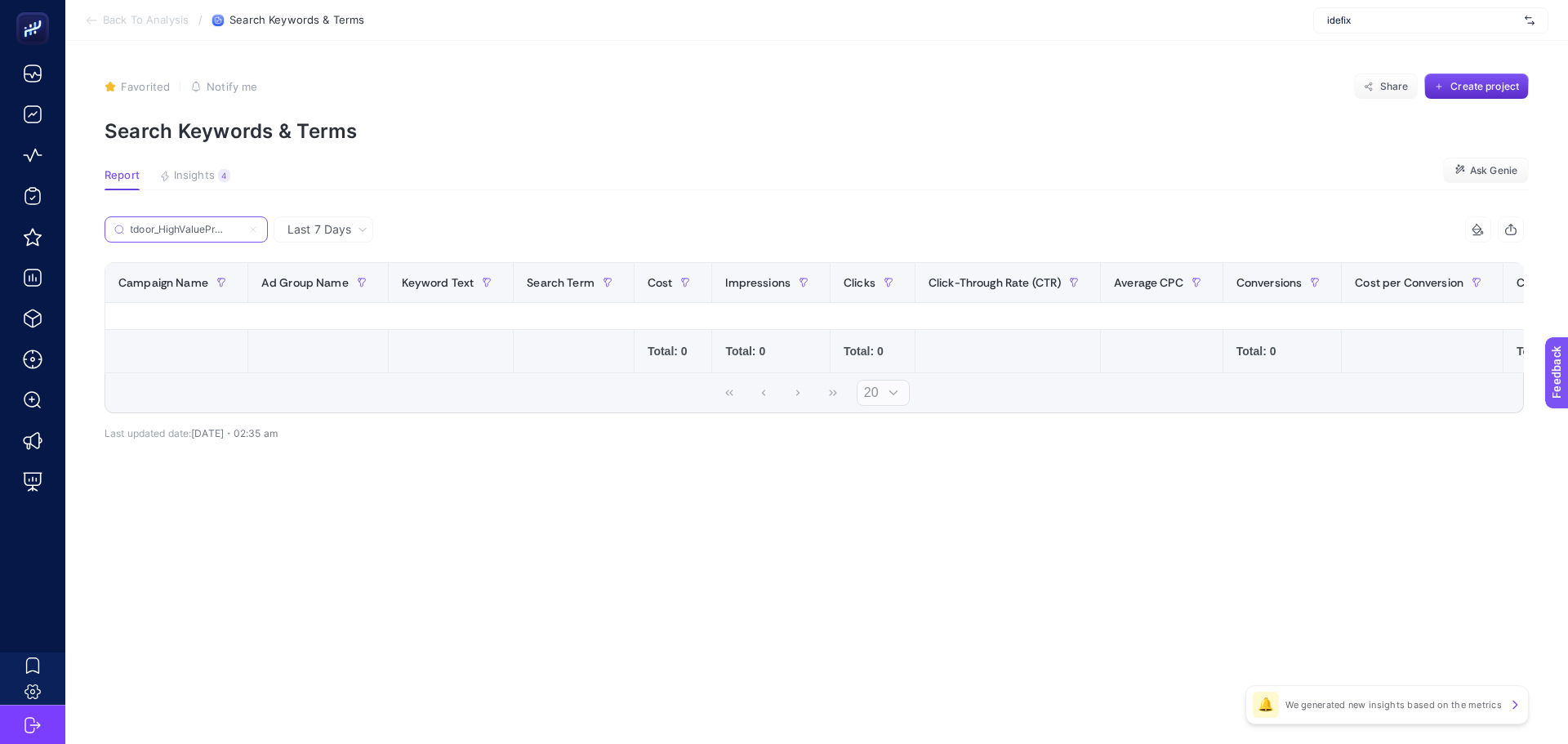
type input "Outdoor_HighValueProduct"
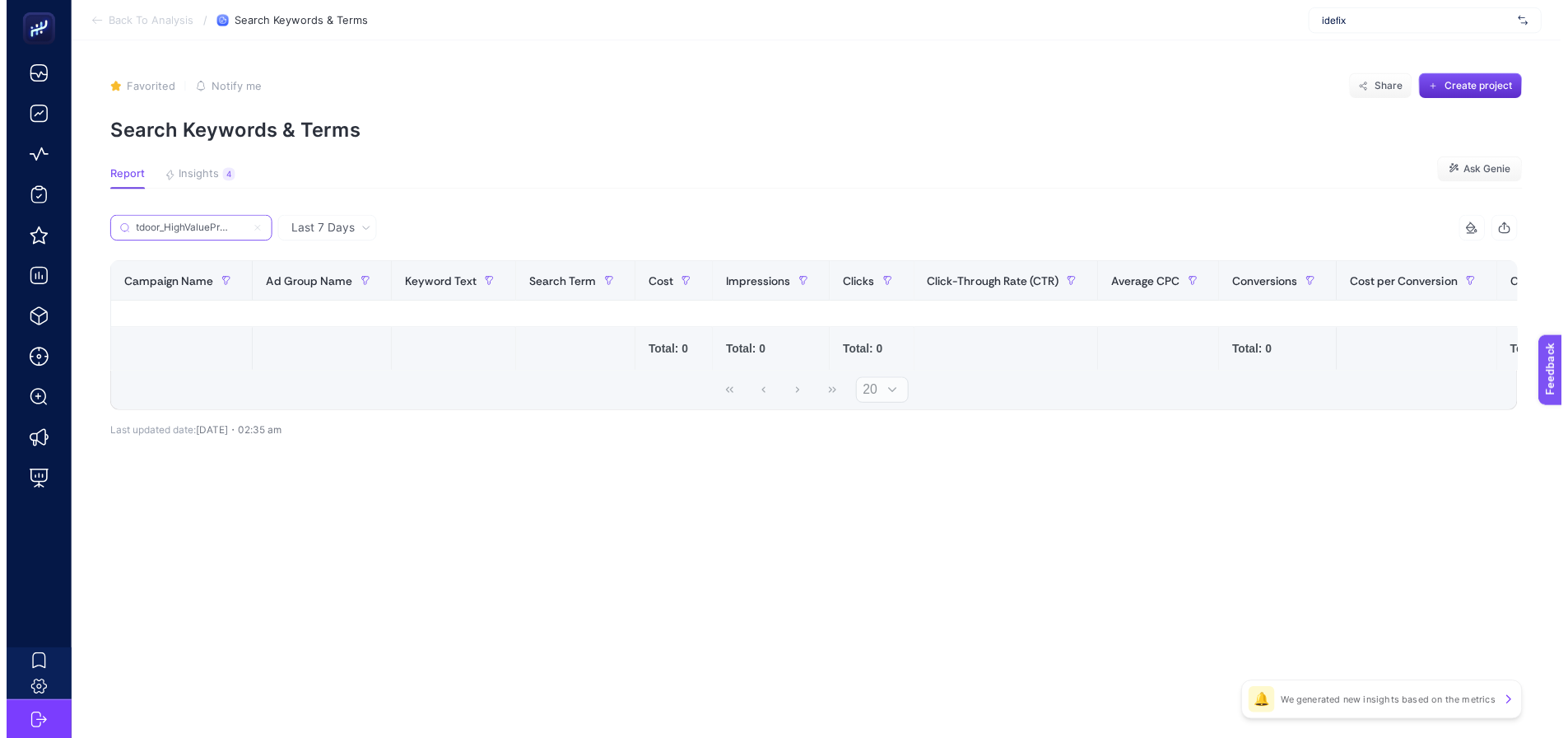
scroll to position [0, 0]
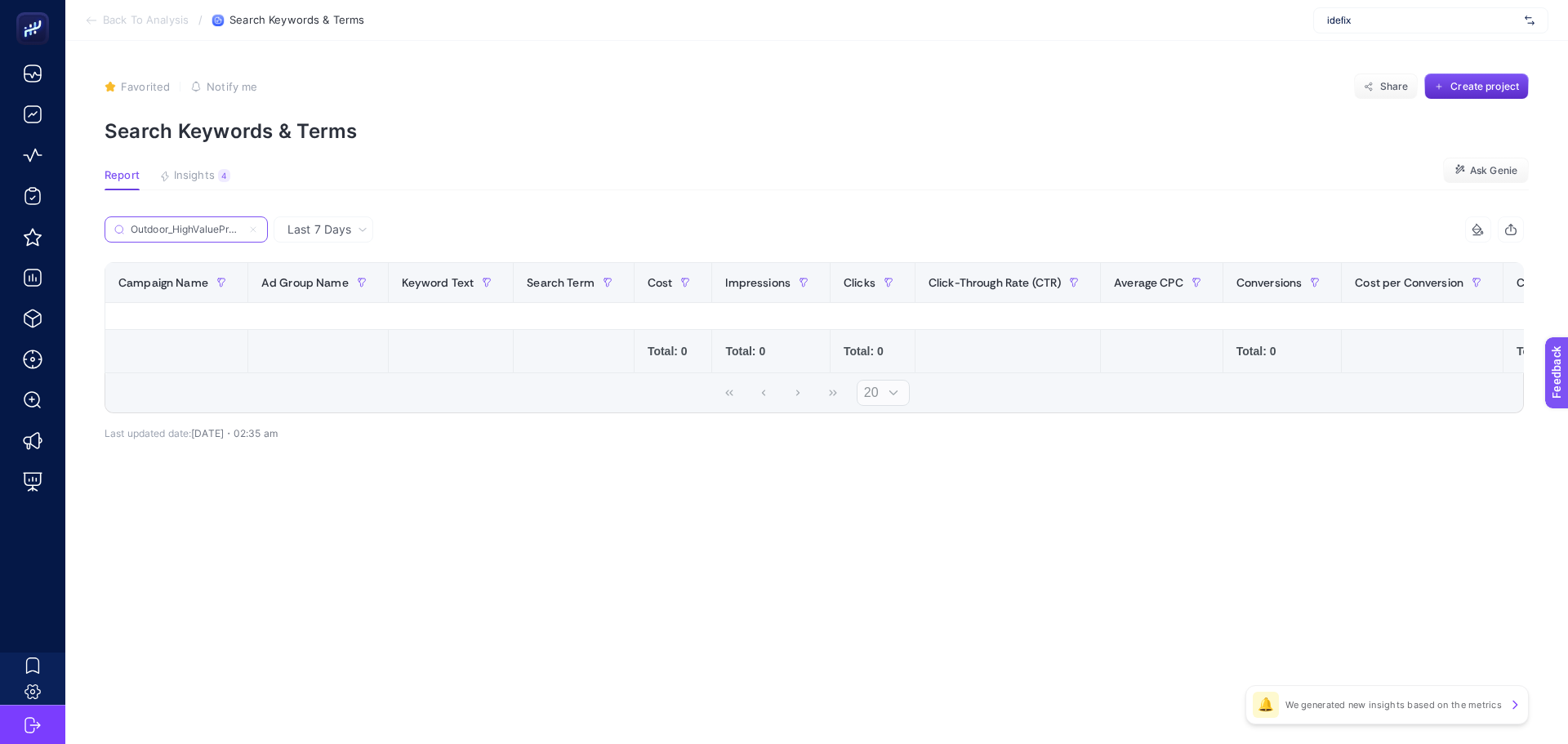
click at [196, 232] on input "Outdoor_HighValueProduct" at bounding box center [187, 230] width 111 height 12
click at [316, 226] on span "Last 7 Days" at bounding box center [320, 229] width 64 height 16
click at [332, 291] on li "Last 30 Days" at bounding box center [323, 293] width 90 height 30
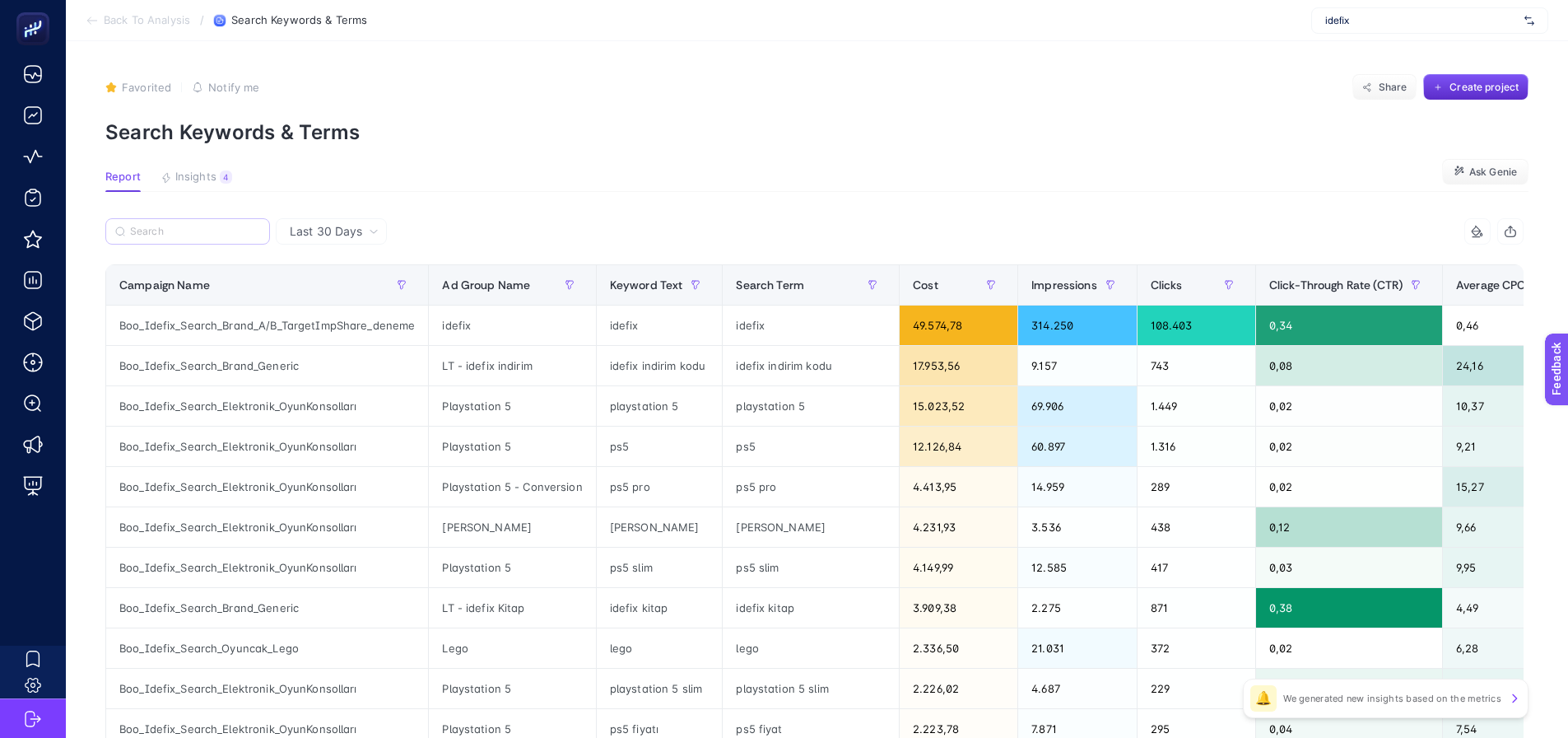
click at [216, 240] on label at bounding box center [187, 231] width 165 height 26
click at [0, 0] on input "Outdoor_HighValueProduct" at bounding box center [0, 0] width 0 height 0
click at [209, 237] on input "Search" at bounding box center [195, 232] width 130 height 13
click at [188, 233] on input "Search" at bounding box center [196, 232] width 128 height 13
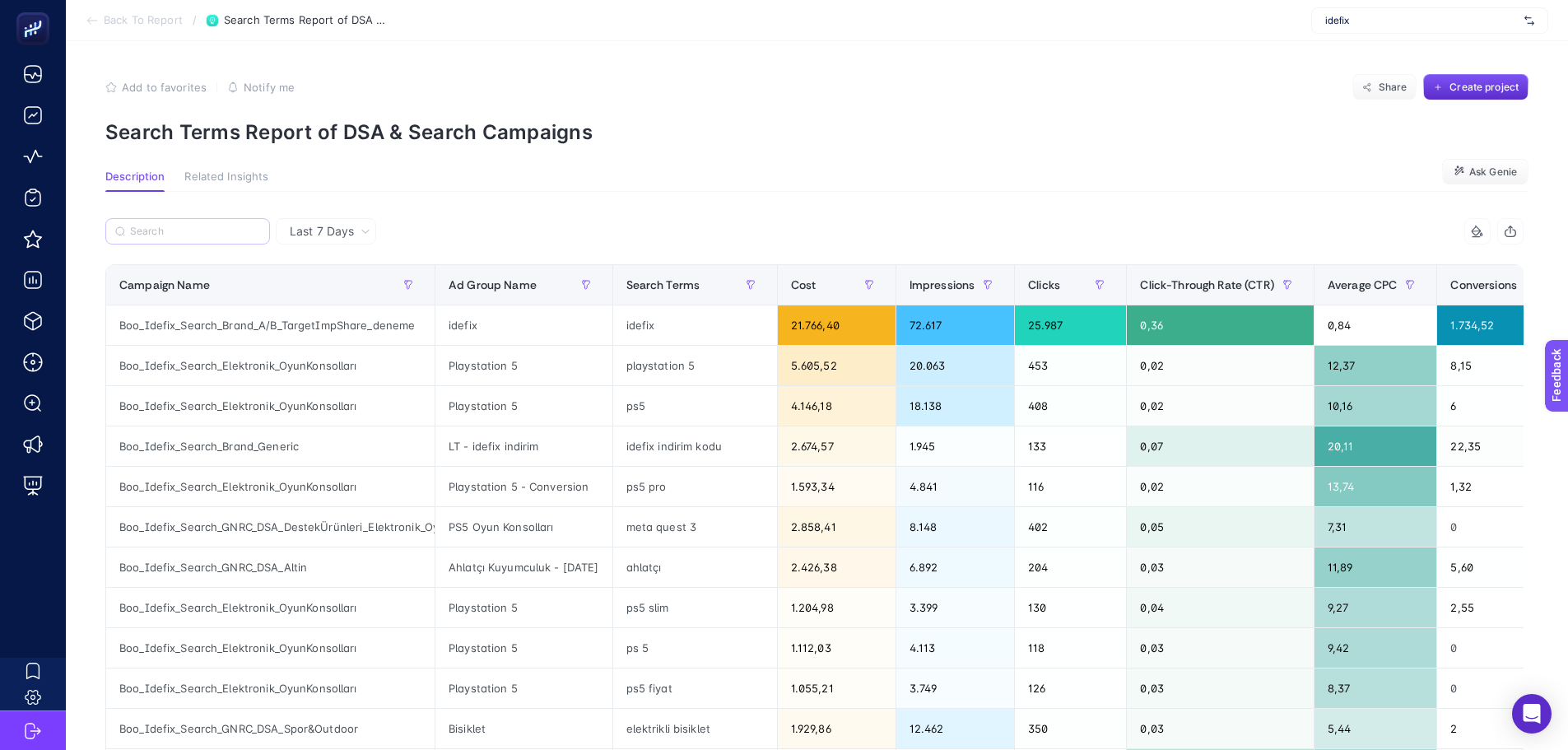
click at [185, 223] on label at bounding box center [187, 230] width 165 height 26
click at [185, 226] on input "Search" at bounding box center [195, 231] width 130 height 13
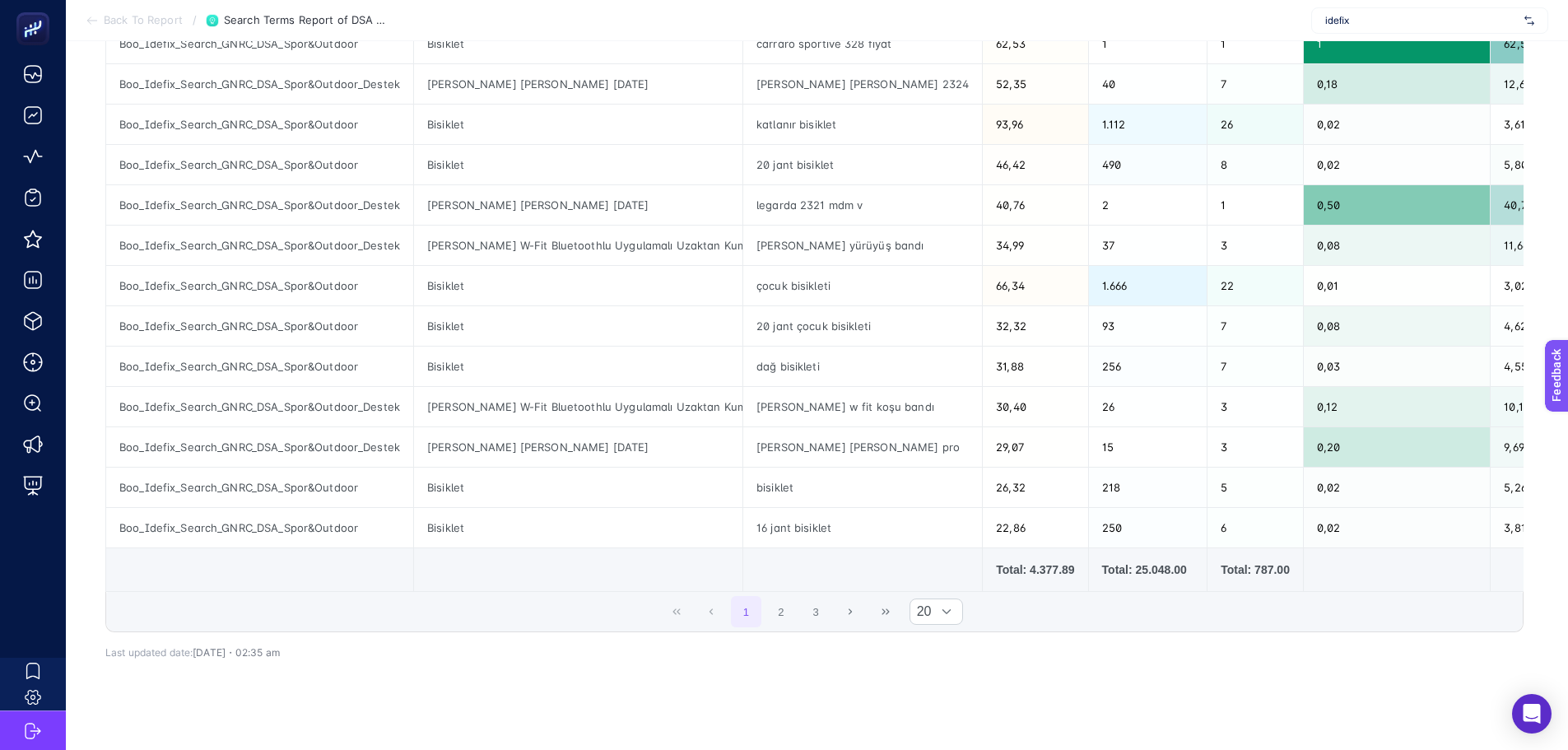
scroll to position [576, 0]
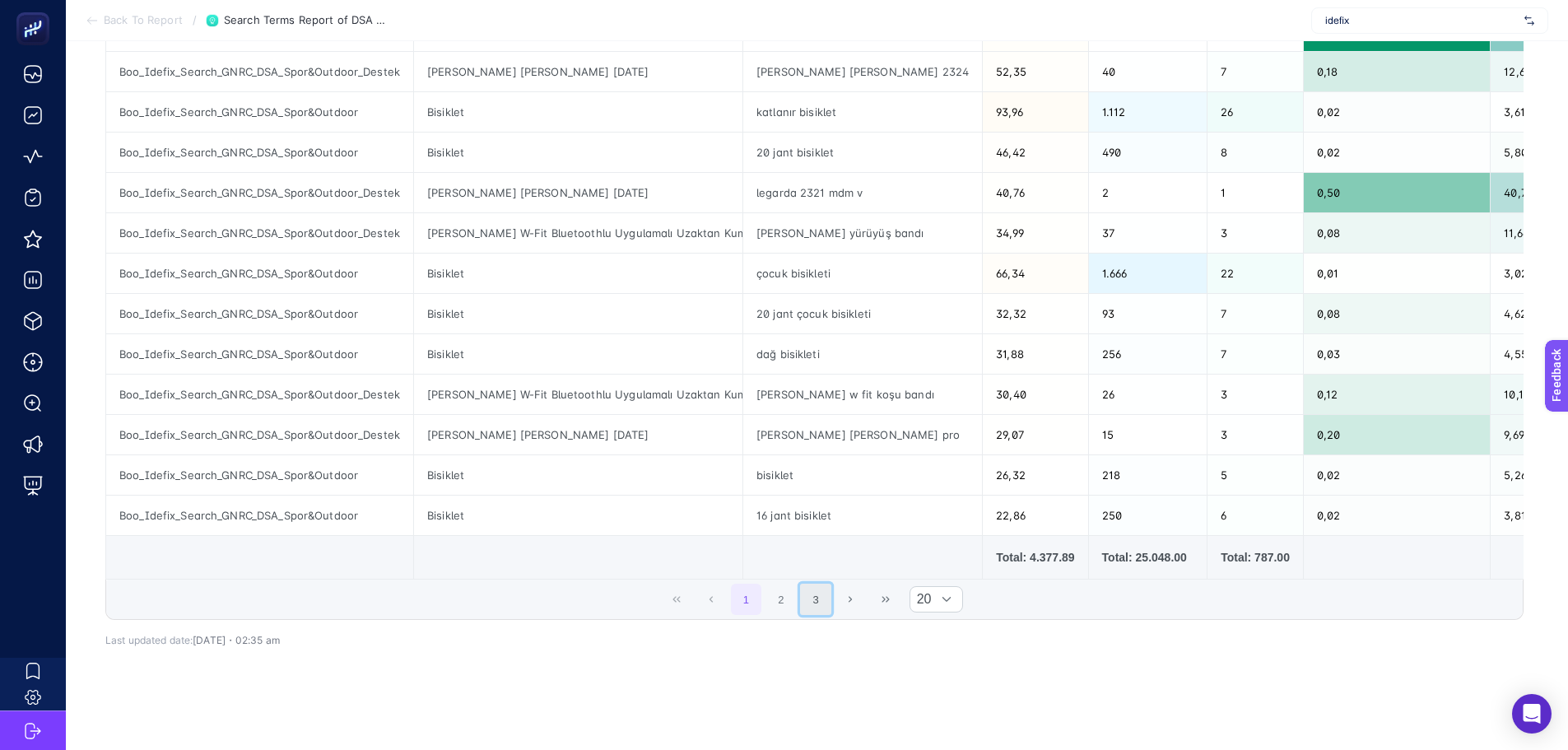
click at [831, 609] on button "3" at bounding box center [816, 599] width 31 height 31
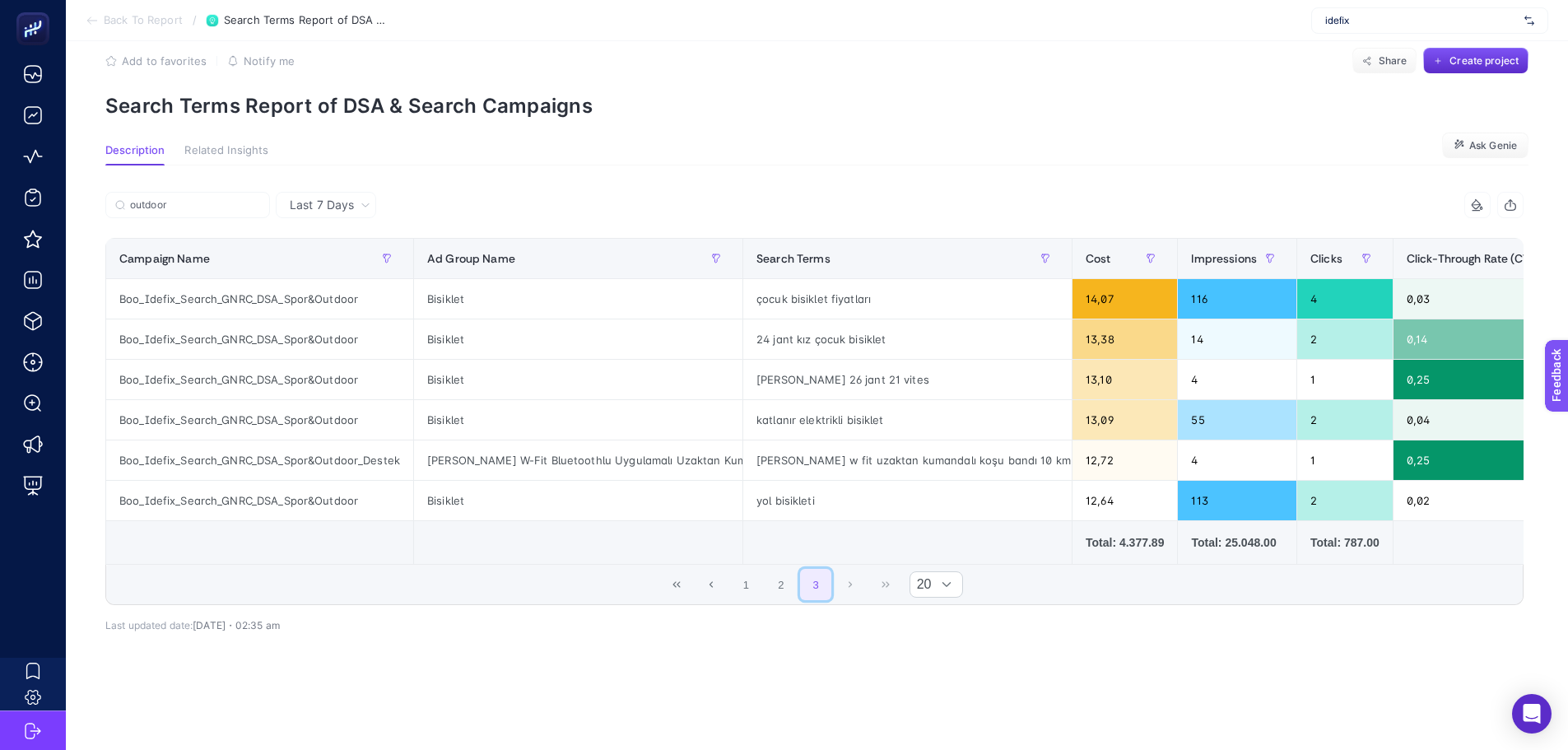
scroll to position [45, 0]
click at [795, 576] on button "2" at bounding box center [781, 584] width 31 height 31
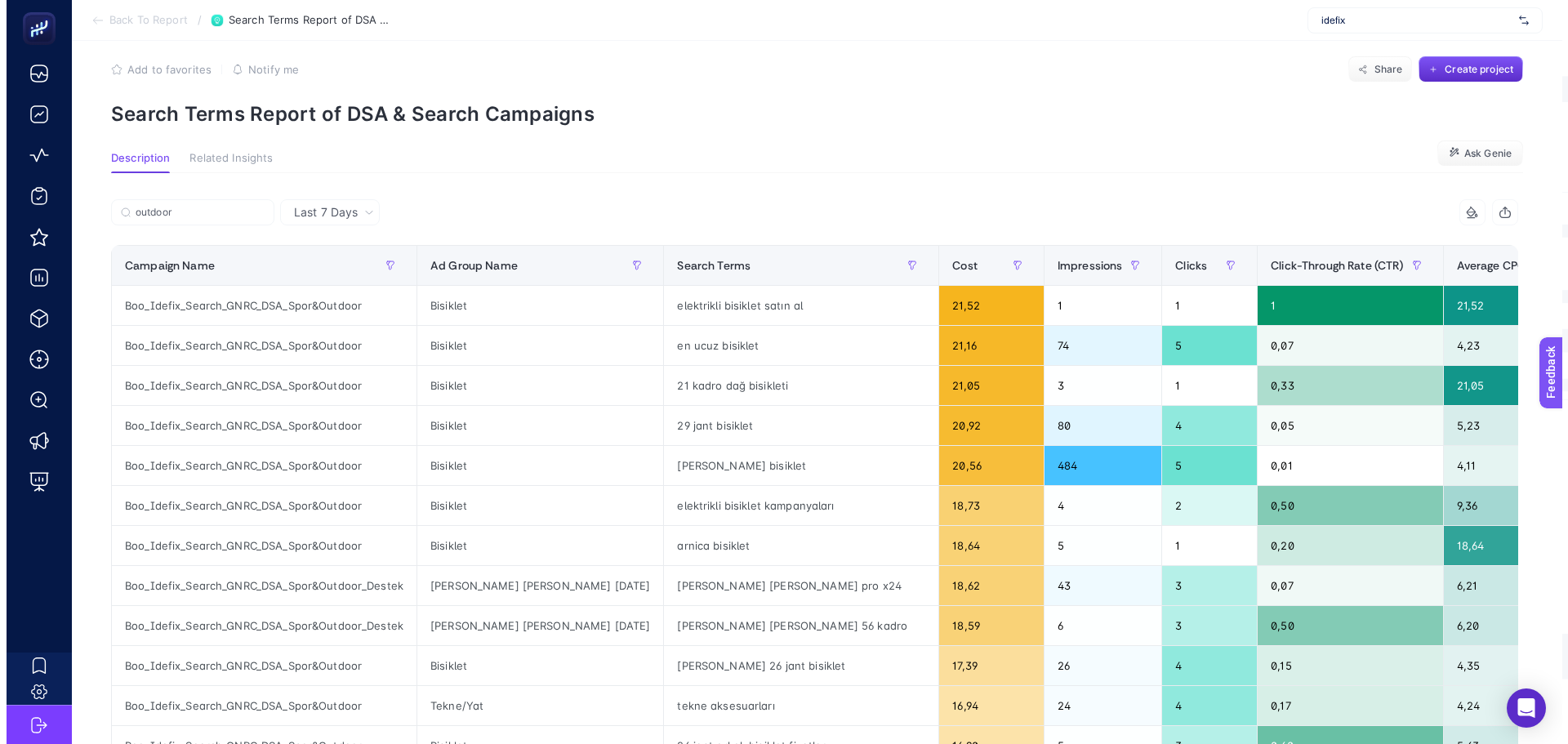
scroll to position [0, 0]
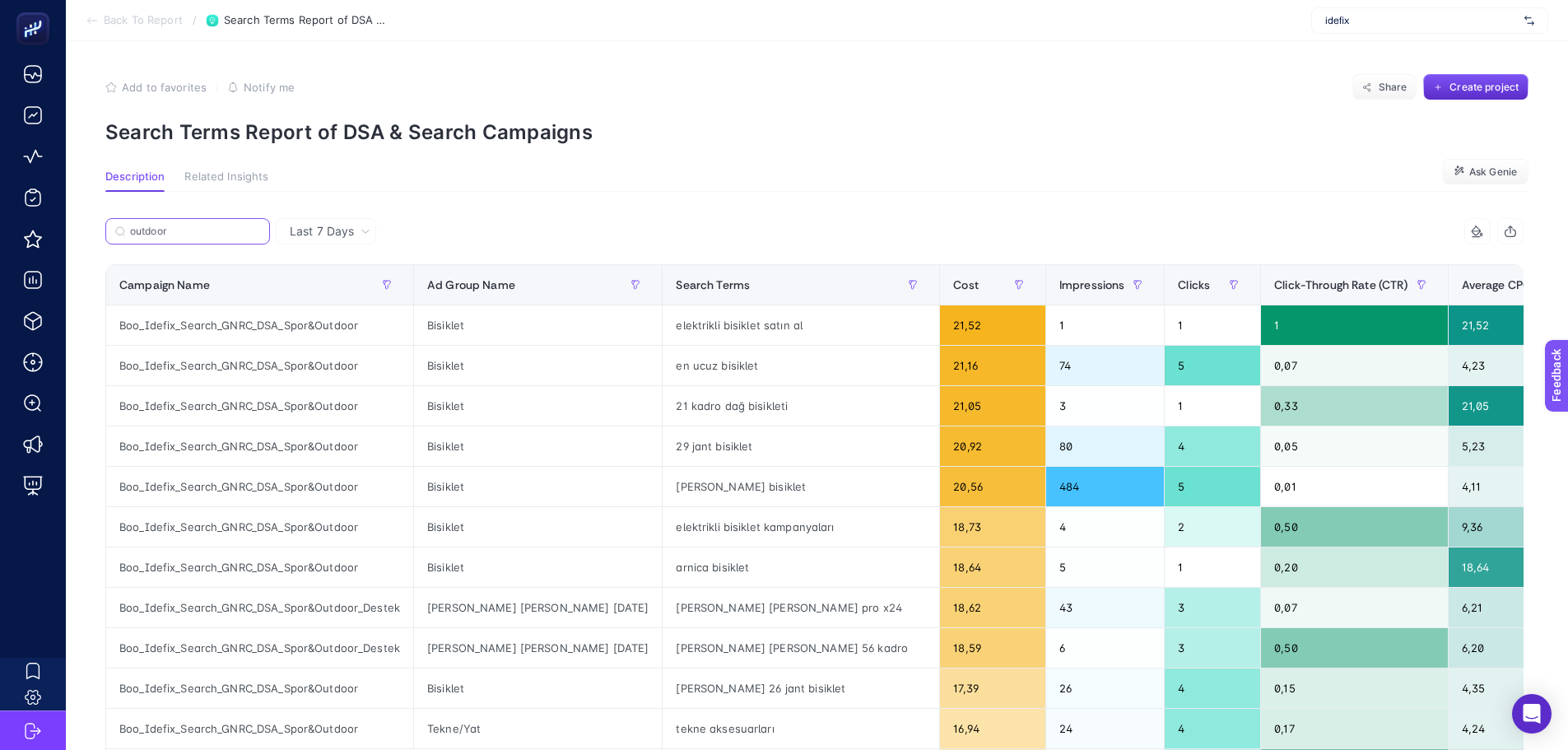
click at [209, 233] on input "outdoor" at bounding box center [195, 231] width 130 height 13
click at [209, 233] on input "outdoor" at bounding box center [188, 231] width 112 height 13
paste input "Outdoor_HighValueProduct"
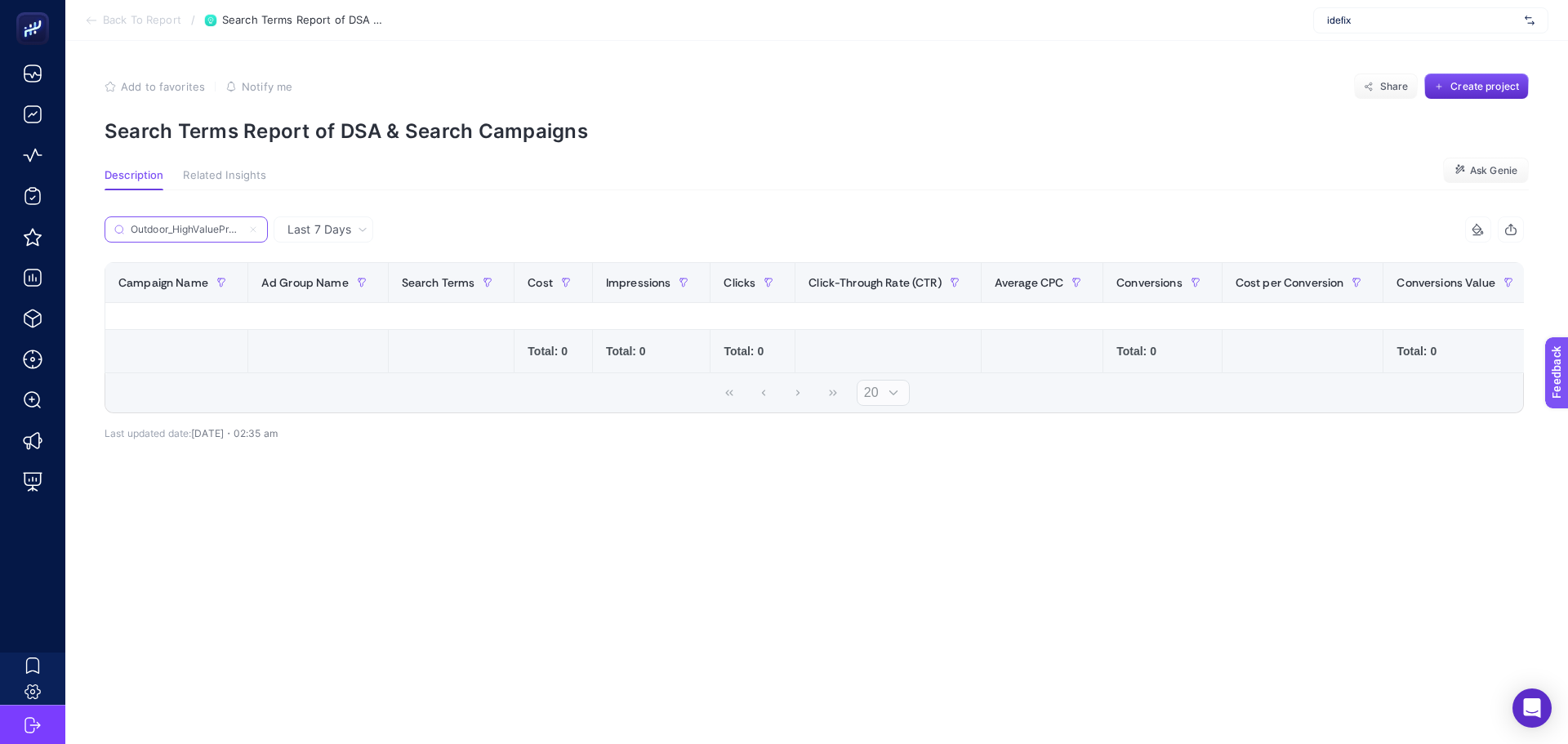
scroll to position [0, 16]
type input "Outdoor_HighValueProduct"
click at [253, 231] on icon at bounding box center [254, 230] width 10 height 10
click at [242, 231] on input "Outdoor_HighValueProduct" at bounding box center [187, 230] width 111 height 12
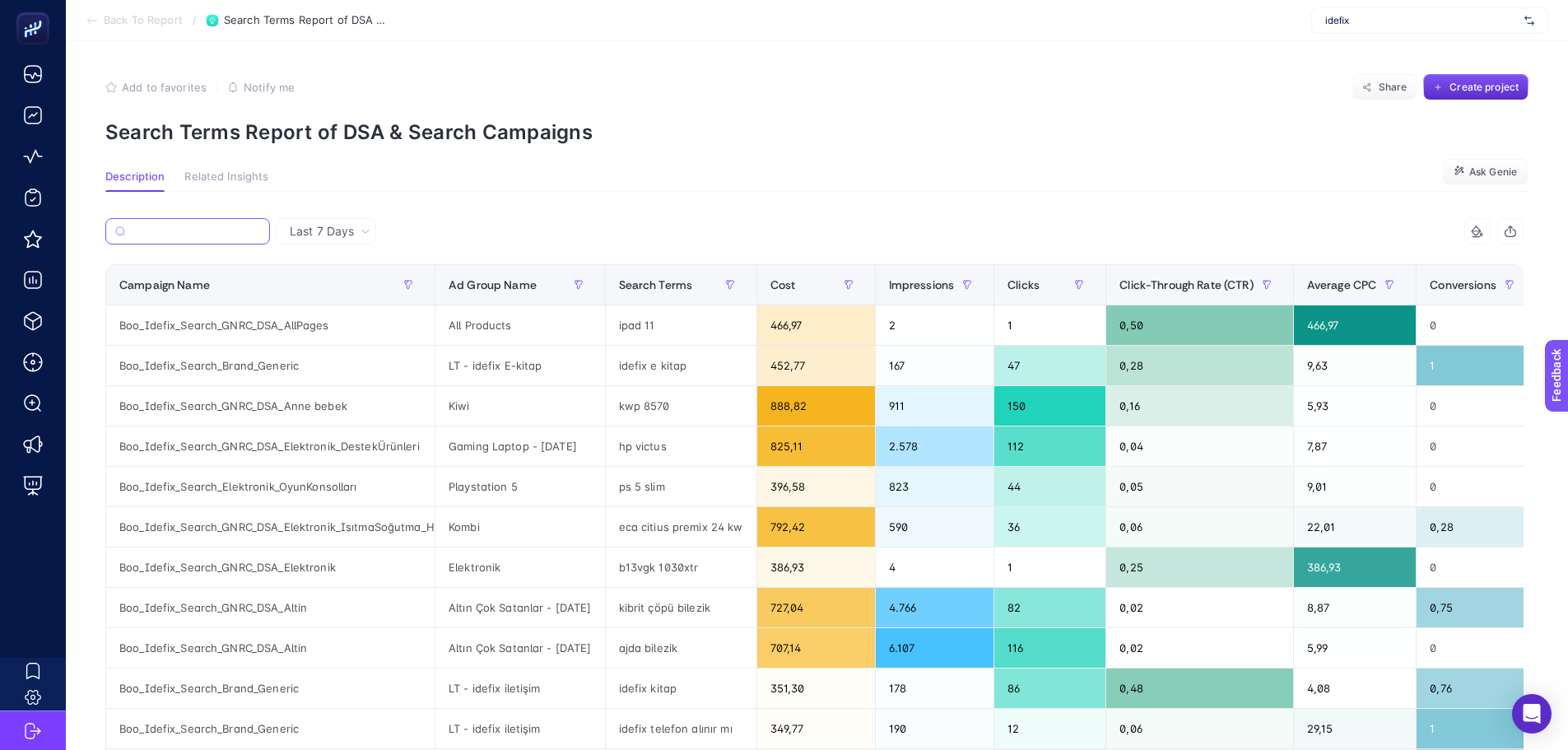
click at [172, 233] on input "Search" at bounding box center [196, 231] width 128 height 13
paste input "Boo_Idefix_Search_GNRC_DSA_Spor&Outdoor_Destek"
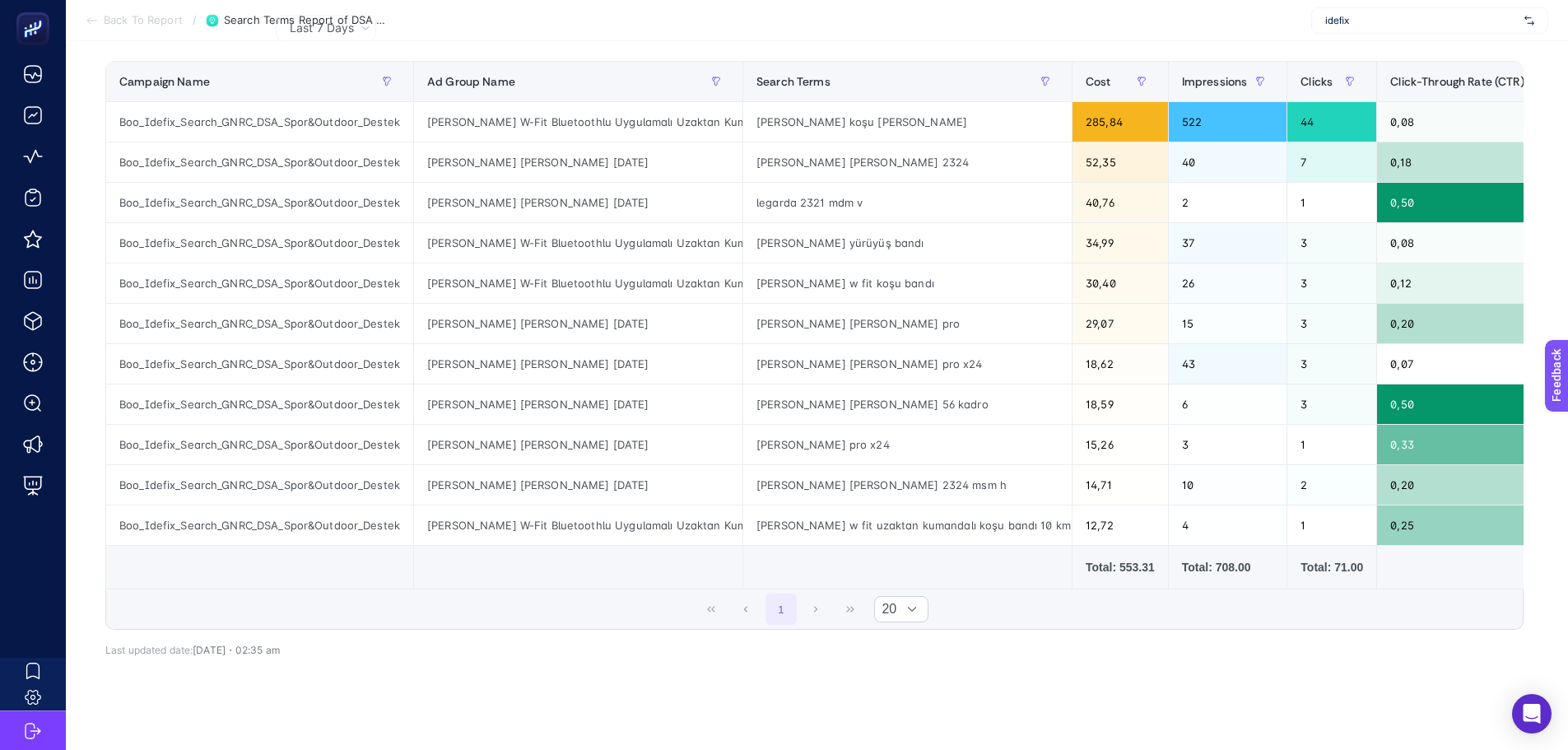
scroll to position [165, 0]
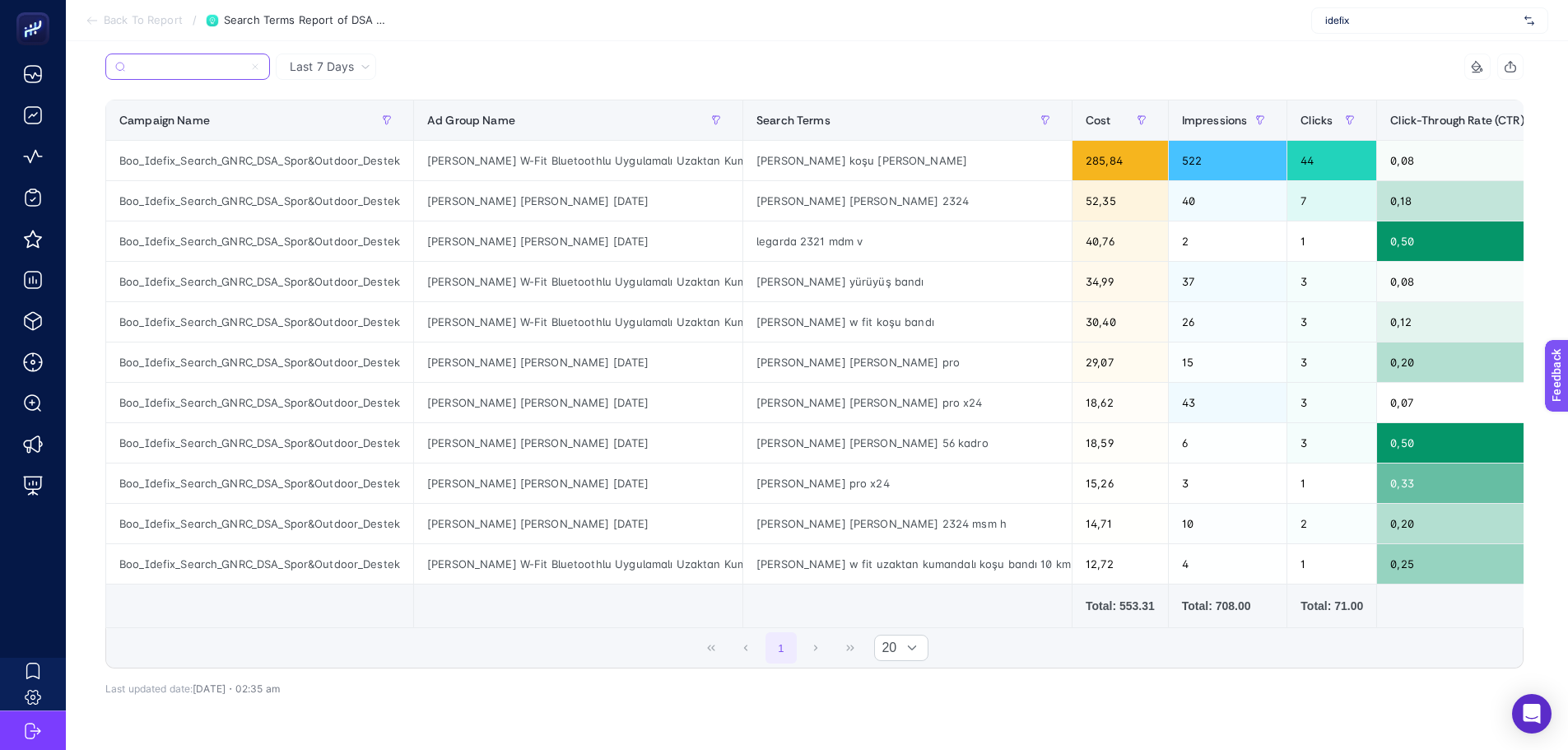
type input "Boo_Idefix_Search_GNRC_DSA_Spor&Outdoor_Destek"
click at [308, 75] on span "Last 7 Days" at bounding box center [322, 67] width 65 height 16
click at [316, 131] on li "Last 30 Days" at bounding box center [326, 130] width 91 height 30
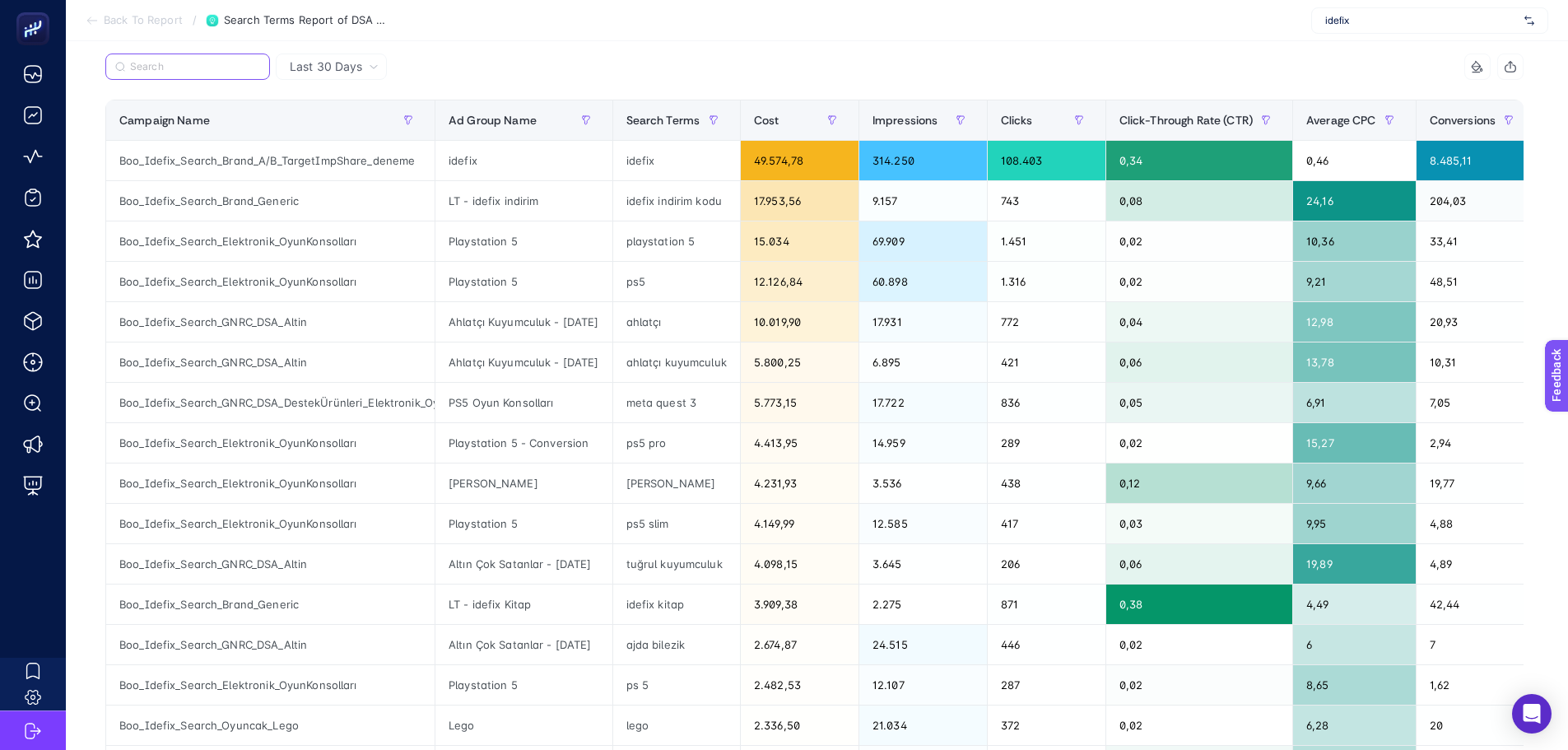
click at [232, 67] on input "Search" at bounding box center [195, 67] width 130 height 13
paste input "Boo_Idefix_Search_GNRC_DSA_Spor&Outdoor_Destek"
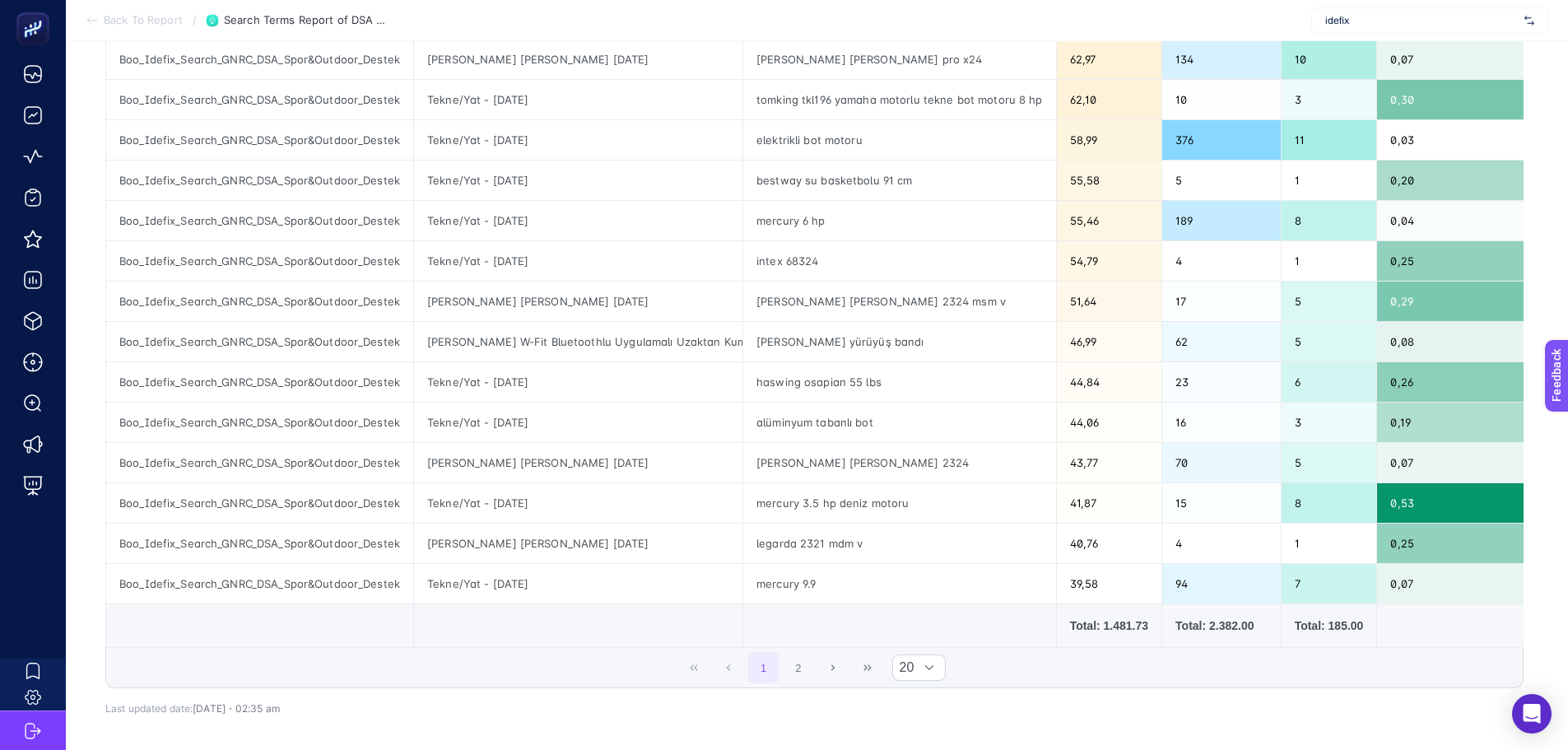
scroll to position [610, 0]
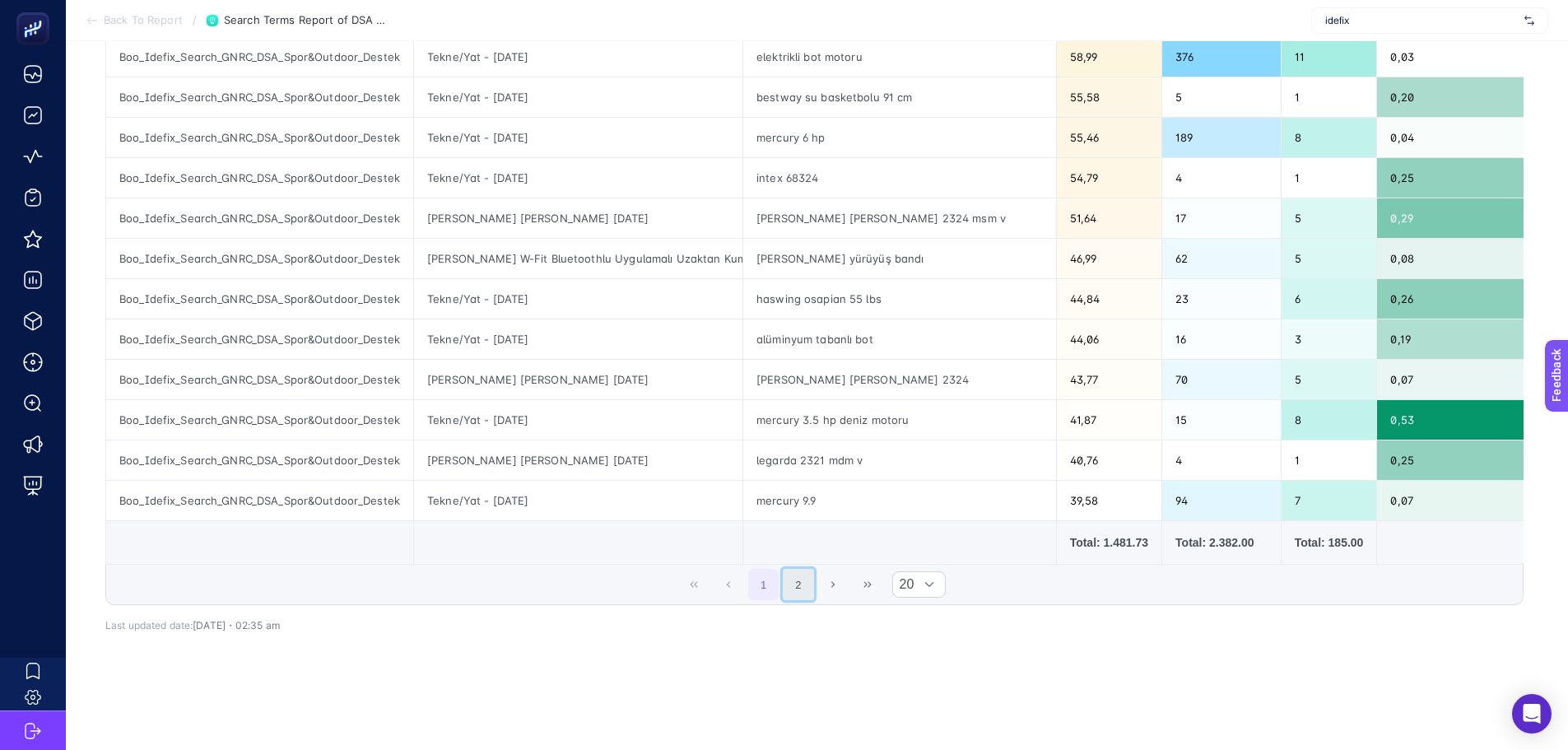
click at [811, 582] on button "2" at bounding box center [798, 584] width 31 height 31
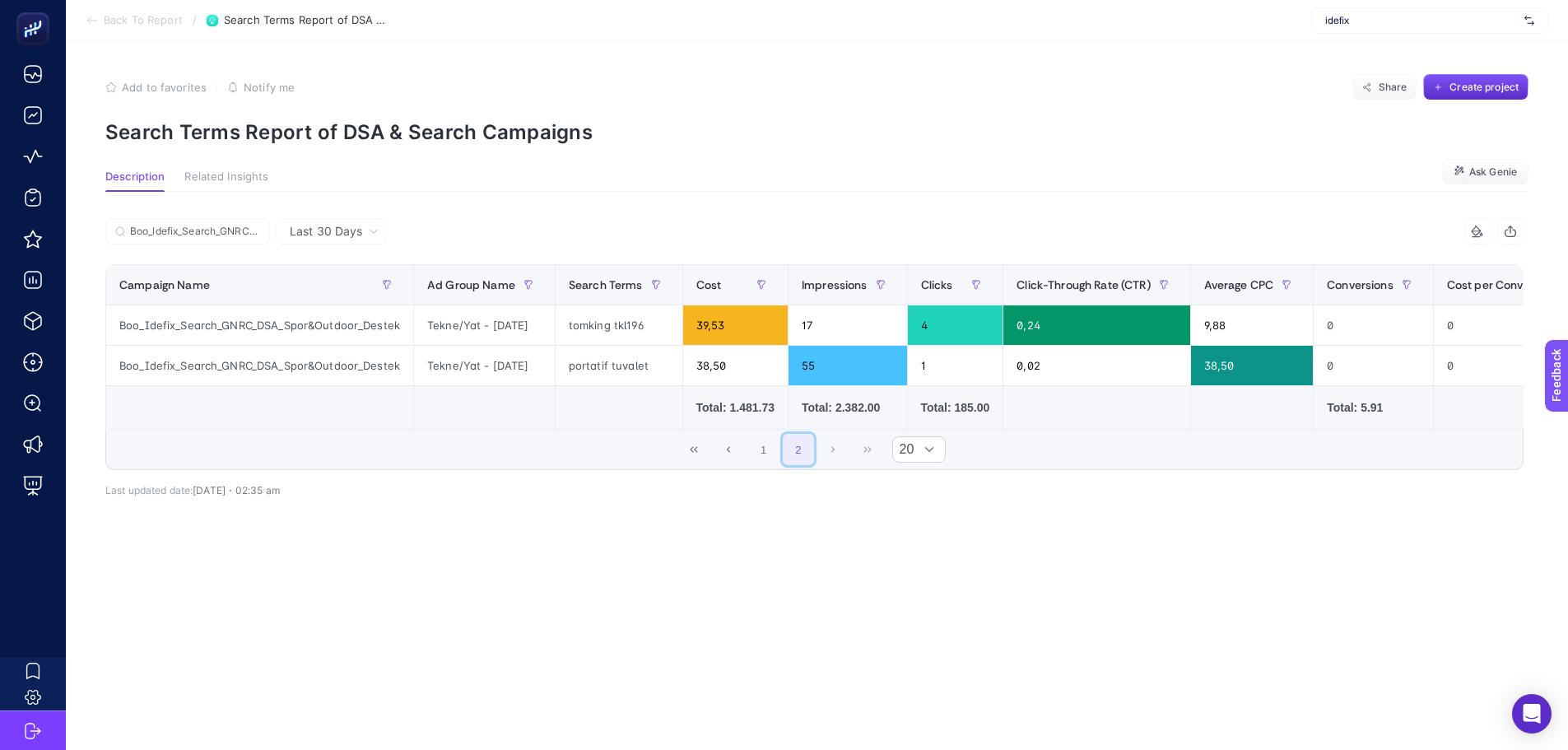
scroll to position [0, 0]
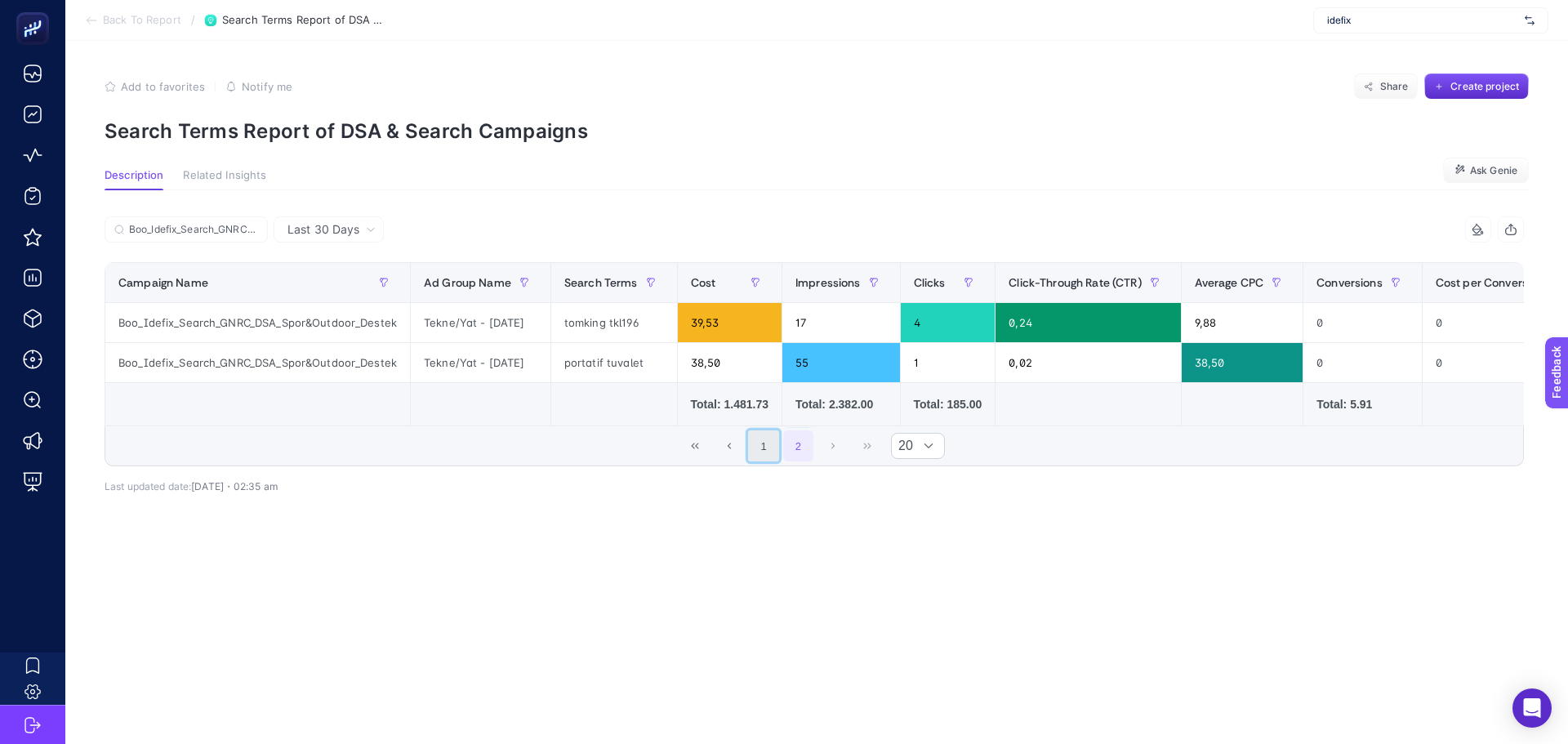
click at [758, 461] on button "1" at bounding box center [763, 446] width 31 height 31
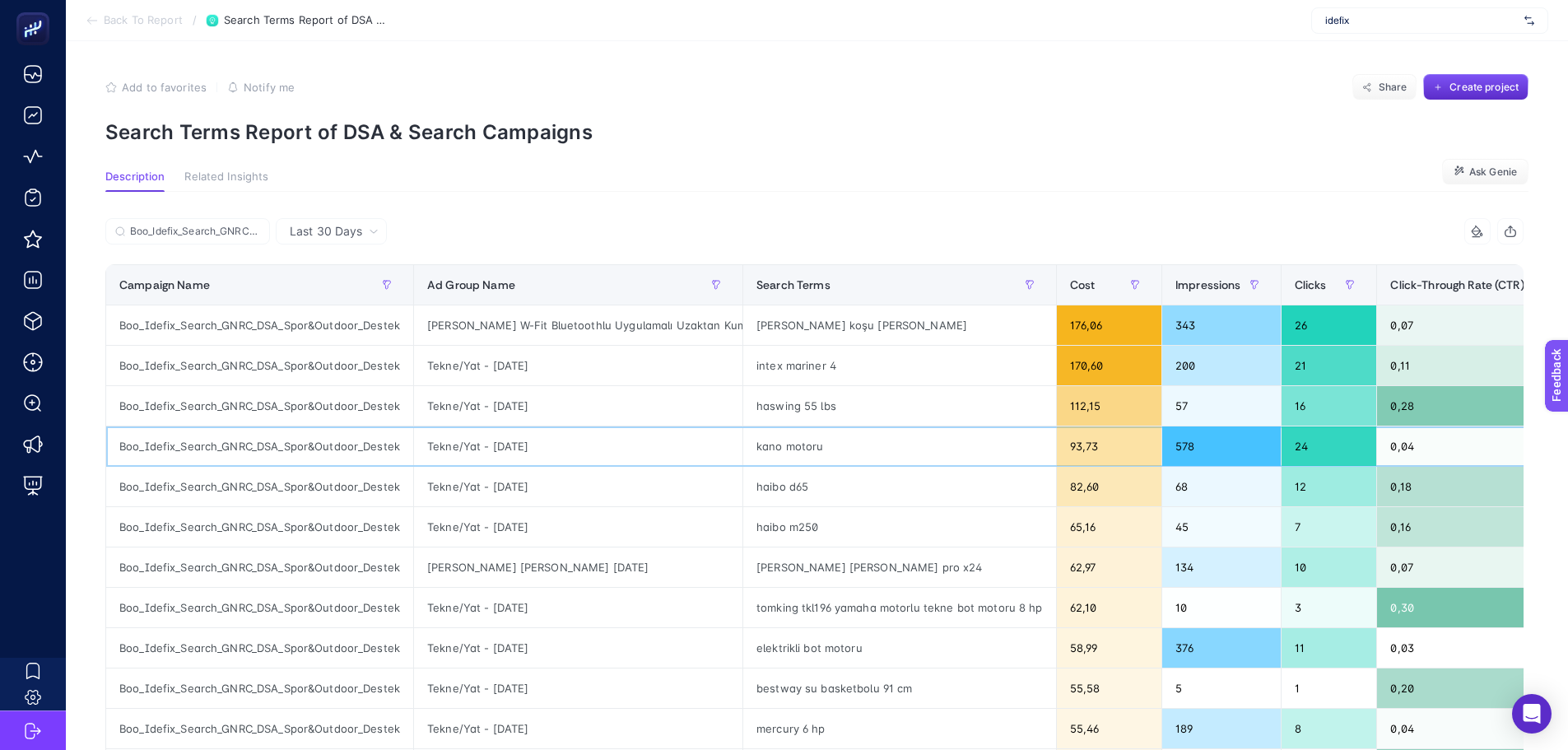
click at [770, 461] on div "kano motoru" at bounding box center [900, 445] width 312 height 40
click at [218, 237] on input "Boo_Idefix_Search_GNRC_DSA_Spor&Outdoor_Destek" at bounding box center [195, 231] width 130 height 13
click at [218, 237] on input "Boo_Idefix_Search_GNRC_DSA_Spor&Outdoor_Destek" at bounding box center [188, 231] width 112 height 13
paste input "HighValueProduct"
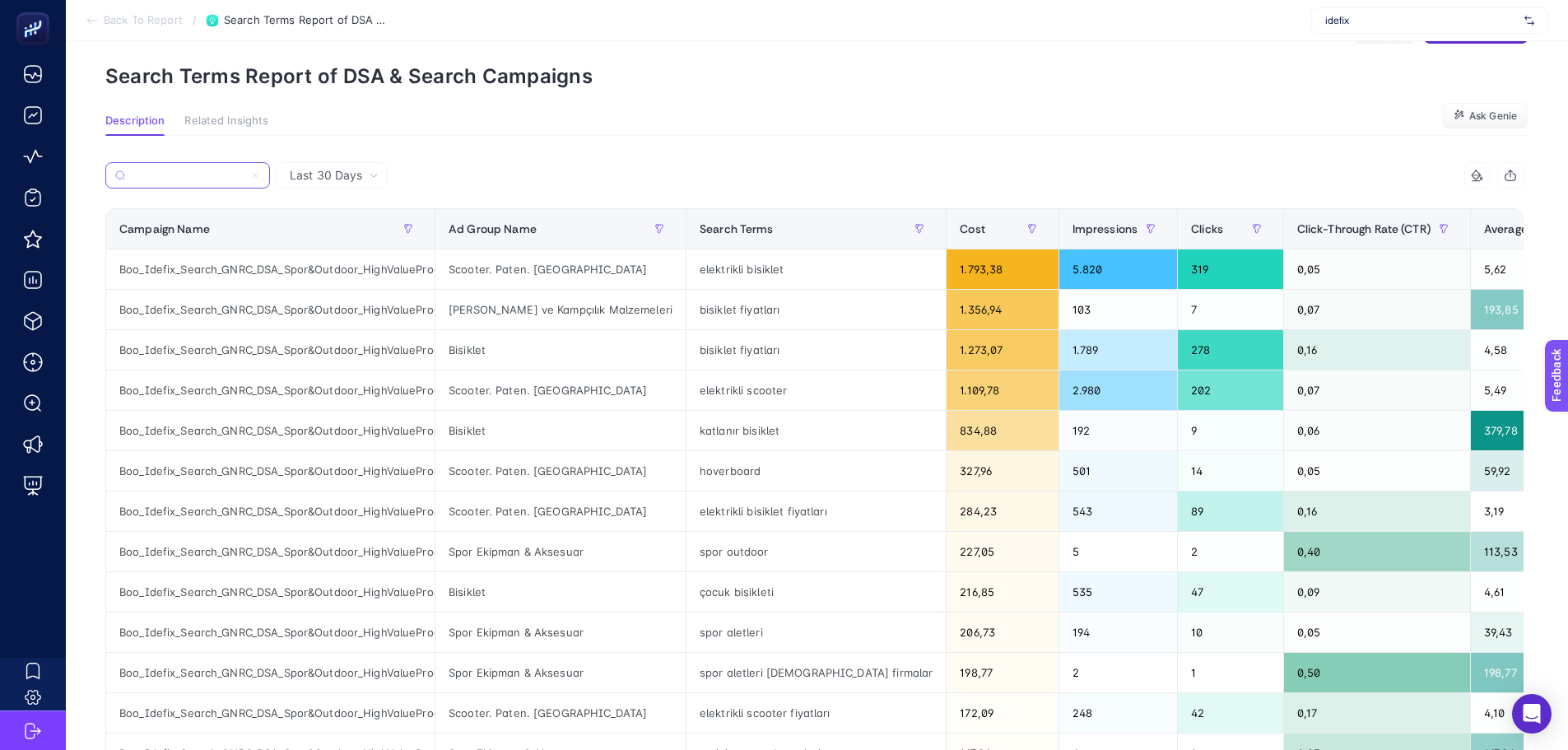
scroll to position [82, 0]
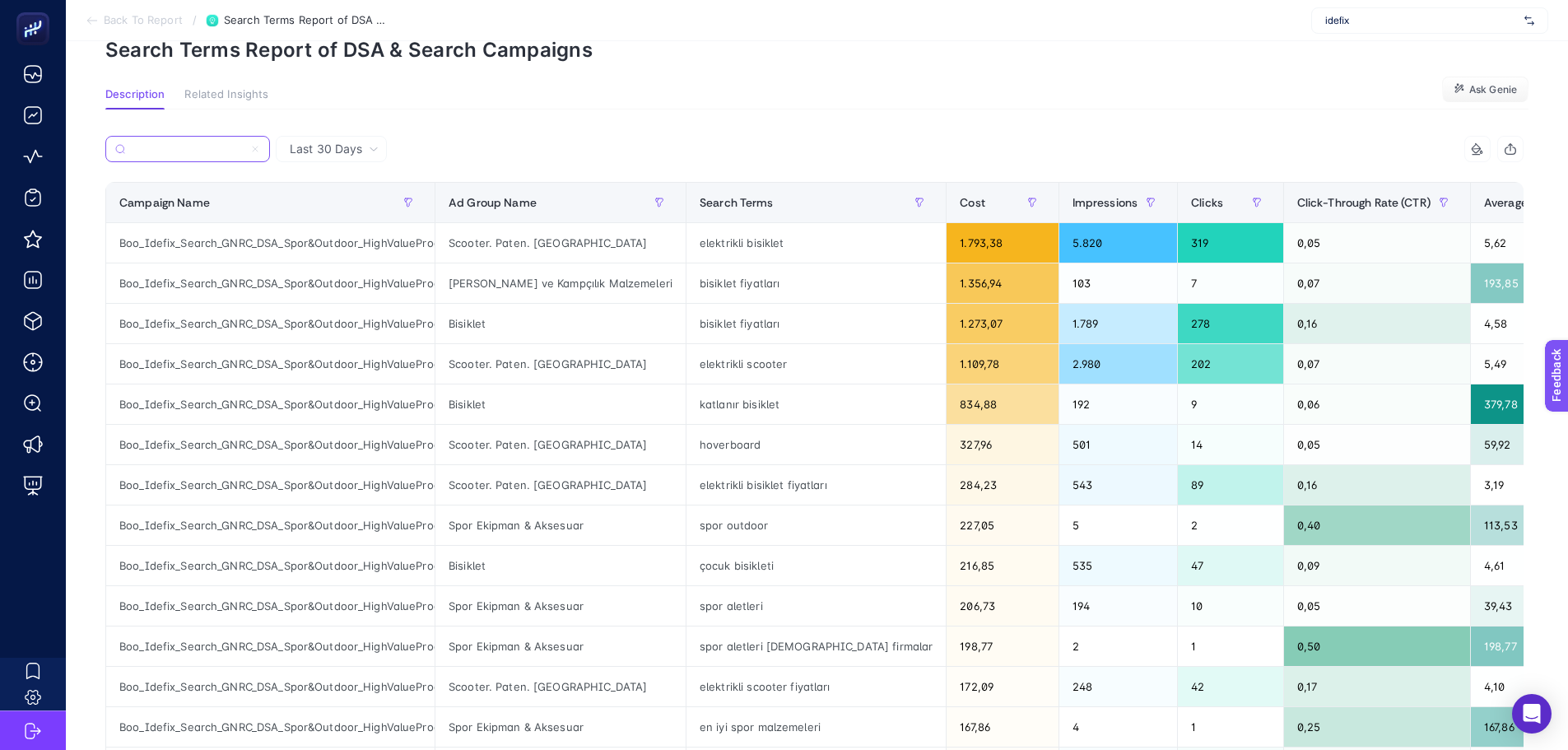
type input "Boo_Idefix_Search_GNRC_DSA_Spor&Outdoor_HighValueProduct"
click at [1484, 201] on span "Average CPC" at bounding box center [1519, 202] width 70 height 13
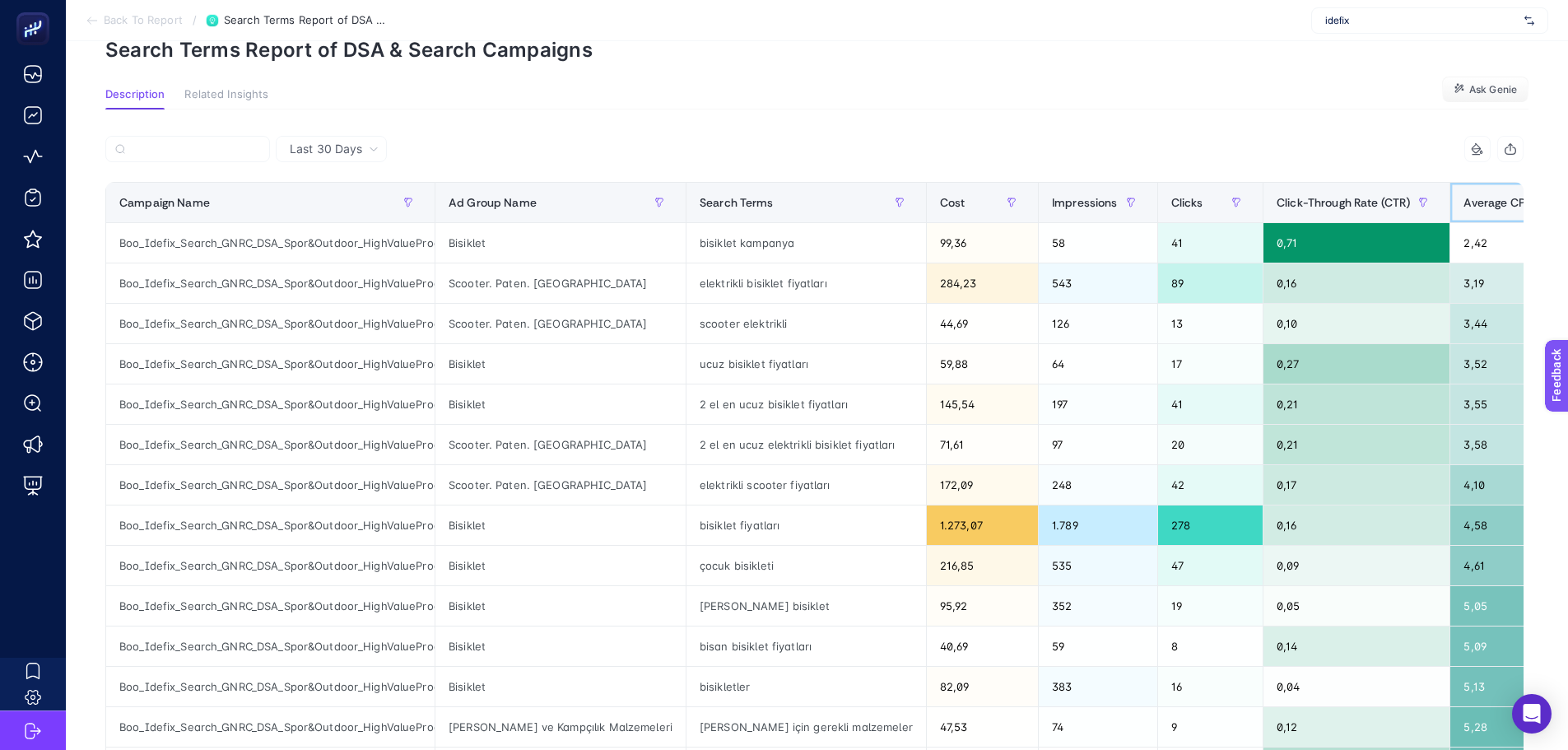
scroll to position [0, 0]
click at [1464, 194] on div "Average CPC" at bounding box center [1512, 201] width 96 height 26
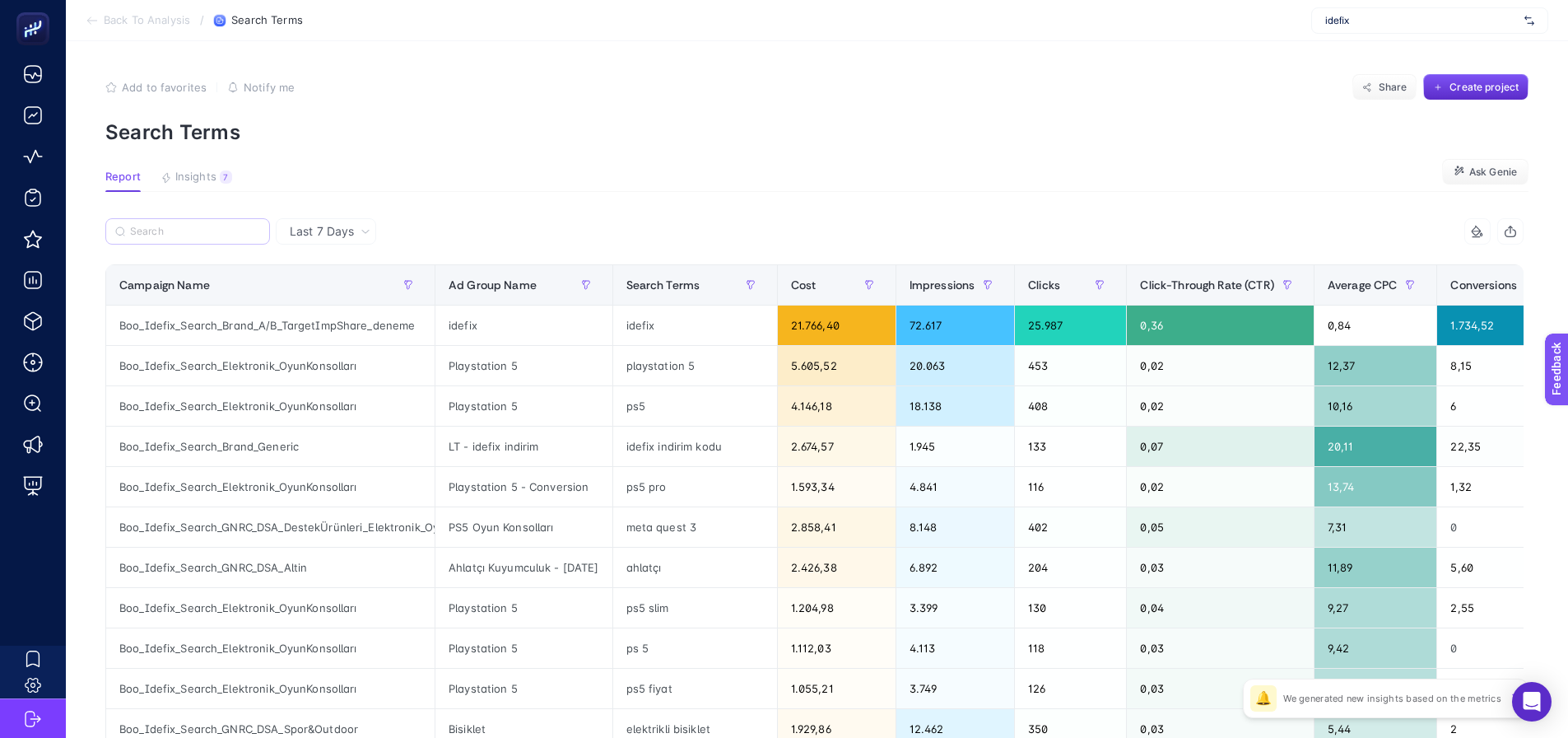
click at [183, 224] on label at bounding box center [187, 231] width 165 height 26
click at [183, 226] on input "Search" at bounding box center [195, 232] width 130 height 13
paste input "Outdoor_HighValueProduct"
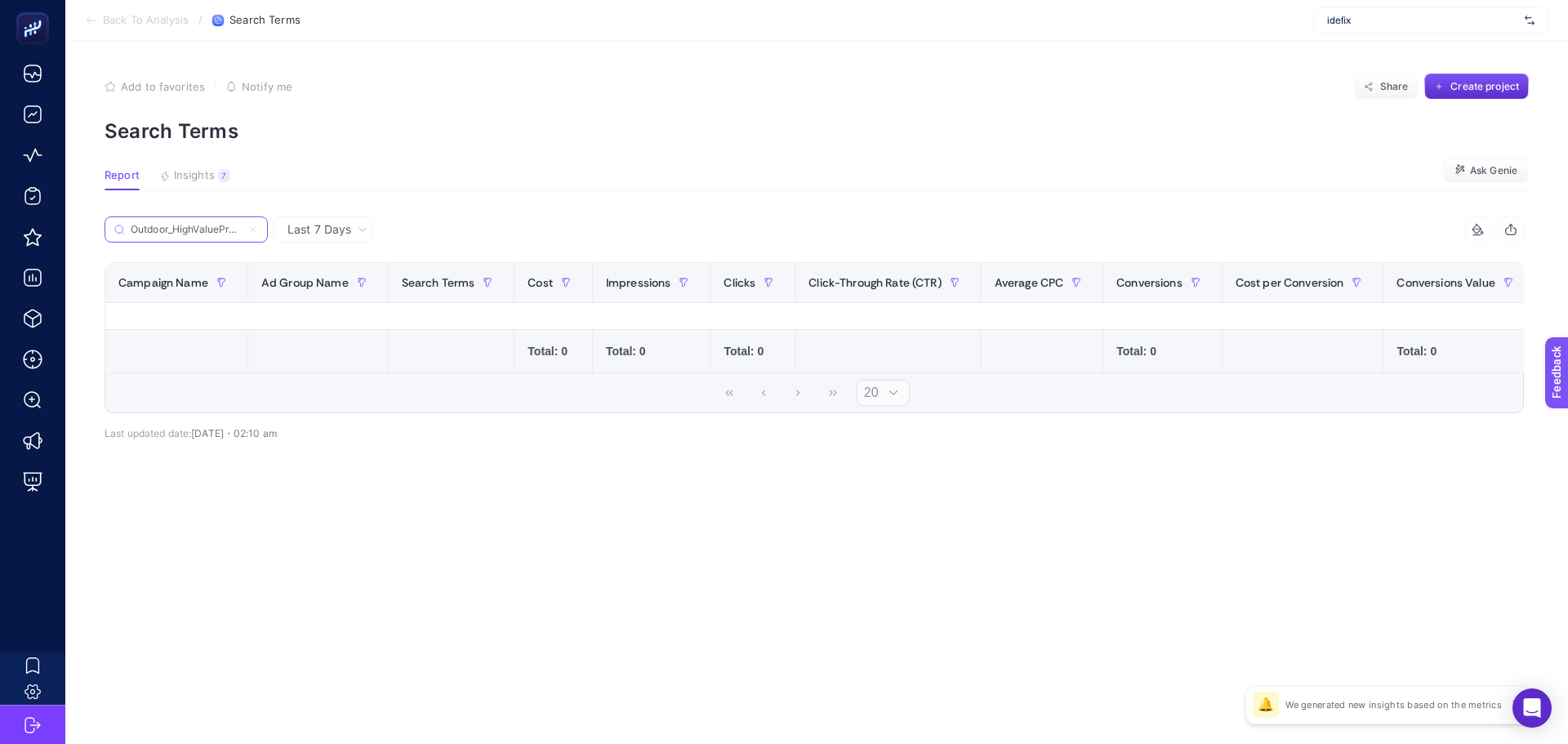
scroll to position [0, 16]
type input "Outdoor_HighValueProduct"
click at [254, 224] on label "Outdoor_HighValueProduct" at bounding box center [186, 229] width 164 height 26
click at [242, 224] on input "Outdoor_HighValueProduct" at bounding box center [187, 230] width 111 height 12
click at [254, 223] on label "Outdoor_HighValueProduct" at bounding box center [186, 229] width 164 height 26
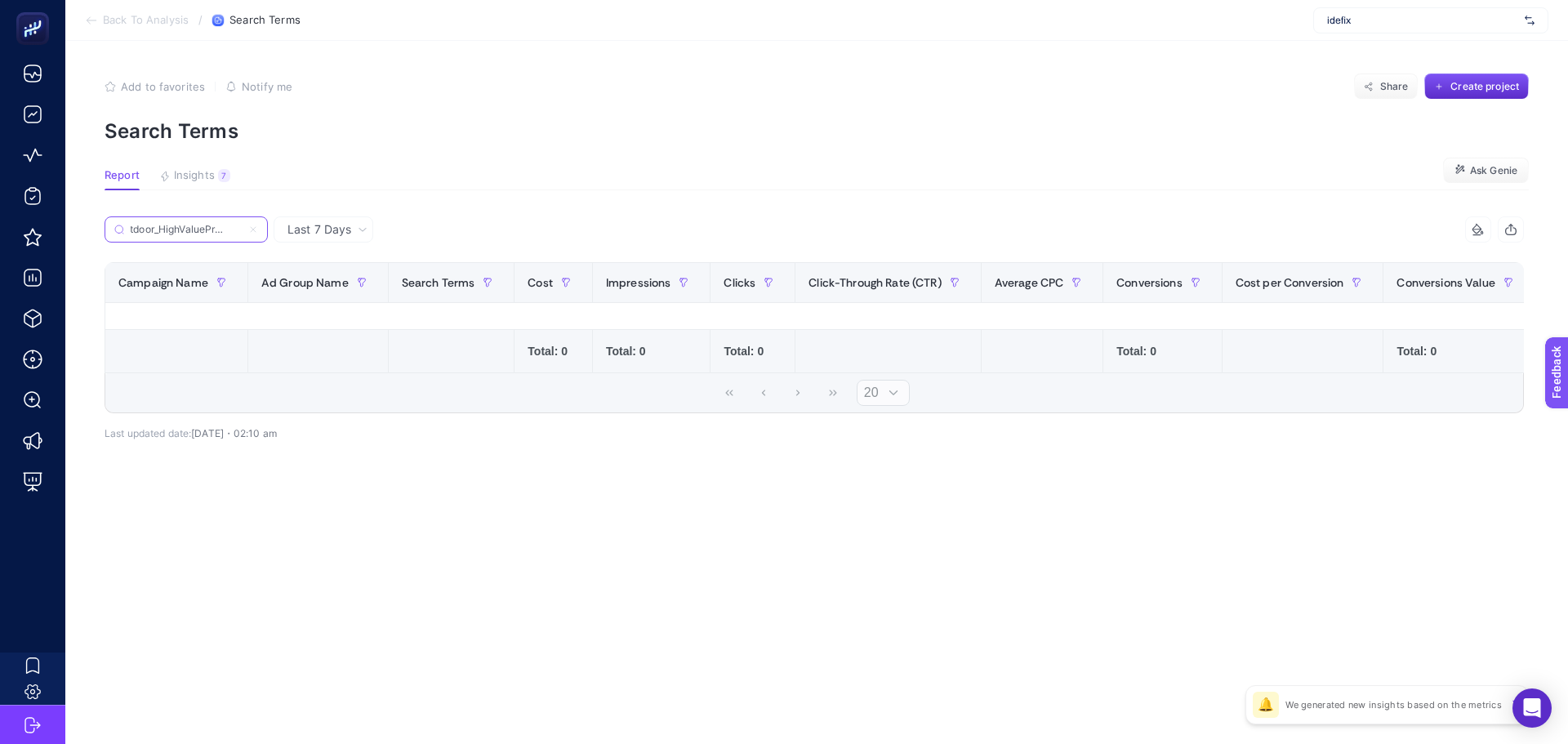
click at [242, 224] on input "Outdoor_HighValueProduct" at bounding box center [187, 230] width 111 height 12
click at [254, 225] on icon at bounding box center [254, 230] width 10 height 10
click at [242, 225] on input "Outdoor_HighValueProduct" at bounding box center [187, 230] width 111 height 12
click at [242, 229] on input "Search" at bounding box center [187, 230] width 111 height 12
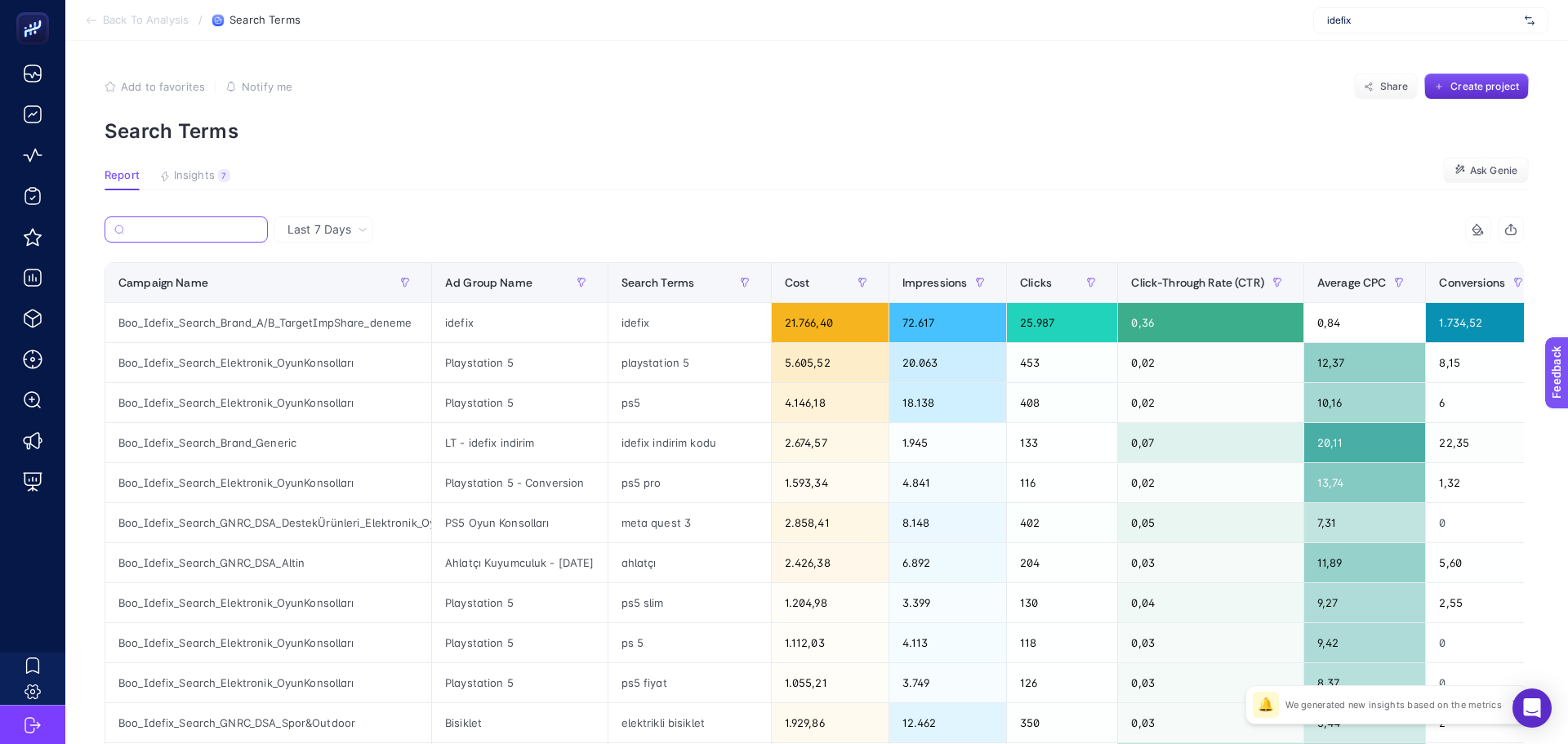
scroll to position [0, 0]
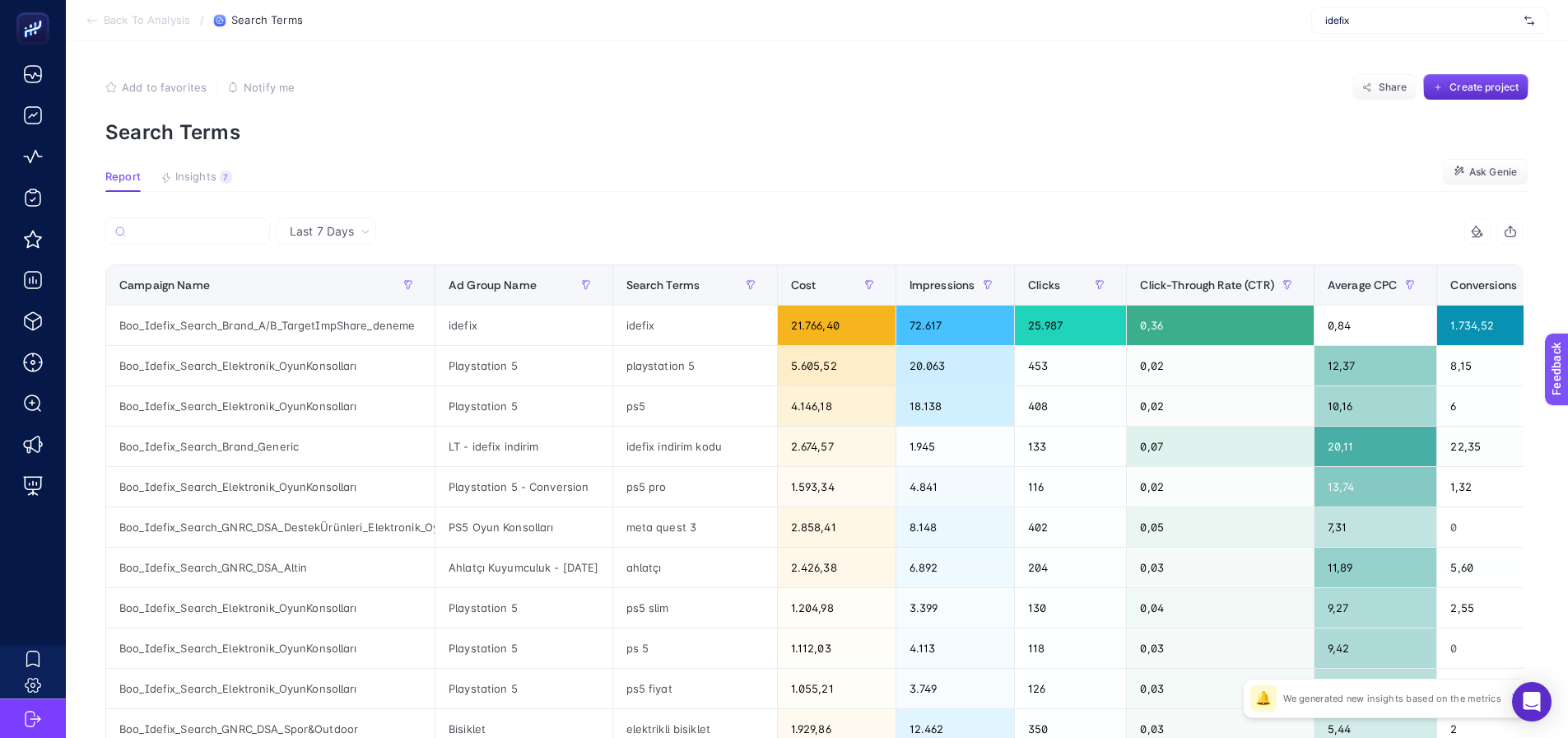
click at [176, 197] on article "Add to favorites false Notify me Share Create project Search Terms Report Insig…" at bounding box center [817, 685] width 1502 height 1287
click at [181, 226] on input "Search" at bounding box center [195, 232] width 130 height 13
paste input "Boo_Idefix_Search_GNRC_DSA_Spor&Outdoor_HighValueProduct"
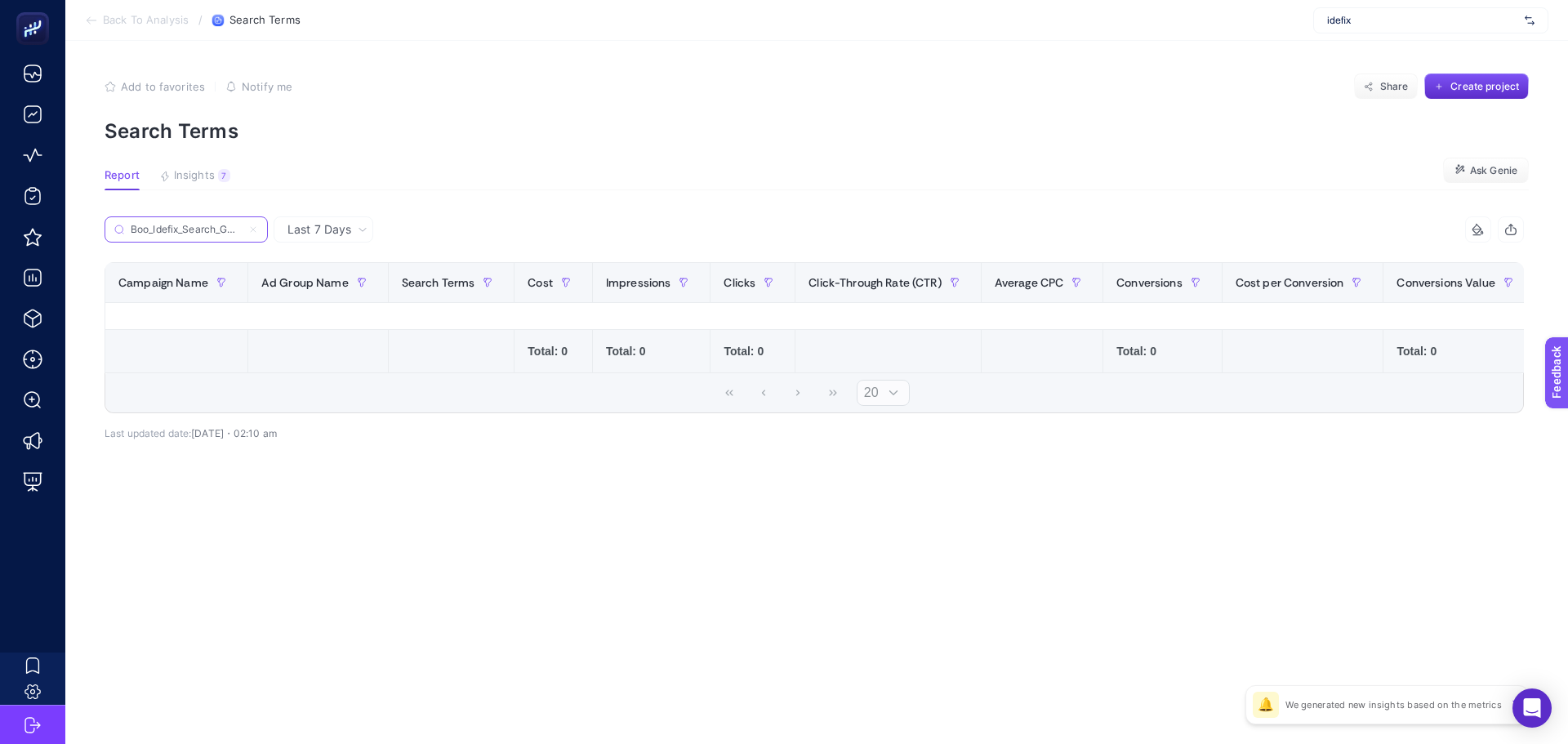
scroll to position [0, 192]
type input "Boo_Idefix_Search_GNRC_DSA_Spor&Outdoor_HighValueProduct"
click at [255, 225] on icon at bounding box center [254, 230] width 10 height 10
click at [242, 225] on input "Boo_Idefix_Search_GNRC_DSA_Spor&Outdoor_HighValueProduct" at bounding box center [187, 230] width 111 height 12
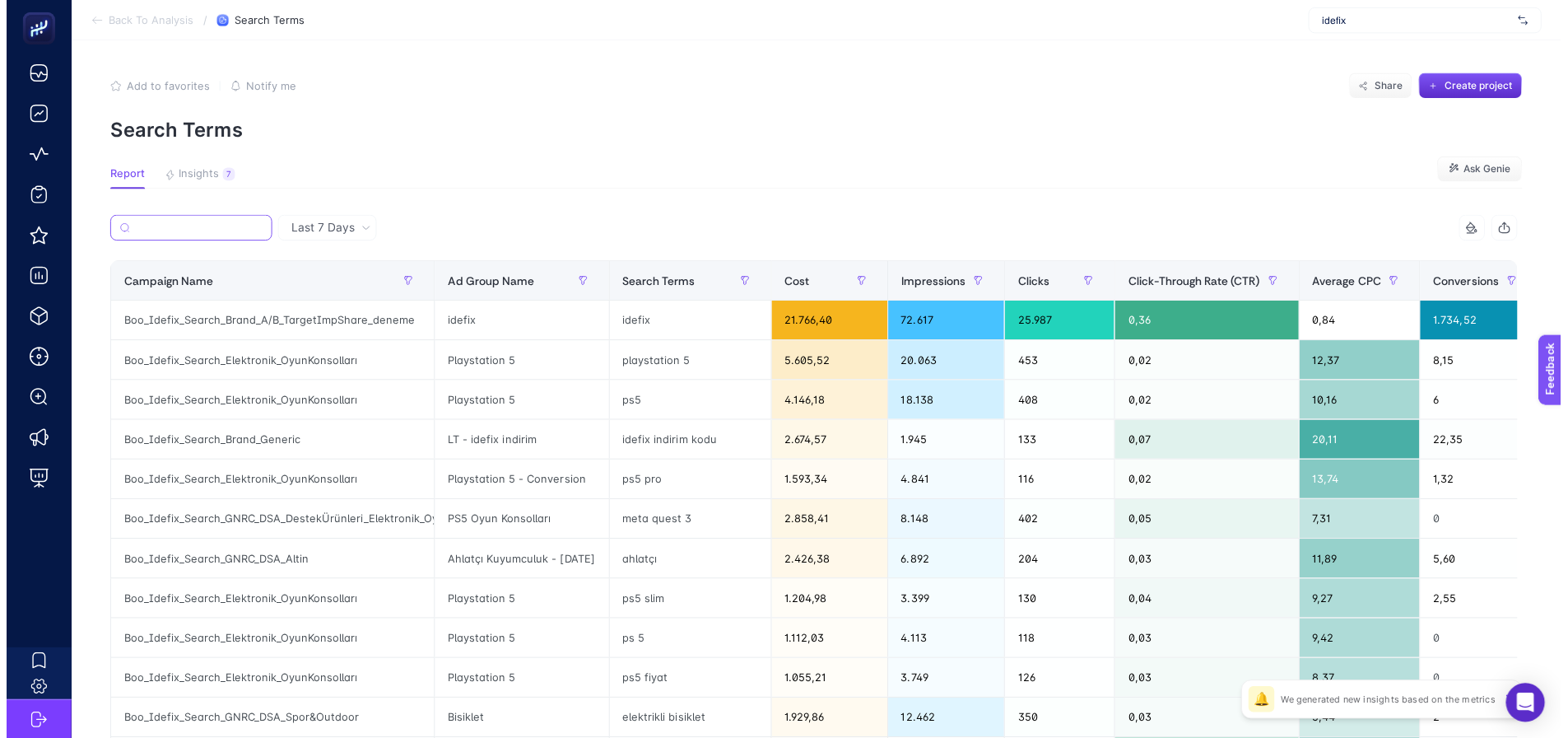
scroll to position [0, 0]
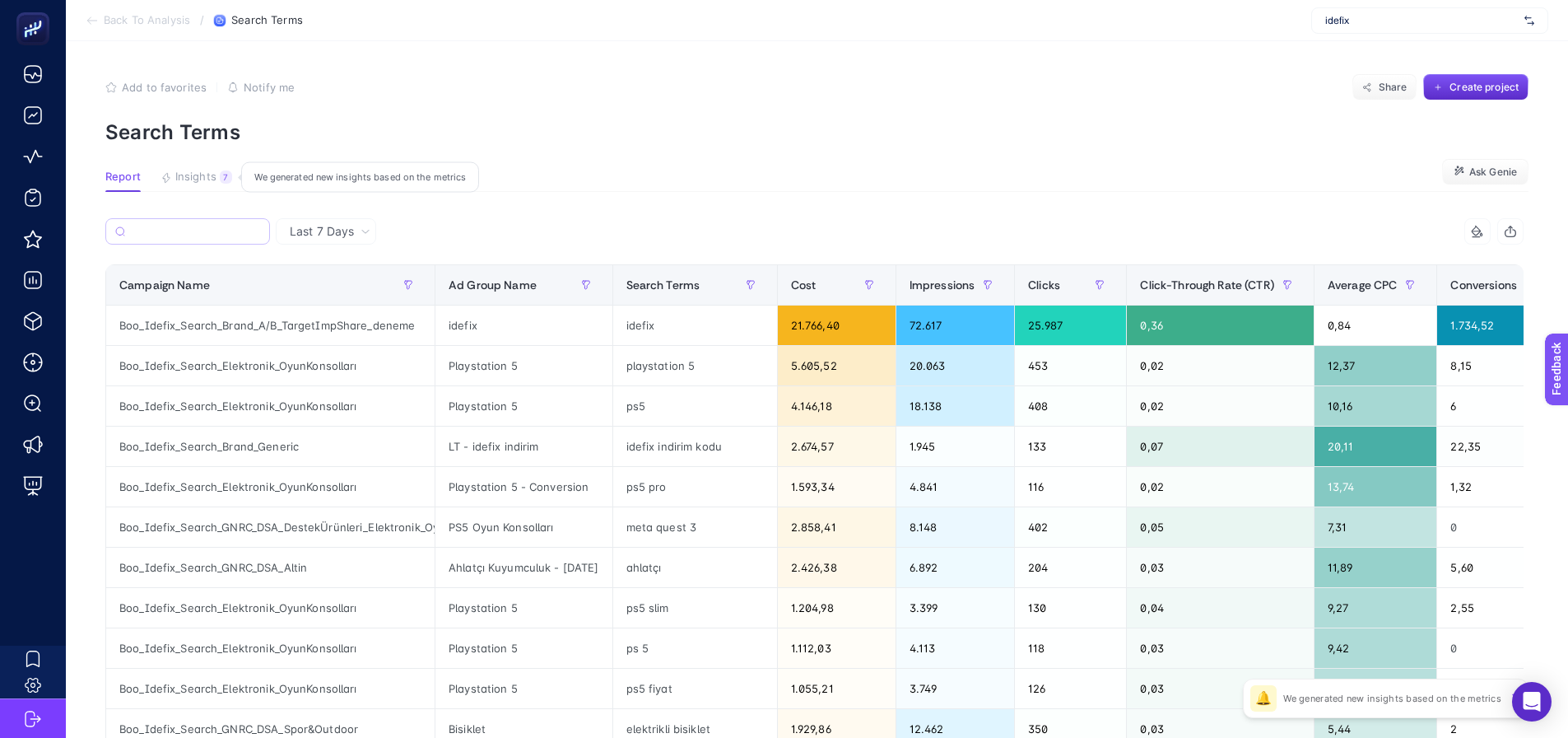
click at [196, 171] on span "Insights" at bounding box center [196, 178] width 41 height 14
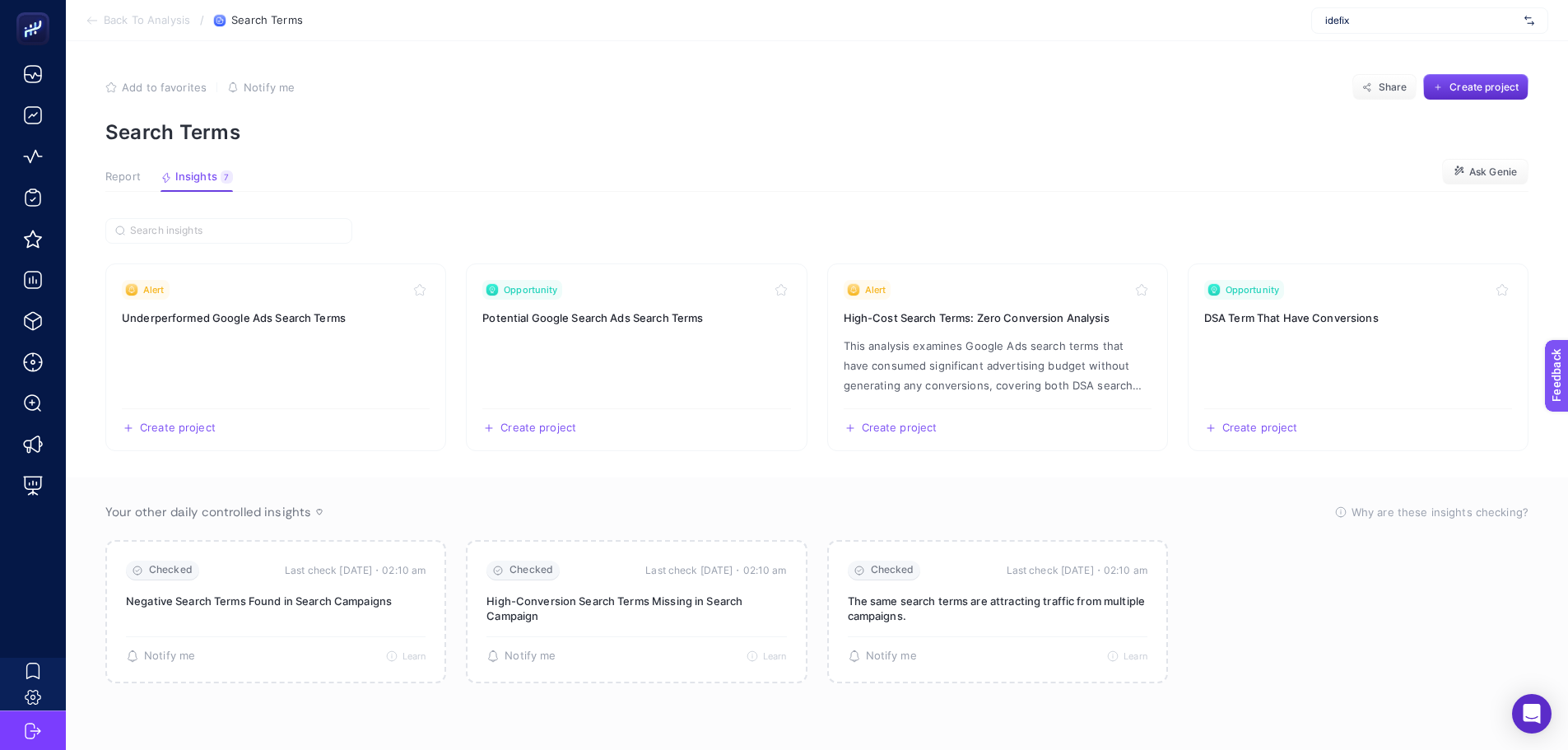
click at [123, 172] on span "Report" at bounding box center [122, 177] width 36 height 13
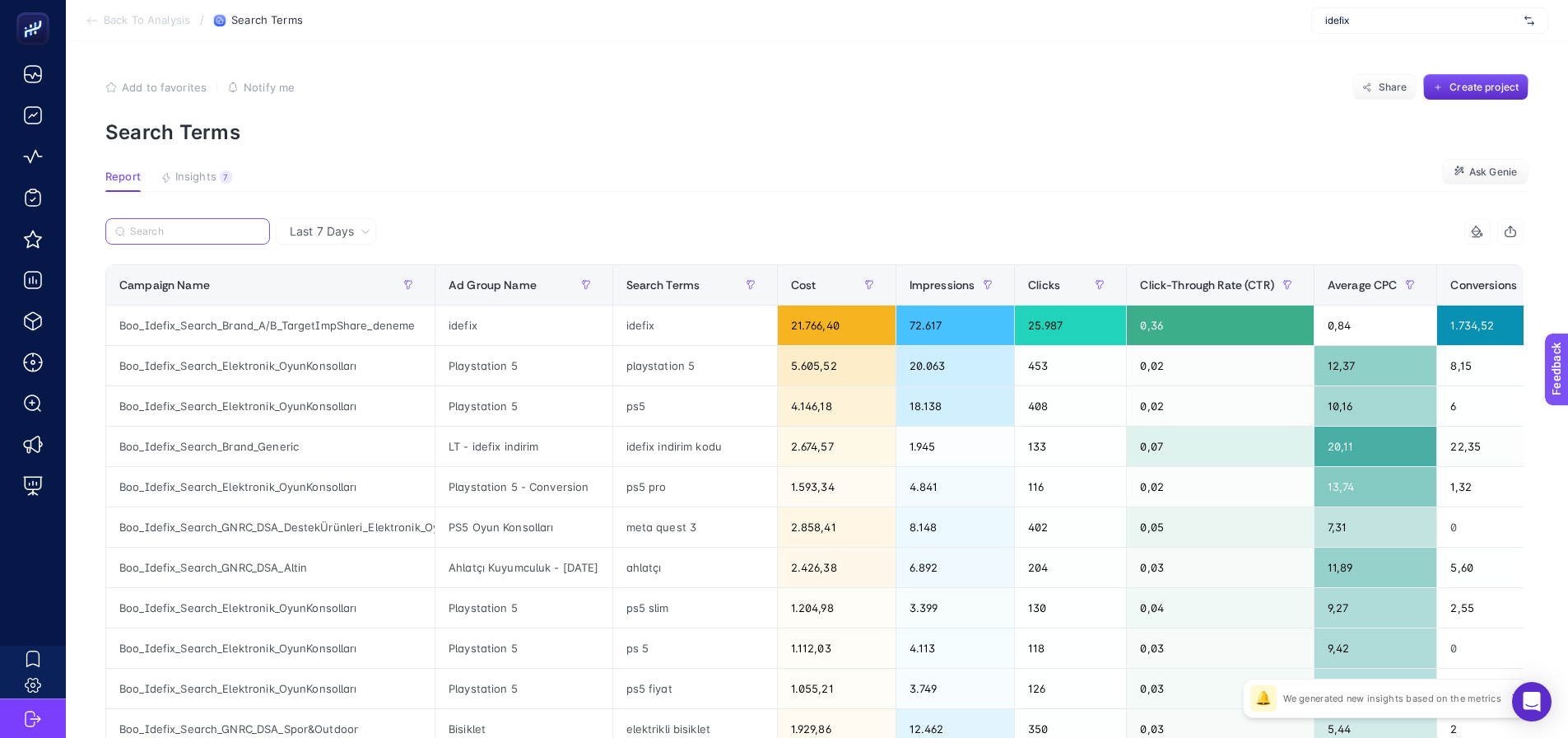
click at [177, 233] on input "Search" at bounding box center [195, 232] width 130 height 13
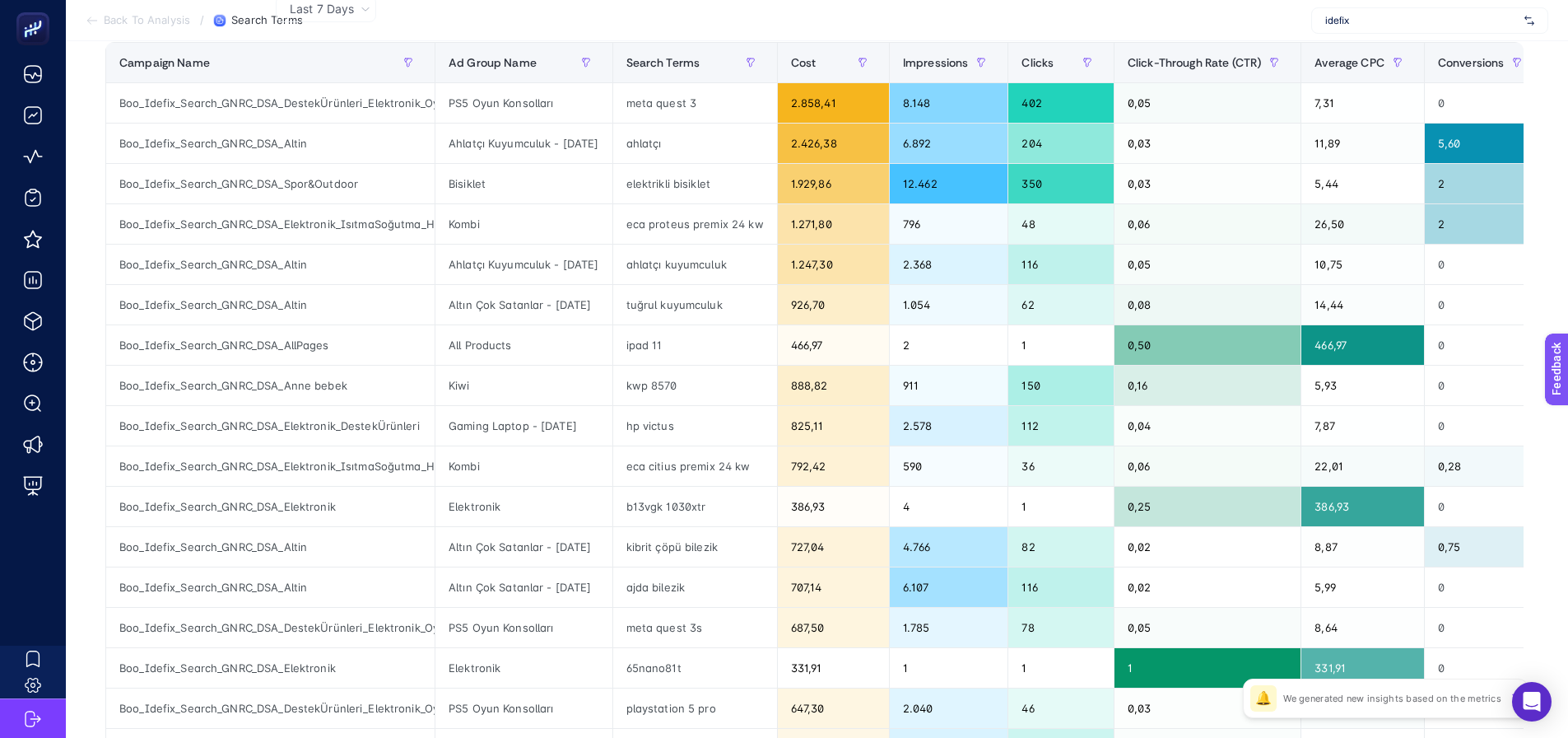
scroll to position [329, 0]
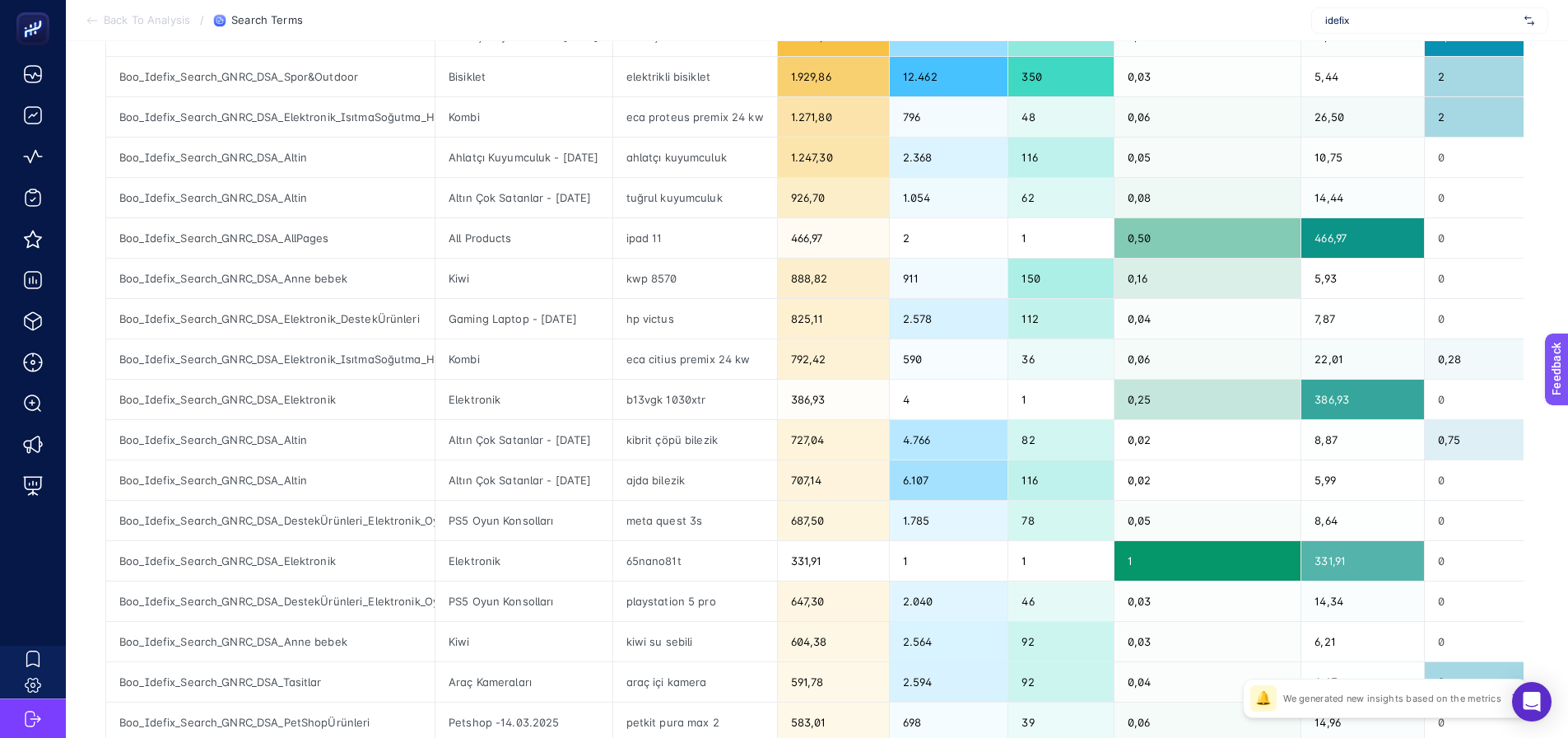
type input "dsa"
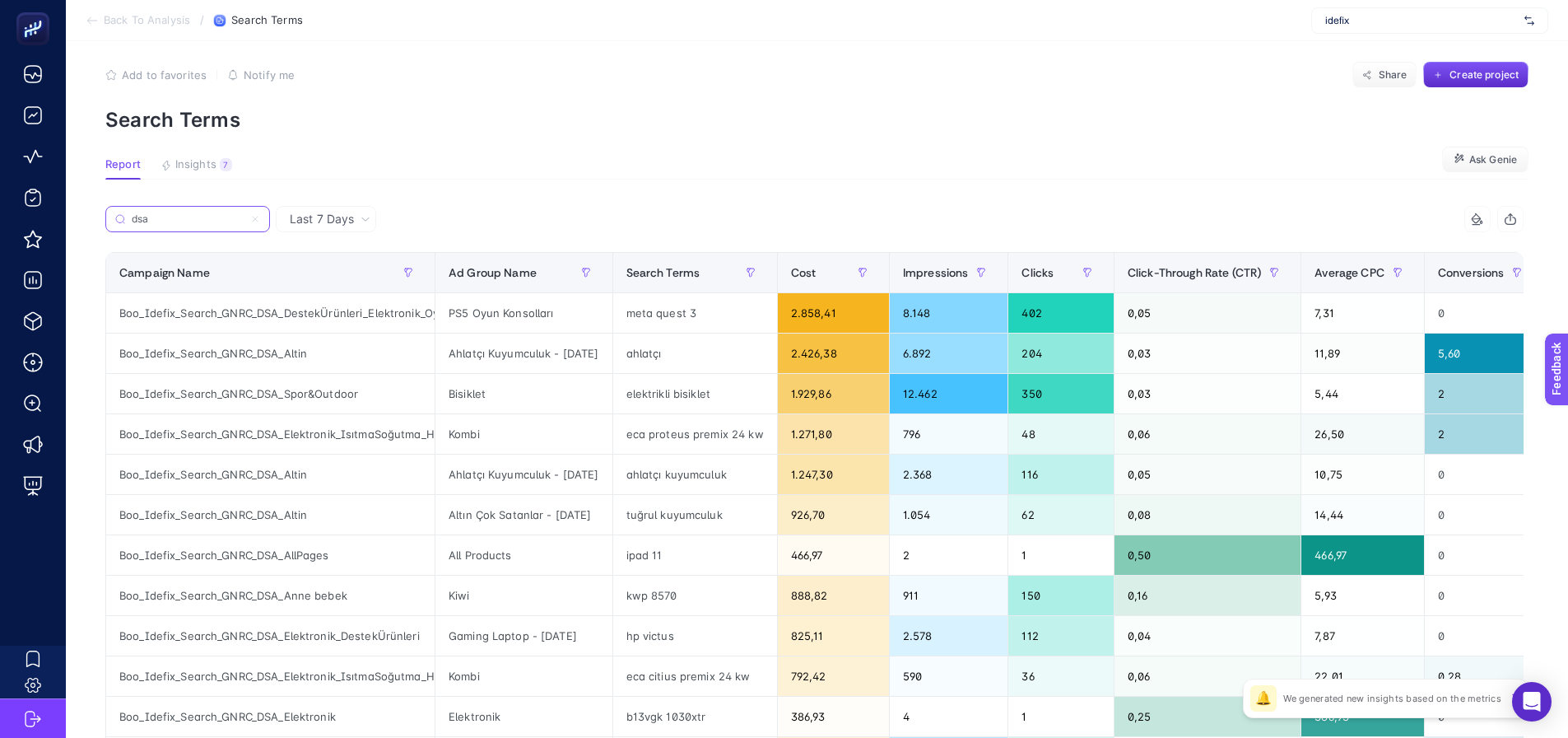
scroll to position [0, 0]
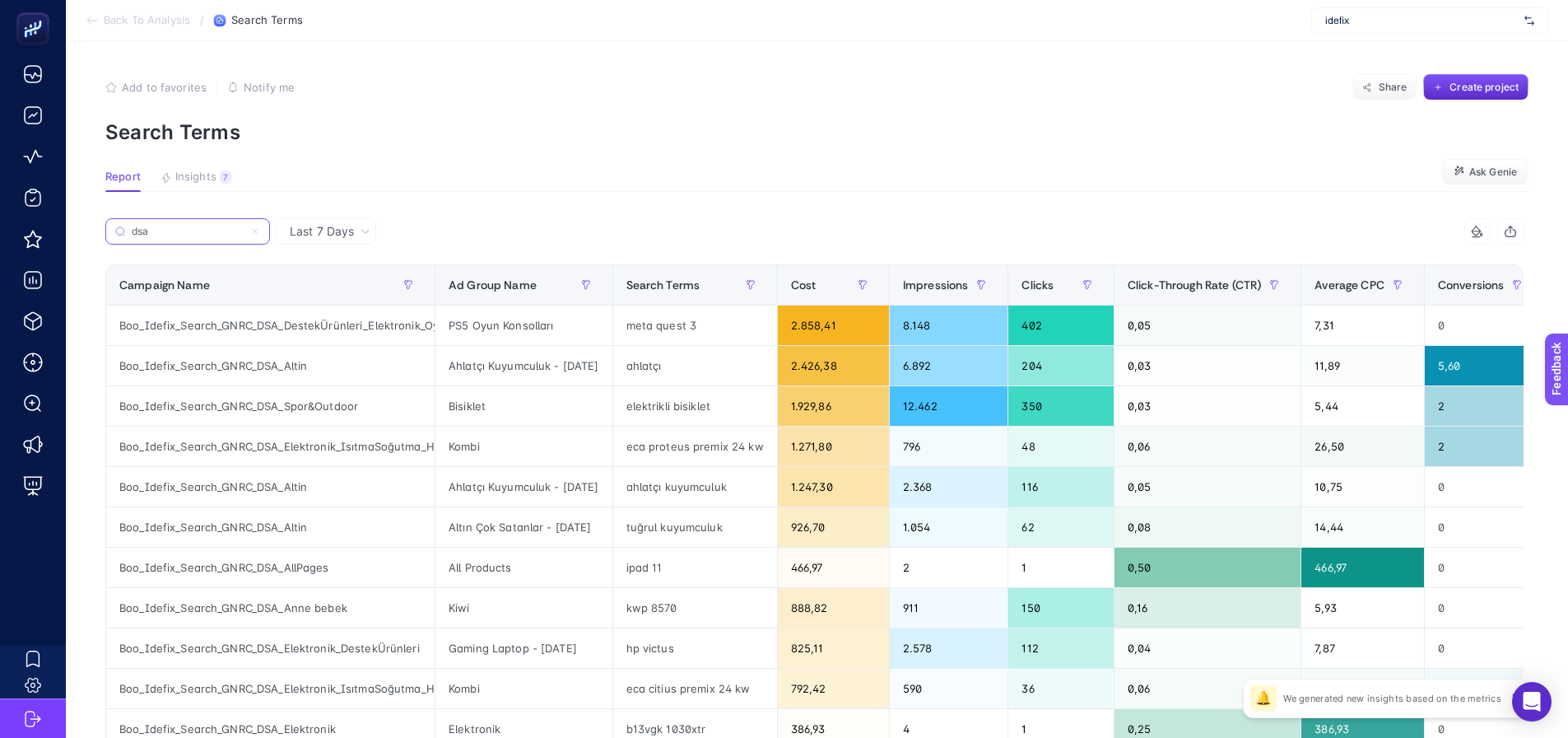
click at [258, 232] on icon at bounding box center [256, 232] width 10 height 10
click at [244, 232] on input "dsa" at bounding box center [188, 232] width 112 height 13
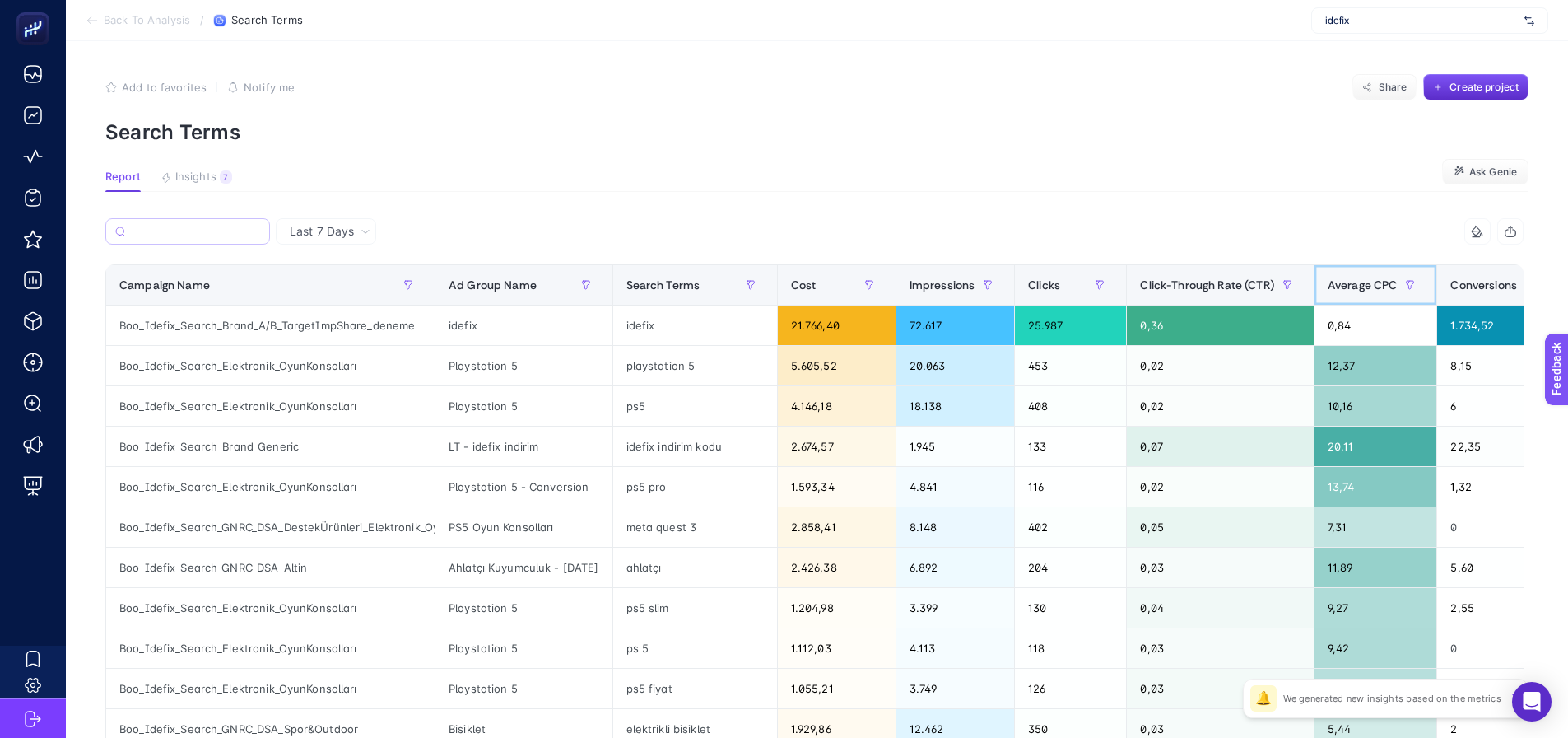
click at [1357, 287] on span "Average CPC" at bounding box center [1363, 286] width 70 height 14
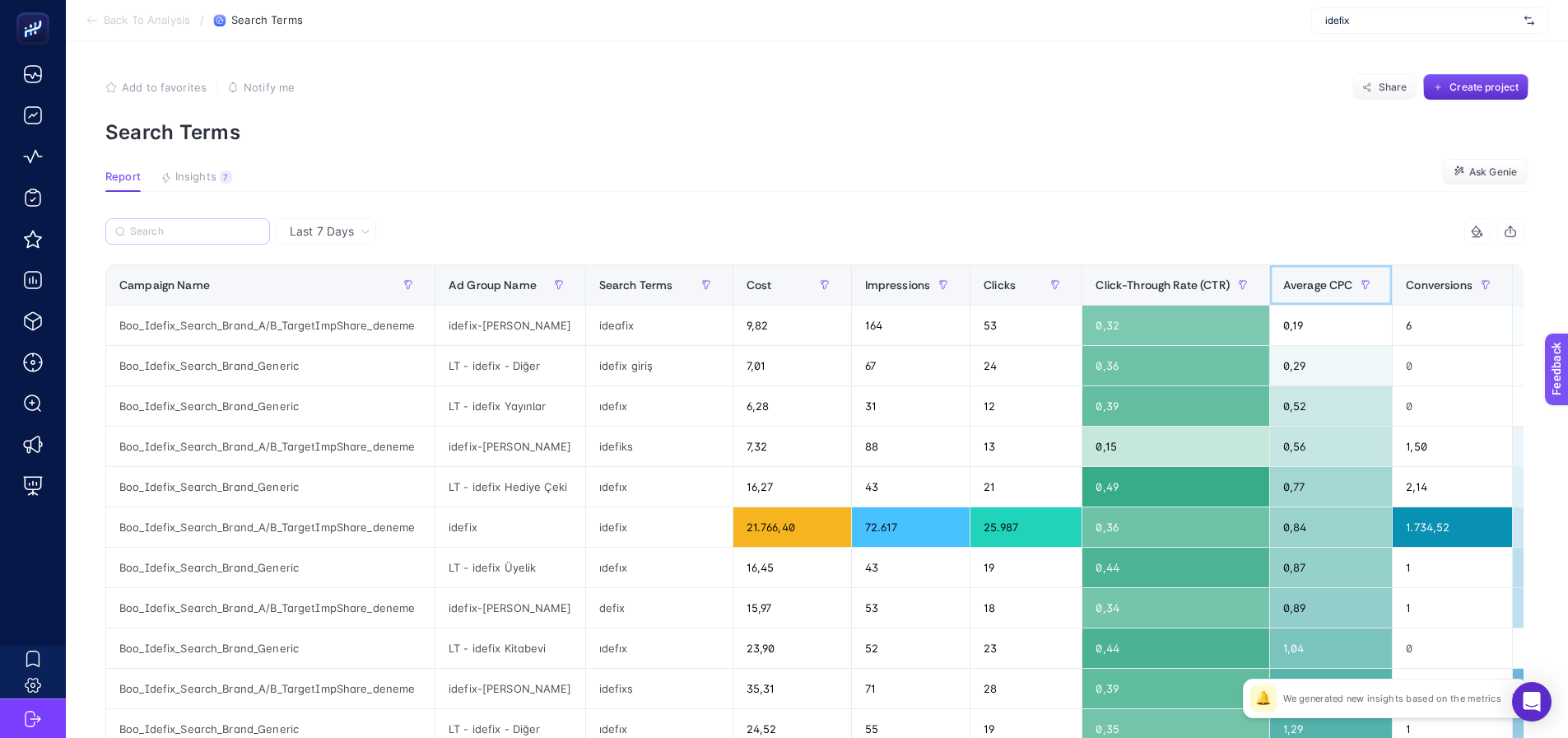
click at [1296, 281] on span "Average CPC" at bounding box center [1318, 286] width 70 height 14
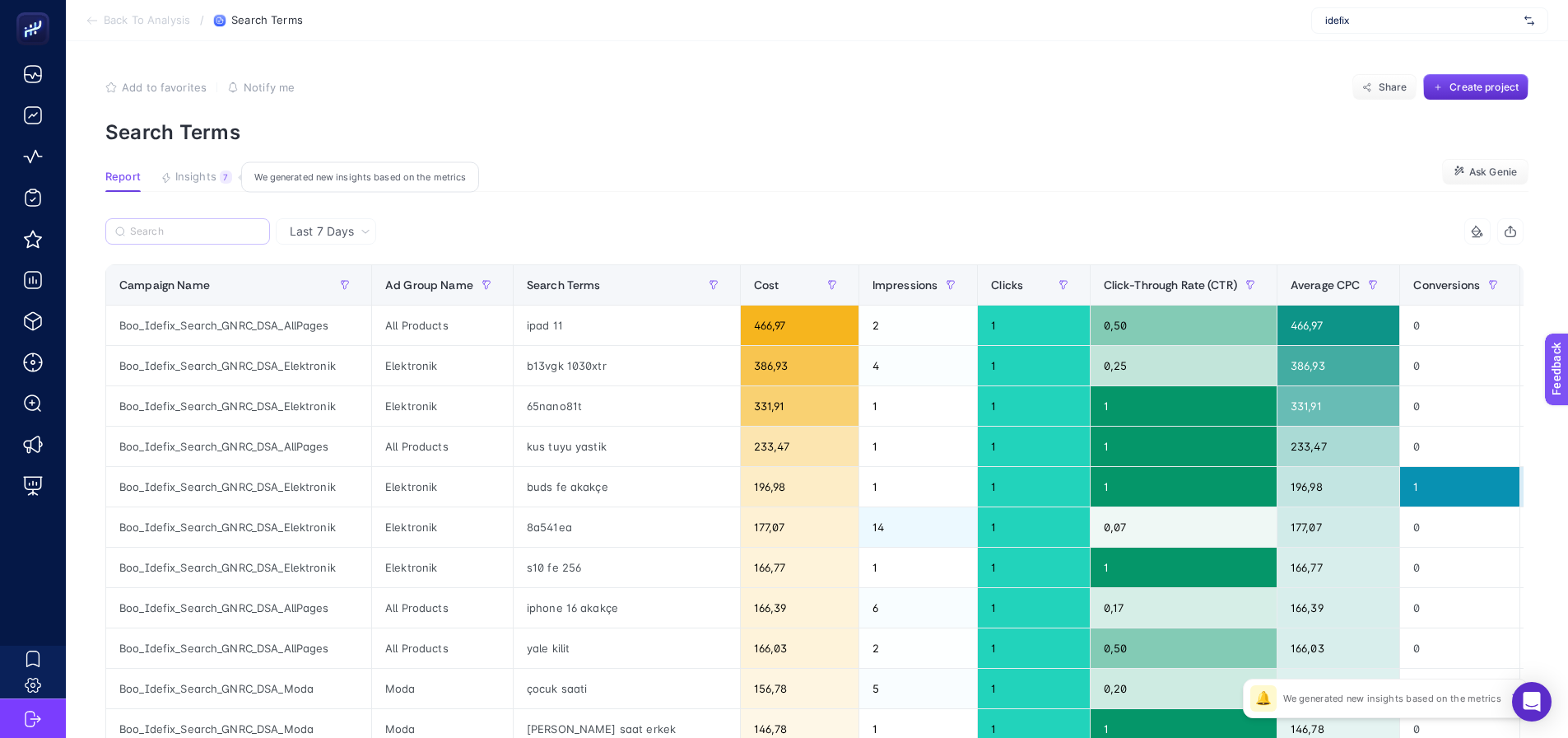
click at [204, 171] on span "Insights" at bounding box center [196, 178] width 41 height 14
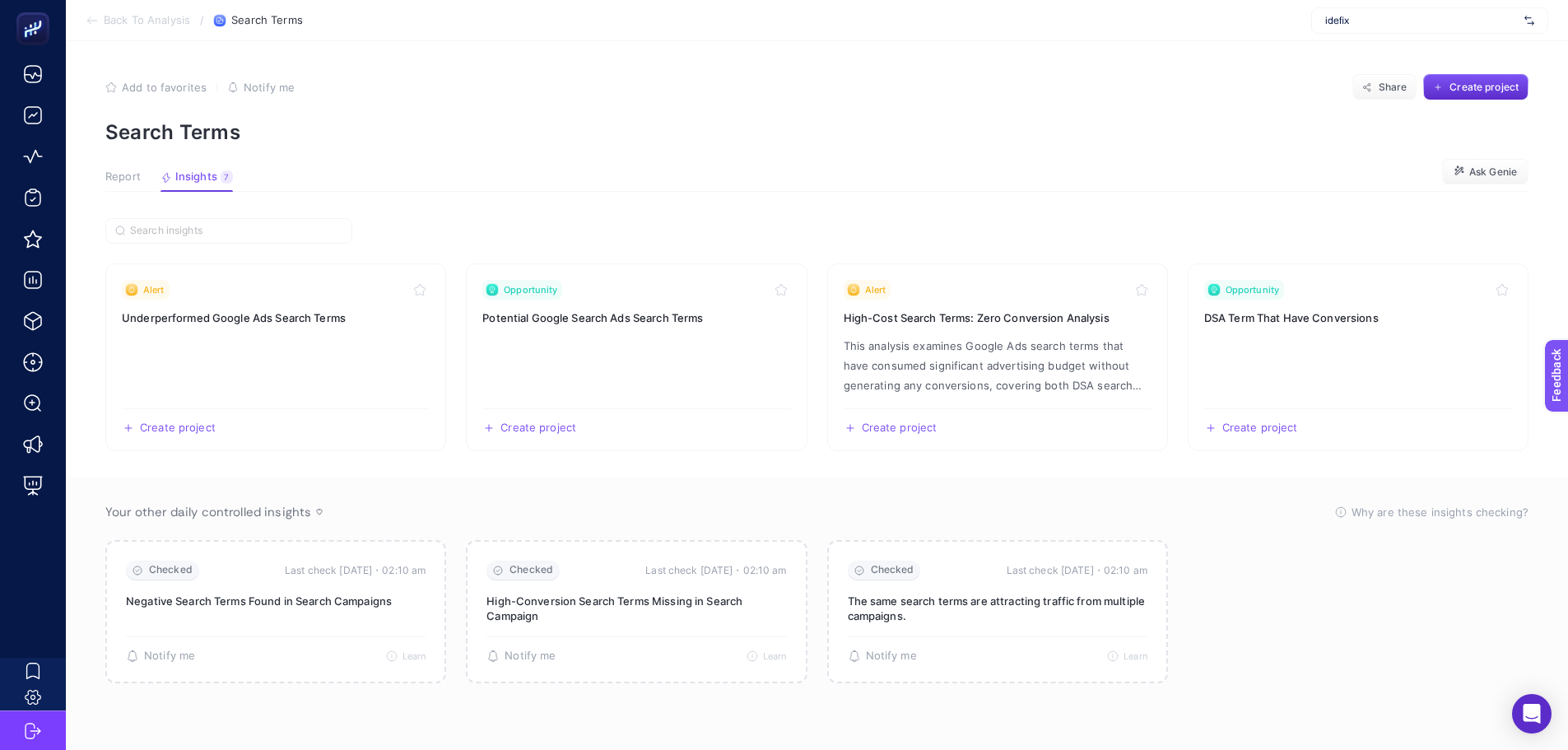
click at [116, 171] on span "Report" at bounding box center [122, 177] width 36 height 13
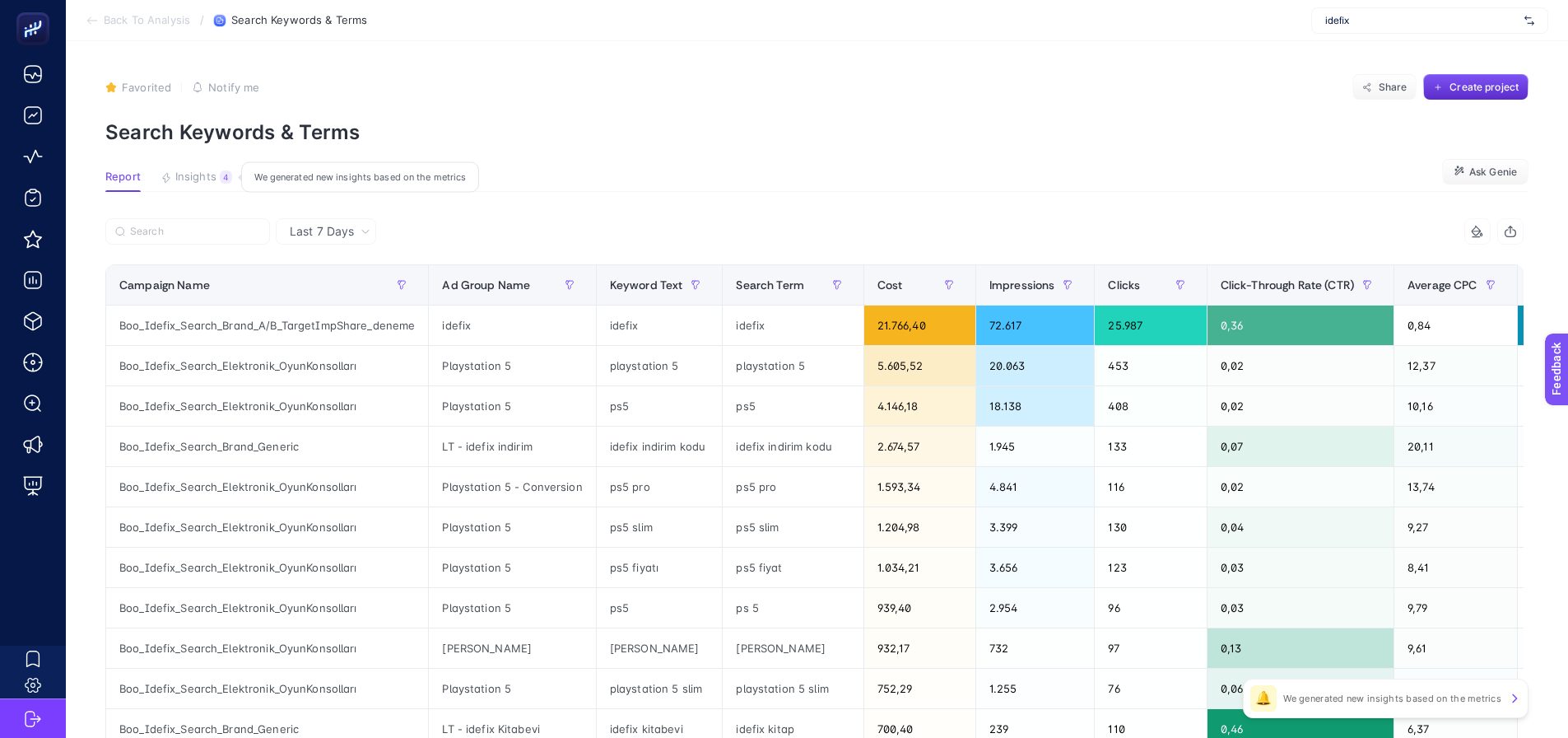
click at [207, 183] on span "Insights" at bounding box center [196, 178] width 41 height 14
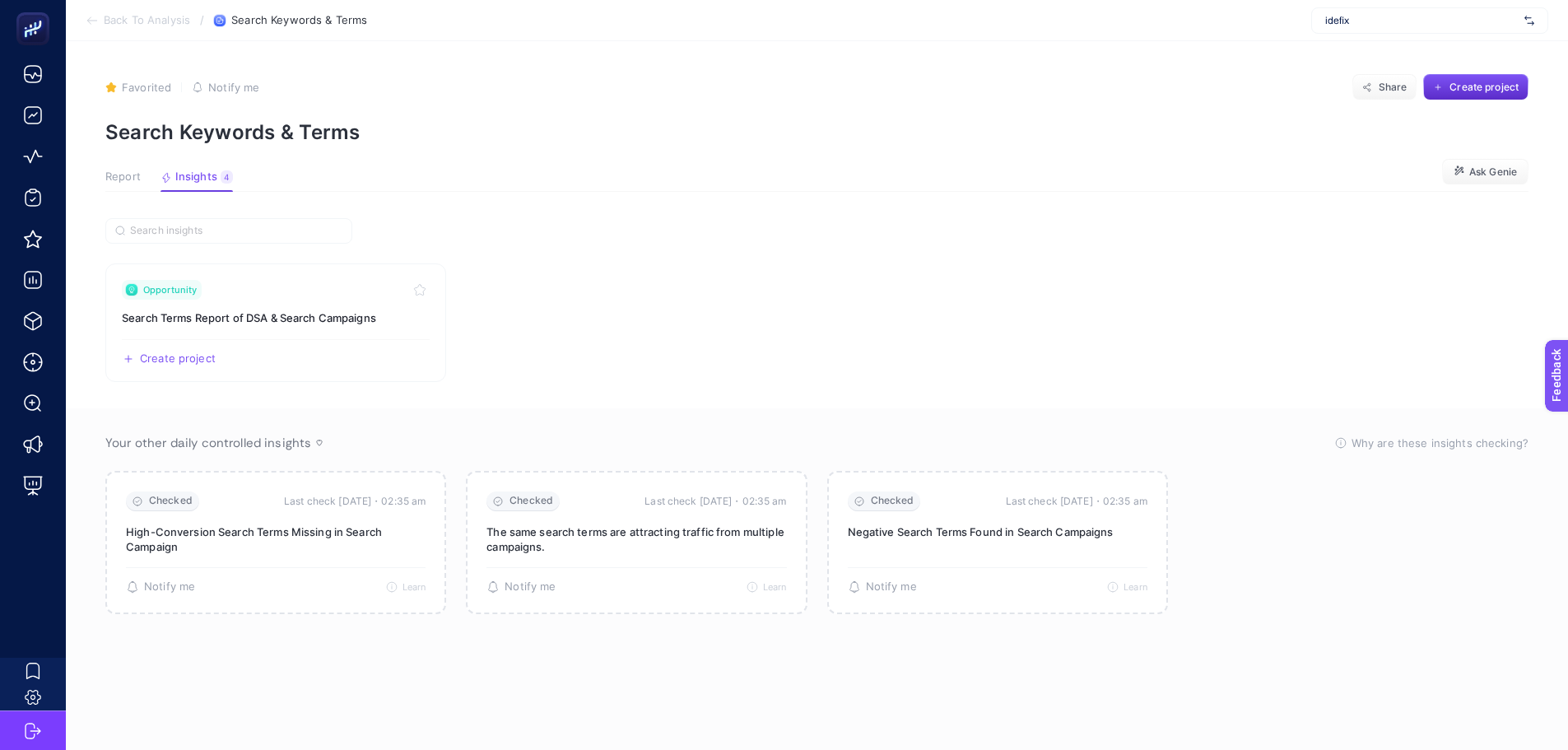
click at [124, 181] on span "Report" at bounding box center [122, 177] width 36 height 13
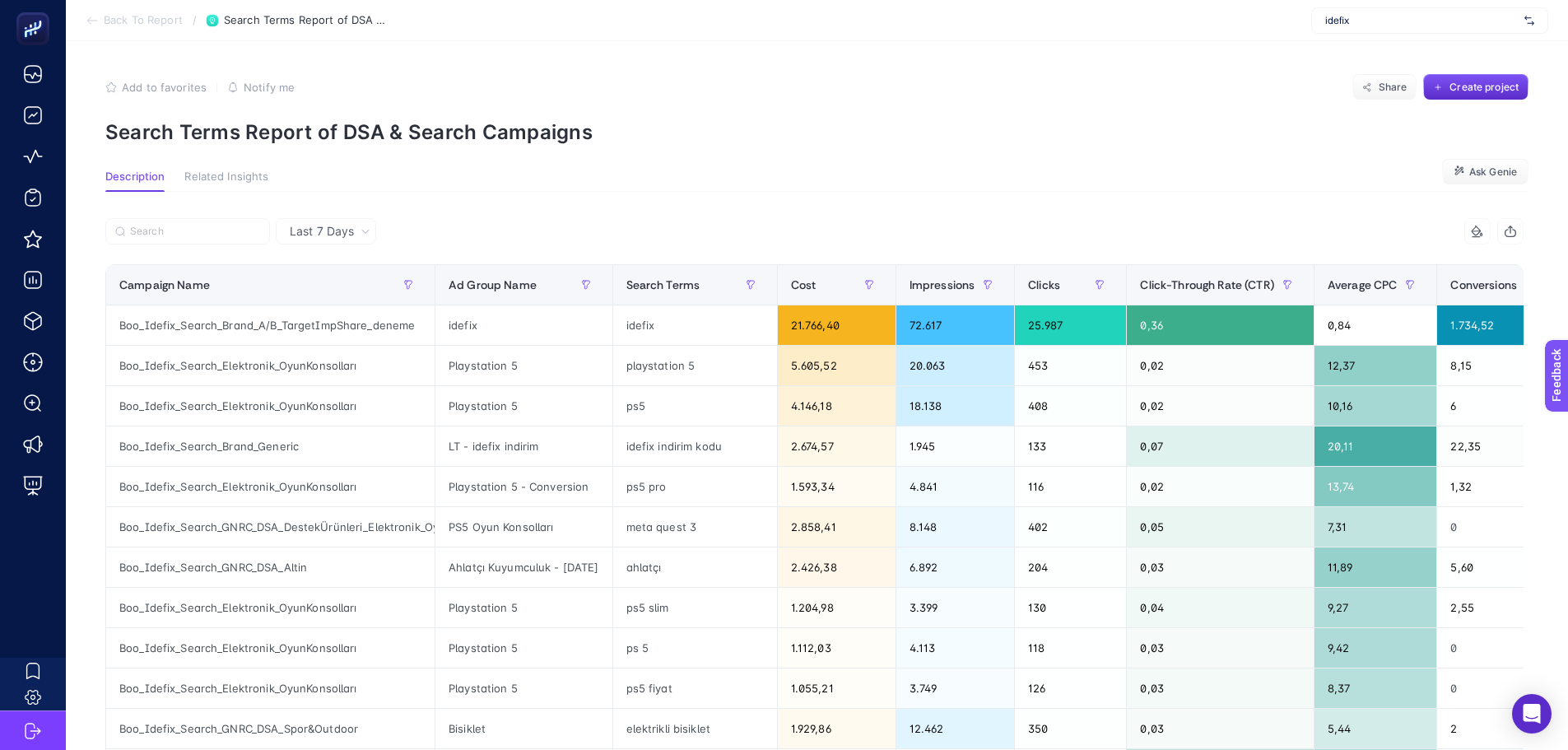
click at [209, 124] on p "Search Terms Report of DSA & Search Campaigns" at bounding box center [817, 132] width 1423 height 24
click at [210, 124] on p "Search Terms Report of DSA & Search Campaigns" at bounding box center [817, 132] width 1423 height 24
click at [648, 110] on section "Add to favorites false Notify me Share Create project Search Terms Report of DS…" at bounding box center [817, 109] width 1423 height 70
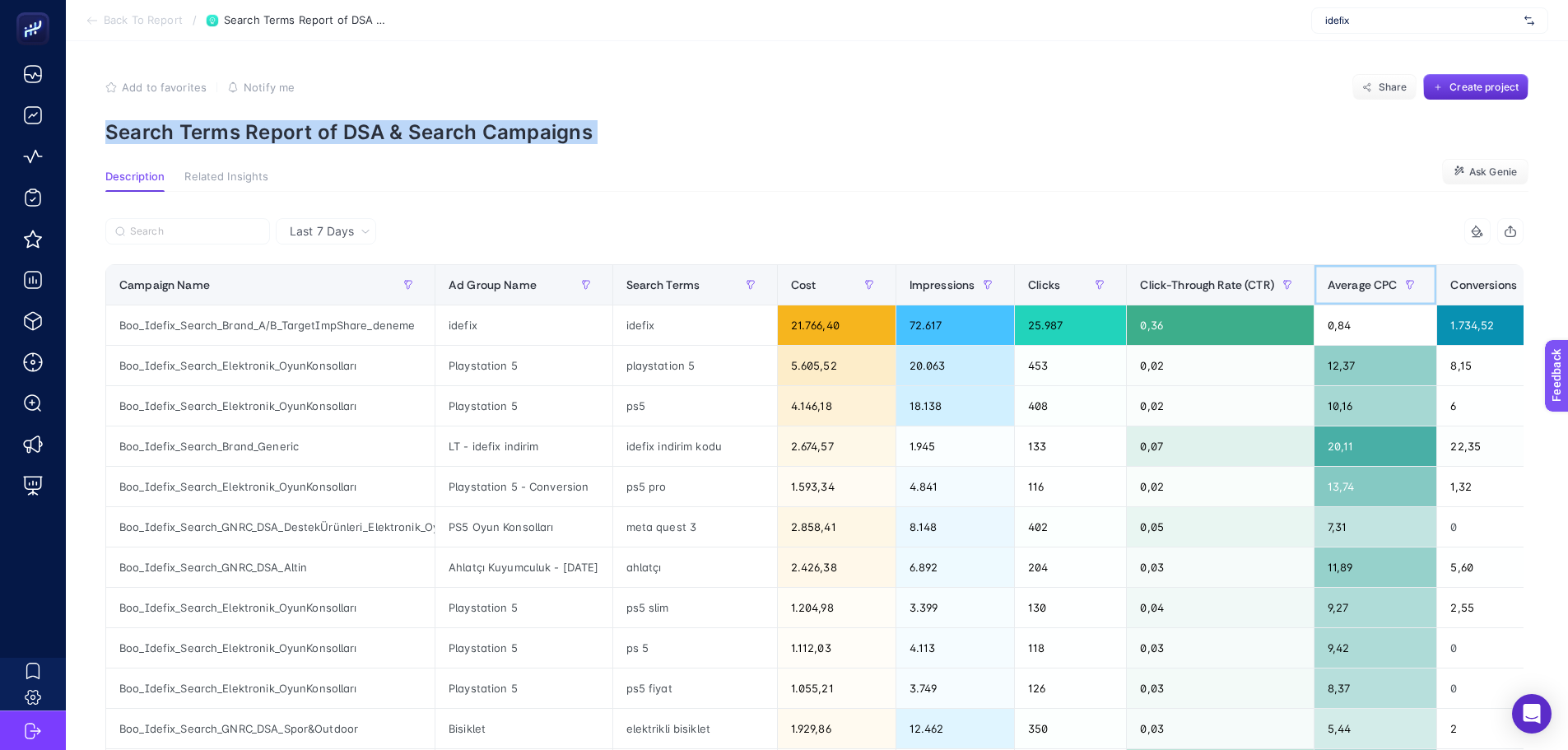
click at [1347, 292] on div "Average CPC" at bounding box center [1376, 284] width 96 height 26
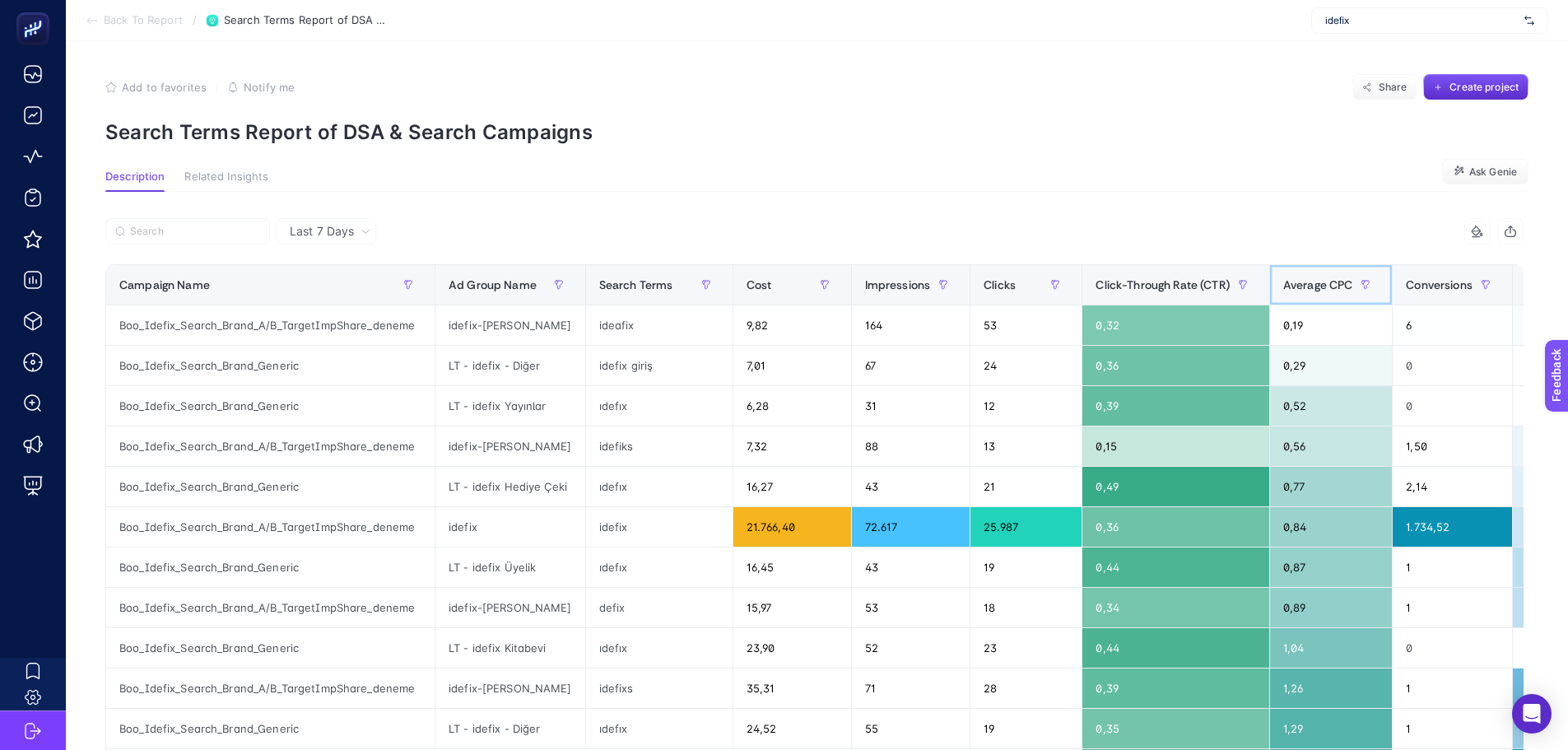
click at [1289, 295] on div "Average CPC" at bounding box center [1332, 284] width 96 height 26
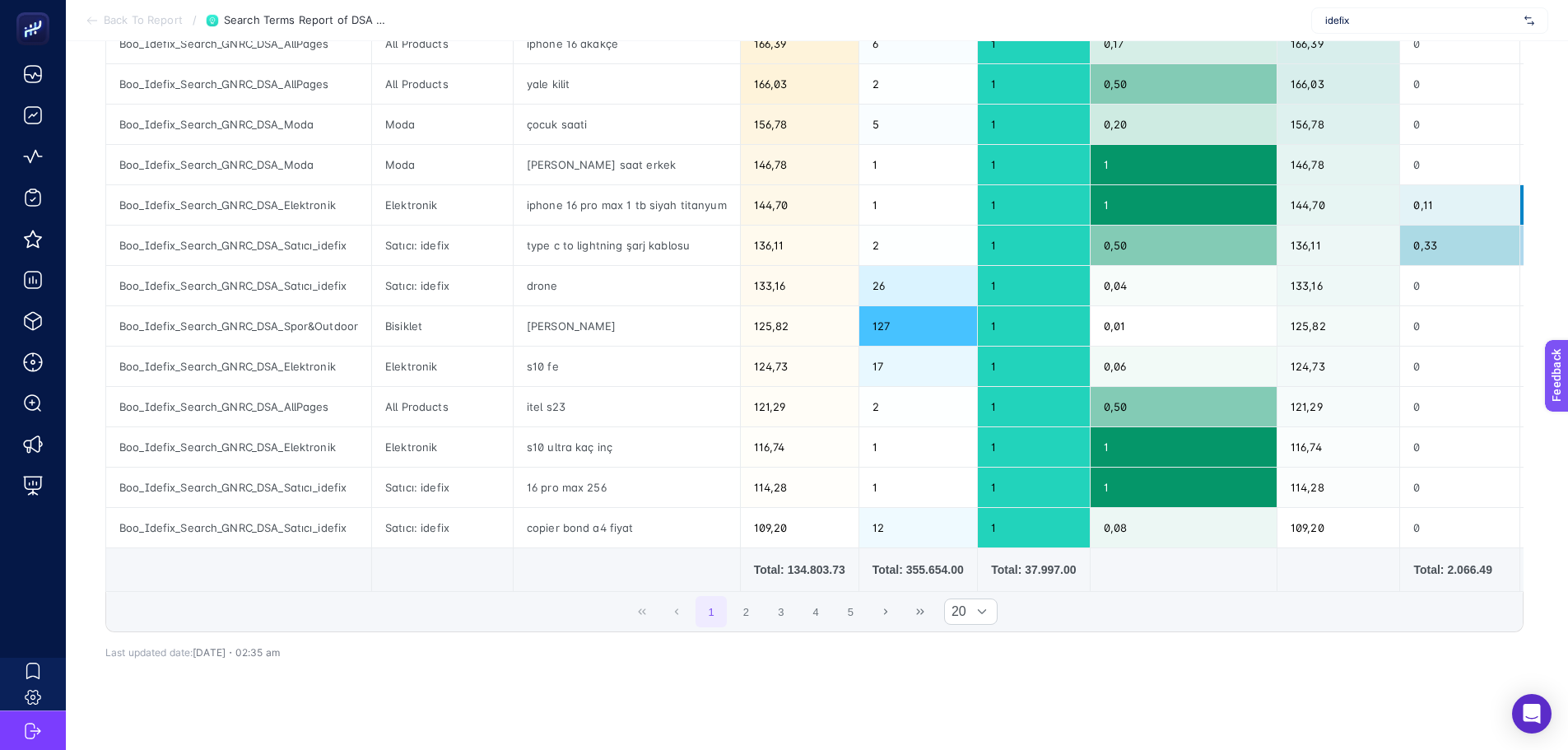
scroll to position [610, 0]
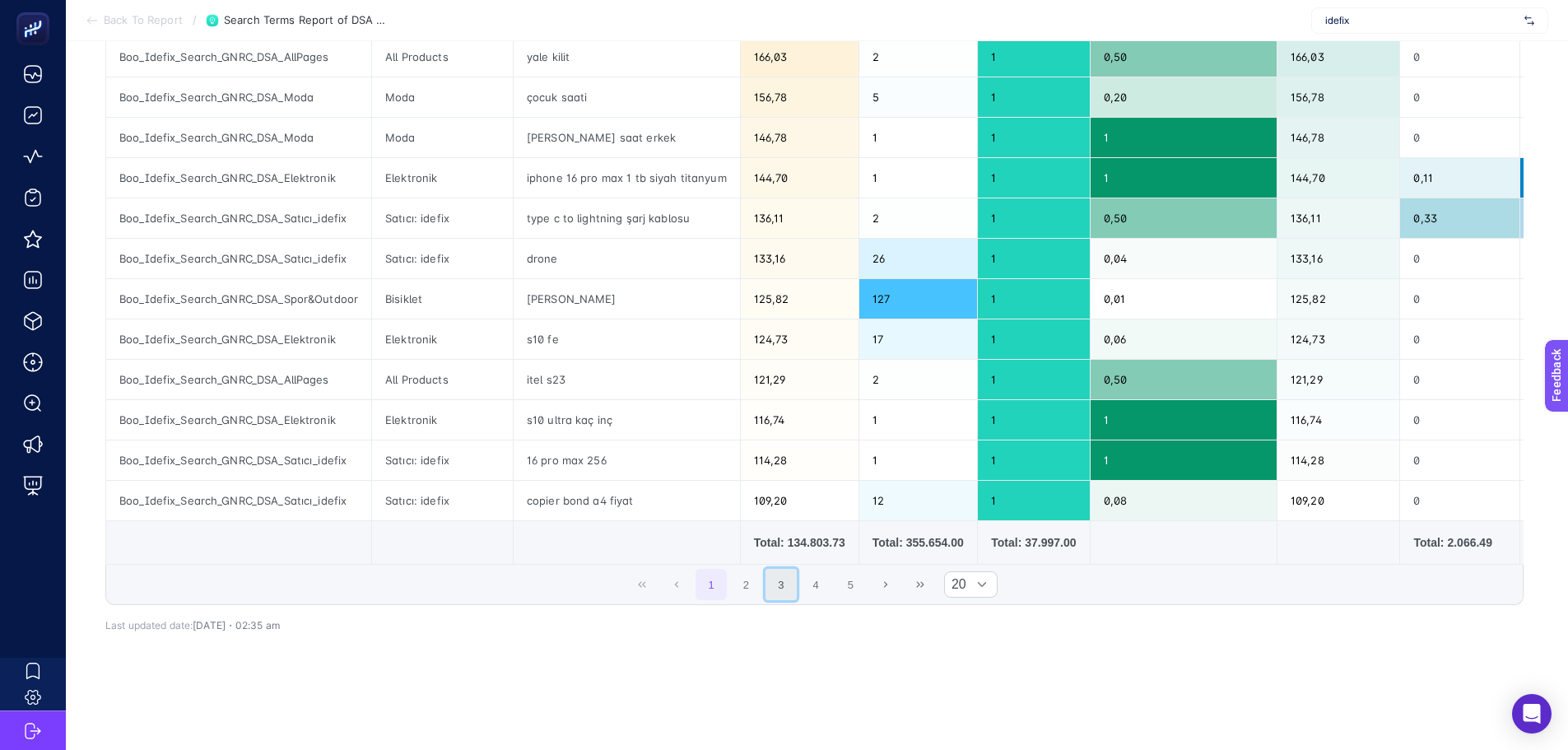
click at [778, 571] on button "3" at bounding box center [781, 584] width 31 height 31
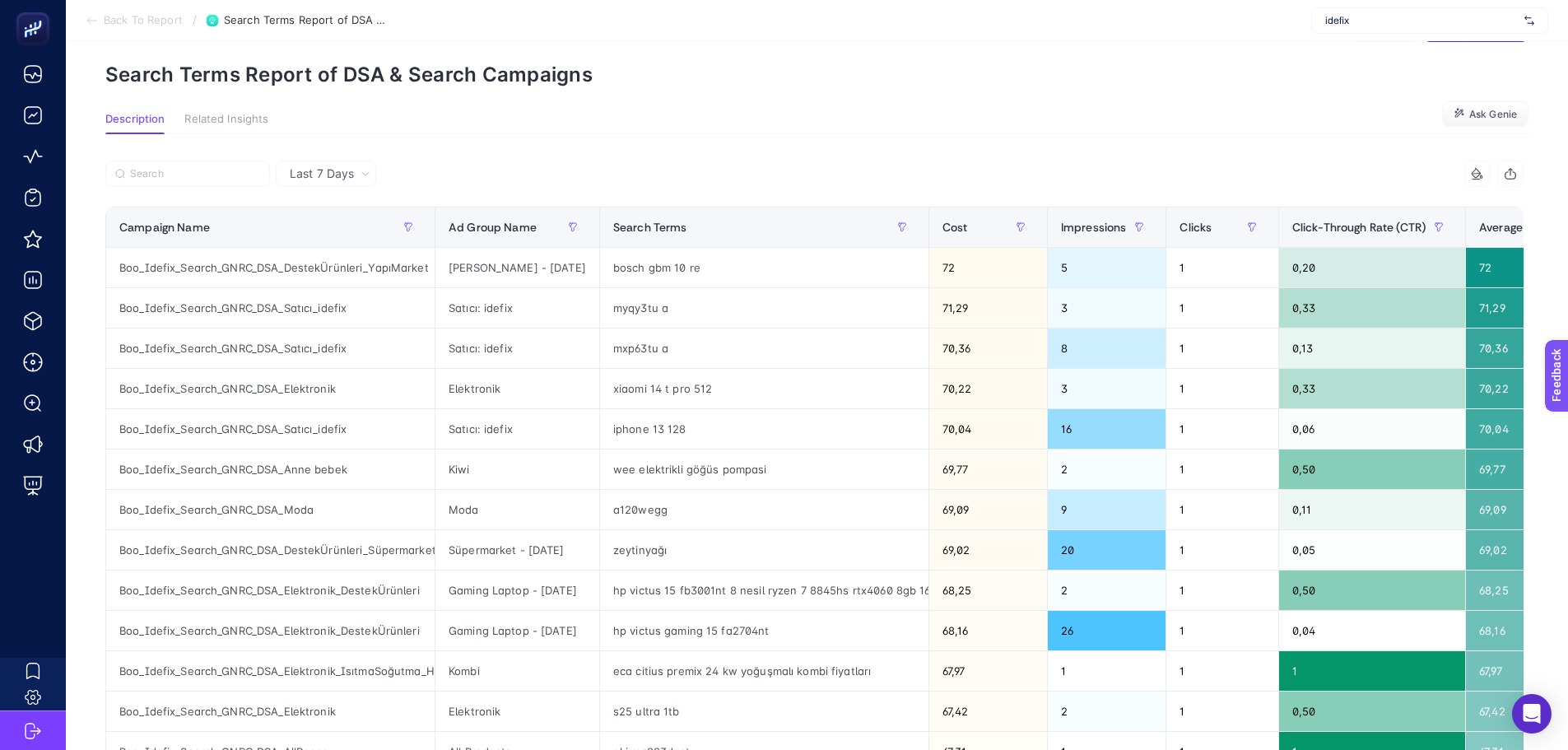
scroll to position [34, 0]
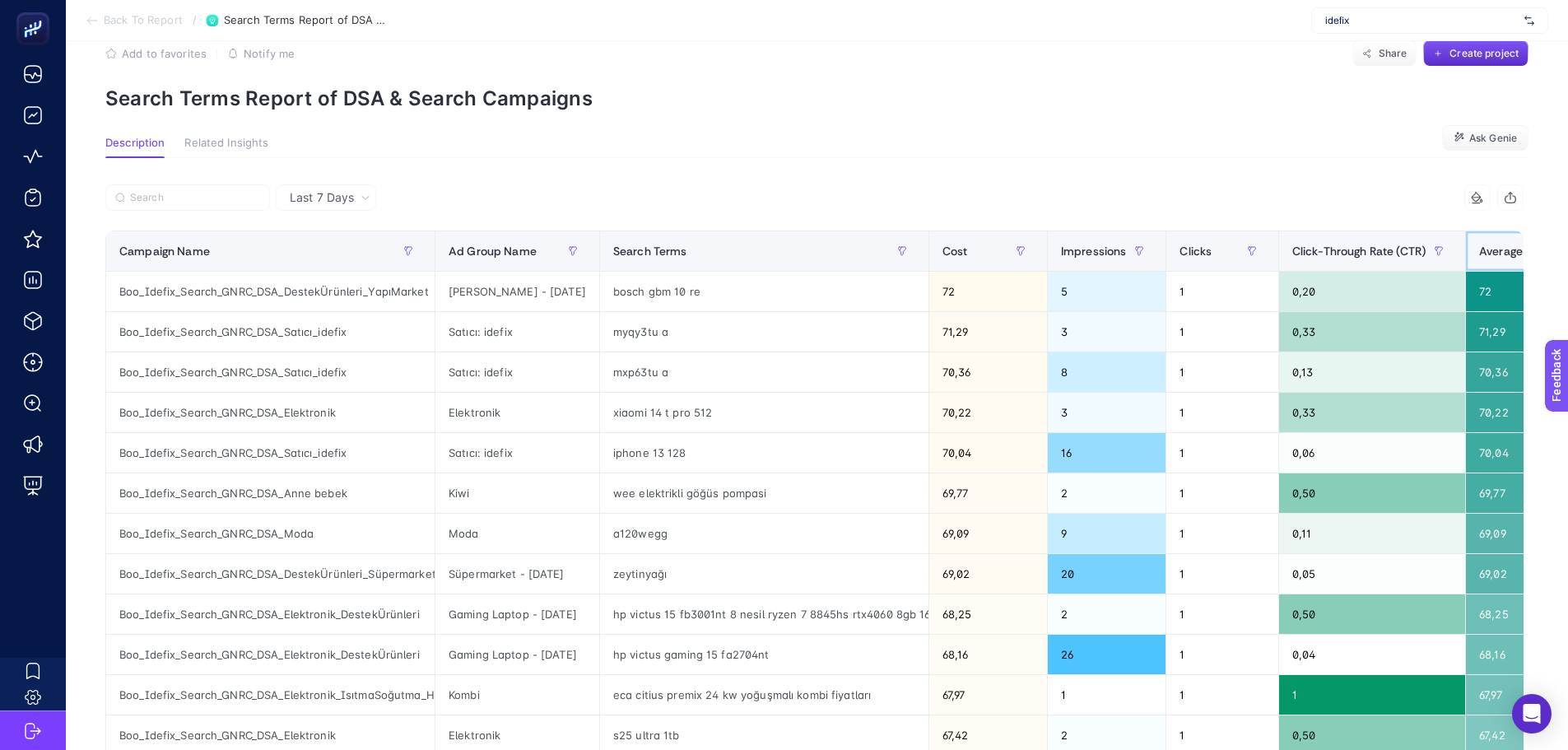
click at [1485, 253] on span "Average CPC" at bounding box center [1514, 252] width 70 height 13
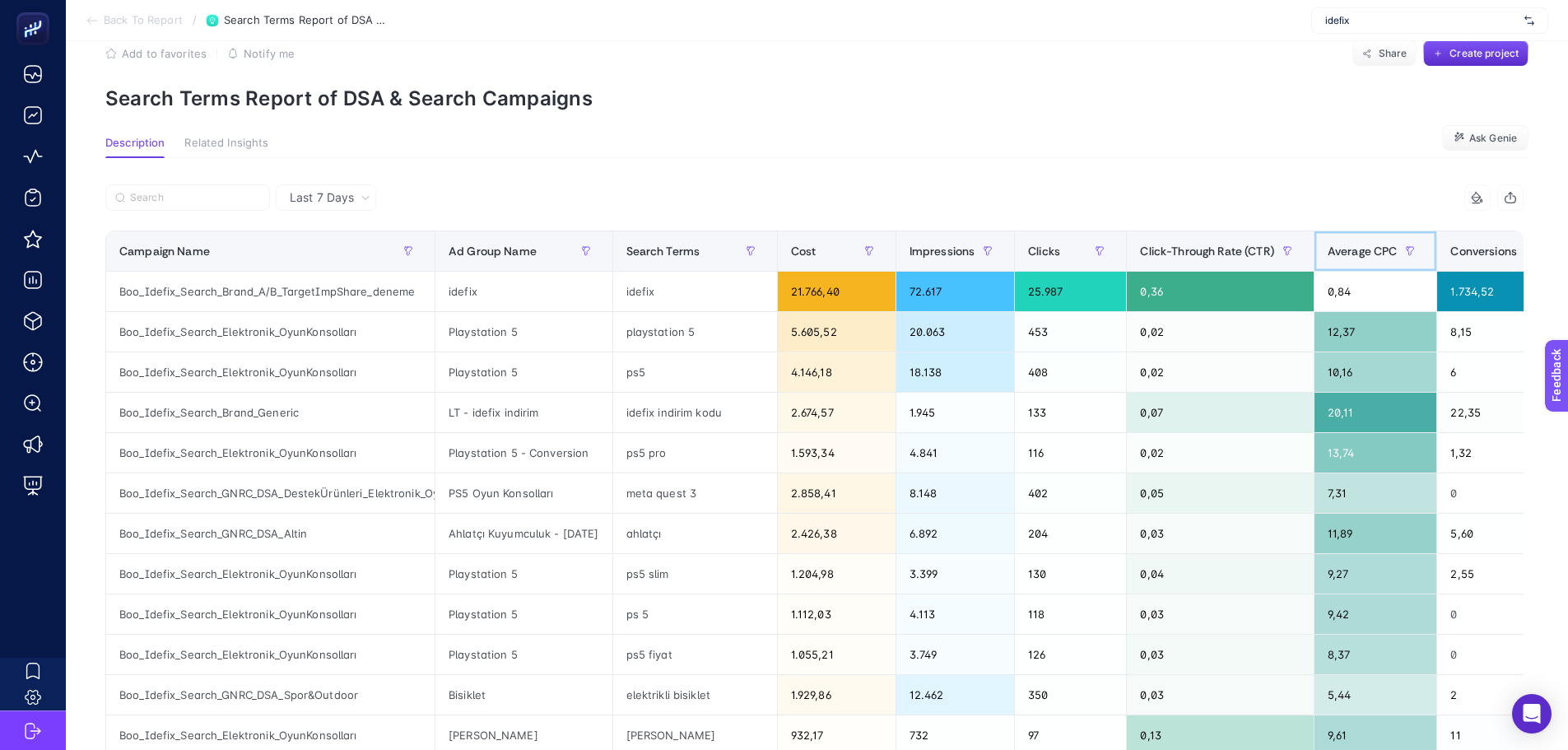
click at [1382, 245] on span "Average CPC" at bounding box center [1363, 252] width 70 height 13
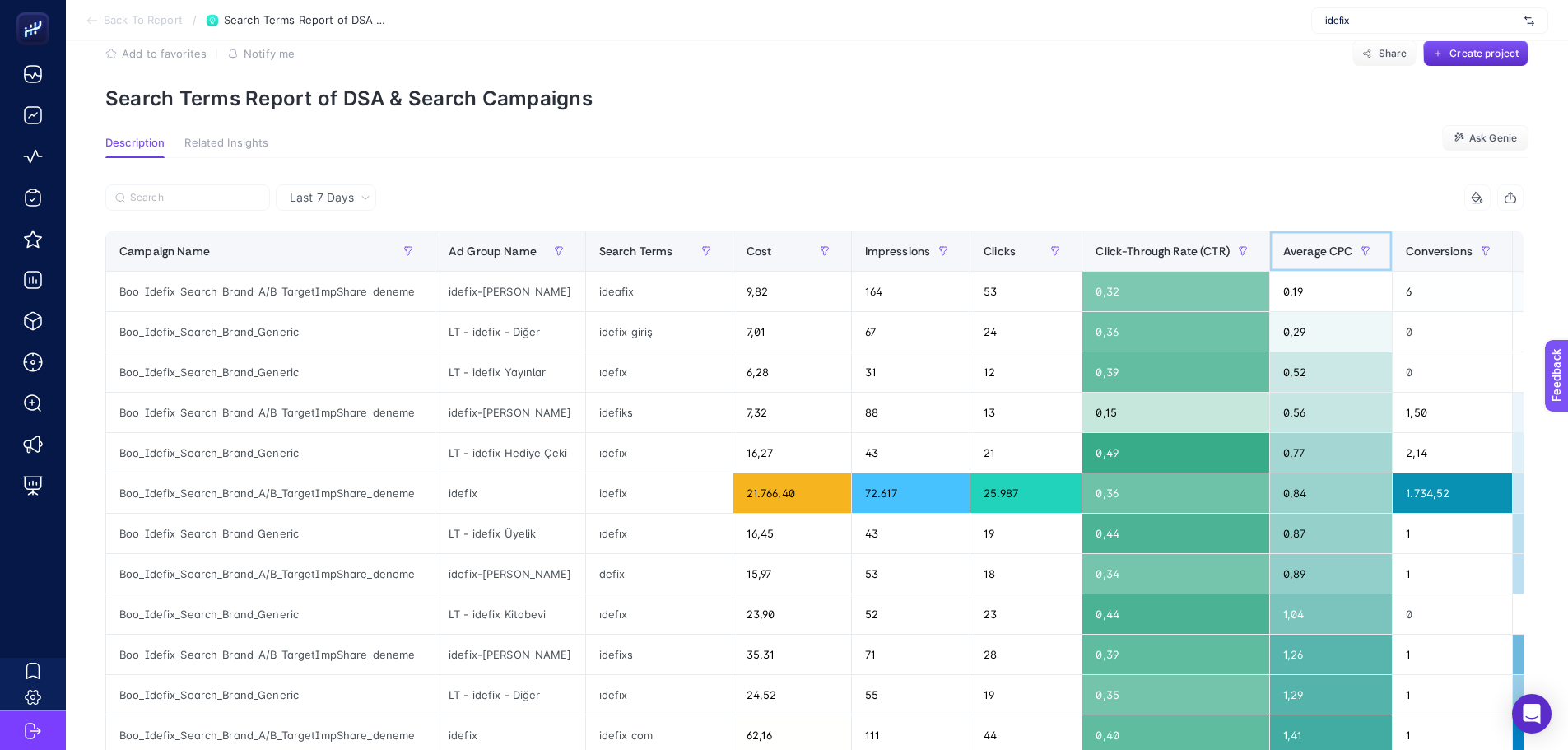
click at [1298, 251] on span "Average CPC" at bounding box center [1318, 252] width 70 height 13
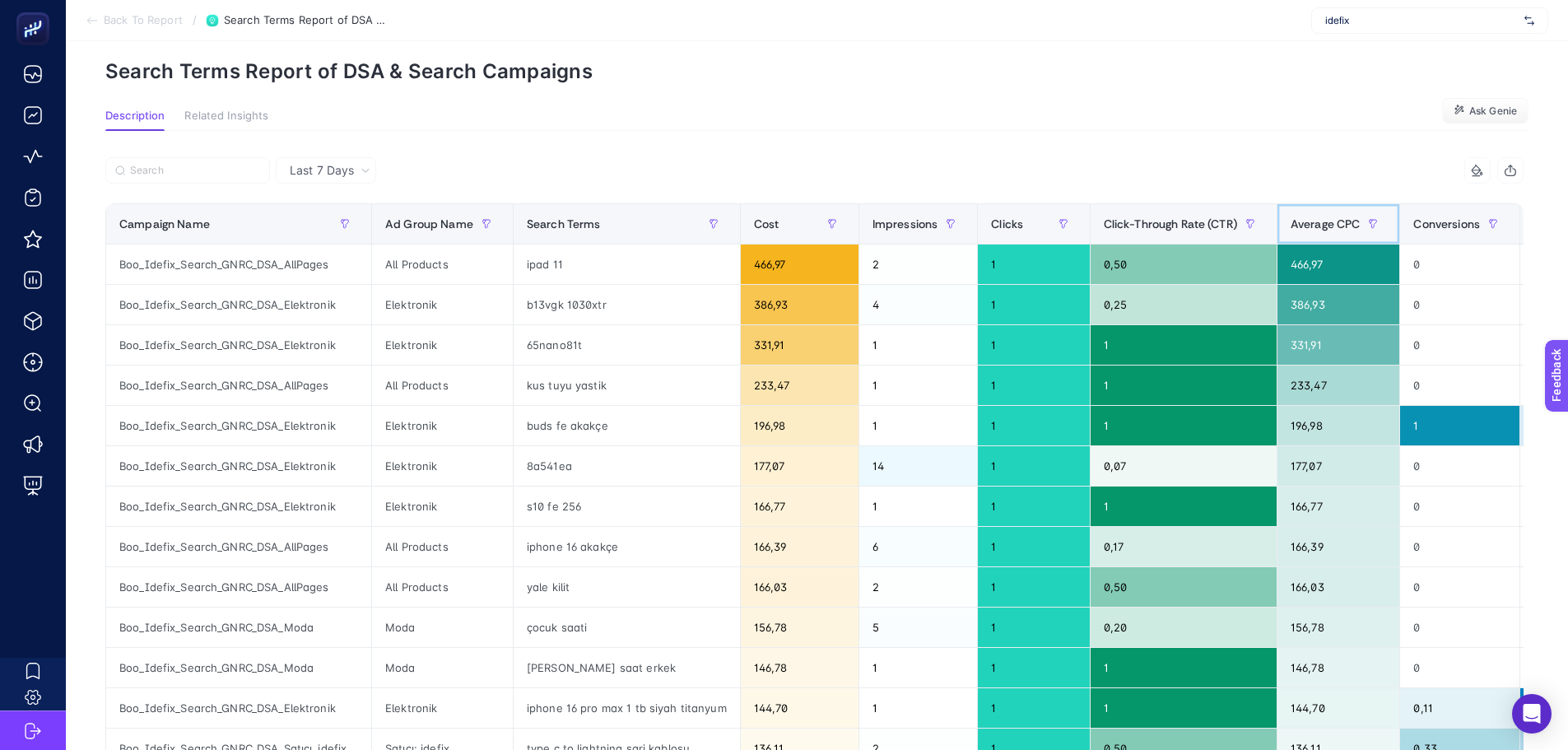
scroll to position [0, 0]
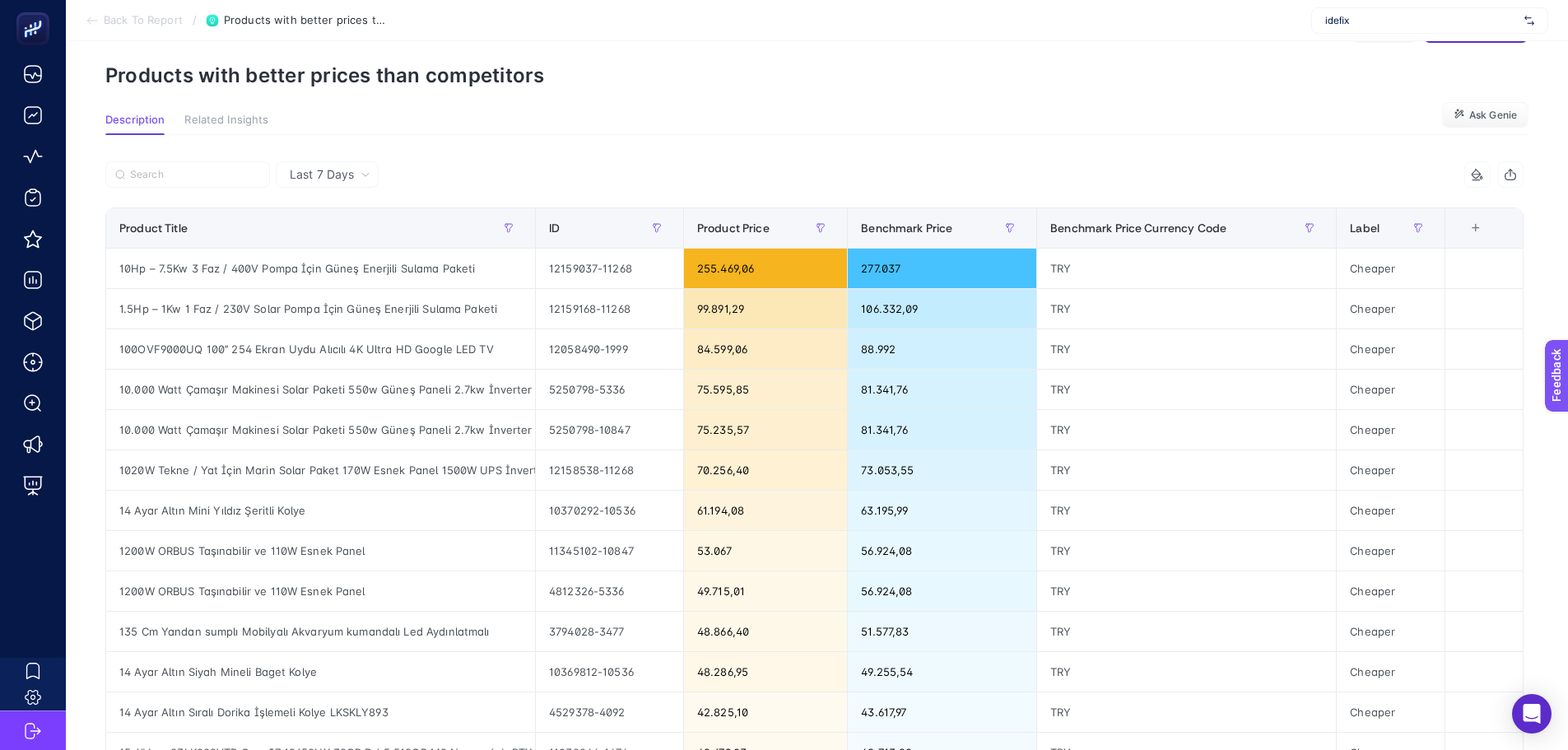
scroll to position [82, 0]
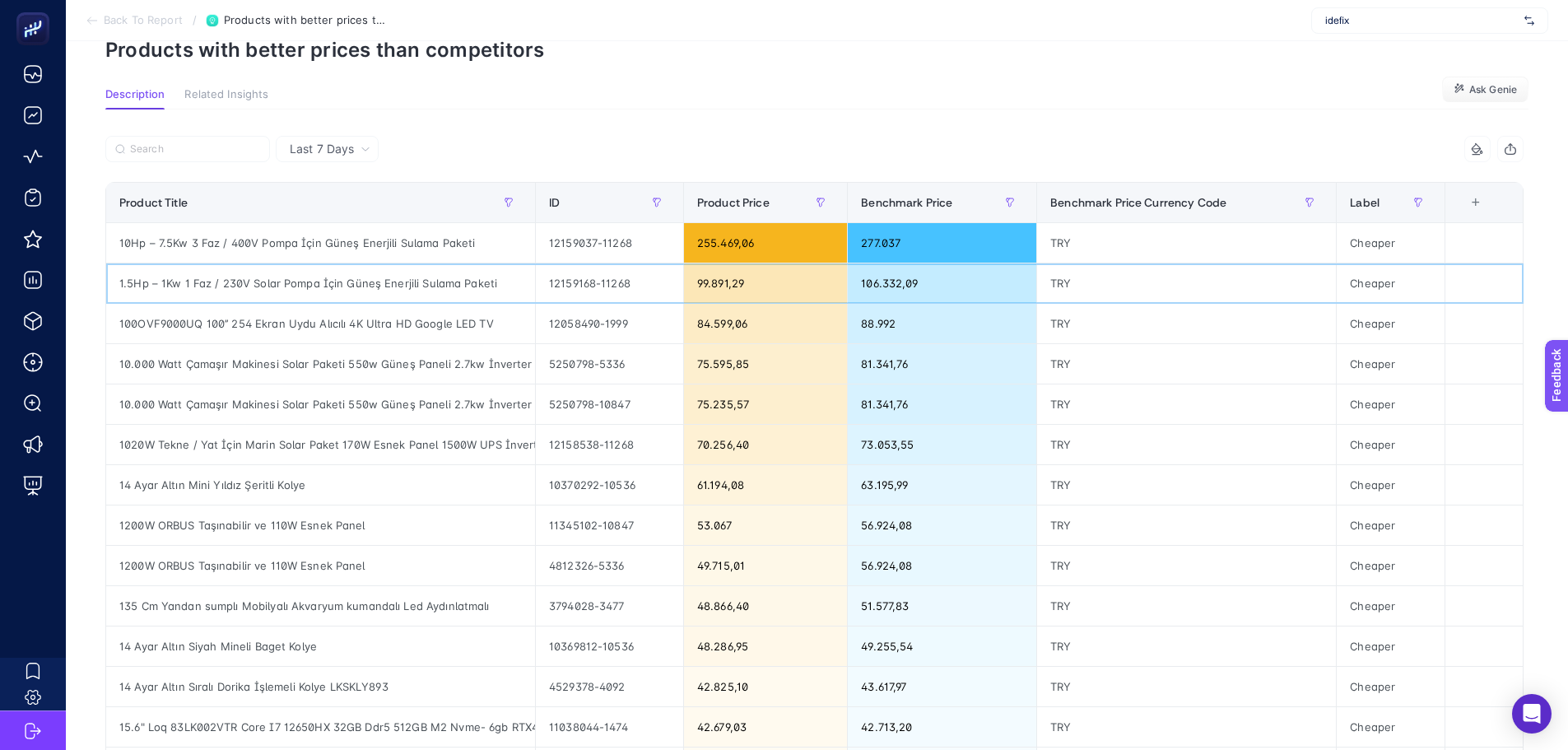
click at [421, 275] on div "1.5Hp – 1Kw 1 Faz / 230V Solar Pompa İçin Güneş Enerjili Sulama Paketi" at bounding box center [320, 282] width 429 height 40
click at [394, 414] on div "10.000 Watt Çamaşır Makinesi Solar Paketi 550w Güneş Paneli 2.7kw İnverter 200a…" at bounding box center [320, 404] width 429 height 40
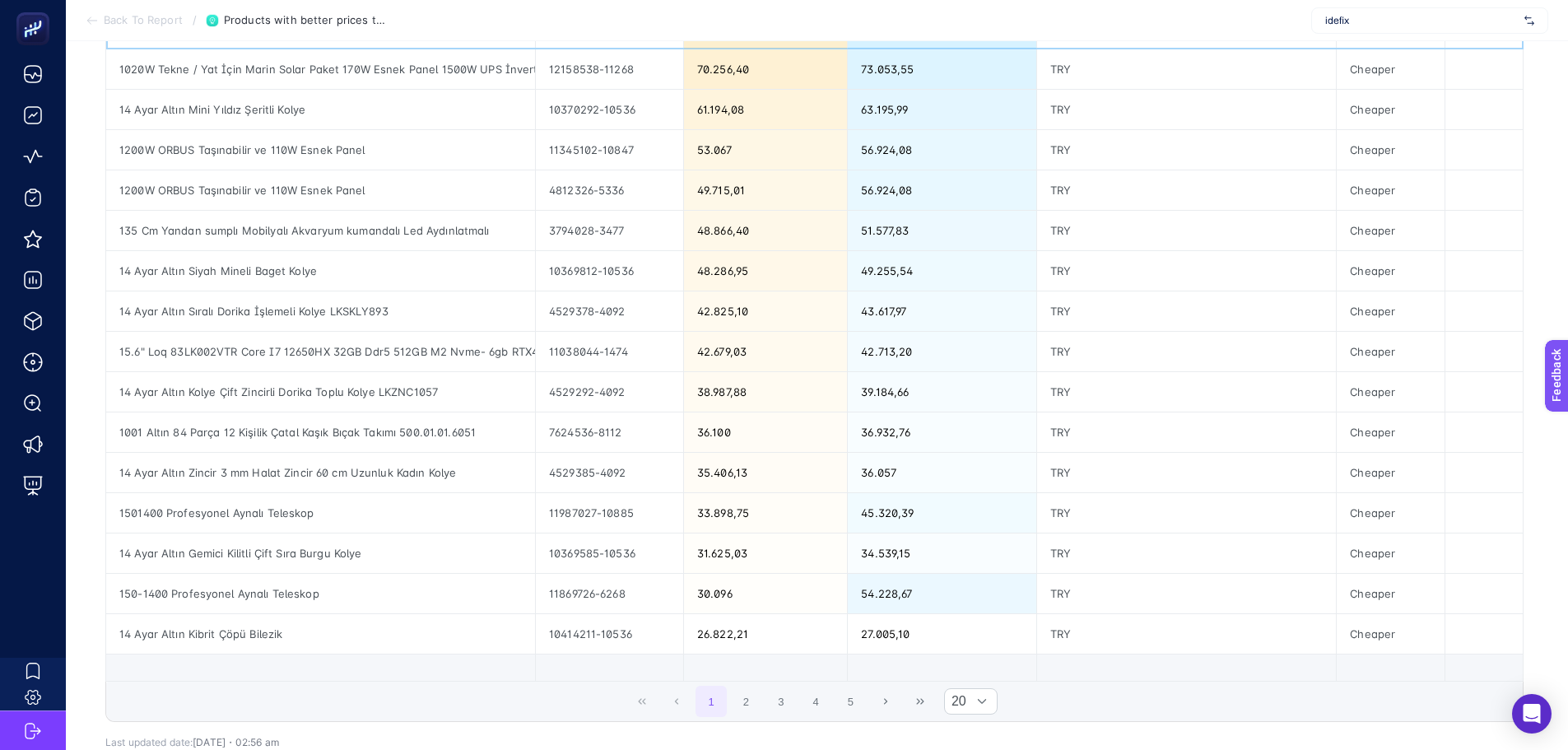
scroll to position [494, 0]
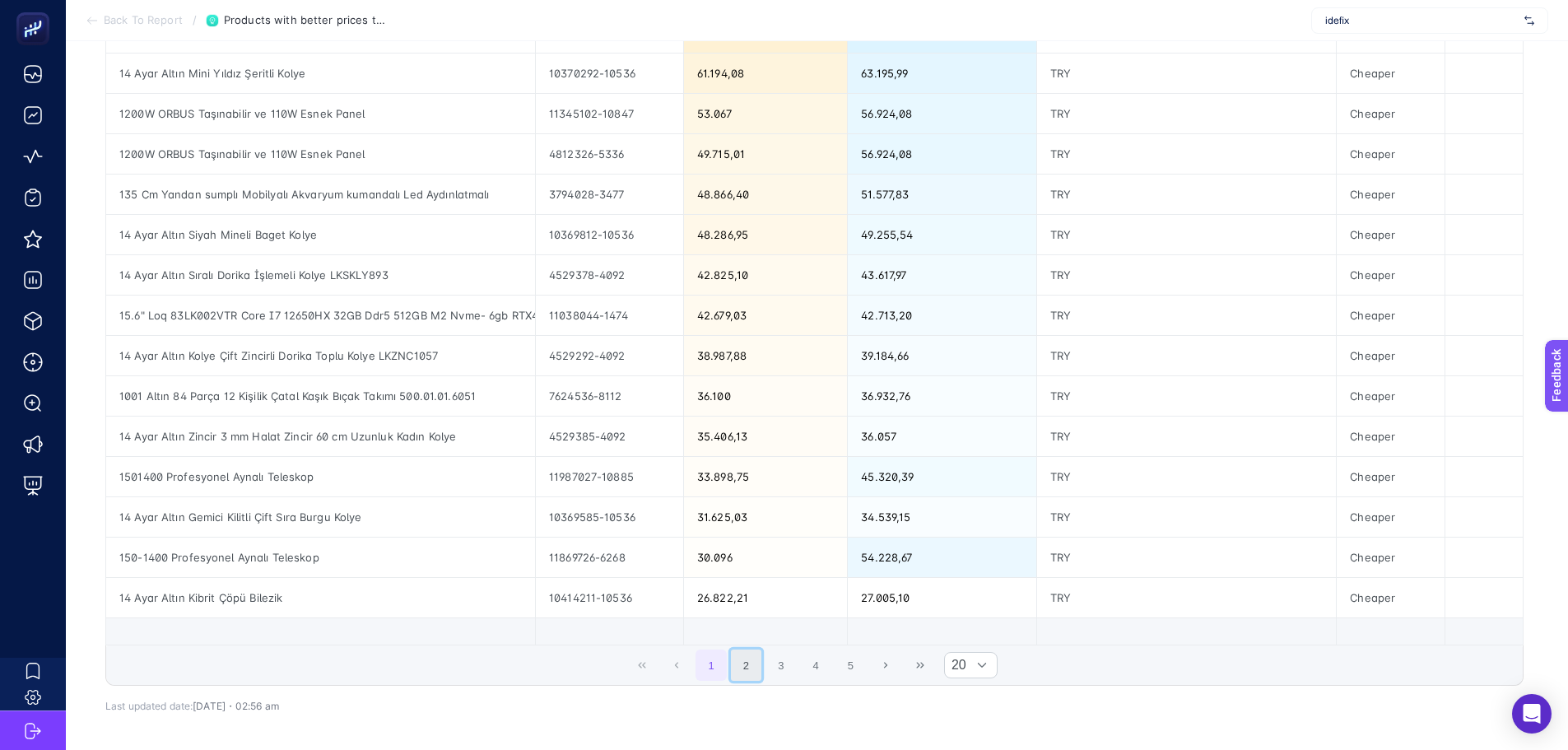
click at [761, 660] on button "2" at bounding box center [746, 665] width 31 height 31
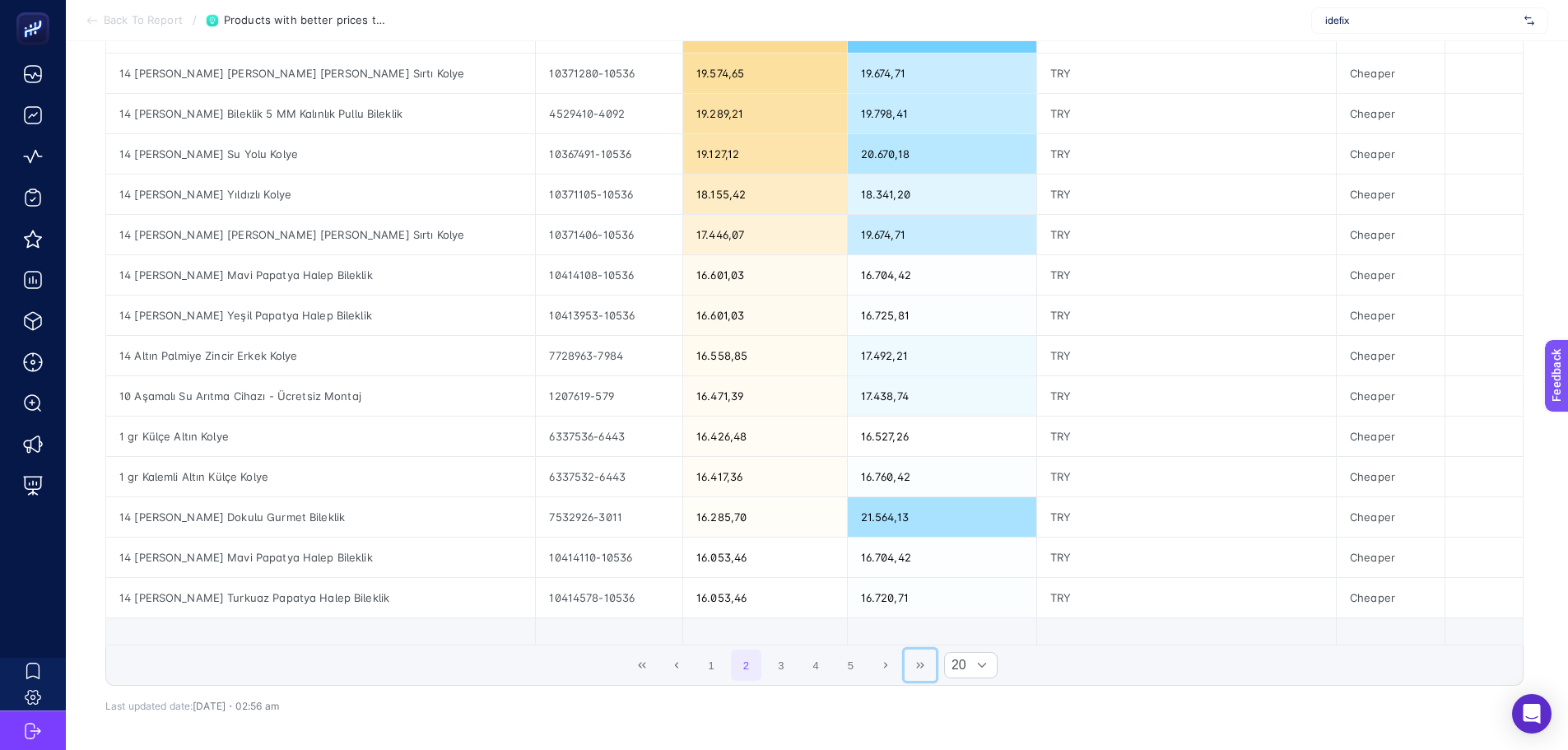
click at [926, 672] on button "Last Page" at bounding box center [920, 665] width 31 height 31
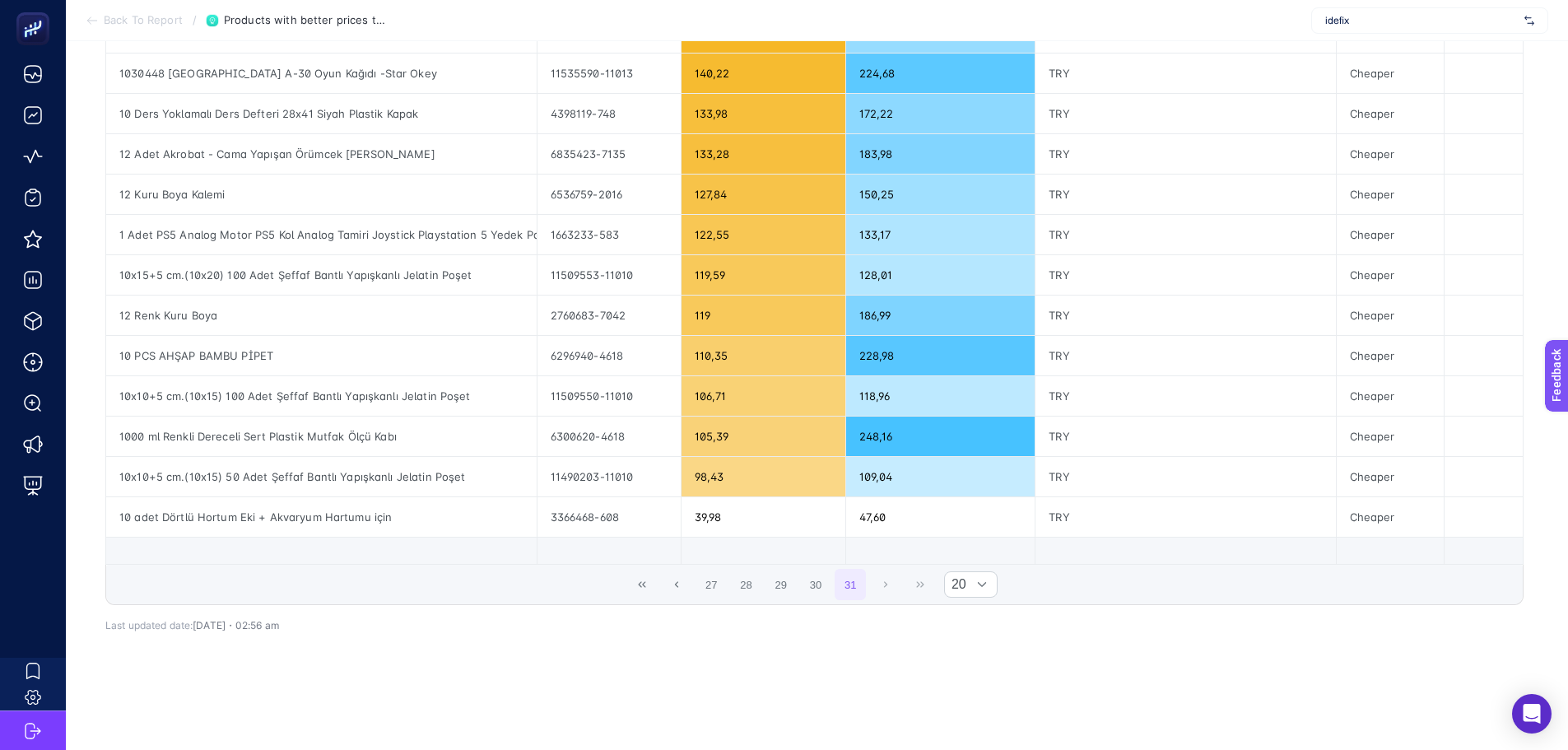
scroll to position [345, 0]
drag, startPoint x: 344, startPoint y: 388, endPoint x: 473, endPoint y: 395, distance: 129.2
click at [473, 395] on div "10x10+5 cm.(10x15) 100 Adet Şeffaf Bantlı Yapışkanlı Jelatin Poşet" at bounding box center [321, 395] width 430 height 40
drag, startPoint x: 271, startPoint y: 149, endPoint x: 396, endPoint y: 149, distance: 125.0
click at [396, 149] on div "12 Adet Akrobat - Cama Yapışan Örümcek Adam" at bounding box center [321, 153] width 430 height 40
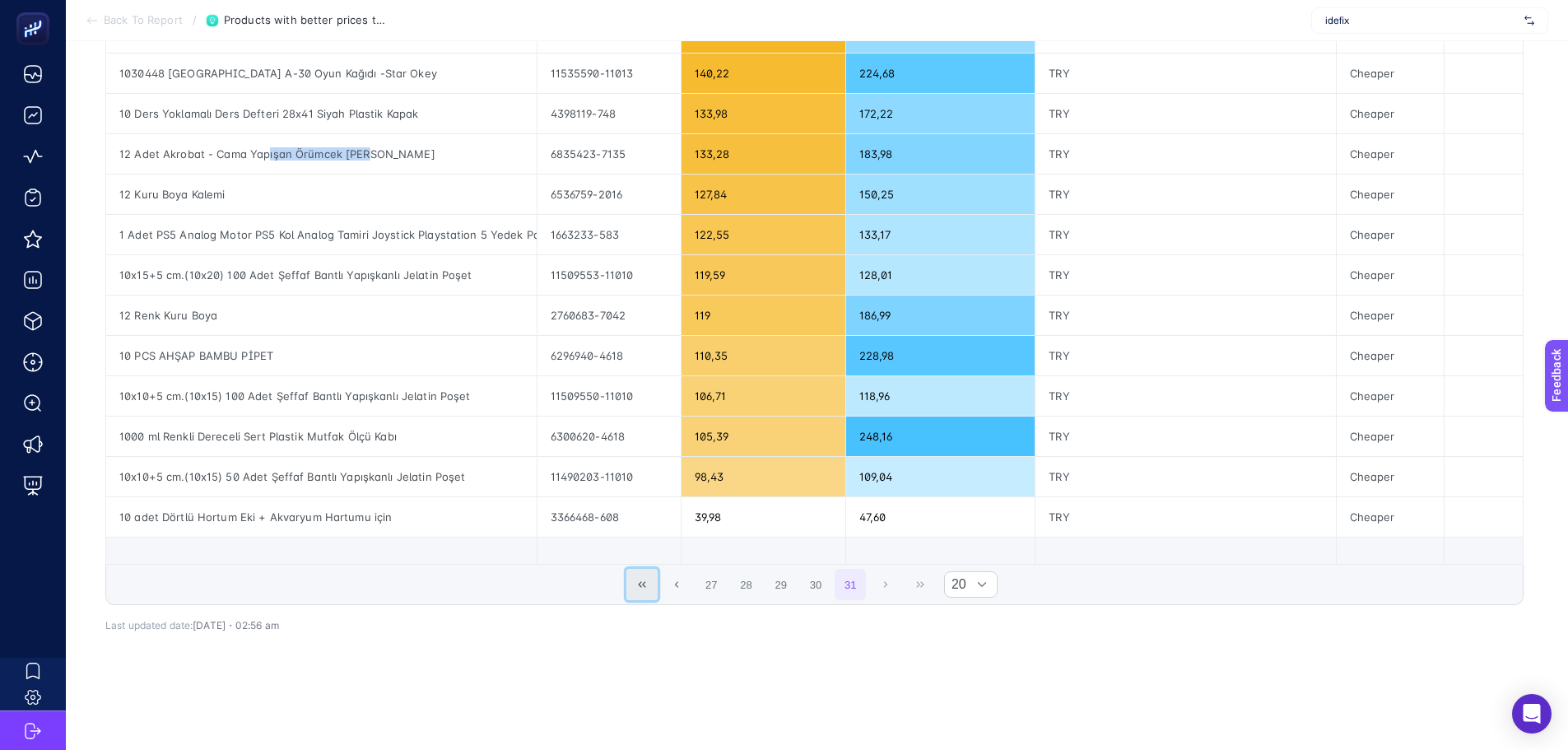
click at [647, 579] on icon "First Page" at bounding box center [642, 584] width 10 height 10
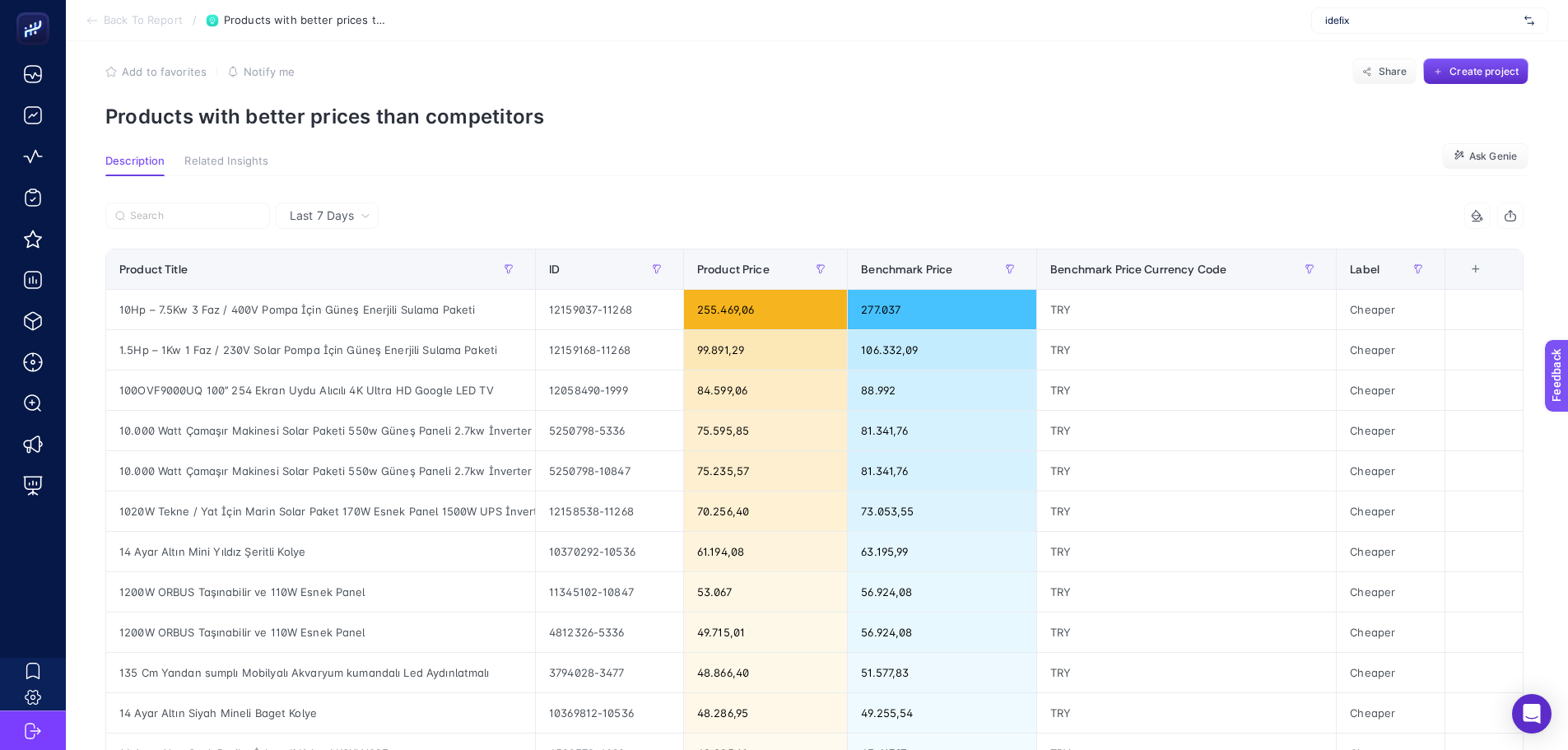
scroll to position [0, 0]
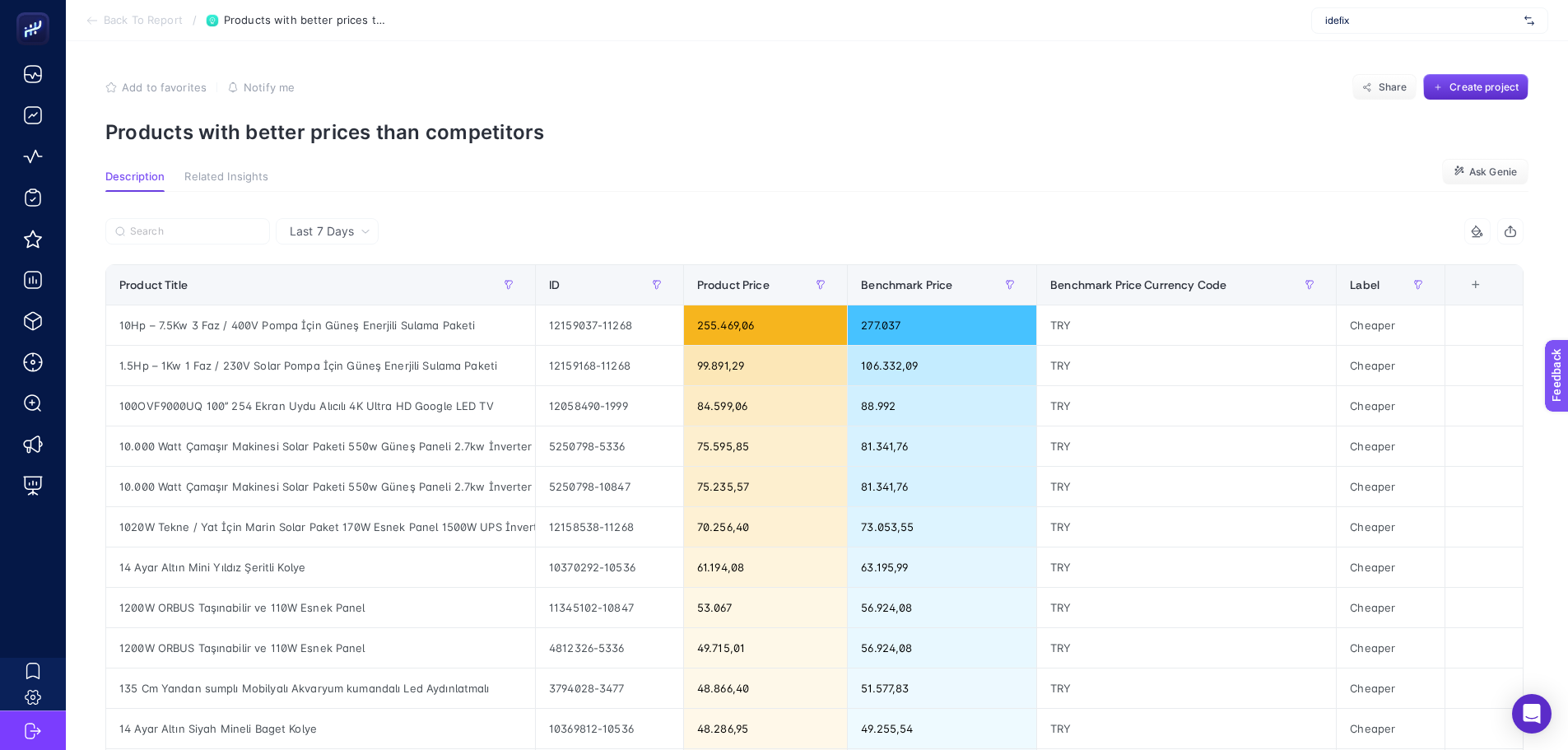
click at [1489, 288] on div "+" at bounding box center [1475, 285] width 31 height 13
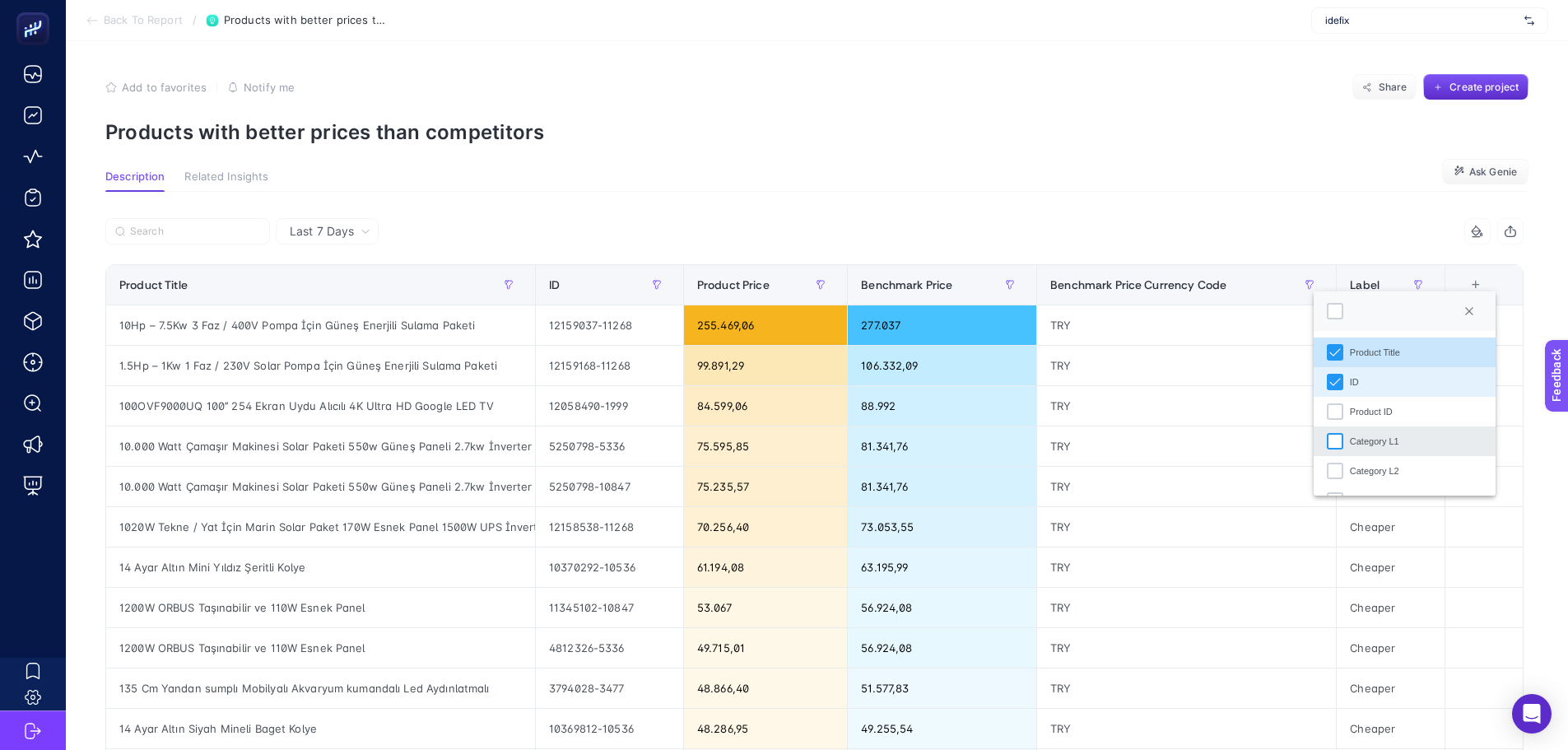
click at [1338, 442] on div "Category L1" at bounding box center [1335, 441] width 16 height 16
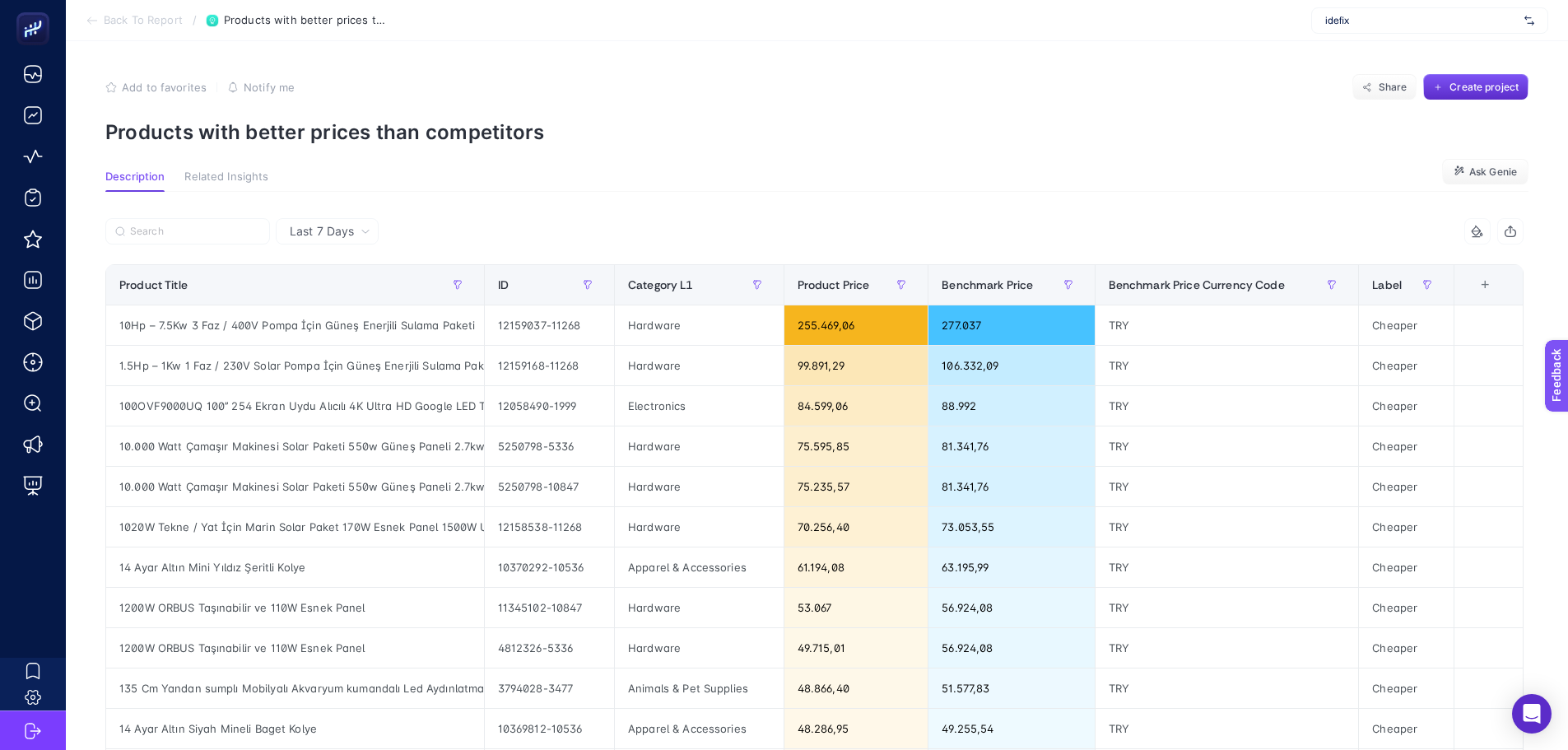
click at [1500, 281] on div "+" at bounding box center [1485, 285] width 31 height 13
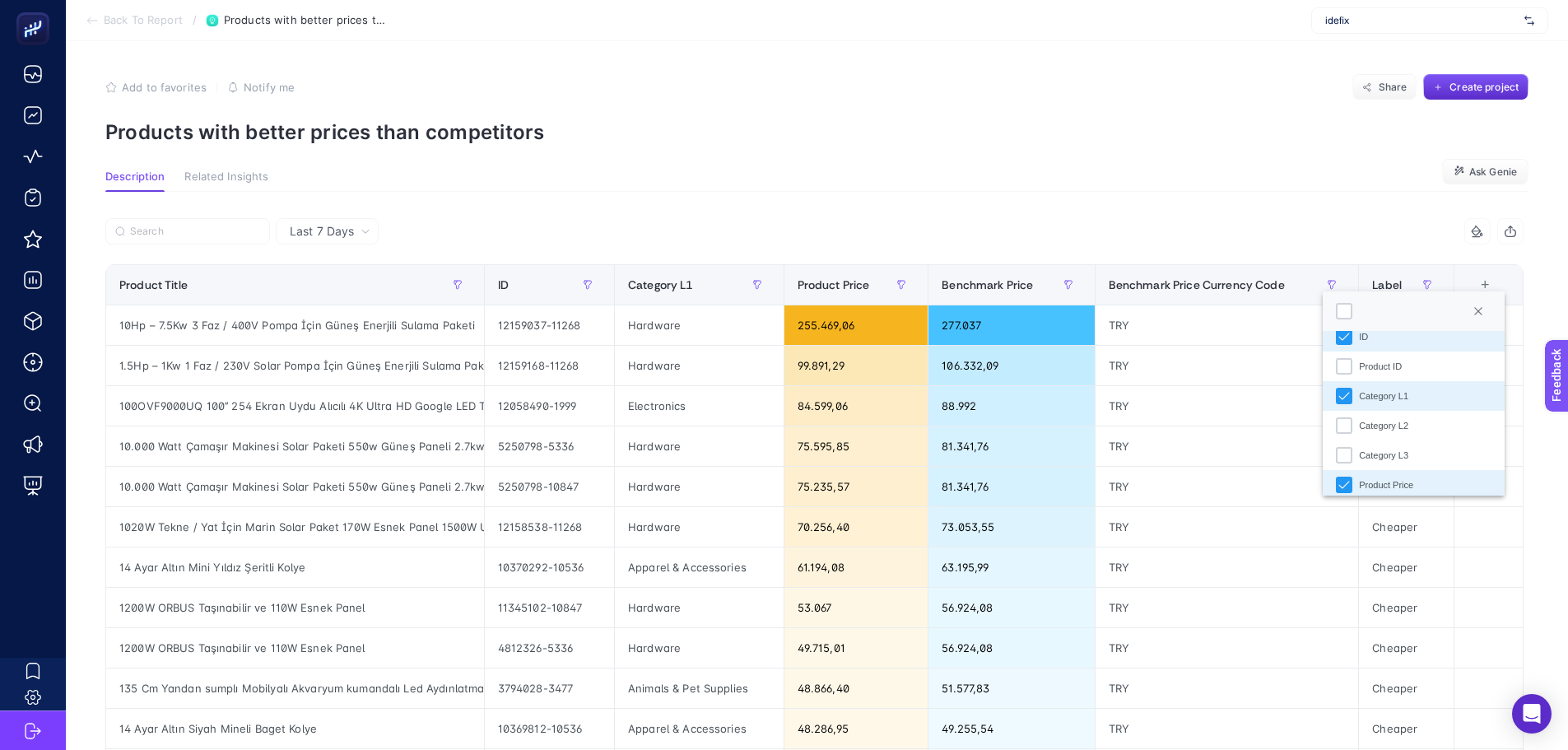
scroll to position [82, 0]
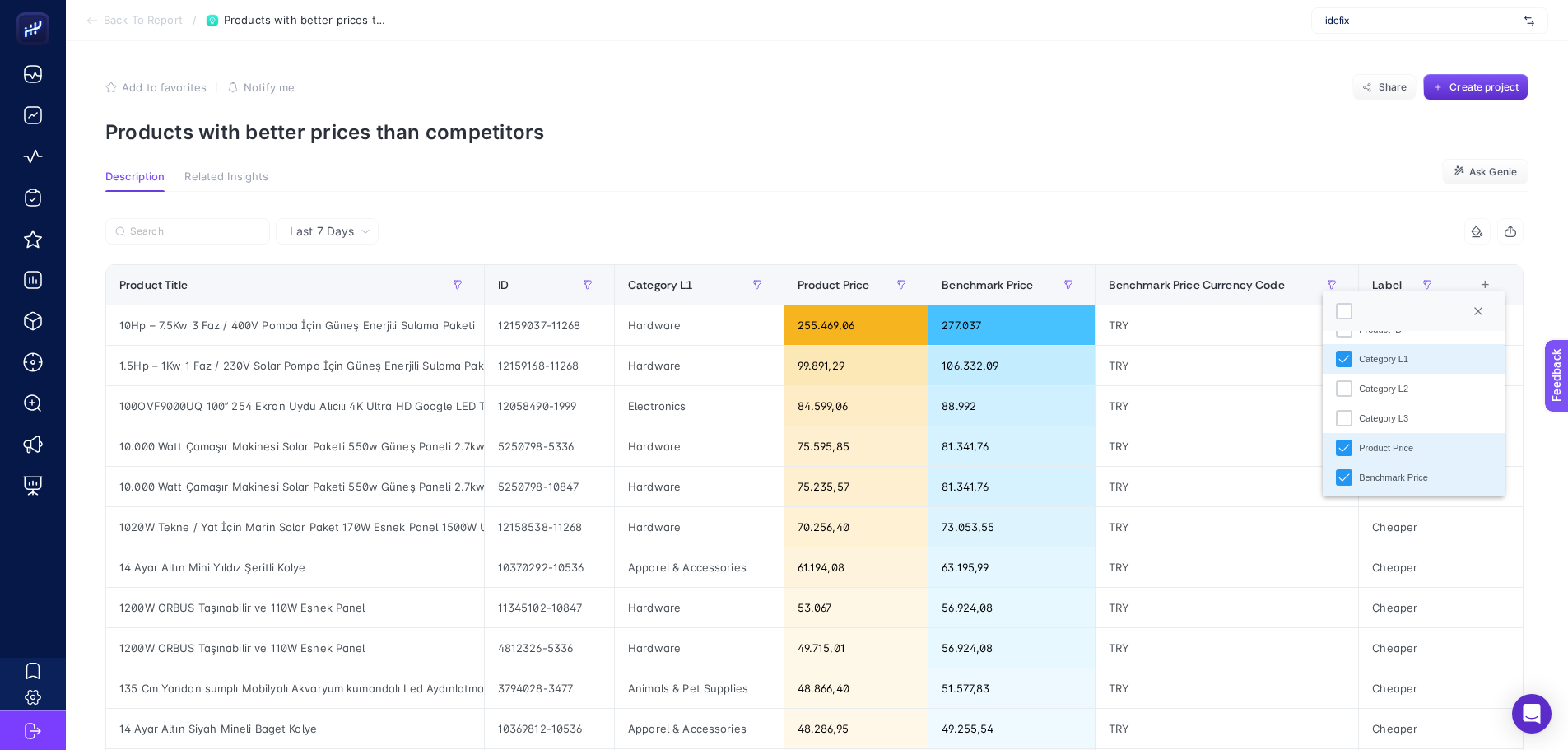
click at [1338, 371] on li "Category L1" at bounding box center [1414, 359] width 182 height 30
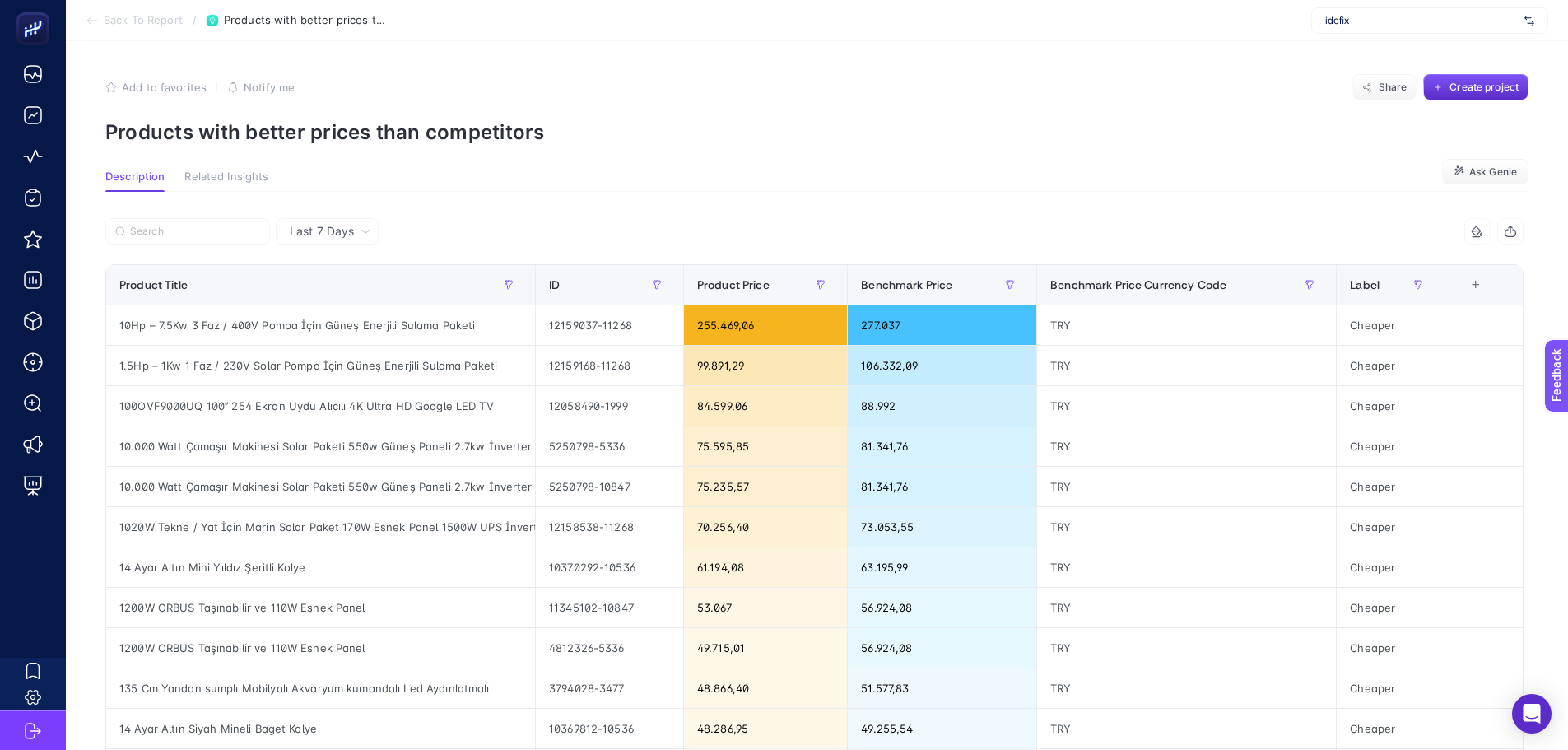
click at [1492, 291] on div "+" at bounding box center [1475, 285] width 31 height 13
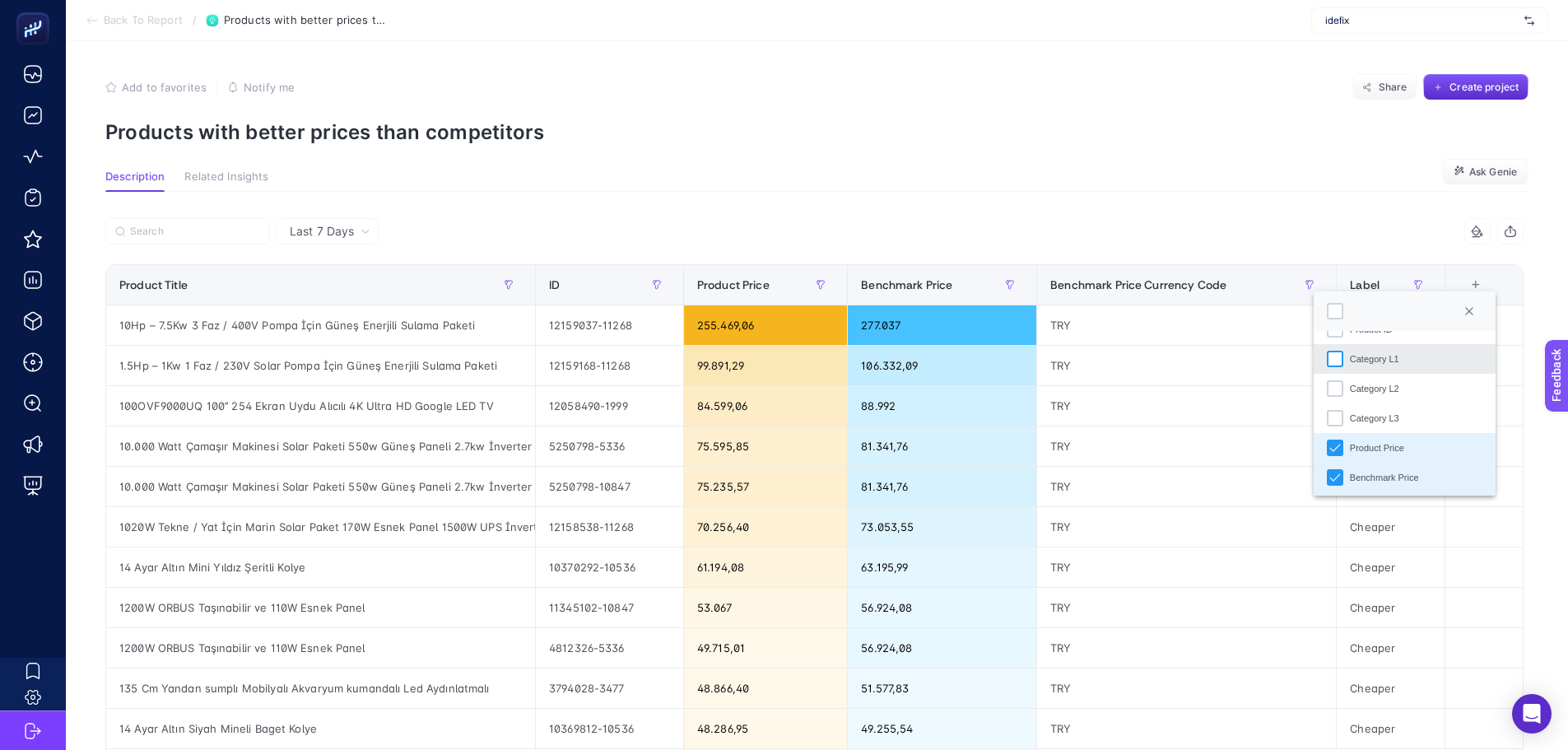
click at [1334, 362] on div "Category L1" at bounding box center [1335, 359] width 16 height 16
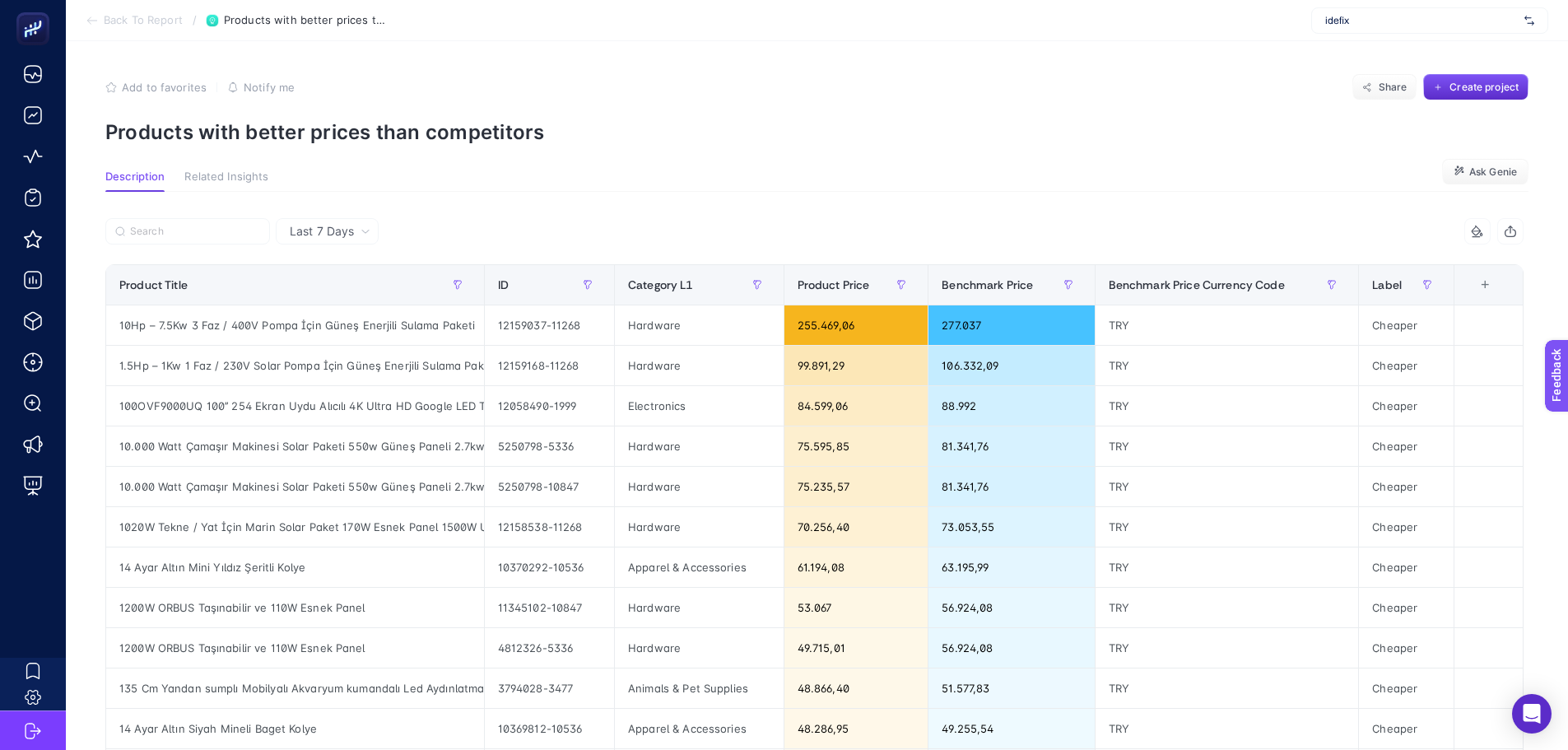
click at [1499, 286] on div "+" at bounding box center [1485, 285] width 31 height 13
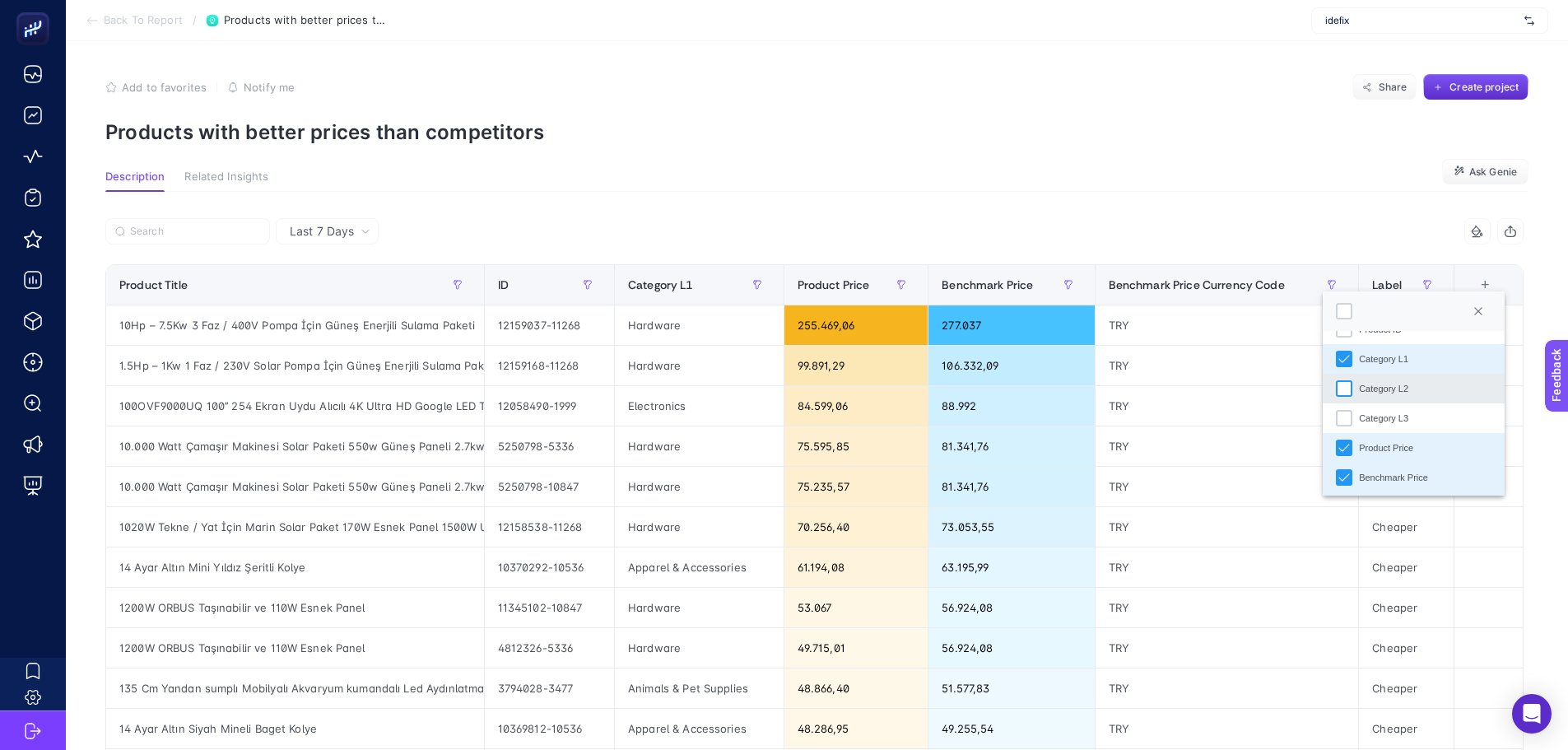
click at [1346, 390] on div "Category L2" at bounding box center [1344, 388] width 16 height 16
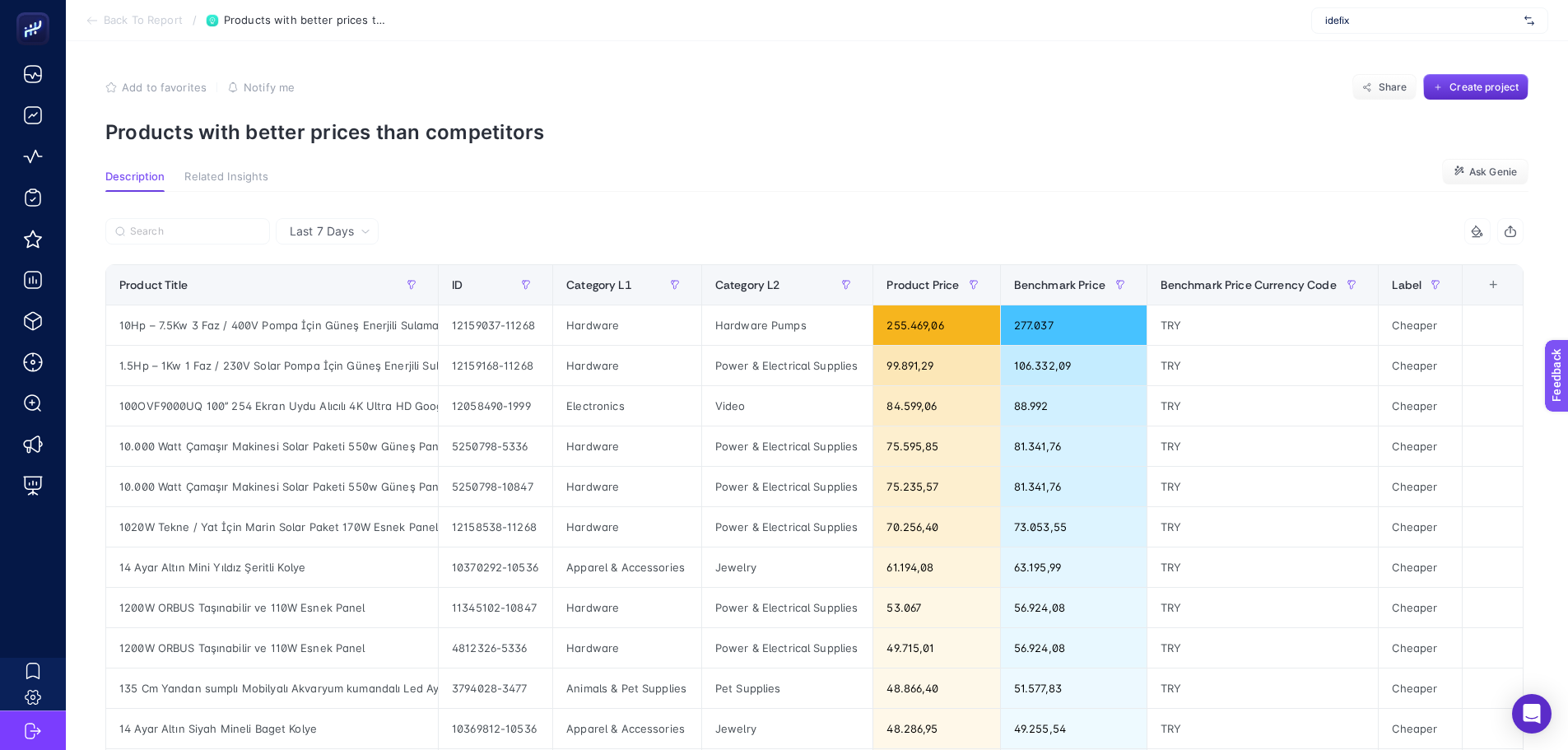
click at [1508, 287] on div "+" at bounding box center [1493, 285] width 31 height 13
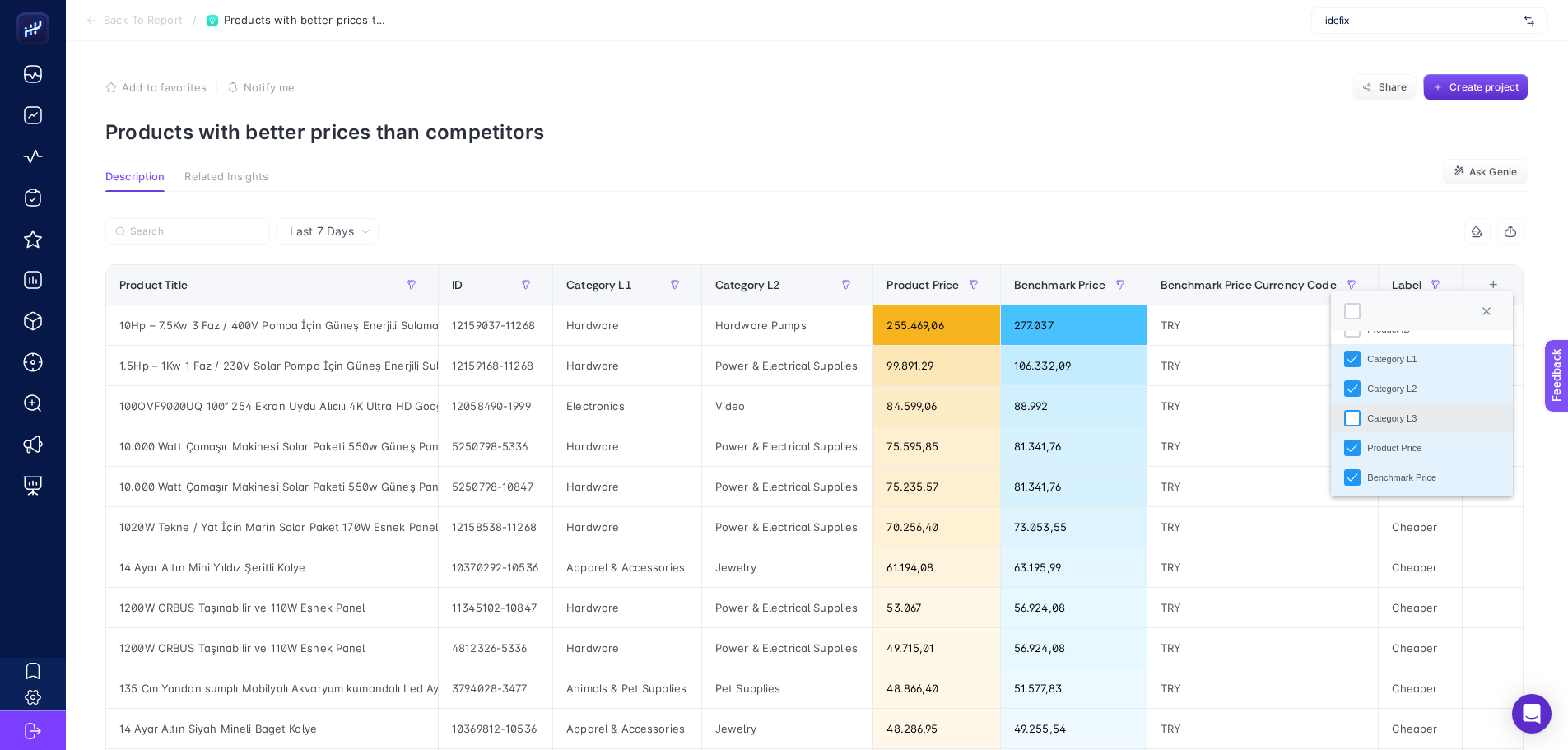
click at [1354, 415] on div "Category L3" at bounding box center [1352, 417] width 16 height 16
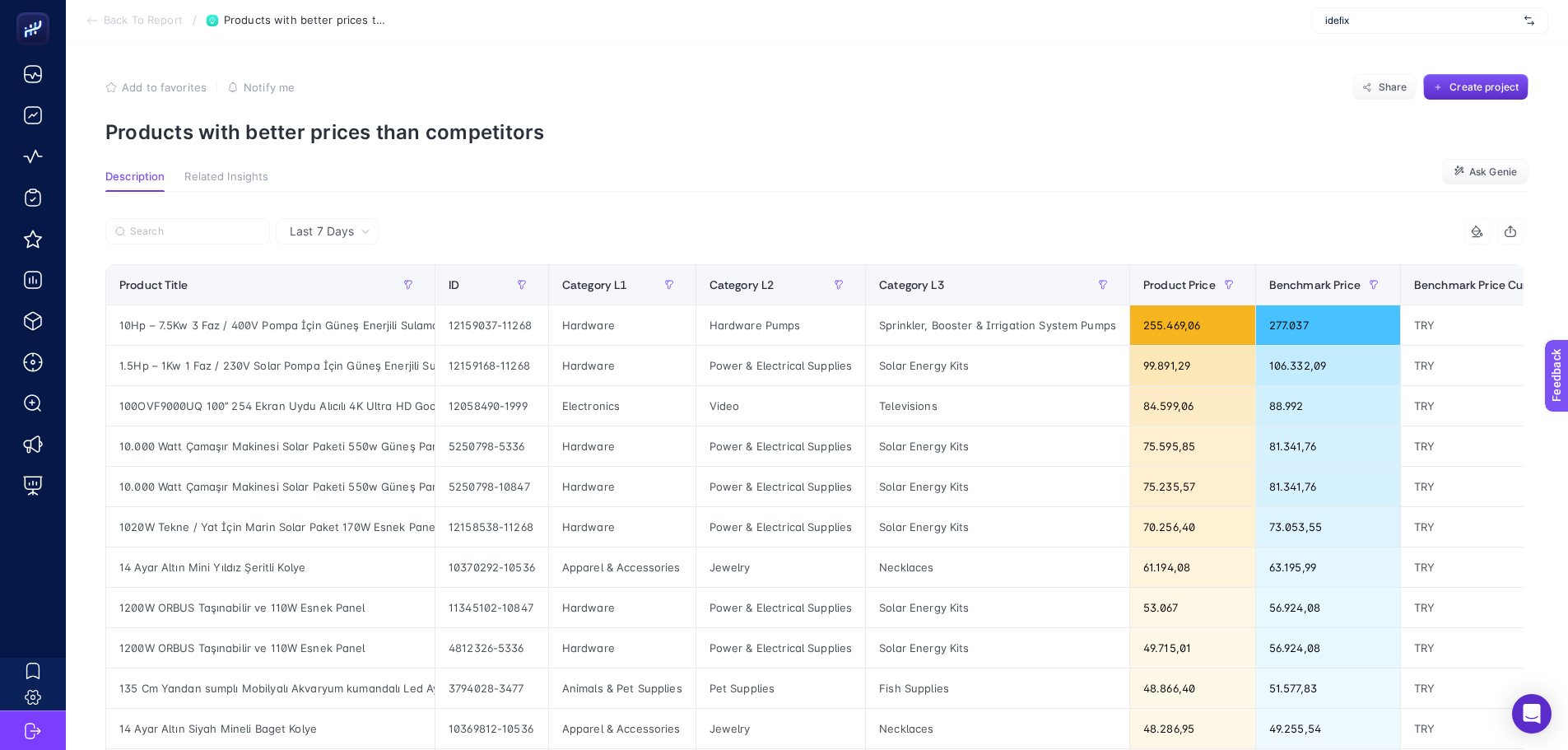
click at [1104, 154] on article "Add to favorites false Notify me Share Create project Products with better pric…" at bounding box center [817, 683] width 1502 height 1283
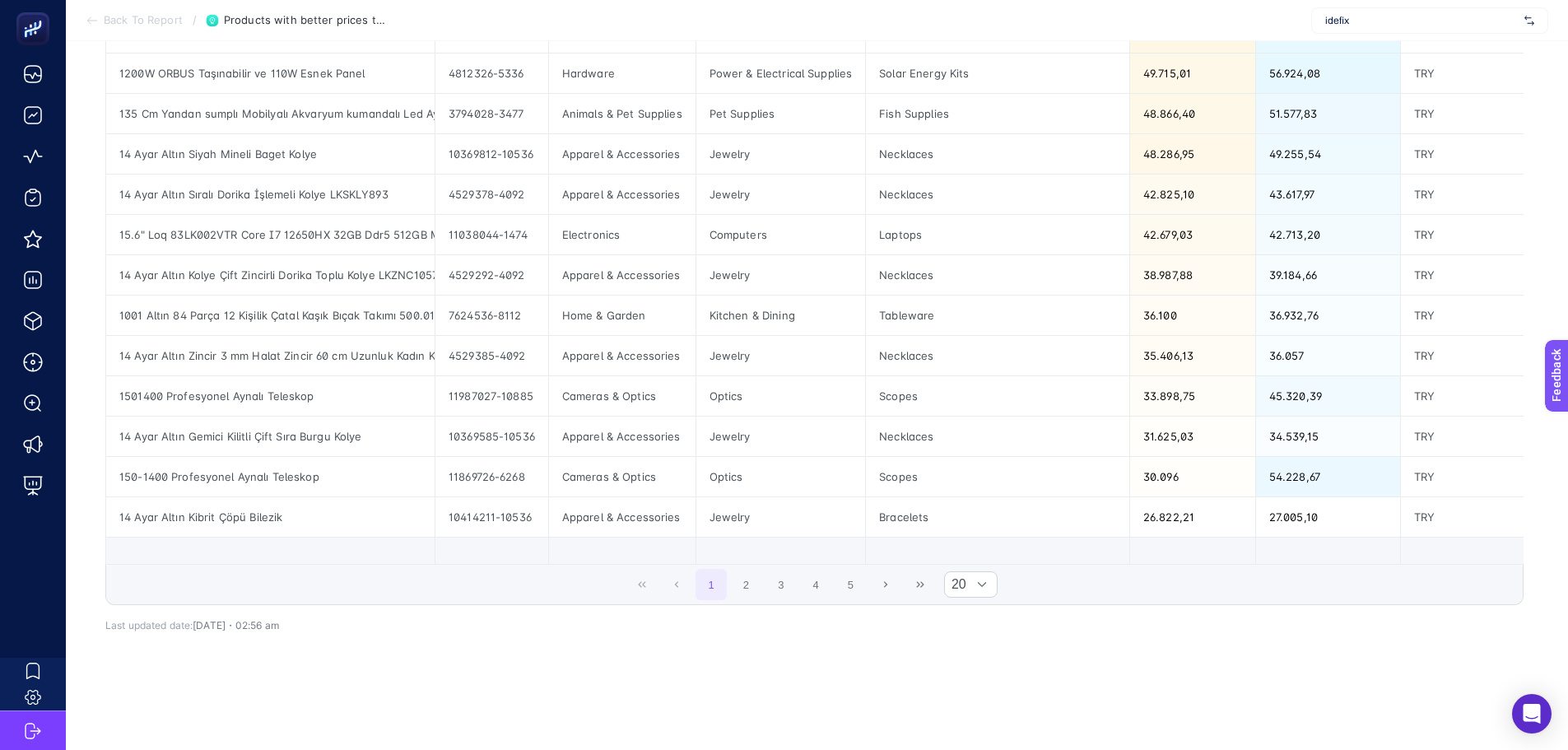
scroll to position [594, 0]
click at [797, 572] on button "3" at bounding box center [781, 584] width 31 height 31
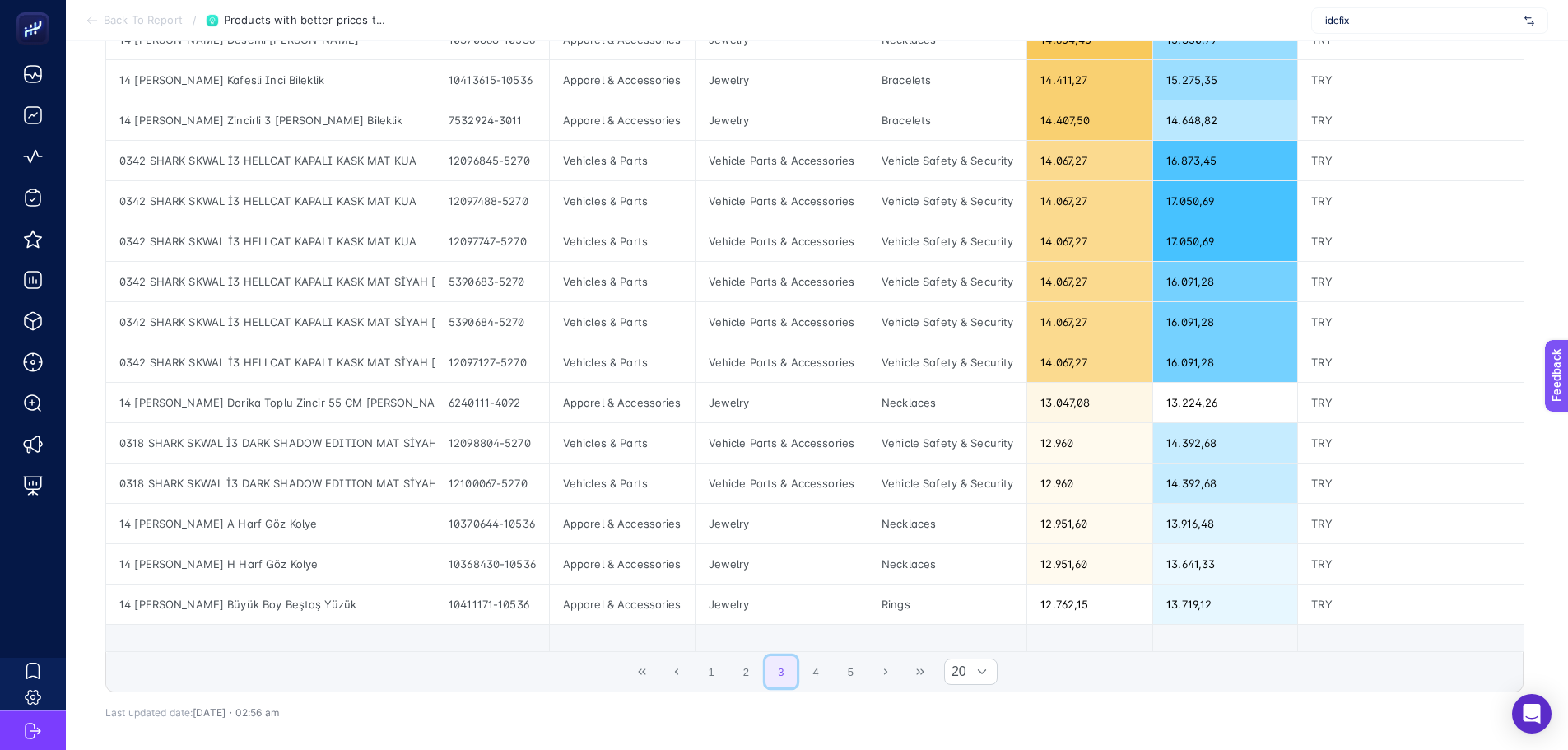
scroll to position [511, 0]
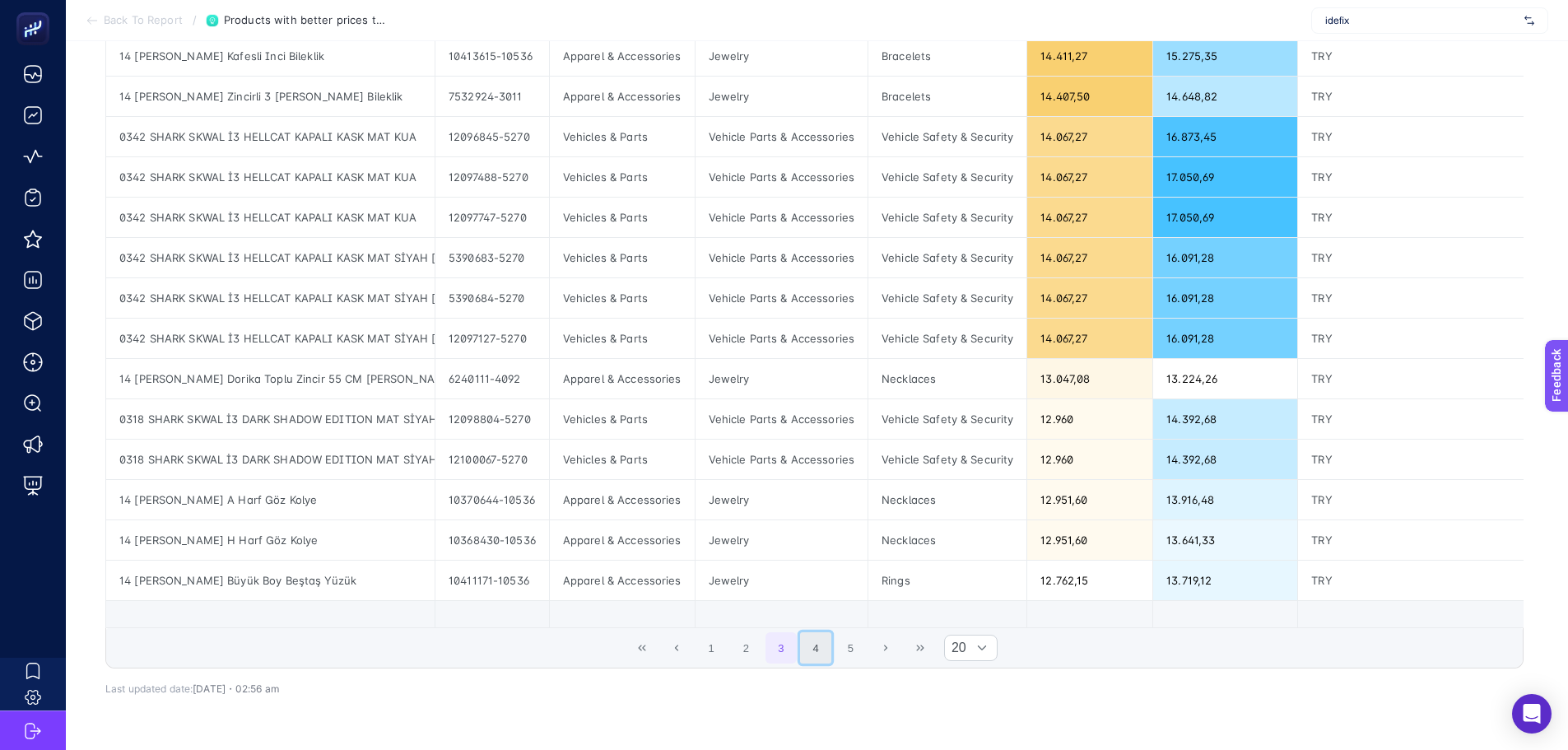
click at [830, 641] on button "4" at bounding box center [816, 648] width 31 height 31
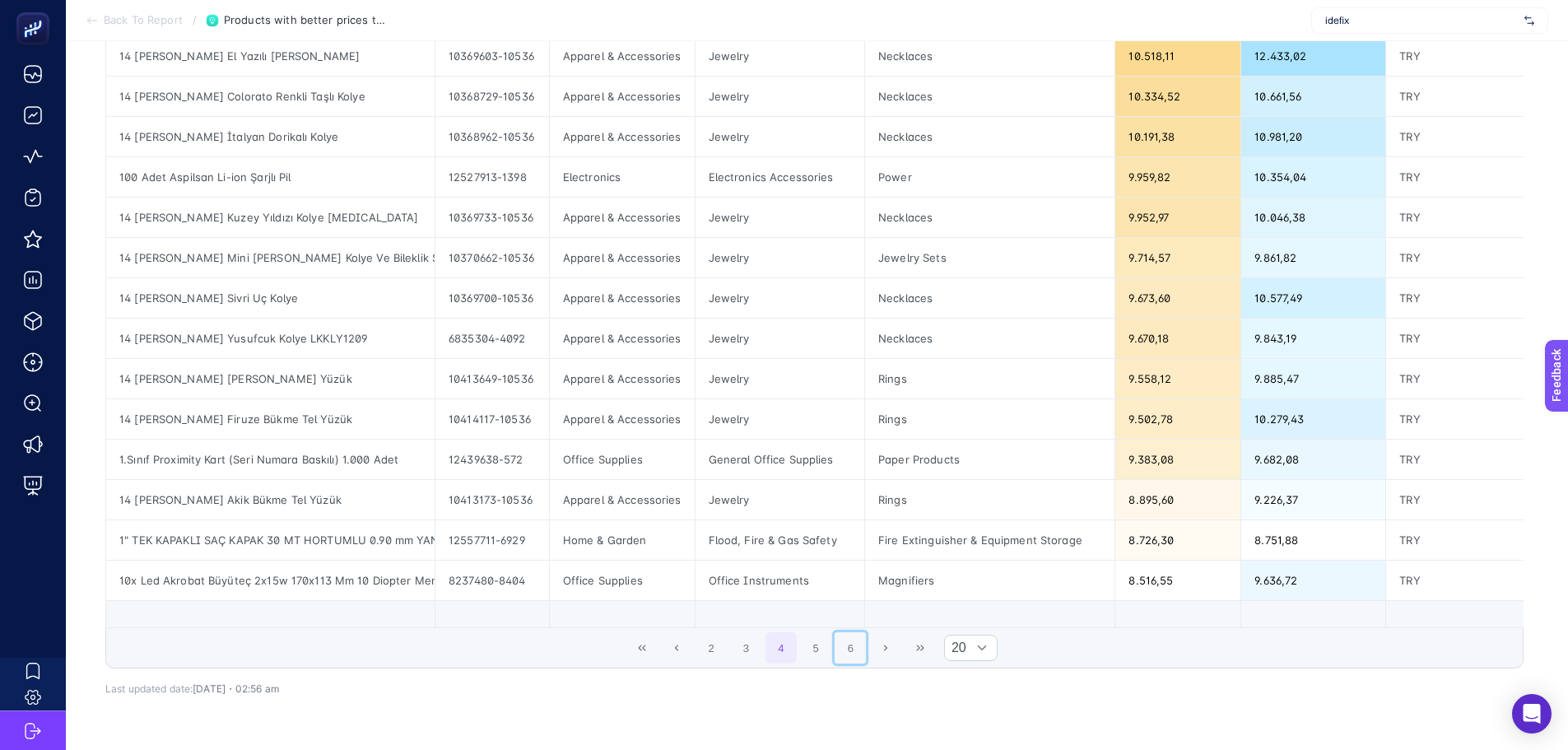
drag, startPoint x: 853, startPoint y: 650, endPoint x: 819, endPoint y: 733, distance: 89.7
click at [854, 650] on button "6" at bounding box center [851, 648] width 31 height 31
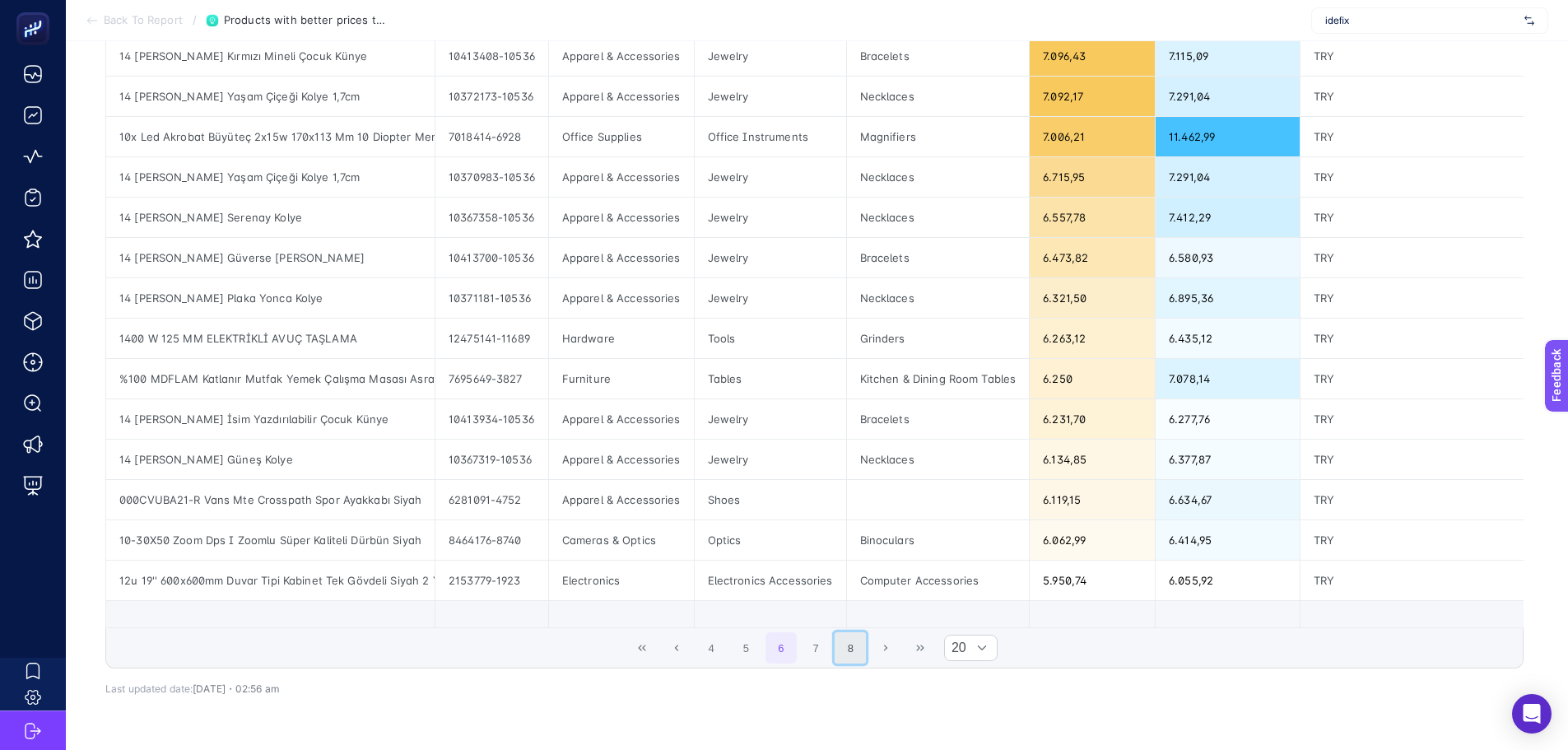
click at [851, 663] on button "8" at bounding box center [851, 648] width 31 height 31
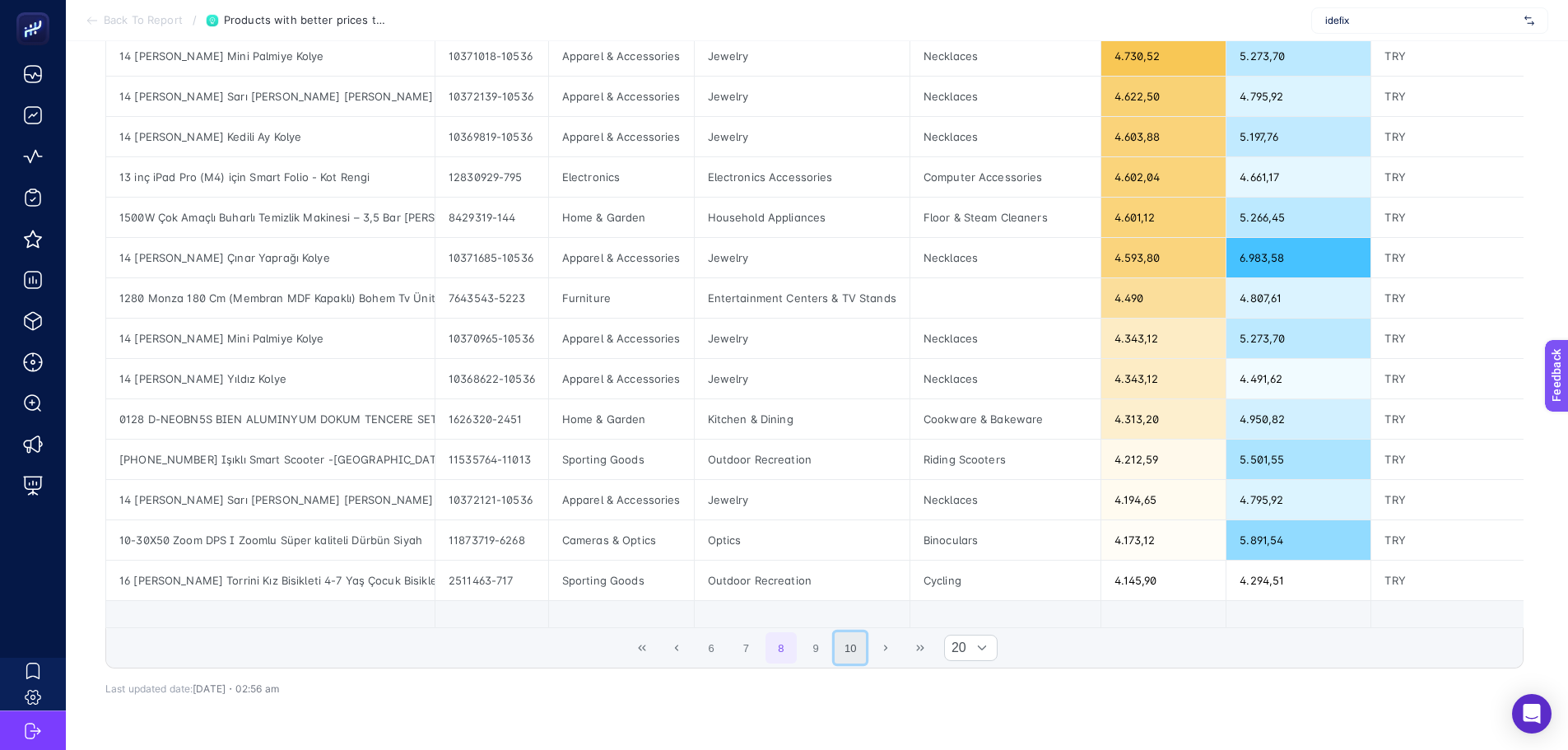
click at [858, 660] on button "10" at bounding box center [851, 648] width 31 height 31
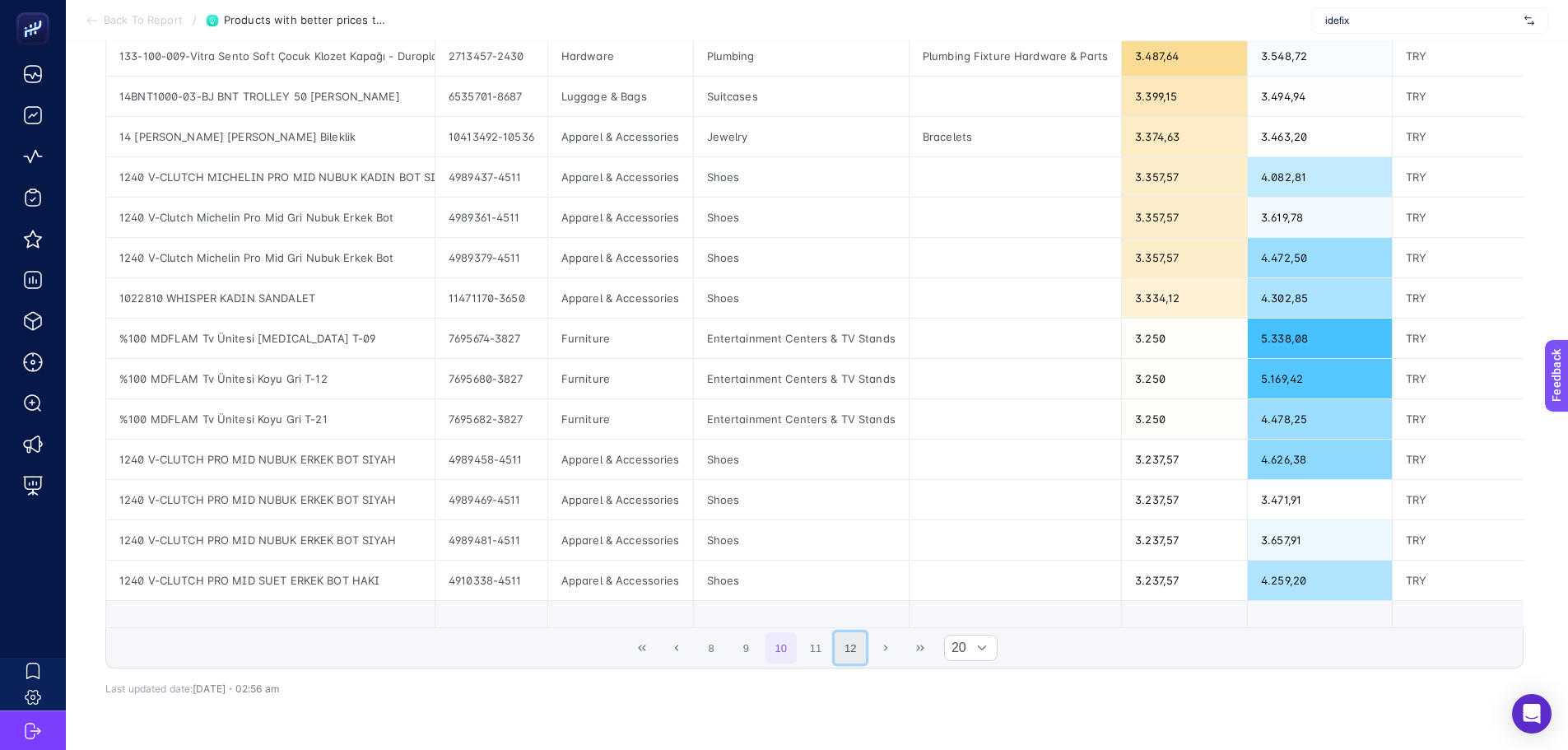
click at [859, 659] on button "12" at bounding box center [851, 648] width 31 height 31
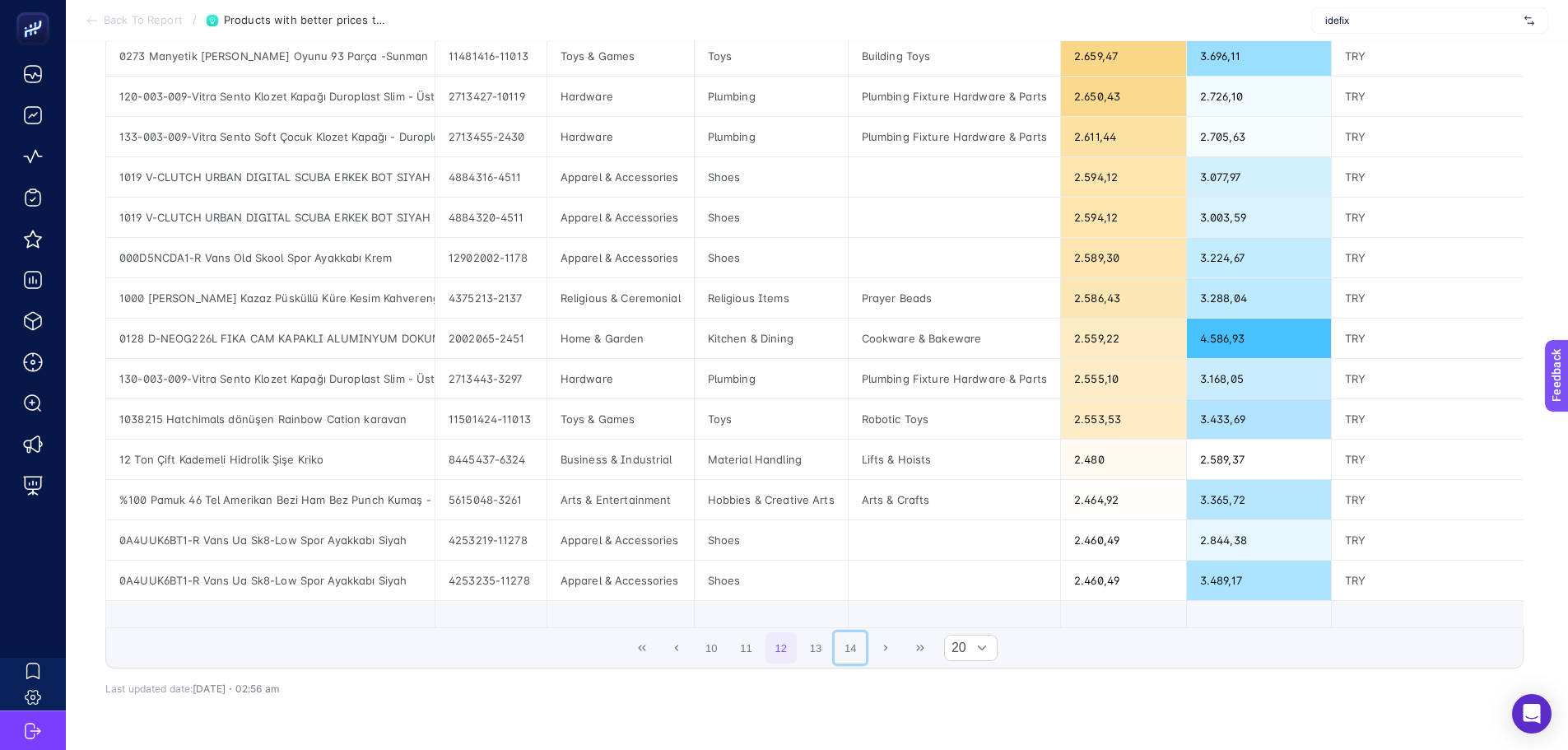
click at [859, 659] on button "14" at bounding box center [851, 648] width 31 height 31
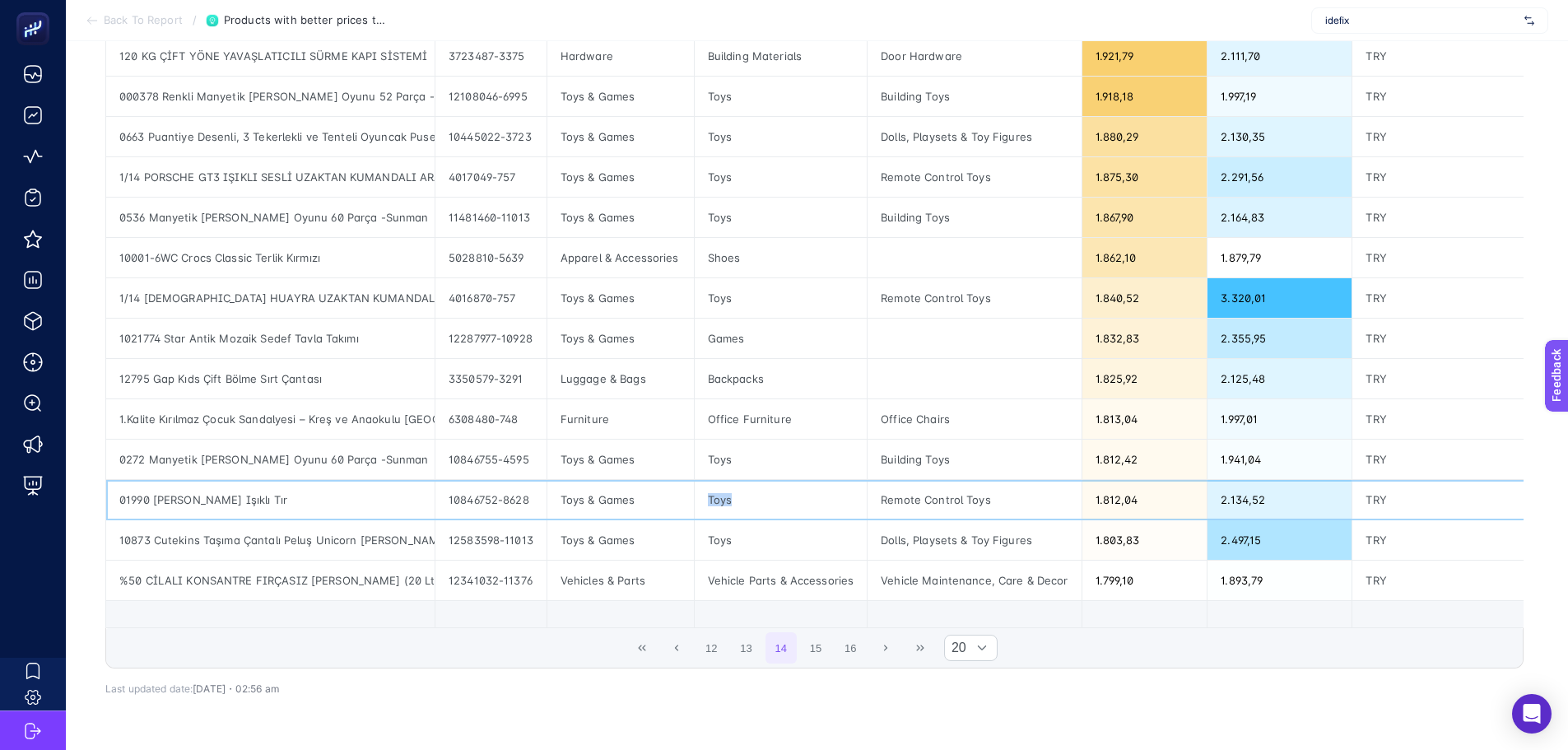
drag, startPoint x: 712, startPoint y: 496, endPoint x: 766, endPoint y: 512, distance: 56.3
click at [762, 509] on div "Toys" at bounding box center [781, 499] width 173 height 40
click at [933, 655] on button "Last Page" at bounding box center [920, 648] width 31 height 31
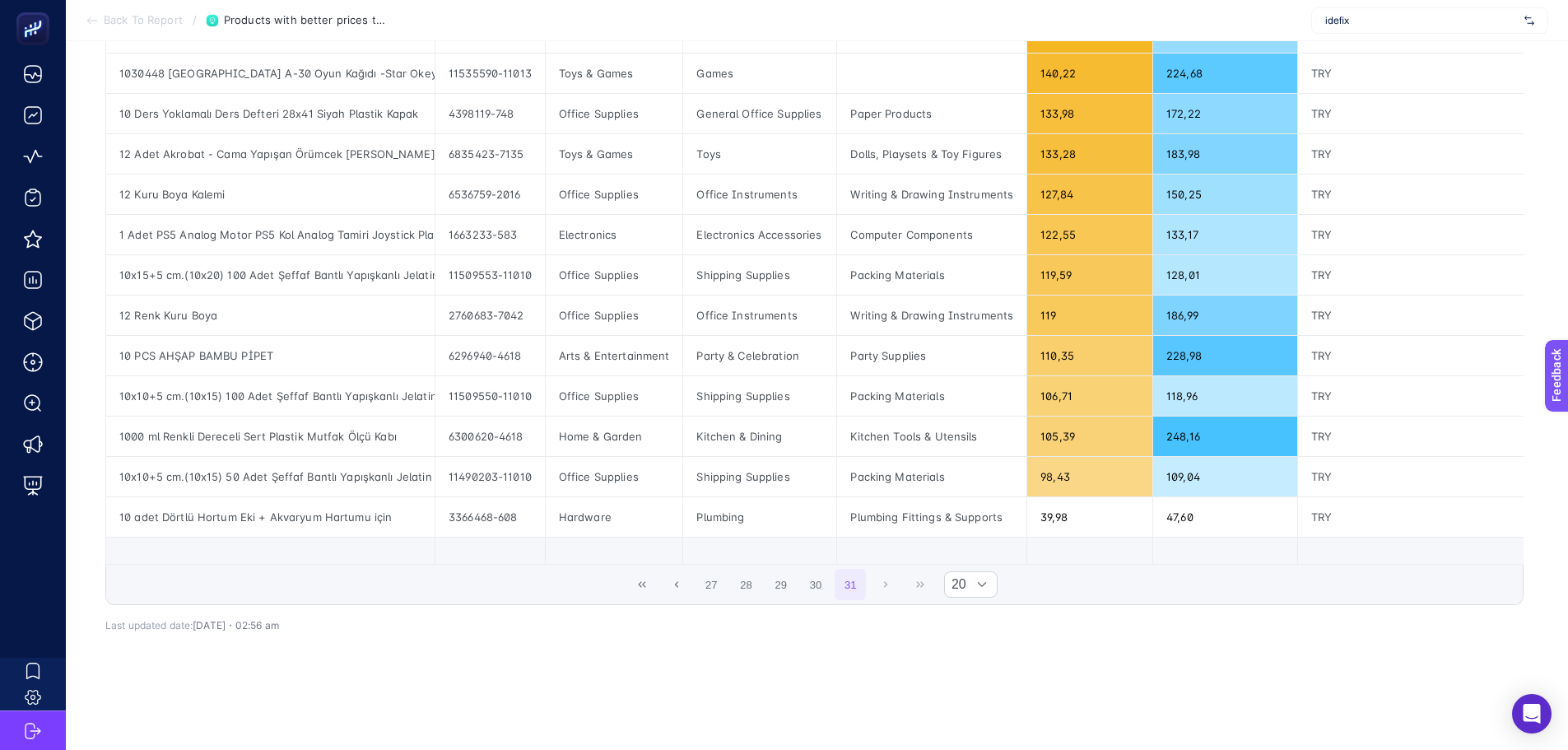
scroll to position [352, 0]
click at [647, 580] on button "First Page" at bounding box center [642, 584] width 31 height 31
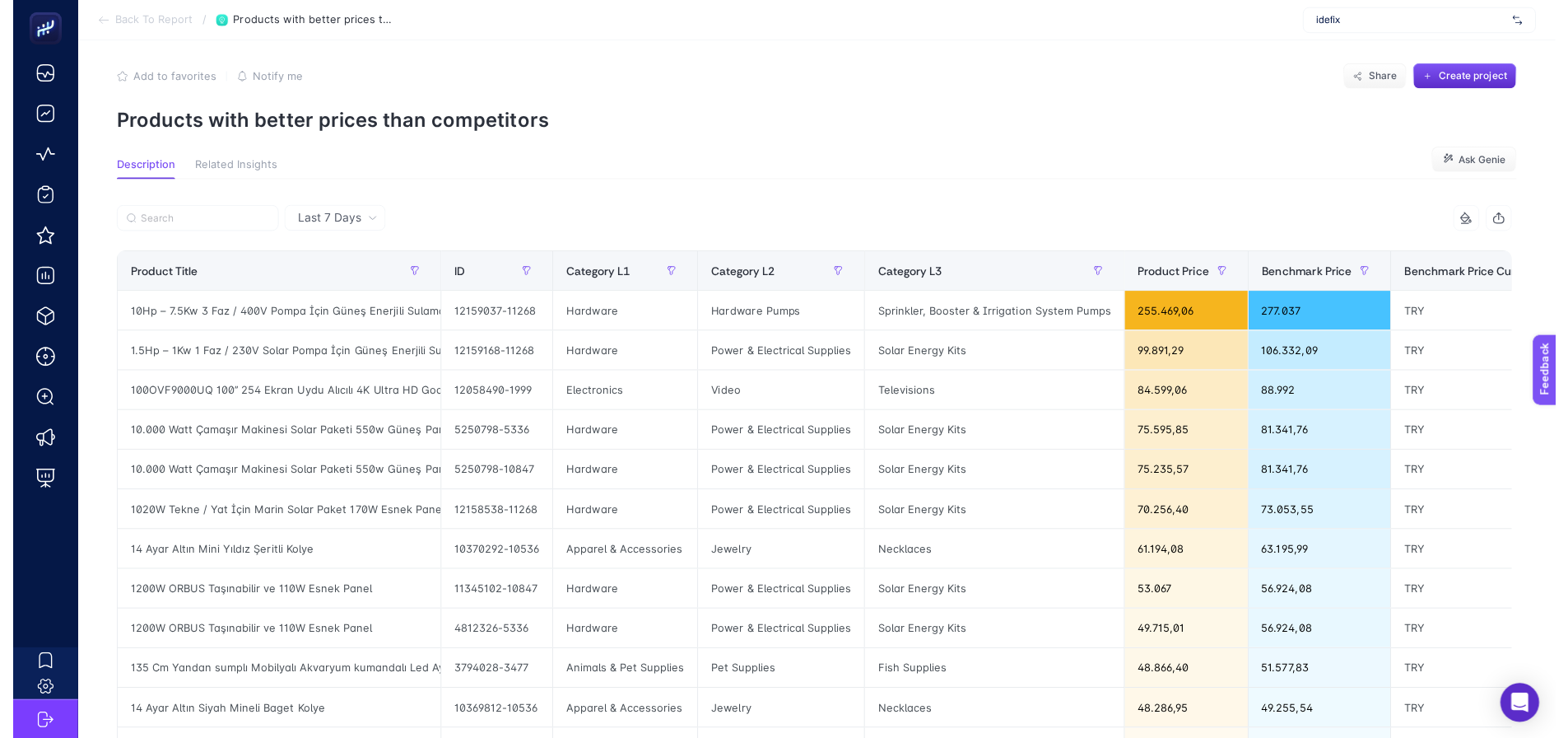
scroll to position [0, 0]
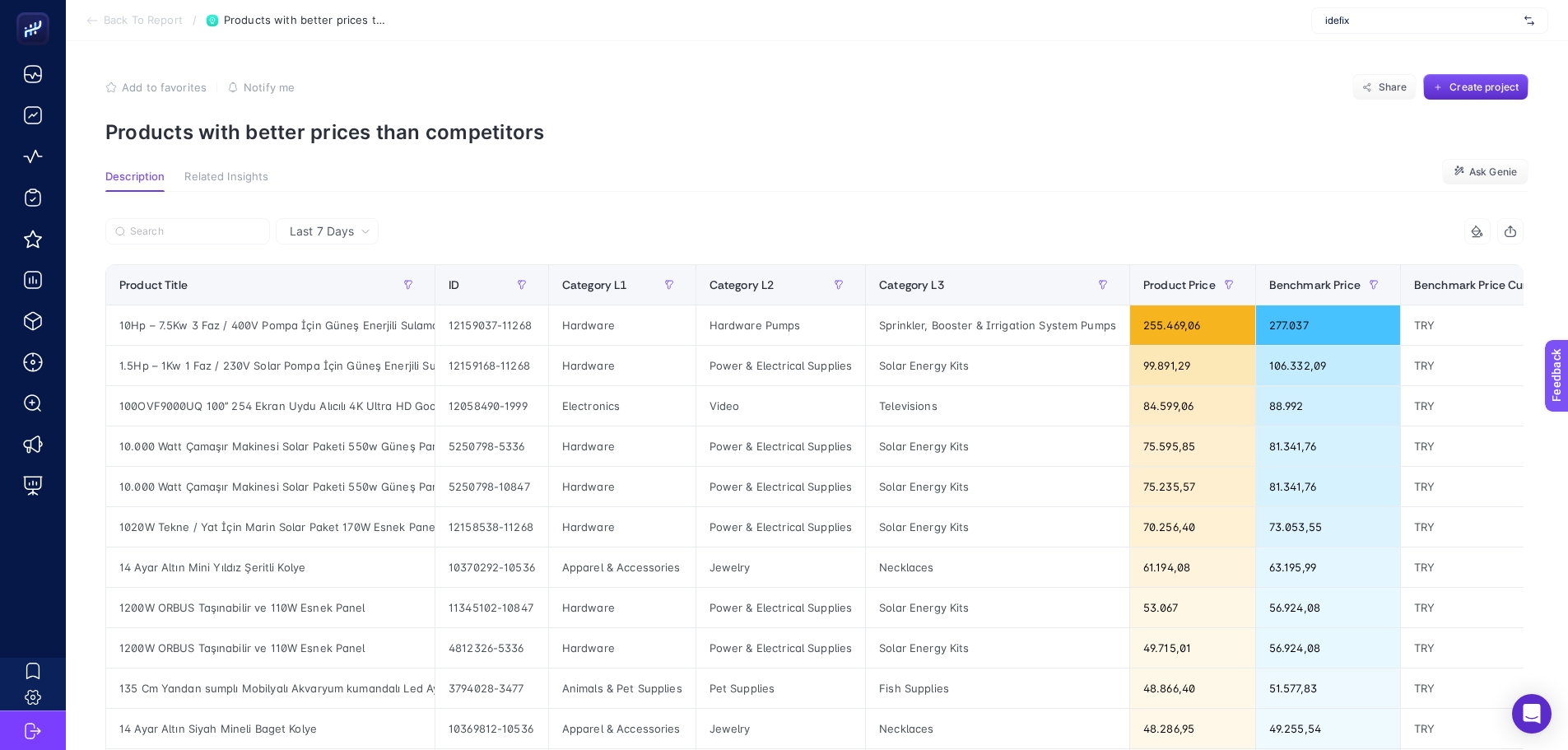
click at [150, 29] on section "Back To Report / Products with better prices than competitors idefix" at bounding box center [817, 20] width 1502 height 41
click at [147, 20] on span "Back To Report" at bounding box center [144, 21] width 79 height 13
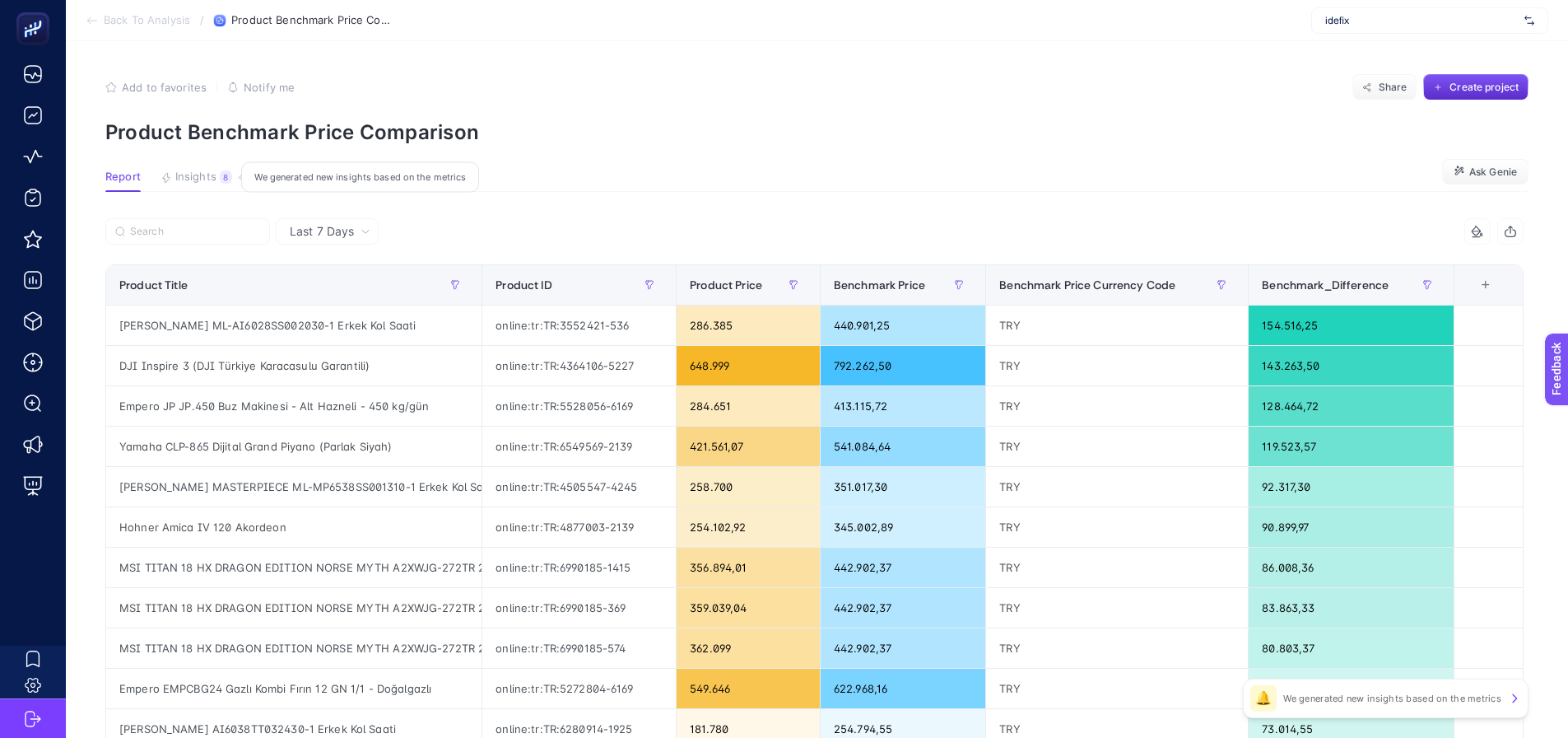
click at [222, 178] on div "8" at bounding box center [226, 178] width 13 height 14
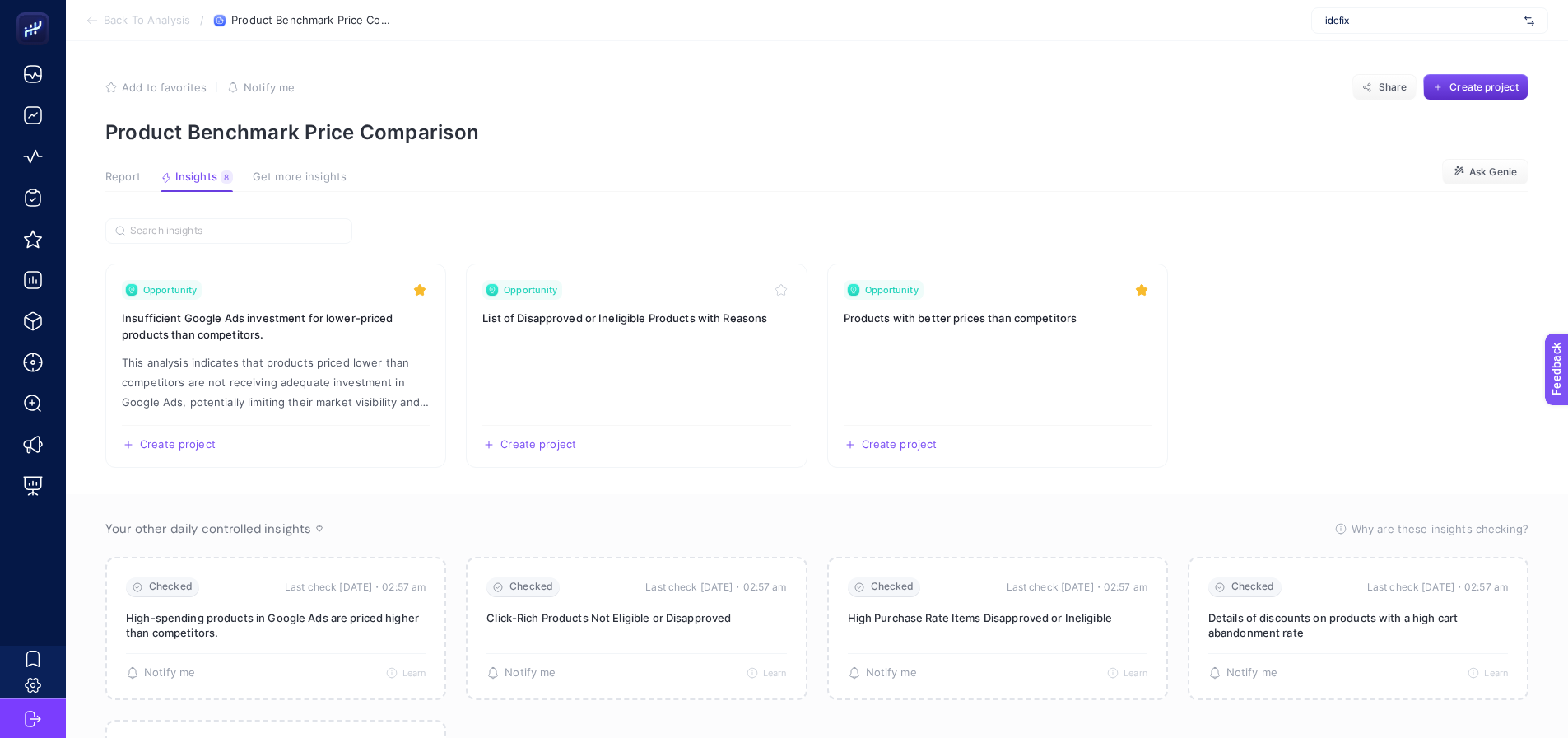
click at [137, 178] on span "Report" at bounding box center [122, 178] width 36 height 14
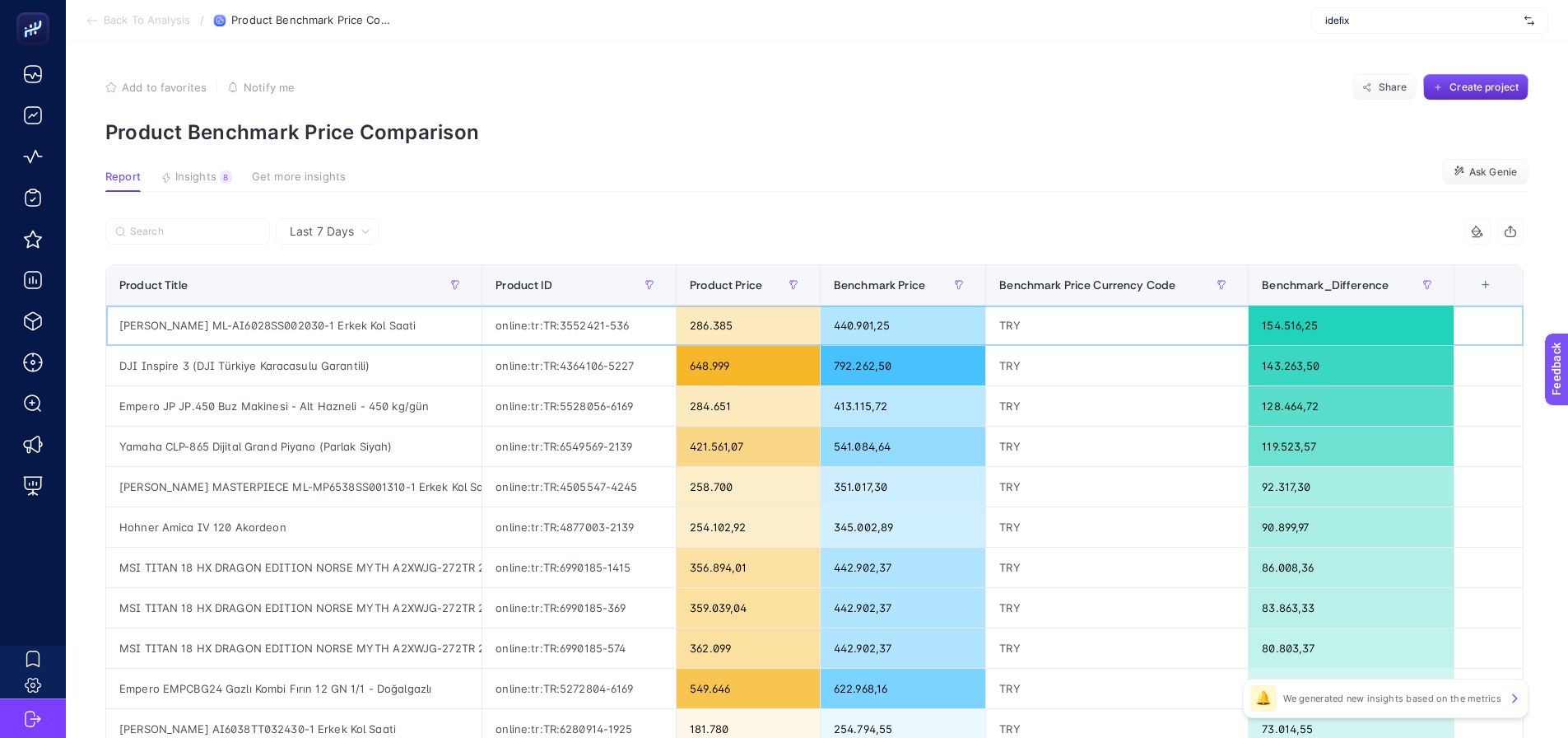
click at [364, 329] on div "Maurice Lacroix ML-AI6028SS002030-1 Erkek Kol Saati" at bounding box center [293, 325] width 375 height 40
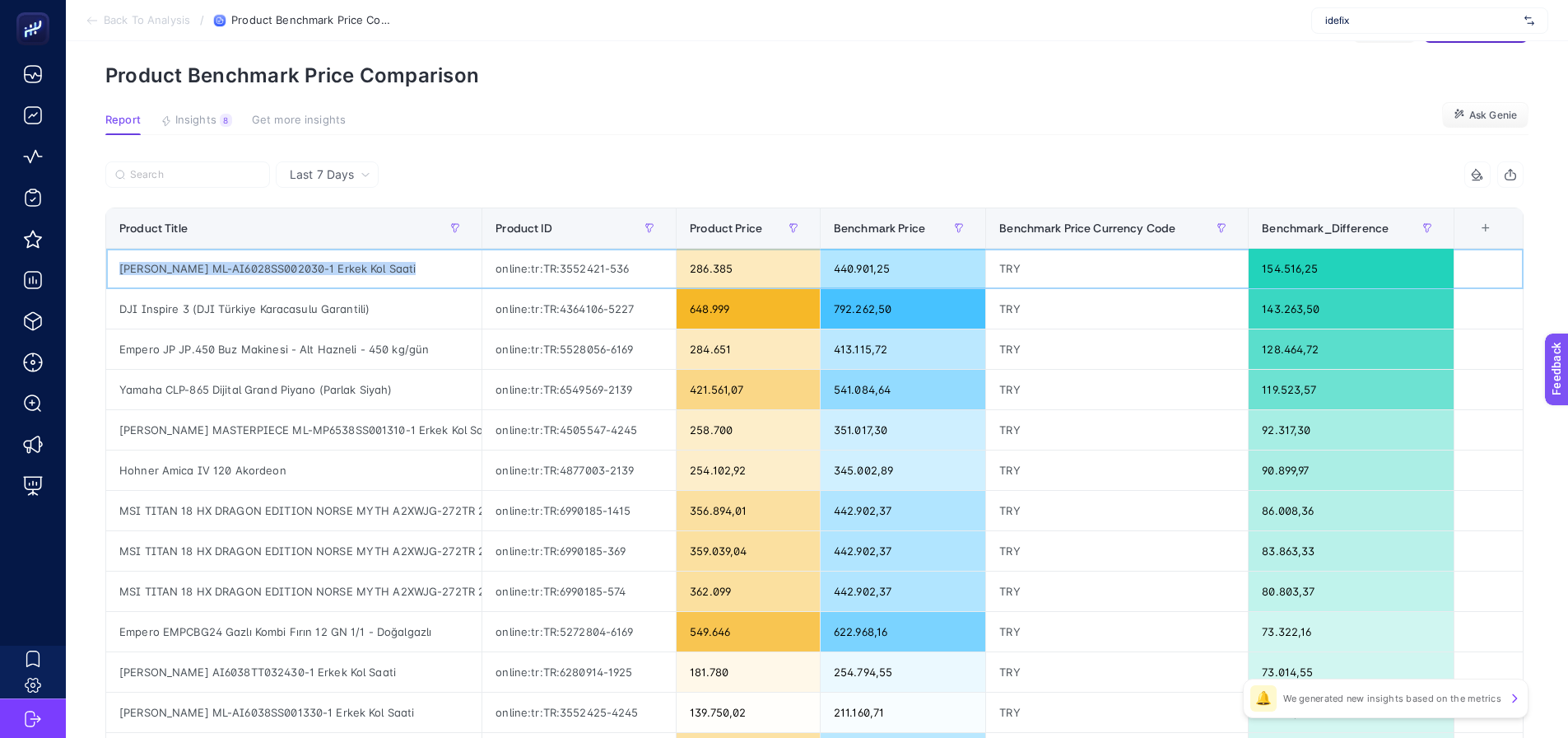
scroll to position [82, 0]
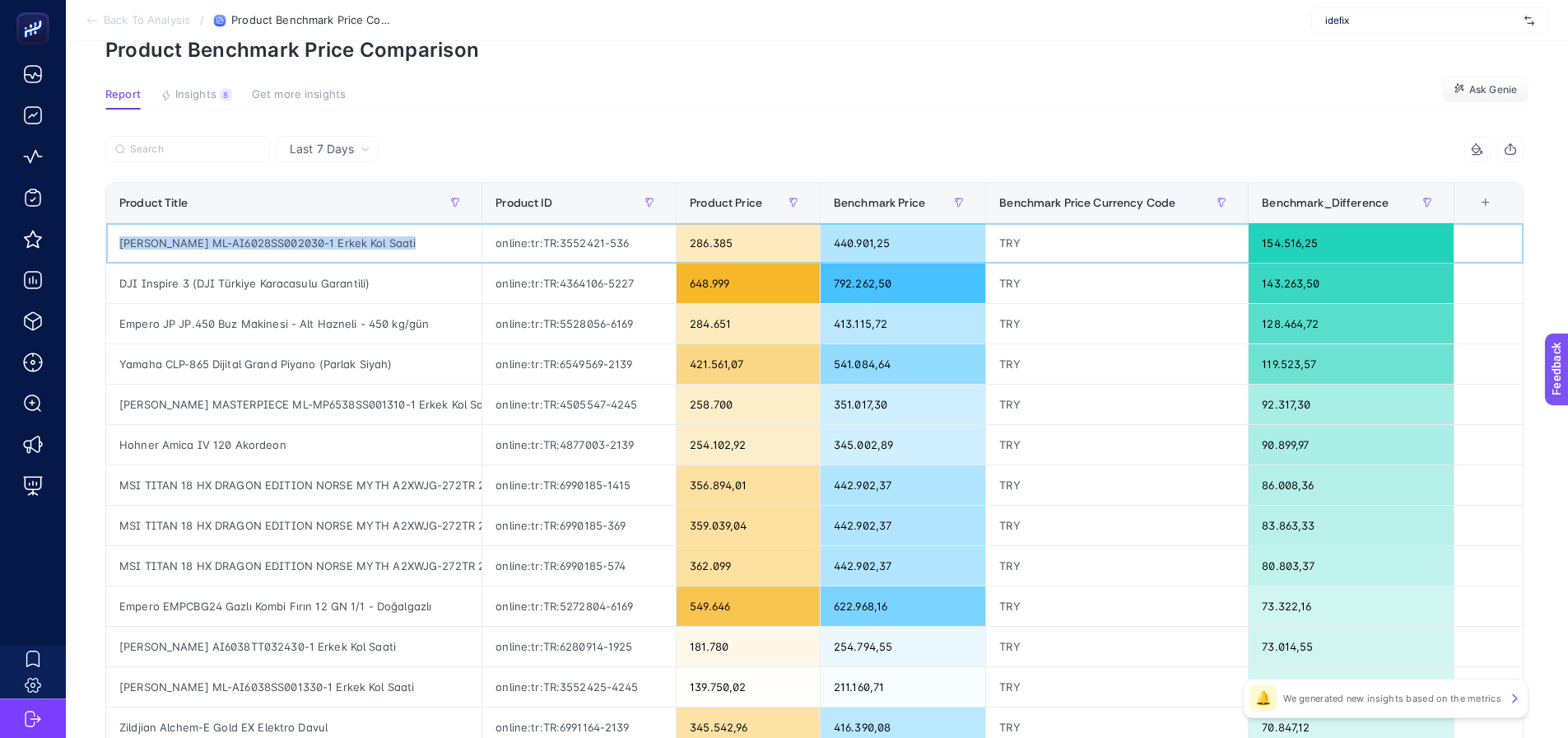
click at [203, 246] on div "Maurice Lacroix ML-AI6028SS002030-1 Erkek Kol Saati" at bounding box center [293, 242] width 375 height 40
drag, startPoint x: 203, startPoint y: 239, endPoint x: 115, endPoint y: 244, distance: 88.1
click at [115, 244] on div "Maurice Lacroix ML-AI6028SS002030-1 Erkek Kol Saati" at bounding box center [293, 242] width 375 height 40
copy div "Maurice Lacroix"
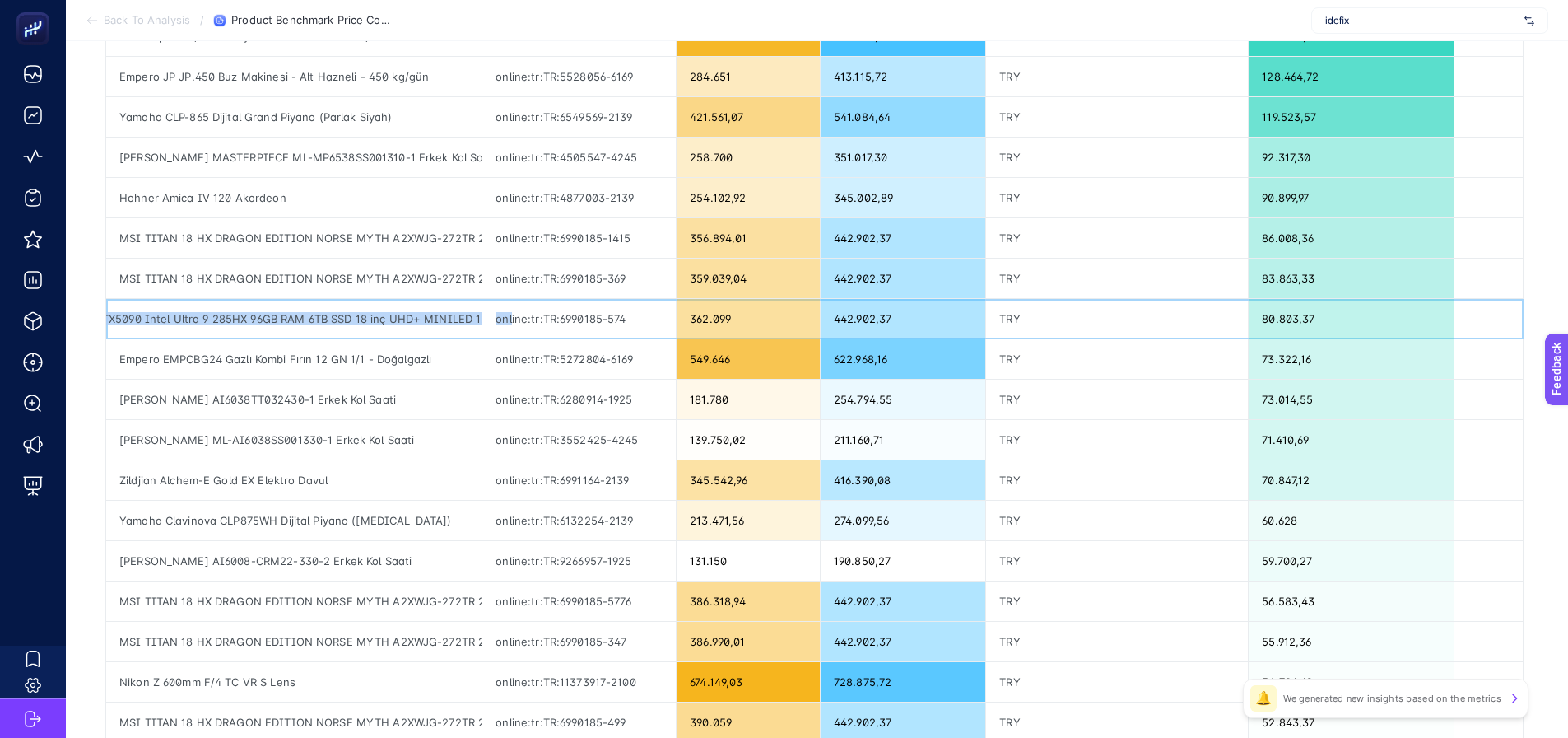
scroll to position [0, 527]
drag, startPoint x: 117, startPoint y: 318, endPoint x: 474, endPoint y: 329, distance: 357.2
click at [474, 329] on div "MSI TITAN 18 HX DRAGON EDITION NORSE MYTH A2XWJG-272TR 24GB RTX5090 Intel Ultra…" at bounding box center [293, 318] width 375 height 40
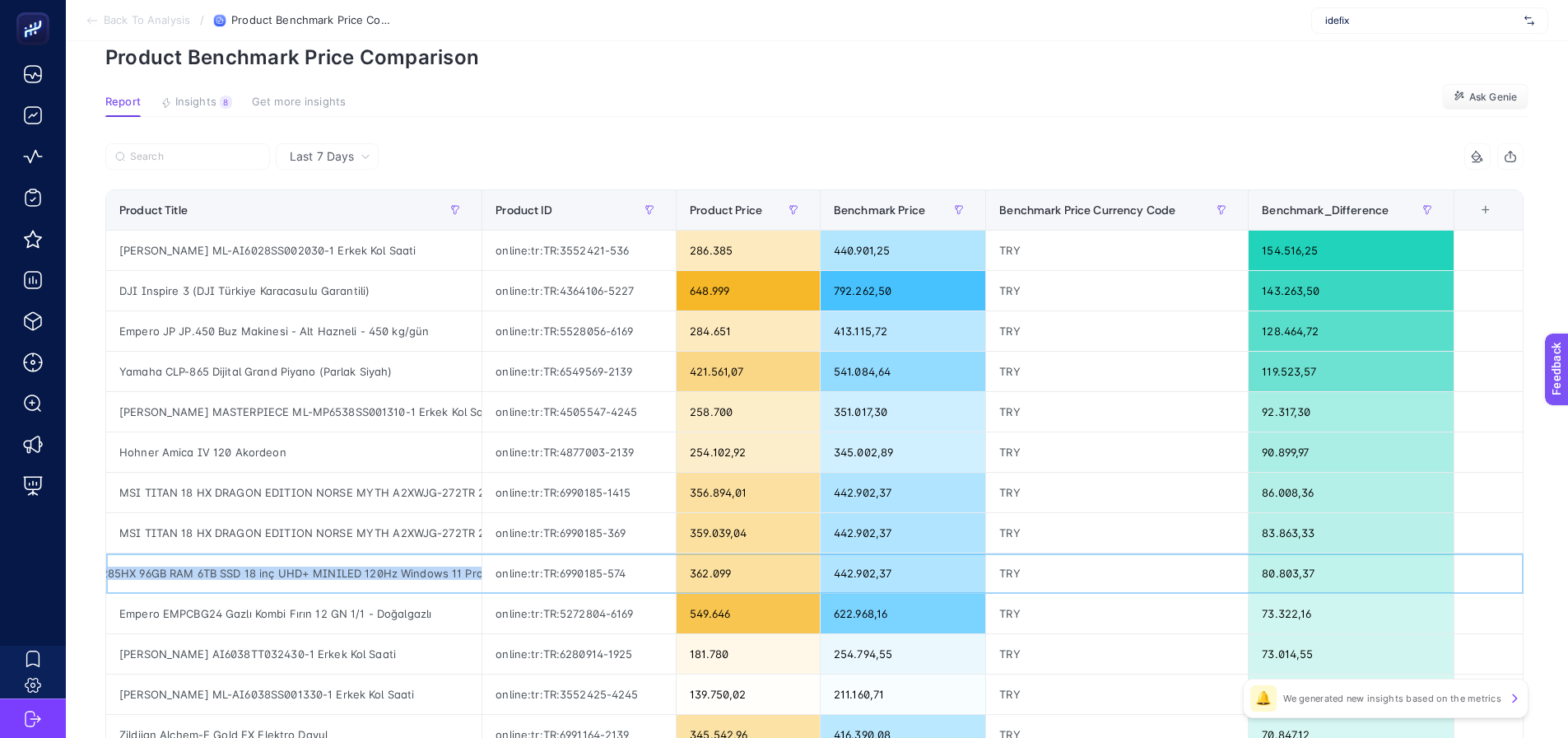
scroll to position [0, 0]
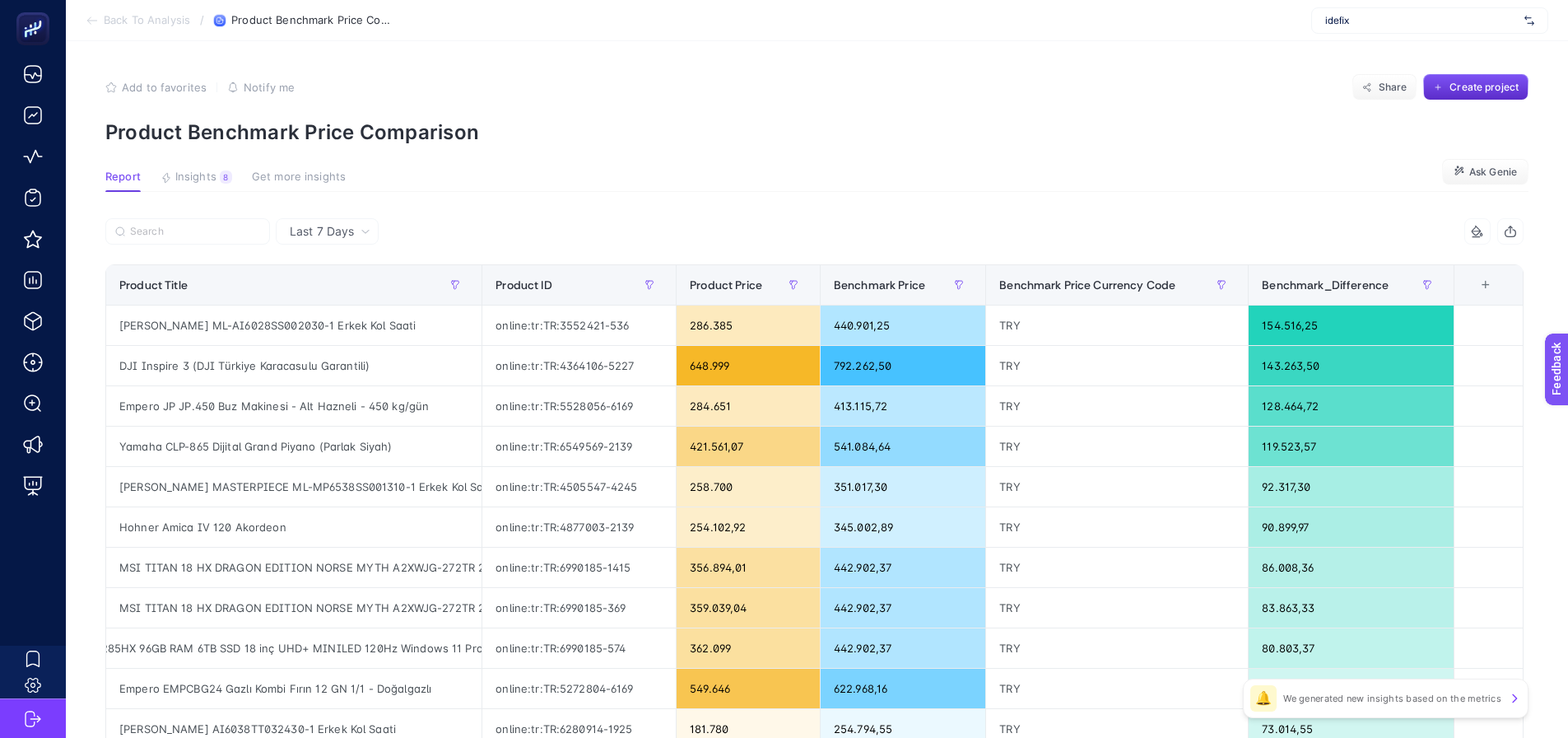
click at [1095, 138] on p "Product Benchmark Price Comparison" at bounding box center [817, 132] width 1423 height 24
click at [197, 171] on span "Insights" at bounding box center [196, 178] width 41 height 14
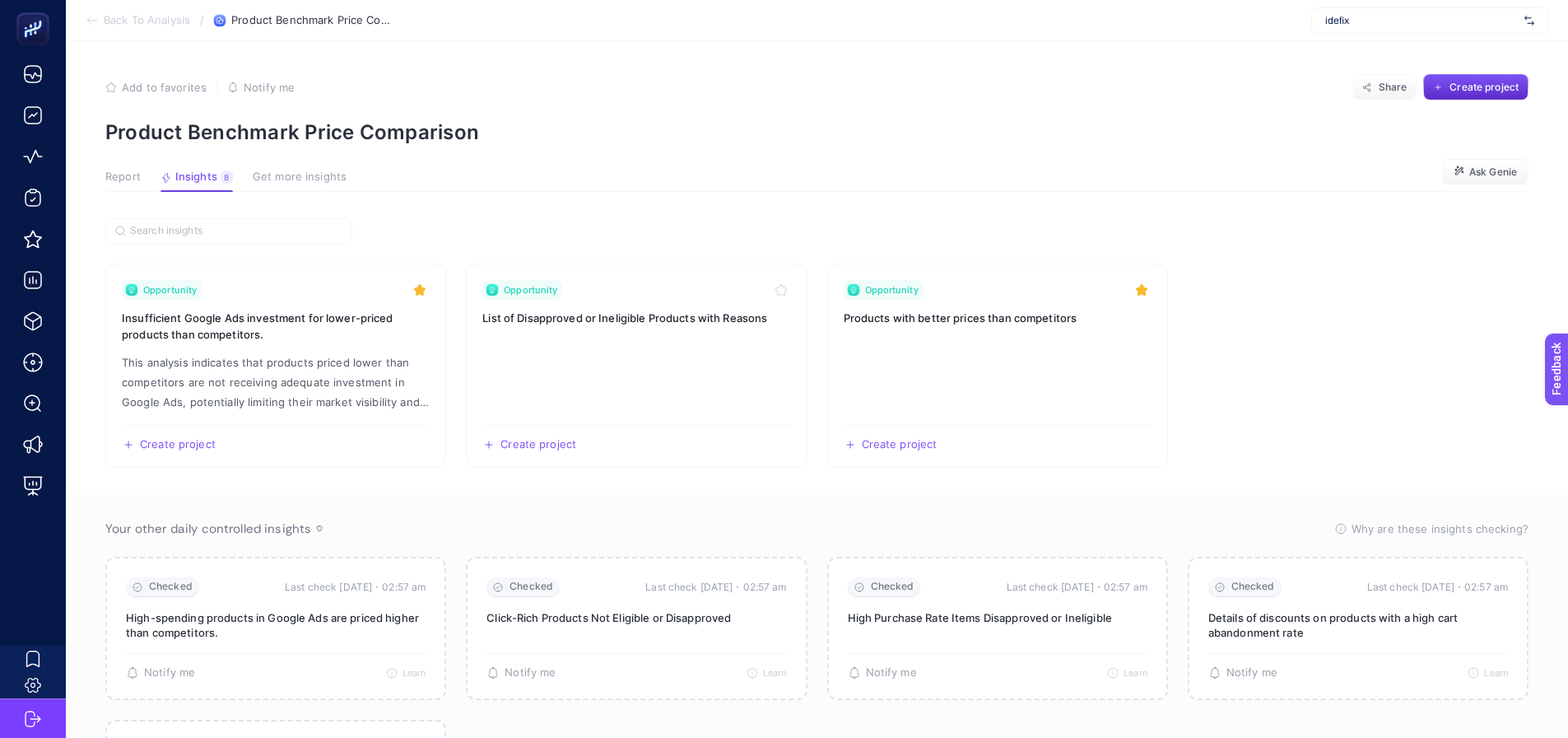
click at [1373, 31] on div "idefix" at bounding box center [1430, 20] width 237 height 26
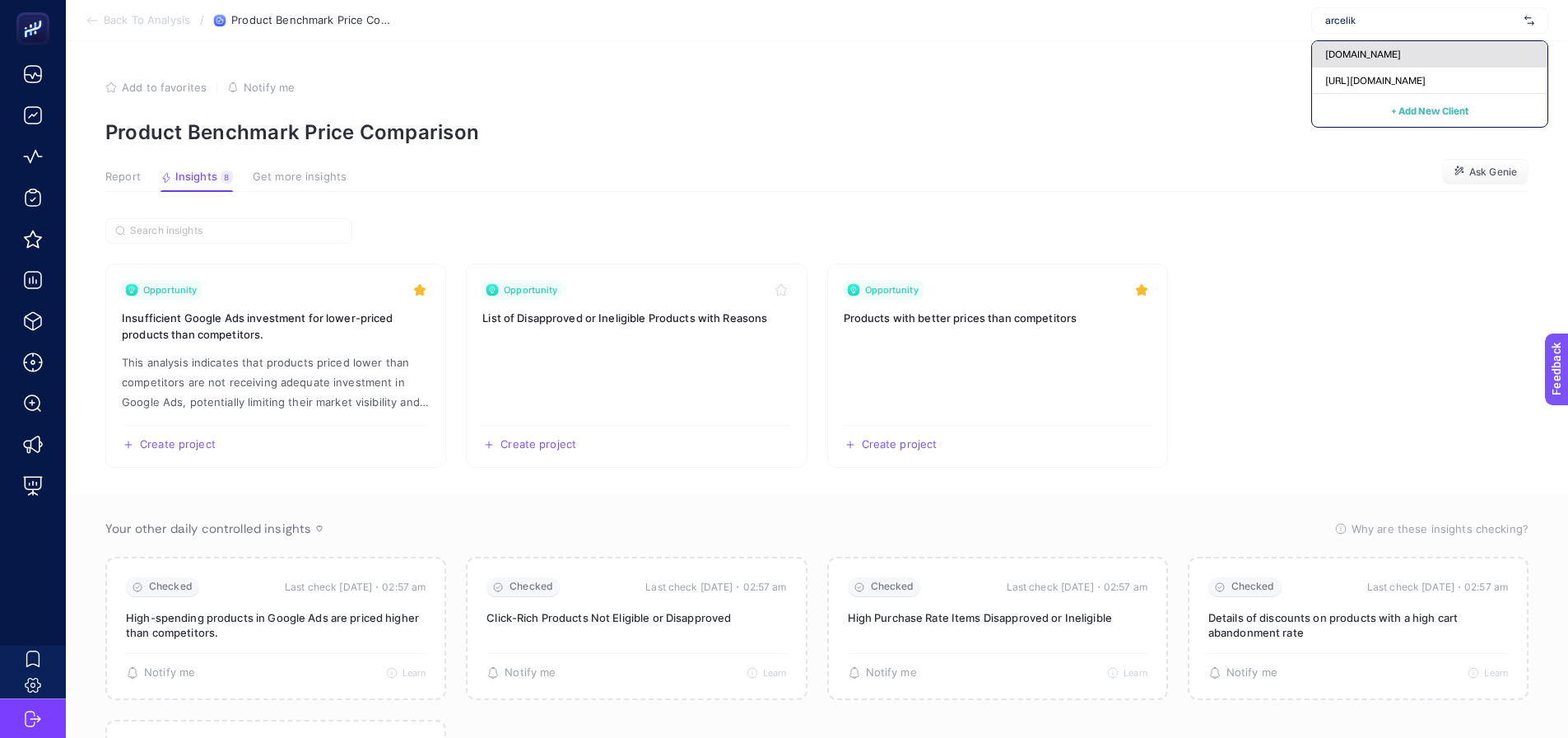
type input "arcelik"
click at [1351, 57] on span "Arcelik.com.tr" at bounding box center [1363, 55] width 76 height 14
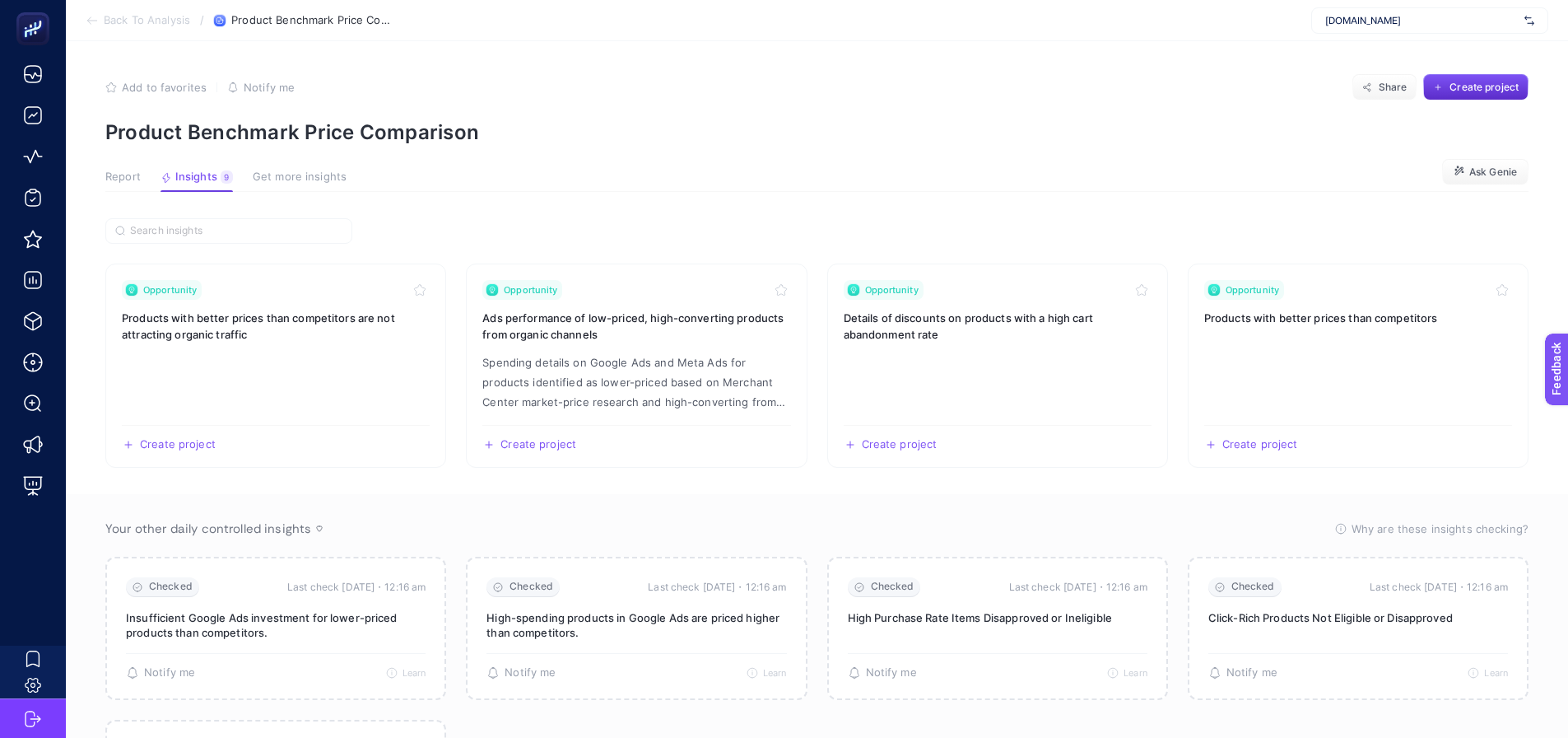
click at [1377, 22] on span "Arcelik.com.tr" at bounding box center [1421, 21] width 193 height 14
type input "mp mo"
click at [1342, 24] on input "mp mo" at bounding box center [1421, 21] width 193 height 14
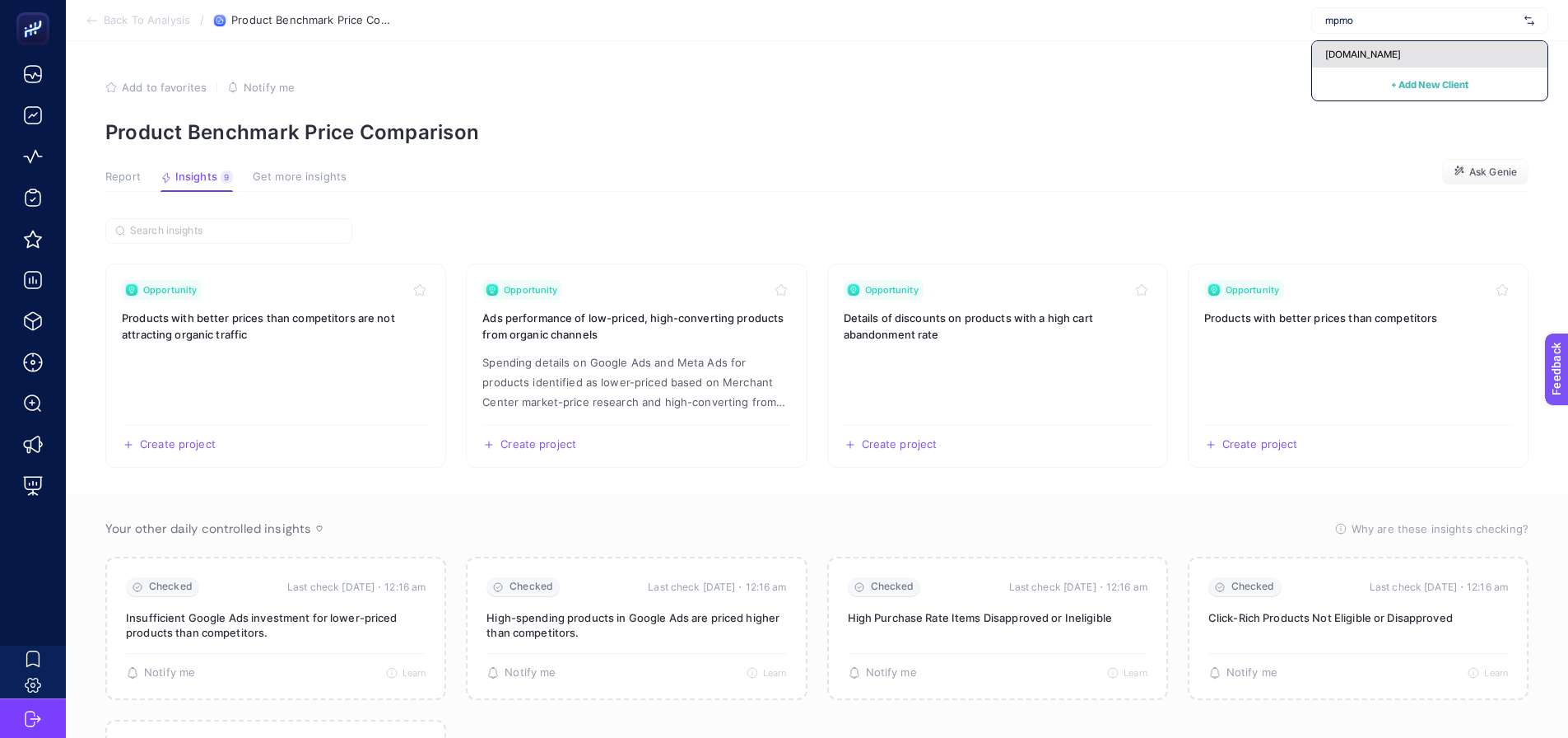
type input "mpmo"
click at [1356, 55] on span "mpmoran.co.uk" at bounding box center [1363, 55] width 76 height 14
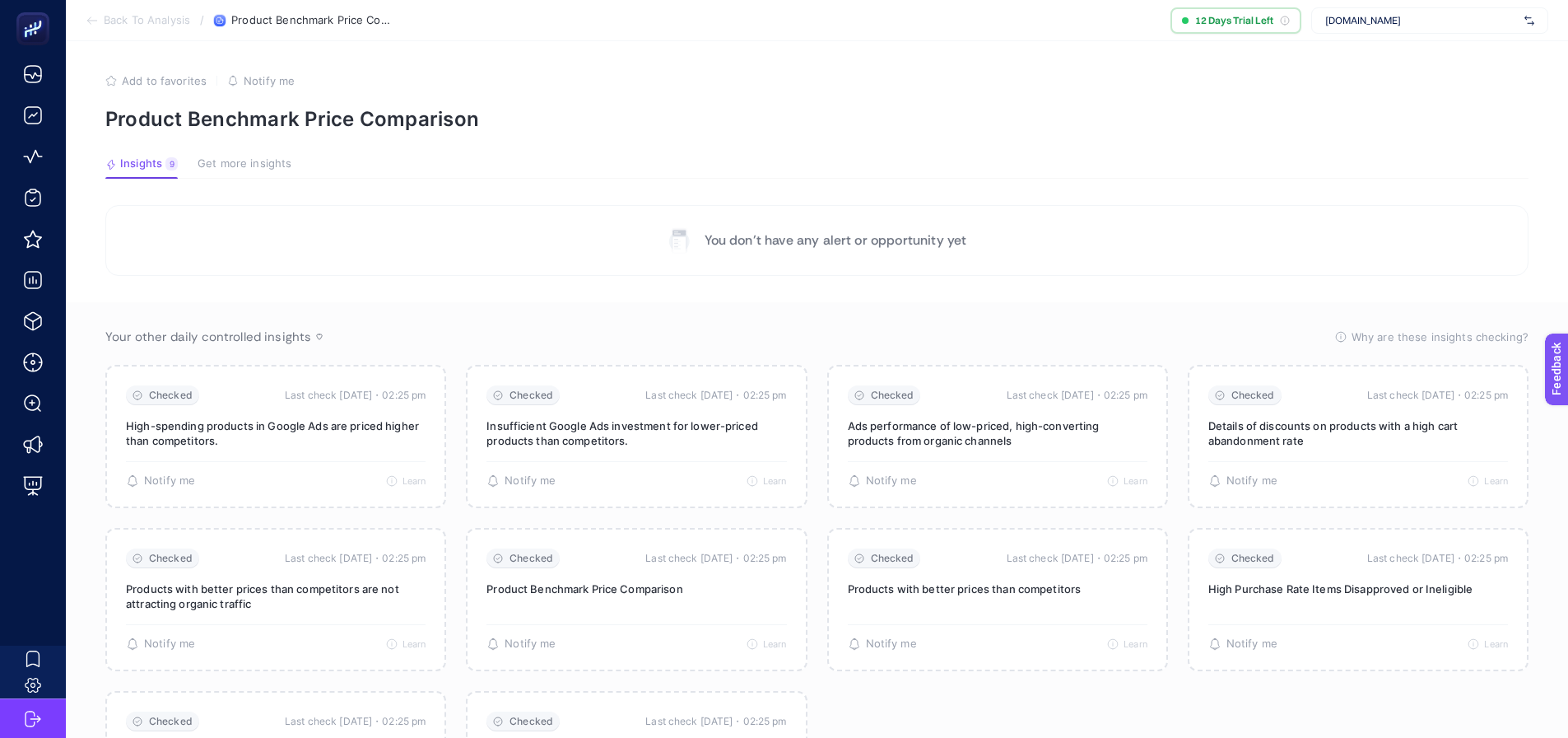
click at [1348, 23] on span "mpmoran.co.uk" at bounding box center [1421, 21] width 193 height 14
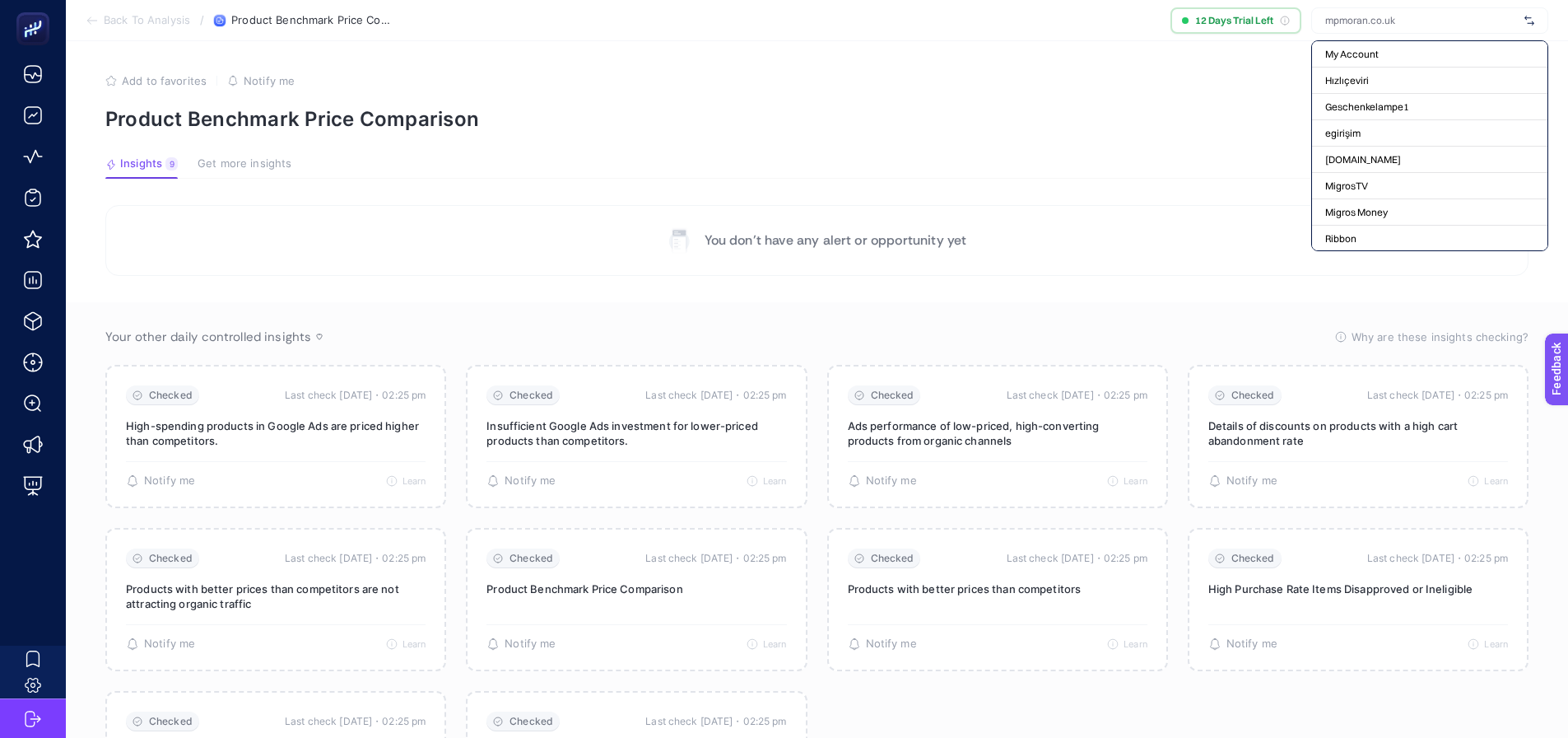
click at [1221, 88] on section "Add to favorites false Notify me Product Benchmark Price Comparison" at bounding box center [817, 102] width 1423 height 57
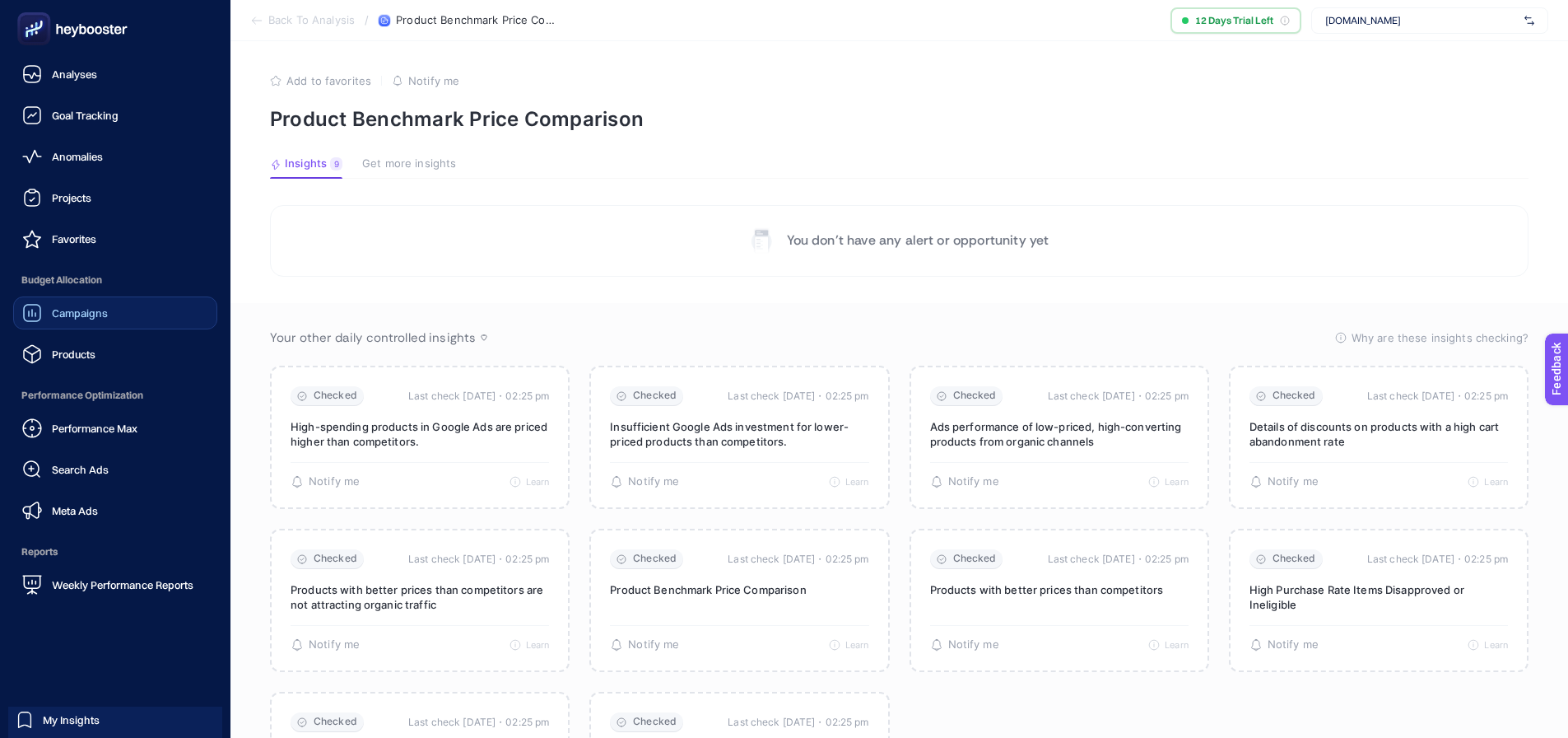
click at [52, 317] on span "Campaigns" at bounding box center [80, 314] width 56 height 14
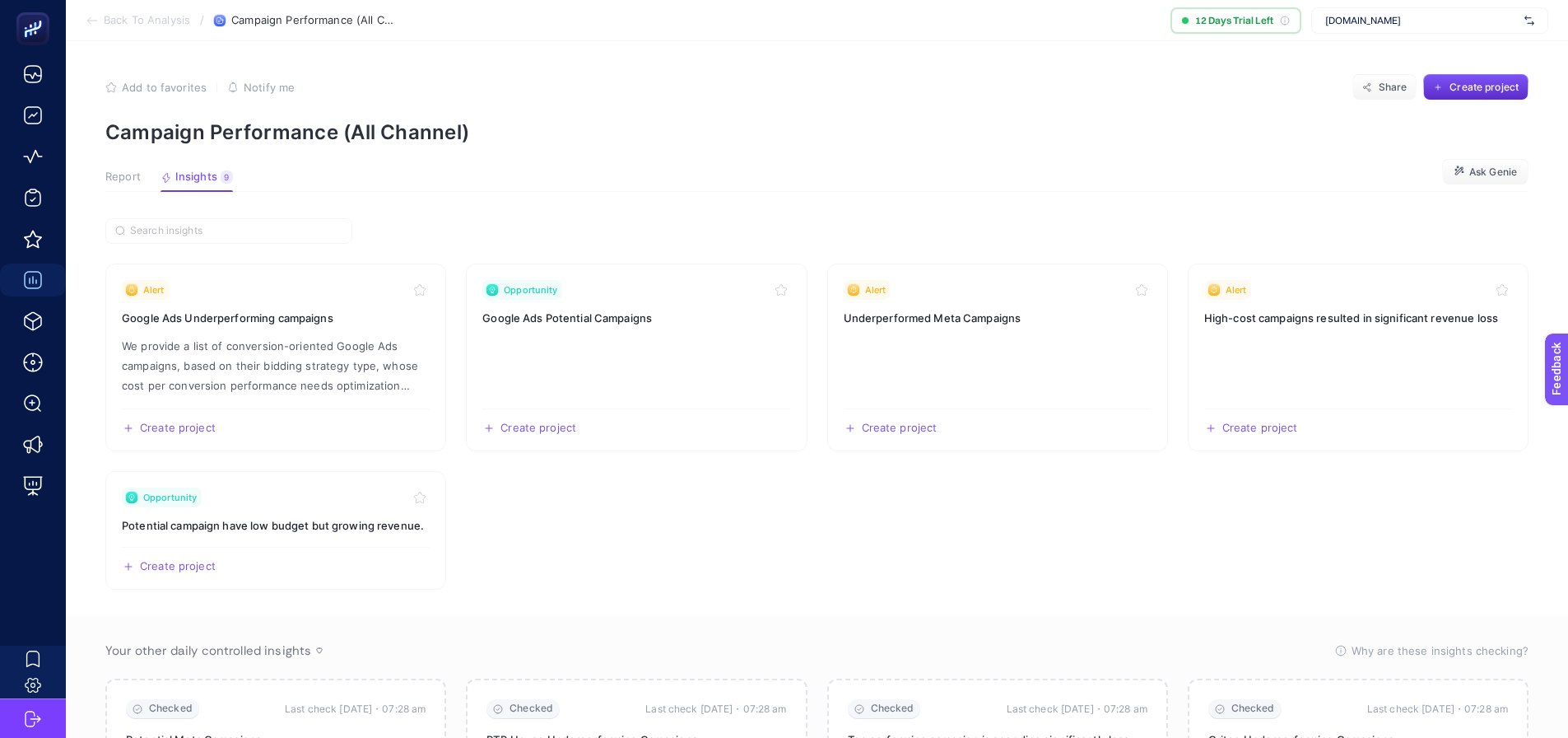
click at [127, 182] on span "Report" at bounding box center [122, 178] width 36 height 14
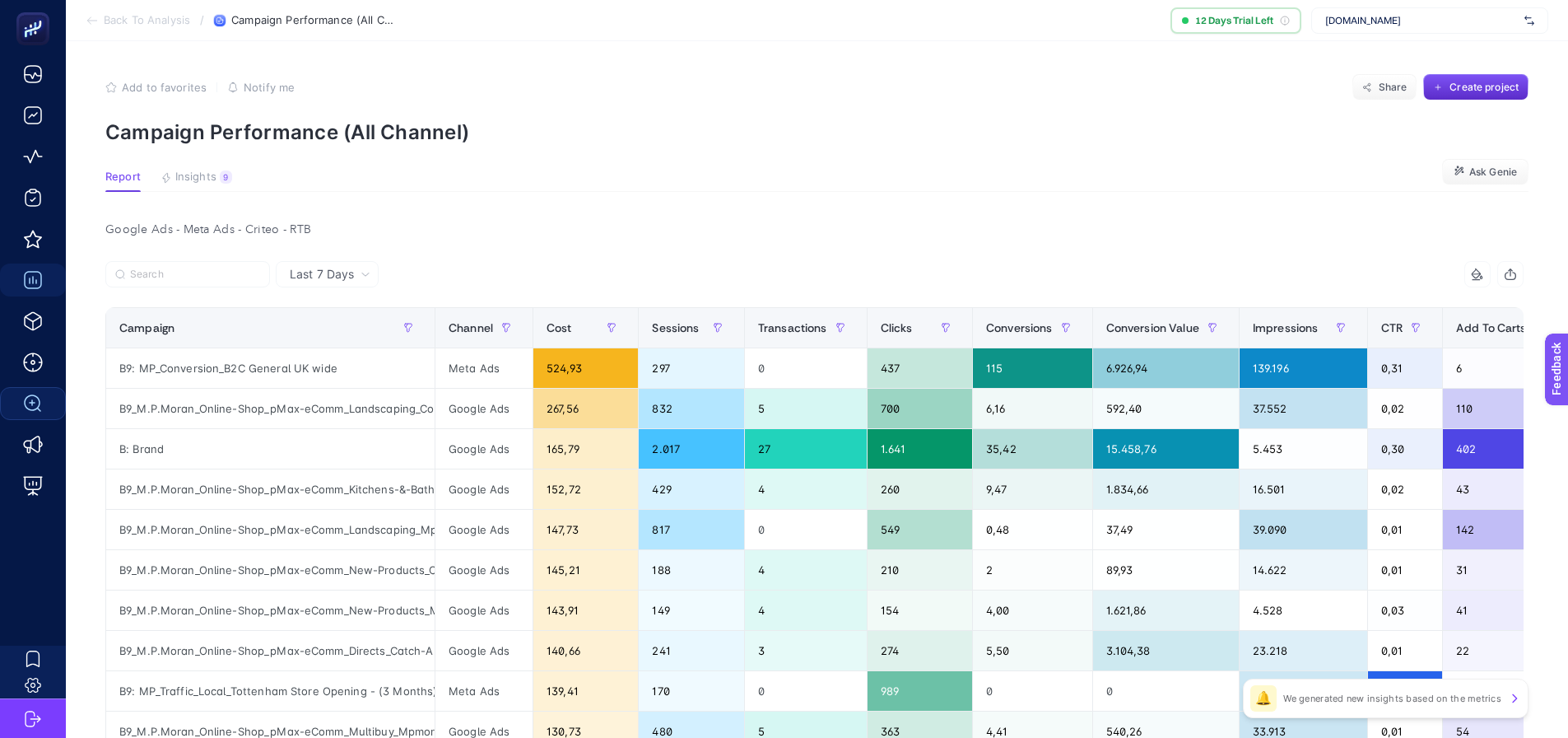
click at [1376, 26] on span "mpmoran.co.uk" at bounding box center [1421, 21] width 193 height 14
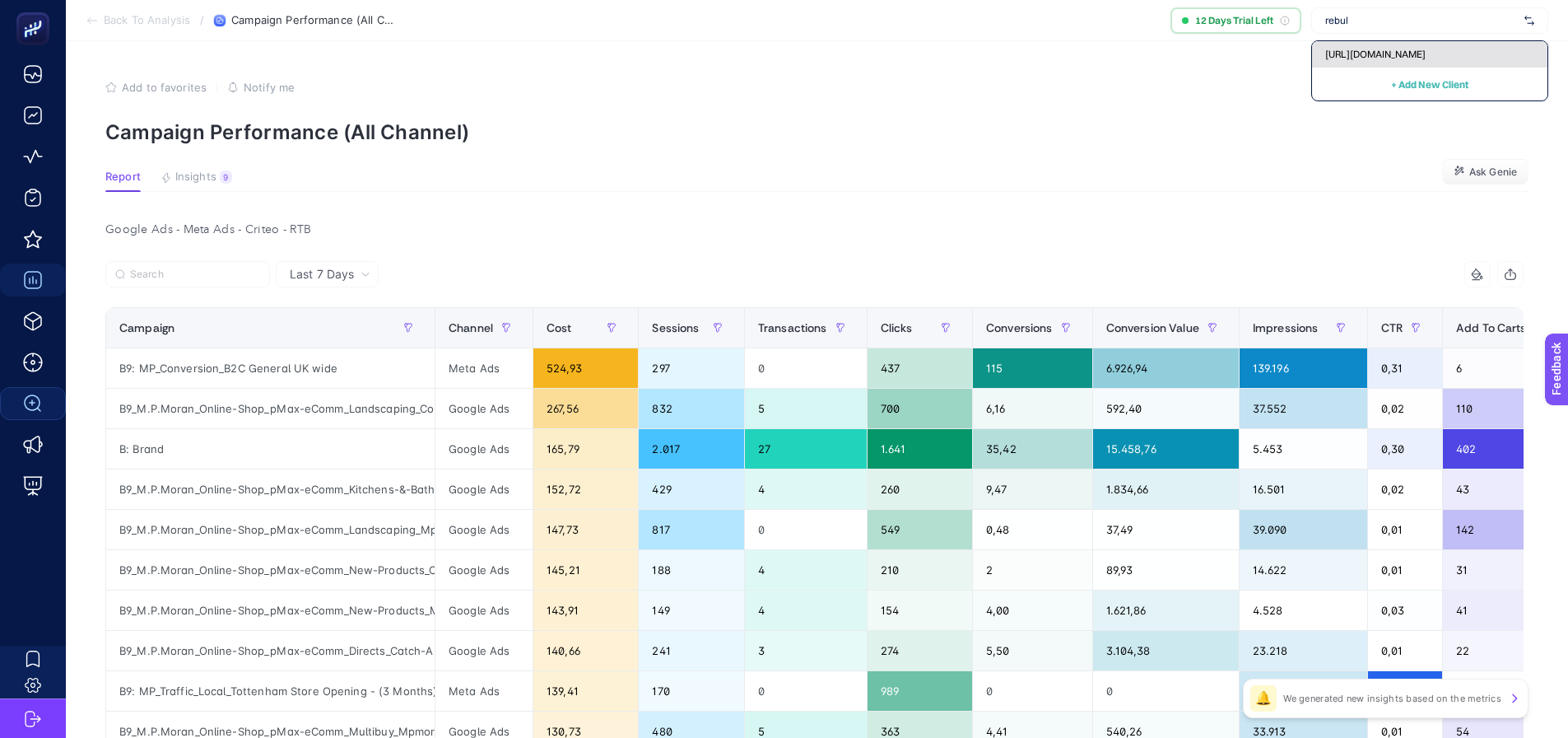
type input "rebul"
click at [1375, 44] on div "https://www.atelierrebul.com.tr/" at bounding box center [1430, 54] width 235 height 26
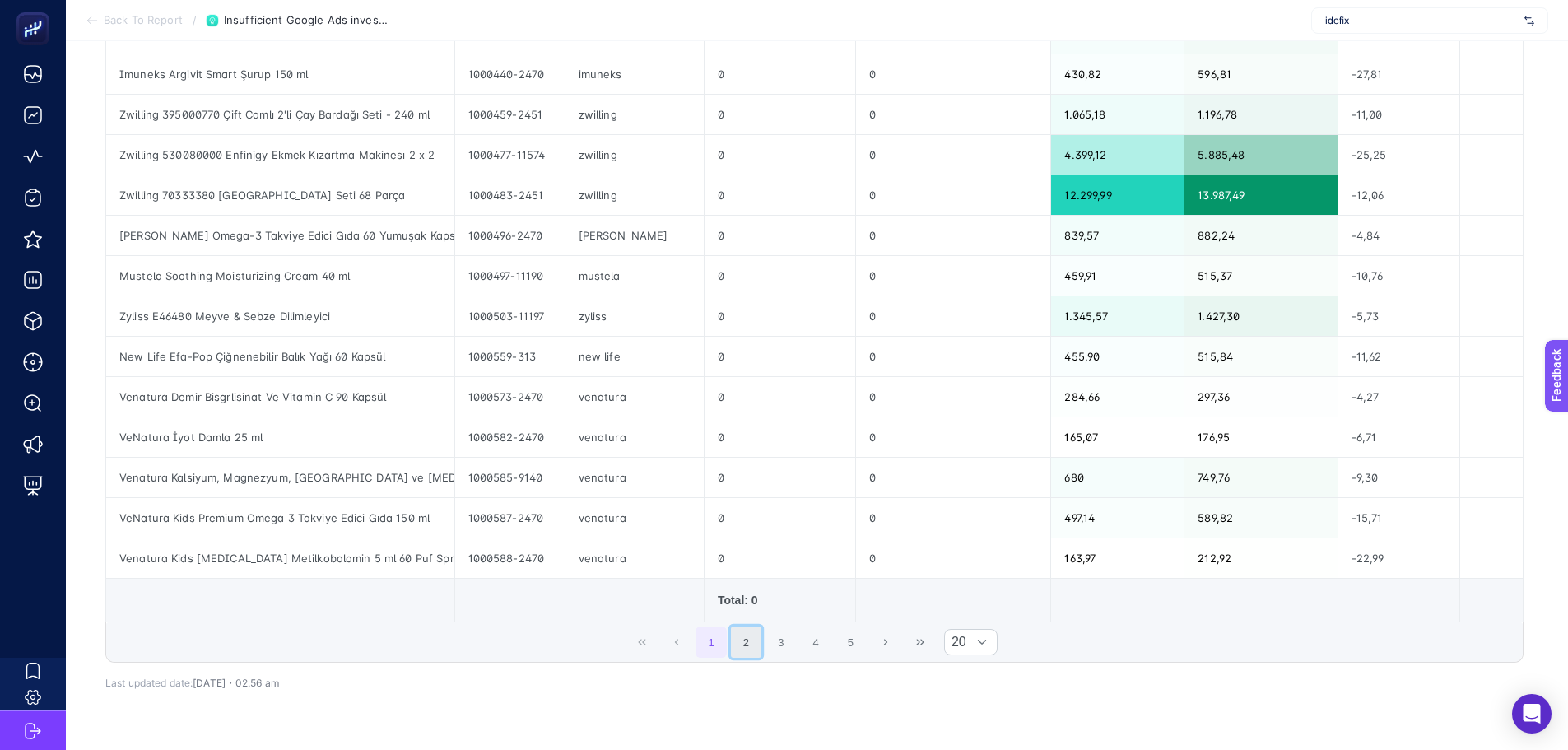
scroll to position [570, 0]
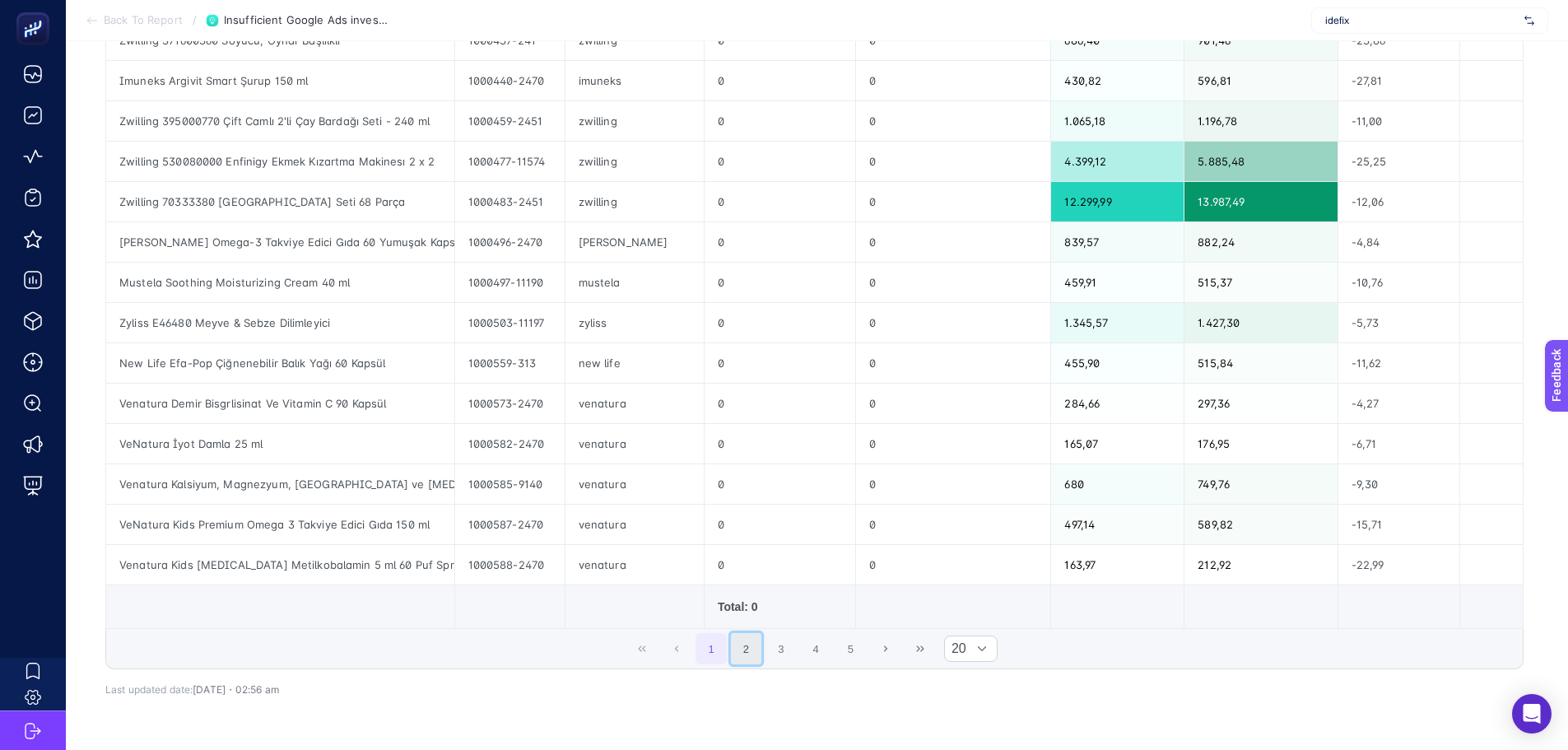
click at [755, 645] on button "2" at bounding box center [746, 649] width 31 height 31
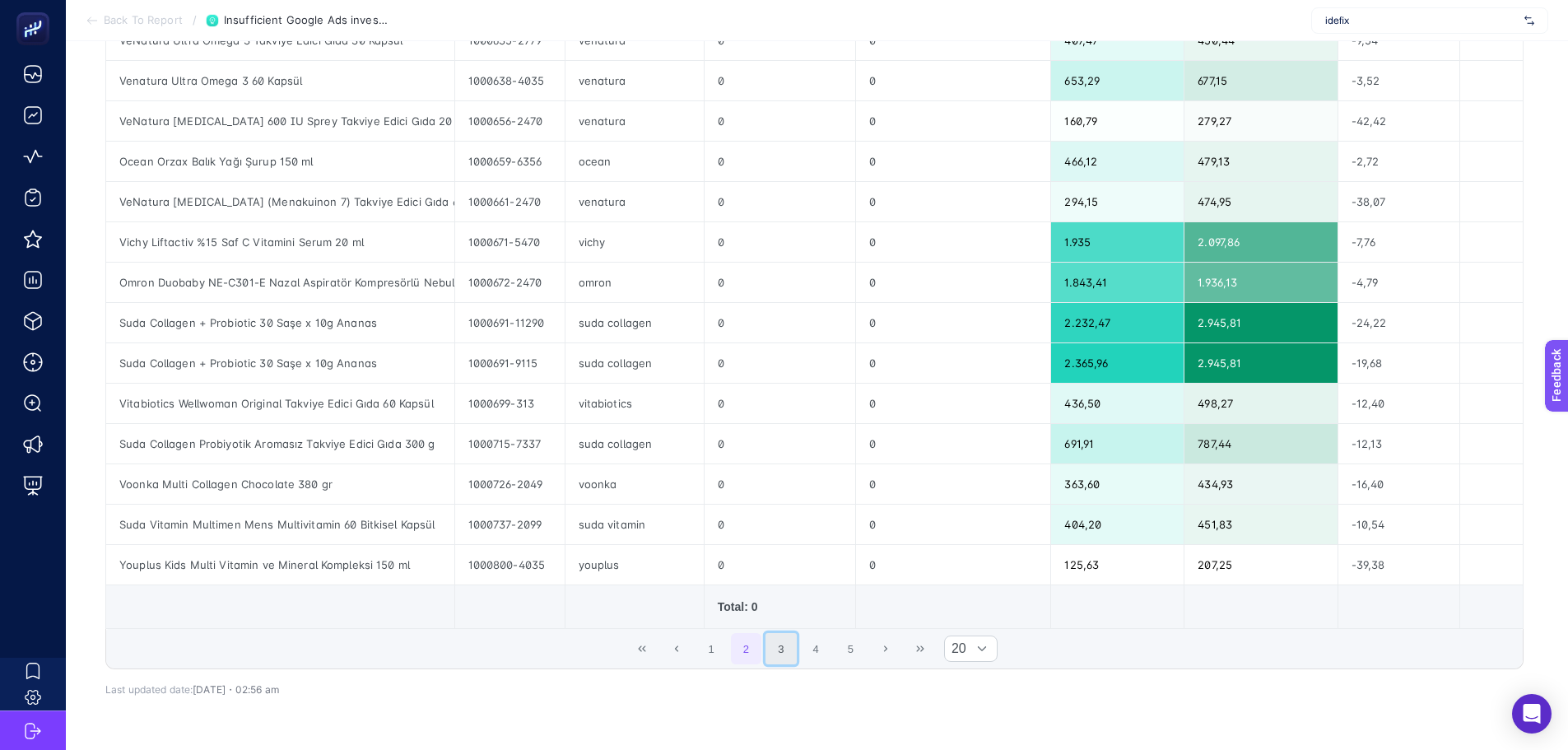
click at [789, 650] on button "3" at bounding box center [781, 649] width 31 height 31
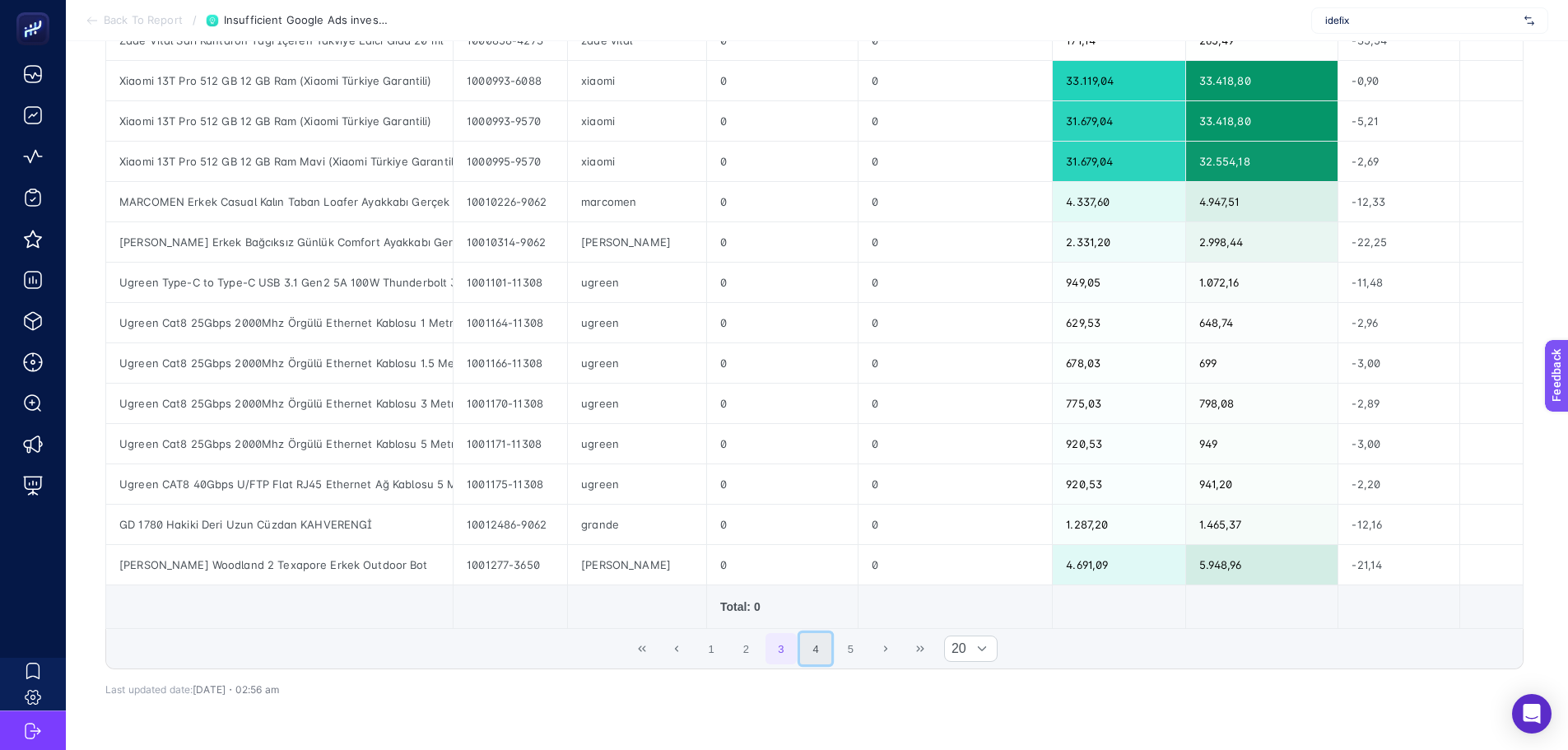
click at [831, 647] on button "4" at bounding box center [816, 649] width 31 height 31
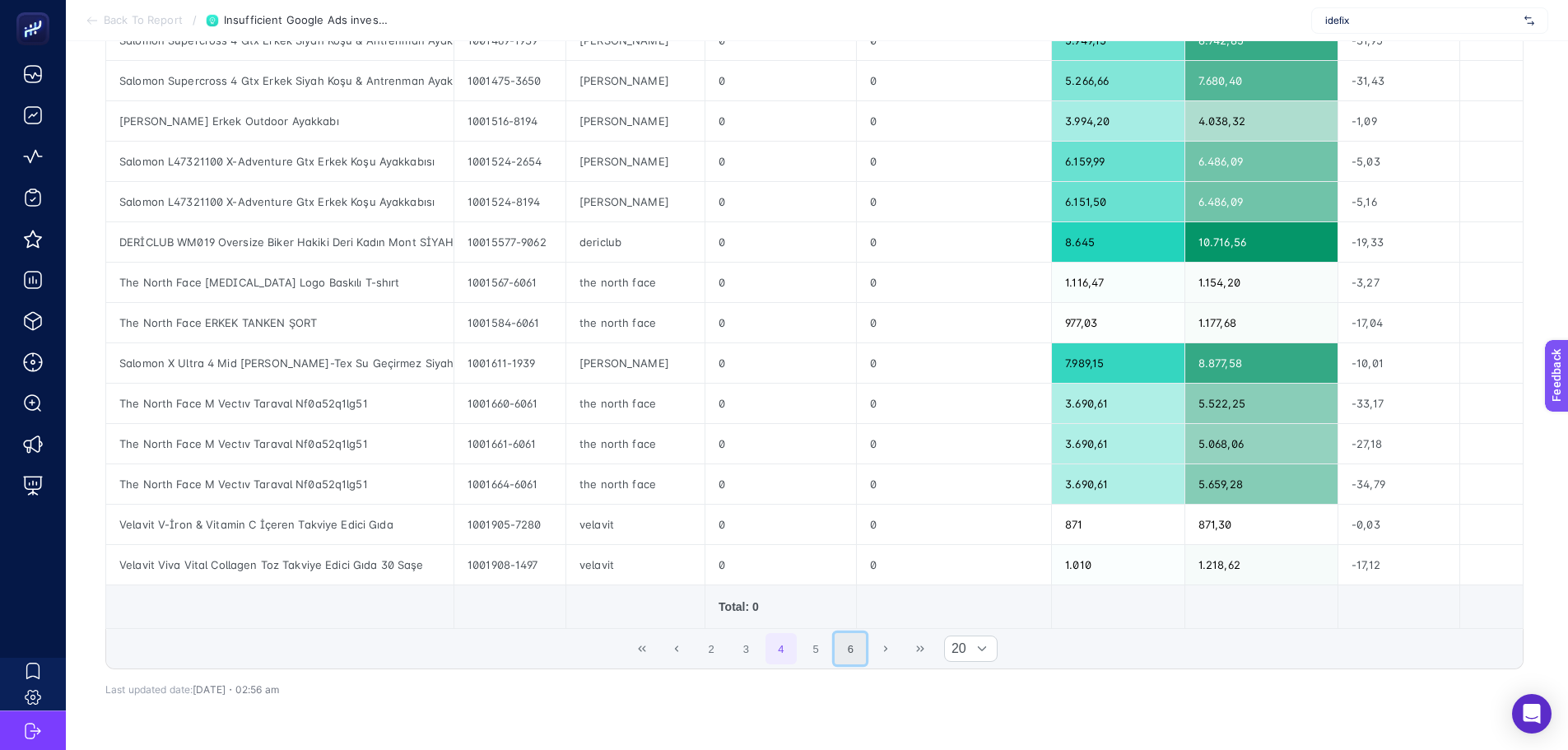
click at [857, 648] on button "6" at bounding box center [851, 649] width 31 height 31
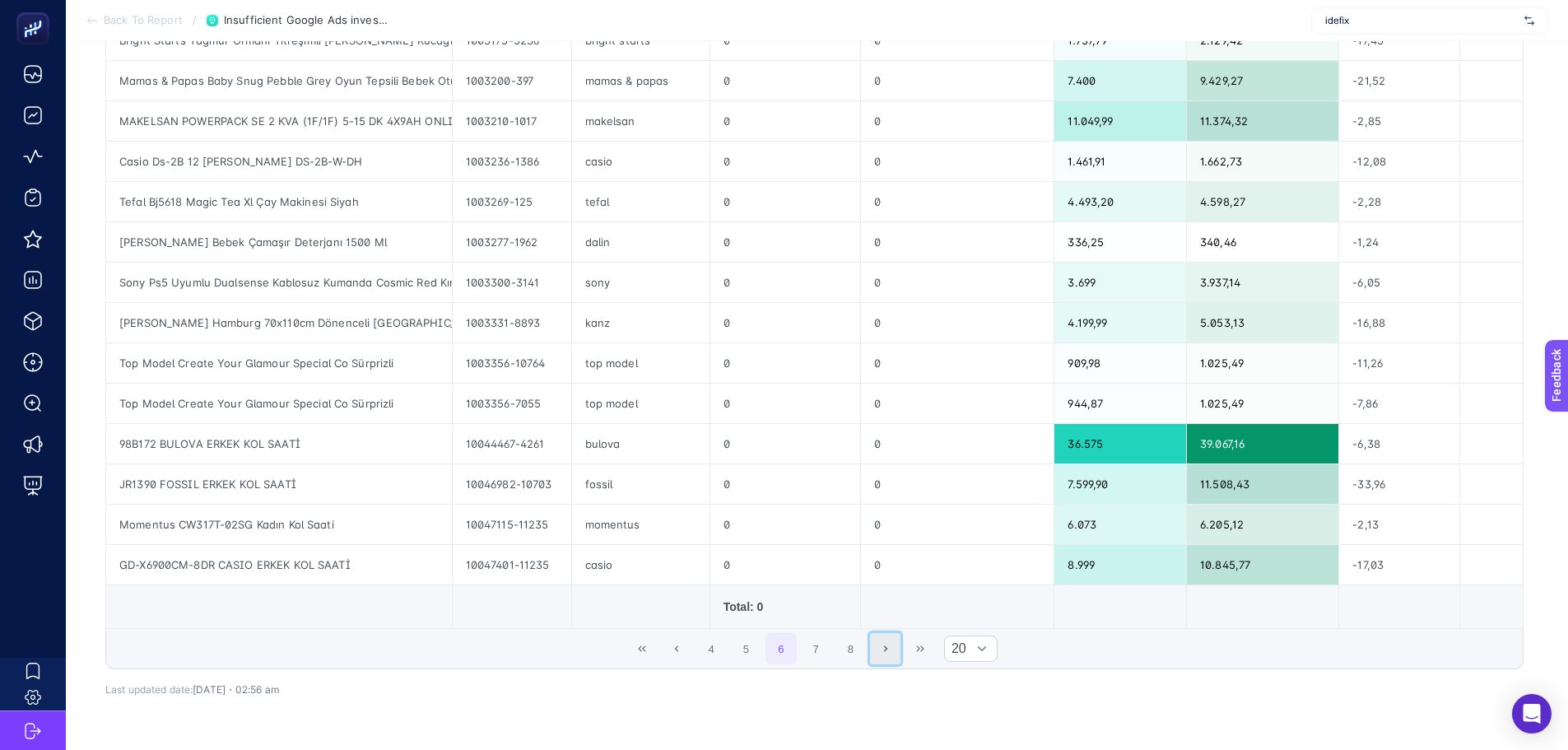
click at [886, 654] on icon "Next Page" at bounding box center [885, 649] width 10 height 10
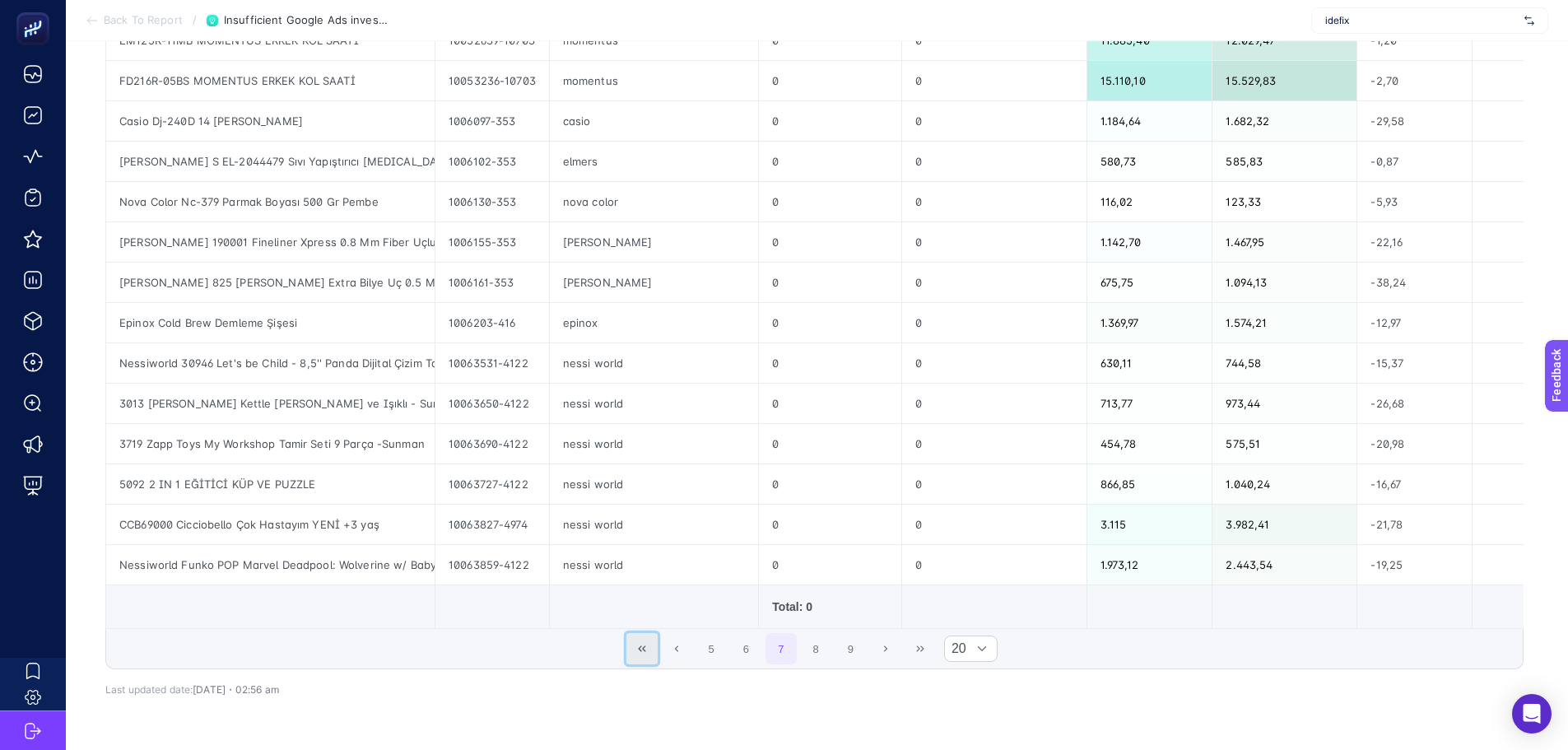
click at [642, 649] on button "First Page" at bounding box center [642, 649] width 31 height 31
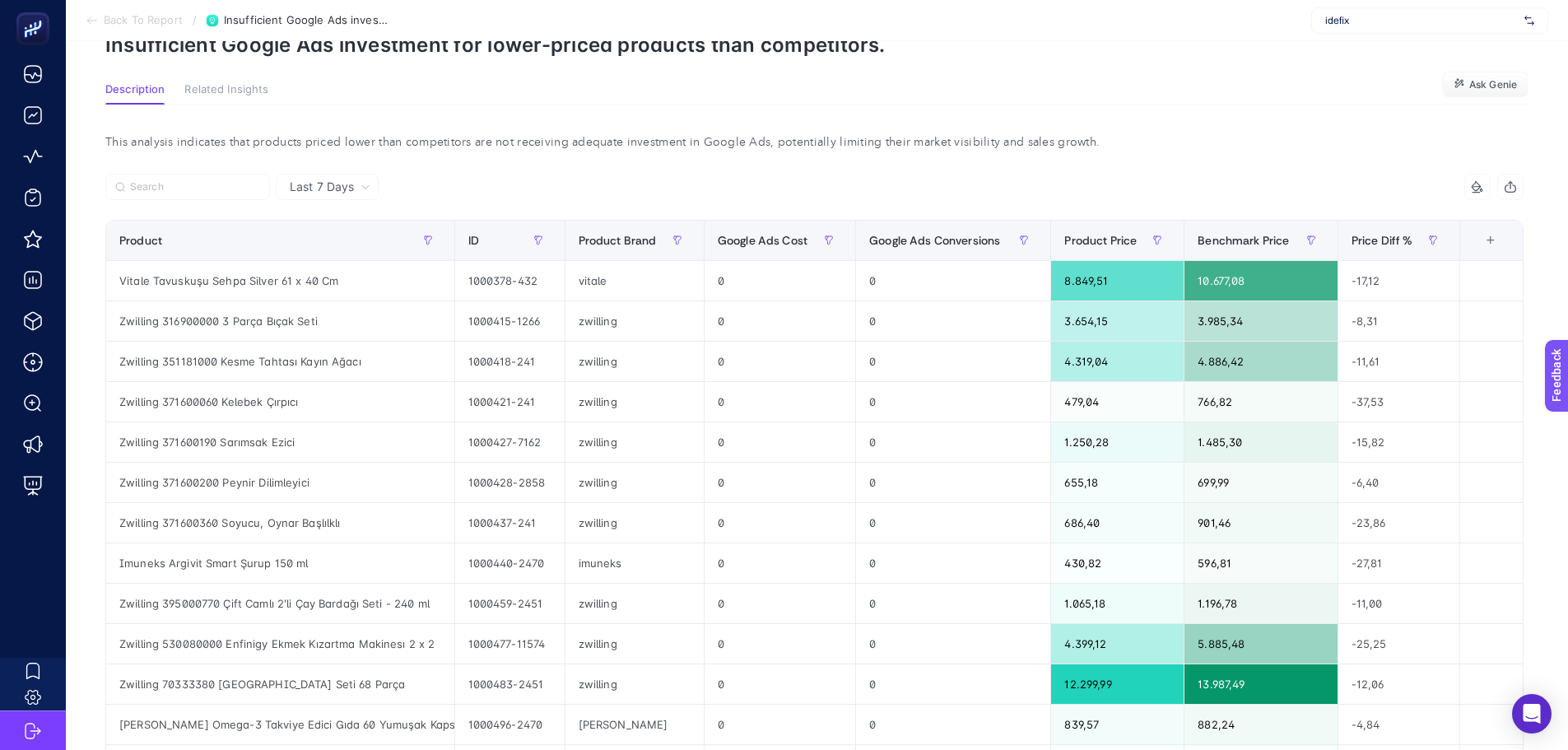
scroll to position [0, 0]
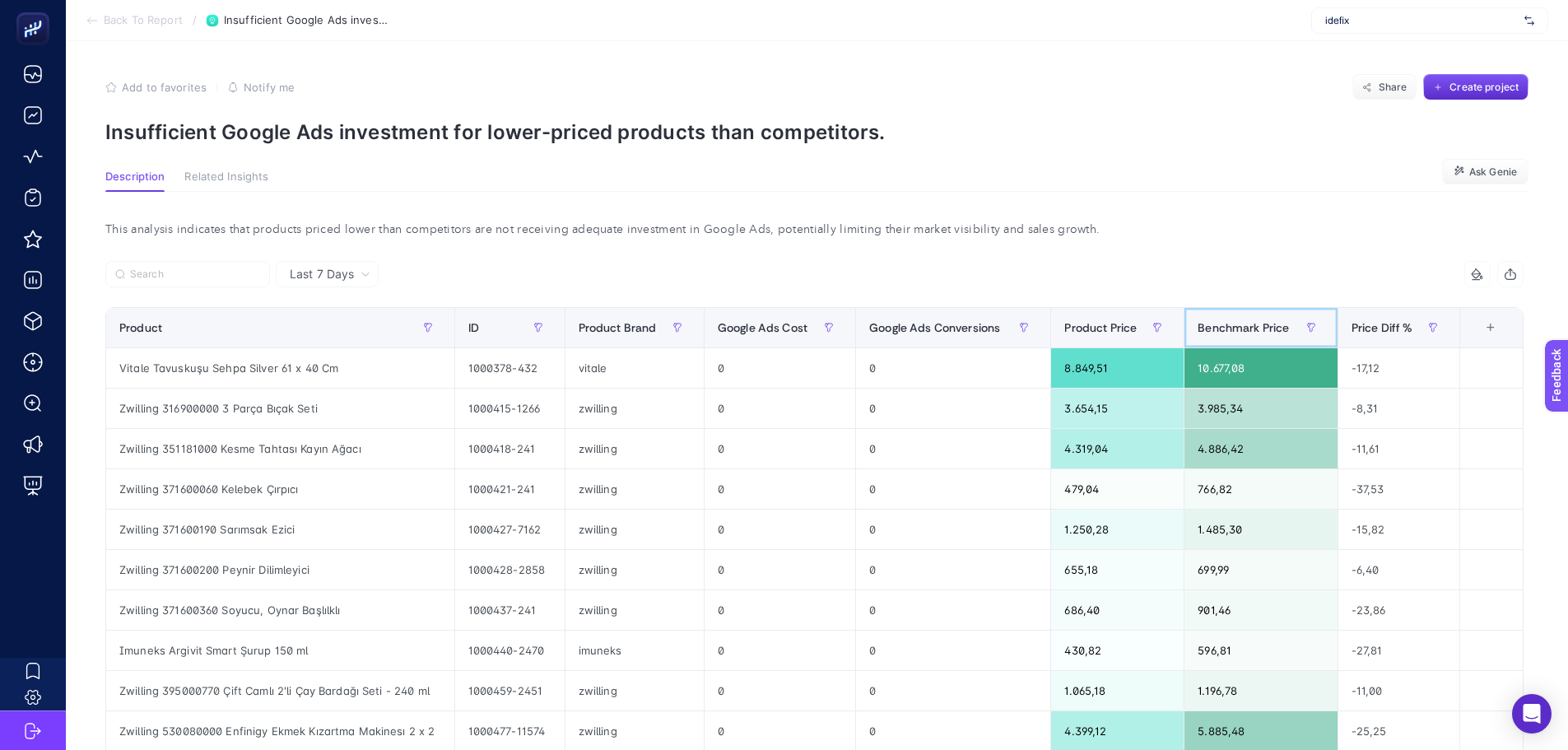
click at [1253, 333] on span "Benchmark Price" at bounding box center [1243, 328] width 92 height 13
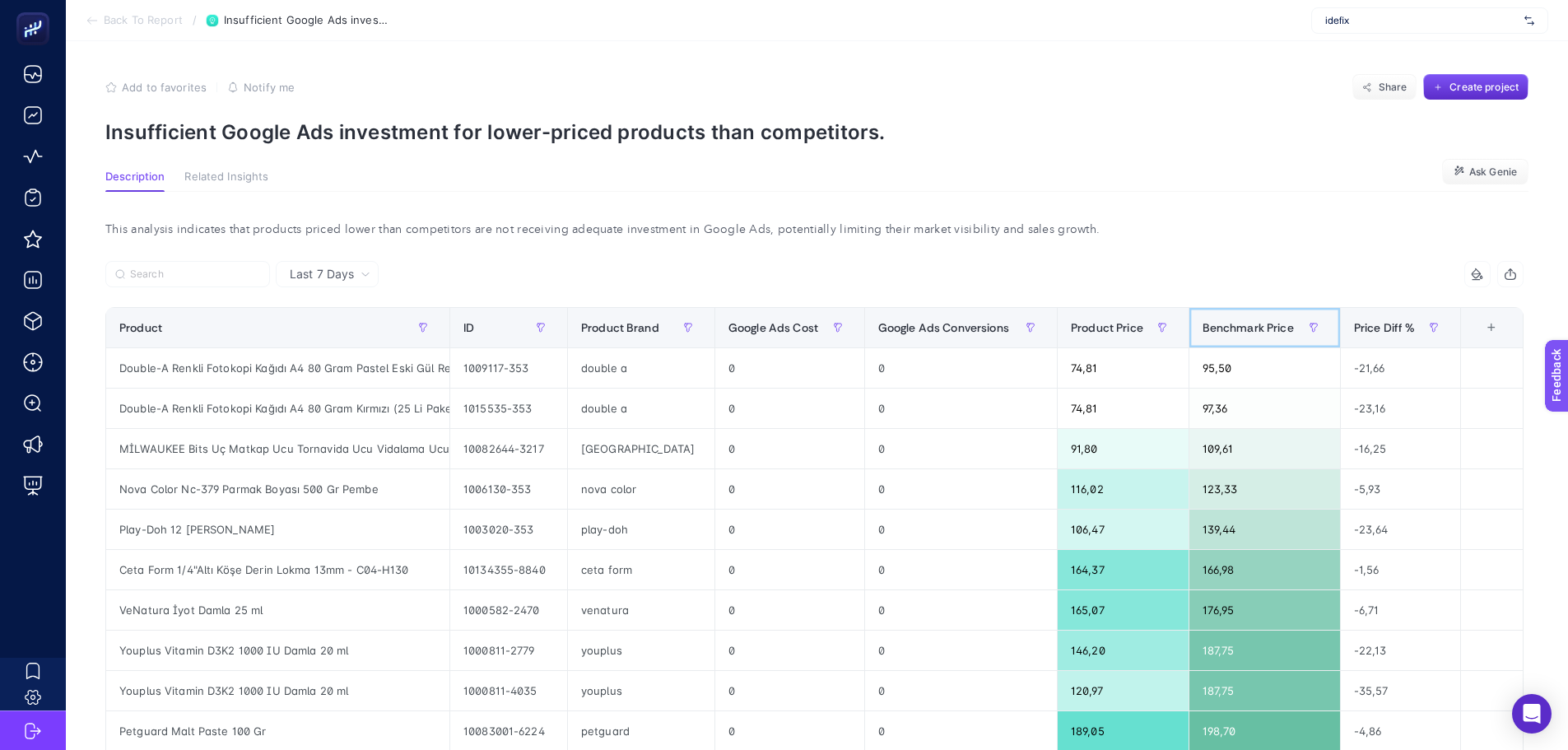
click at [1252, 333] on span "Benchmark Price" at bounding box center [1248, 328] width 92 height 13
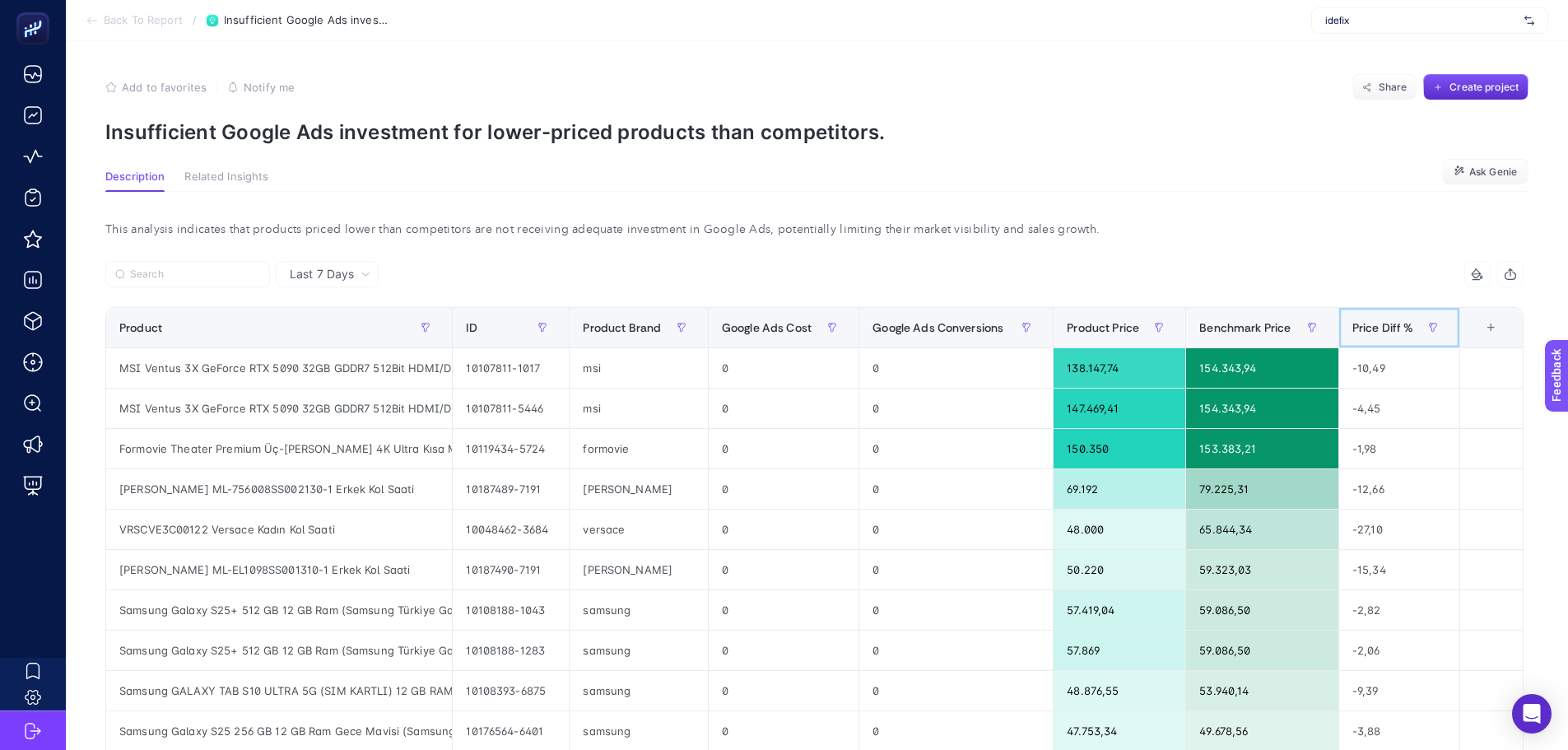
click at [1389, 322] on span "Price Diff %" at bounding box center [1384, 328] width 62 height 13
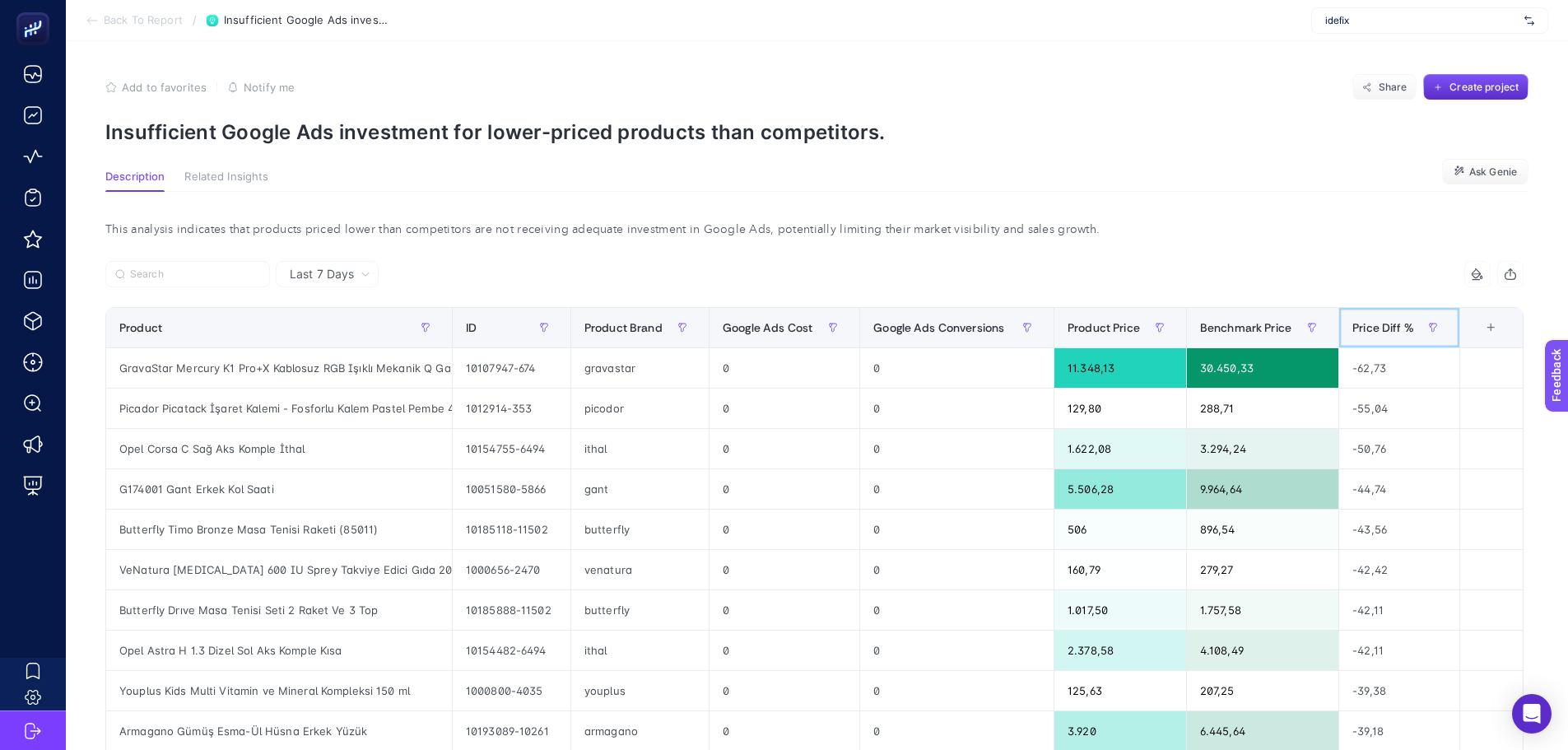
click at [1391, 329] on span "Price Diff %" at bounding box center [1384, 328] width 62 height 13
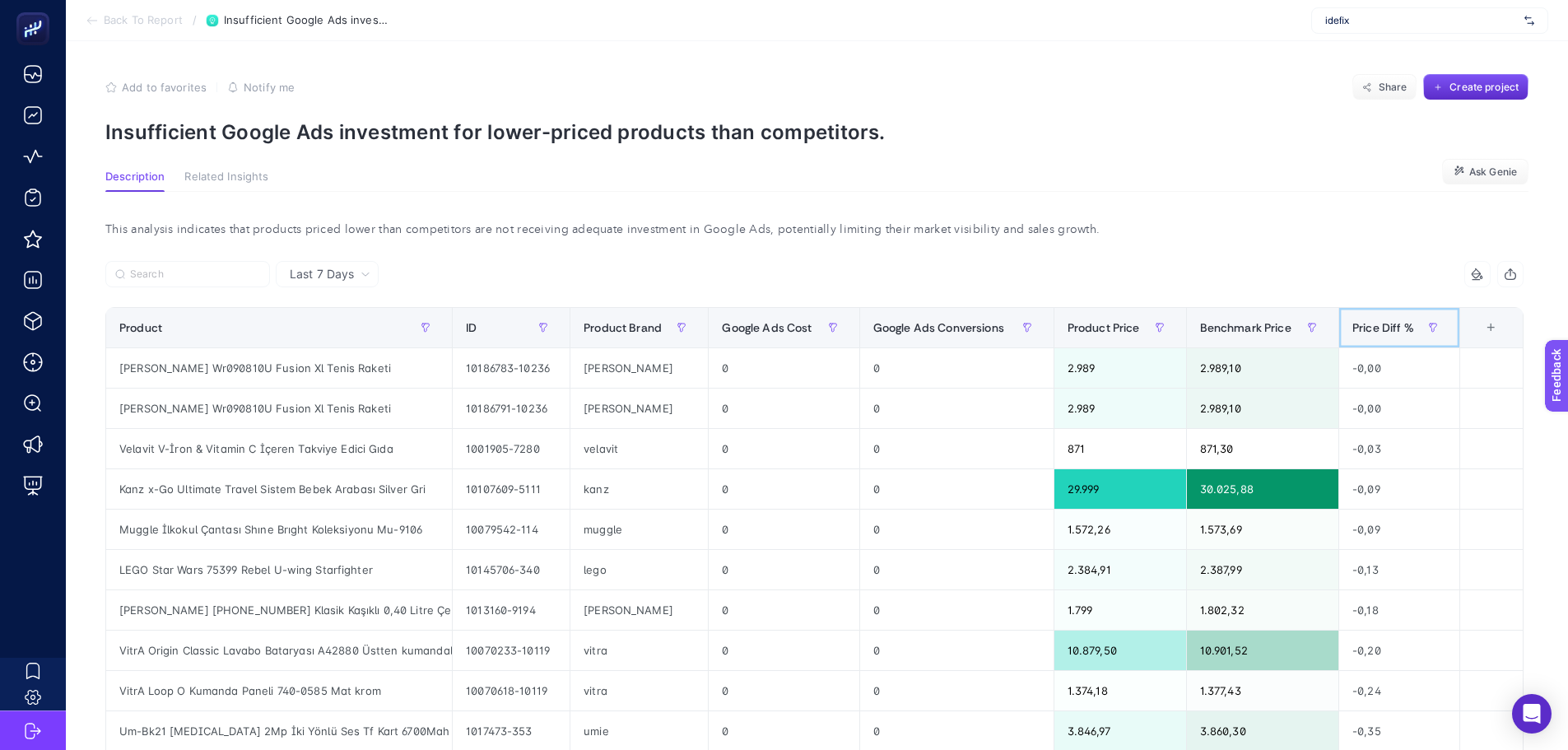
click at [1388, 335] on div "Price Diff %" at bounding box center [1399, 327] width 94 height 26
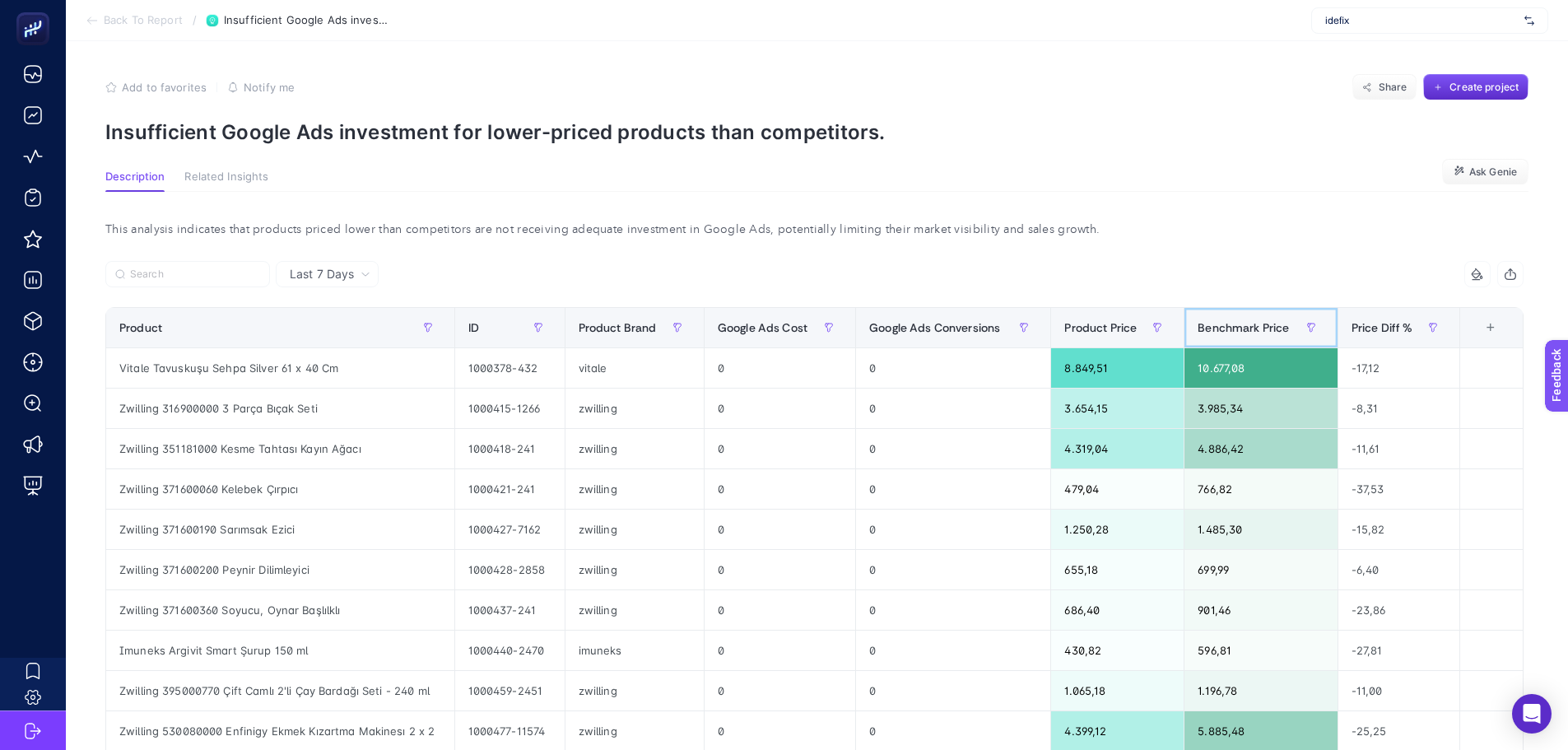
click at [1241, 326] on span "Benchmark Price" at bounding box center [1243, 328] width 92 height 13
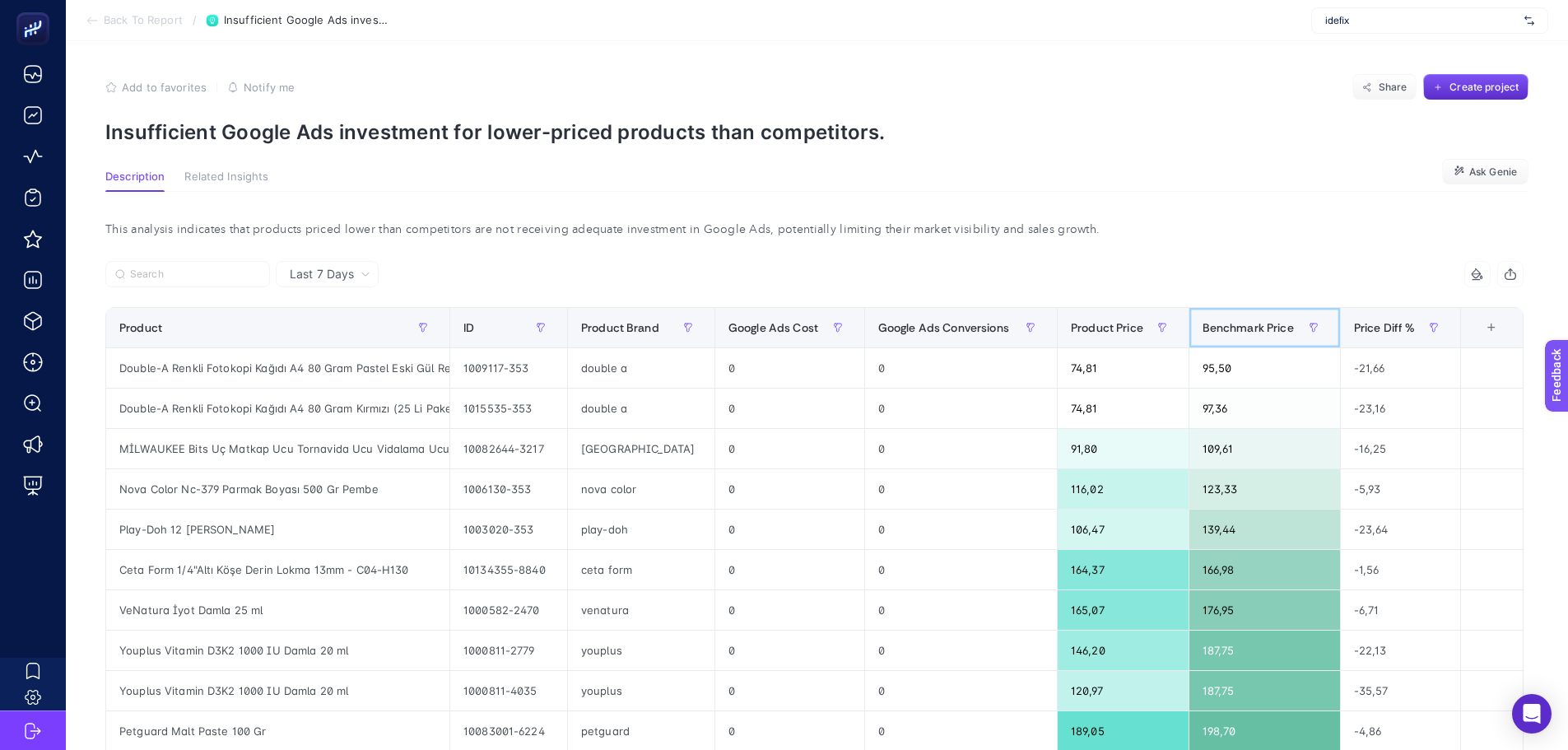
click at [1241, 327] on span "Benchmark Price" at bounding box center [1248, 328] width 92 height 13
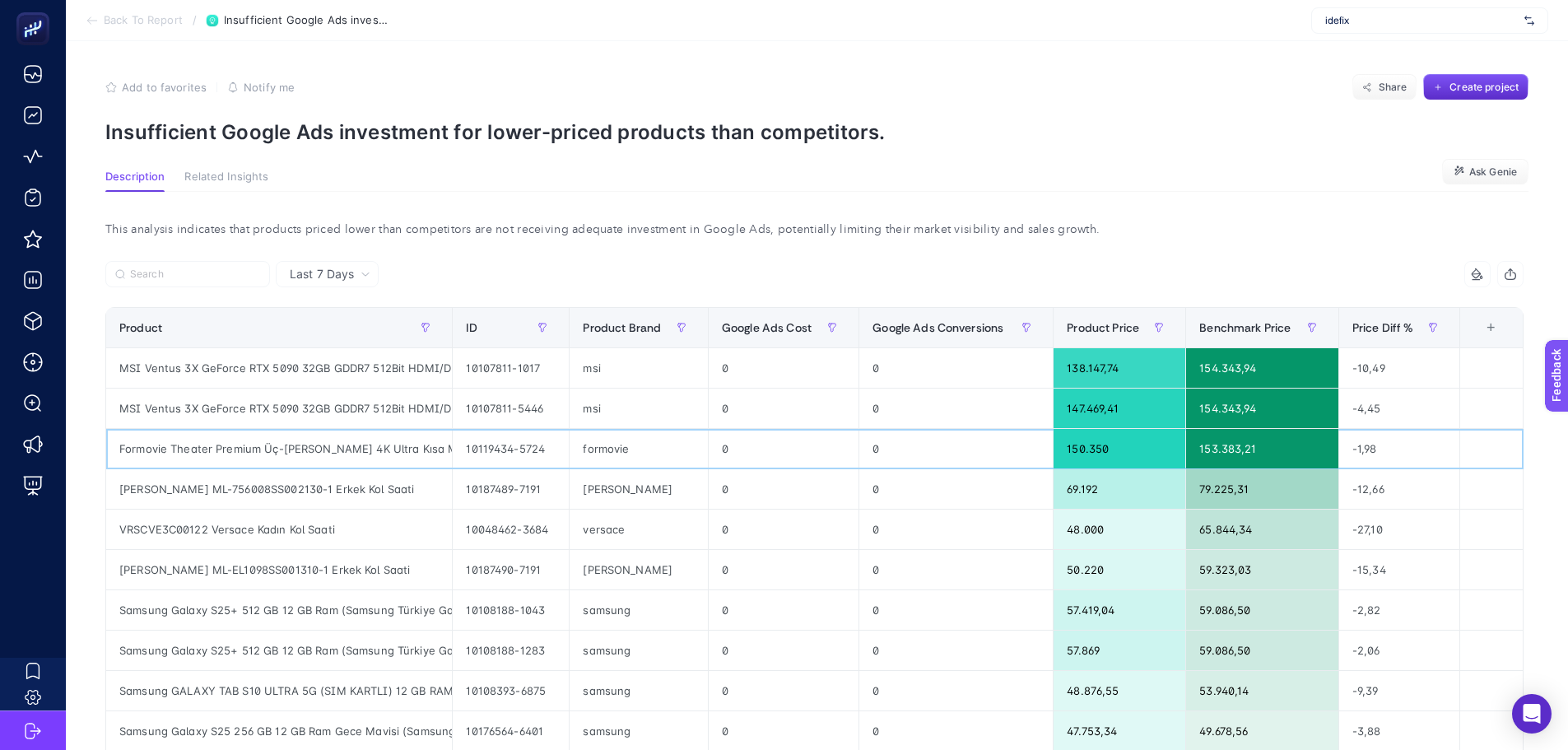
click at [1105, 447] on div "150.350" at bounding box center [1120, 448] width 132 height 40
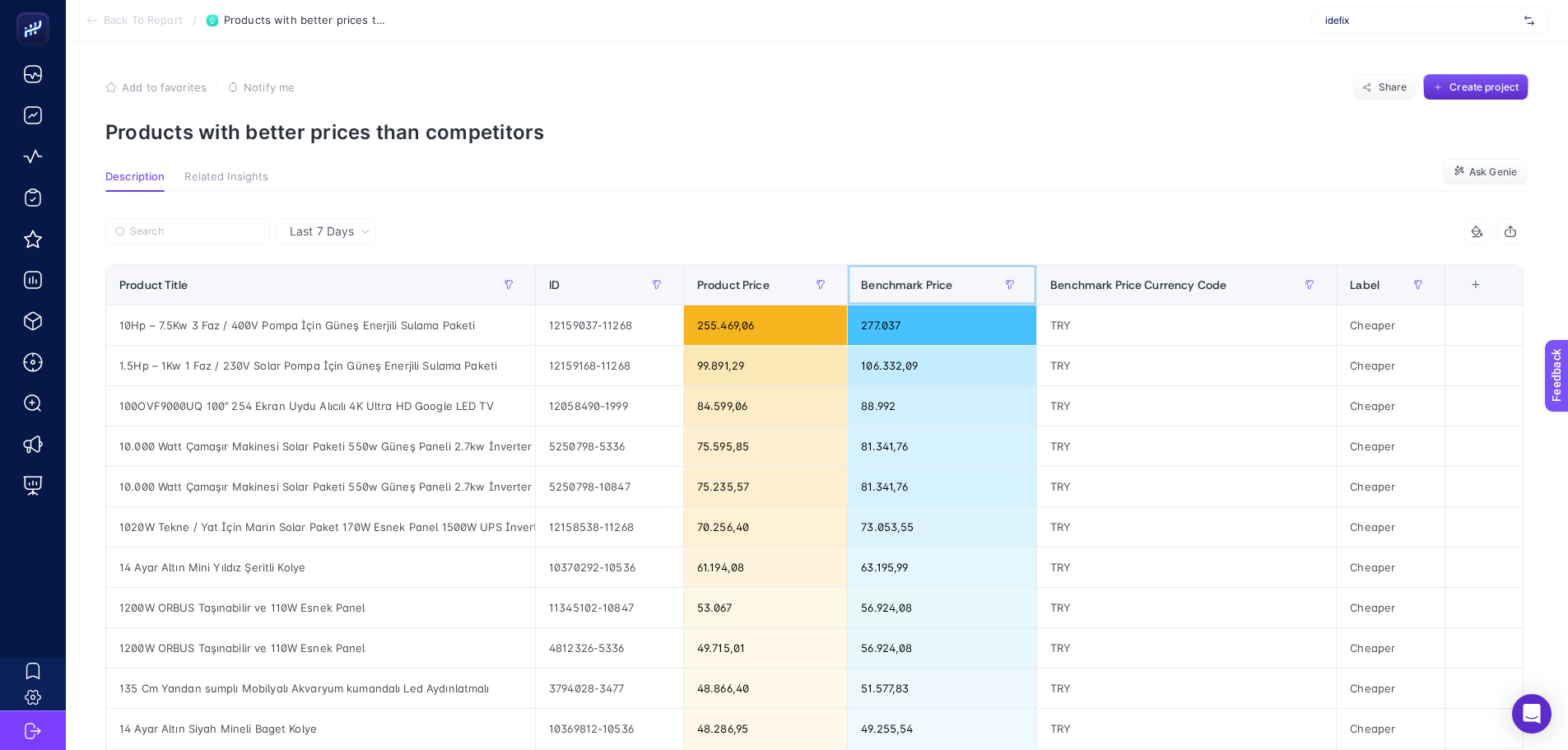
click at [904, 281] on span "Benchmark Price" at bounding box center [906, 285] width 92 height 13
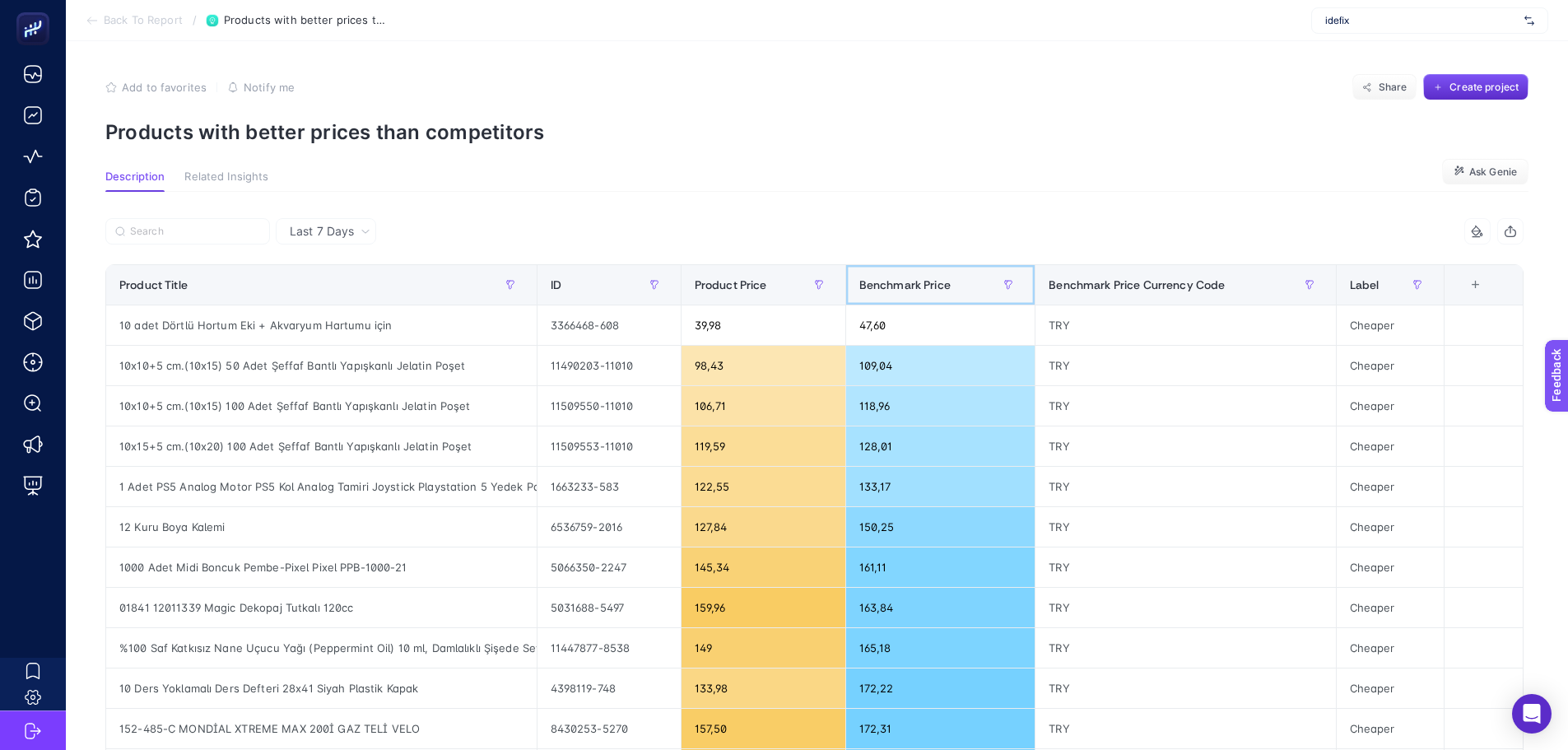
click at [905, 281] on span "Benchmark Price" at bounding box center [905, 285] width 92 height 13
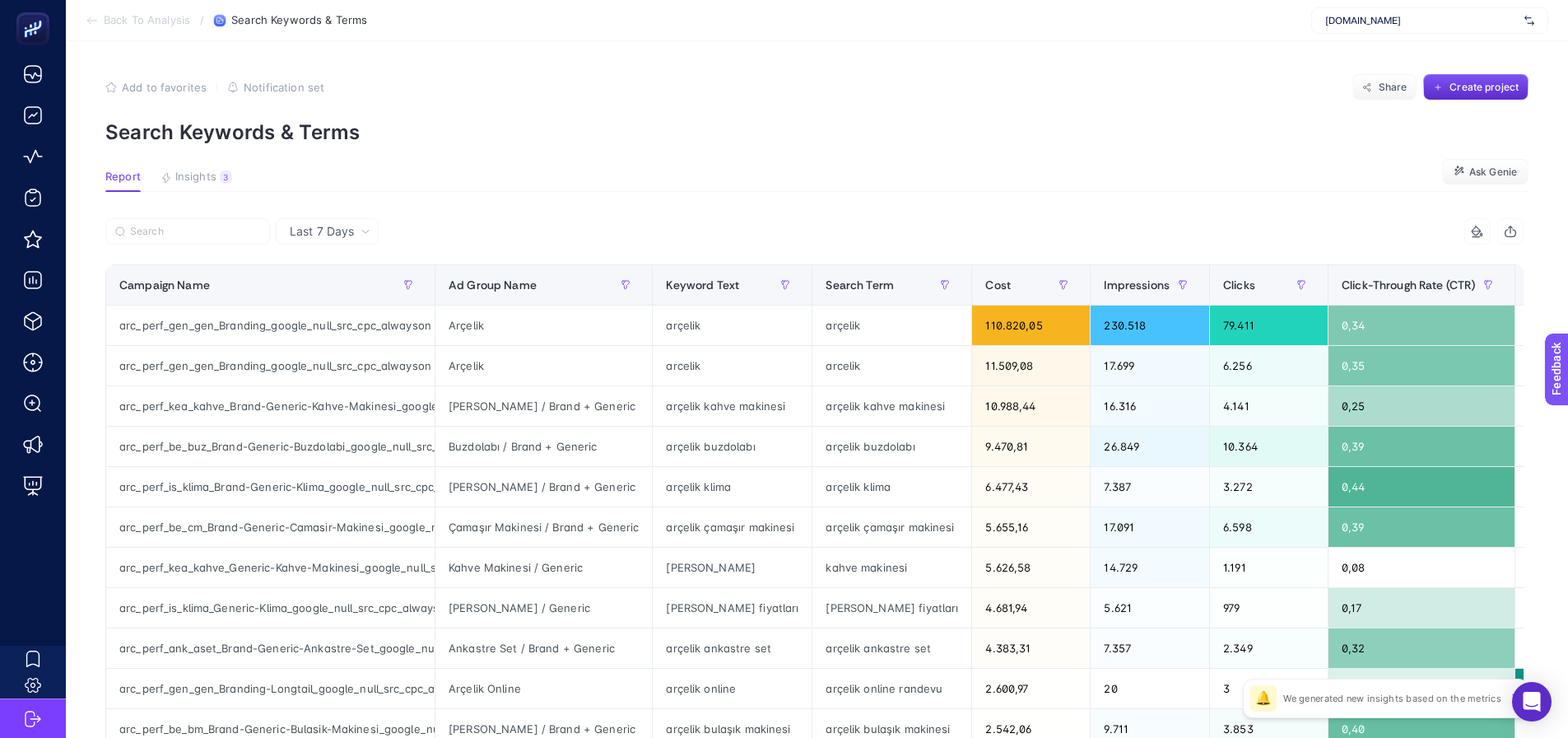
click at [852, 135] on p "Search Keywords & Terms" at bounding box center [817, 132] width 1423 height 24
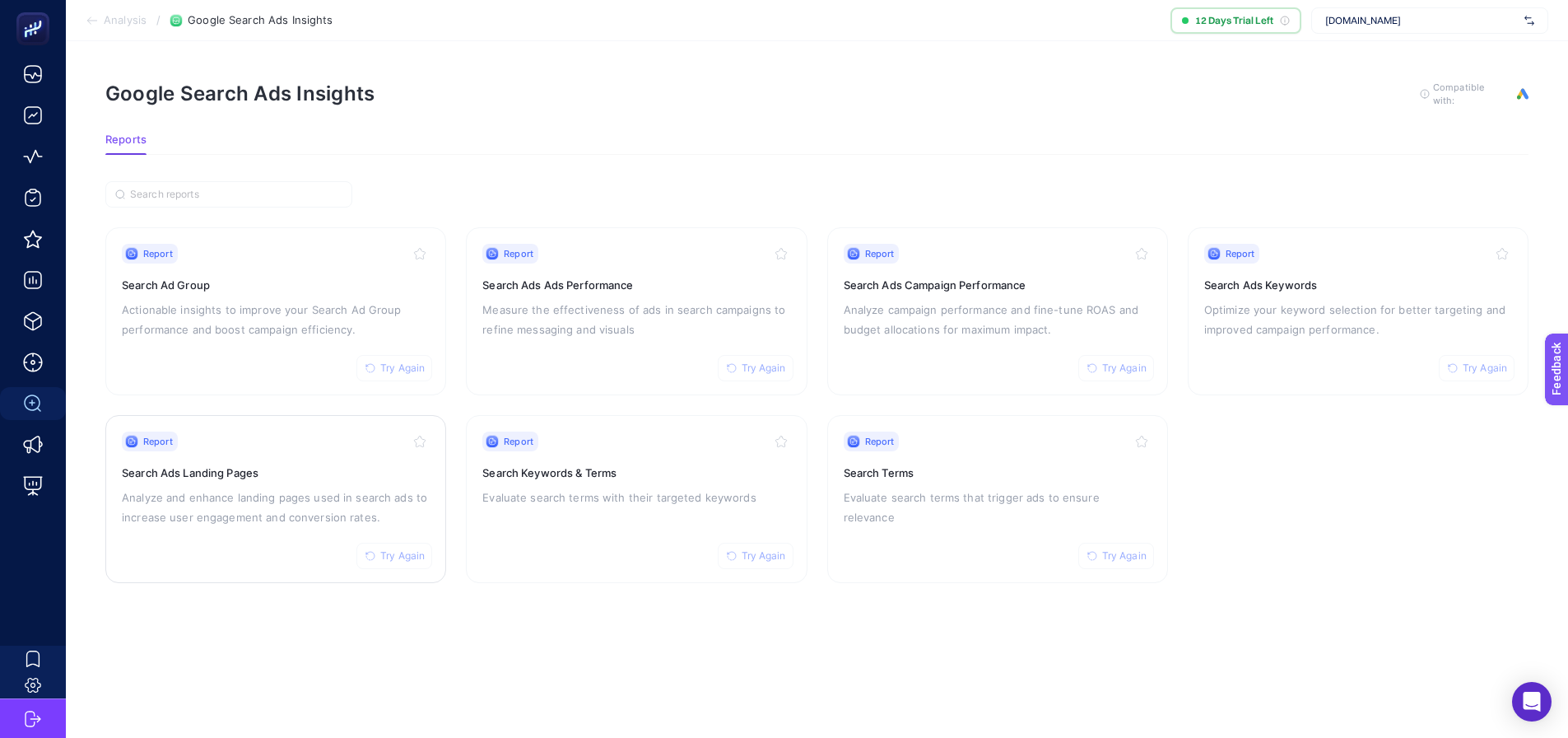
click at [265, 442] on div "Report Try Again" at bounding box center [275, 441] width 308 height 19
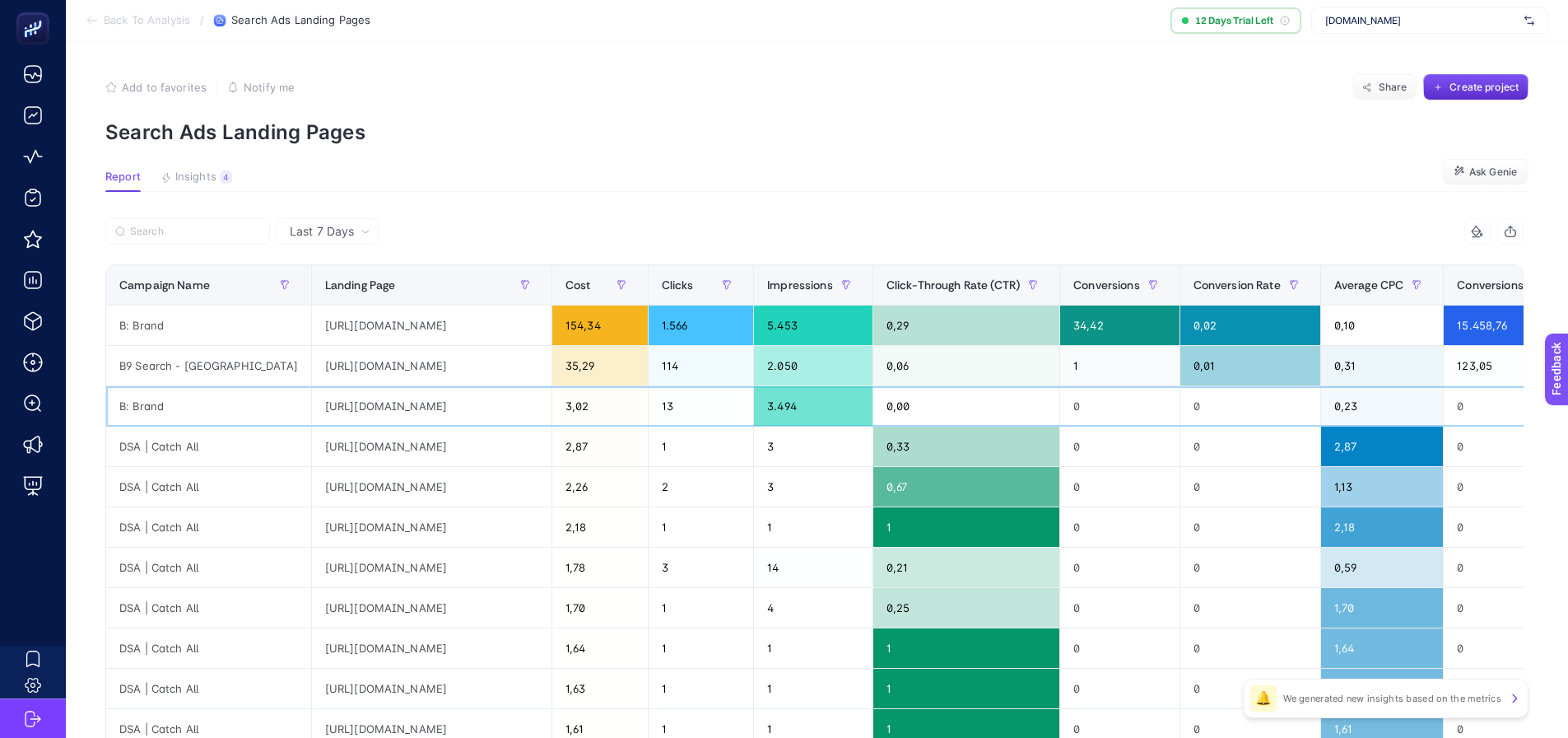
click at [367, 401] on div "https://www.mpmoran.co.uk/catalog/category/view/s/clearance/id/1900/" at bounding box center [432, 405] width 239 height 40
click at [338, 414] on div "https://www.mpmoran.co.uk/catalog/category/view/s/clearance/id/1900/" at bounding box center [432, 405] width 239 height 40
click at [346, 442] on div "https://www.mpmoran.co.uk/dulux-trade-heritage-velvet-matt-paint-true-white-5lt…" at bounding box center [432, 446] width 239 height 40
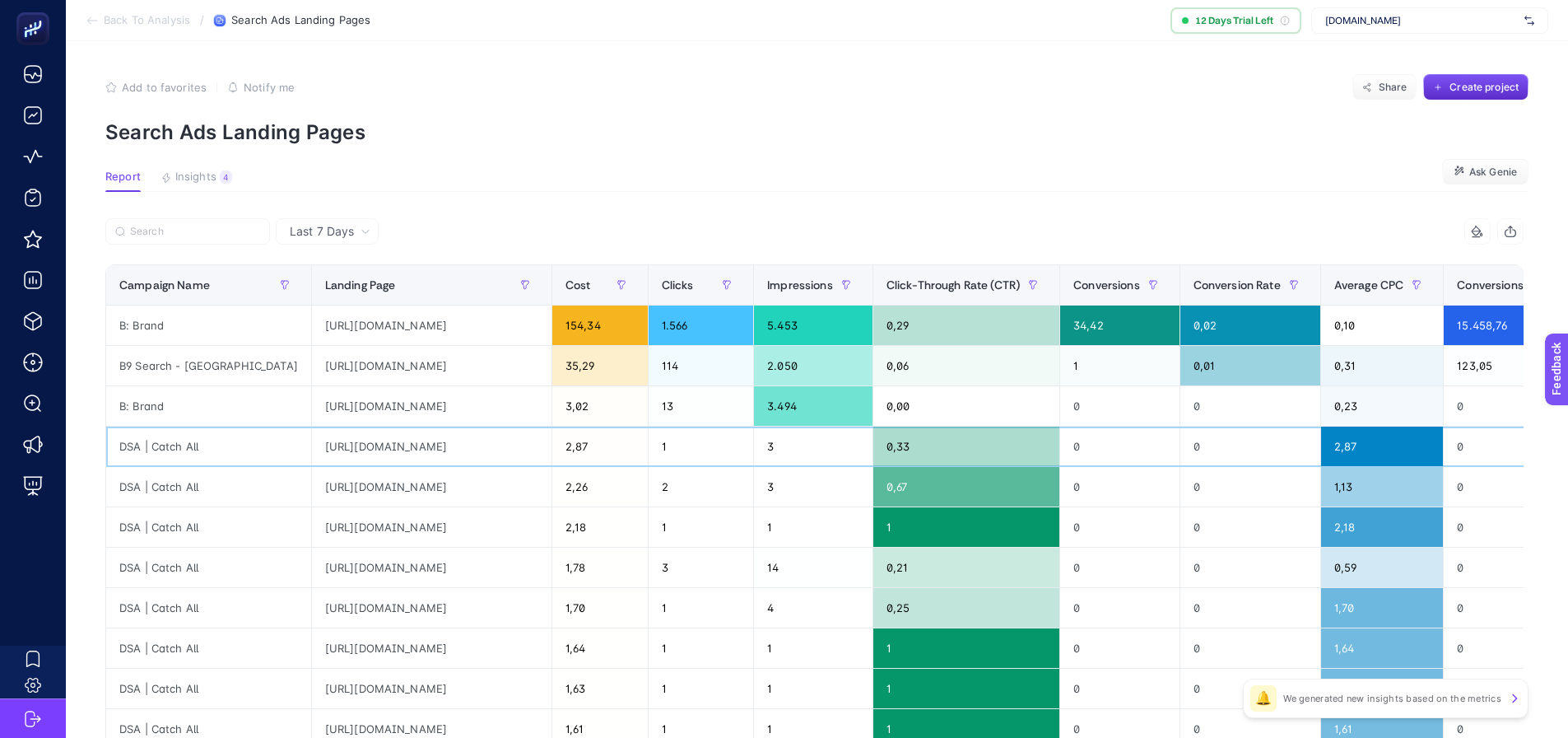
click at [346, 442] on div "https://www.mpmoran.co.uk/dulux-trade-heritage-velvet-matt-paint-true-white-5lt…" at bounding box center [432, 446] width 239 height 40
copy tr "https://www.mpmoran.co.uk/dulux-trade-heritage-velvet-matt-paint-true-white-5lt…"
click at [684, 172] on section "Report Insights 4 We generated new insights based on the metrics Ask Genie" at bounding box center [817, 181] width 1423 height 21
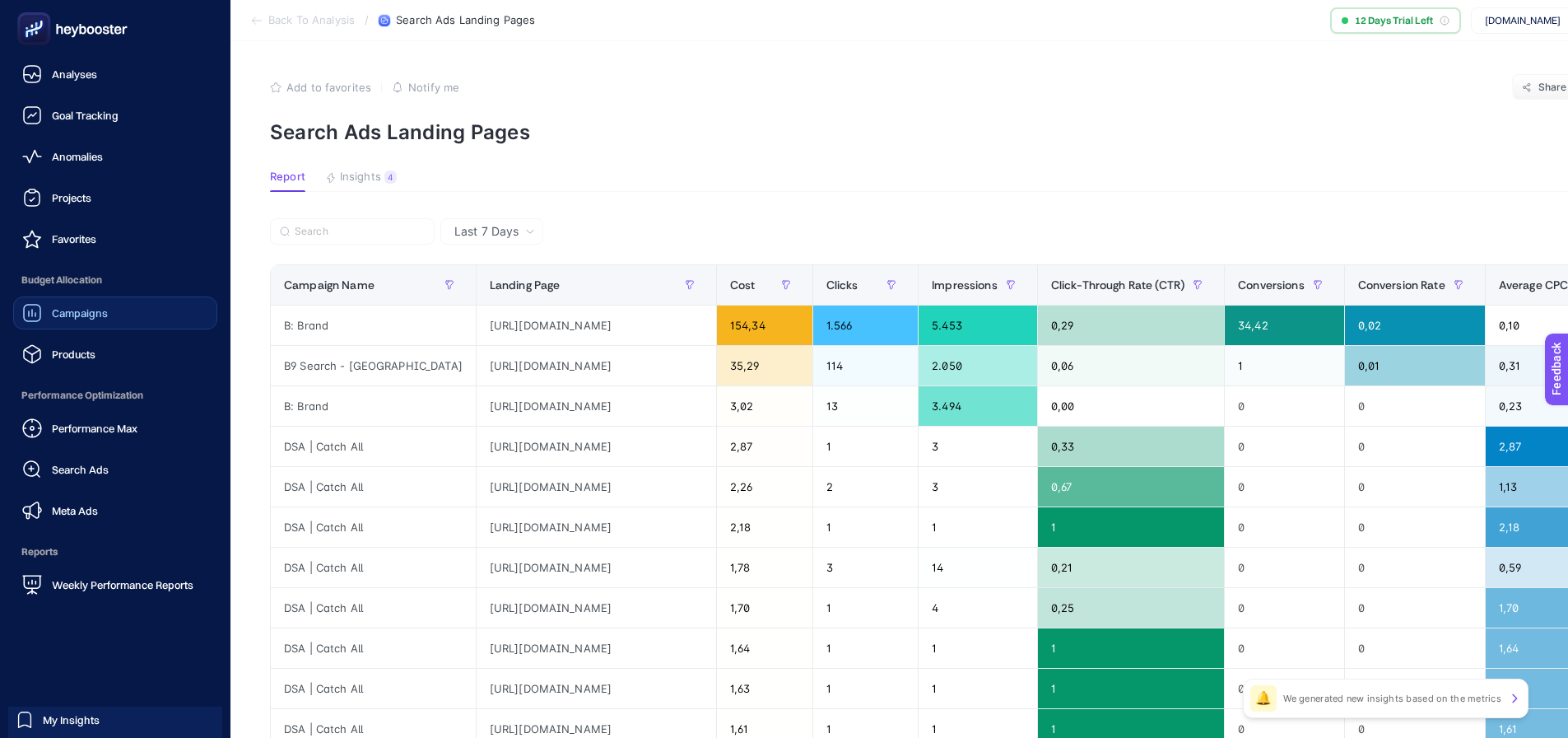
click at [44, 313] on div "Campaigns" at bounding box center [65, 313] width 86 height 19
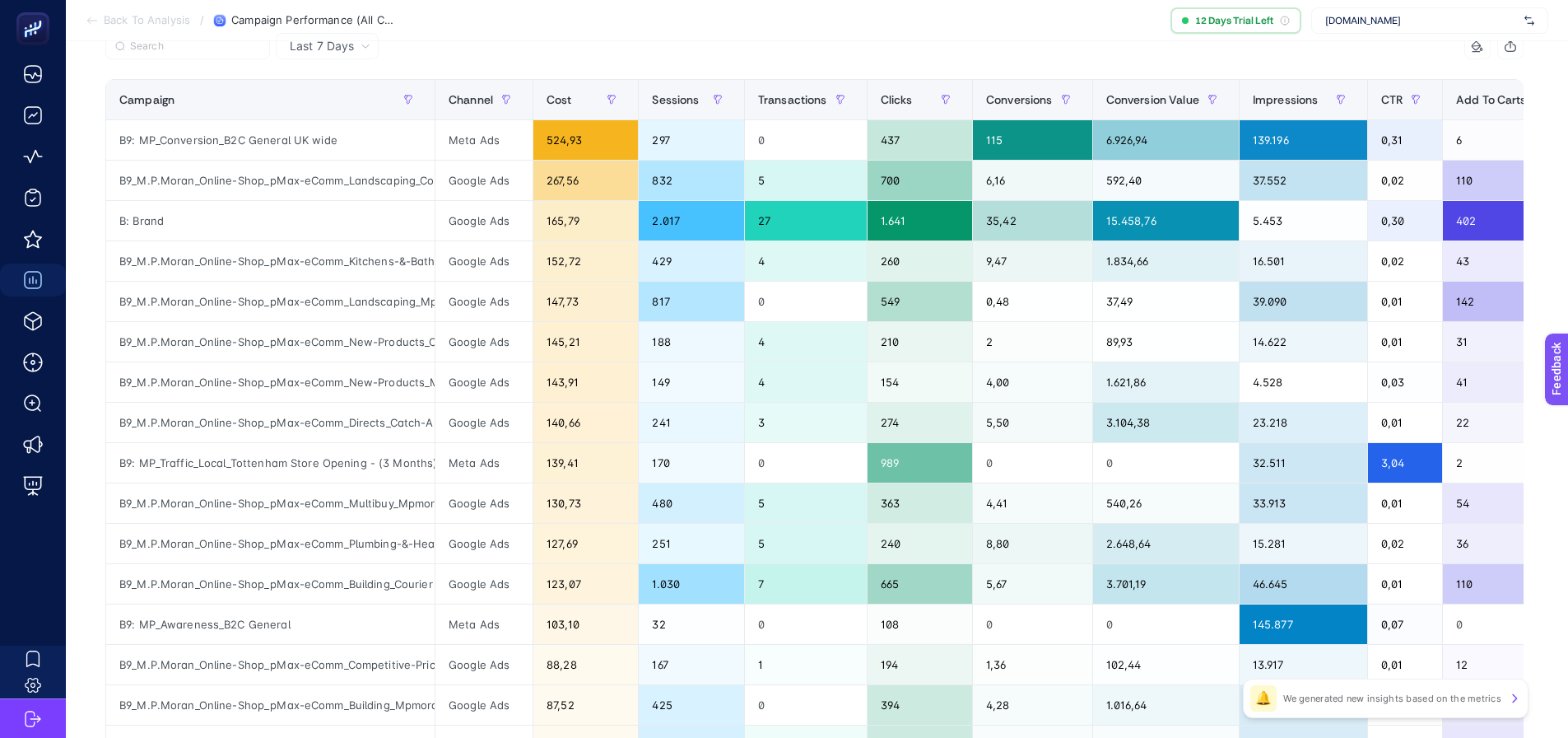
scroll to position [64, 0]
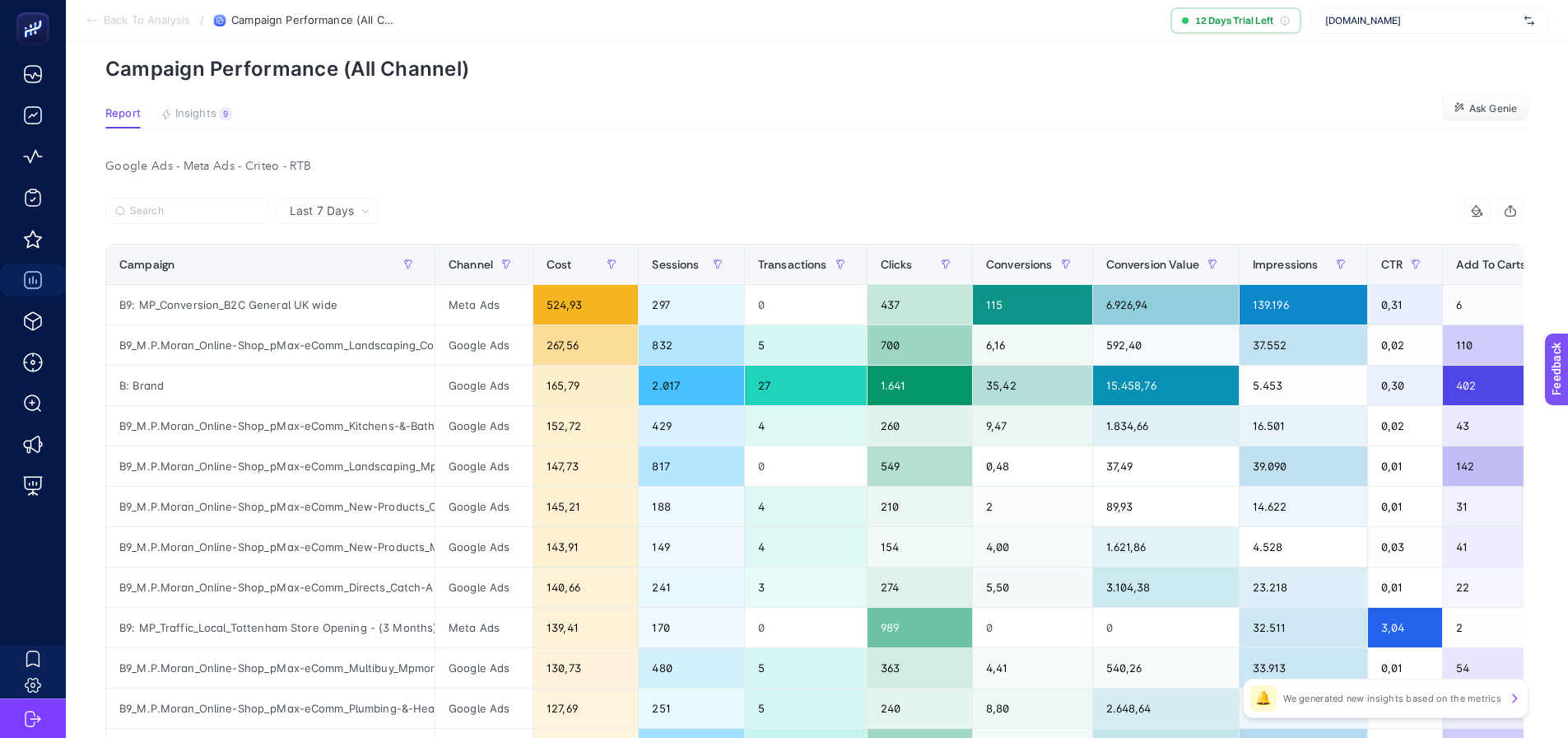
click at [1164, 93] on article "Add to favorites false Notify me Share Create project Campaign Performance (All…" at bounding box center [817, 642] width 1502 height 1330
click at [1139, 132] on article "Add to favorites false Notify me Share Create project Campaign Performance (All…" at bounding box center [817, 642] width 1502 height 1330
click at [1128, 74] on p "Campaign Performance (All Channel)" at bounding box center [817, 68] width 1423 height 24
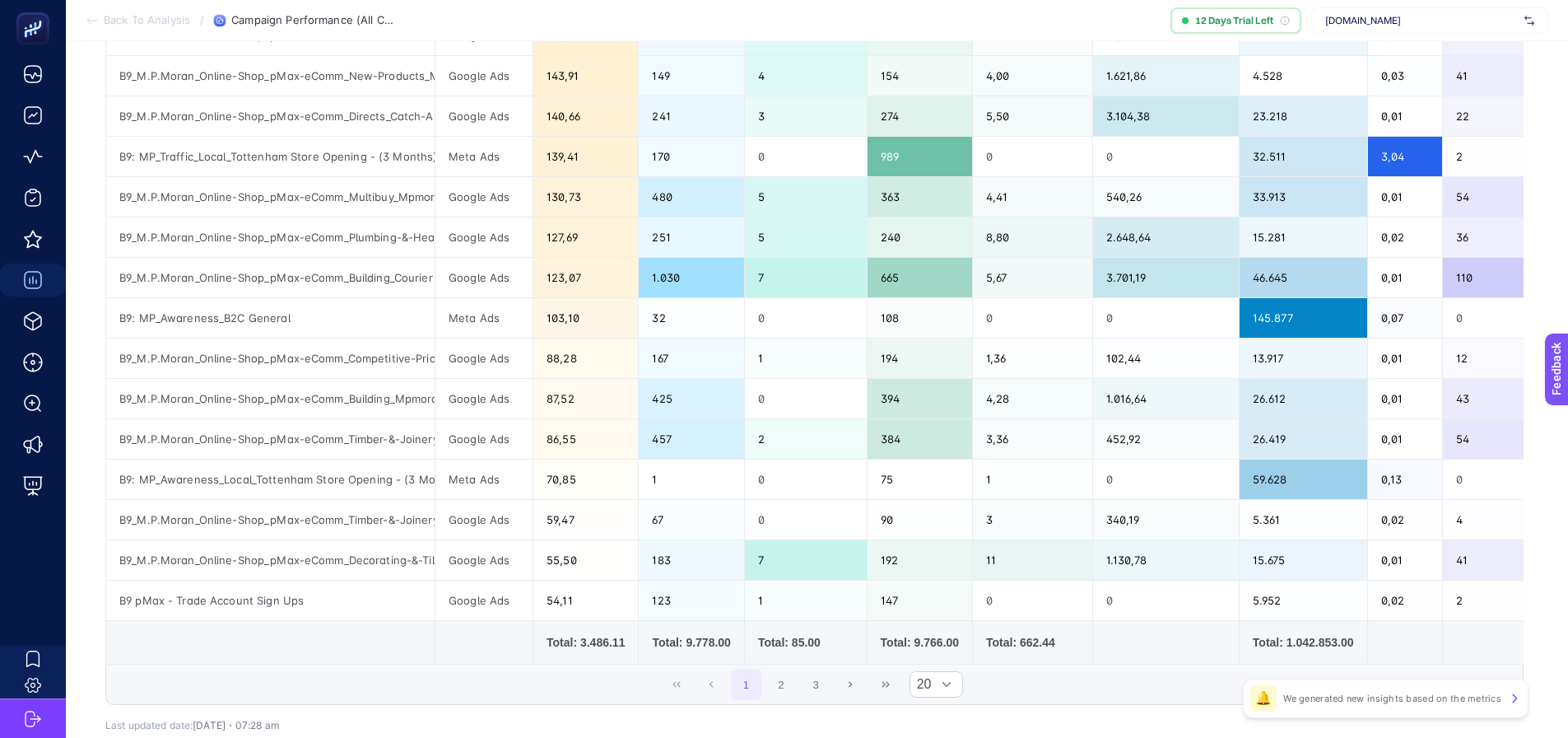
scroll to position [558, 0]
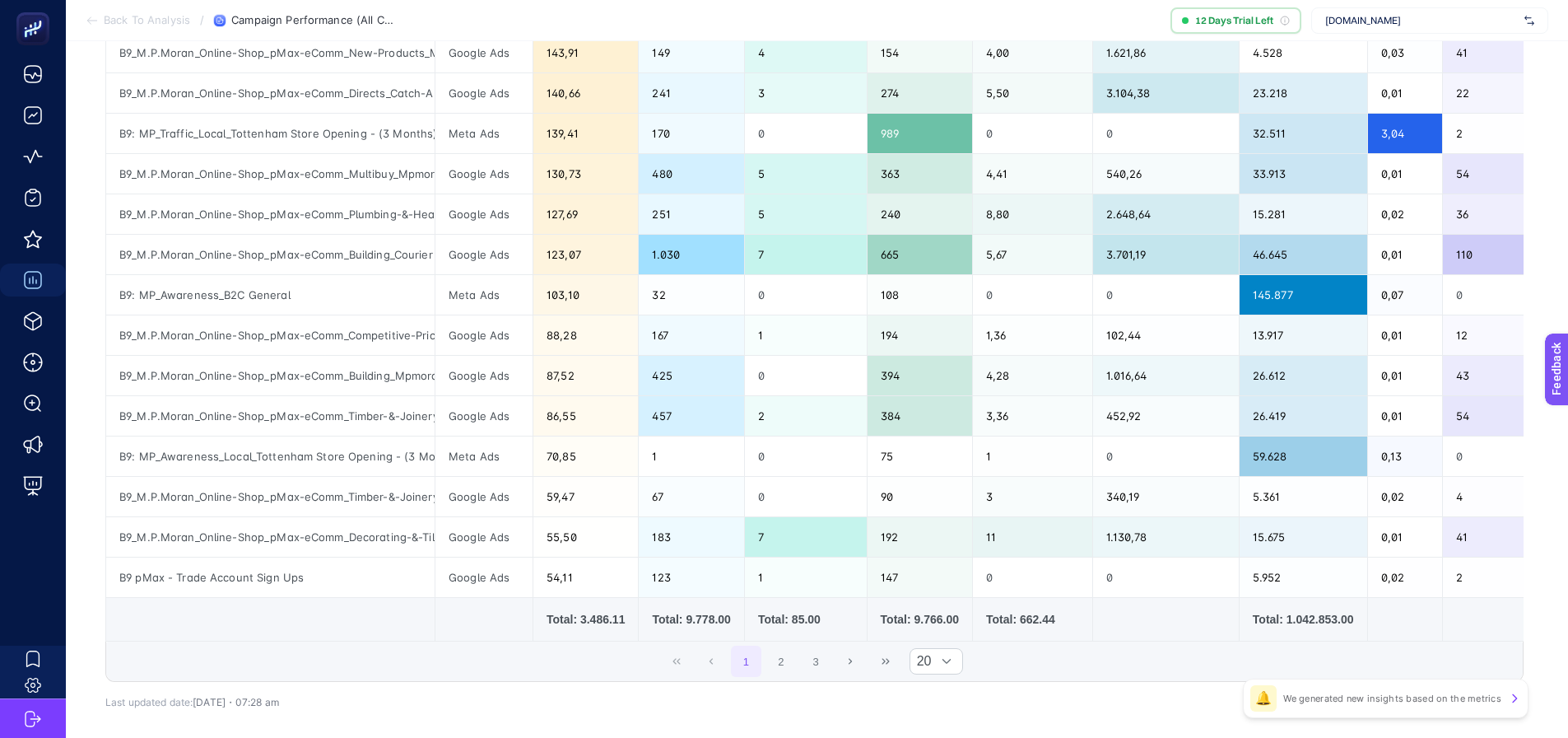
click at [592, 625] on div "Total: 3.486.11" at bounding box center [585, 618] width 78 height 16
click at [594, 625] on div "Total: 3.486.11" at bounding box center [585, 618] width 78 height 16
